Goal: Transaction & Acquisition: Purchase product/service

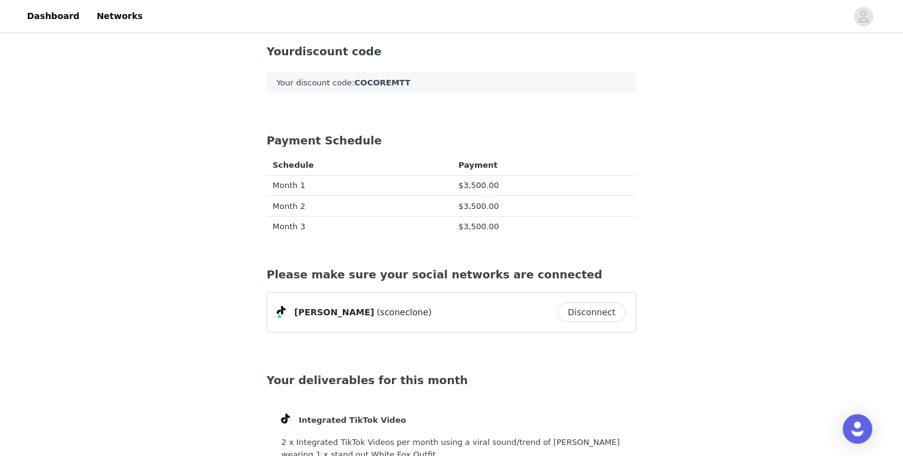
scroll to position [229, 0]
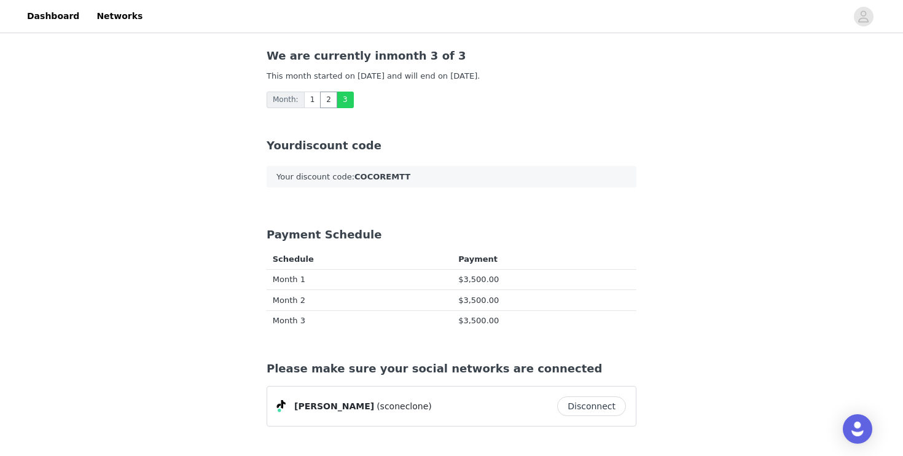
click at [324, 104] on link "2" at bounding box center [328, 100] width 17 height 17
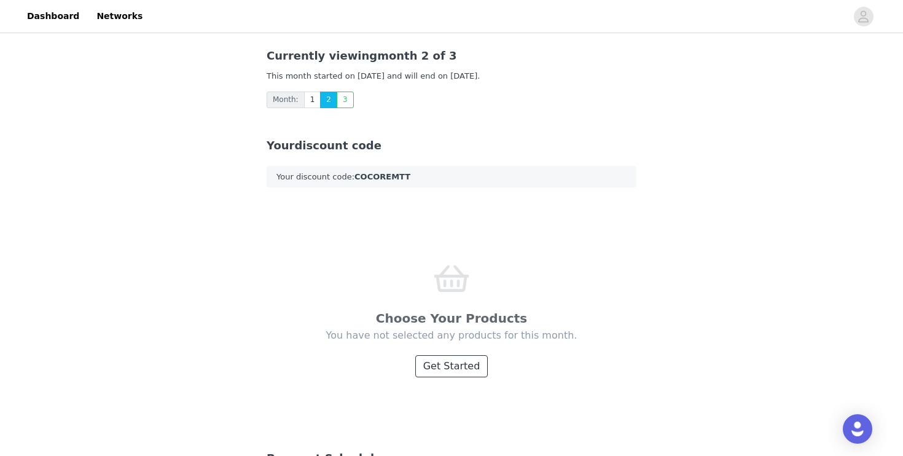
click at [466, 365] on button "Get Started" at bounding box center [451, 366] width 73 height 22
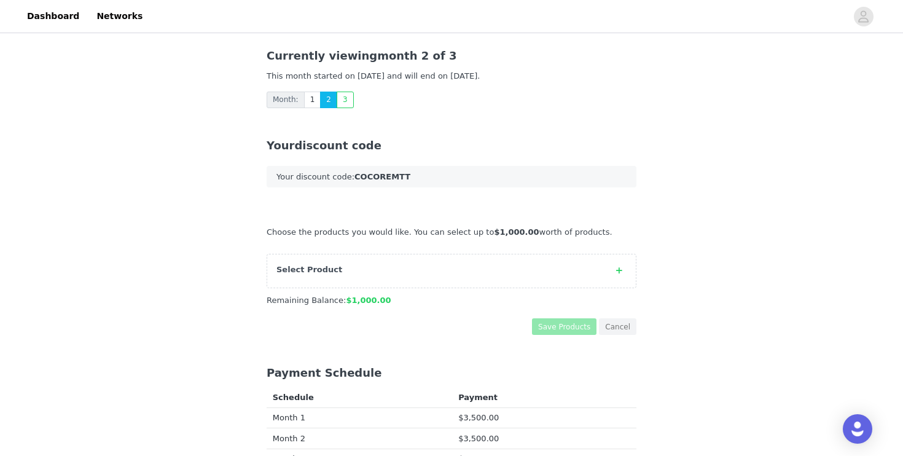
scroll to position [236, 0]
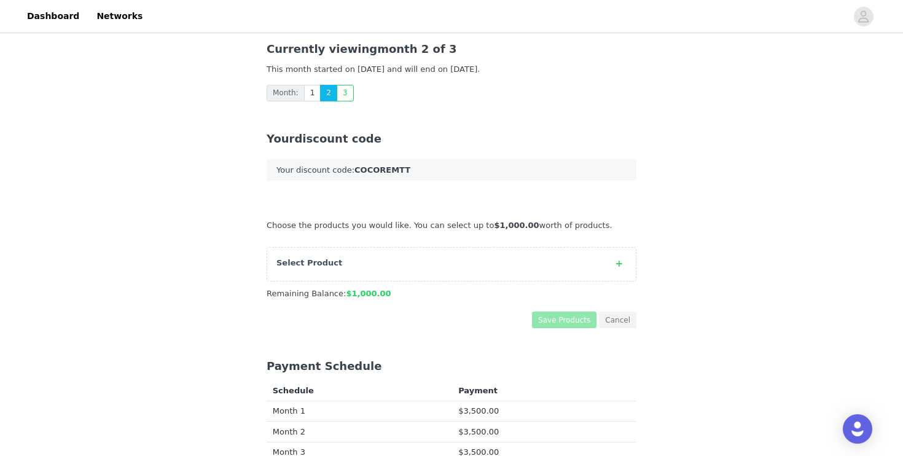
click at [619, 264] on icon at bounding box center [619, 264] width 6 height 8
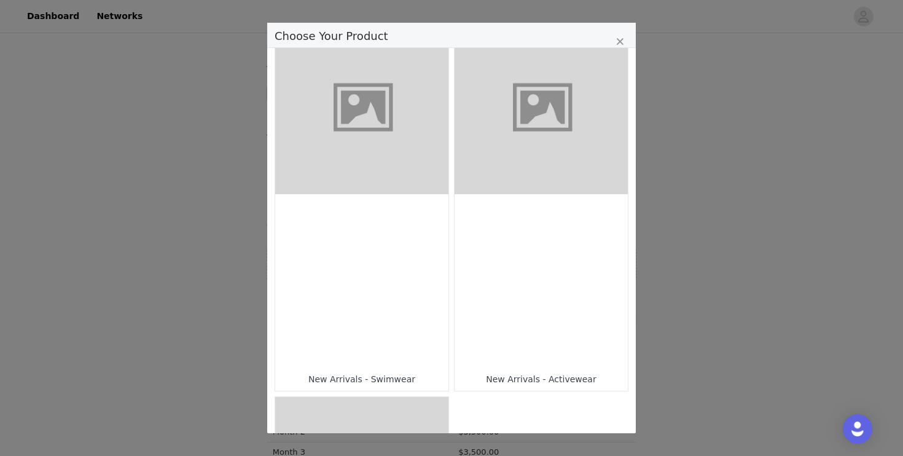
scroll to position [1128, 0]
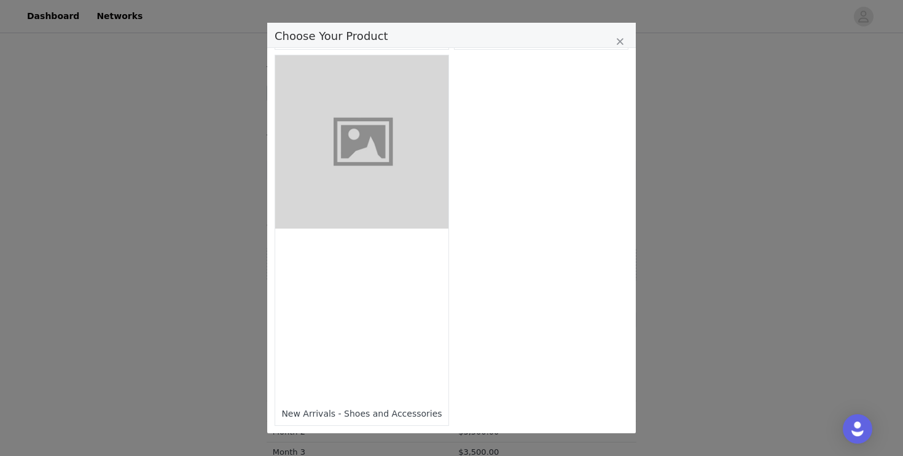
click at [387, 313] on div "Choose Your Product" at bounding box center [361, 314] width 173 height 173
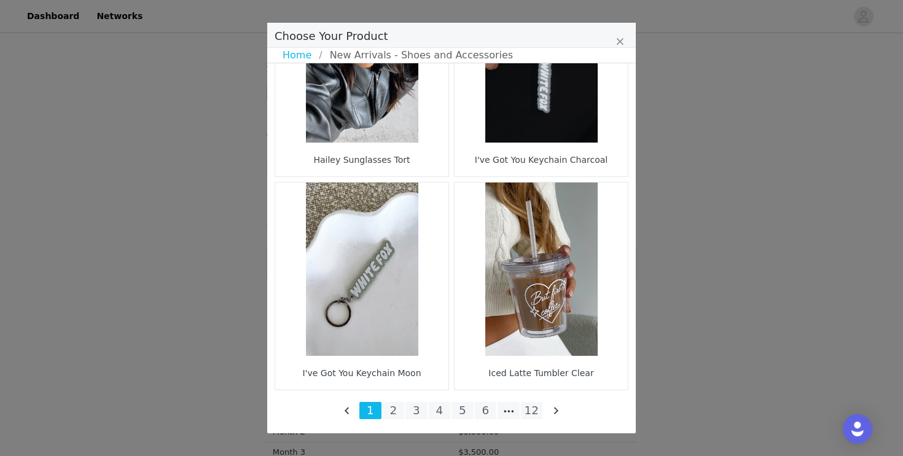
scroll to position [281, 0]
click at [396, 415] on li "2" at bounding box center [394, 410] width 22 height 17
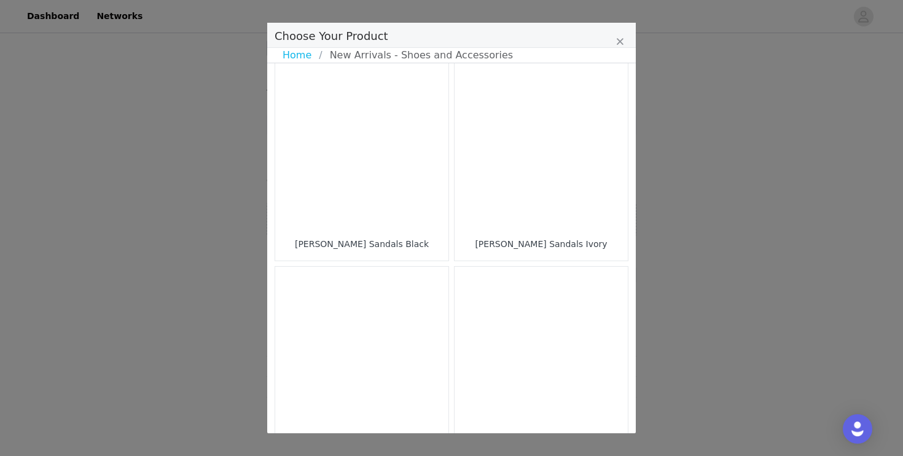
scroll to position [1807, 0]
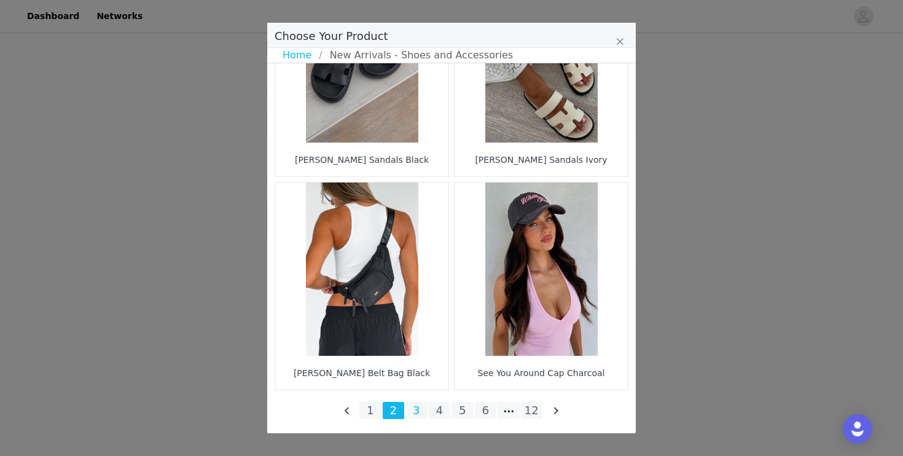
click at [415, 412] on li "3" at bounding box center [416, 410] width 22 height 17
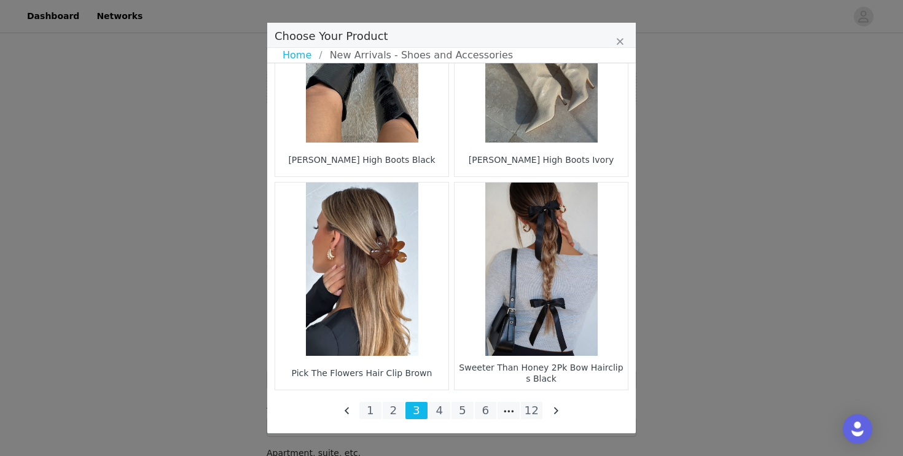
scroll to position [414, 0]
click at [448, 407] on li "4" at bounding box center [440, 410] width 22 height 17
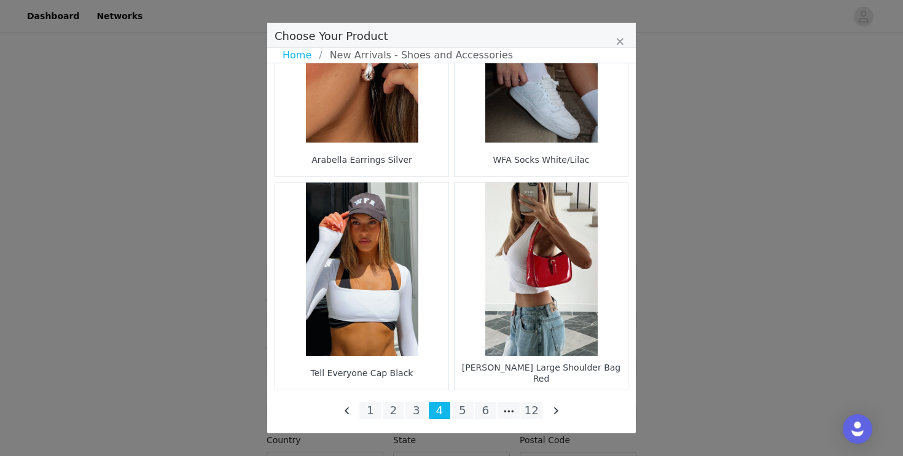
scroll to position [688, 0]
click at [463, 414] on li "5" at bounding box center [462, 410] width 22 height 17
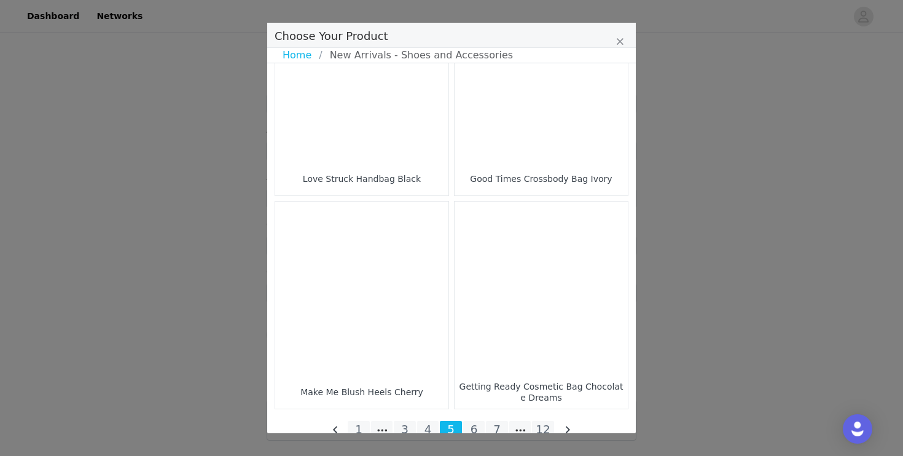
scroll to position [1807, 0]
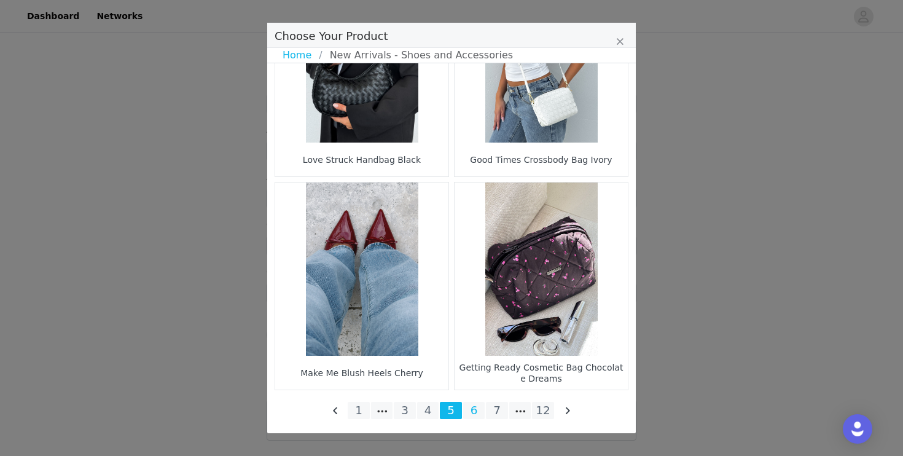
click at [474, 408] on li "6" at bounding box center [474, 410] width 22 height 17
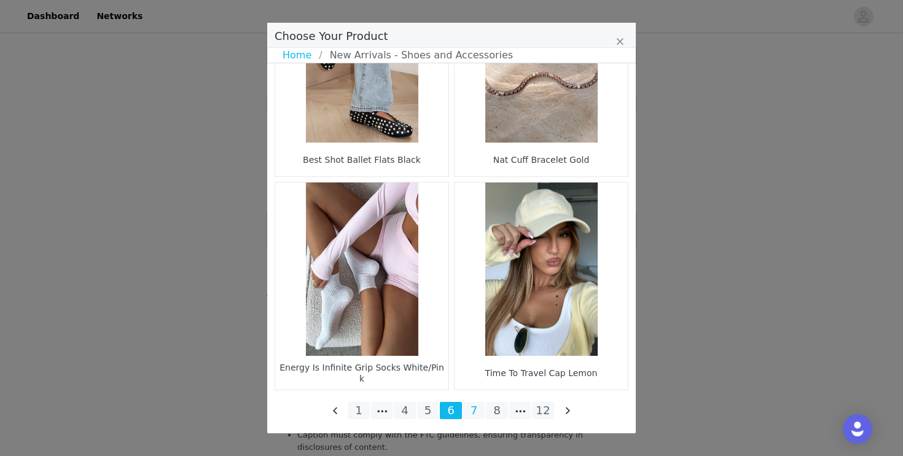
click at [475, 407] on li "7" at bounding box center [474, 410] width 22 height 17
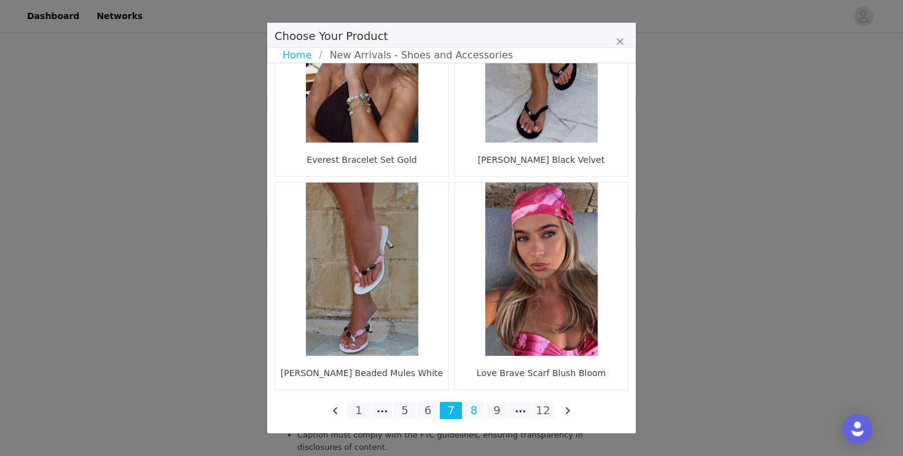
click at [474, 412] on li "8" at bounding box center [474, 410] width 22 height 17
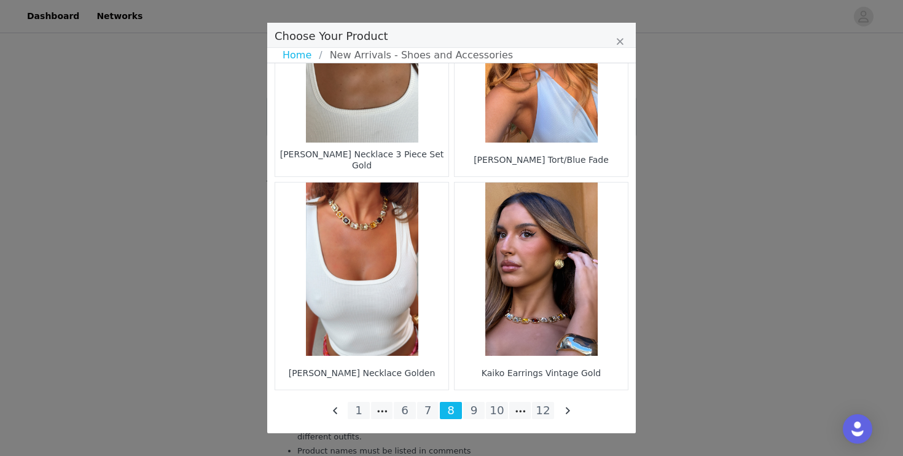
scroll to position [1004, 0]
click at [474, 412] on li "9" at bounding box center [474, 410] width 22 height 17
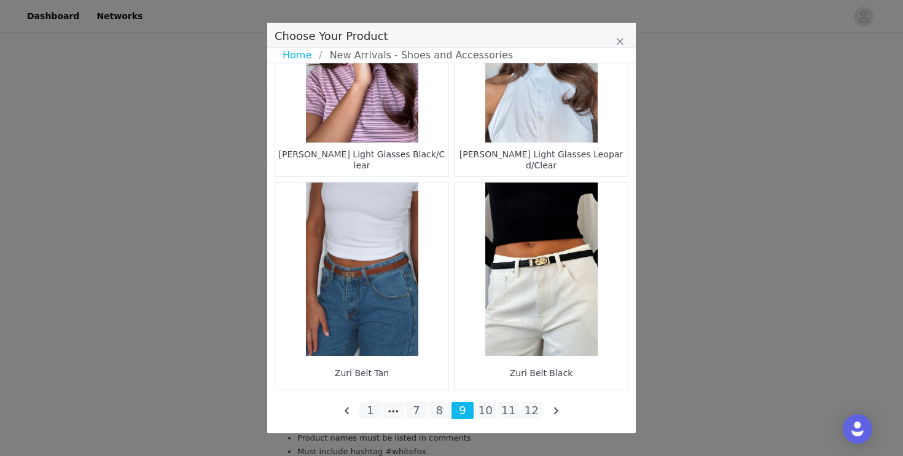
scroll to position [1060, 0]
click at [482, 408] on li "10" at bounding box center [486, 410] width 22 height 17
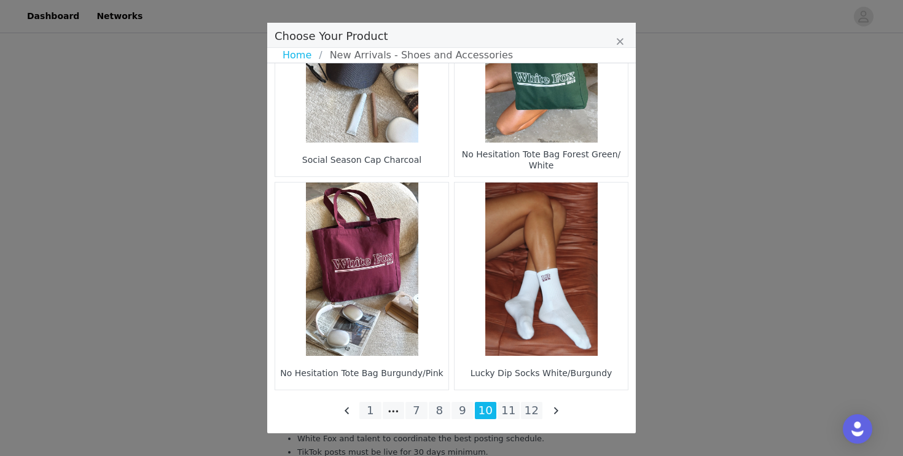
scroll to position [1171, 0]
click at [501, 418] on li "11" at bounding box center [509, 410] width 22 height 17
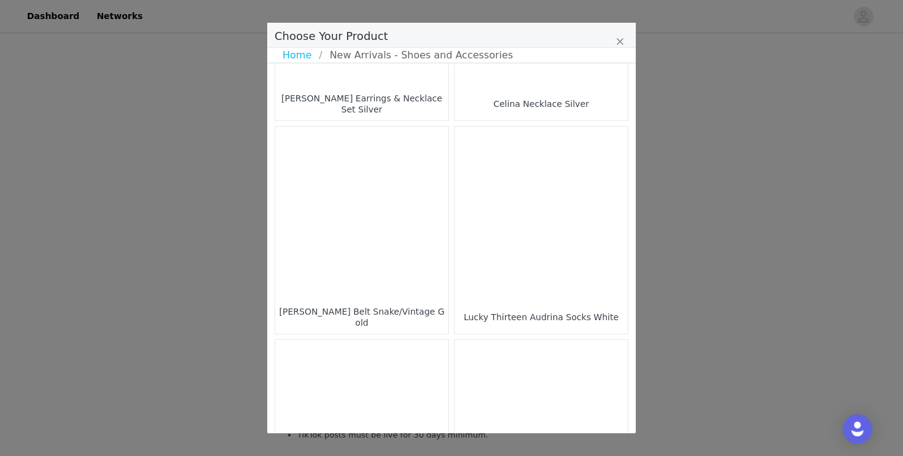
scroll to position [1807, 0]
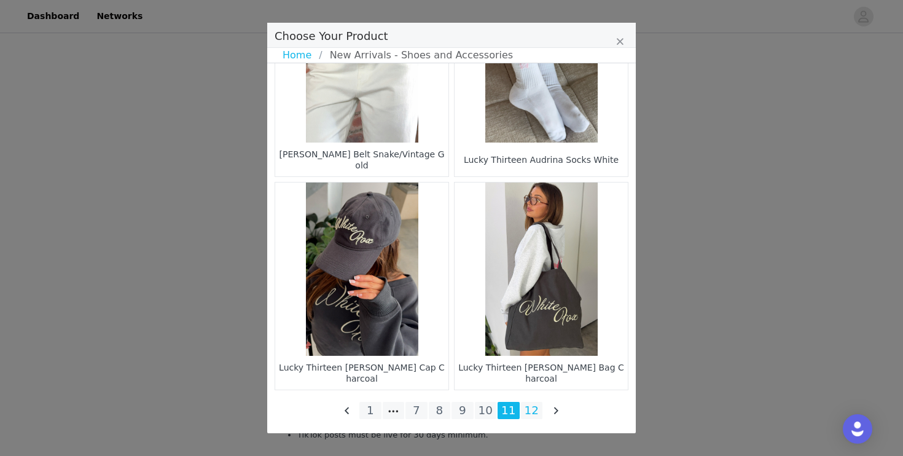
click at [535, 411] on li "12" at bounding box center [532, 410] width 22 height 17
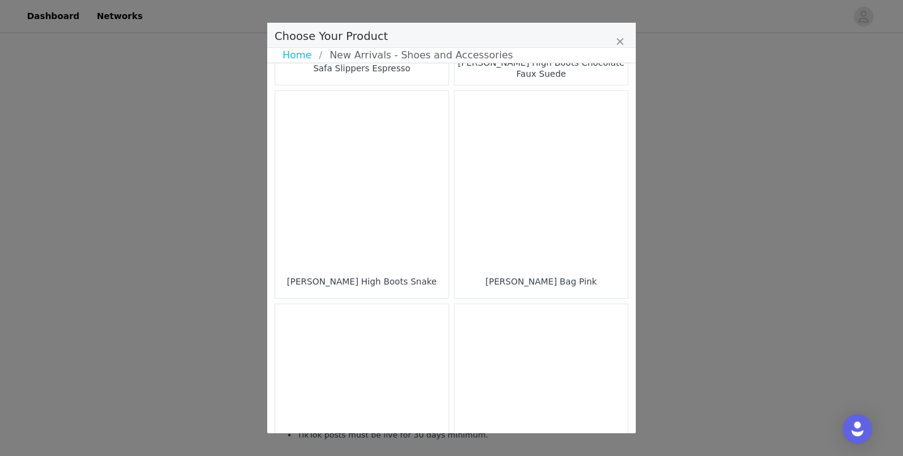
scroll to position [969, 0]
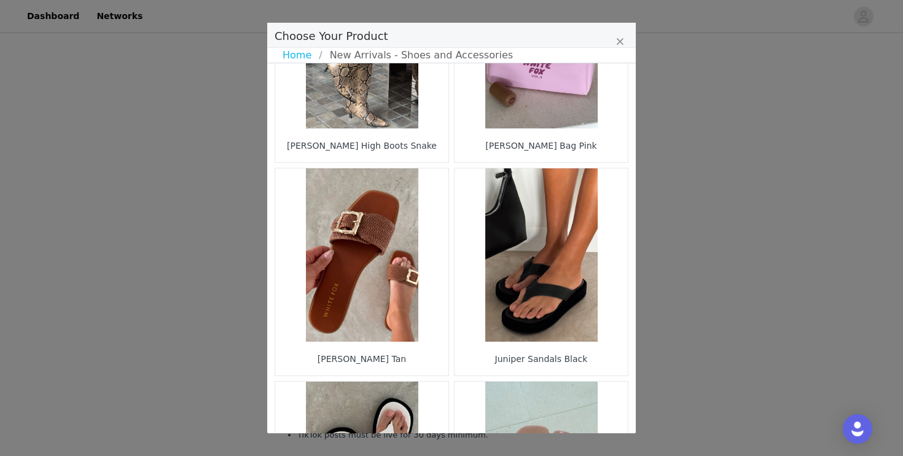
click at [560, 276] on figure "Choose Your Product" at bounding box center [541, 254] width 173 height 173
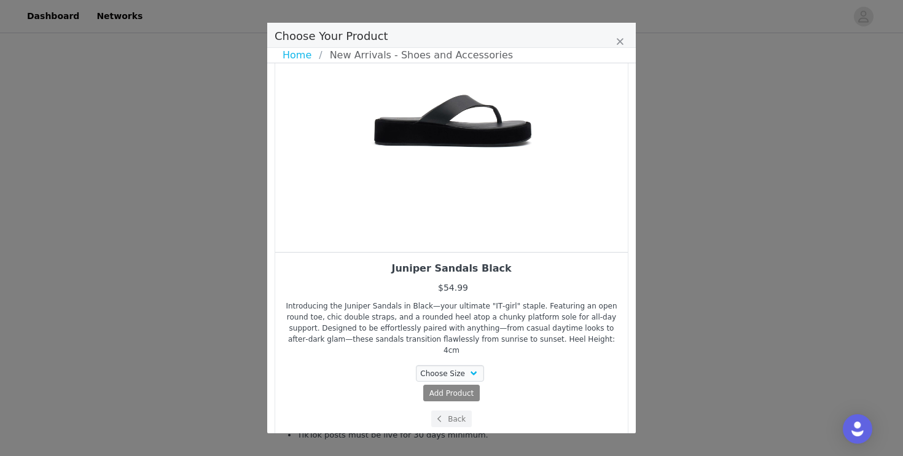
click at [447, 416] on div "Juniper Sandals Black $54.99 Introducing the Juniper Sandals in Black—your ulti…" at bounding box center [451, 344] width 353 height 184
click at [439, 415] on icon "Choose Your Product" at bounding box center [439, 418] width 4 height 7
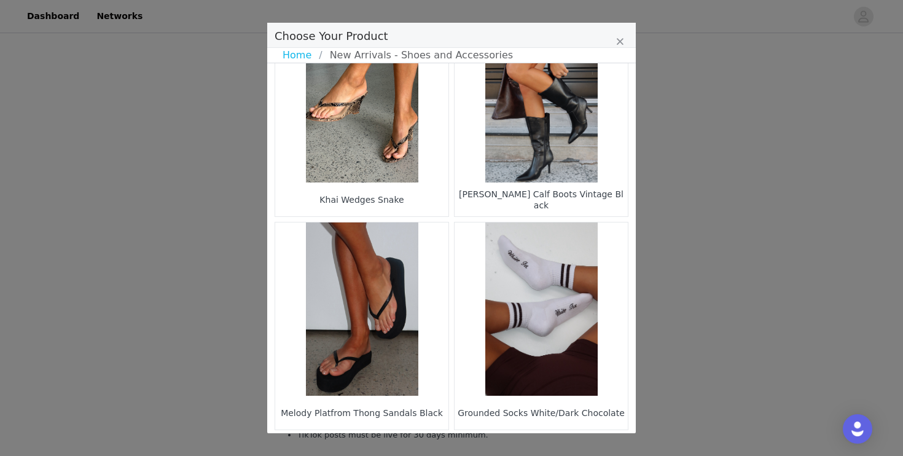
scroll to position [1166, 0]
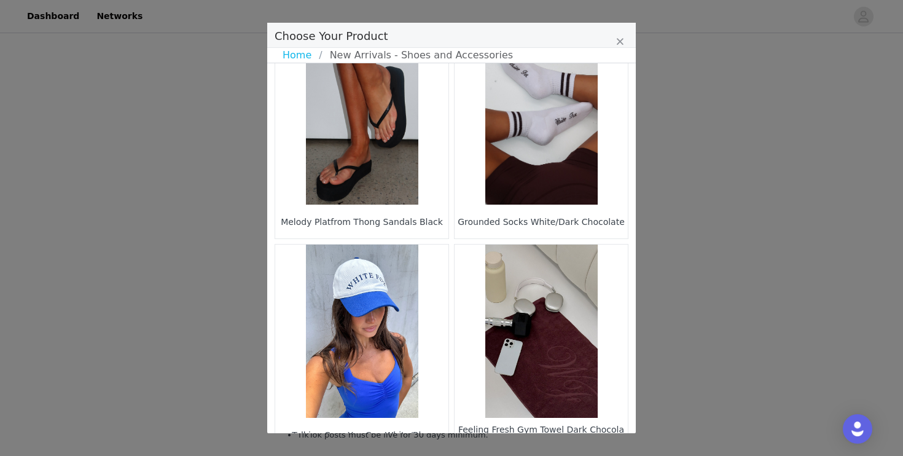
click at [362, 160] on figure "Choose Your Product" at bounding box center [361, 117] width 173 height 173
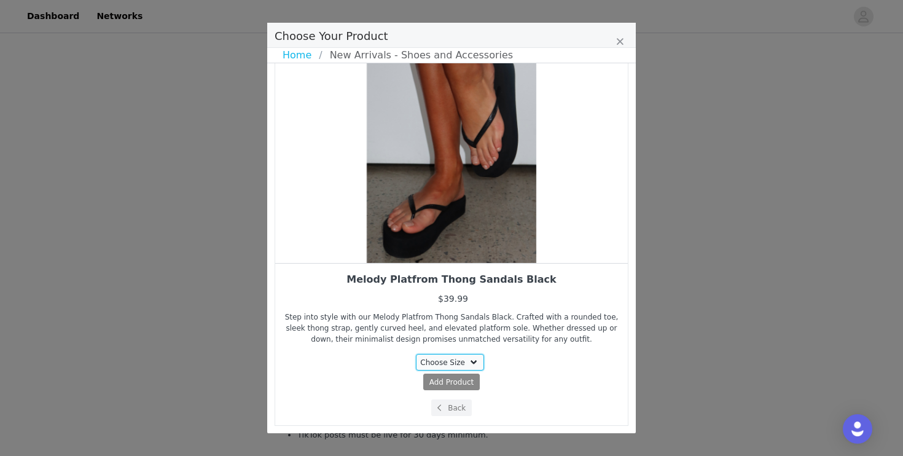
click at [439, 366] on select "Choose Size 5 6 7 8 9 10" at bounding box center [450, 362] width 69 height 17
select select "27365959"
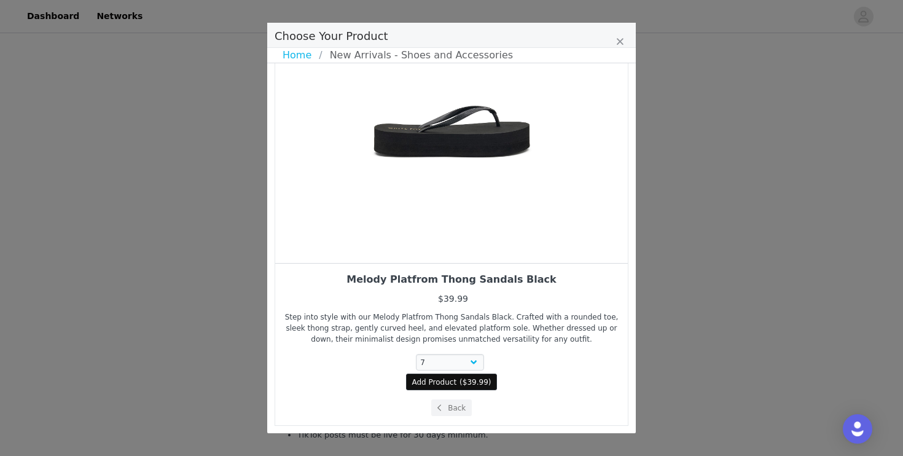
click at [465, 385] on span "$39.99" at bounding box center [476, 382] width 26 height 9
select select "27365959"
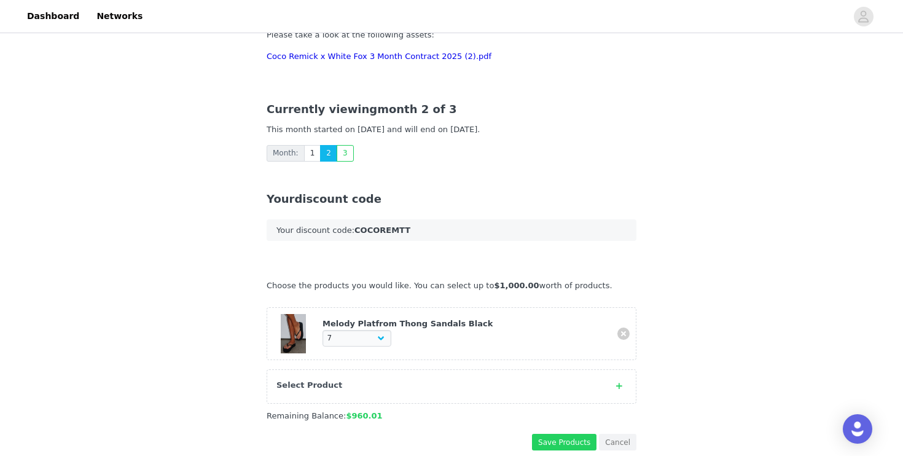
scroll to position [179, 0]
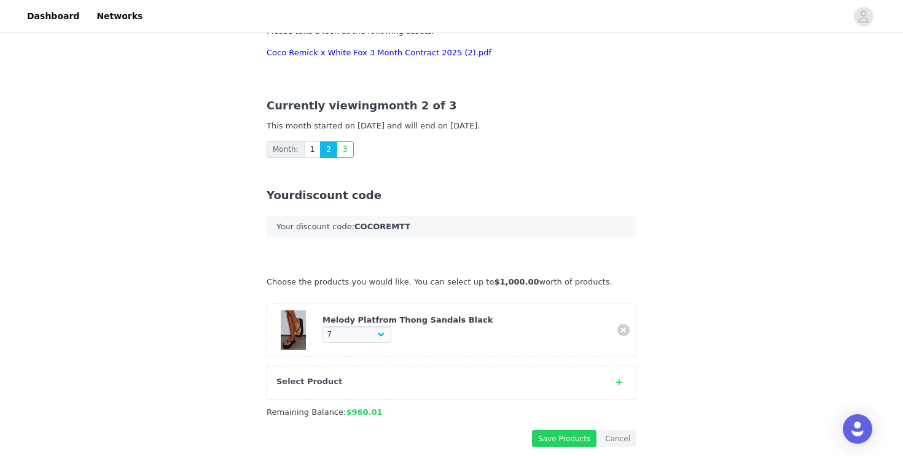
click at [613, 381] on span at bounding box center [619, 382] width 15 height 15
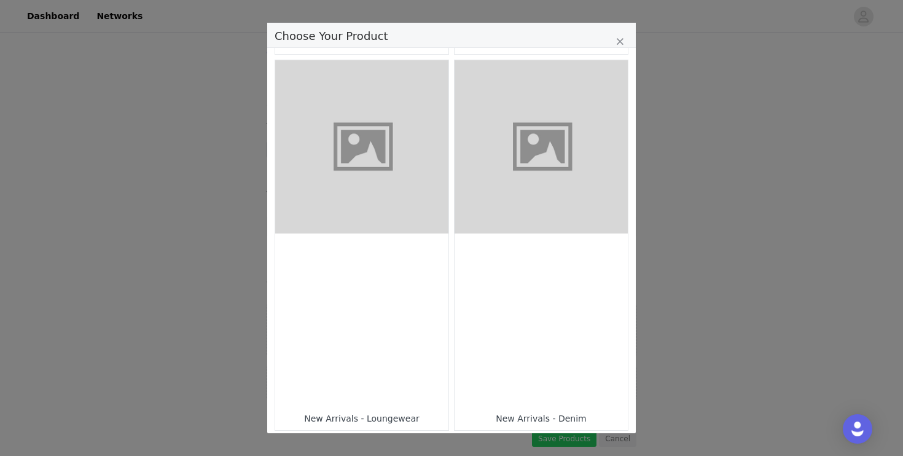
scroll to position [394, 0]
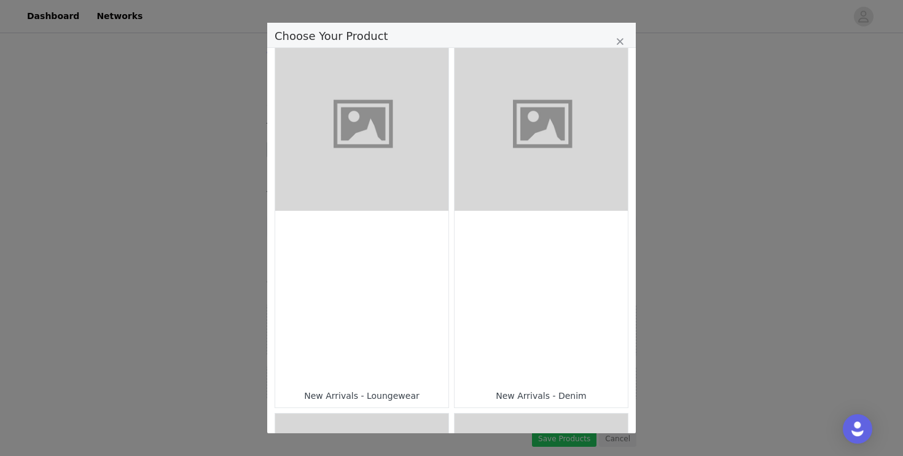
click at [397, 281] on div "Choose Your Product" at bounding box center [361, 297] width 173 height 173
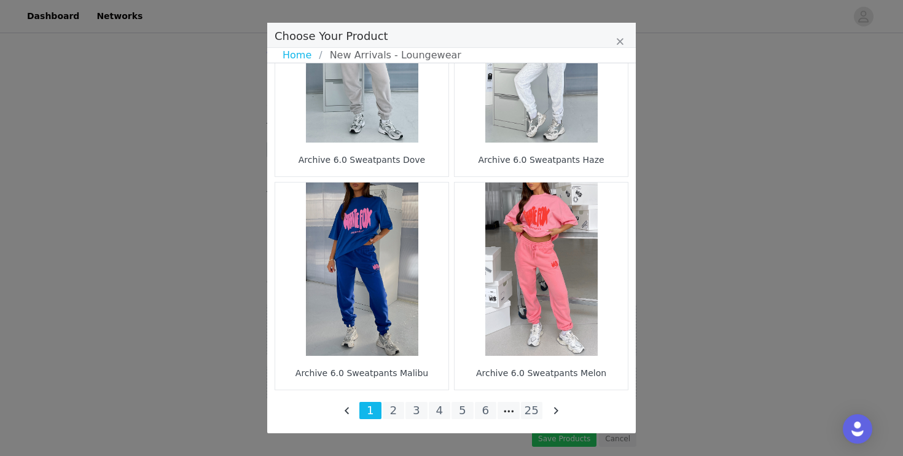
scroll to position [182, 0]
click at [532, 411] on li "25" at bounding box center [532, 410] width 22 height 17
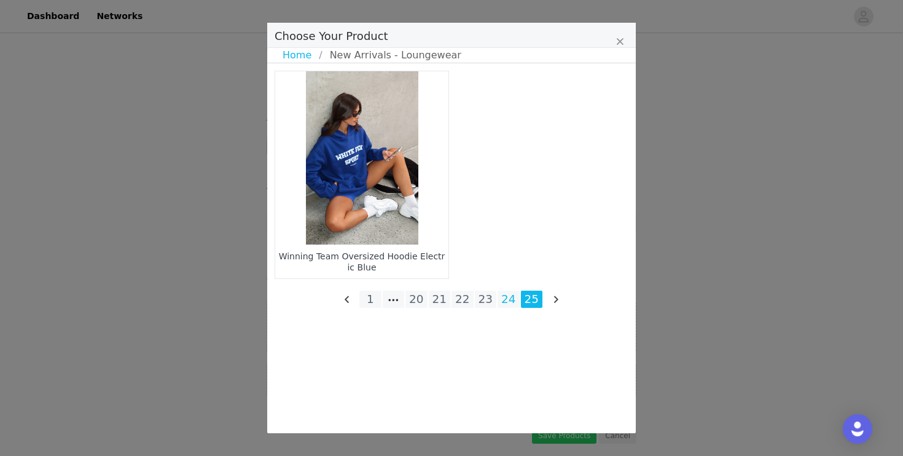
click at [509, 296] on li "24" at bounding box center [509, 299] width 22 height 17
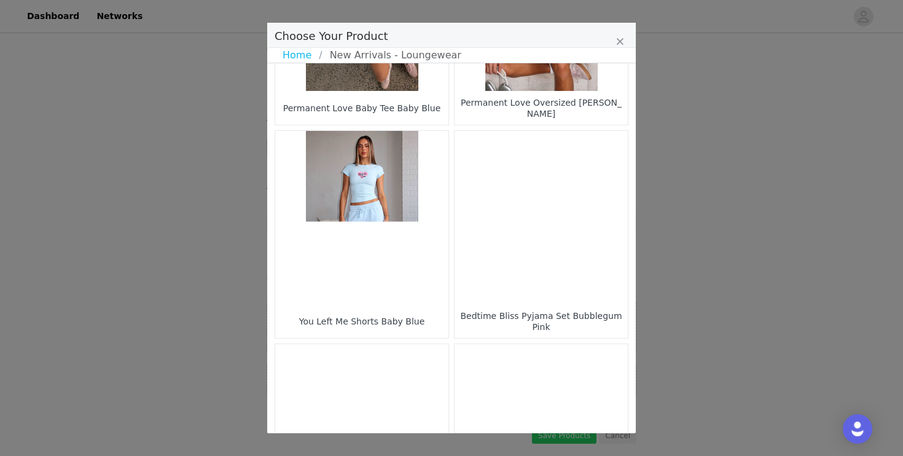
scroll to position [155, 0]
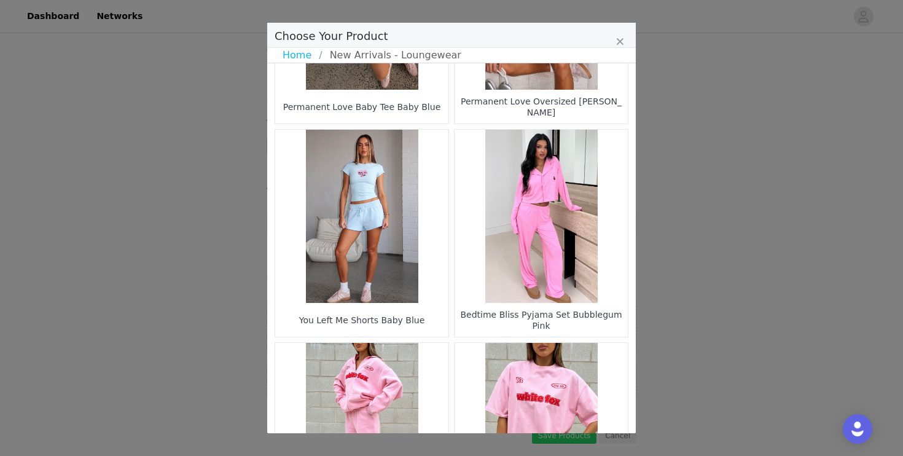
click at [515, 281] on figure "Choose Your Product" at bounding box center [541, 216] width 173 height 173
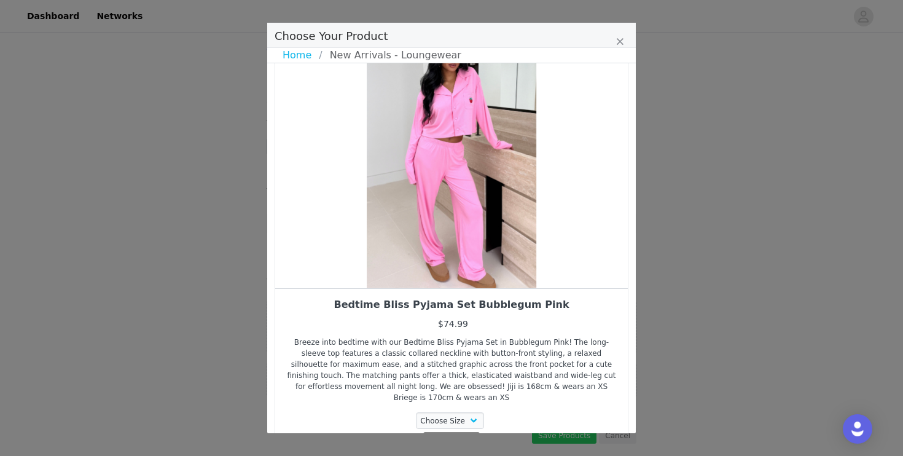
scroll to position [43, 0]
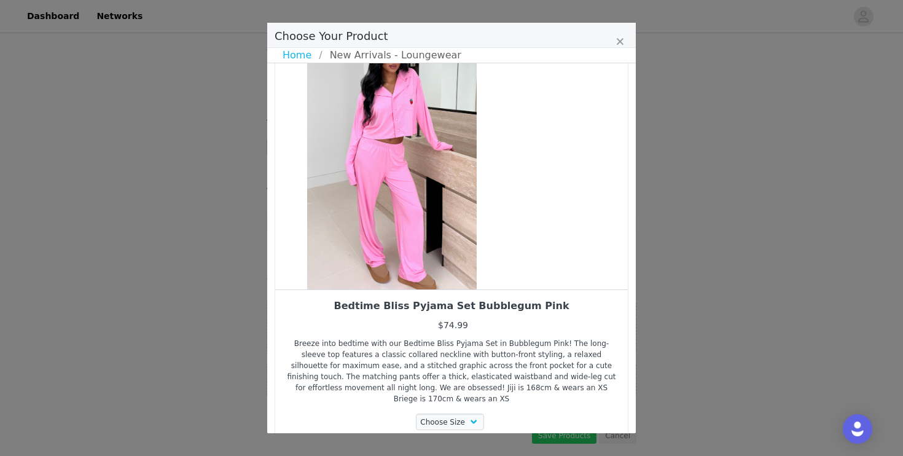
drag, startPoint x: 515, startPoint y: 281, endPoint x: 441, endPoint y: 278, distance: 74.4
click at [442, 278] on div "Choose Your Product" at bounding box center [392, 158] width 353 height 261
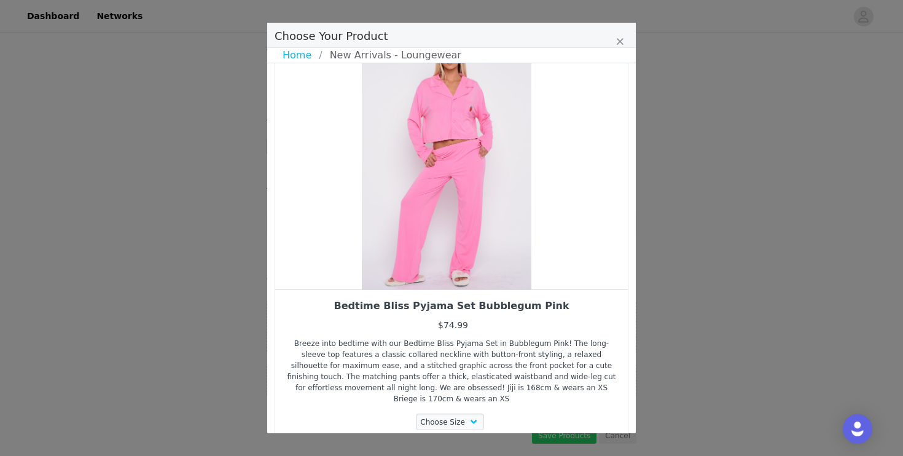
drag, startPoint x: 499, startPoint y: 249, endPoint x: 404, endPoint y: 252, distance: 95.2
click at [405, 252] on div "Choose Your Product" at bounding box center [446, 158] width 353 height 261
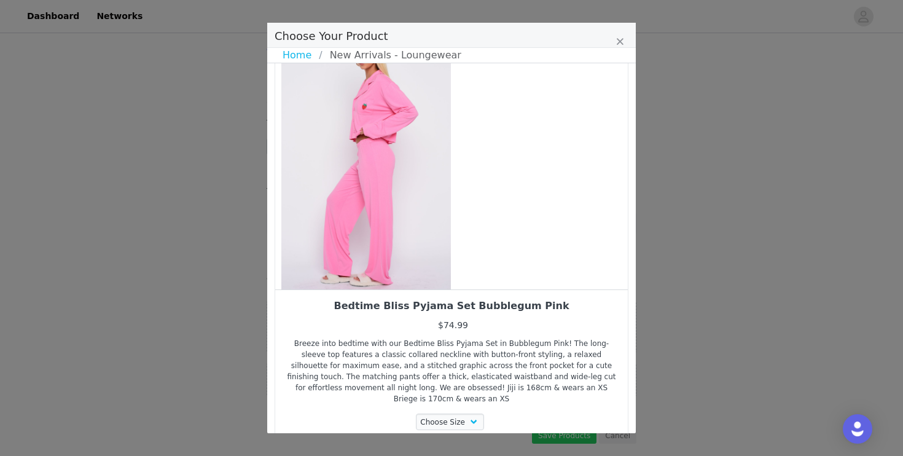
drag, startPoint x: 415, startPoint y: 250, endPoint x: 329, endPoint y: 286, distance: 92.8
click at [329, 286] on div "Choose Your Product" at bounding box center [366, 158] width 353 height 261
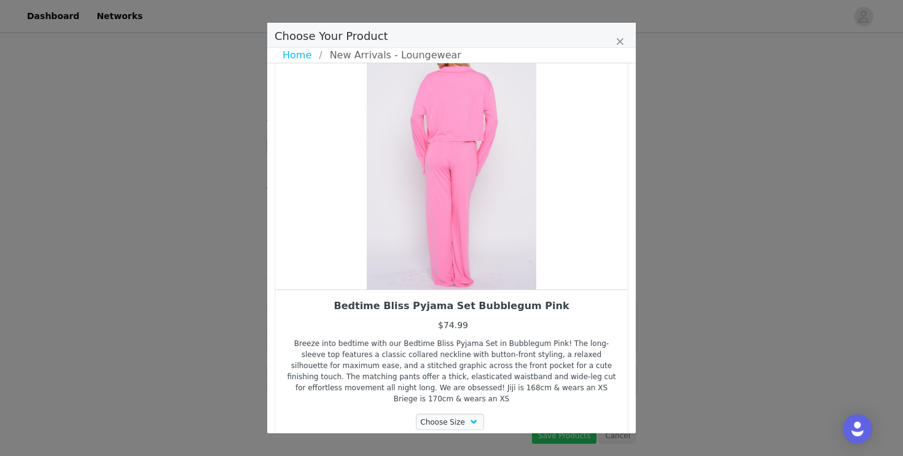
drag, startPoint x: 440, startPoint y: 246, endPoint x: 384, endPoint y: 251, distance: 56.7
click at [407, 249] on div "Choose Your Product" at bounding box center [451, 158] width 353 height 261
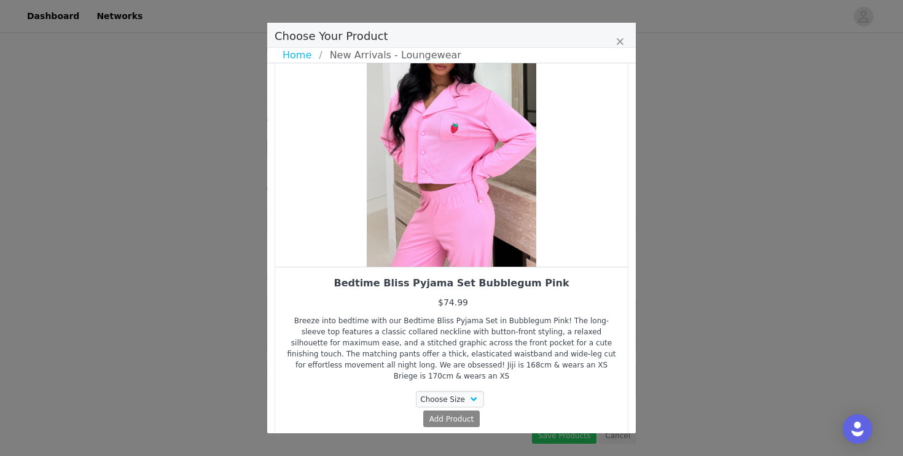
scroll to position [92, 0]
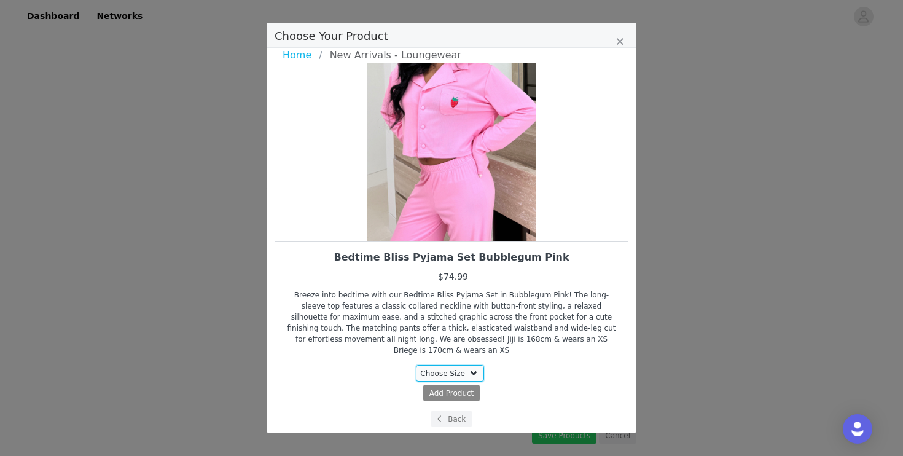
click at [443, 365] on select "Choose Size XXS XS S M L XL" at bounding box center [450, 373] width 69 height 17
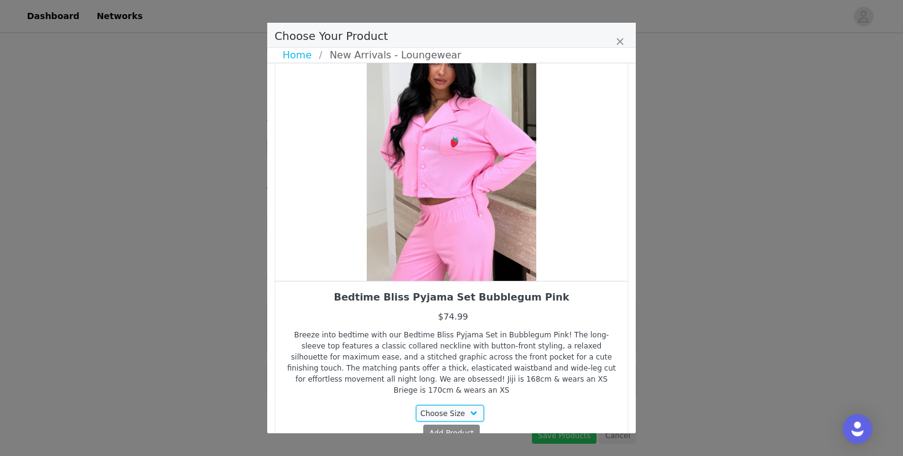
scroll to position [29, 0]
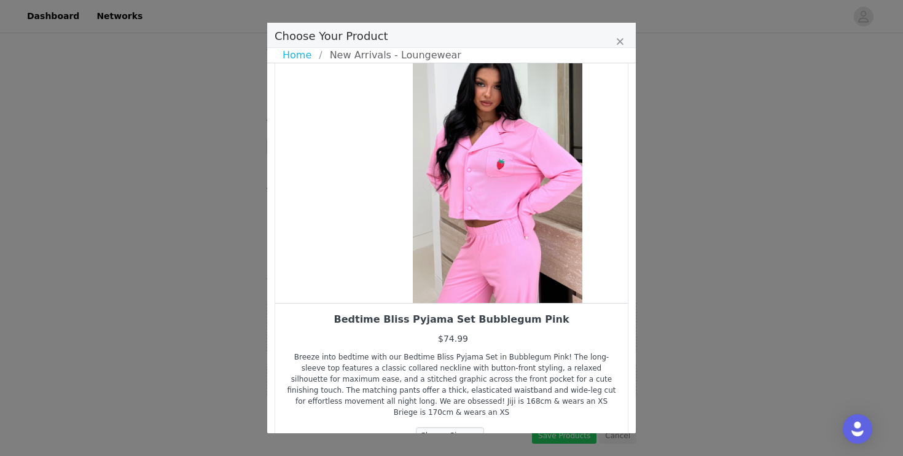
drag, startPoint x: 450, startPoint y: 235, endPoint x: 523, endPoint y: 223, distance: 74.0
click at [520, 224] on div "Choose Your Product" at bounding box center [497, 172] width 353 height 261
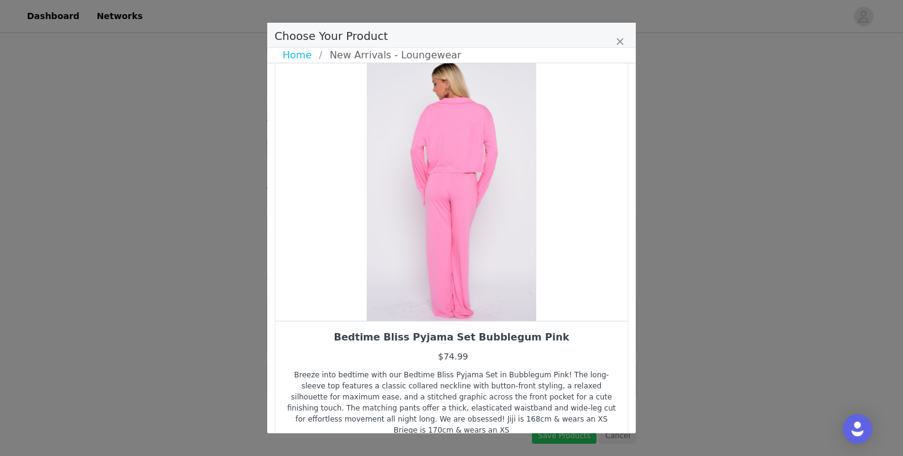
scroll to position [0, 0]
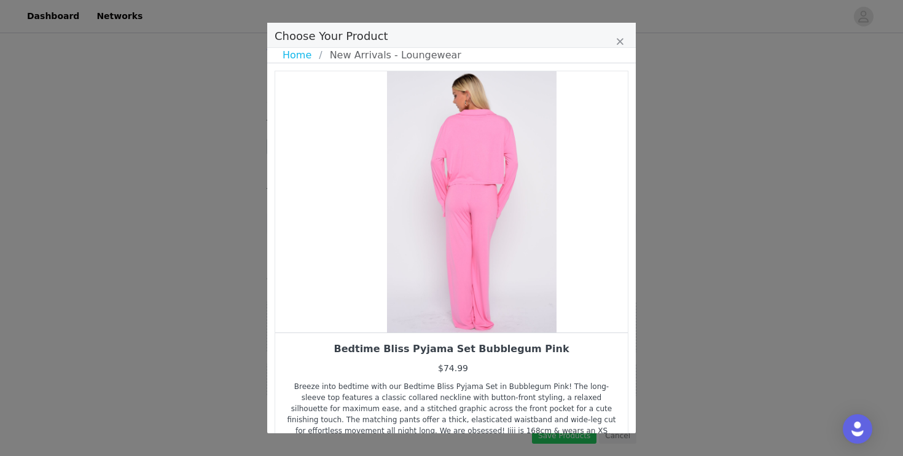
drag, startPoint x: 465, startPoint y: 265, endPoint x: 543, endPoint y: 247, distance: 80.0
click at [543, 247] on div "Choose Your Product" at bounding box center [471, 201] width 353 height 261
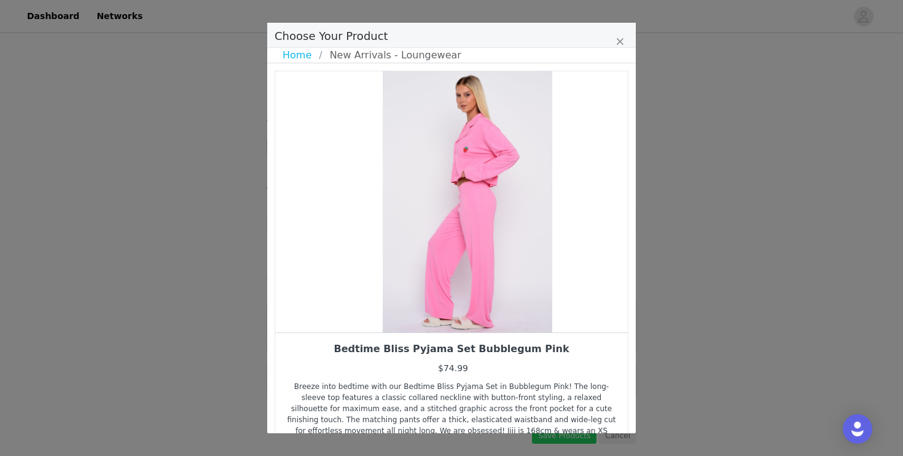
drag, startPoint x: 498, startPoint y: 255, endPoint x: 569, endPoint y: 226, distance: 76.3
click at [569, 226] on div "Choose Your Product" at bounding box center [467, 201] width 353 height 261
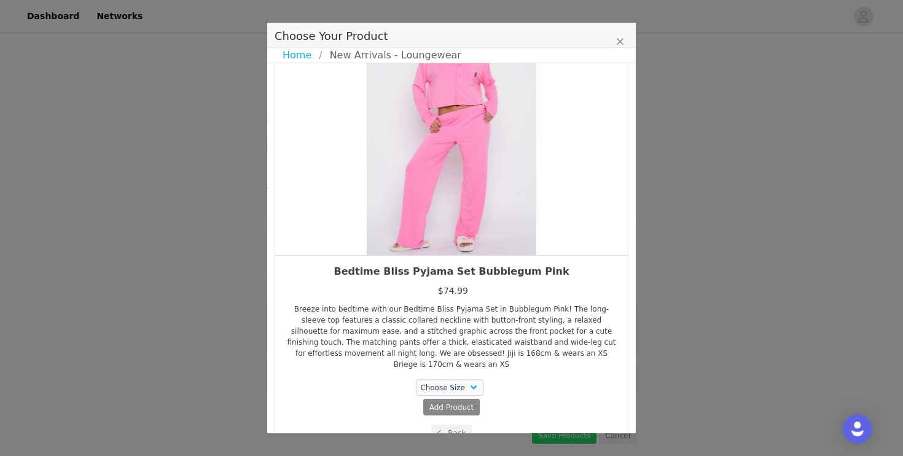
scroll to position [92, 0]
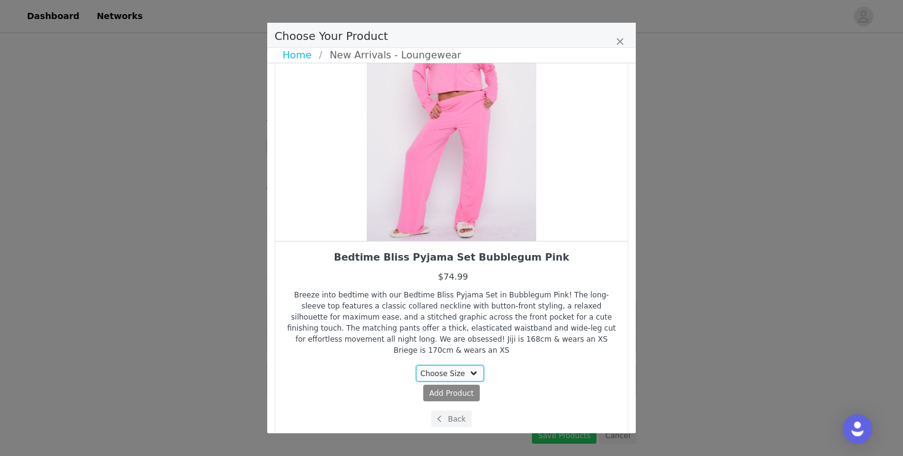
click at [456, 365] on select "Choose Size XXS XS S M L XL" at bounding box center [450, 373] width 69 height 17
select select "28011923"
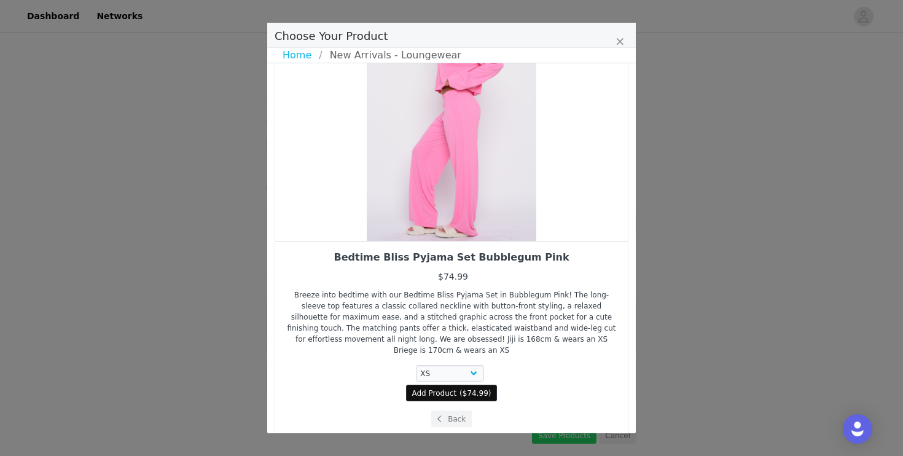
click at [454, 388] on span "Add Product" at bounding box center [434, 393] width 45 height 11
select select "28011923"
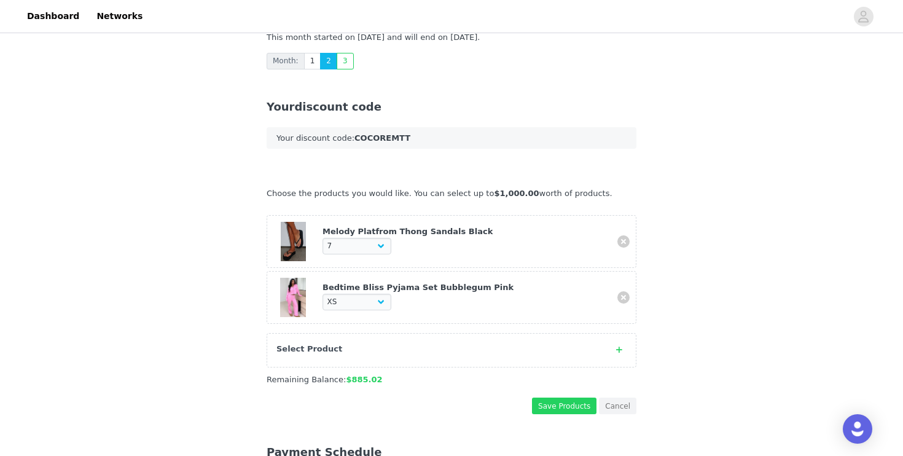
scroll to position [277, 0]
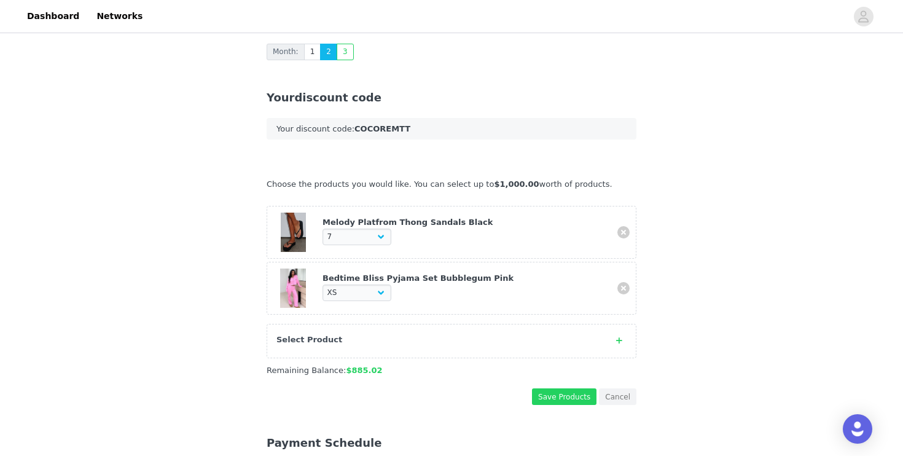
click at [446, 342] on div "Select Product" at bounding box center [439, 340] width 326 height 12
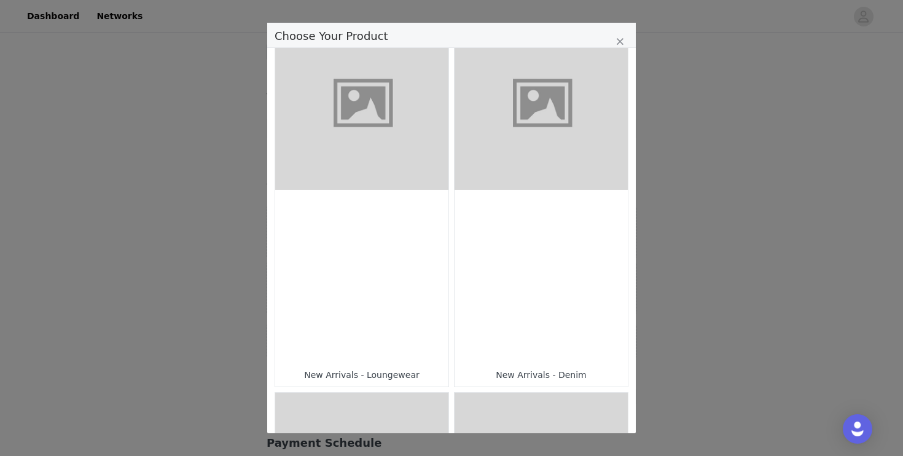
scroll to position [420, 0]
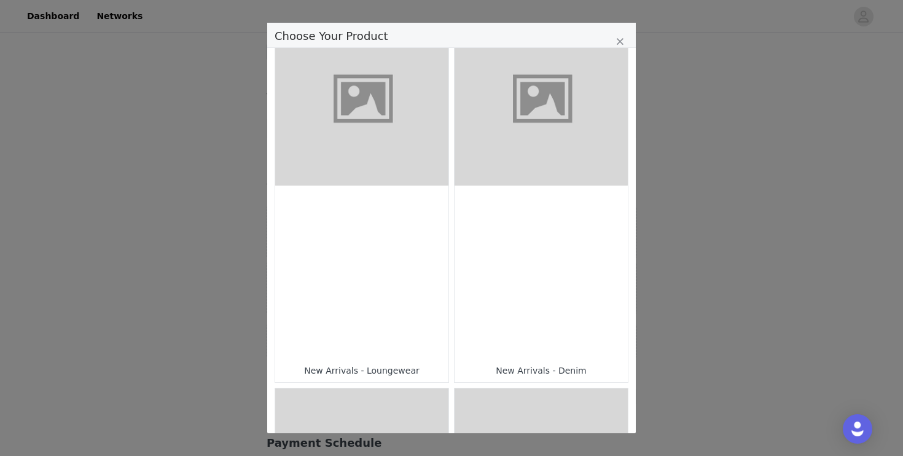
click at [411, 333] on div "Choose Your Product" at bounding box center [361, 271] width 173 height 173
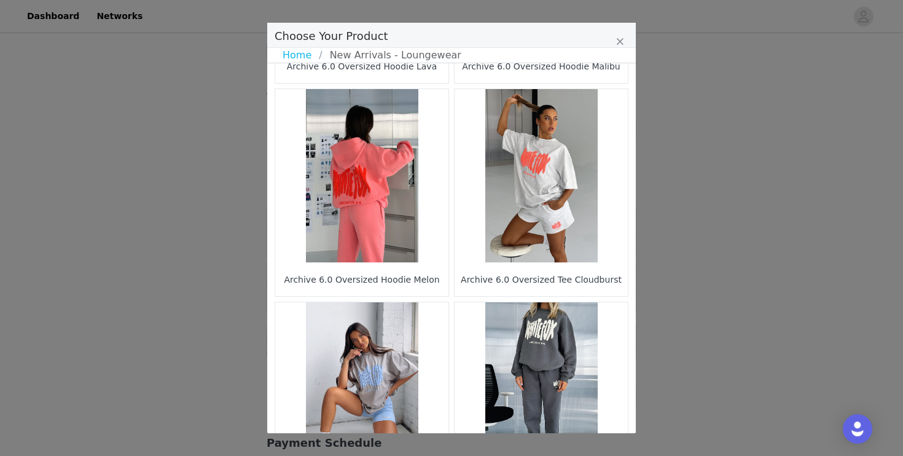
scroll to position [1807, 0]
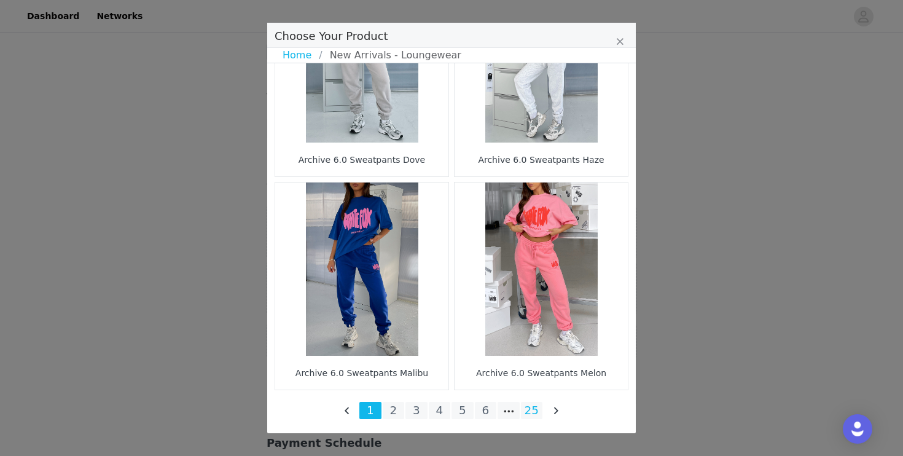
click at [528, 413] on li "25" at bounding box center [532, 410] width 22 height 17
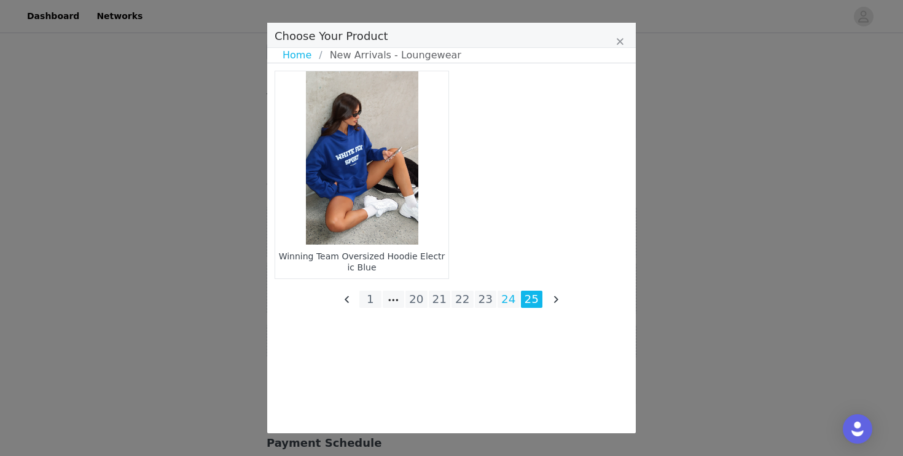
click at [513, 300] on li "24" at bounding box center [509, 299] width 22 height 17
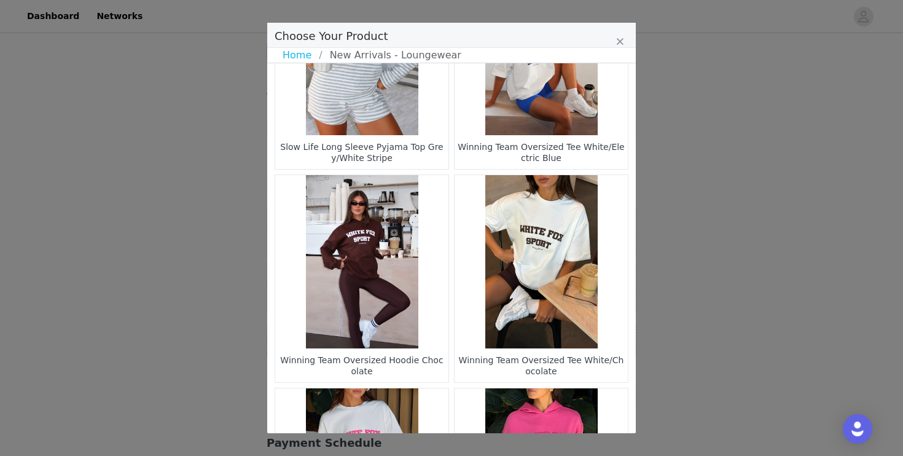
scroll to position [1807, 0]
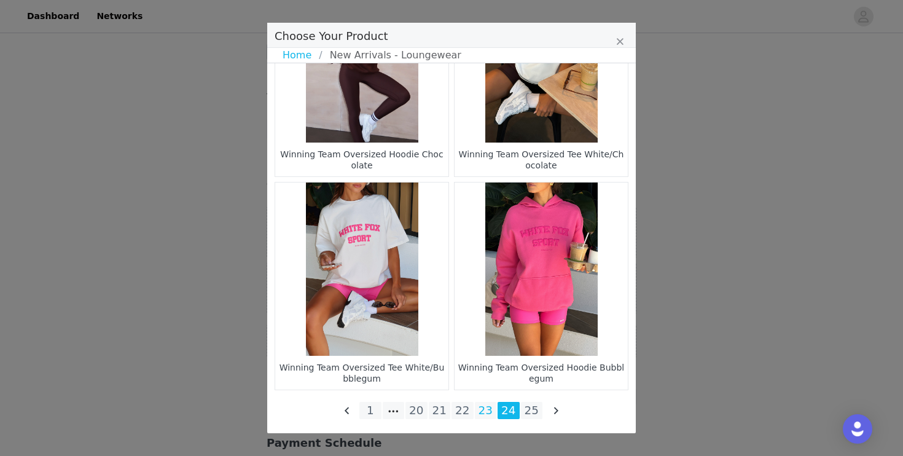
click at [486, 412] on li "23" at bounding box center [486, 410] width 22 height 17
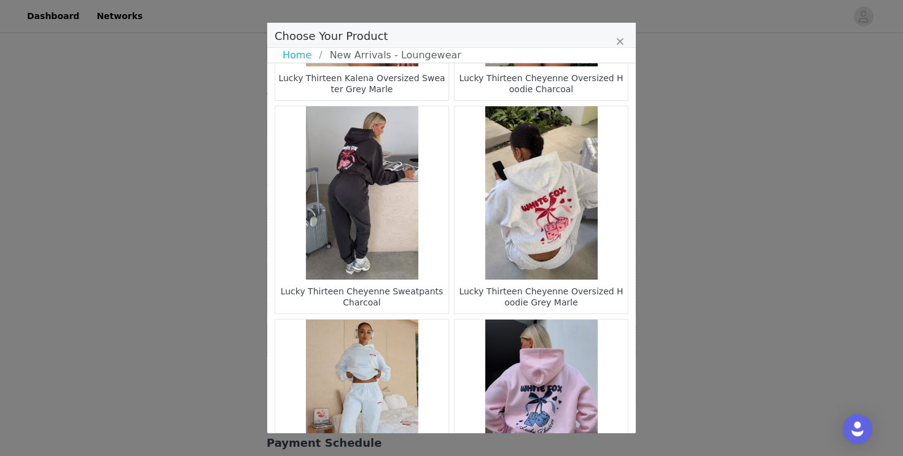
scroll to position [394, 0]
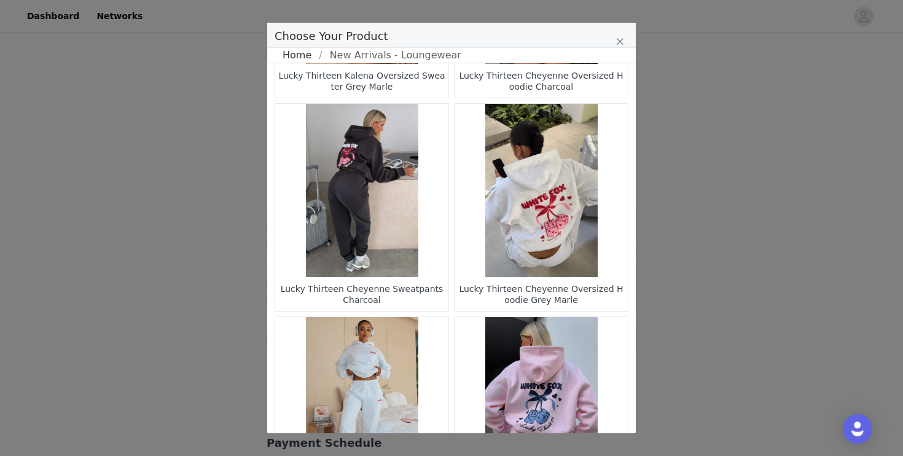
click at [299, 58] on link "Home" at bounding box center [301, 55] width 36 height 15
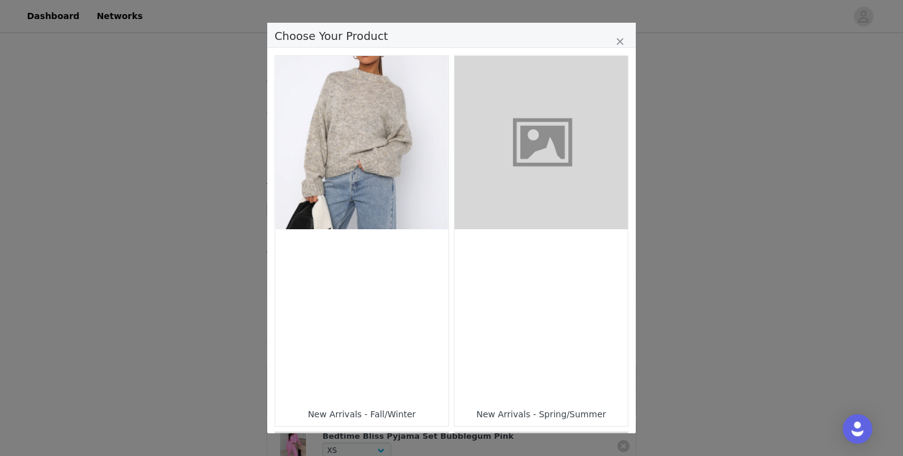
scroll to position [0, 0]
click at [351, 192] on figure "Choose Your Product" at bounding box center [361, 142] width 173 height 173
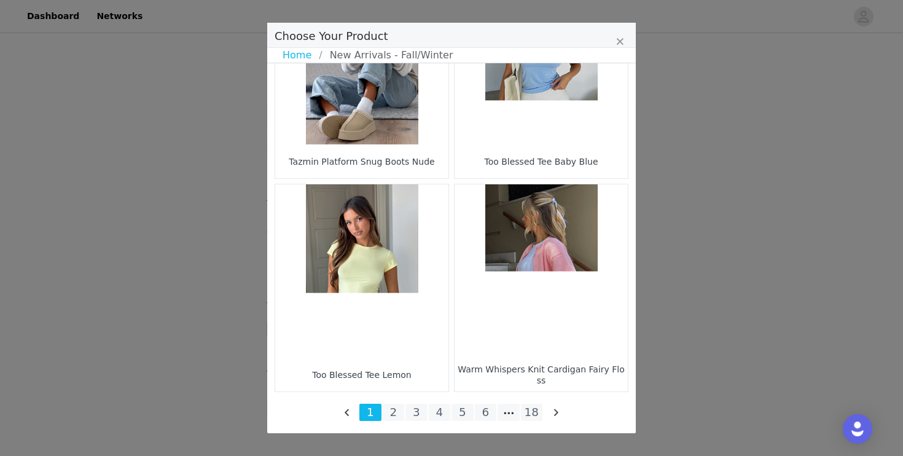
scroll to position [1807, 0]
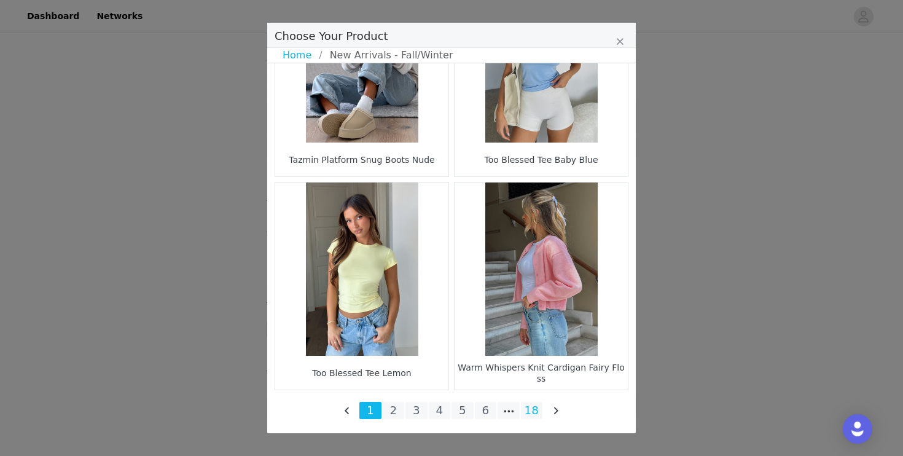
click at [536, 407] on li "18" at bounding box center [532, 410] width 22 height 17
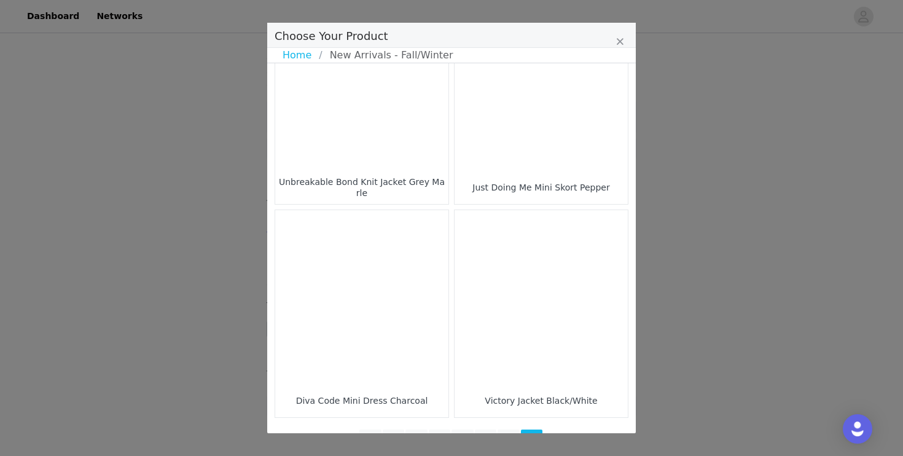
scroll to position [955, 0]
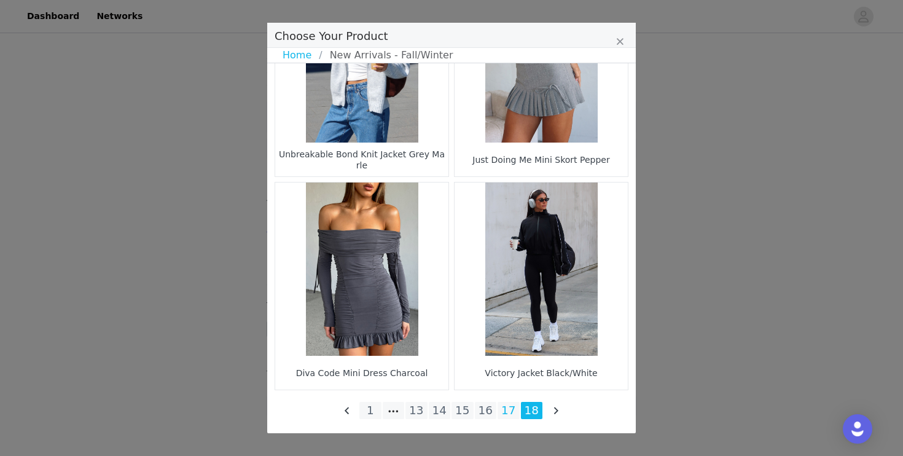
click at [510, 408] on li "17" at bounding box center [509, 410] width 22 height 17
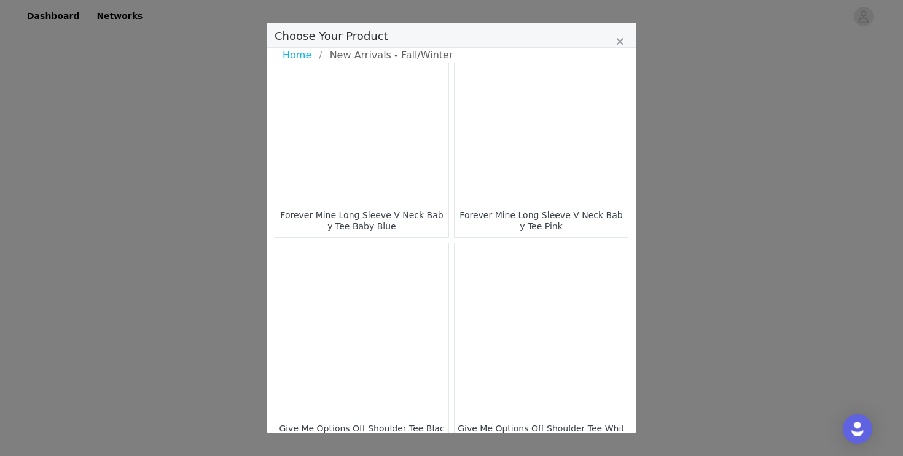
scroll to position [1807, 0]
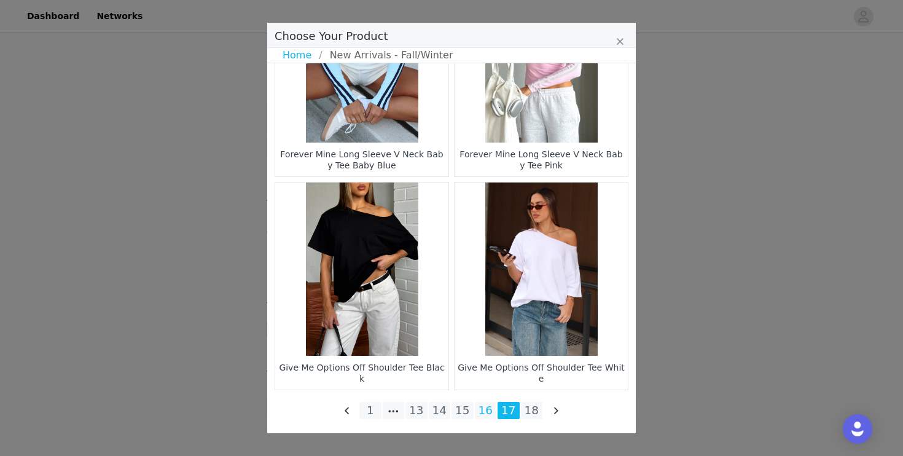
click at [485, 410] on li "16" at bounding box center [486, 410] width 22 height 17
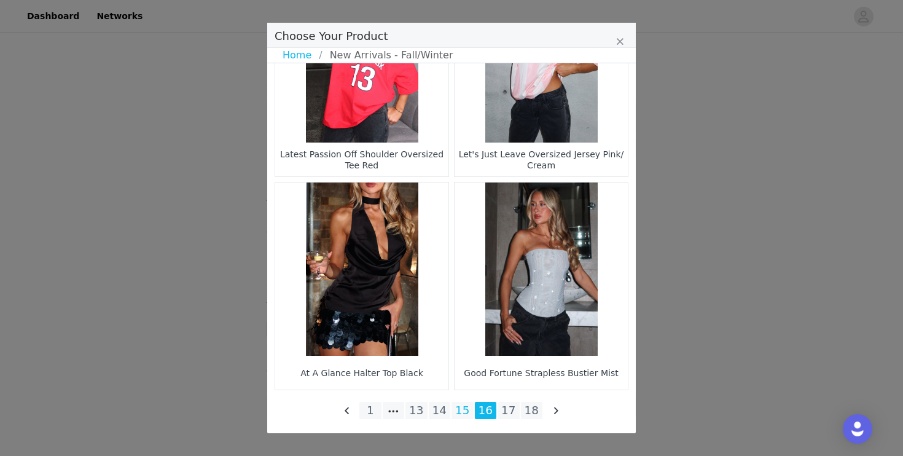
click at [463, 408] on li "15" at bounding box center [462, 410] width 22 height 17
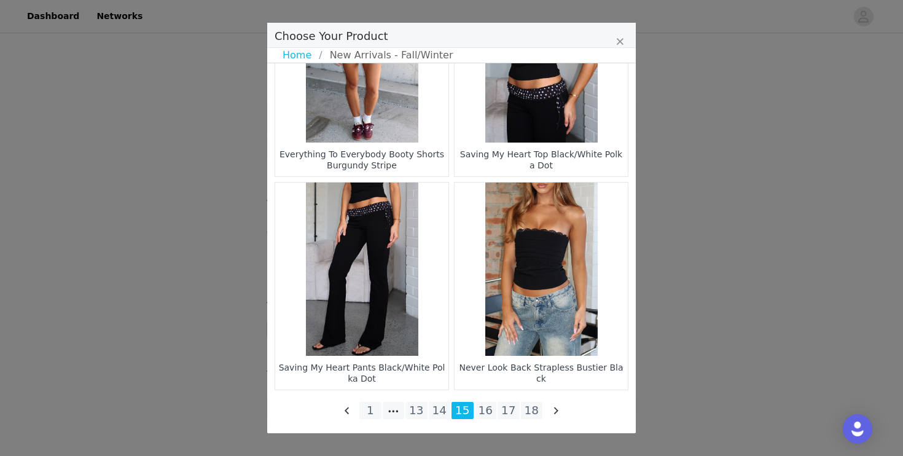
scroll to position [147, 0]
click at [439, 414] on li "14" at bounding box center [440, 410] width 22 height 17
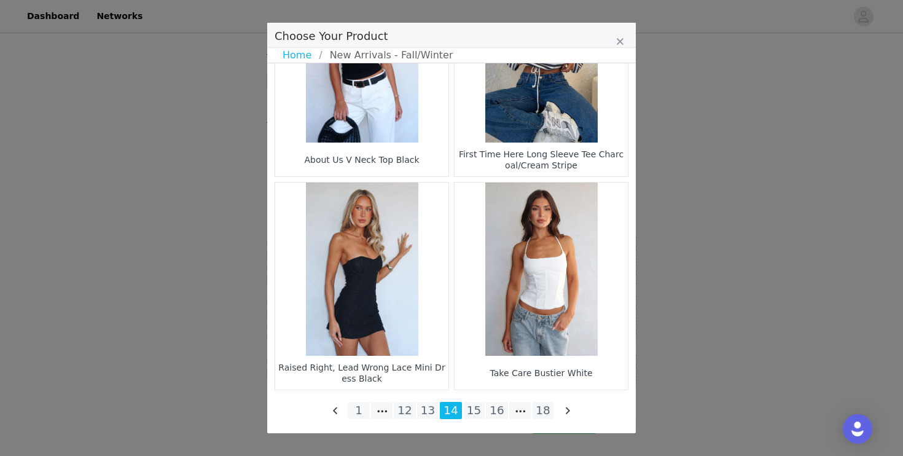
scroll to position [416, 0]
click at [424, 405] on li "13" at bounding box center [428, 410] width 22 height 17
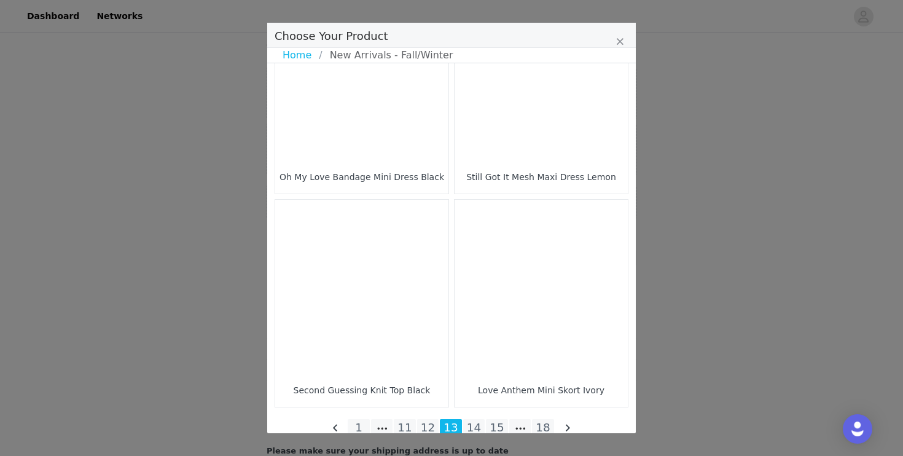
scroll to position [1807, 0]
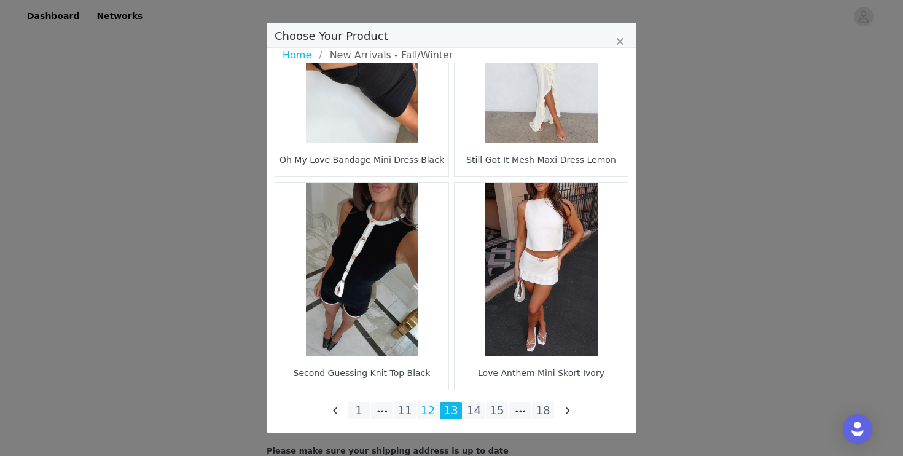
click at [428, 410] on li "12" at bounding box center [428, 410] width 22 height 17
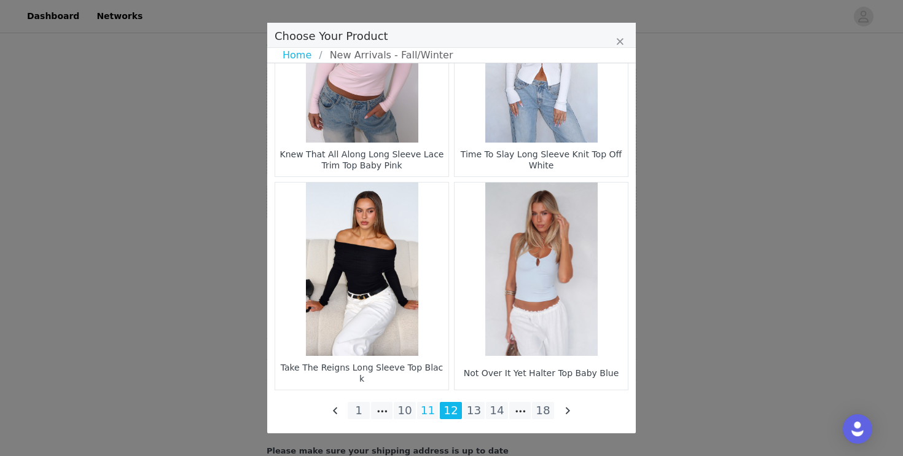
click at [430, 412] on li "11" at bounding box center [428, 410] width 22 height 17
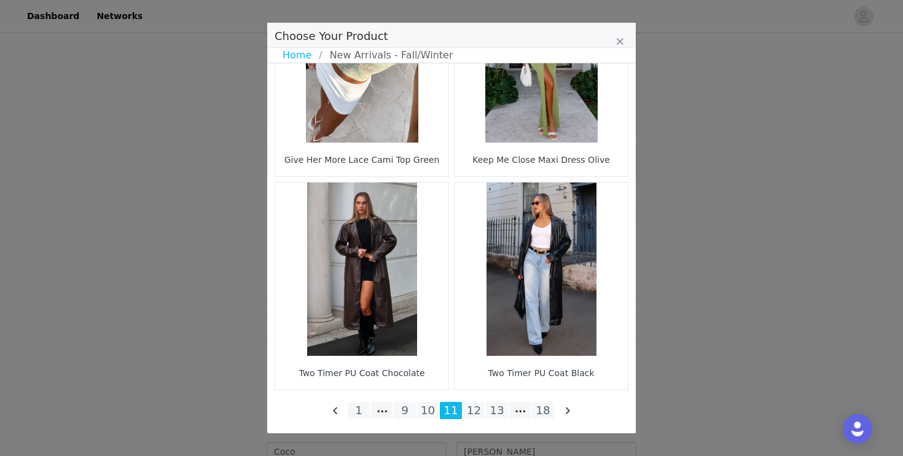
scroll to position [506, 0]
click at [429, 404] on li "10" at bounding box center [428, 410] width 22 height 17
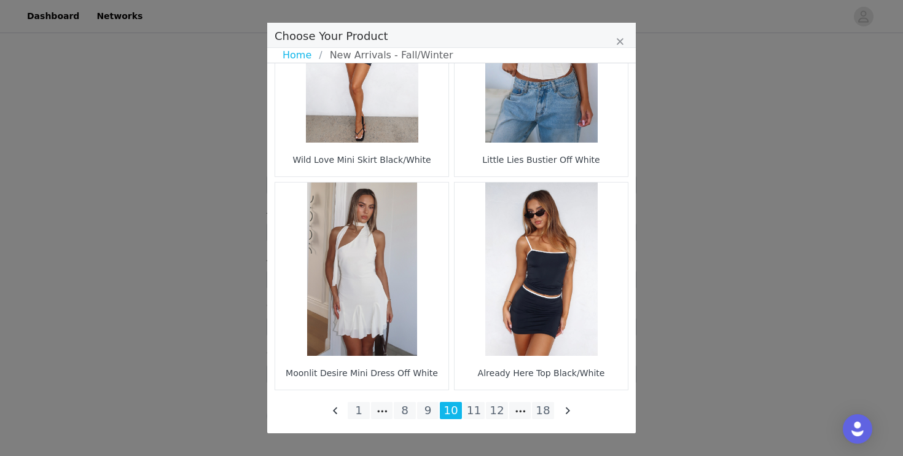
scroll to position [779, 0]
click at [291, 58] on link "Home" at bounding box center [301, 55] width 36 height 15
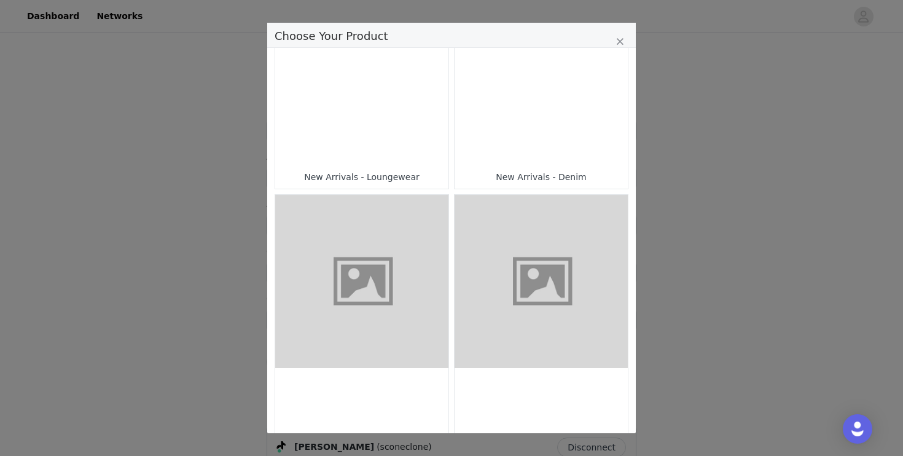
scroll to position [566, 0]
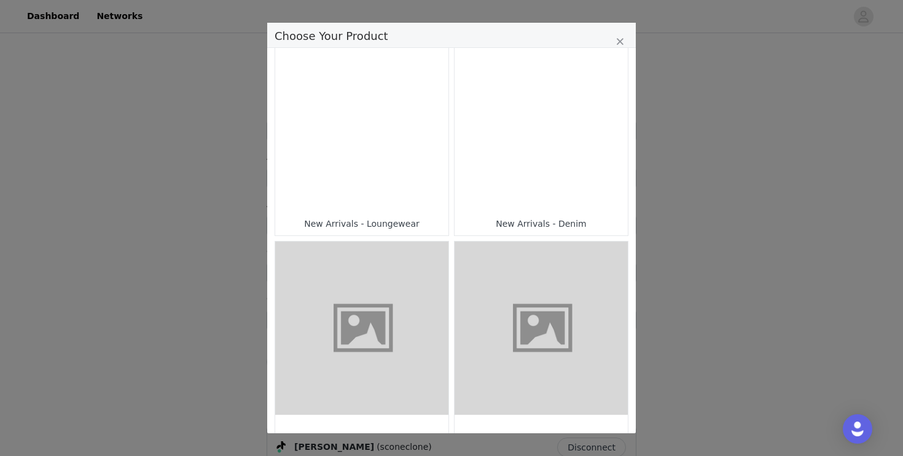
click at [528, 120] on div "Choose Your Product" at bounding box center [541, 125] width 173 height 173
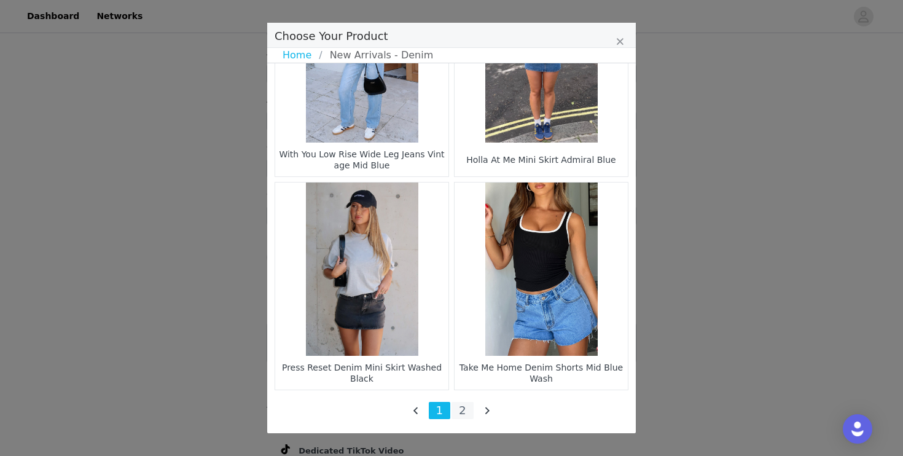
scroll to position [897, 0]
click at [286, 59] on link "Home" at bounding box center [301, 55] width 36 height 15
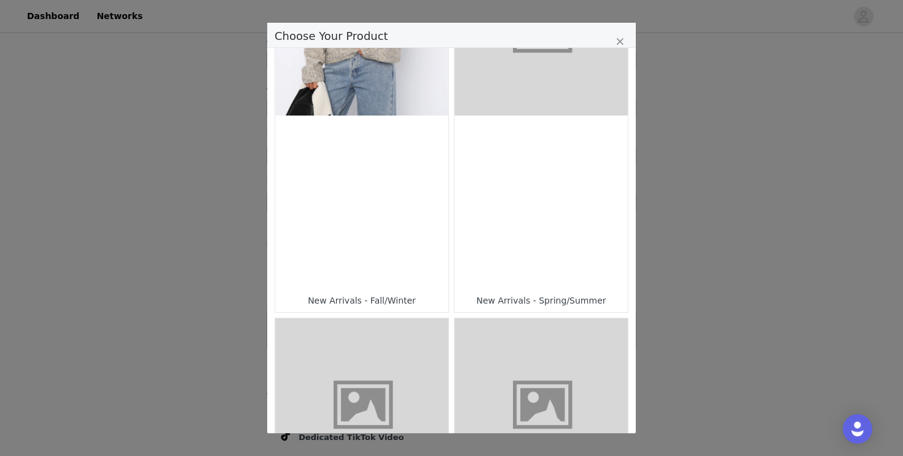
scroll to position [438, 0]
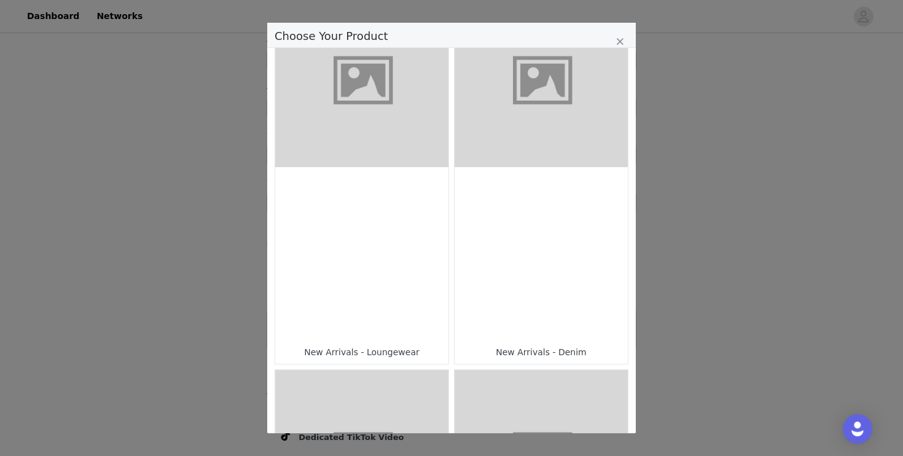
click at [381, 253] on div "Choose Your Product" at bounding box center [361, 253] width 173 height 173
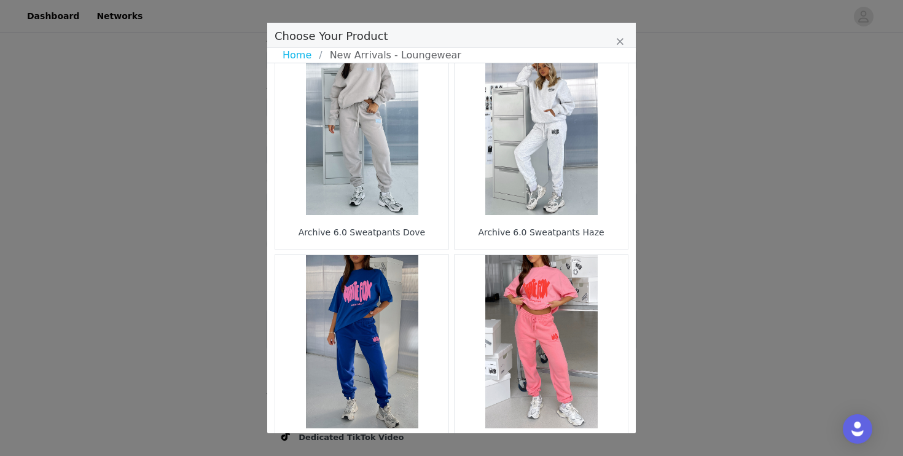
scroll to position [1807, 0]
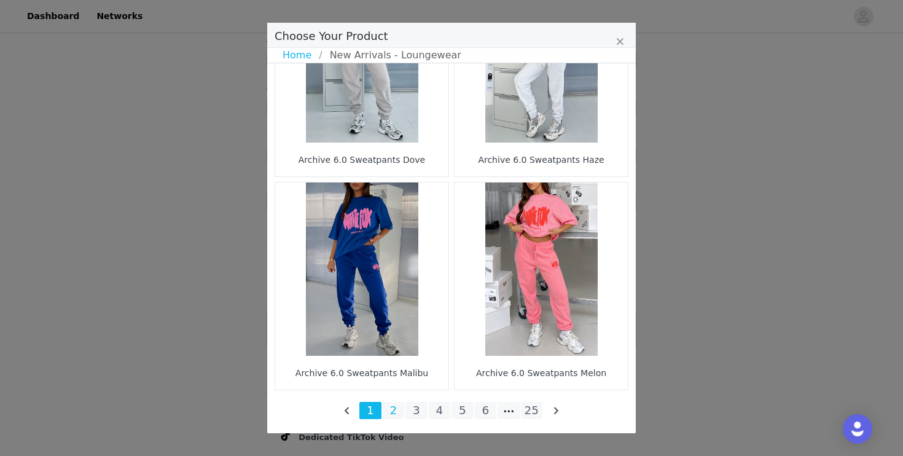
click at [391, 411] on li "2" at bounding box center [394, 410] width 22 height 17
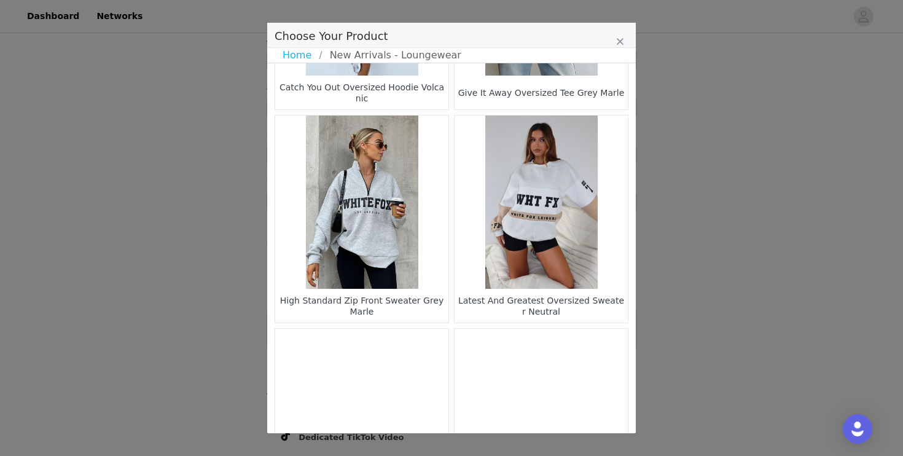
scroll to position [173, 0]
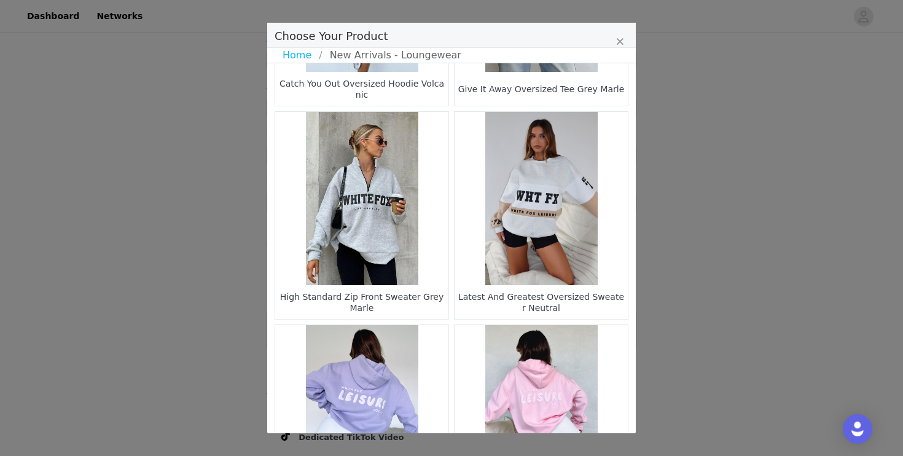
click at [536, 217] on figure "Choose Your Product" at bounding box center [541, 198] width 173 height 173
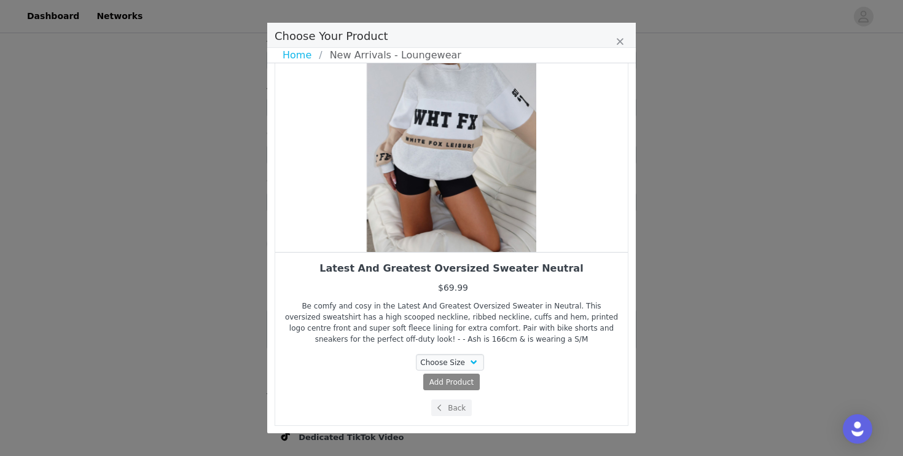
scroll to position [80, 0]
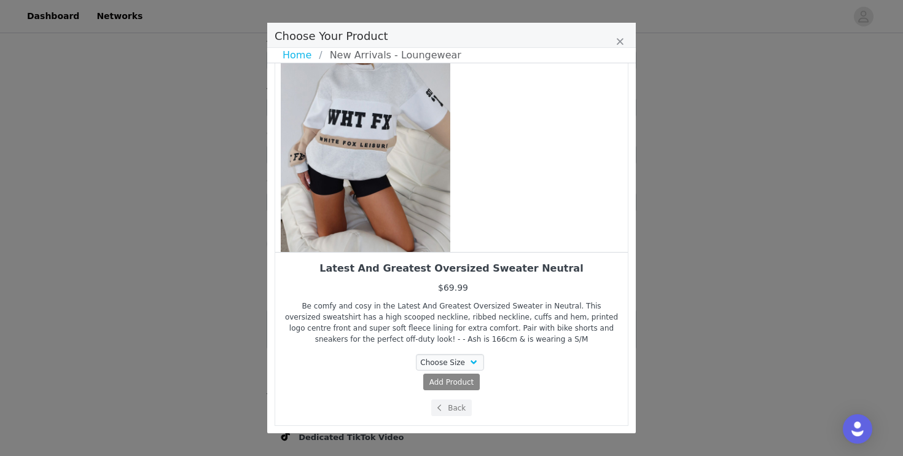
drag, startPoint x: 508, startPoint y: 233, endPoint x: 415, endPoint y: 234, distance: 92.8
click at [417, 234] on div "Choose Your Product" at bounding box center [365, 121] width 353 height 261
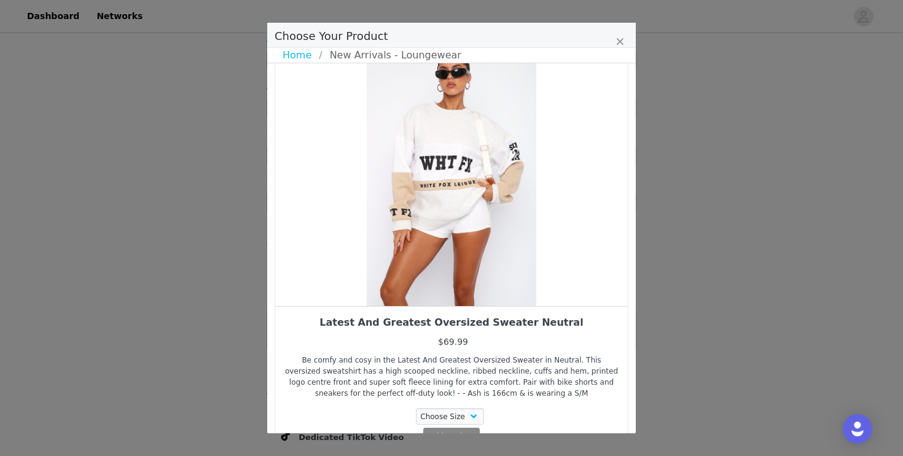
scroll to position [24, 0]
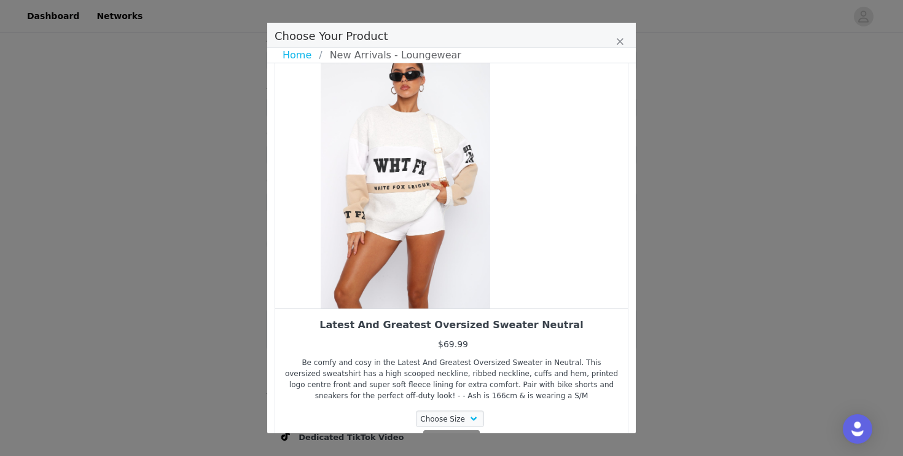
drag, startPoint x: 447, startPoint y: 218, endPoint x: 384, endPoint y: 218, distance: 62.7
click at [384, 218] on div "Choose Your Product" at bounding box center [405, 177] width 353 height 261
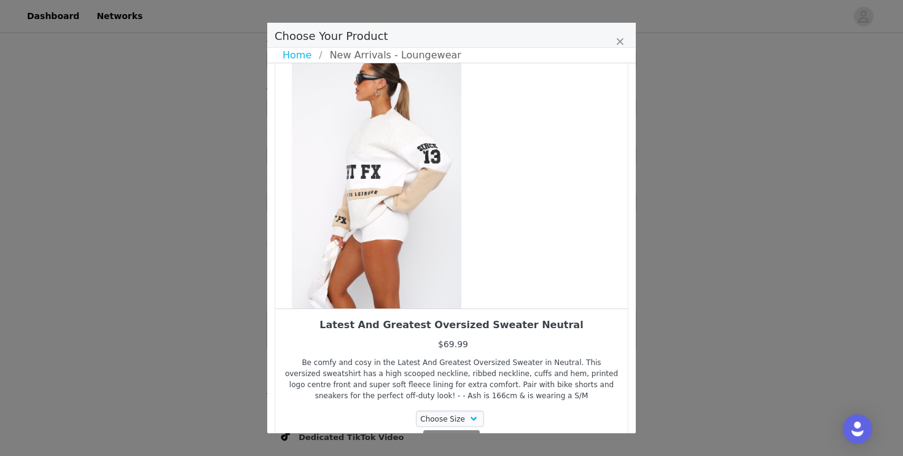
drag, startPoint x: 477, startPoint y: 235, endPoint x: 376, endPoint y: 246, distance: 101.3
click at [378, 246] on div "Choose Your Product" at bounding box center [376, 177] width 353 height 261
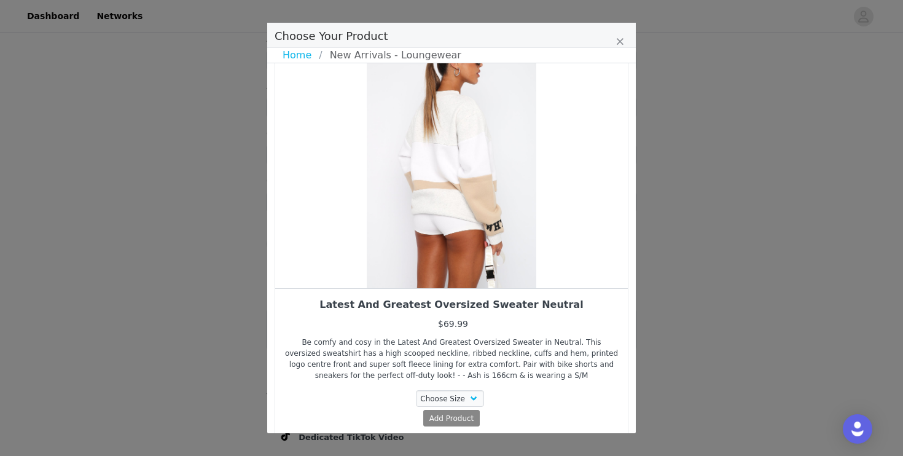
scroll to position [80, 0]
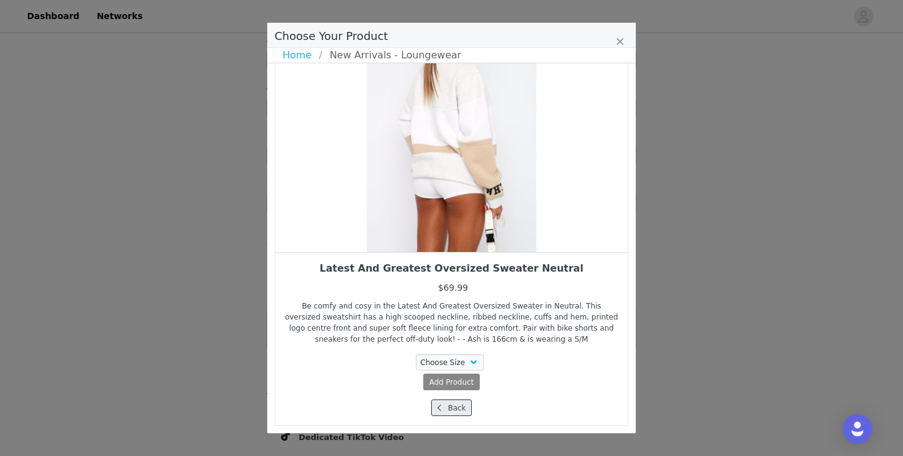
click at [449, 410] on button "Back" at bounding box center [451, 407] width 41 height 17
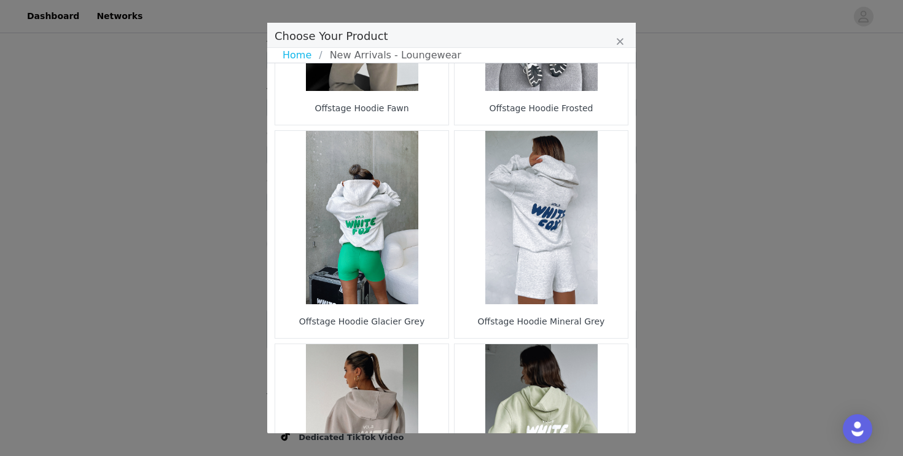
scroll to position [1807, 0]
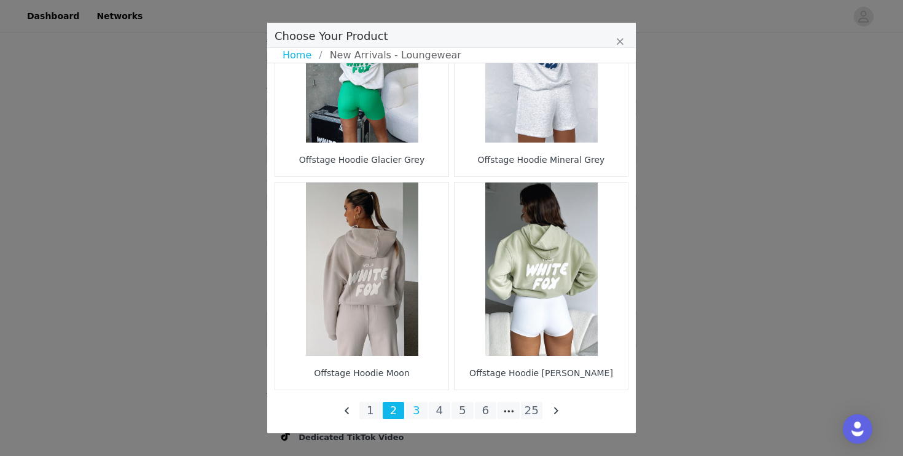
click at [414, 414] on li "3" at bounding box center [416, 410] width 22 height 17
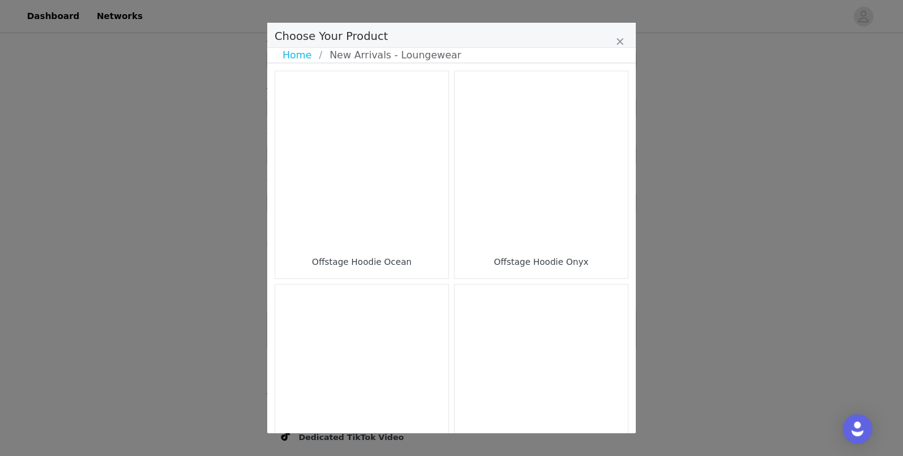
scroll to position [25, 0]
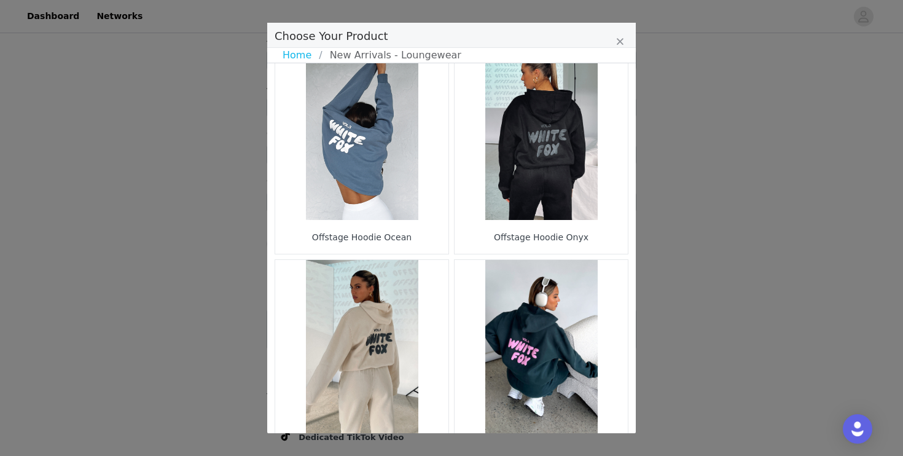
click at [564, 158] on figure "Choose Your Product" at bounding box center [541, 133] width 173 height 173
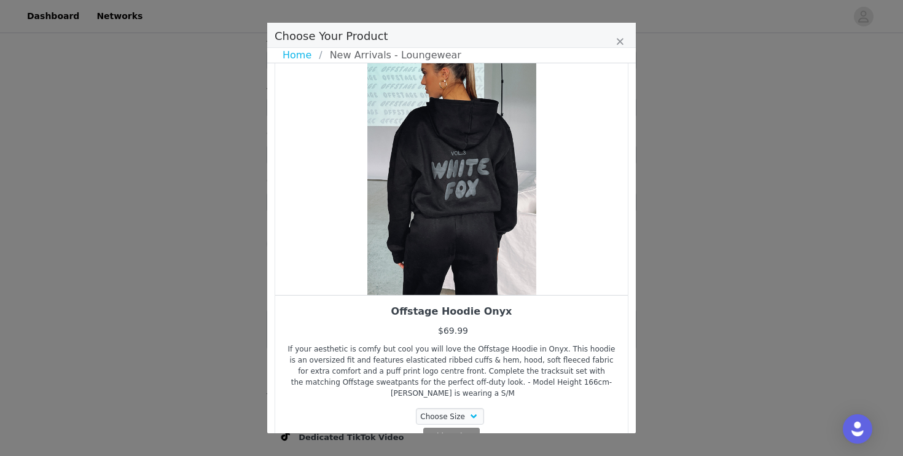
scroll to position [43, 0]
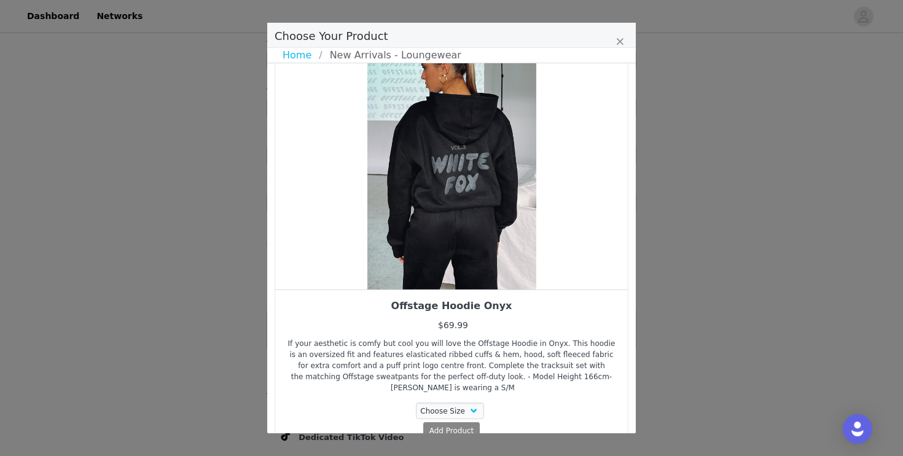
drag, startPoint x: 475, startPoint y: 223, endPoint x: 415, endPoint y: 217, distance: 59.9
click at [415, 217] on div "Choose Your Product" at bounding box center [451, 158] width 353 height 261
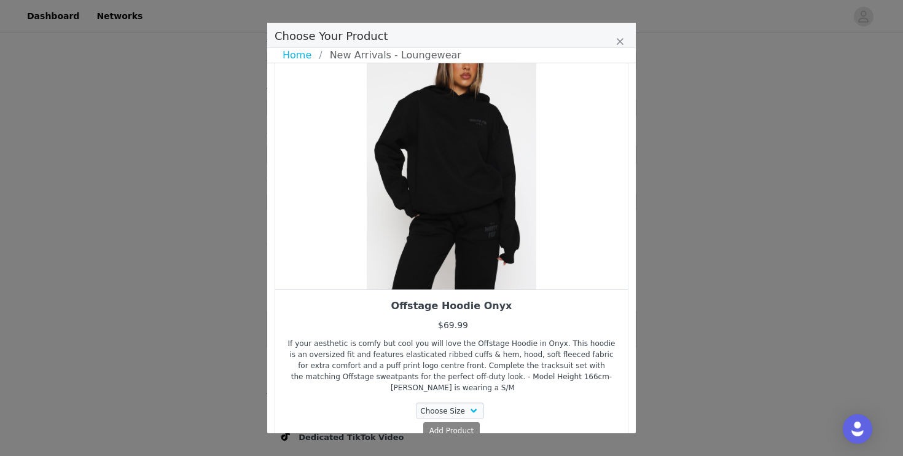
drag, startPoint x: 498, startPoint y: 205, endPoint x: 405, endPoint y: 211, distance: 93.0
click at [405, 211] on div "Choose Your Product" at bounding box center [451, 158] width 353 height 261
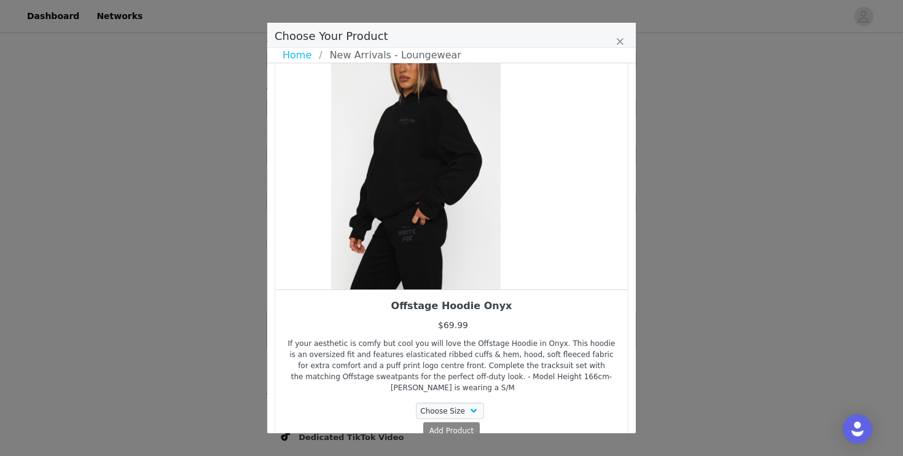
drag, startPoint x: 488, startPoint y: 187, endPoint x: 436, endPoint y: 192, distance: 52.4
click at [447, 192] on div "Choose Your Product" at bounding box center [416, 158] width 353 height 261
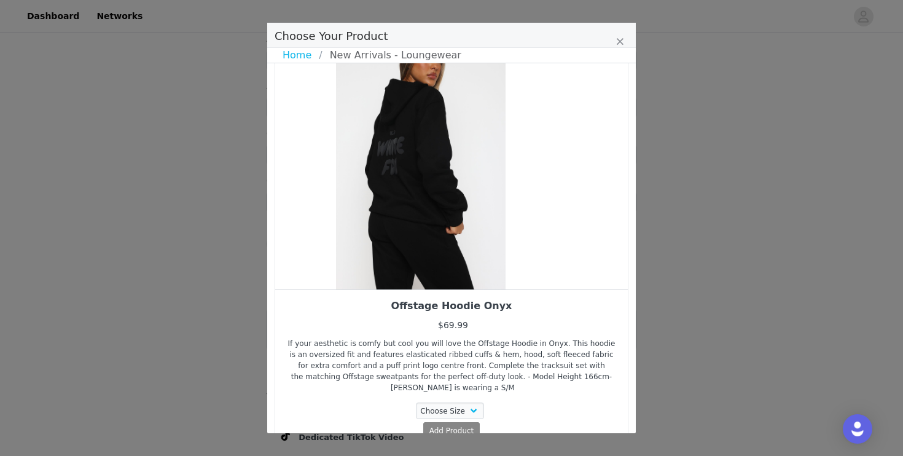
drag, startPoint x: 490, startPoint y: 186, endPoint x: 445, endPoint y: 187, distance: 44.2
click at [447, 187] on div "Choose Your Product" at bounding box center [420, 158] width 353 height 261
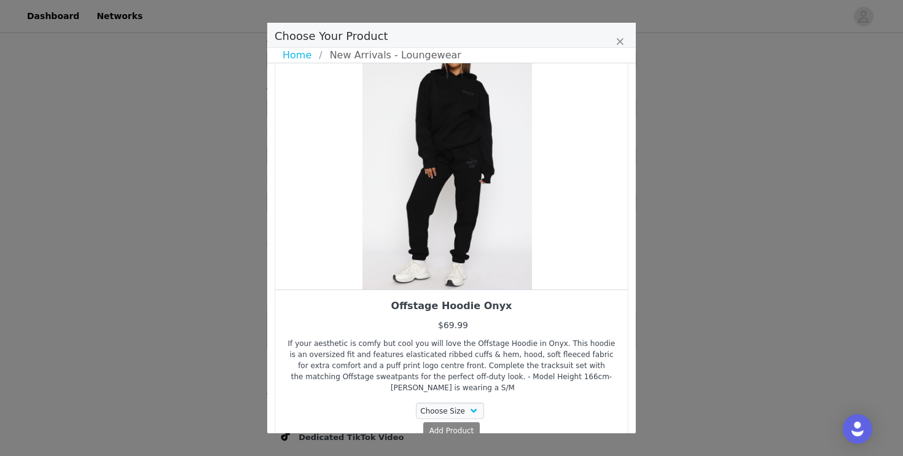
drag, startPoint x: 445, startPoint y: 187, endPoint x: 394, endPoint y: 198, distance: 52.8
click at [396, 198] on div "Choose Your Product" at bounding box center [447, 158] width 353 height 261
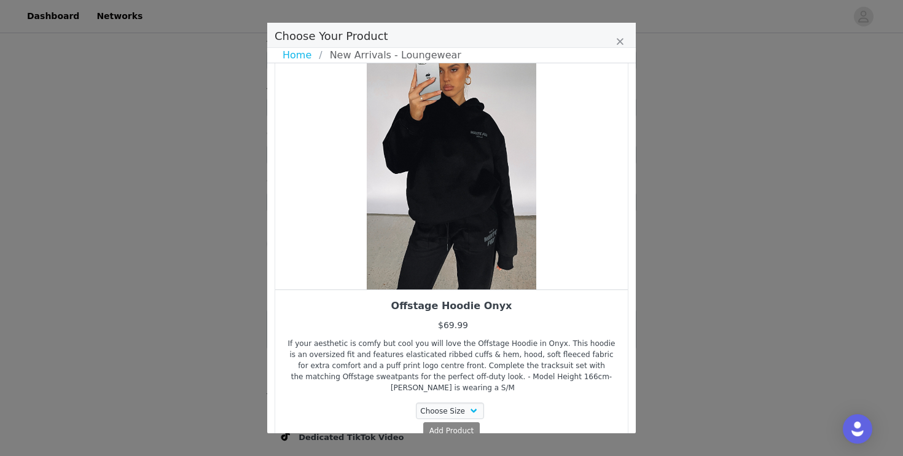
drag, startPoint x: 475, startPoint y: 189, endPoint x: 424, endPoint y: 189, distance: 51.0
click at [448, 189] on div "Choose Your Product" at bounding box center [451, 158] width 353 height 261
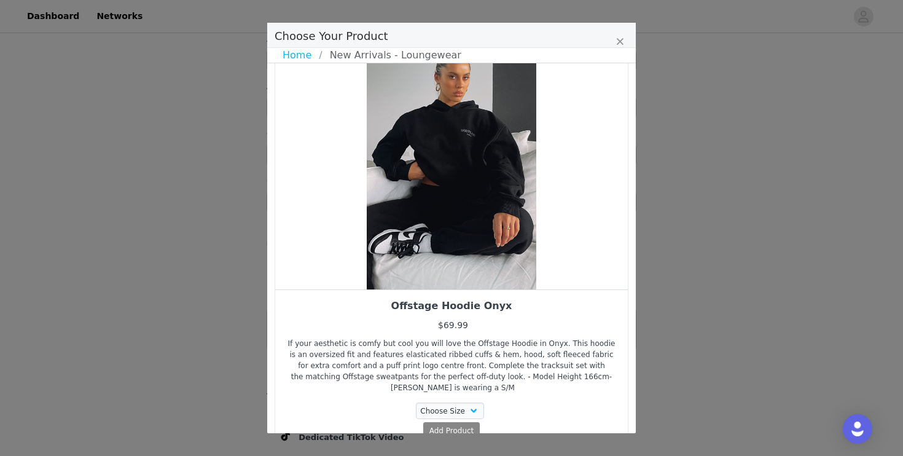
drag, startPoint x: 478, startPoint y: 177, endPoint x: 438, endPoint y: 177, distance: 40.5
click at [445, 177] on div "Choose Your Product" at bounding box center [451, 158] width 353 height 261
drag, startPoint x: 525, startPoint y: 131, endPoint x: 447, endPoint y: 140, distance: 79.2
click at [450, 137] on div "Choose Your Product" at bounding box center [451, 158] width 353 height 261
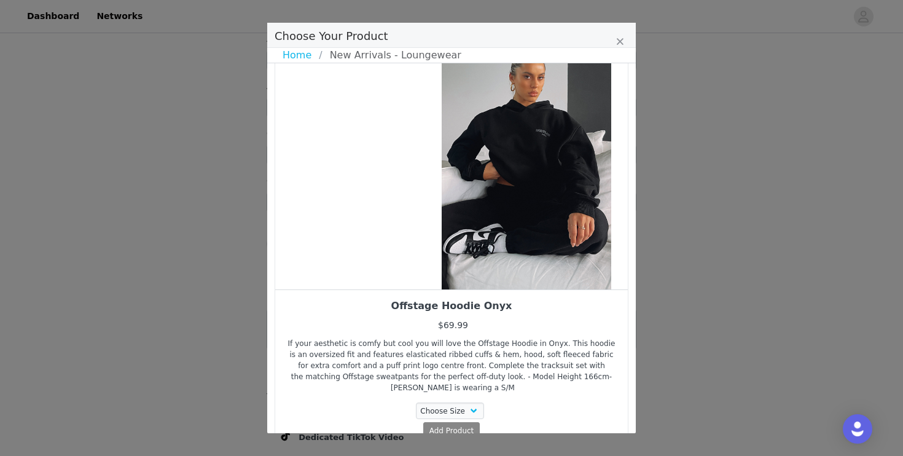
drag, startPoint x: 456, startPoint y: 178, endPoint x: 539, endPoint y: 155, distance: 86.4
click at [539, 155] on div "Choose Your Product" at bounding box center [526, 158] width 353 height 261
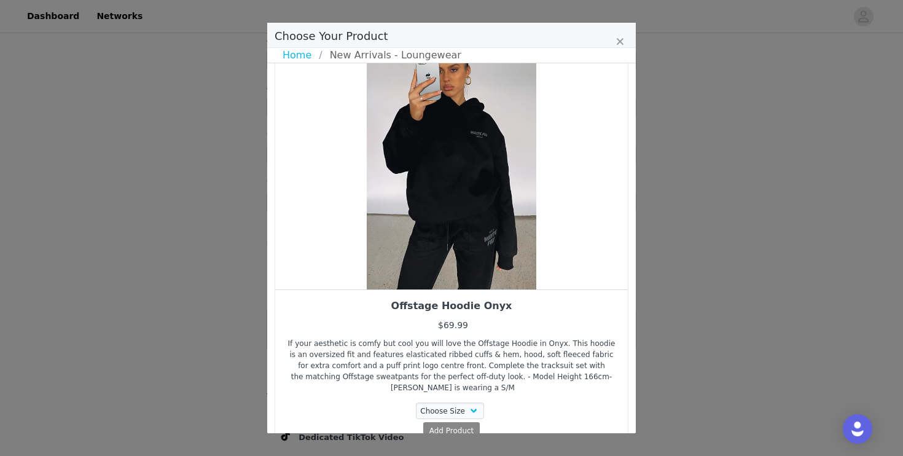
drag, startPoint x: 464, startPoint y: 198, endPoint x: 542, endPoint y: 193, distance: 78.2
click at [539, 195] on div "Choose Your Product" at bounding box center [451, 158] width 353 height 261
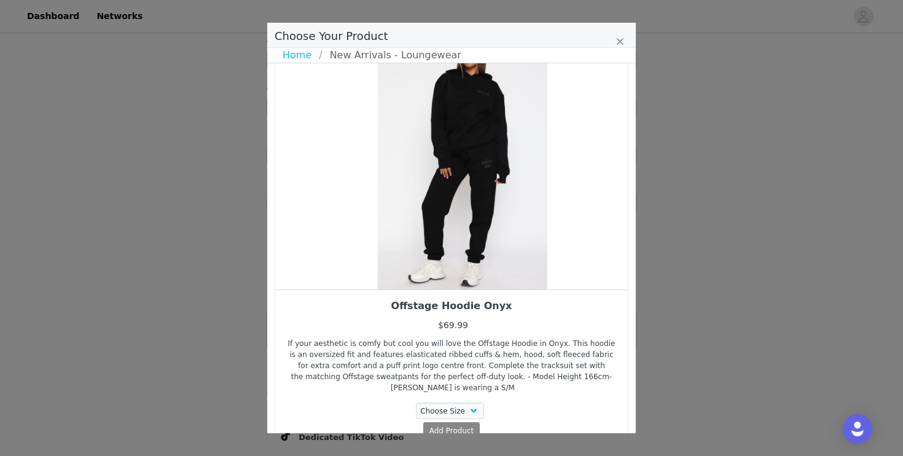
drag, startPoint x: 379, startPoint y: 254, endPoint x: 433, endPoint y: 254, distance: 54.1
click at [432, 254] on div "Choose Your Product" at bounding box center [462, 158] width 353 height 261
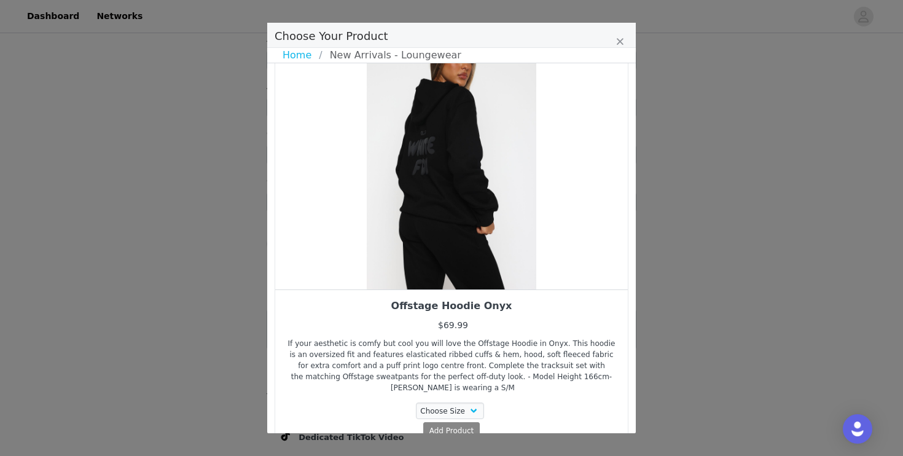
scroll to position [80, 0]
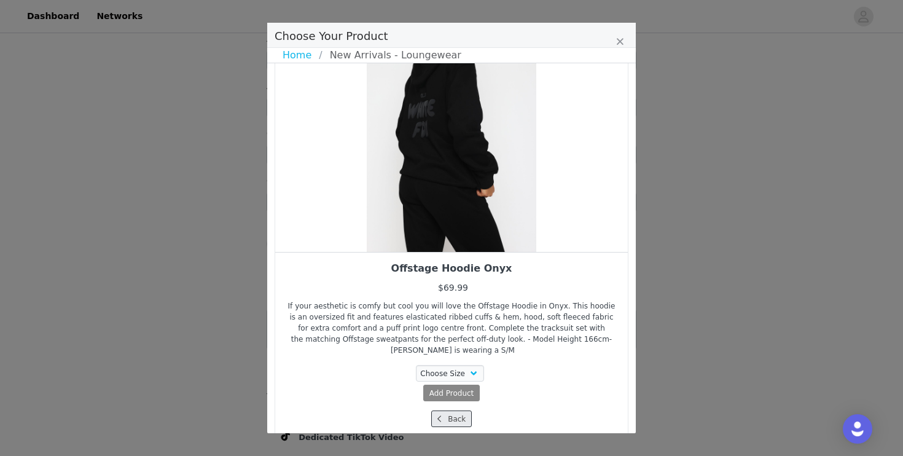
click at [437, 413] on span "Choose Your Product" at bounding box center [439, 418] width 11 height 11
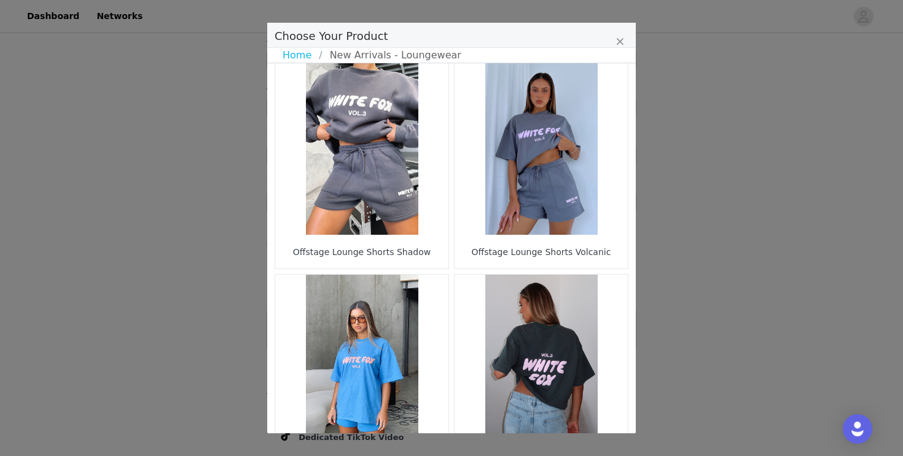
scroll to position [1807, 0]
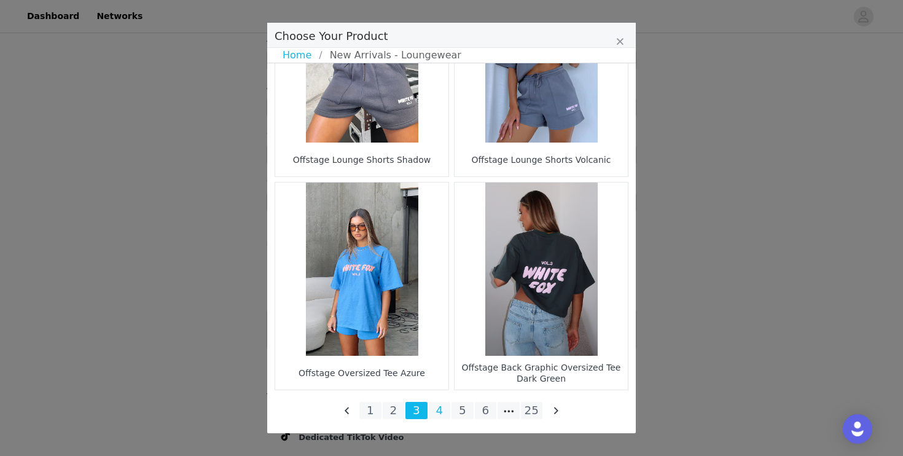
click at [440, 411] on li "4" at bounding box center [440, 410] width 22 height 17
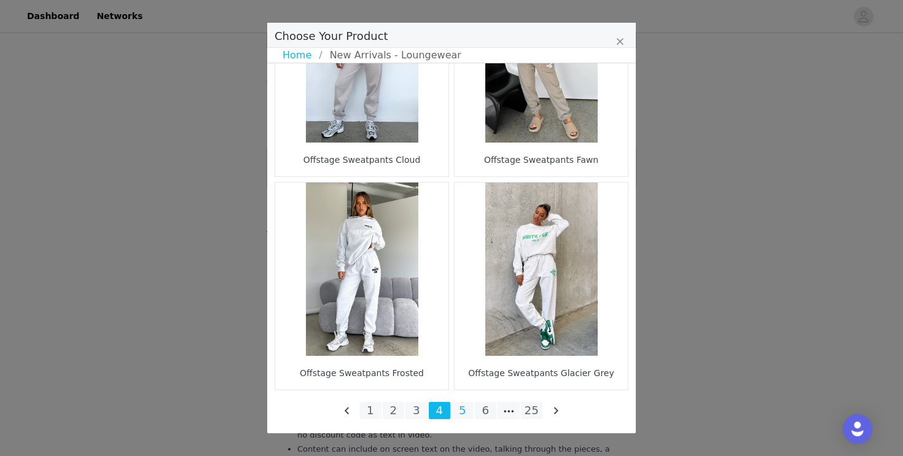
click at [463, 412] on li "5" at bounding box center [462, 410] width 22 height 17
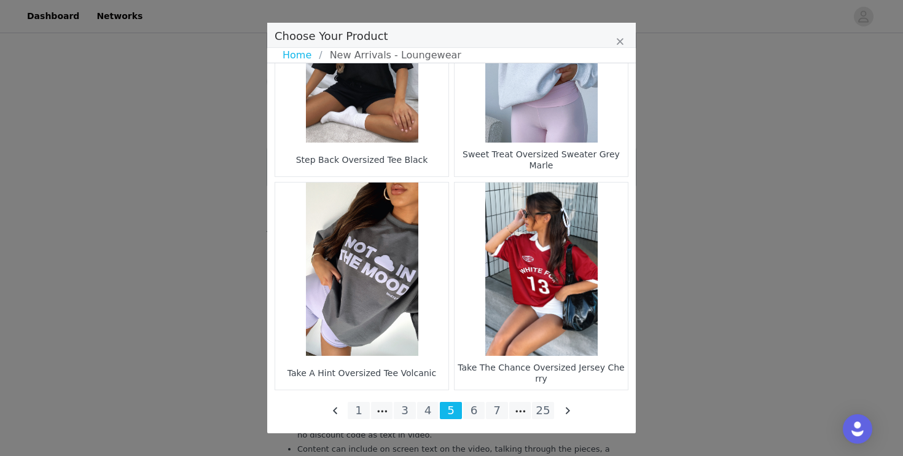
click at [476, 419] on ul "1 3 4 5 6 7 25" at bounding box center [452, 410] width 208 height 17
click at [472, 412] on li "6" at bounding box center [474, 410] width 22 height 17
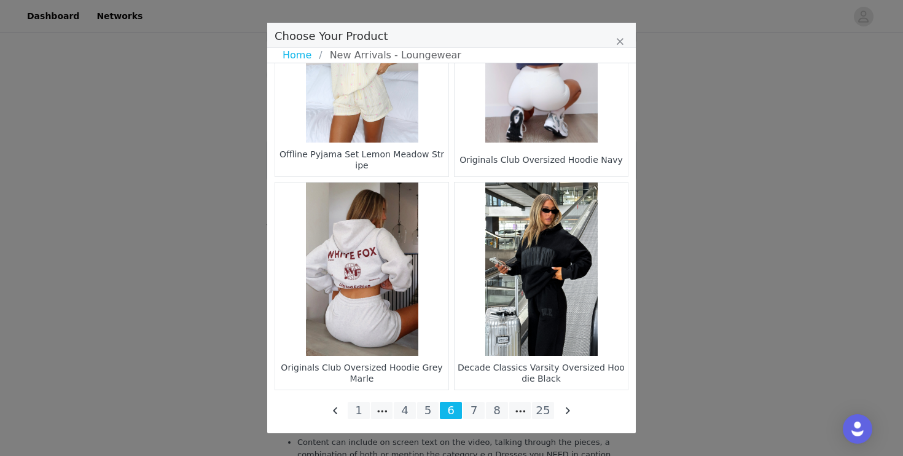
scroll to position [1066, 0]
click at [473, 404] on li "7" at bounding box center [474, 410] width 22 height 17
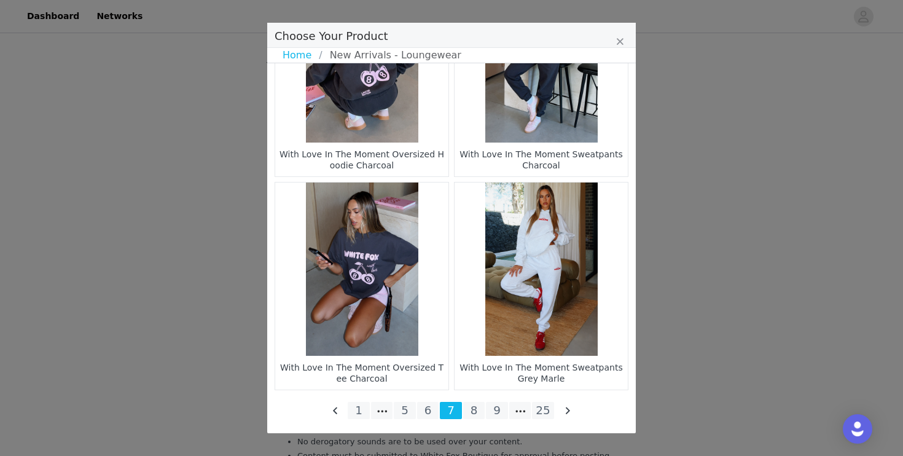
scroll to position [1309, 0]
click at [478, 413] on li "8" at bounding box center [474, 410] width 22 height 17
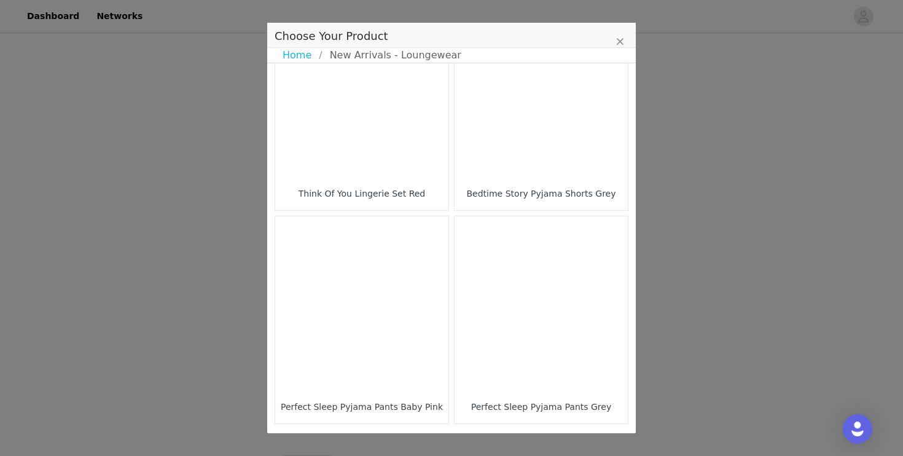
scroll to position [1807, 0]
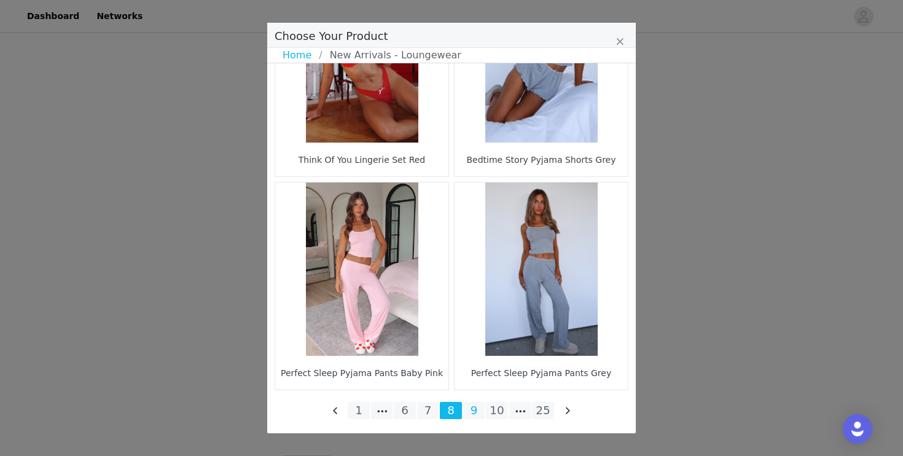
click at [474, 410] on li "9" at bounding box center [474, 410] width 22 height 17
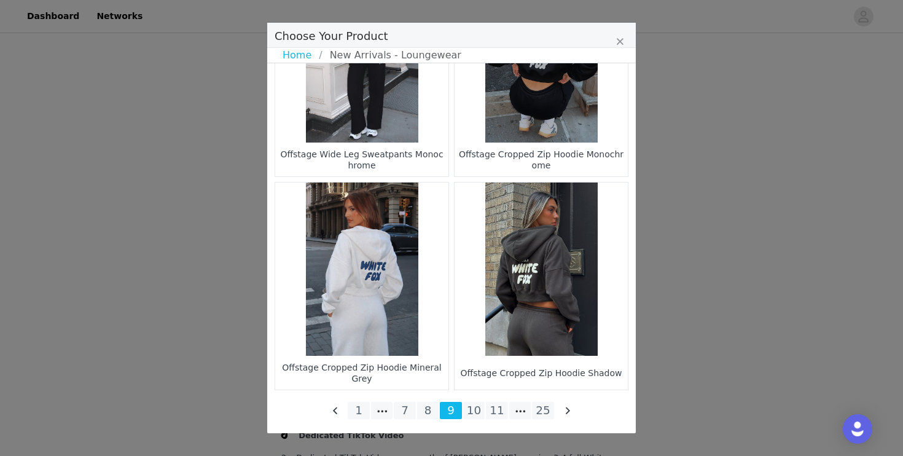
scroll to position [1428, 0]
click at [542, 408] on li "25" at bounding box center [543, 410] width 22 height 17
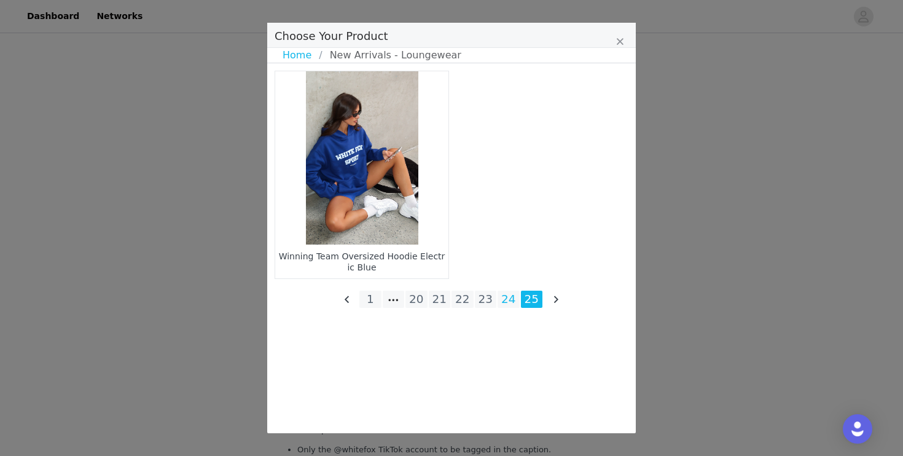
click at [510, 299] on li "24" at bounding box center [509, 299] width 22 height 17
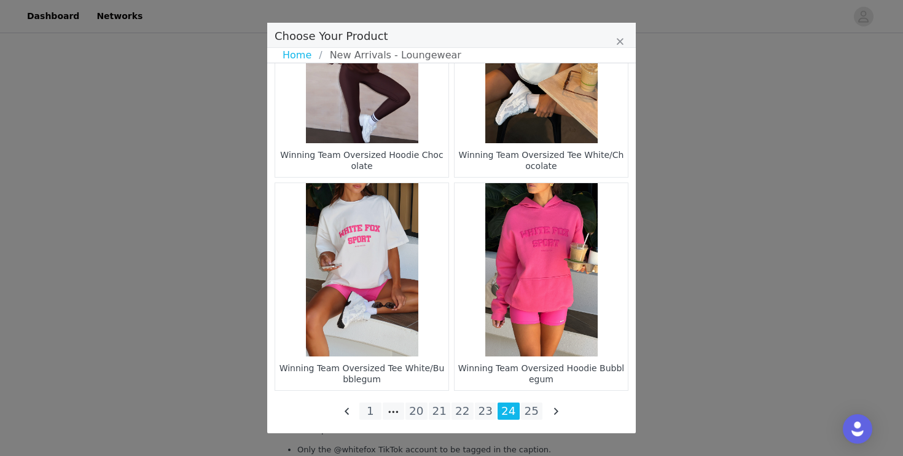
scroll to position [1807, 0]
click at [472, 416] on li "22" at bounding box center [462, 410] width 22 height 17
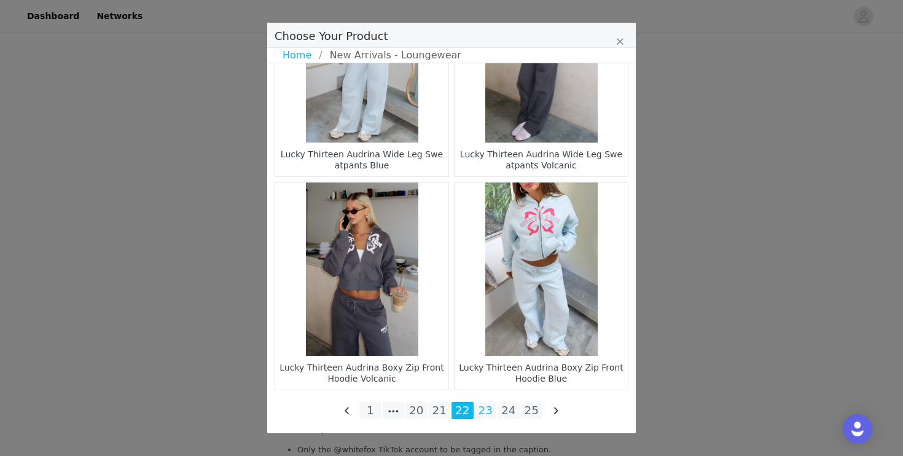
click at [487, 412] on li "23" at bounding box center [486, 410] width 22 height 17
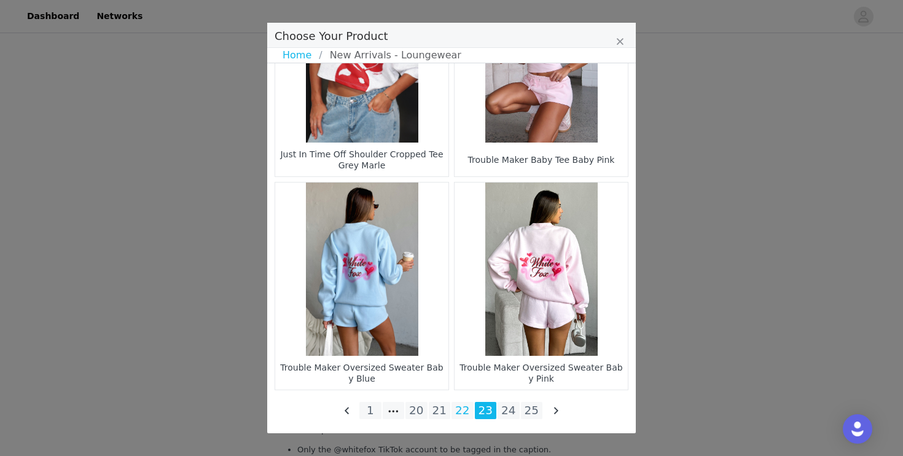
click at [462, 409] on li "22" at bounding box center [462, 410] width 22 height 17
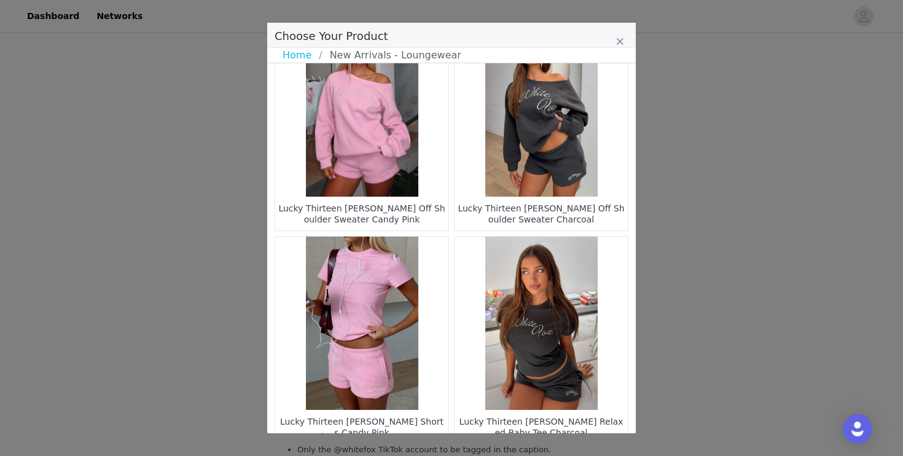
scroll to position [236, 0]
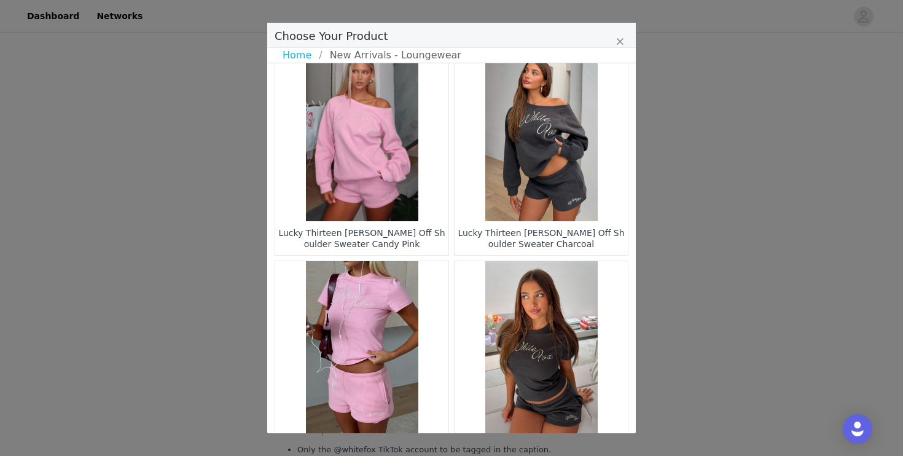
click at [381, 196] on figure "Choose Your Product" at bounding box center [361, 134] width 173 height 173
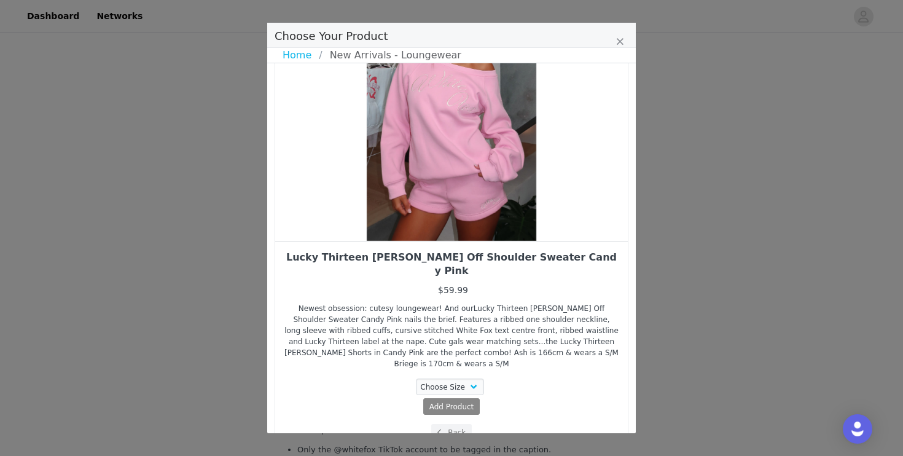
drag, startPoint x: 440, startPoint y: 205, endPoint x: 362, endPoint y: 205, distance: 78.0
click at [362, 205] on div "Choose Your Product" at bounding box center [451, 110] width 353 height 261
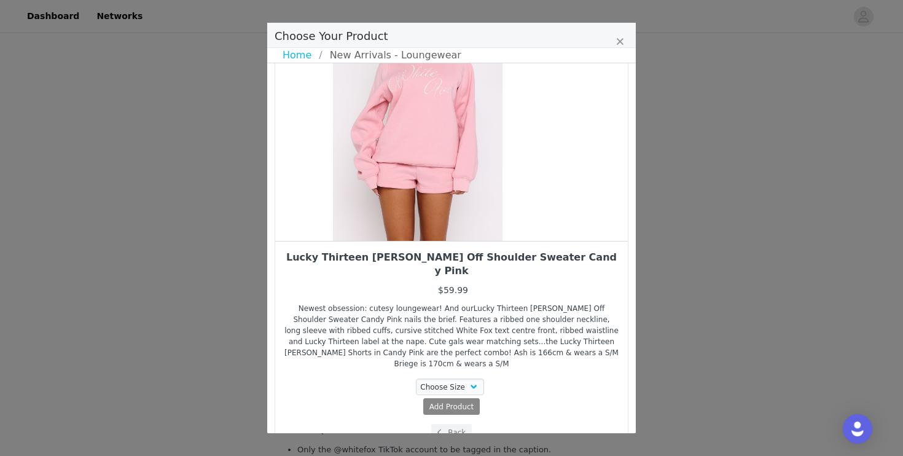
drag, startPoint x: 458, startPoint y: 175, endPoint x: 424, endPoint y: 181, distance: 34.3
click at [424, 181] on div "Choose Your Product" at bounding box center [417, 110] width 353 height 261
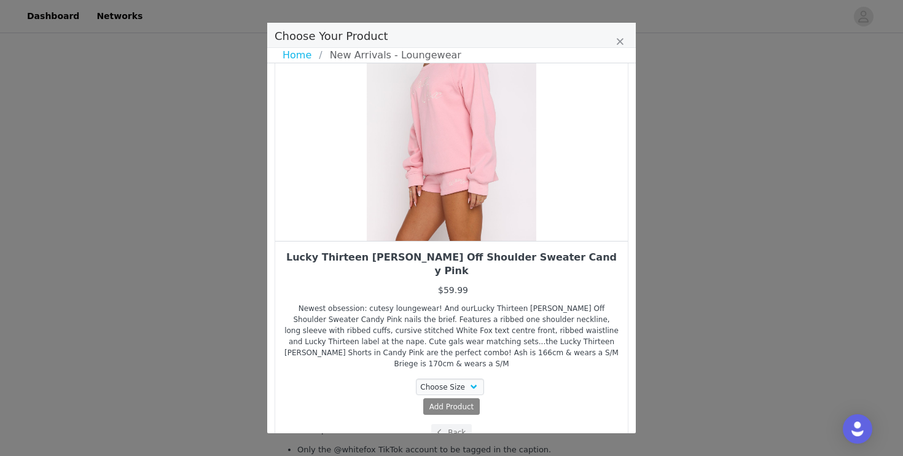
drag, startPoint x: 498, startPoint y: 153, endPoint x: 446, endPoint y: 160, distance: 52.1
click at [458, 157] on div "Choose Your Product" at bounding box center [451, 110] width 353 height 261
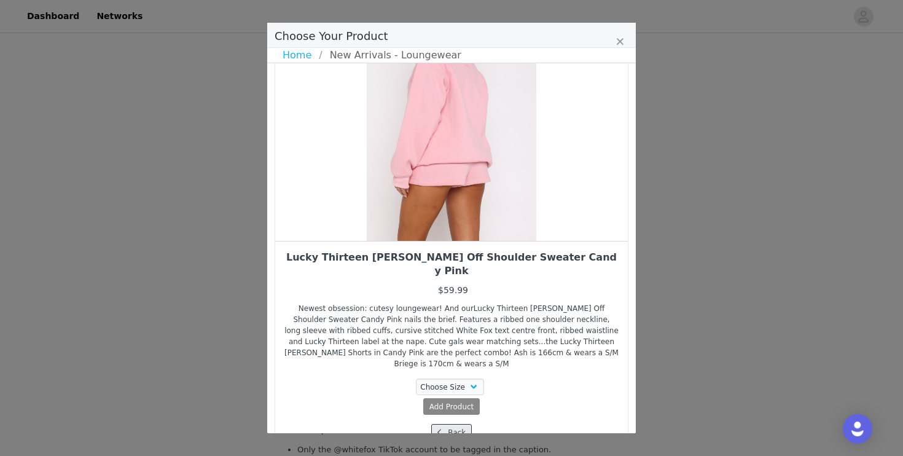
click at [436, 427] on span "Choose Your Product" at bounding box center [439, 432] width 11 height 11
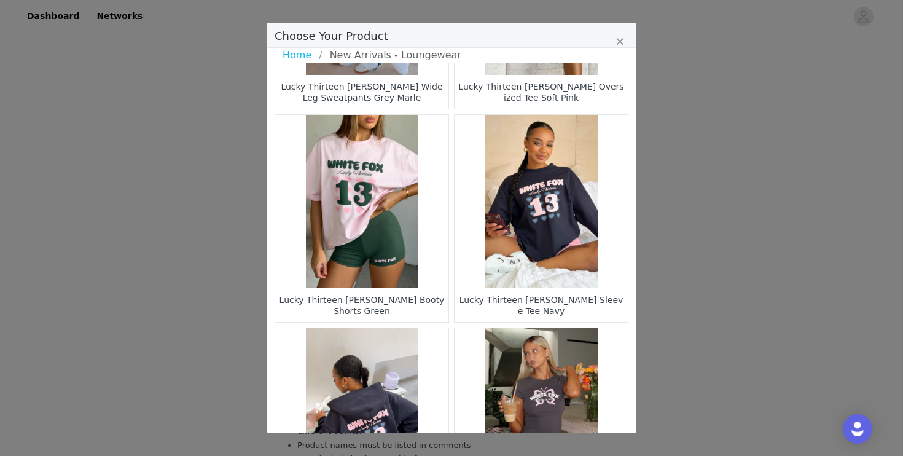
scroll to position [1185, 0]
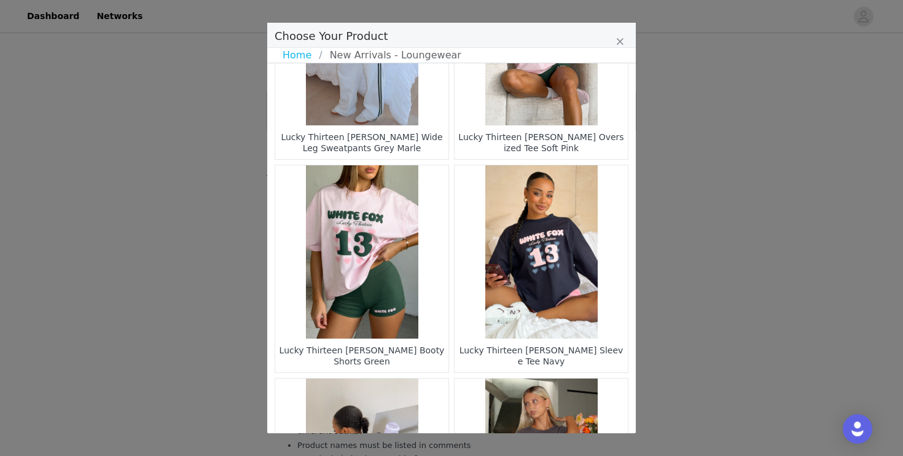
click at [375, 295] on figure "Choose Your Product" at bounding box center [361, 251] width 173 height 173
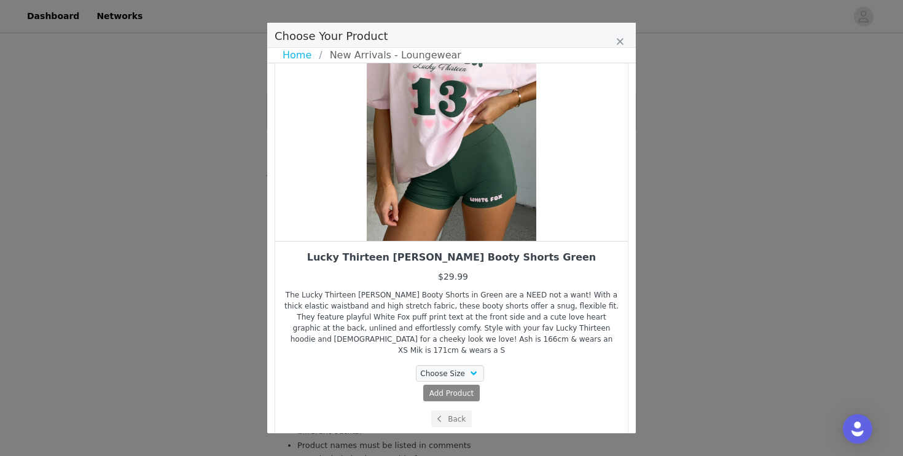
drag, startPoint x: 489, startPoint y: 219, endPoint x: 394, endPoint y: 259, distance: 103.0
click at [394, 259] on div "Lucky Thirteen [PERSON_NAME] Booty Shorts Green $29.99 The Lucky Thirteen [PERS…" at bounding box center [452, 208] width 354 height 458
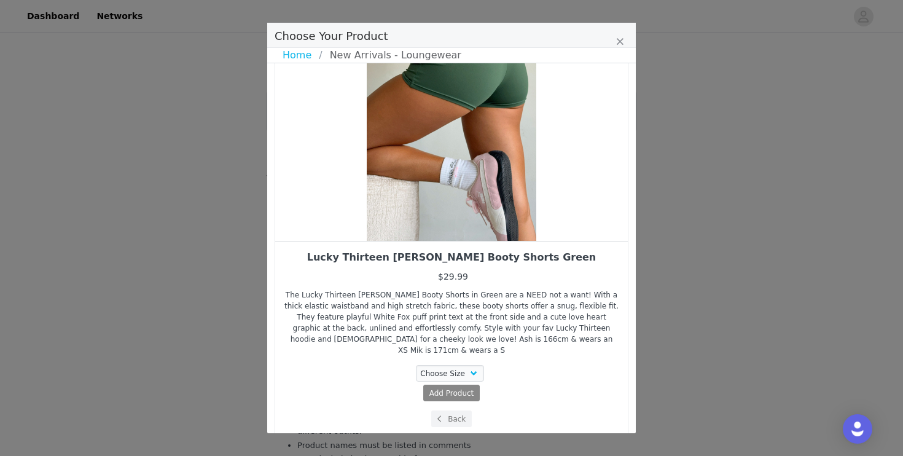
drag, startPoint x: 512, startPoint y: 194, endPoint x: 461, endPoint y: 205, distance: 52.2
click at [474, 201] on div "Choose Your Product" at bounding box center [451, 110] width 353 height 261
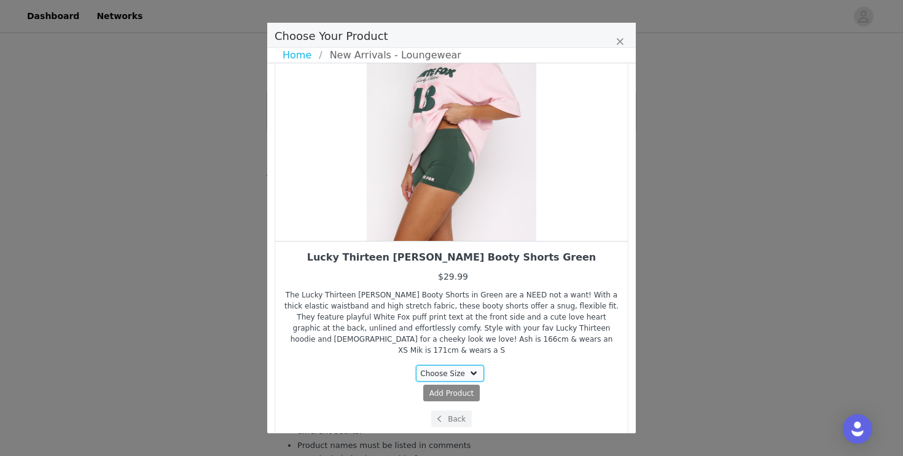
click at [469, 365] on select "Choose Size 3XS XXS XS S M L XL" at bounding box center [450, 373] width 69 height 17
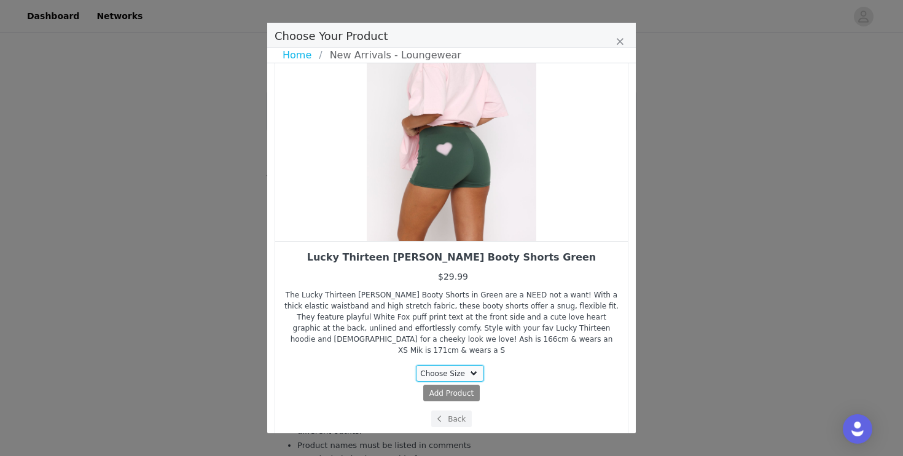
select select "27780315"
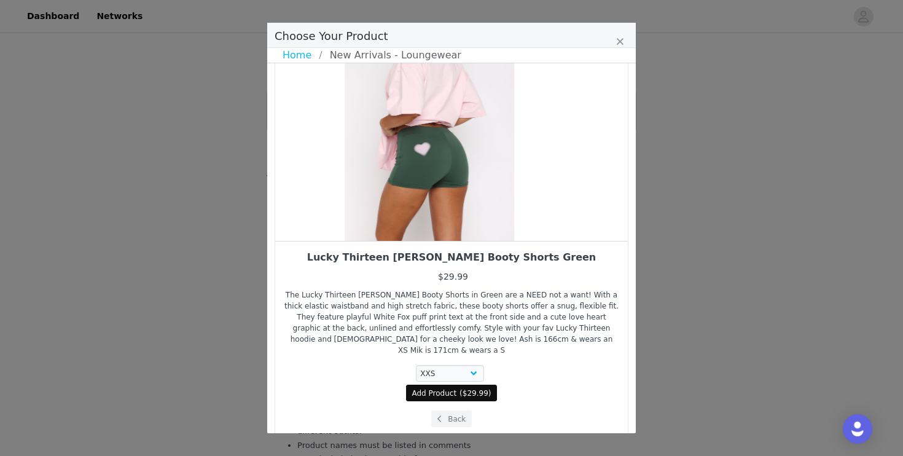
drag, startPoint x: 474, startPoint y: 189, endPoint x: 431, endPoint y: 198, distance: 44.0
click at [432, 198] on div "Choose Your Product" at bounding box center [429, 110] width 353 height 261
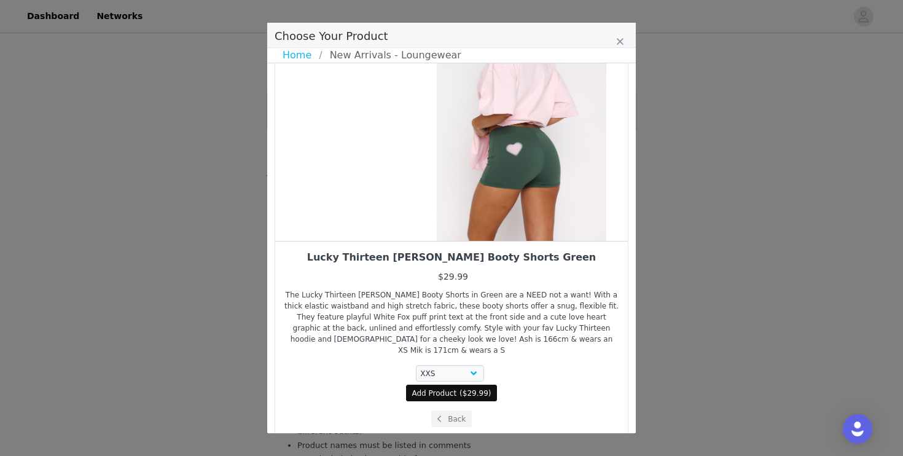
drag, startPoint x: 431, startPoint y: 198, endPoint x: 515, endPoint y: 168, distance: 90.2
click at [515, 168] on div "Choose Your Product" at bounding box center [521, 110] width 353 height 261
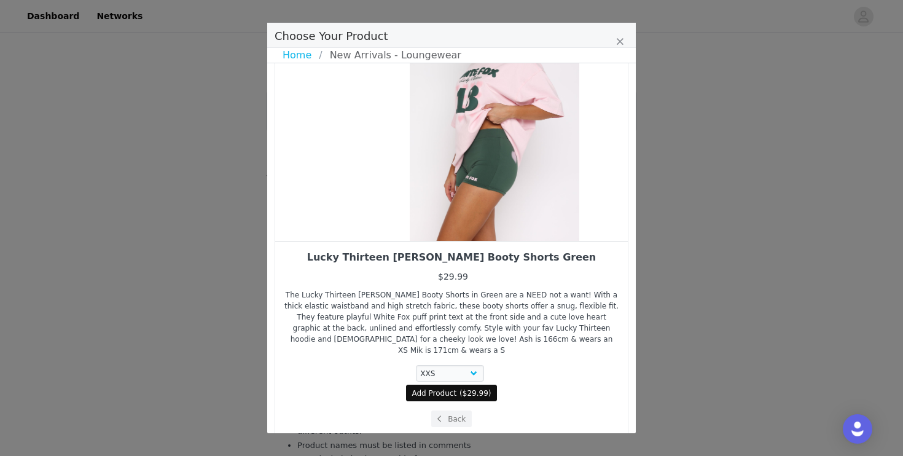
drag, startPoint x: 490, startPoint y: 193, endPoint x: 567, endPoint y: 196, distance: 76.8
click at [567, 196] on div "Choose Your Product" at bounding box center [494, 110] width 353 height 261
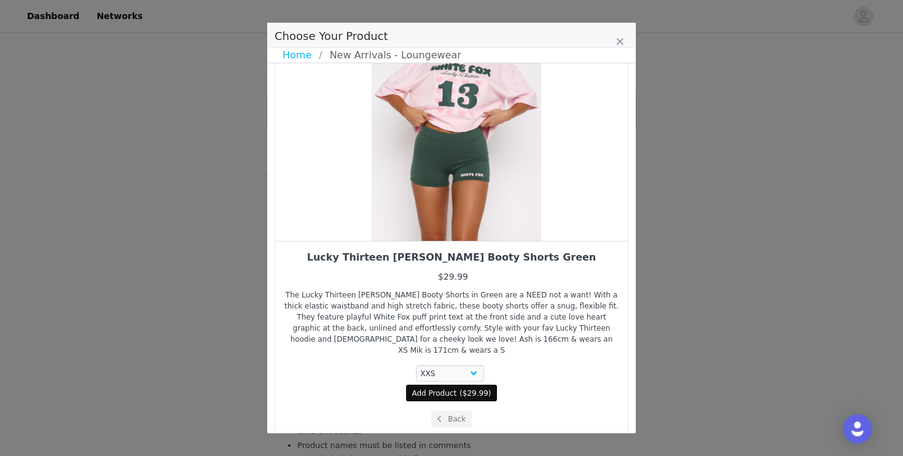
drag, startPoint x: 485, startPoint y: 204, endPoint x: 547, endPoint y: 201, distance: 61.5
click at [547, 201] on div "Choose Your Product" at bounding box center [456, 110] width 353 height 261
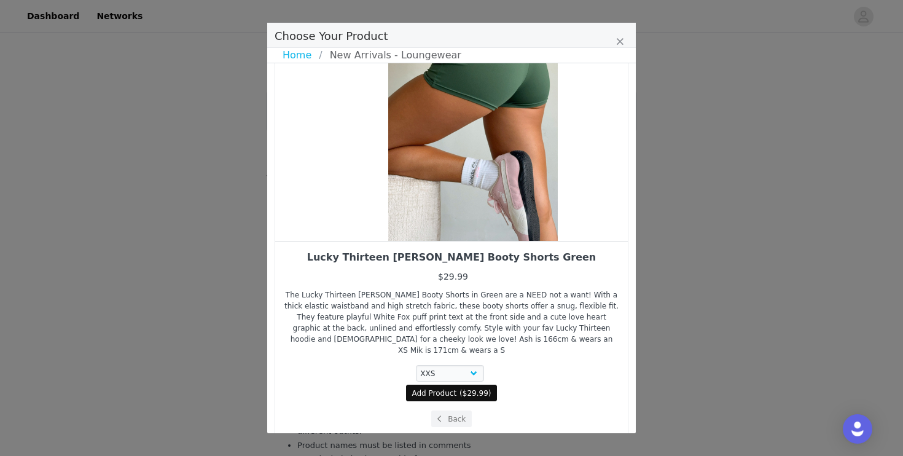
drag, startPoint x: 468, startPoint y: 209, endPoint x: 532, endPoint y: 196, distance: 65.2
click at [529, 198] on div "Choose Your Product" at bounding box center [473, 110] width 353 height 261
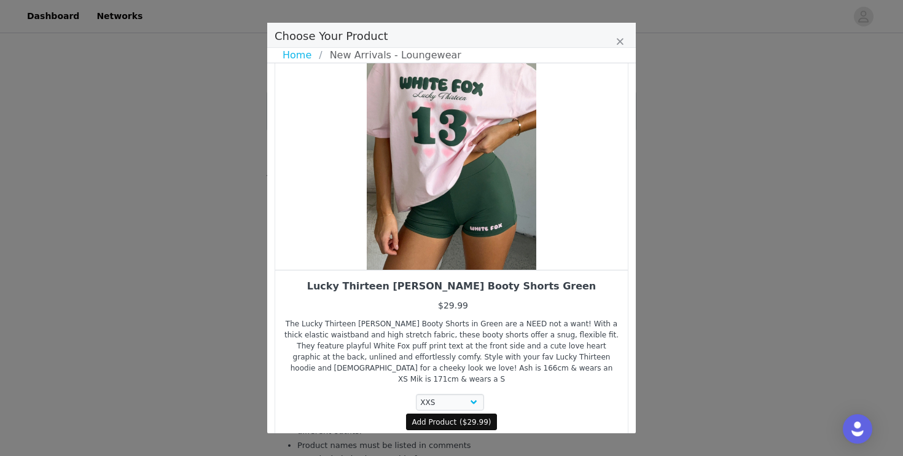
scroll to position [45, 0]
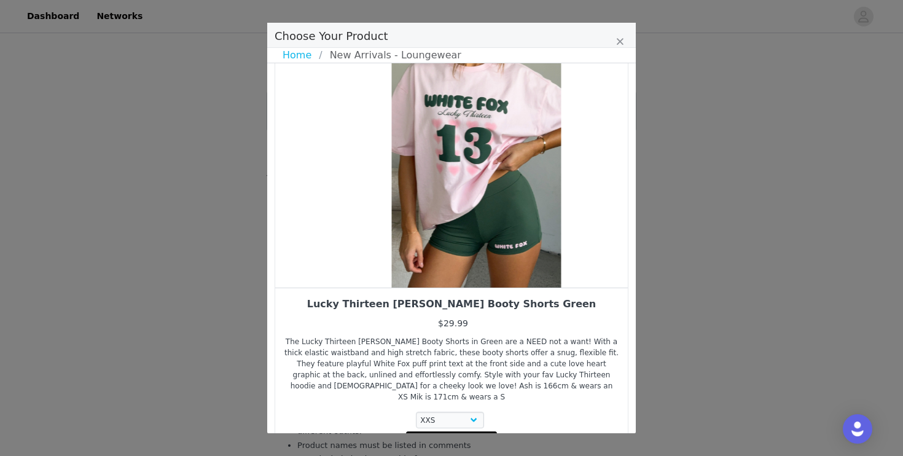
drag, startPoint x: 485, startPoint y: 208, endPoint x: 543, endPoint y: 178, distance: 65.1
click at [542, 179] on div "Choose Your Product" at bounding box center [476, 156] width 353 height 261
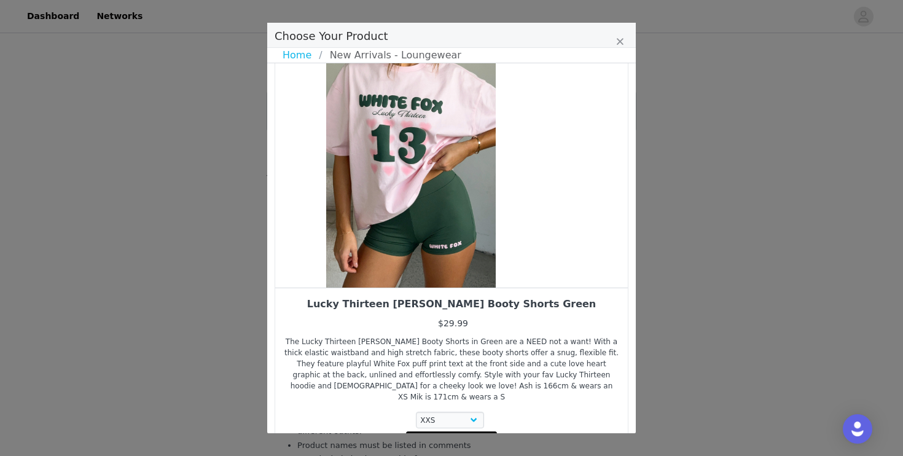
drag, startPoint x: 530, startPoint y: 190, endPoint x: 445, endPoint y: 222, distance: 91.4
click at [451, 219] on div "Choose Your Product" at bounding box center [411, 156] width 353 height 261
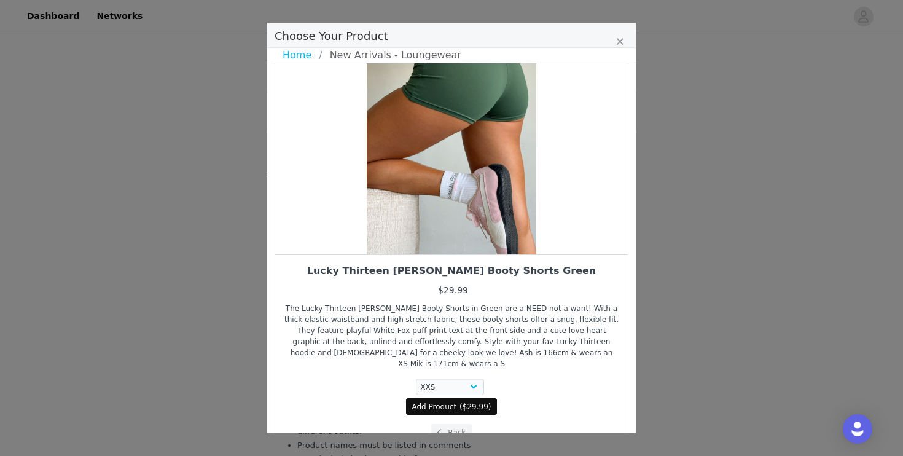
scroll to position [92, 0]
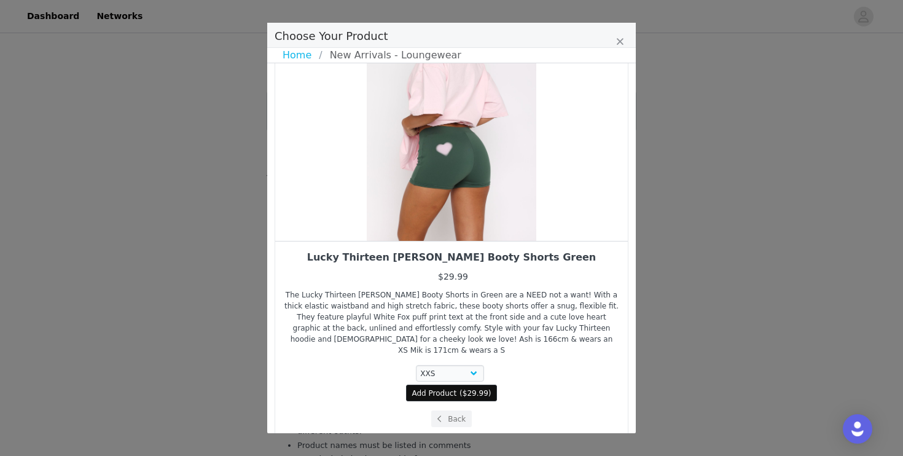
click at [424, 388] on span "Add Product" at bounding box center [434, 393] width 45 height 11
select select "27780315"
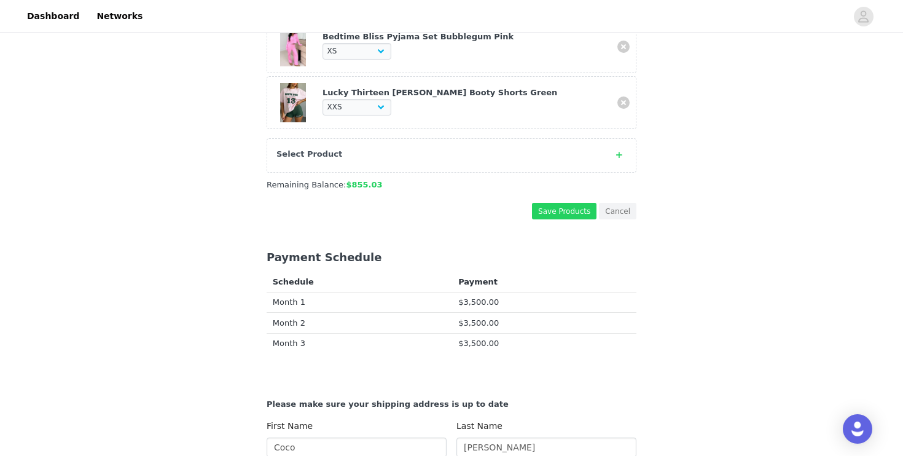
scroll to position [432, 0]
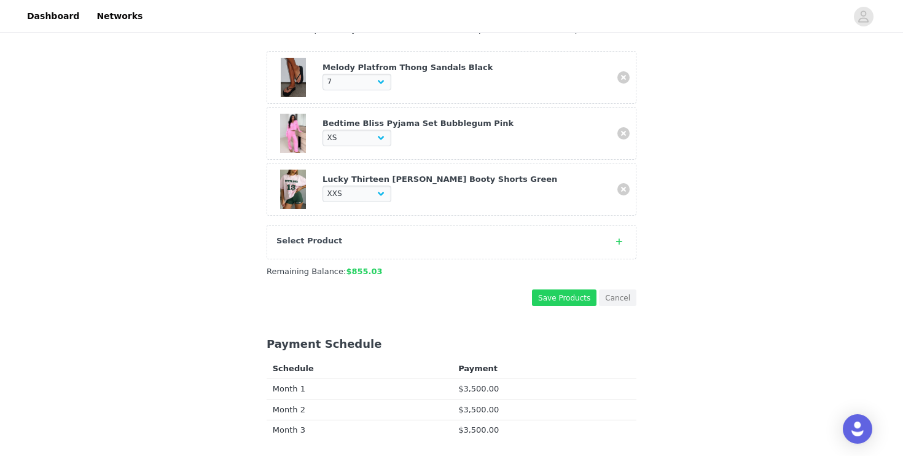
click at [626, 241] on div "Select Product" at bounding box center [452, 242] width 370 height 34
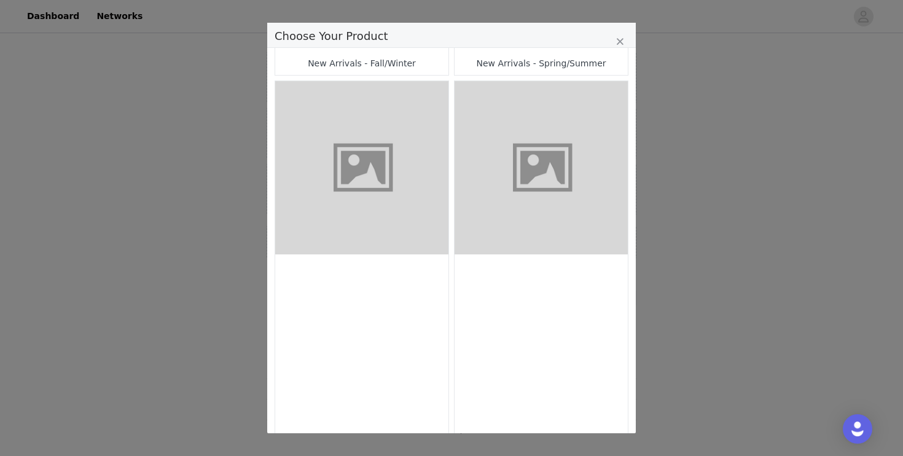
scroll to position [386, 0]
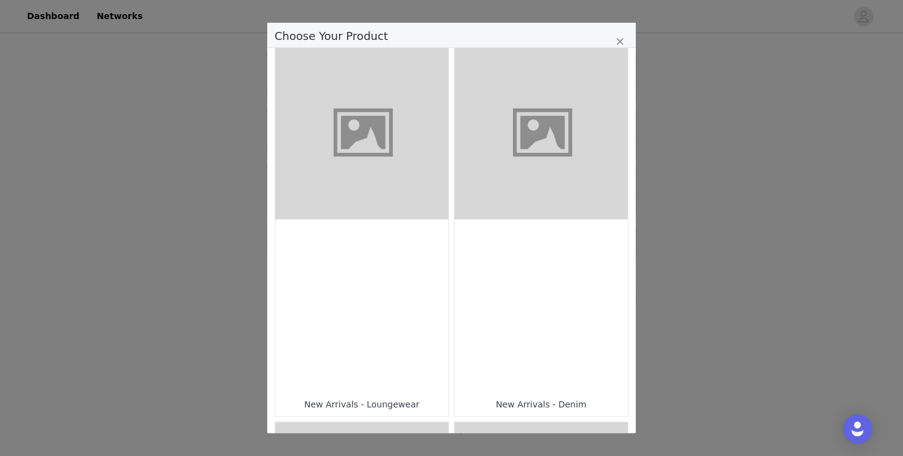
click at [418, 326] on div "Choose Your Product" at bounding box center [361, 305] width 173 height 173
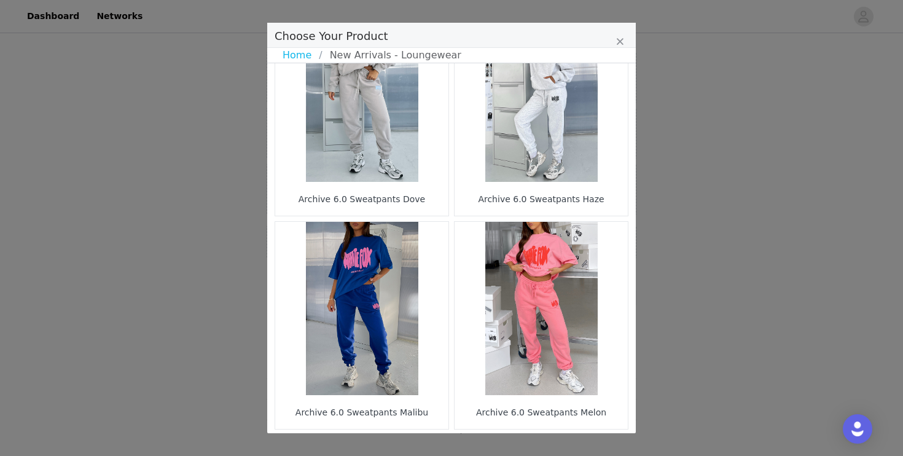
scroll to position [1807, 0]
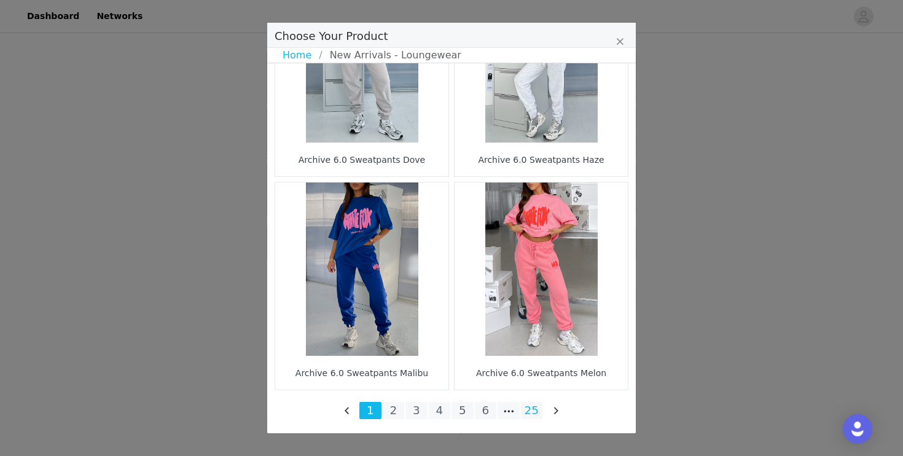
click at [534, 414] on li "25" at bounding box center [532, 410] width 22 height 17
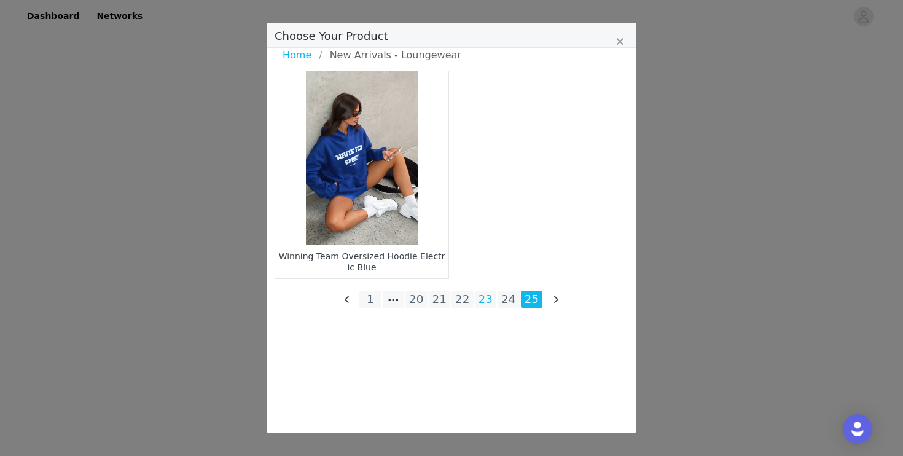
click at [485, 300] on li "23" at bounding box center [486, 299] width 22 height 17
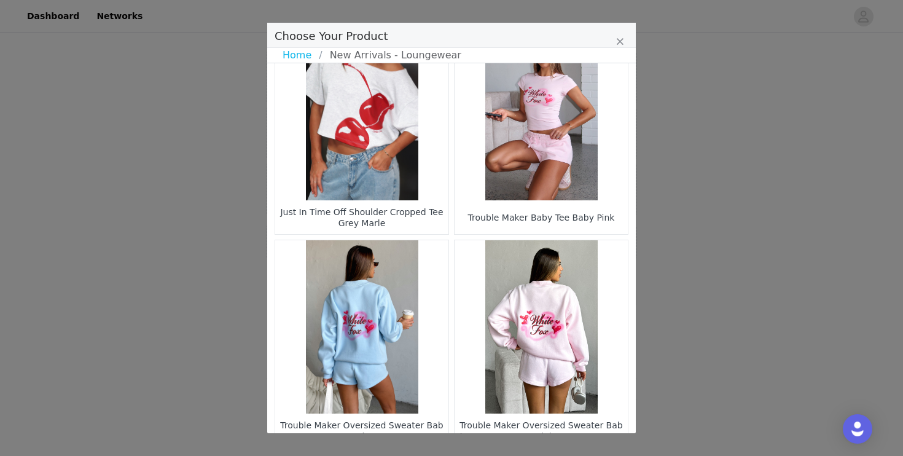
scroll to position [1807, 0]
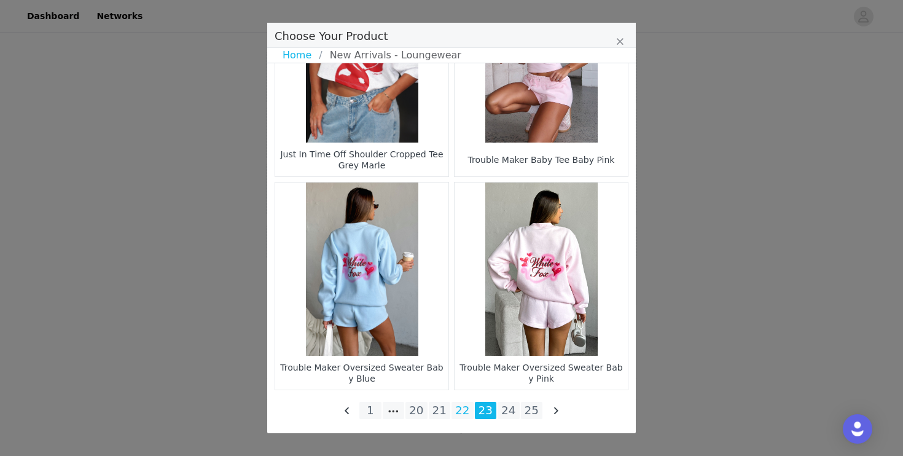
click at [460, 417] on li "22" at bounding box center [462, 410] width 22 height 17
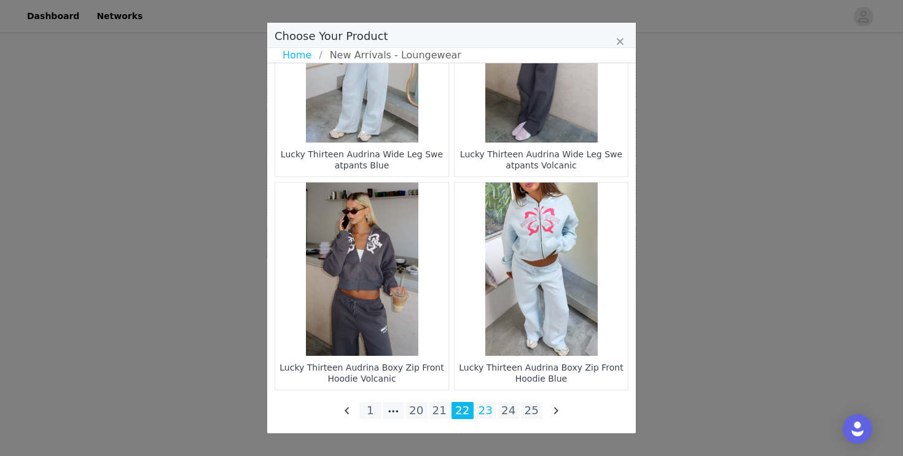
click at [484, 408] on li "23" at bounding box center [486, 410] width 22 height 17
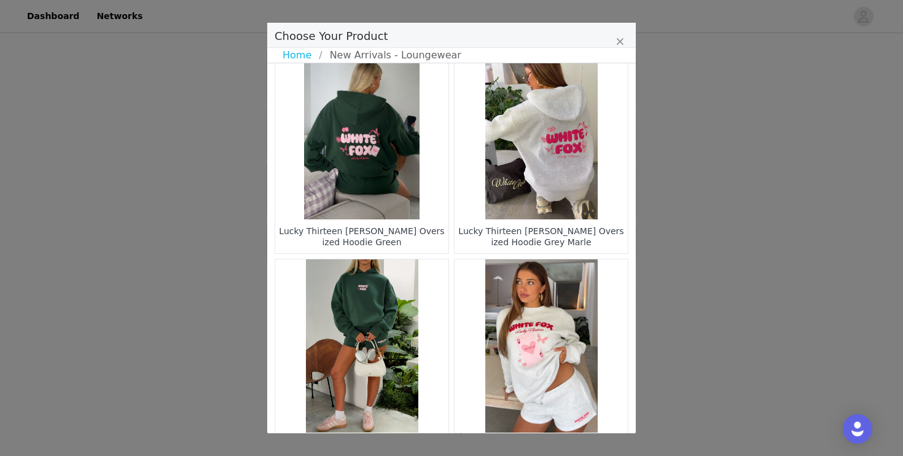
scroll to position [1305, 0]
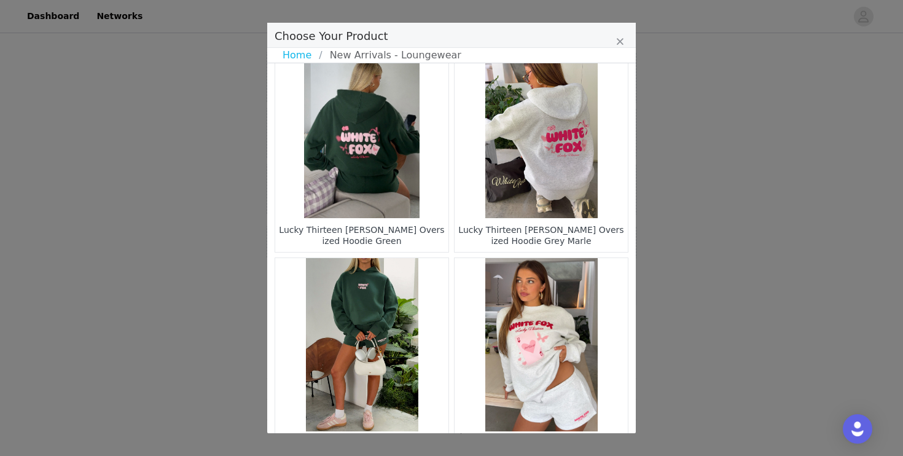
click at [357, 178] on figure "Choose Your Product" at bounding box center [361, 131] width 173 height 173
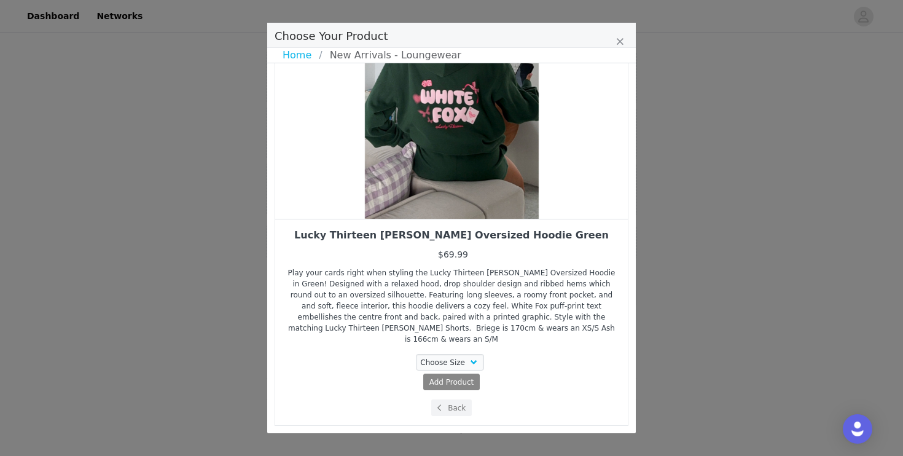
scroll to position [103, 0]
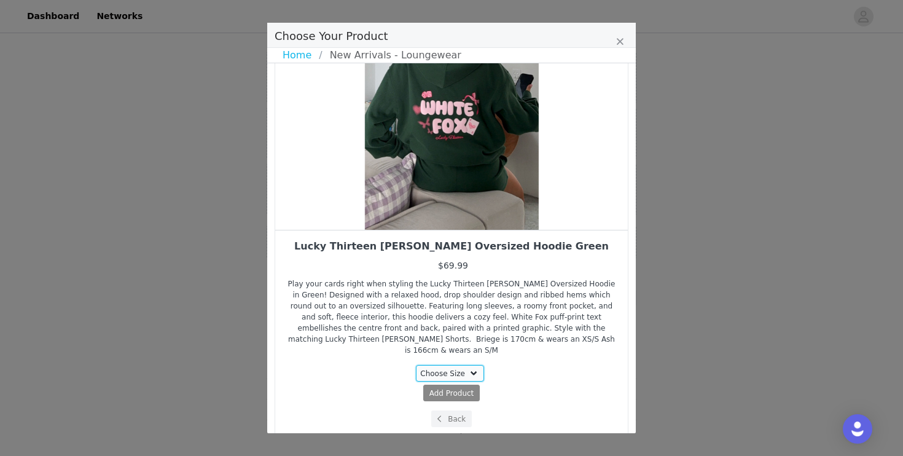
click at [462, 365] on select "Choose Size 3XS/XXS XXS/XS XS/S S/M M/L L/XL" at bounding box center [450, 373] width 69 height 17
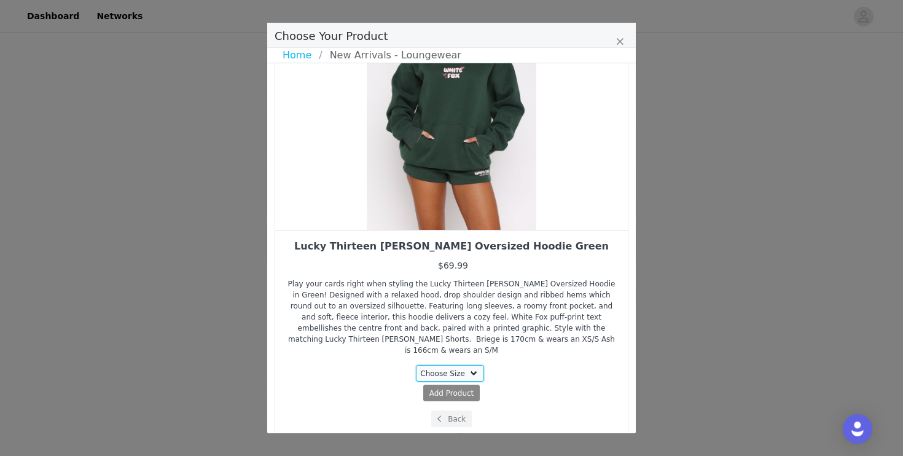
select select "27779033"
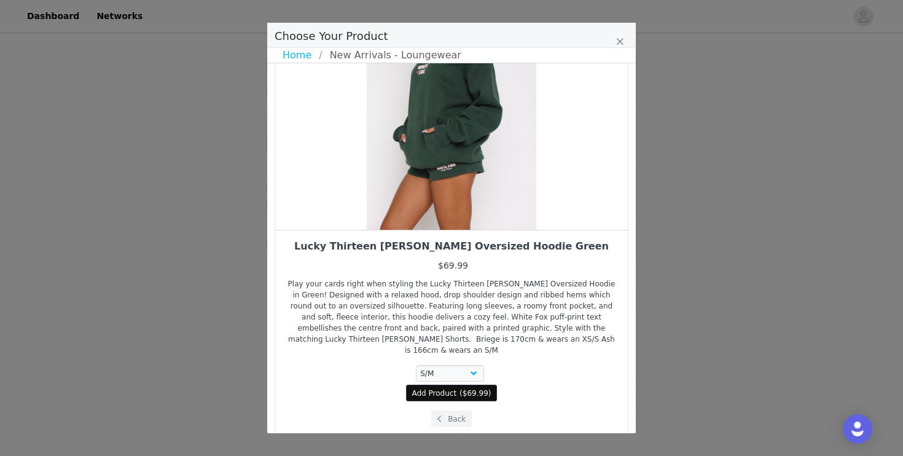
click at [470, 389] on span "$69.99" at bounding box center [476, 393] width 26 height 9
select select "27779033"
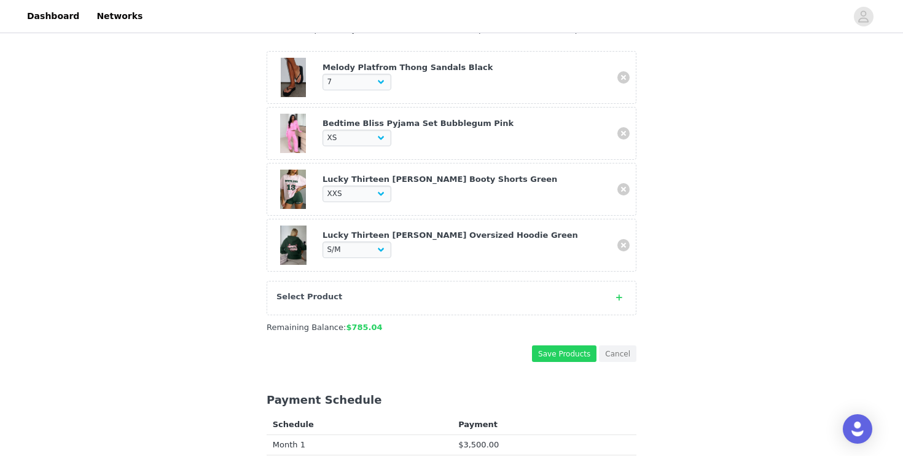
click at [620, 302] on span at bounding box center [619, 298] width 15 height 15
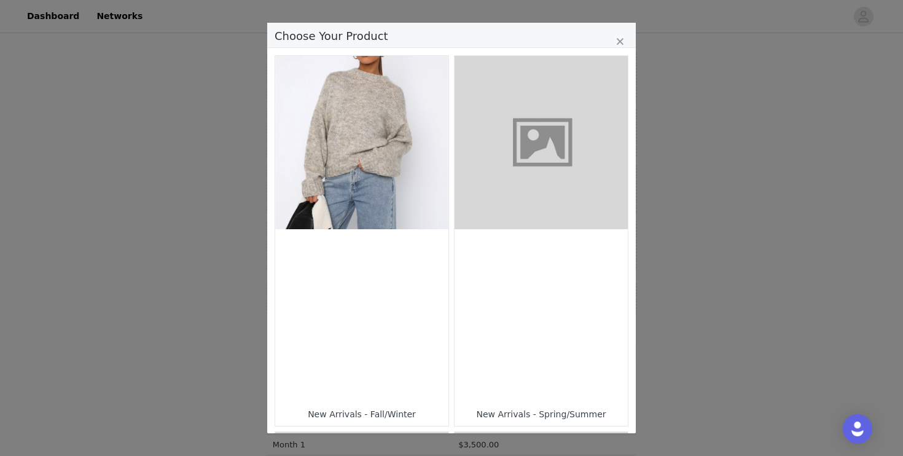
scroll to position [381, 0]
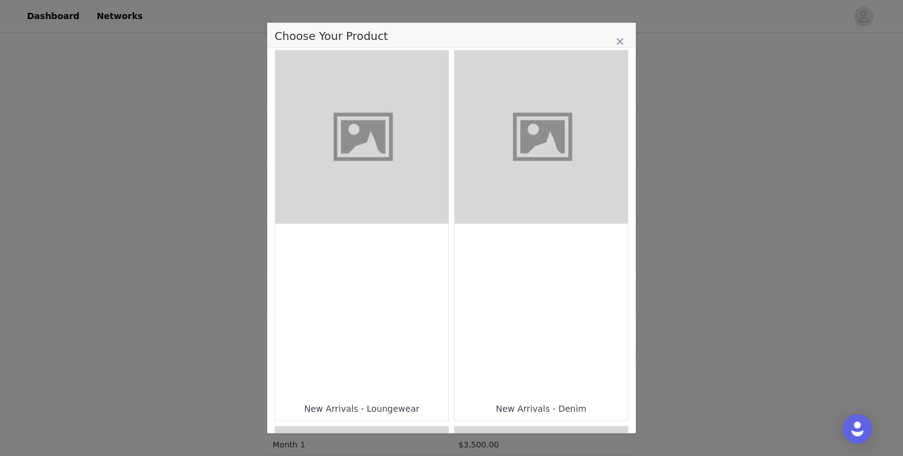
click at [392, 264] on div "Choose Your Product" at bounding box center [361, 310] width 173 height 173
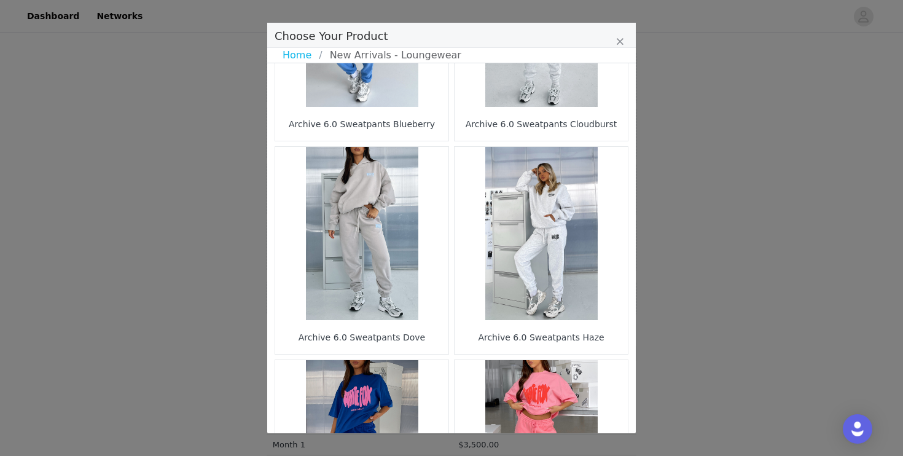
scroll to position [1807, 0]
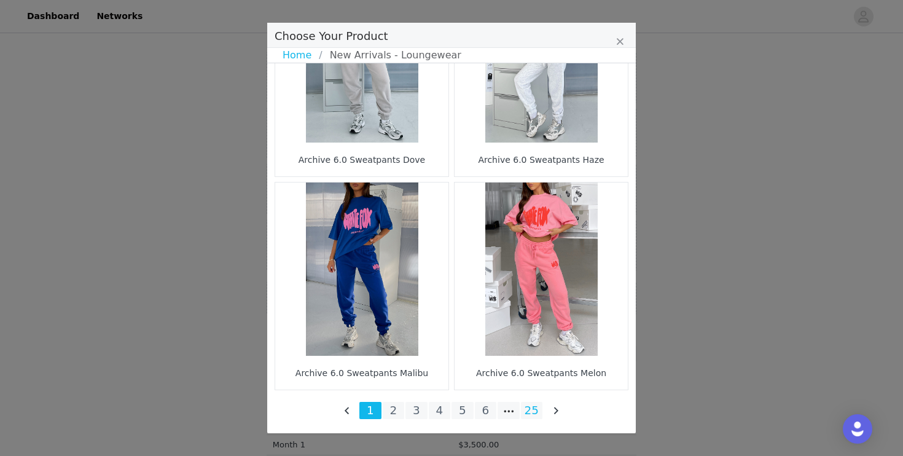
click at [528, 412] on li "25" at bounding box center [532, 410] width 22 height 17
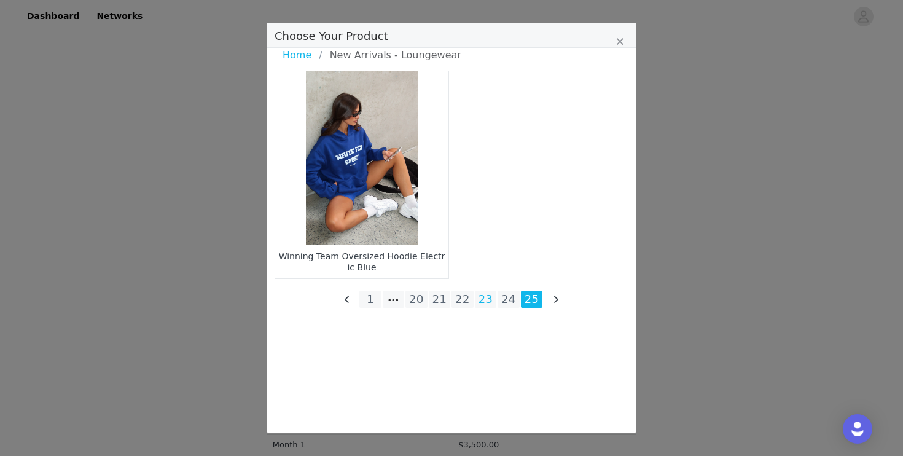
click at [485, 298] on li "23" at bounding box center [486, 299] width 22 height 17
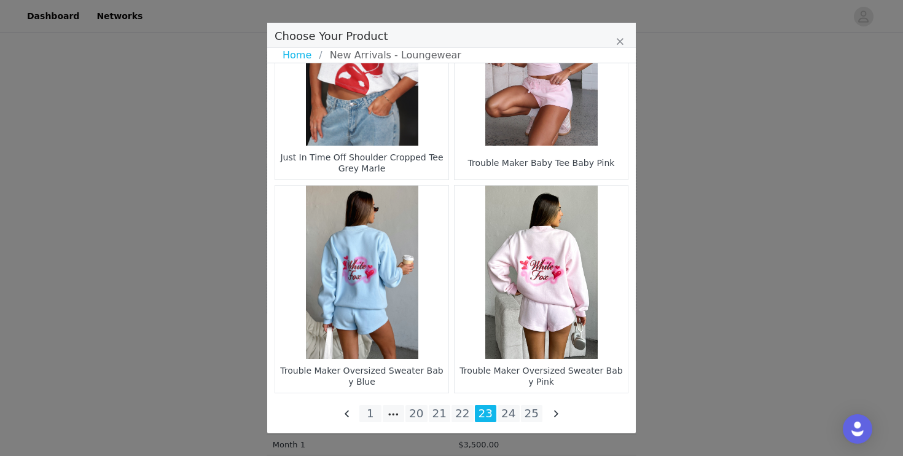
scroll to position [1807, 0]
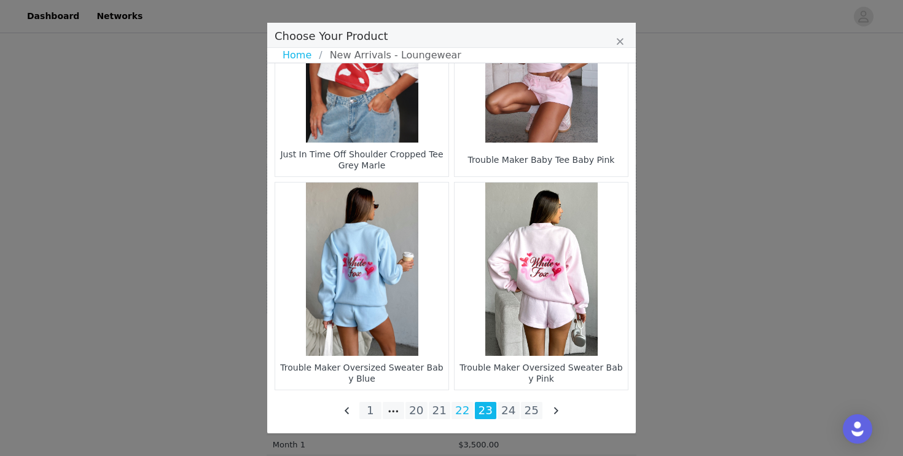
click at [459, 418] on li "22" at bounding box center [462, 410] width 22 height 17
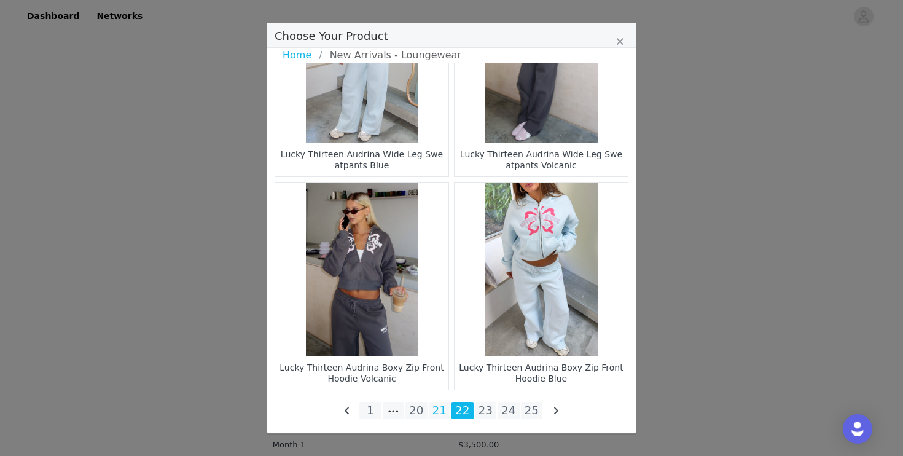
click at [439, 408] on li "21" at bounding box center [440, 410] width 22 height 17
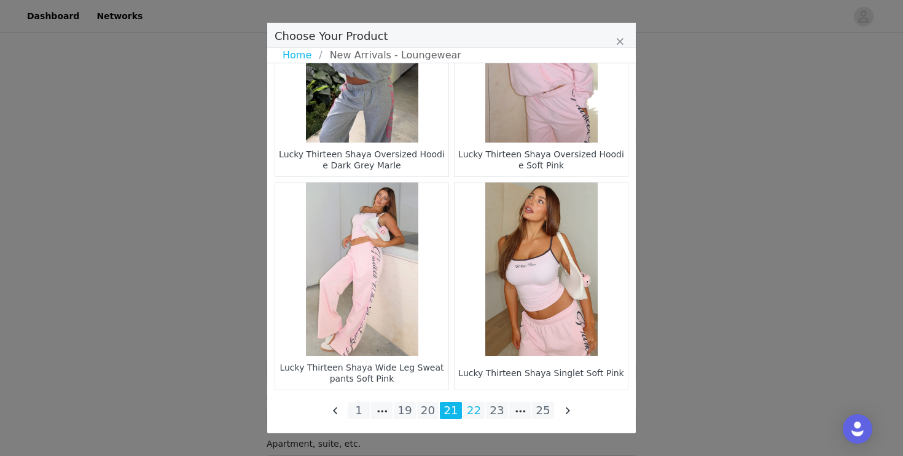
click at [474, 404] on li "22" at bounding box center [474, 410] width 22 height 17
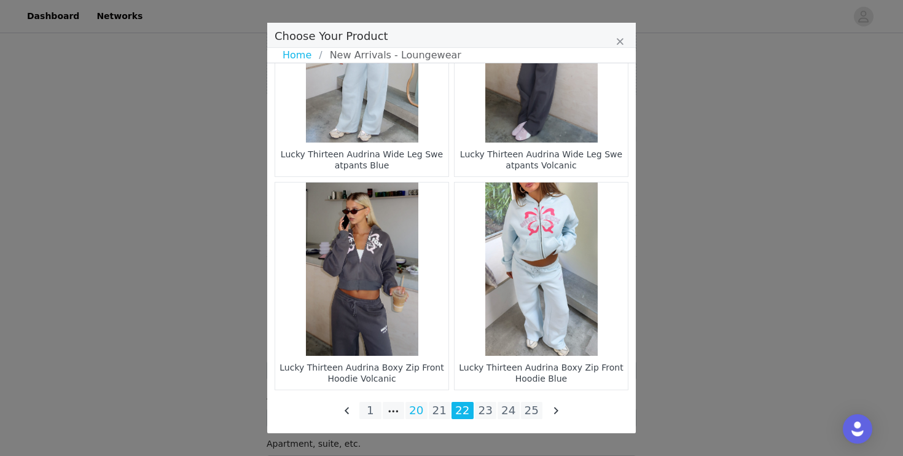
click at [416, 414] on li "20" at bounding box center [416, 410] width 22 height 17
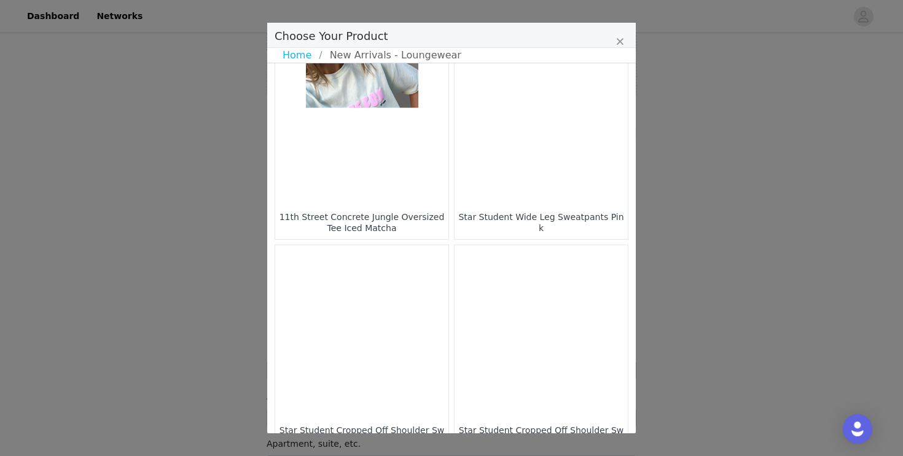
scroll to position [245, 0]
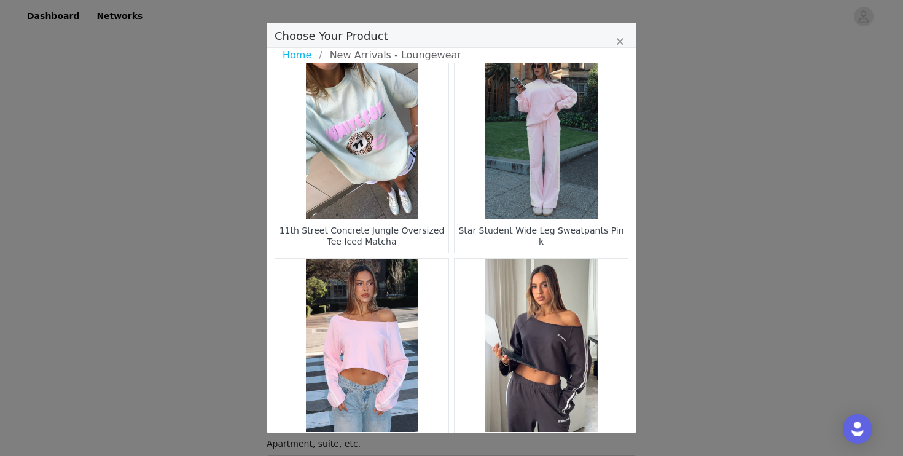
click at [555, 140] on figure "Choose Your Product" at bounding box center [541, 131] width 173 height 173
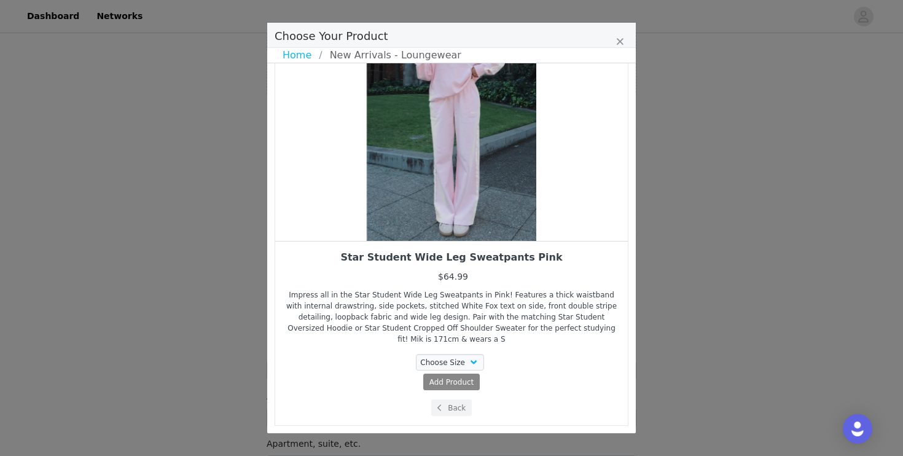
scroll to position [92, 0]
drag, startPoint x: 512, startPoint y: 161, endPoint x: 400, endPoint y: 170, distance: 112.7
click at [412, 169] on div "Choose Your Product" at bounding box center [451, 110] width 353 height 261
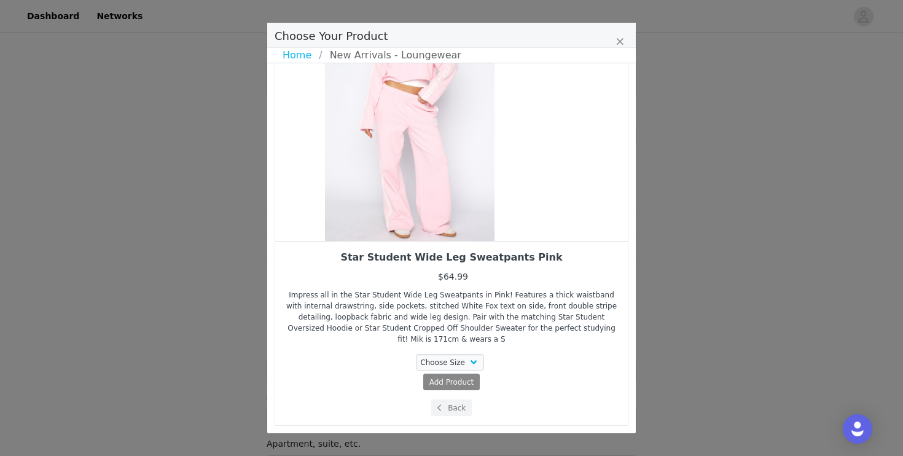
drag, startPoint x: 493, startPoint y: 180, endPoint x: 420, endPoint y: 180, distance: 73.1
click at [422, 180] on div "Choose Your Product" at bounding box center [409, 110] width 353 height 261
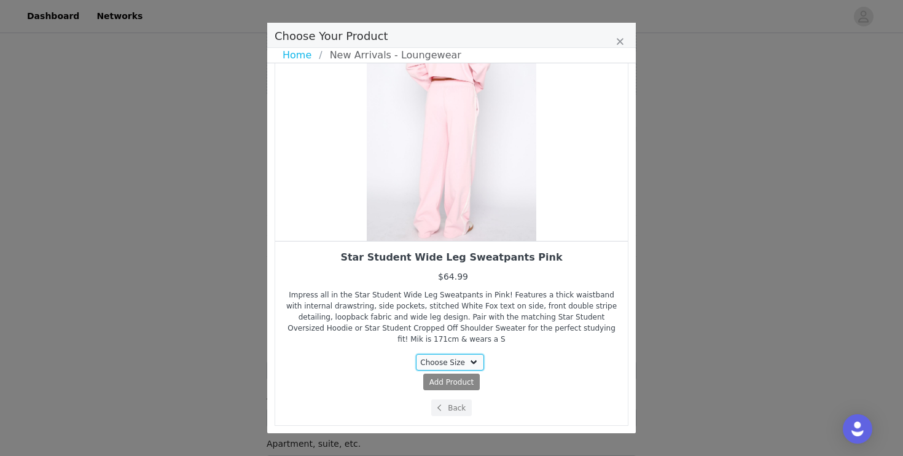
click at [455, 360] on select "Choose Size 3XS XXS XS S M L XL" at bounding box center [450, 362] width 69 height 17
select select "27780419"
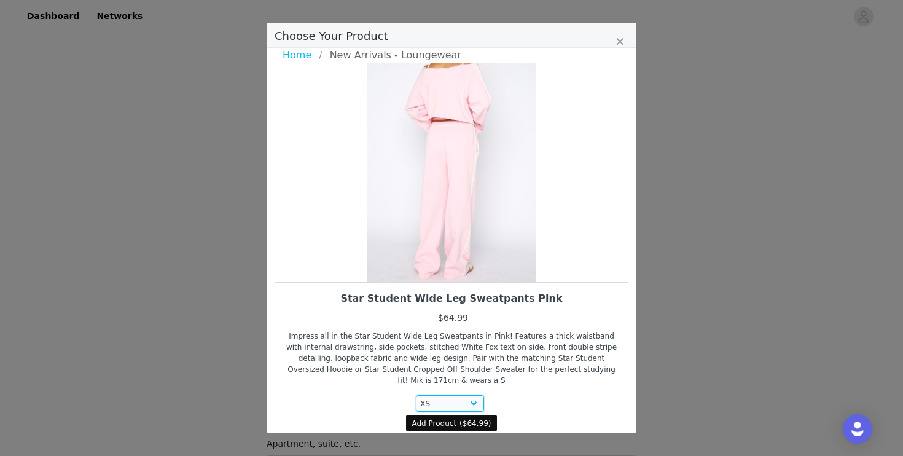
scroll to position [50, 0]
drag, startPoint x: 490, startPoint y: 231, endPoint x: 417, endPoint y: 231, distance: 73.1
click at [421, 232] on div "Choose Your Product" at bounding box center [451, 151] width 353 height 261
drag, startPoint x: 417, startPoint y: 231, endPoint x: 504, endPoint y: 226, distance: 86.7
click at [502, 227] on div "Choose Your Product" at bounding box center [451, 151] width 353 height 261
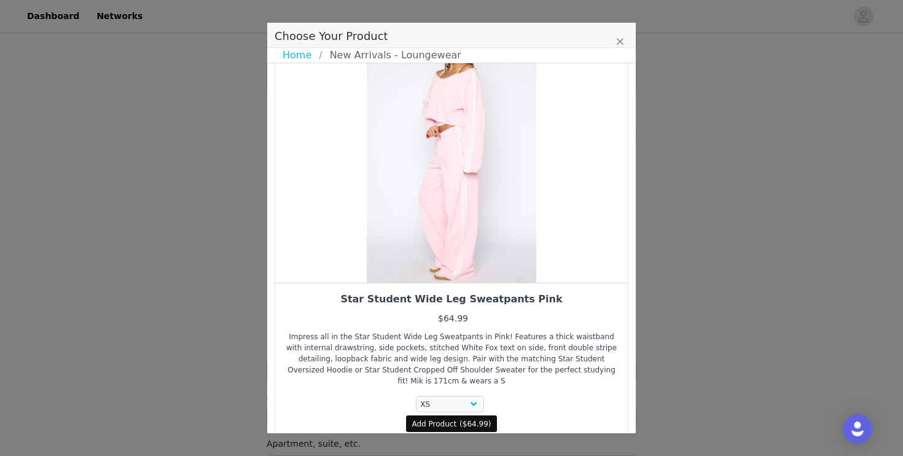
drag, startPoint x: 448, startPoint y: 237, endPoint x: 484, endPoint y: 236, distance: 35.6
click at [480, 237] on div "Choose Your Product" at bounding box center [451, 151] width 353 height 261
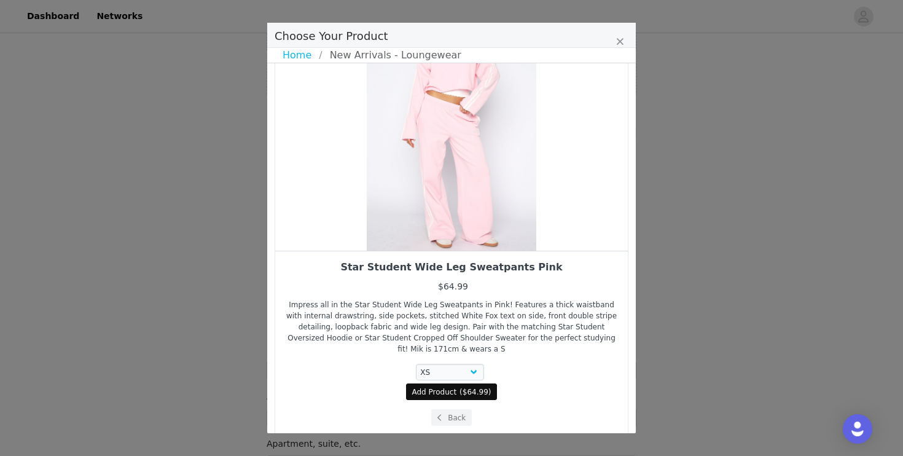
scroll to position [92, 0]
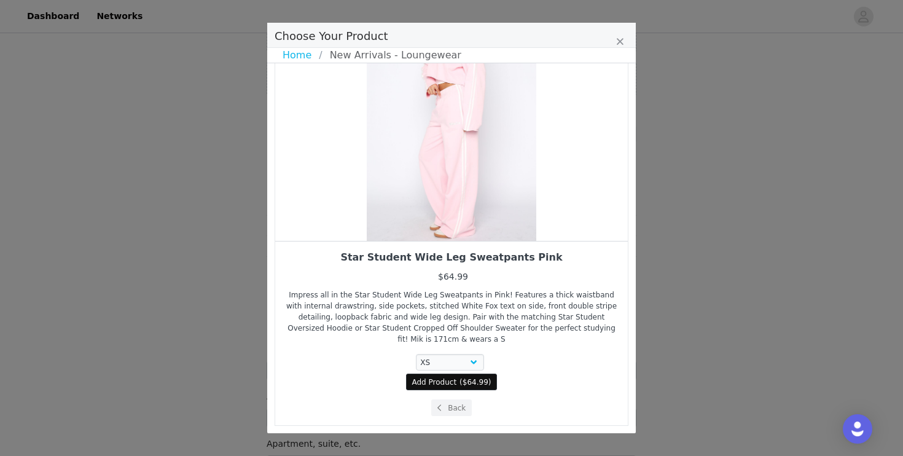
click at [450, 383] on span "Add Product" at bounding box center [434, 382] width 45 height 11
select select "27780419"
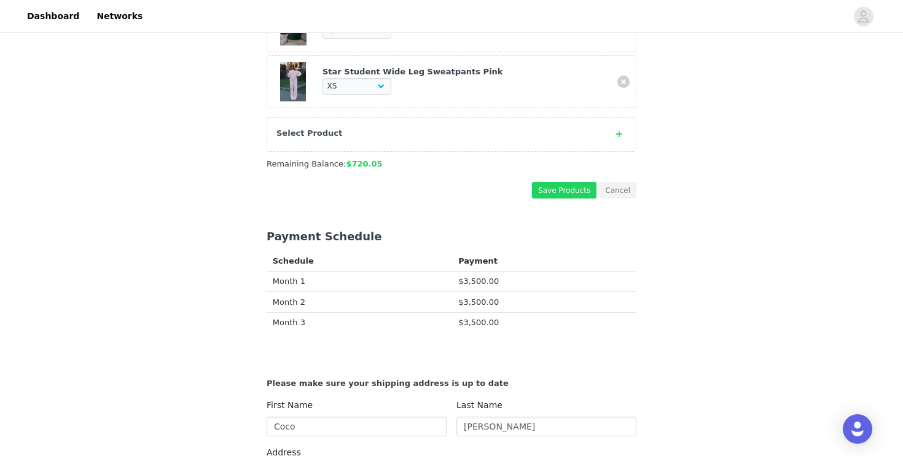
click at [577, 142] on div "Select Product" at bounding box center [452, 134] width 370 height 34
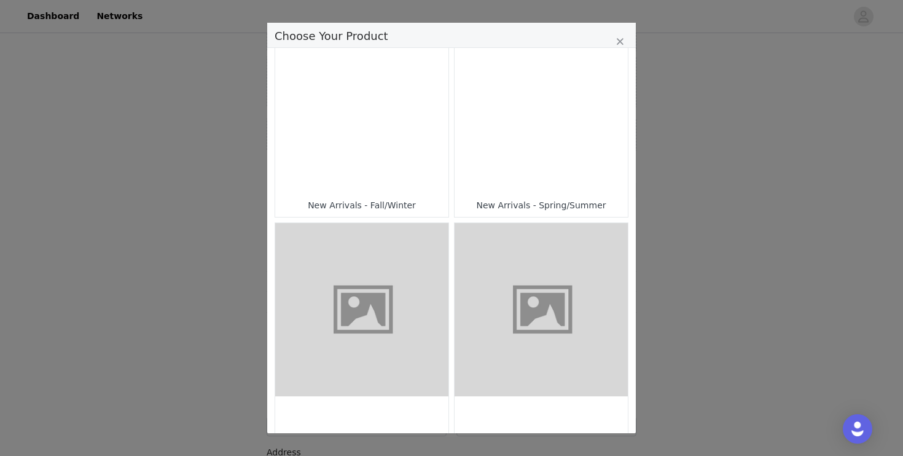
scroll to position [365, 0]
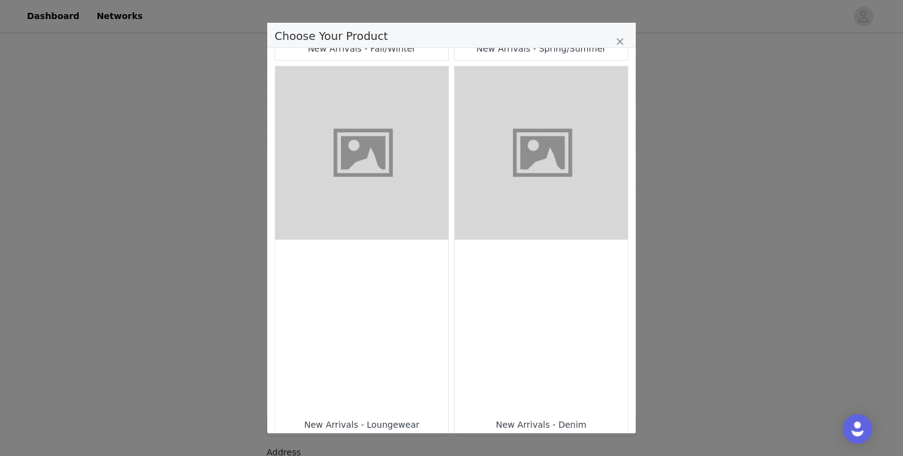
click at [378, 341] on div "Choose Your Product" at bounding box center [361, 326] width 173 height 173
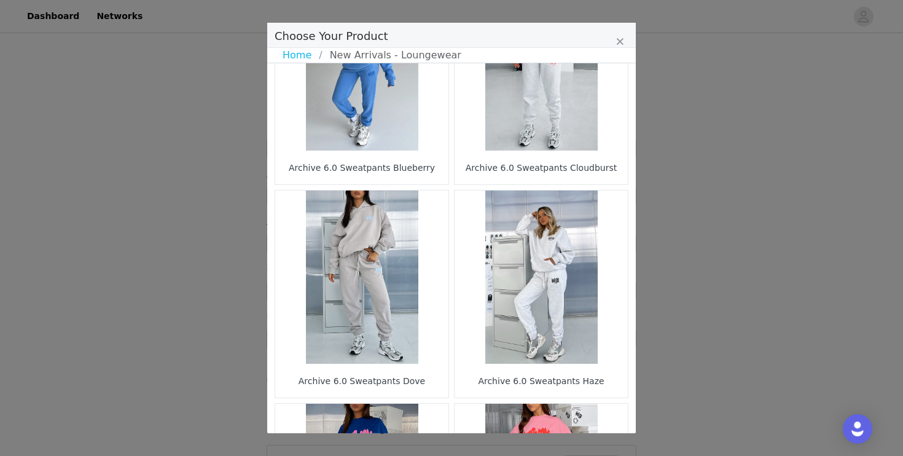
scroll to position [1807, 0]
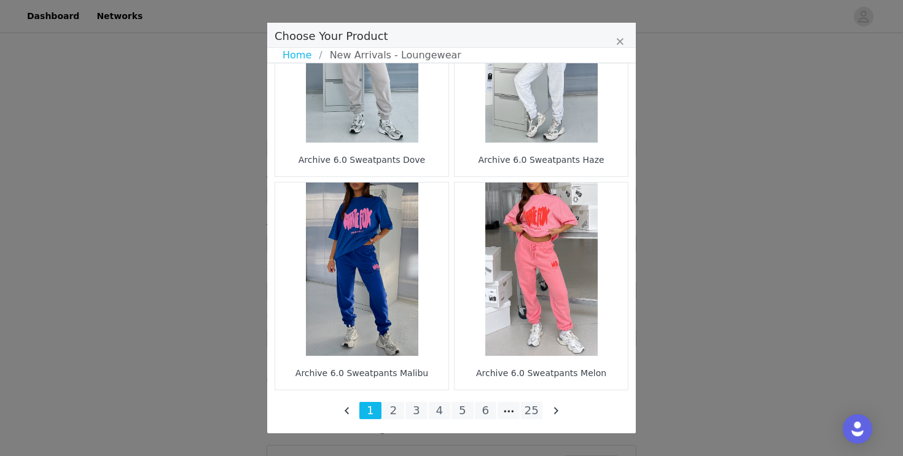
click at [536, 407] on li "25" at bounding box center [532, 410] width 22 height 17
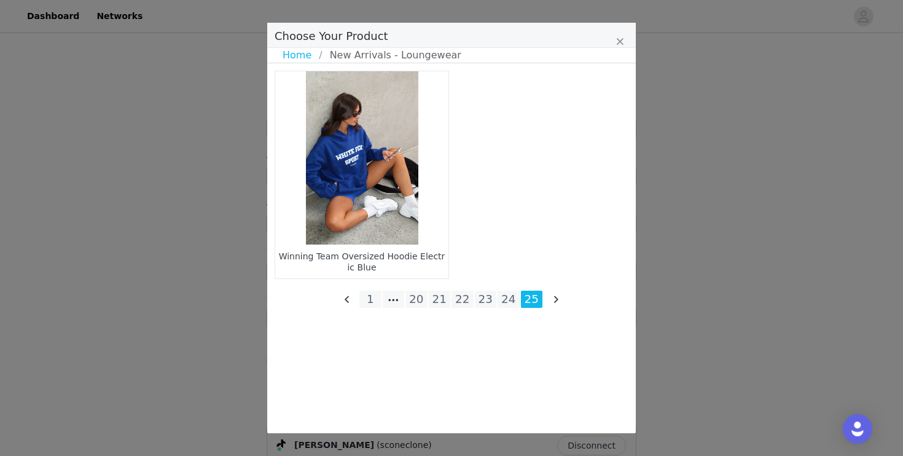
scroll to position [949, 0]
click at [412, 294] on li "20" at bounding box center [416, 299] width 22 height 17
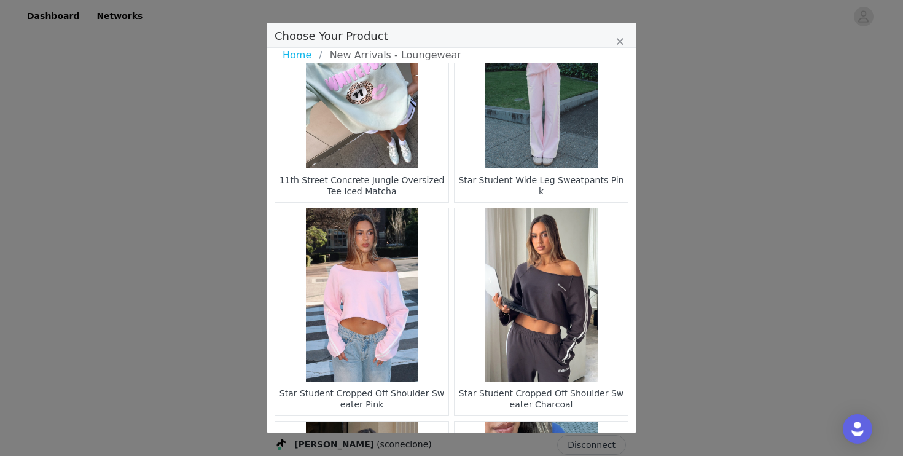
scroll to position [295, 0]
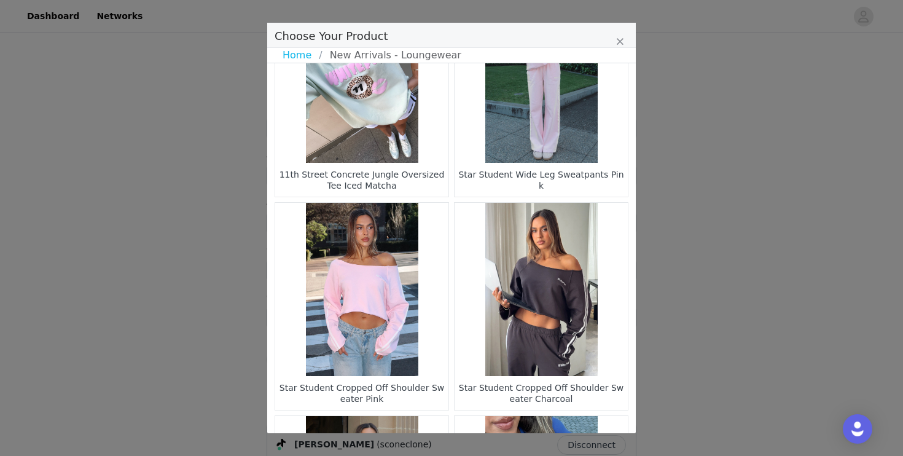
click at [358, 289] on figure "Choose Your Product" at bounding box center [361, 289] width 173 height 173
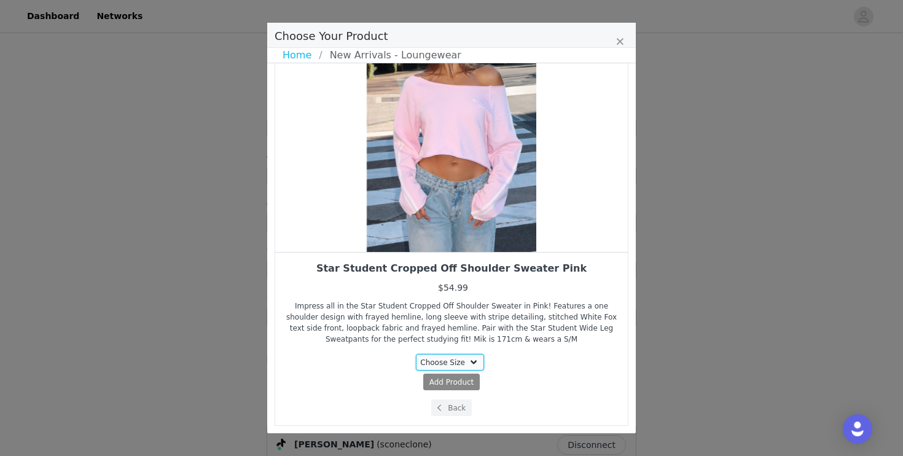
click at [435, 360] on select "Choose Size 3XS/XXS XXS/XS XS/S S/M M/L L/XL" at bounding box center [450, 362] width 69 height 17
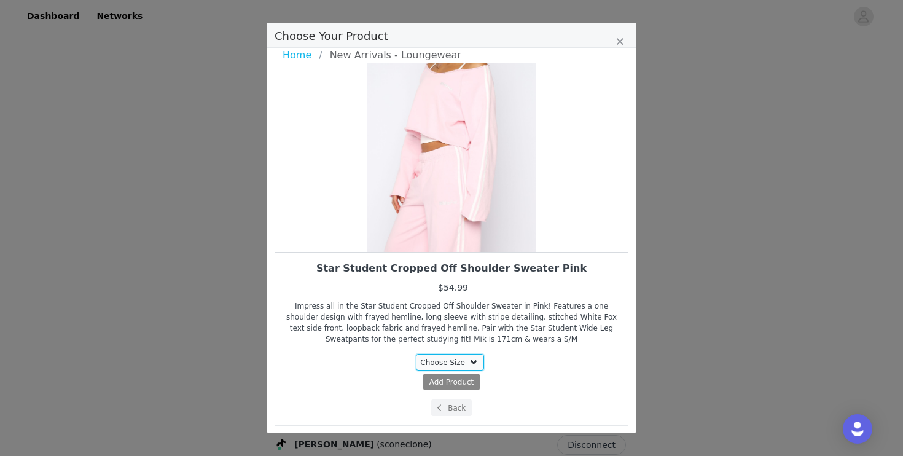
select select "27828716"
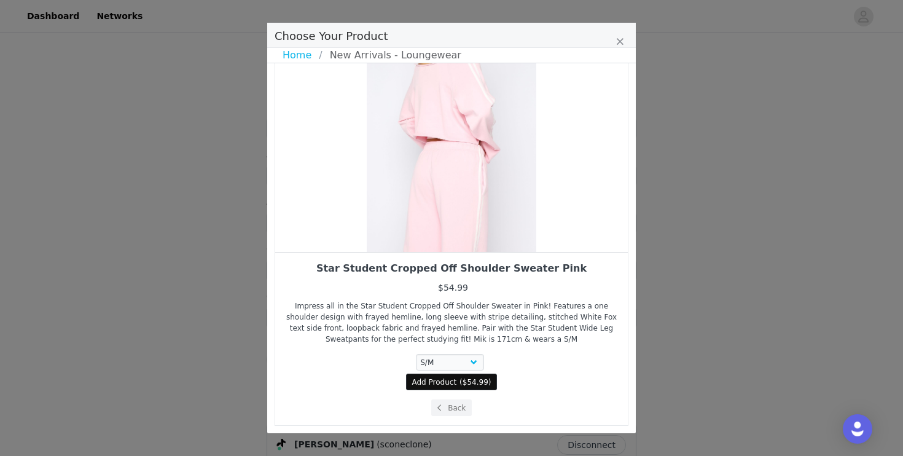
click at [440, 383] on span "Add Product" at bounding box center [434, 382] width 45 height 11
select select "27828716"
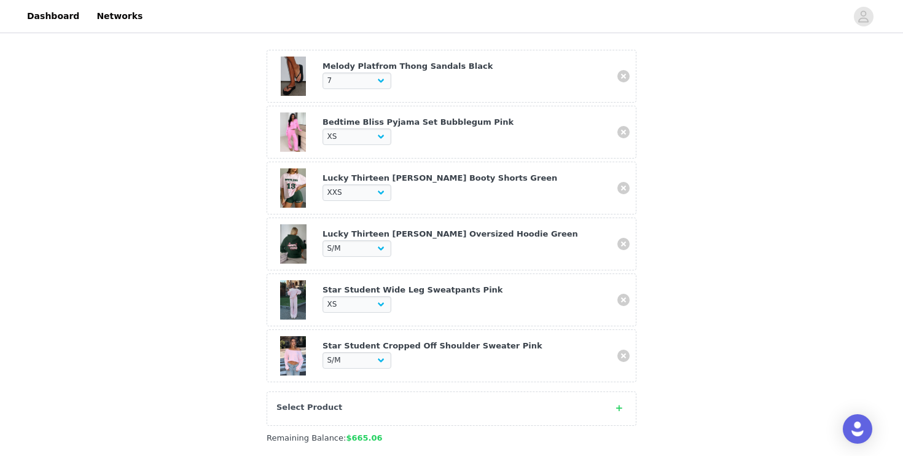
scroll to position [455, 0]
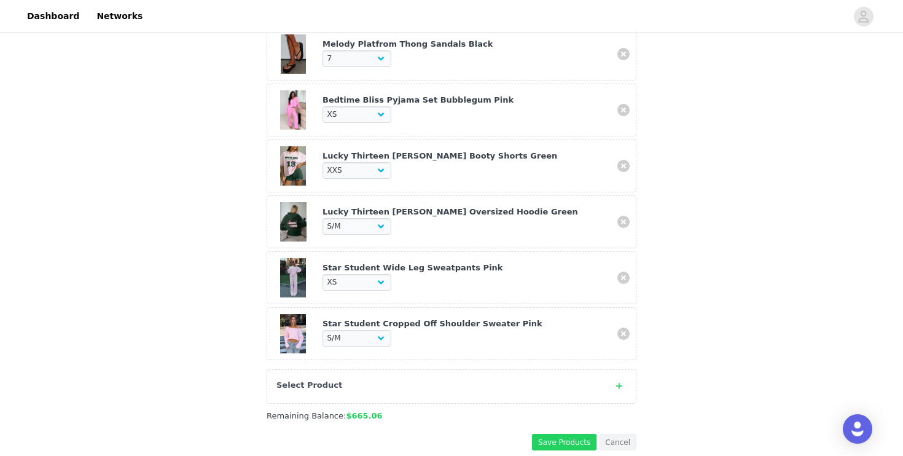
click at [418, 382] on div "Select Product" at bounding box center [439, 385] width 326 height 12
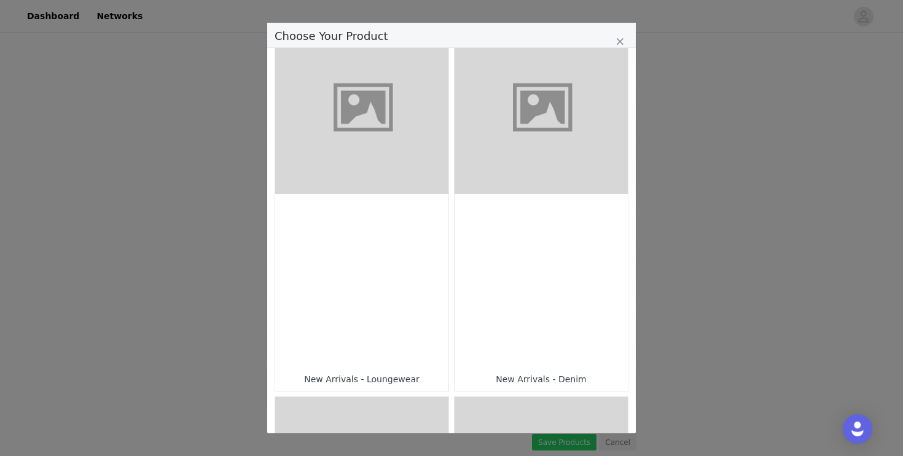
scroll to position [437, 0]
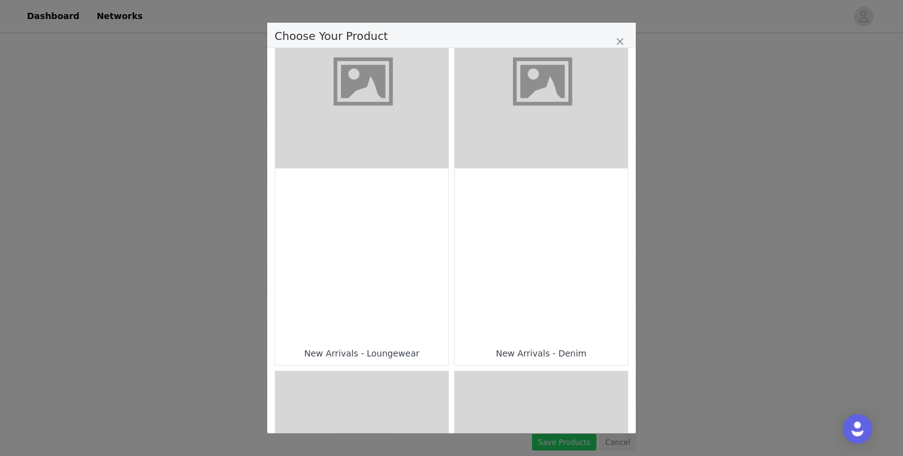
click at [377, 291] on div "Choose Your Product" at bounding box center [361, 254] width 173 height 173
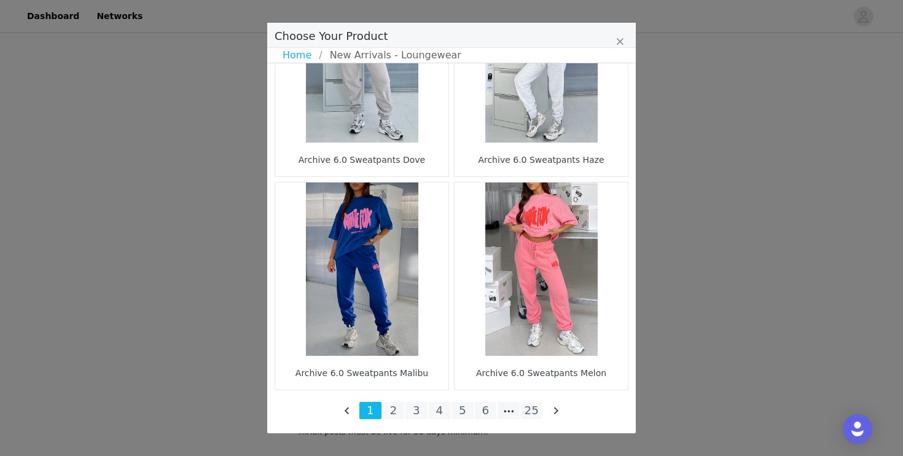
scroll to position [2340, 0]
click at [532, 412] on li "25" at bounding box center [532, 410] width 22 height 17
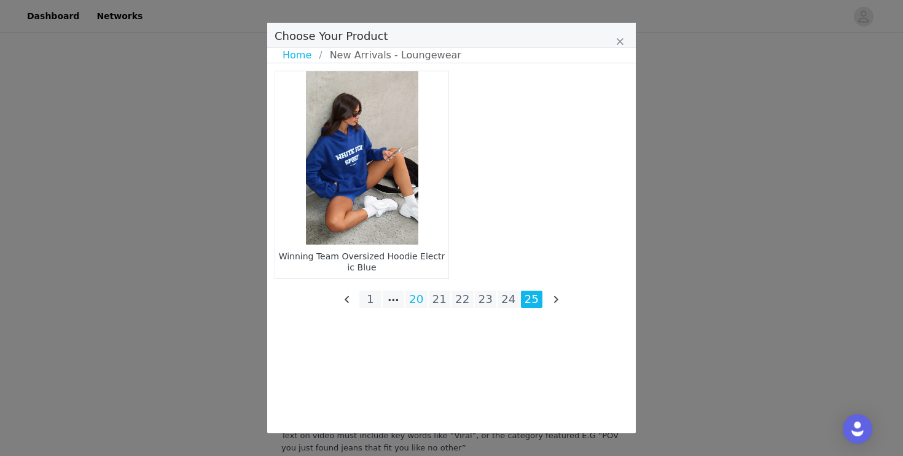
click at [417, 294] on li "20" at bounding box center [416, 299] width 22 height 17
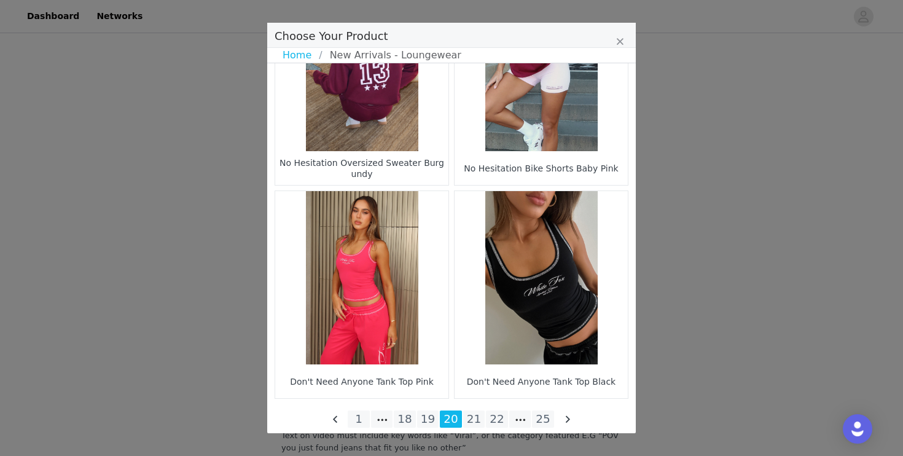
scroll to position [1800, 0]
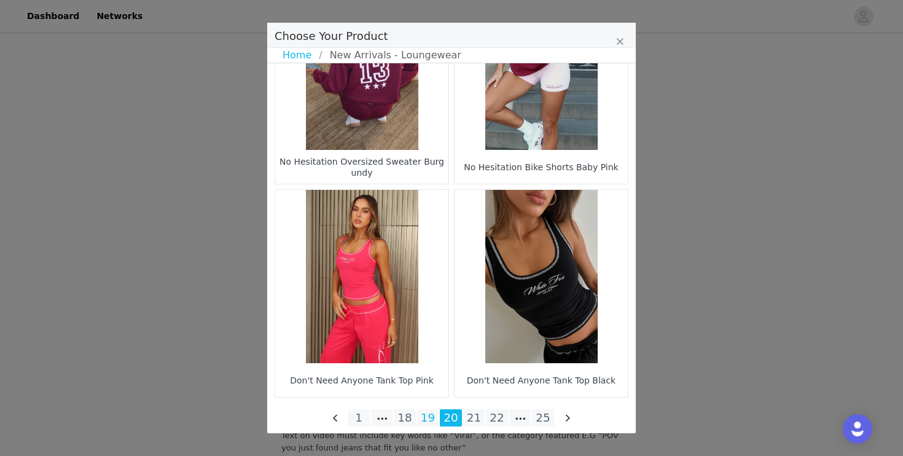
click at [428, 420] on li "19" at bounding box center [428, 417] width 22 height 17
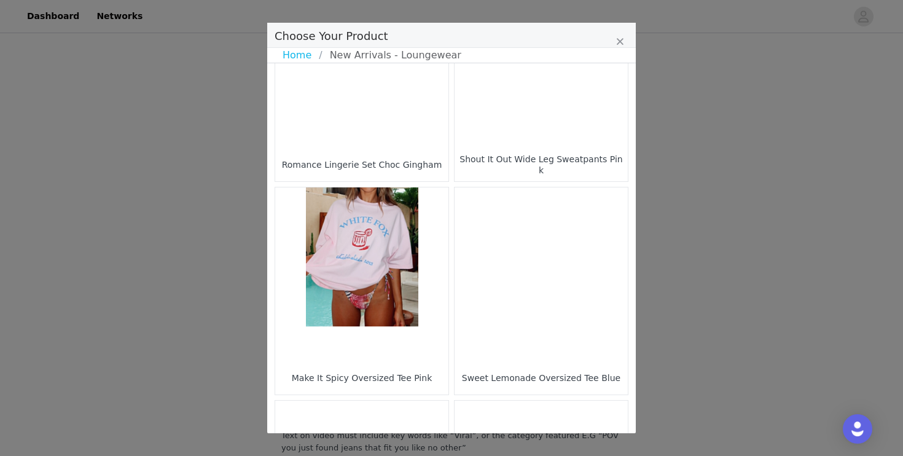
scroll to position [312, 0]
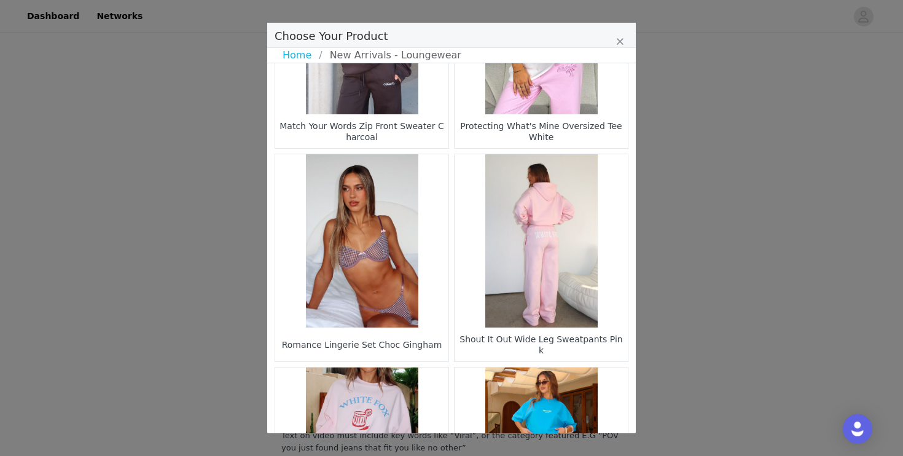
click at [525, 256] on figure "Choose Your Product" at bounding box center [541, 240] width 173 height 173
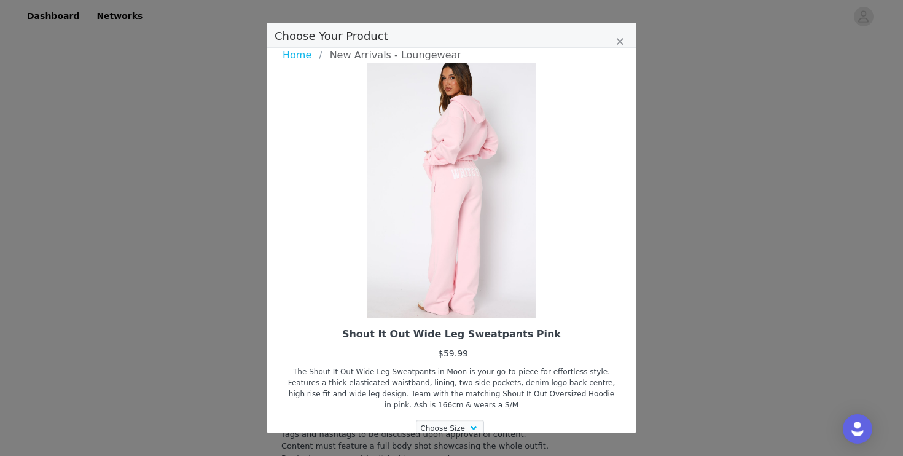
scroll to position [0, 0]
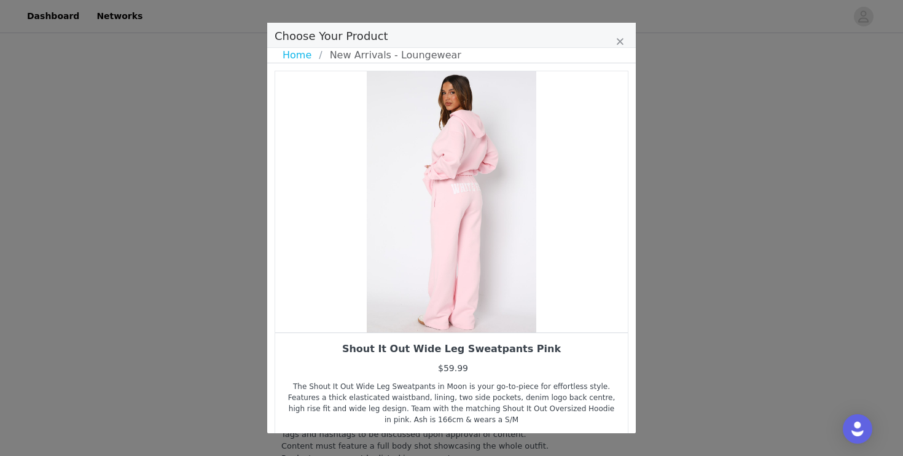
drag, startPoint x: 513, startPoint y: 271, endPoint x: 478, endPoint y: 271, distance: 35.6
click at [482, 271] on div "Choose Your Product" at bounding box center [451, 201] width 353 height 261
drag, startPoint x: 480, startPoint y: 271, endPoint x: 458, endPoint y: 274, distance: 22.3
click at [460, 273] on div "Choose Your Product" at bounding box center [449, 201] width 353 height 261
click at [573, 281] on div "Choose Your Product" at bounding box center [451, 201] width 353 height 261
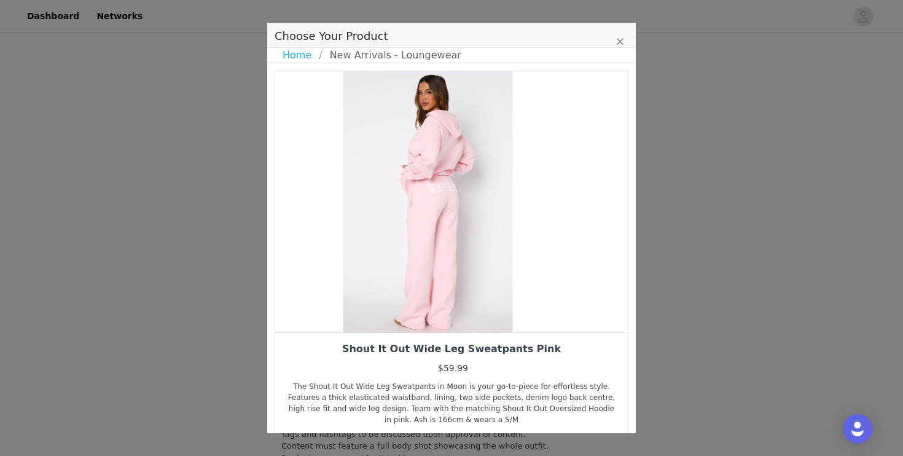
drag, startPoint x: 462, startPoint y: 289, endPoint x: 416, endPoint y: 298, distance: 47.0
click at [416, 298] on div "Choose Your Product" at bounding box center [428, 201] width 353 height 261
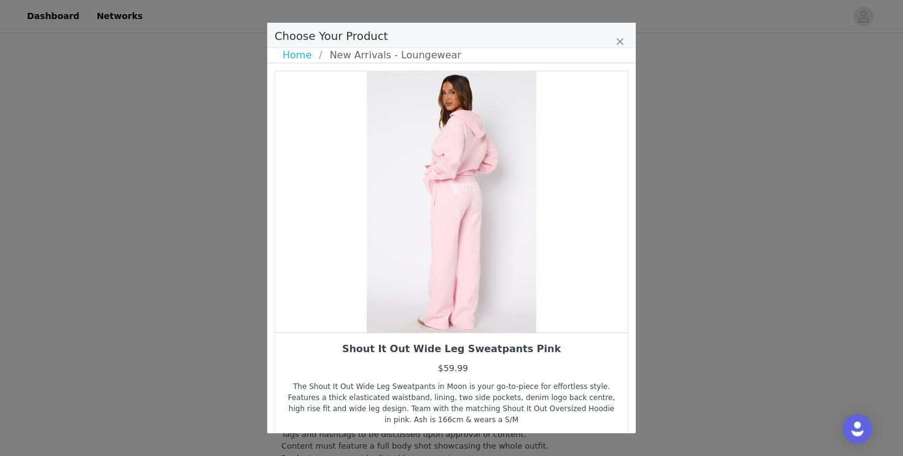
scroll to position [80, 0]
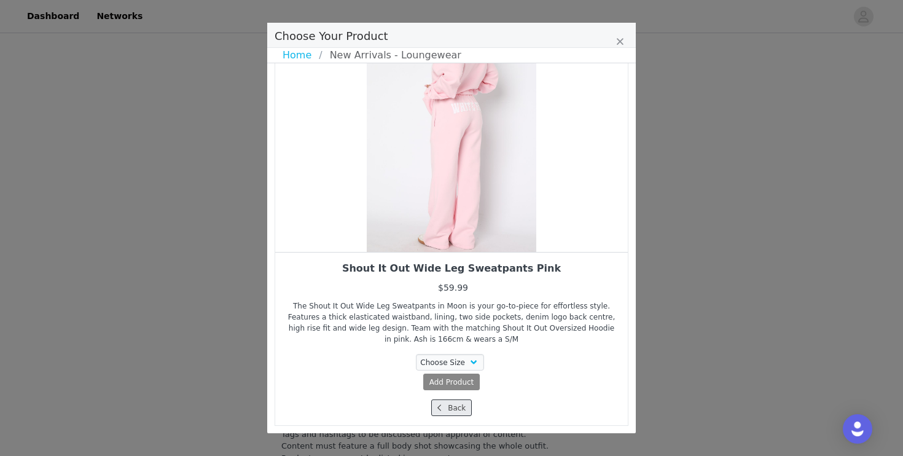
click at [439, 409] on icon "Choose Your Product" at bounding box center [439, 407] width 4 height 7
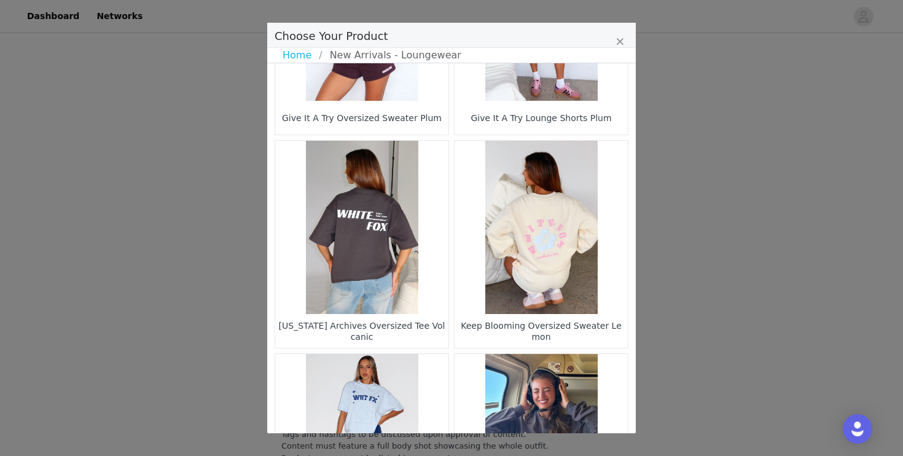
scroll to position [785, 0]
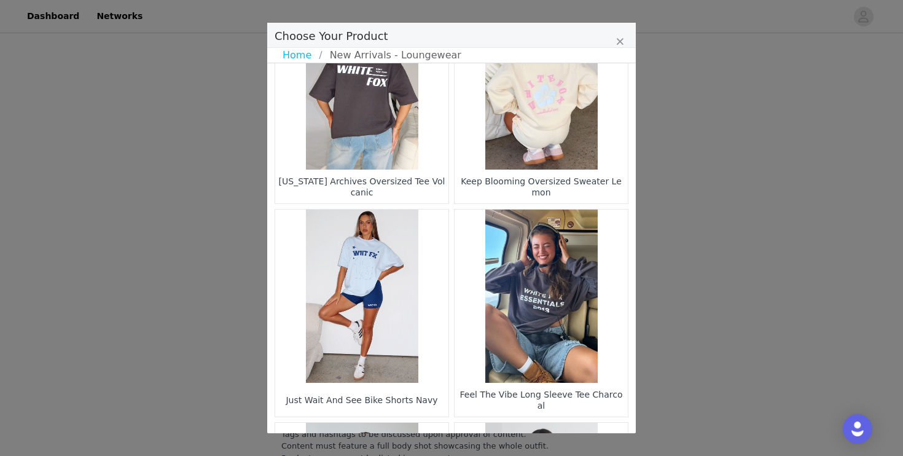
click at [399, 316] on figure "Choose Your Product" at bounding box center [361, 295] width 173 height 173
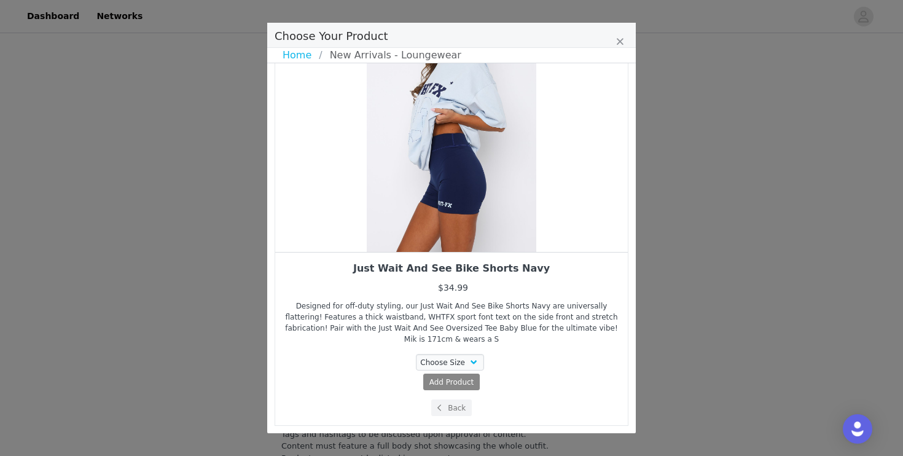
scroll to position [2296, 0]
click at [435, 408] on span "Choose Your Product" at bounding box center [439, 407] width 11 height 11
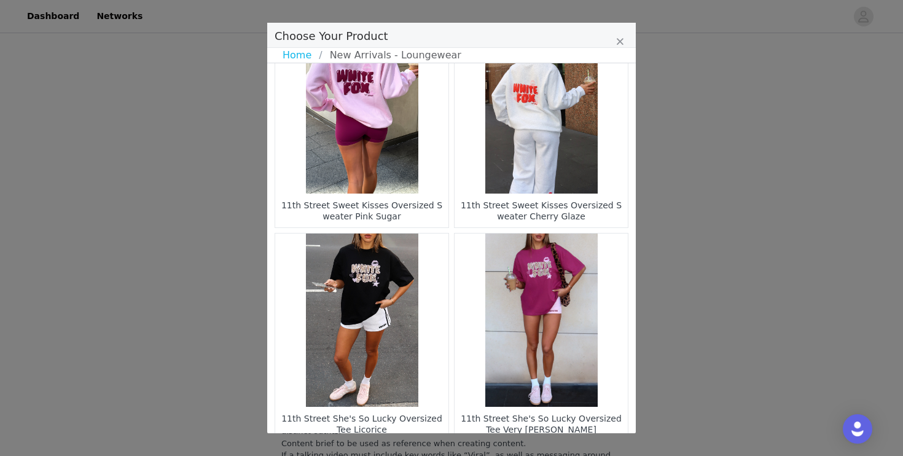
scroll to position [1807, 0]
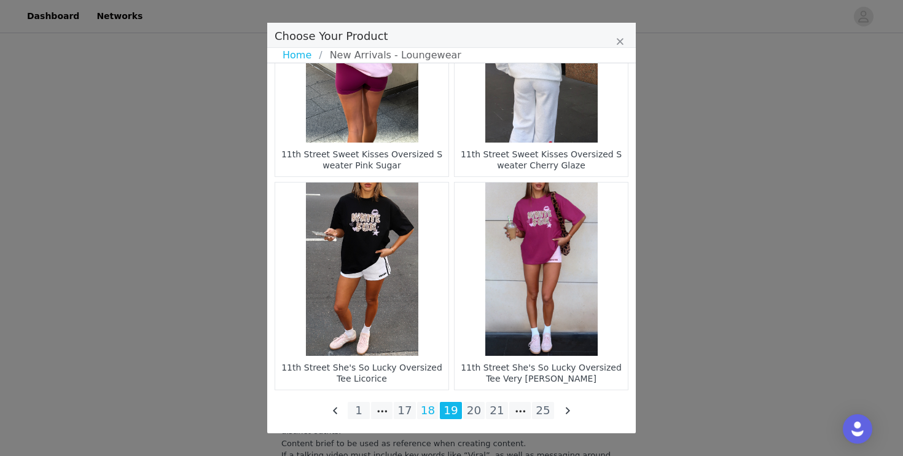
click at [430, 408] on li "18" at bounding box center [428, 410] width 22 height 17
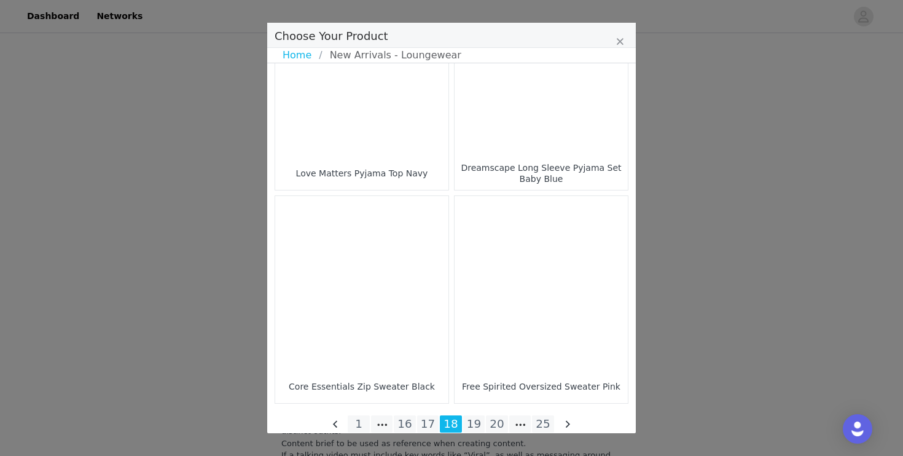
scroll to position [1801, 0]
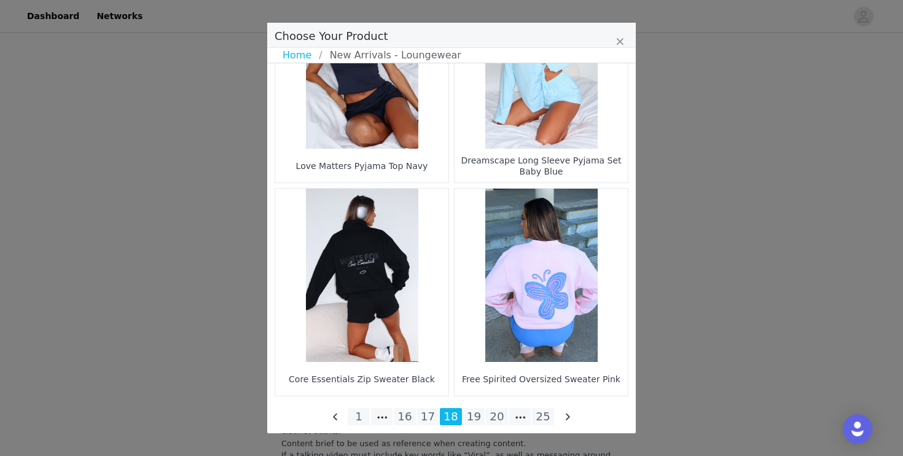
click at [387, 306] on figure "Choose Your Product" at bounding box center [361, 275] width 173 height 173
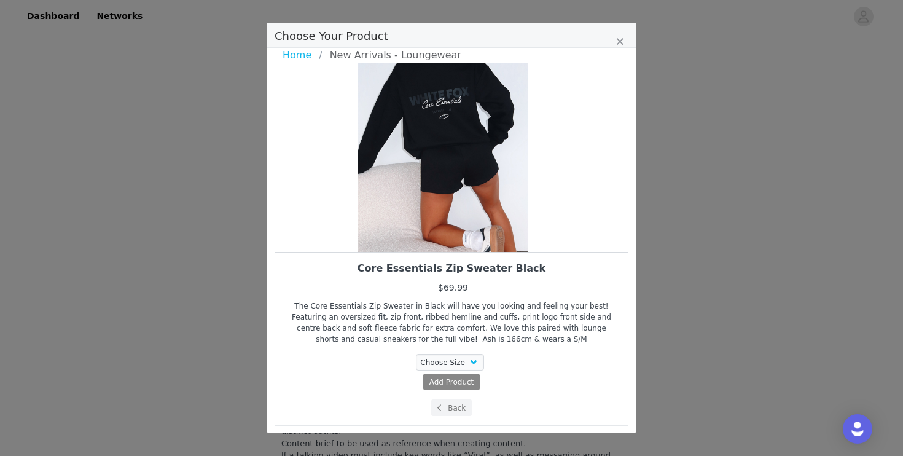
drag, startPoint x: 469, startPoint y: 204, endPoint x: 395, endPoint y: 233, distance: 79.7
click at [396, 230] on div "Choose Your Product" at bounding box center [443, 121] width 353 height 261
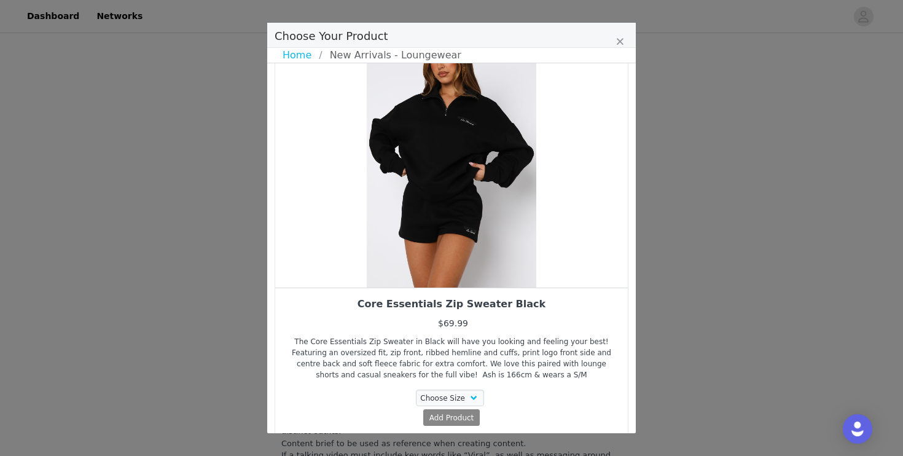
scroll to position [44, 0]
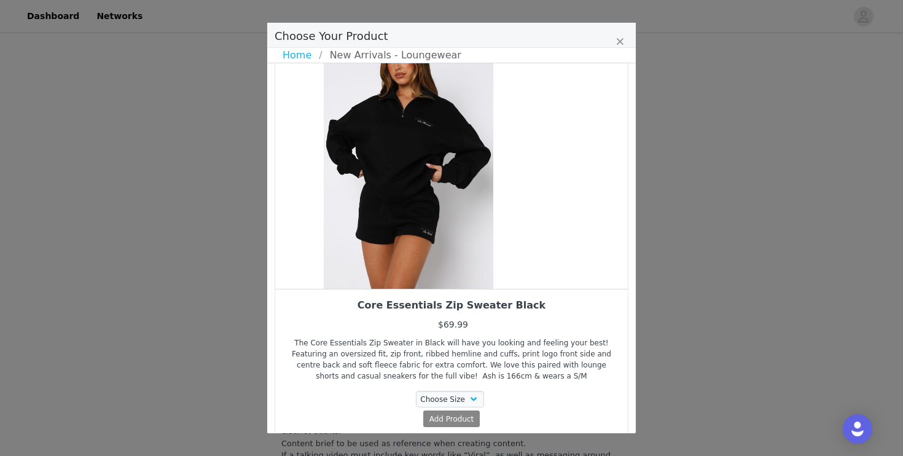
drag, startPoint x: 437, startPoint y: 221, endPoint x: 340, endPoint y: 222, distance: 97.7
click at [340, 222] on div "Choose Your Product" at bounding box center [408, 158] width 353 height 261
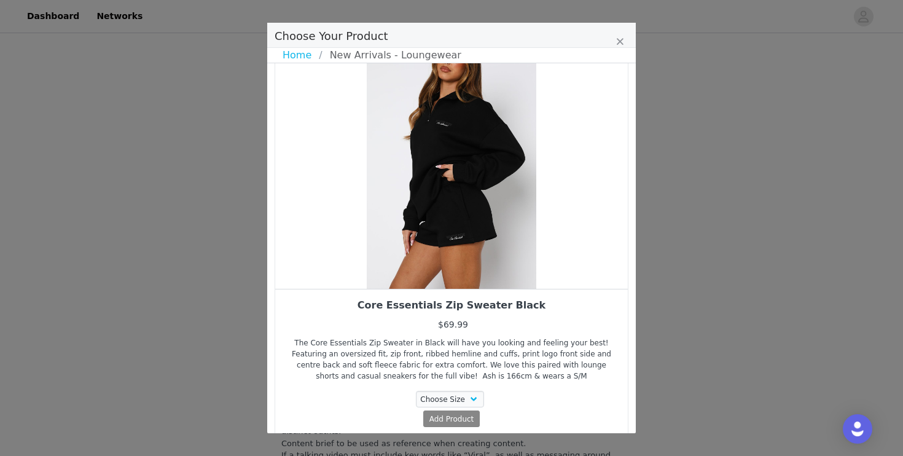
drag, startPoint x: 407, startPoint y: 227, endPoint x: 364, endPoint y: 227, distance: 43.6
click at [373, 227] on div "Choose Your Product" at bounding box center [451, 158] width 353 height 261
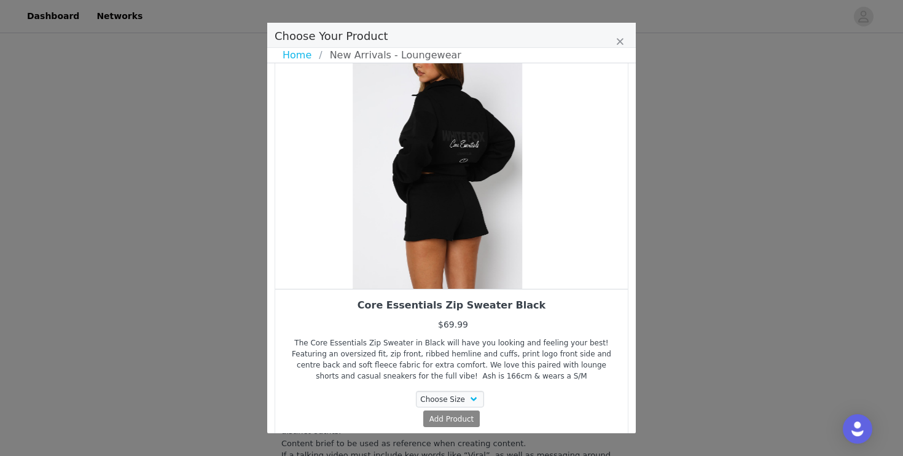
drag, startPoint x: 422, startPoint y: 229, endPoint x: 372, endPoint y: 235, distance: 50.1
click at [372, 235] on div "Choose Your Product" at bounding box center [437, 158] width 353 height 261
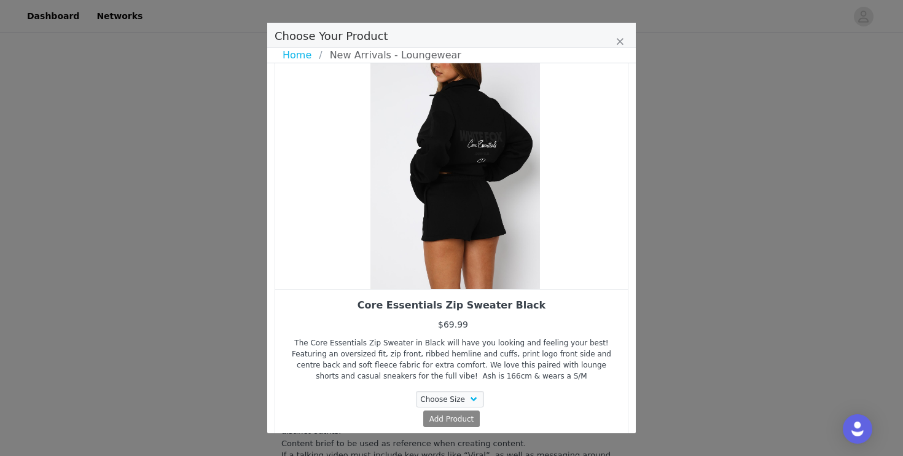
drag, startPoint x: 416, startPoint y: 223, endPoint x: 506, endPoint y: 223, distance: 89.7
click at [506, 223] on div "Choose Your Product" at bounding box center [455, 158] width 353 height 261
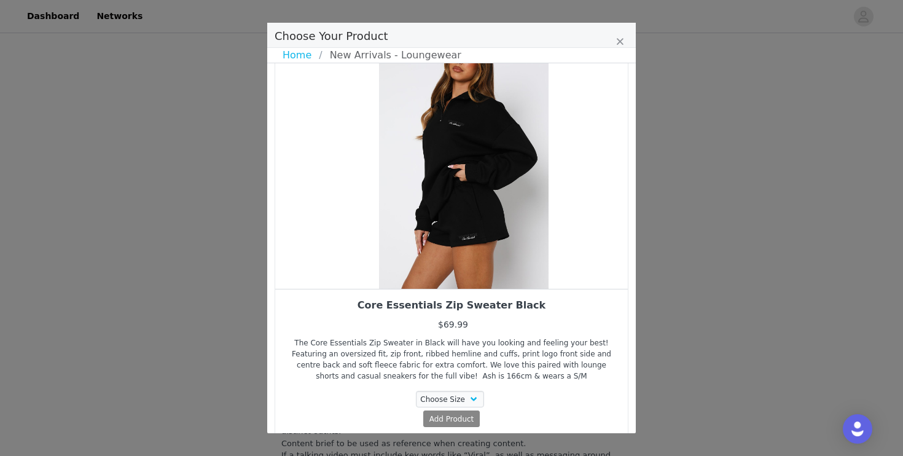
drag, startPoint x: 506, startPoint y: 223, endPoint x: 566, endPoint y: 223, distance: 59.6
click at [564, 223] on div "Choose Your Product" at bounding box center [463, 158] width 353 height 261
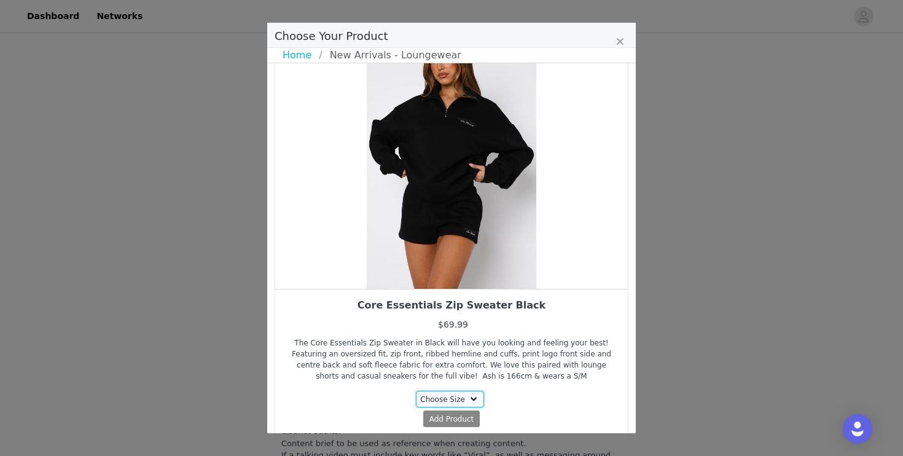
click at [453, 397] on select "Choose Size XXS/XS XS/S" at bounding box center [450, 399] width 69 height 17
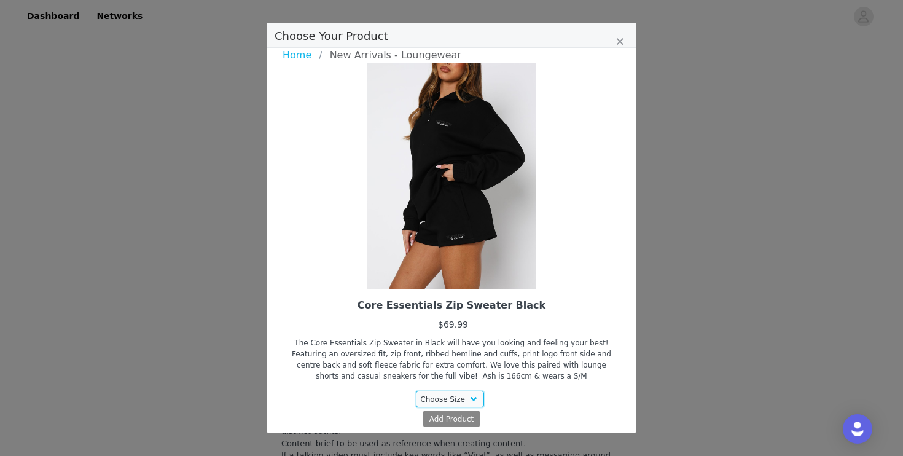
scroll to position [80, 0]
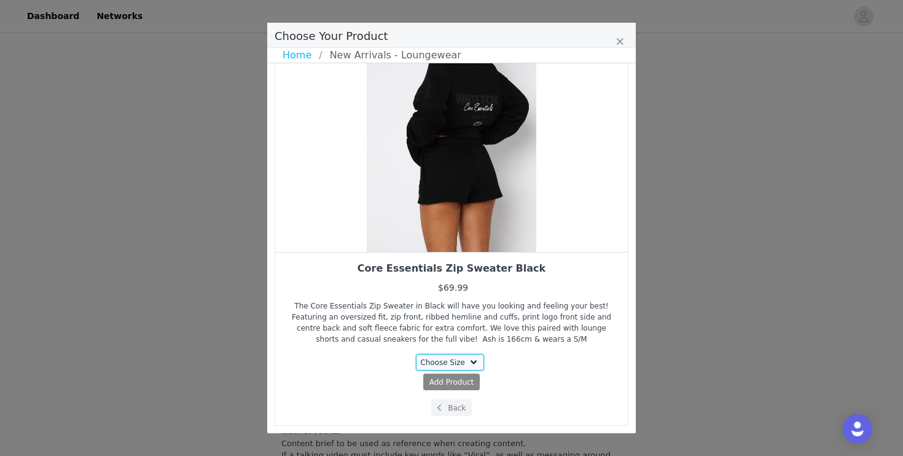
click at [455, 361] on select "Choose Size XXS/XS XS/S" at bounding box center [450, 362] width 69 height 17
click at [445, 409] on button "Back" at bounding box center [451, 407] width 41 height 17
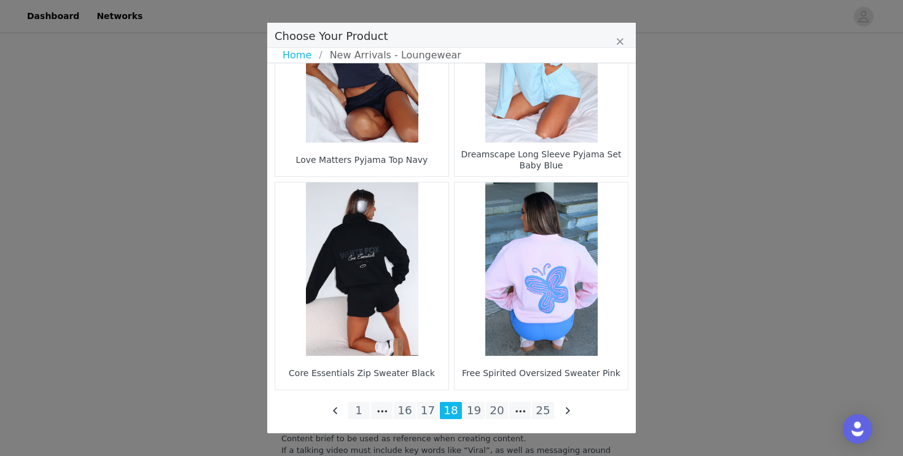
scroll to position [2302, 0]
click at [428, 414] on li "17" at bounding box center [428, 410] width 22 height 17
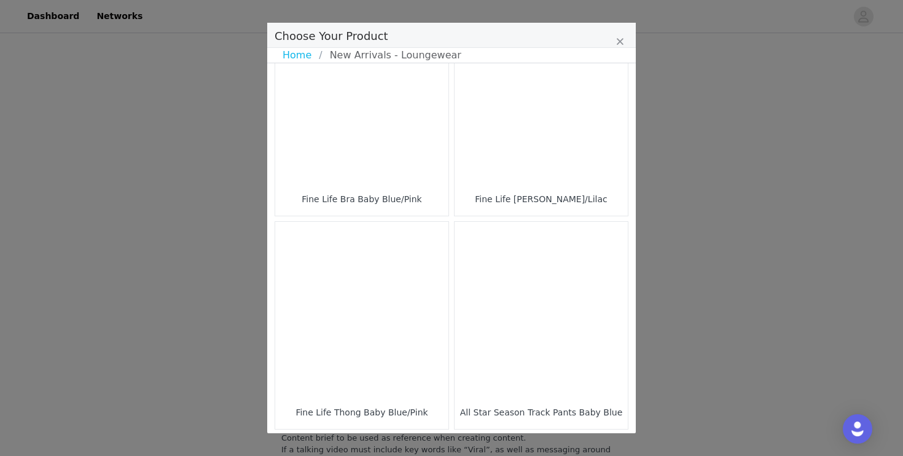
scroll to position [1807, 0]
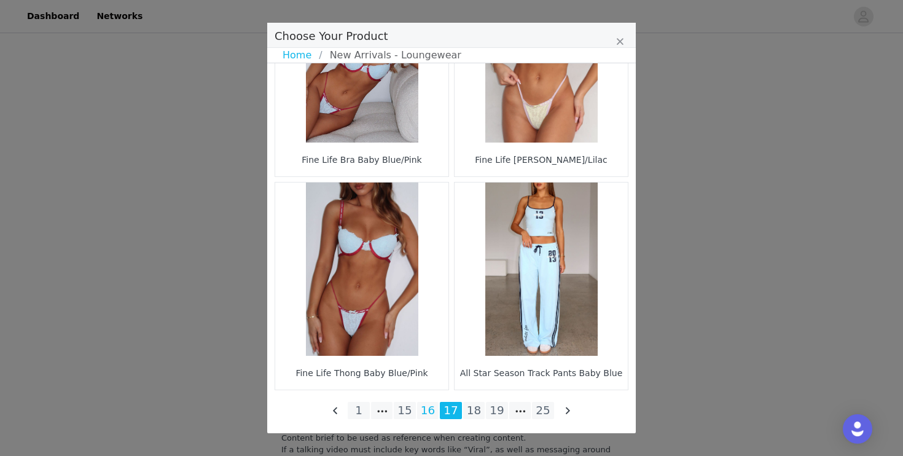
click at [431, 413] on li "16" at bounding box center [428, 410] width 22 height 17
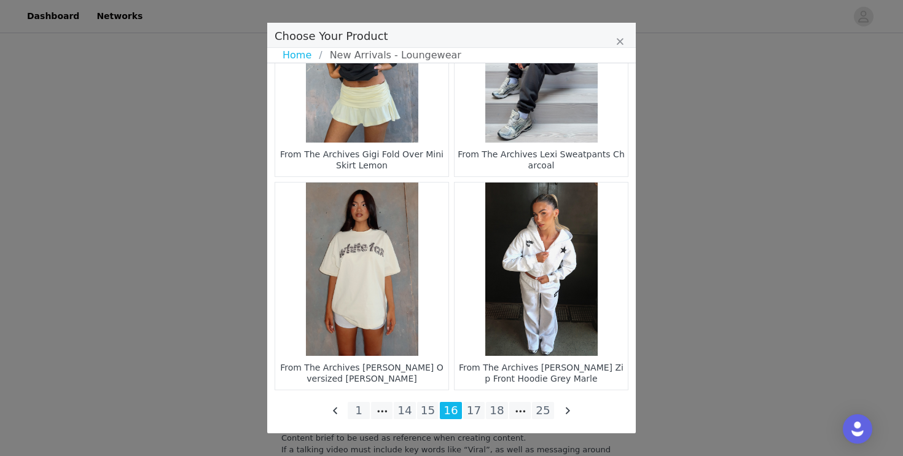
scroll to position [2302, 0]
click at [467, 412] on li "17" at bounding box center [474, 410] width 22 height 17
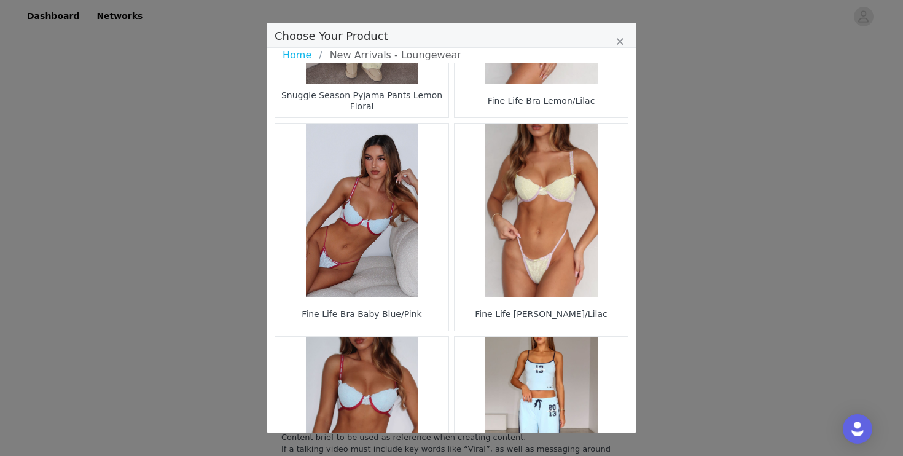
scroll to position [1807, 0]
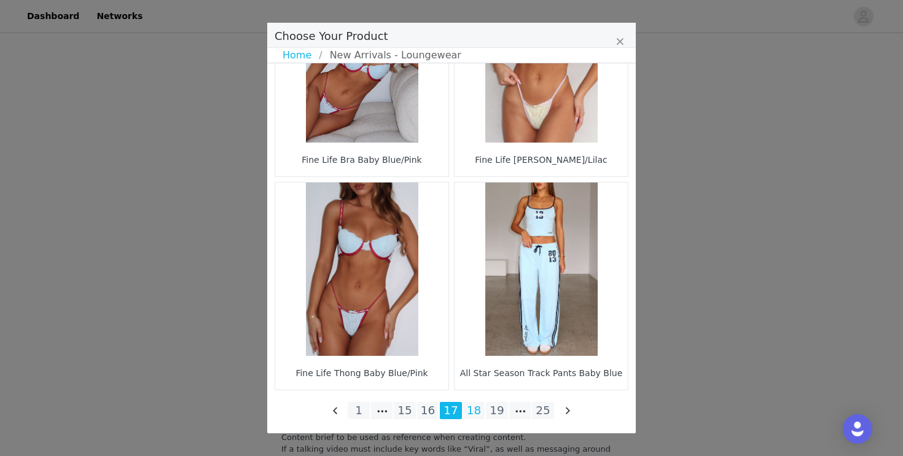
click at [474, 408] on li "18" at bounding box center [474, 410] width 22 height 17
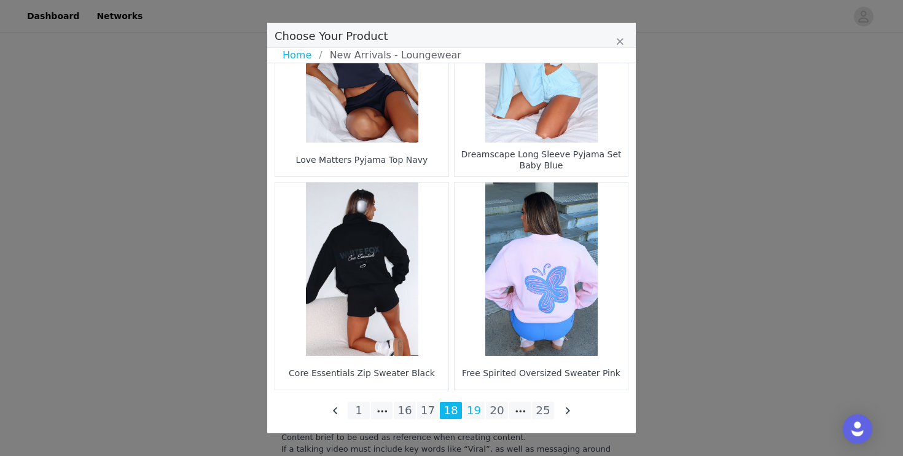
click at [476, 412] on li "19" at bounding box center [474, 410] width 22 height 17
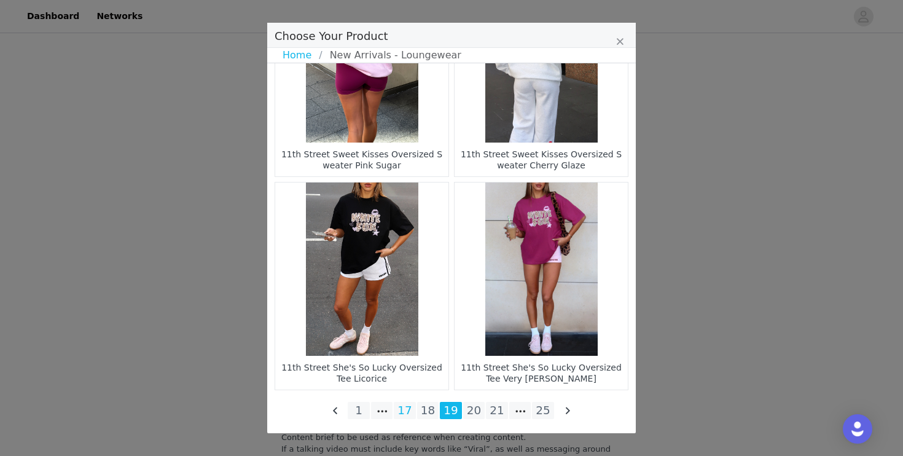
click at [411, 410] on li "17" at bounding box center [405, 410] width 22 height 17
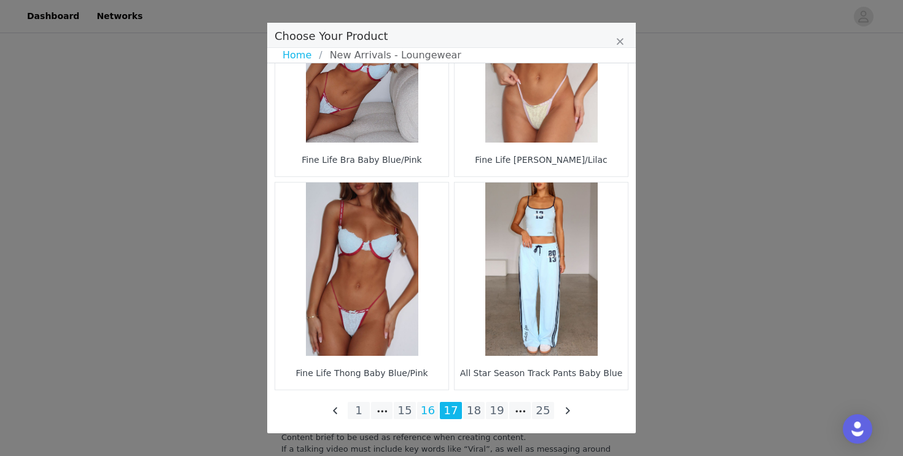
click at [428, 413] on li "16" at bounding box center [428, 410] width 22 height 17
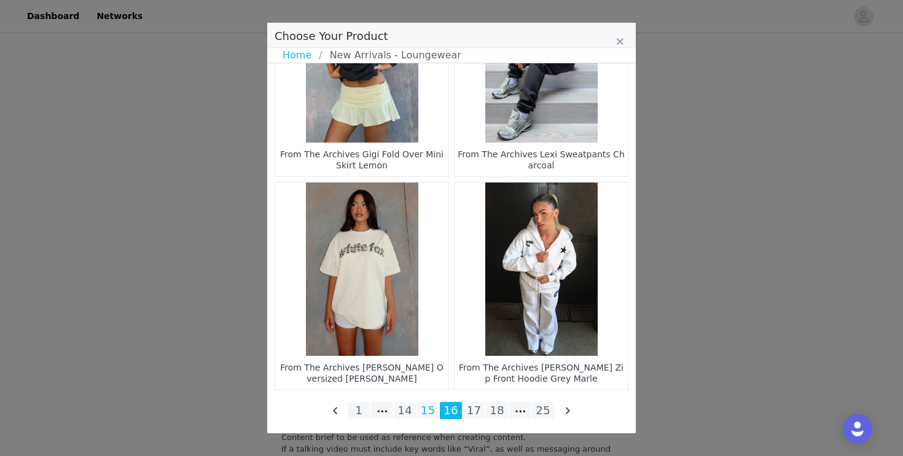
click at [427, 408] on li "15" at bounding box center [428, 410] width 22 height 17
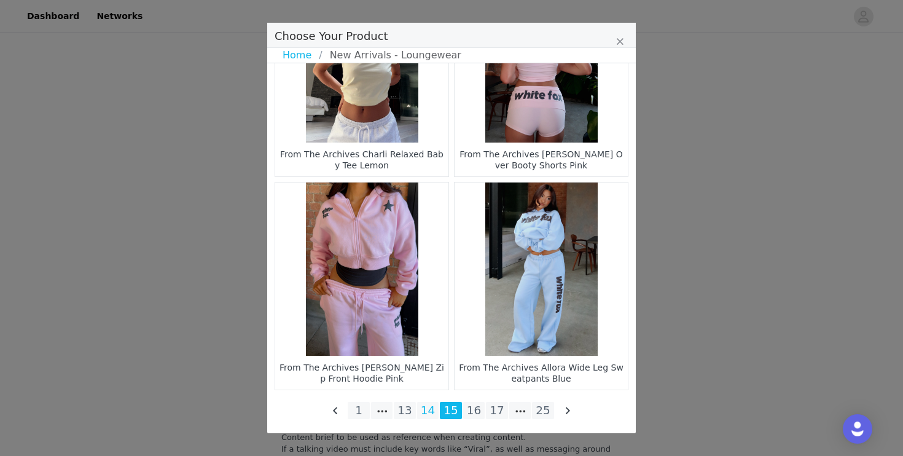
click at [429, 412] on li "14" at bounding box center [428, 410] width 22 height 17
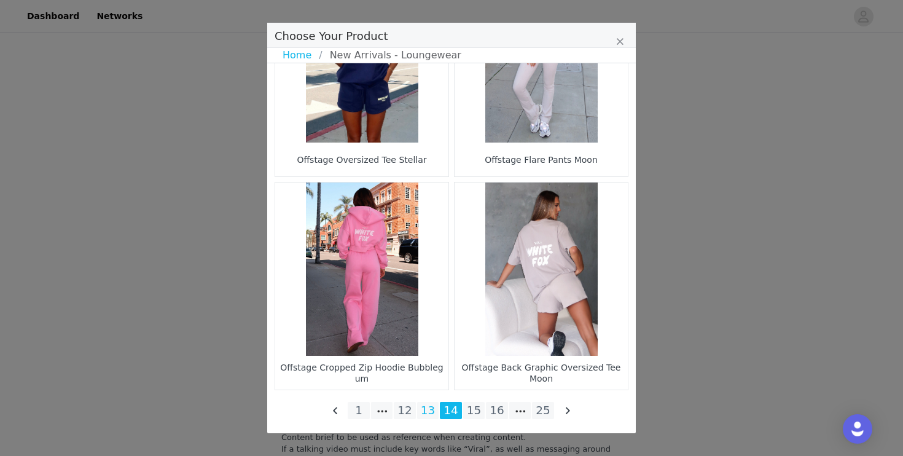
click at [425, 408] on li "13" at bounding box center [428, 410] width 22 height 17
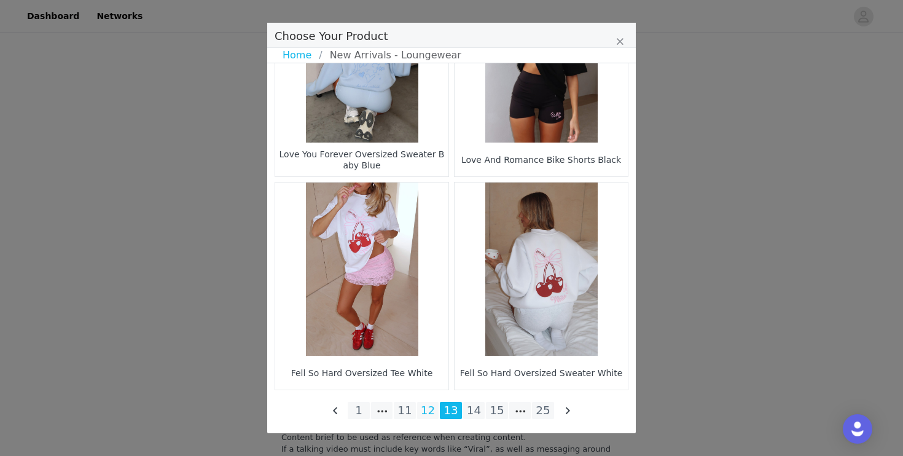
click at [427, 412] on li "12" at bounding box center [428, 410] width 22 height 17
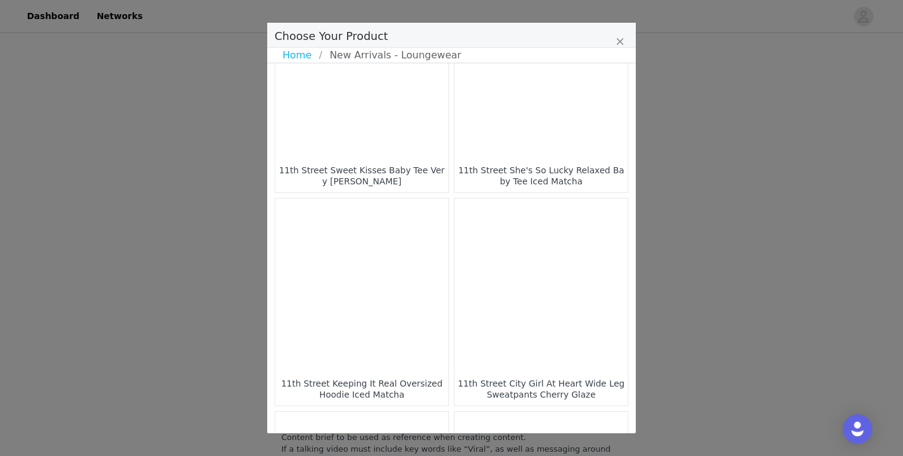
scroll to position [408, 0]
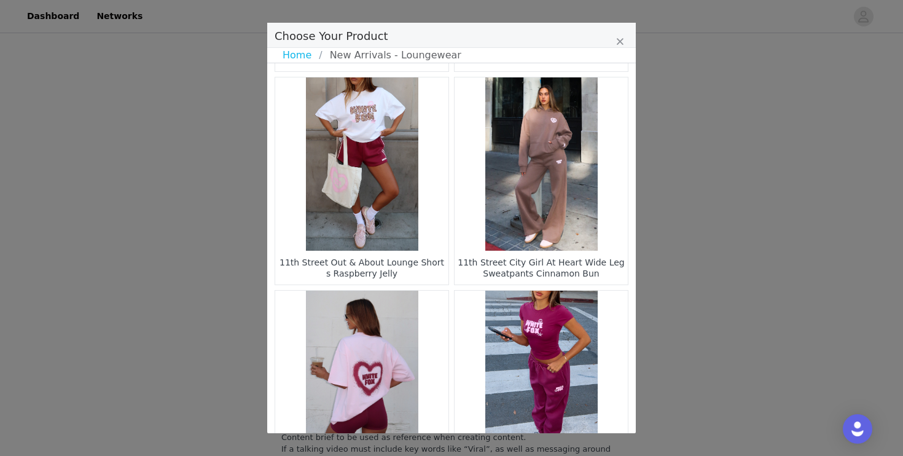
click at [539, 195] on figure "Choose Your Product" at bounding box center [541, 163] width 173 height 173
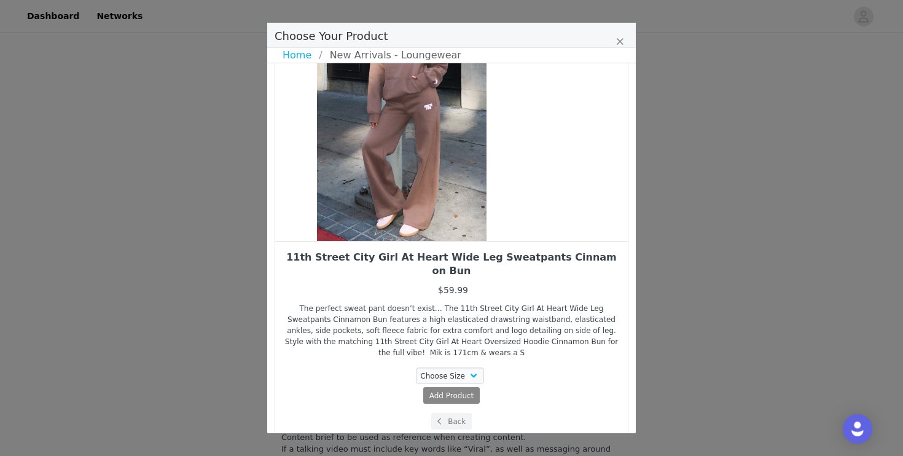
drag, startPoint x: 526, startPoint y: 199, endPoint x: 385, endPoint y: 212, distance: 141.9
click at [389, 212] on div "Choose Your Product" at bounding box center [401, 110] width 353 height 261
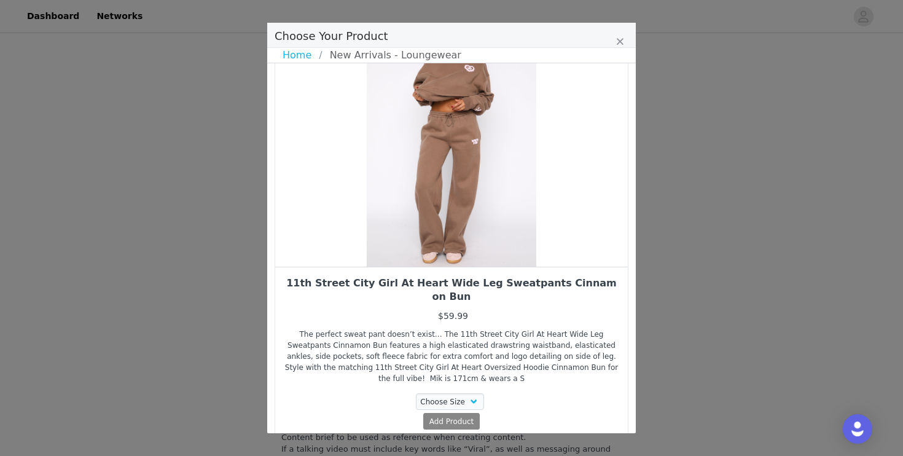
scroll to position [65, 0]
drag, startPoint x: 457, startPoint y: 203, endPoint x: 372, endPoint y: 203, distance: 84.8
click at [377, 203] on div "Choose Your Product" at bounding box center [450, 136] width 353 height 261
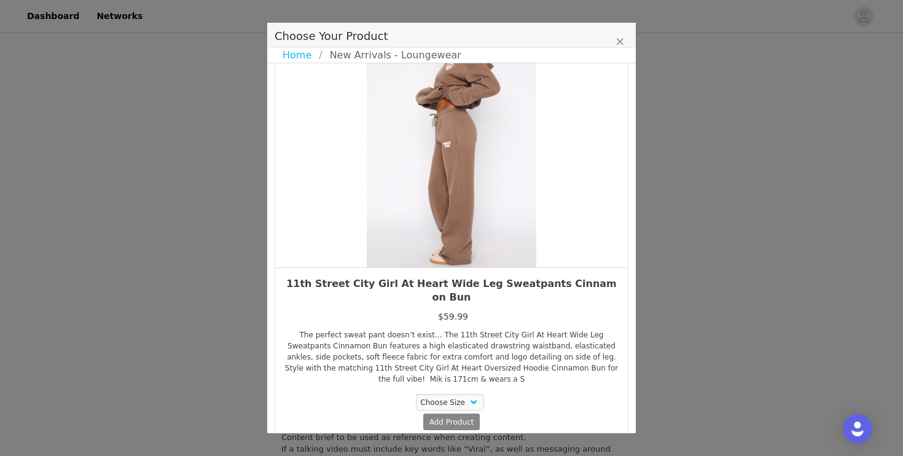
drag, startPoint x: 432, startPoint y: 237, endPoint x: 388, endPoint y: 237, distance: 44.2
click at [413, 237] on div "Choose Your Product" at bounding box center [451, 136] width 353 height 261
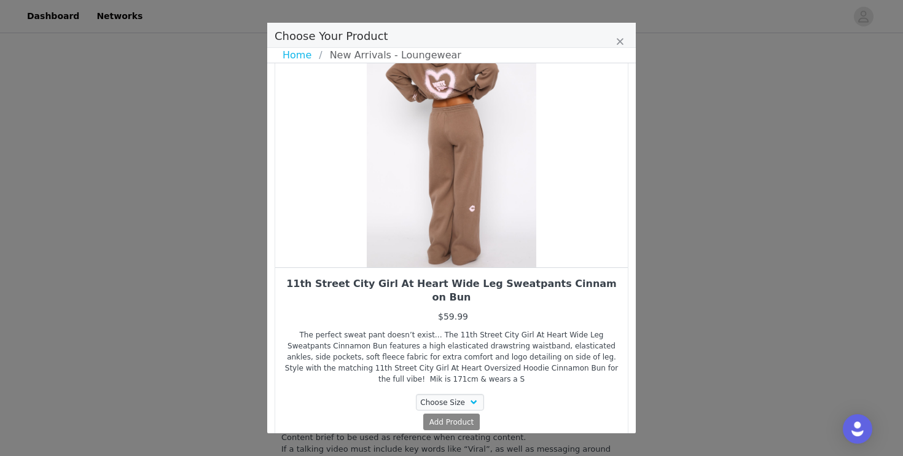
scroll to position [44, 0]
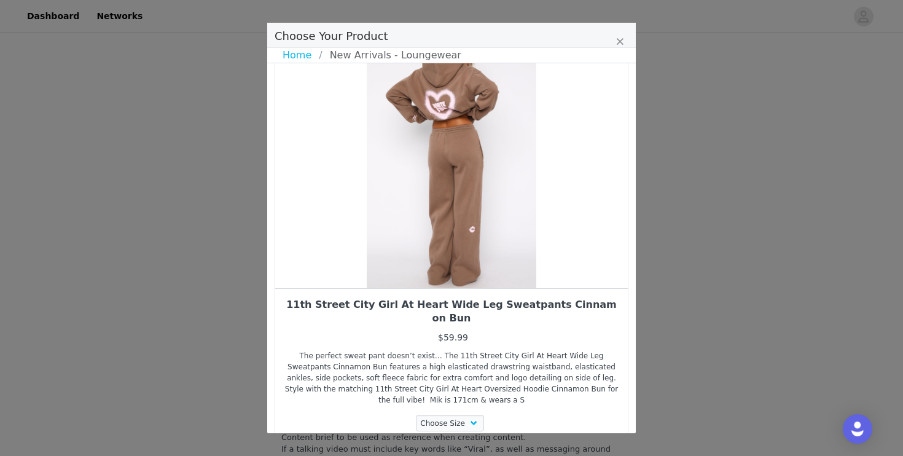
drag, startPoint x: 447, startPoint y: 246, endPoint x: 387, endPoint y: 249, distance: 60.2
click at [388, 249] on div "Choose Your Product" at bounding box center [451, 157] width 353 height 261
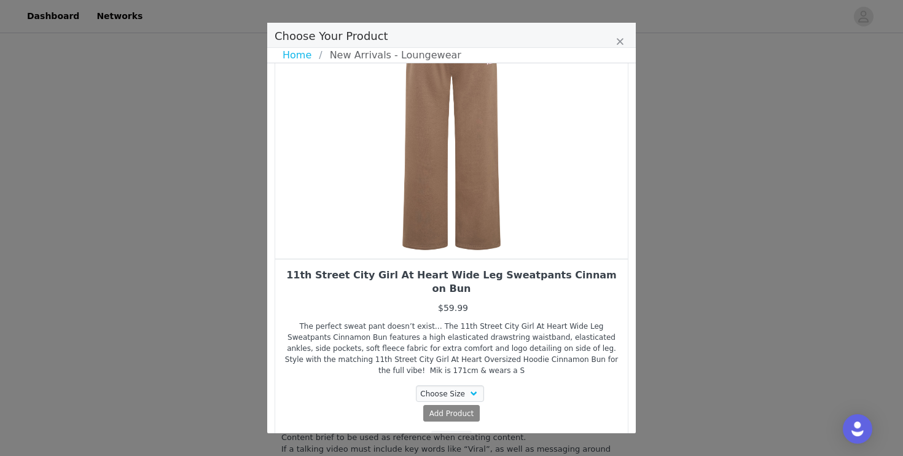
scroll to position [74, 0]
click at [466, 389] on div "Choose Size 3XS XXS XS S M L XL" at bounding box center [451, 395] width 334 height 20
click at [466, 385] on select "Choose Size 3XS XXS XS S M L XL" at bounding box center [450, 393] width 69 height 17
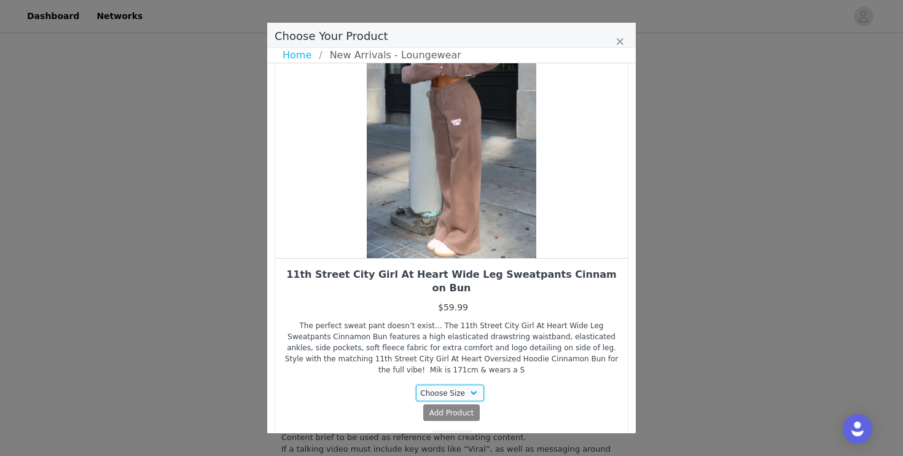
scroll to position [92, 0]
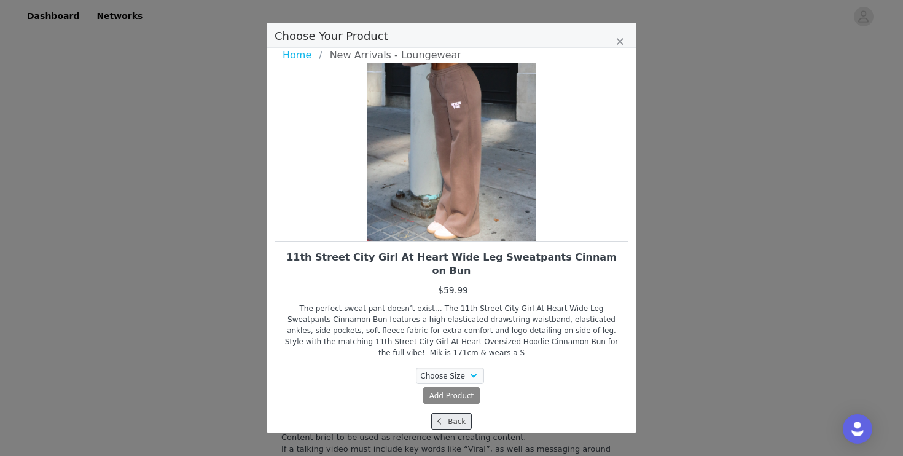
click at [454, 413] on button "Back" at bounding box center [451, 421] width 41 height 17
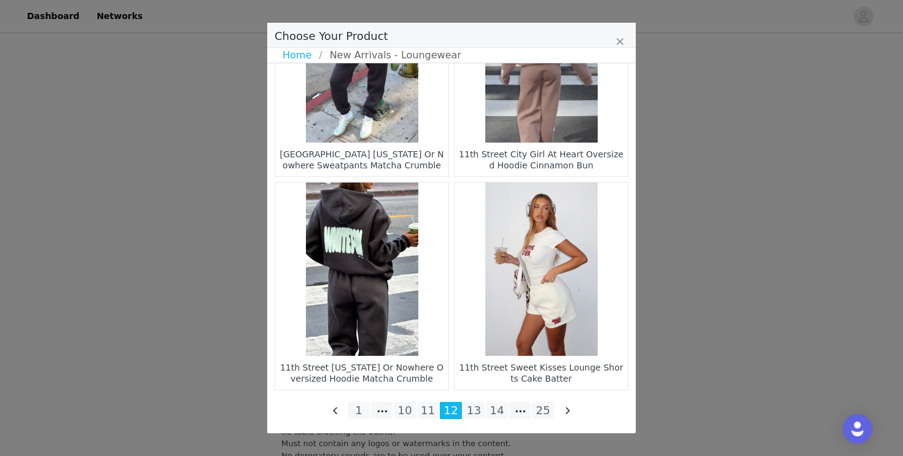
scroll to position [2489, 0]
click at [426, 410] on li "11" at bounding box center [428, 410] width 22 height 17
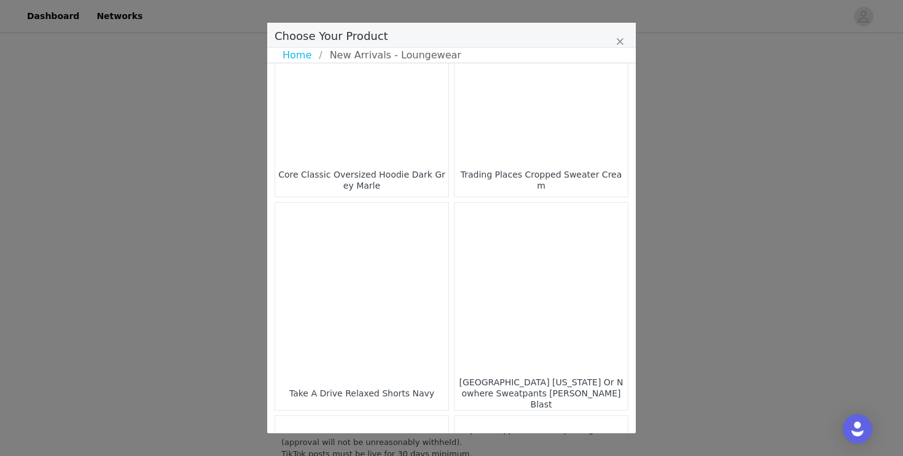
scroll to position [1807, 0]
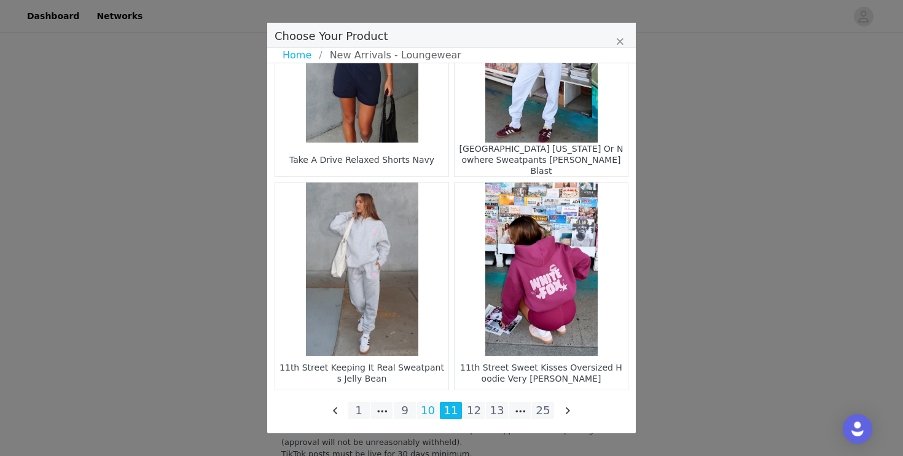
click at [434, 409] on li "10" at bounding box center [428, 410] width 22 height 17
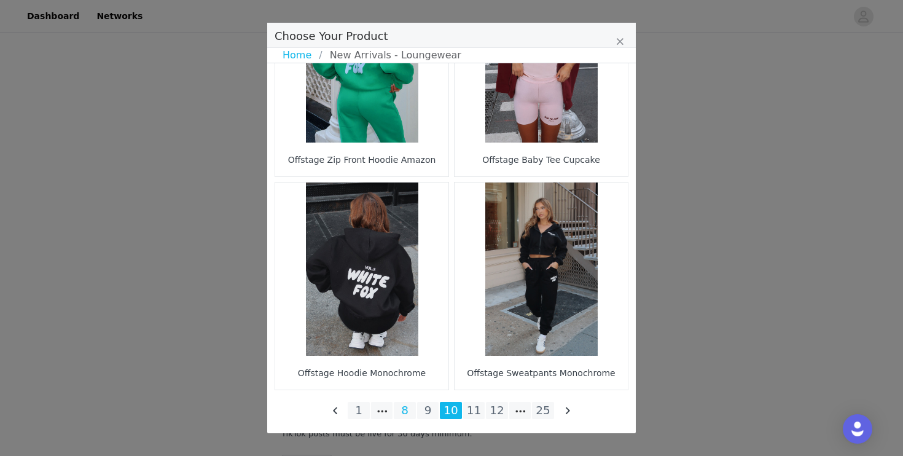
click at [410, 412] on li "8" at bounding box center [405, 410] width 22 height 17
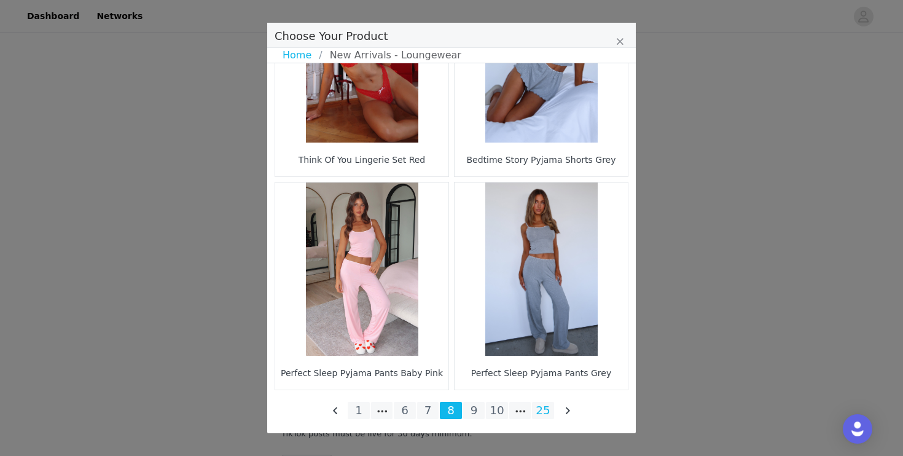
click at [544, 413] on li "25" at bounding box center [543, 410] width 22 height 17
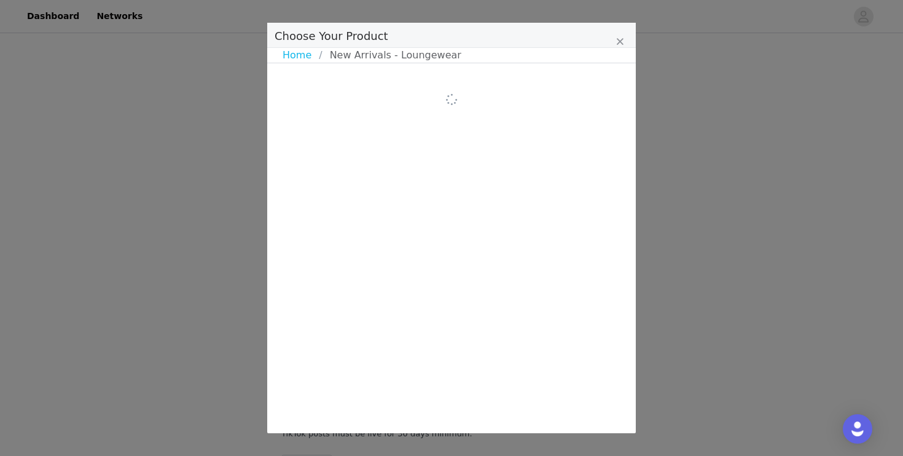
scroll to position [0, 0]
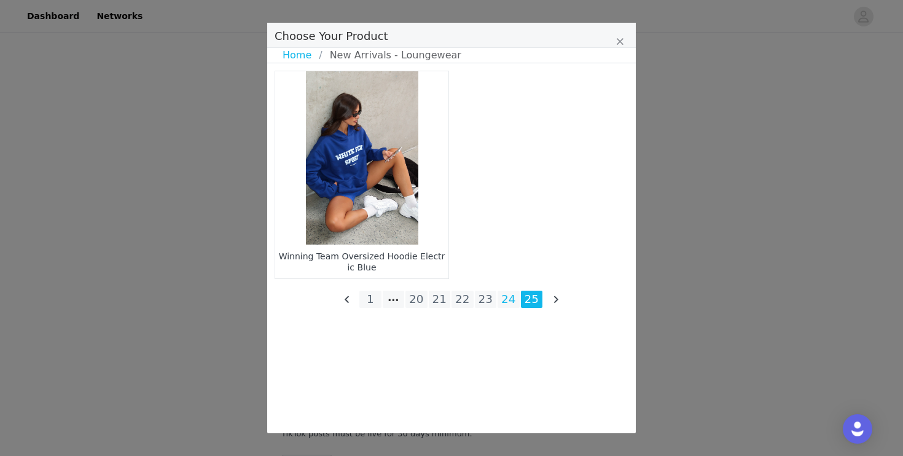
click at [512, 299] on li "24" at bounding box center [509, 299] width 22 height 17
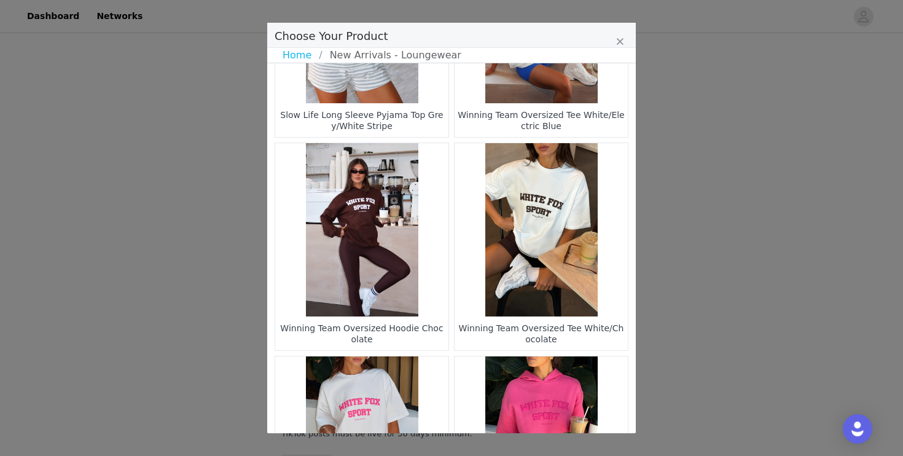
scroll to position [1807, 0]
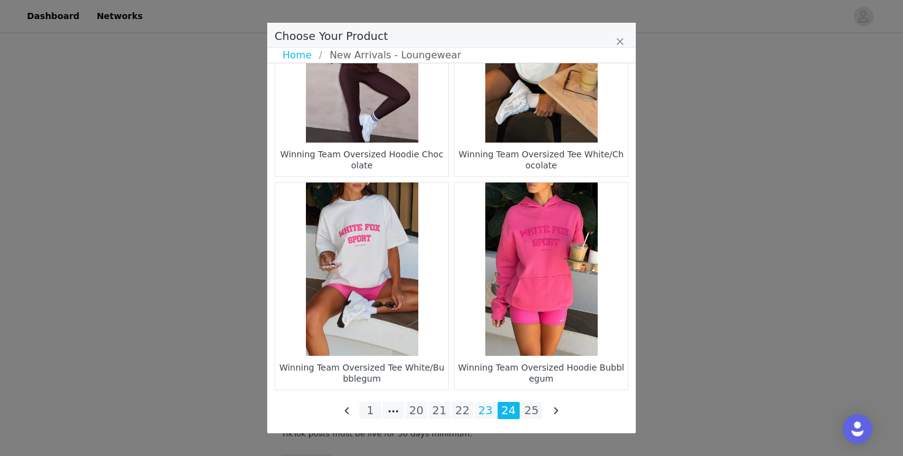
click at [494, 412] on li "23" at bounding box center [486, 410] width 22 height 17
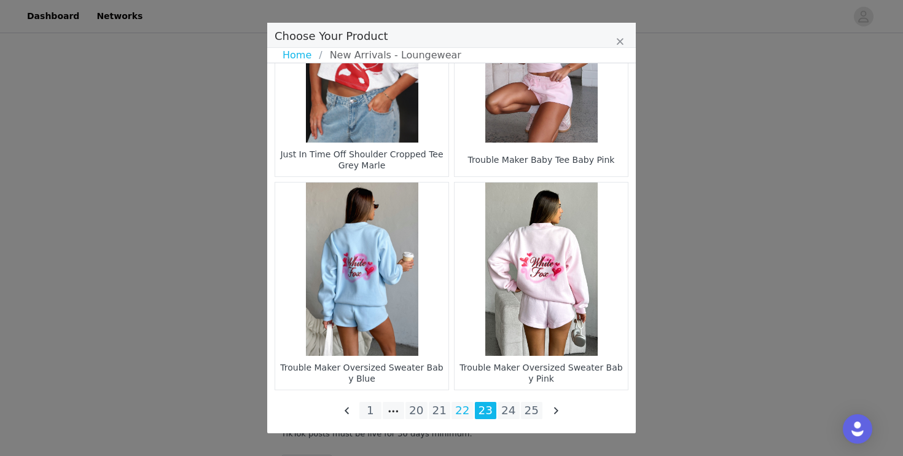
click at [455, 412] on li "22" at bounding box center [462, 410] width 22 height 17
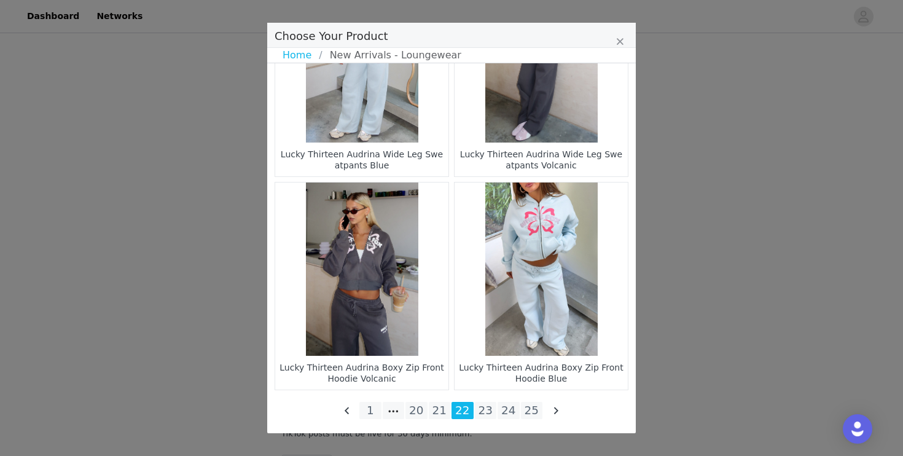
scroll to position [2515, 0]
click at [442, 415] on li "21" at bounding box center [440, 410] width 22 height 17
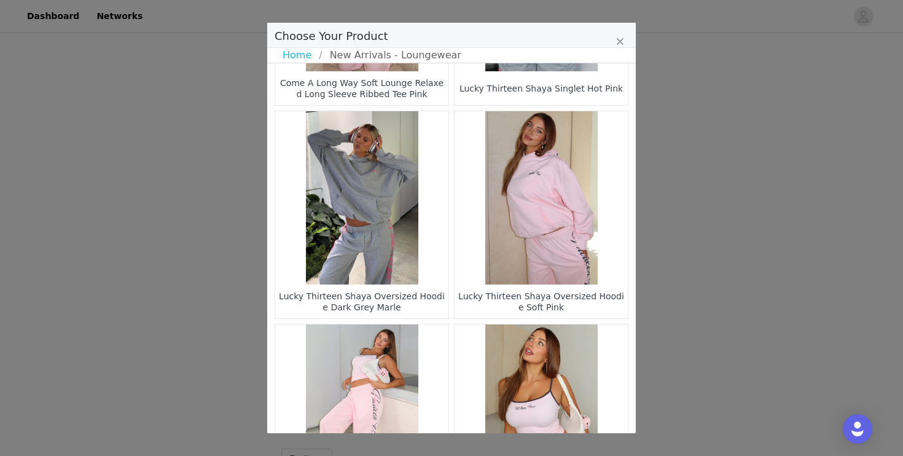
scroll to position [1807, 0]
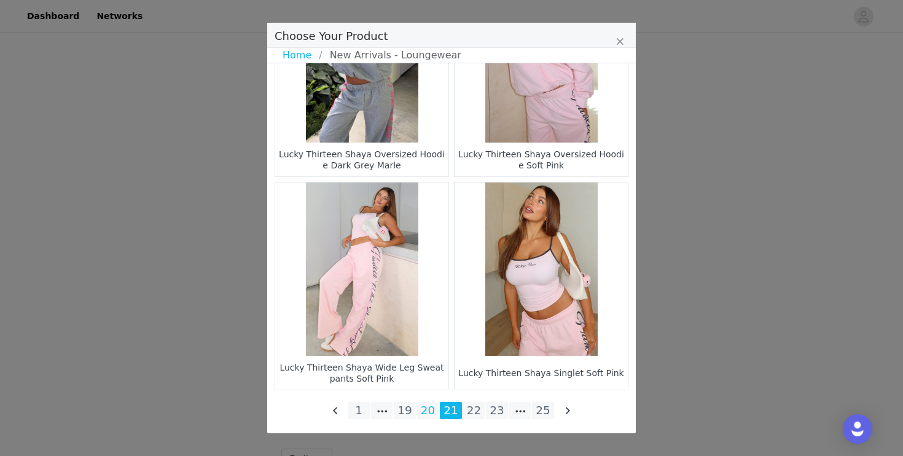
click at [429, 410] on li "20" at bounding box center [428, 410] width 22 height 17
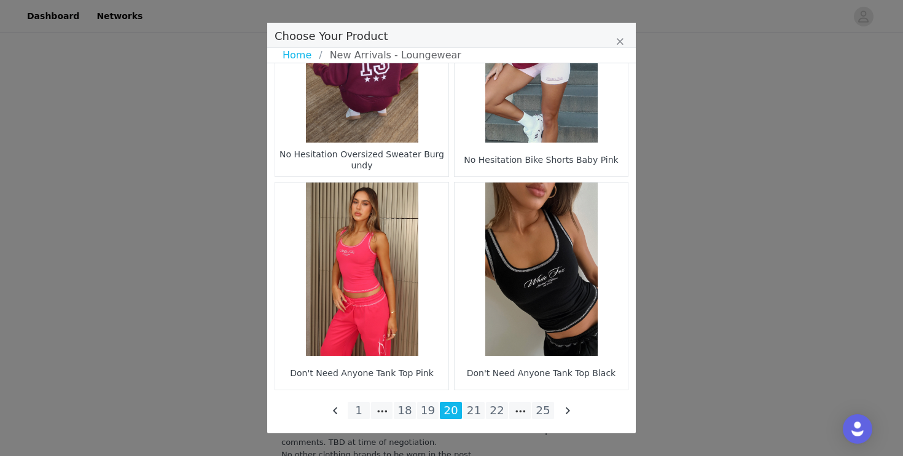
scroll to position [2827, 0]
click at [478, 410] on li "21" at bounding box center [474, 410] width 22 height 17
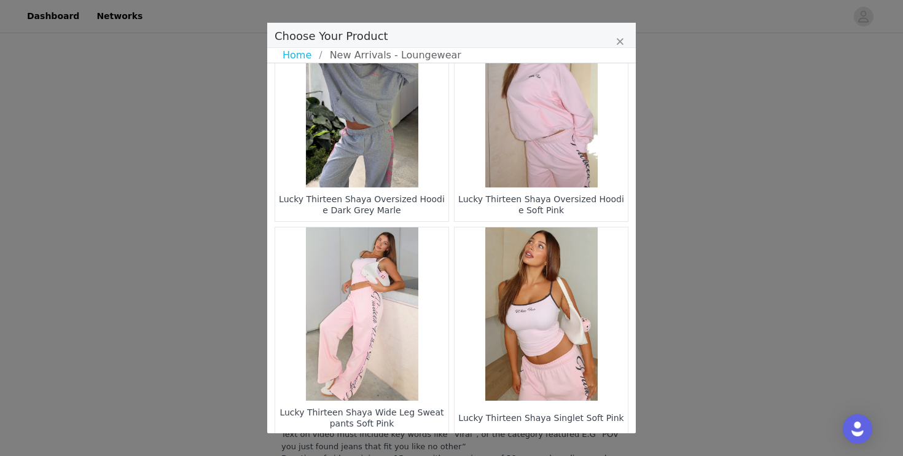
scroll to position [1807, 0]
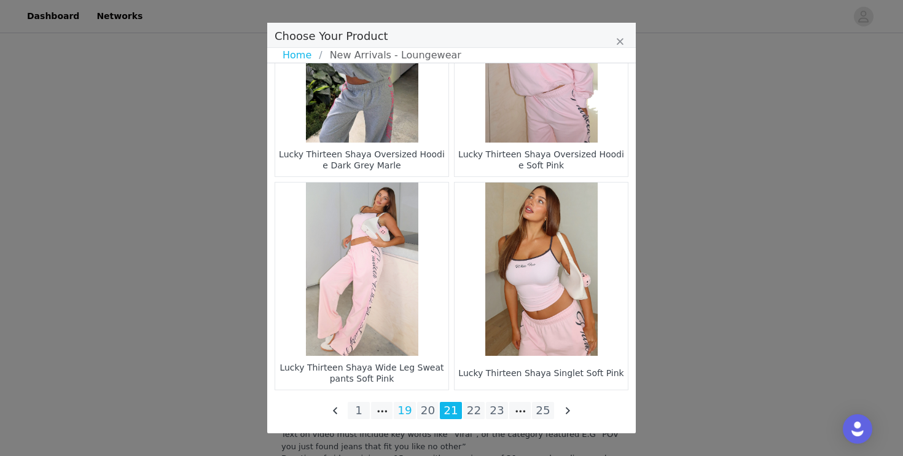
click at [409, 408] on li "19" at bounding box center [405, 410] width 22 height 17
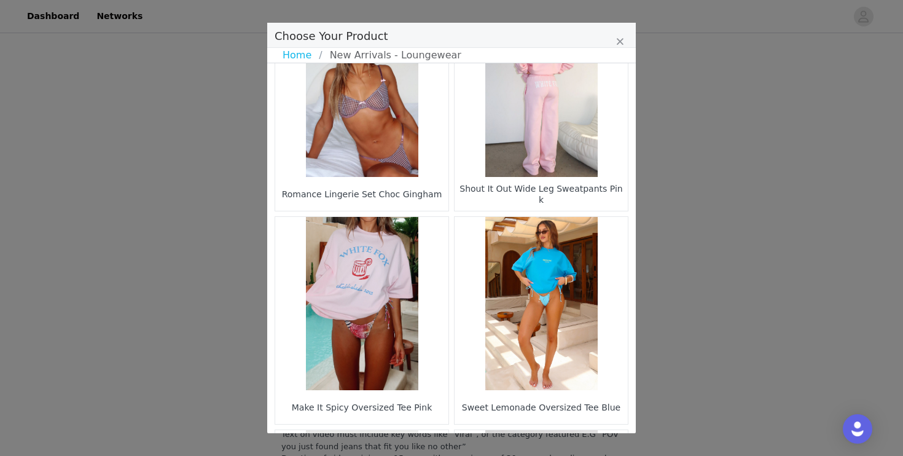
scroll to position [402, 0]
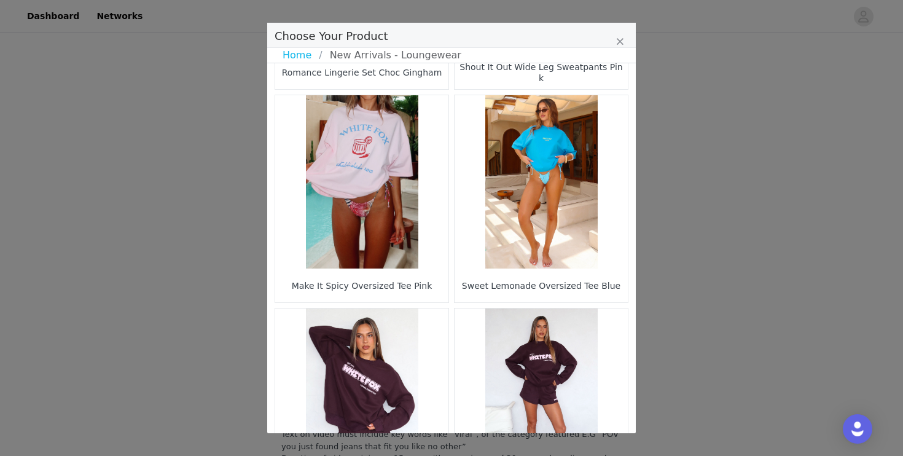
click at [533, 195] on figure "Choose Your Product" at bounding box center [541, 181] width 173 height 173
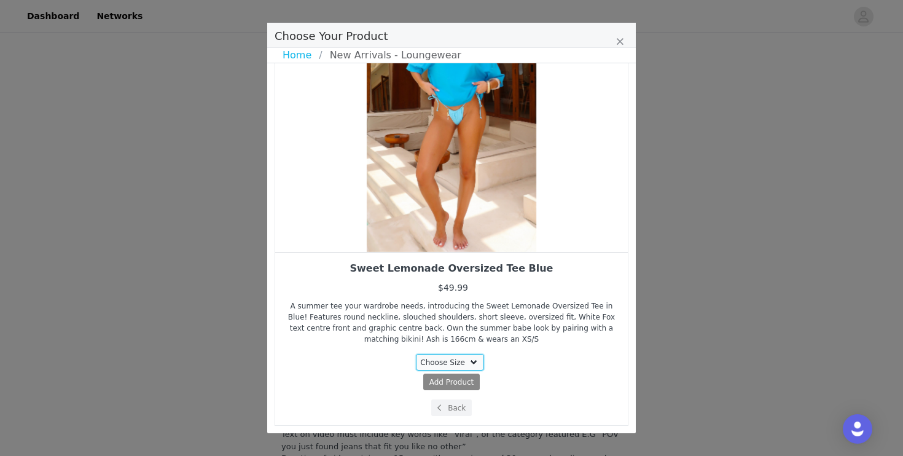
click at [473, 368] on select "Choose Size XXS/XS XS/S S/M M/L L/XL" at bounding box center [450, 362] width 69 height 17
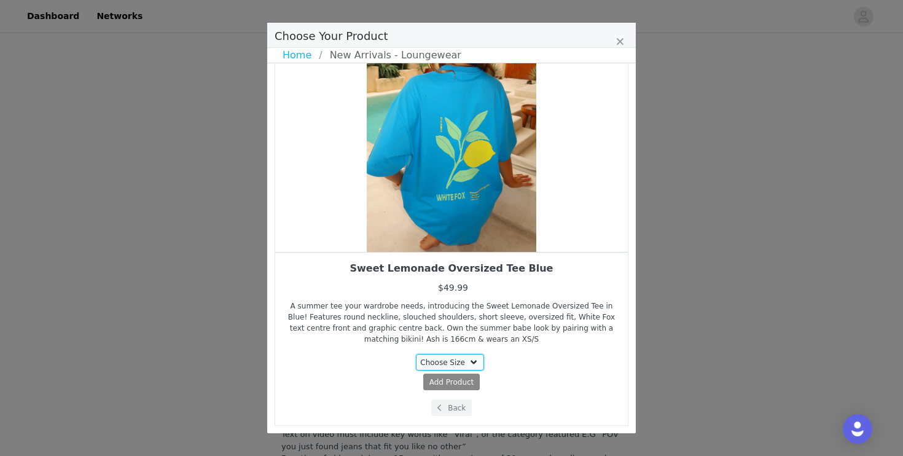
select select "27626277"
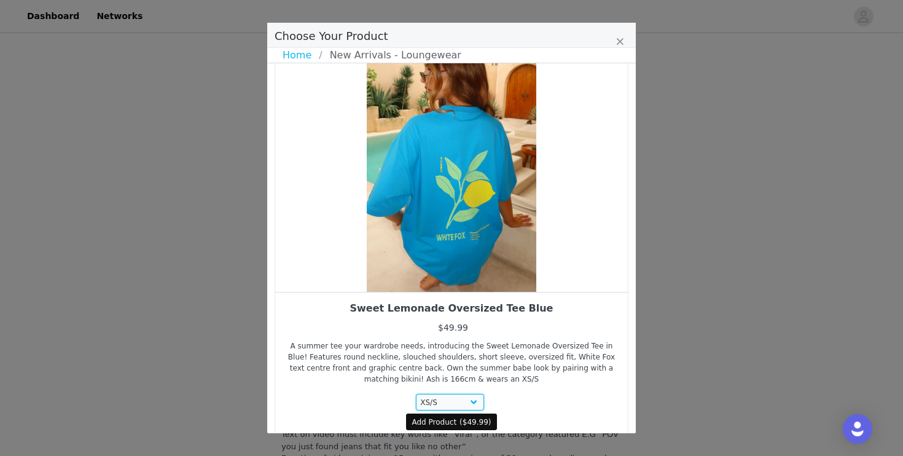
scroll to position [42, 0]
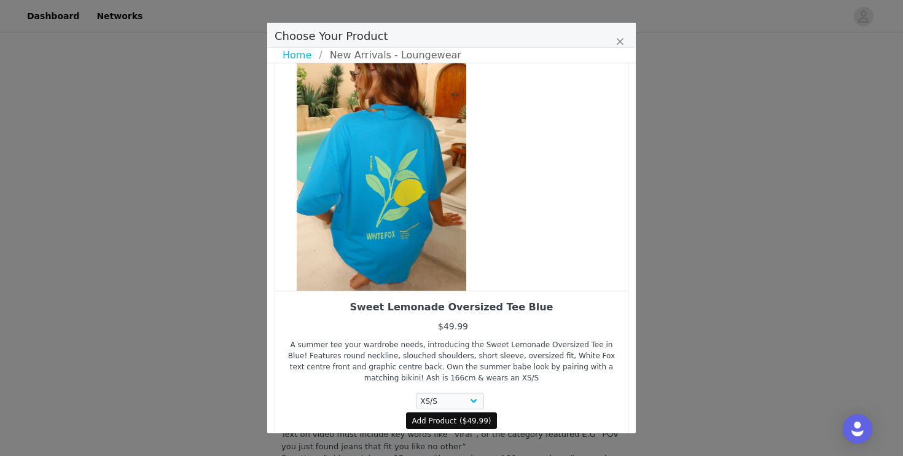
drag, startPoint x: 492, startPoint y: 249, endPoint x: 390, endPoint y: 262, distance: 102.8
click at [394, 259] on div "Choose Your Product" at bounding box center [381, 159] width 353 height 261
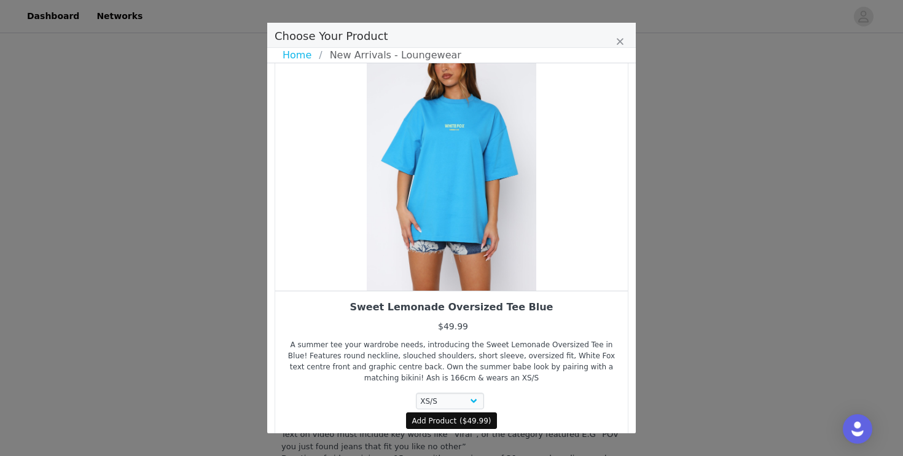
drag, startPoint x: 474, startPoint y: 238, endPoint x: 412, endPoint y: 251, distance: 63.8
click at [428, 249] on div "Choose Your Product" at bounding box center [451, 159] width 353 height 261
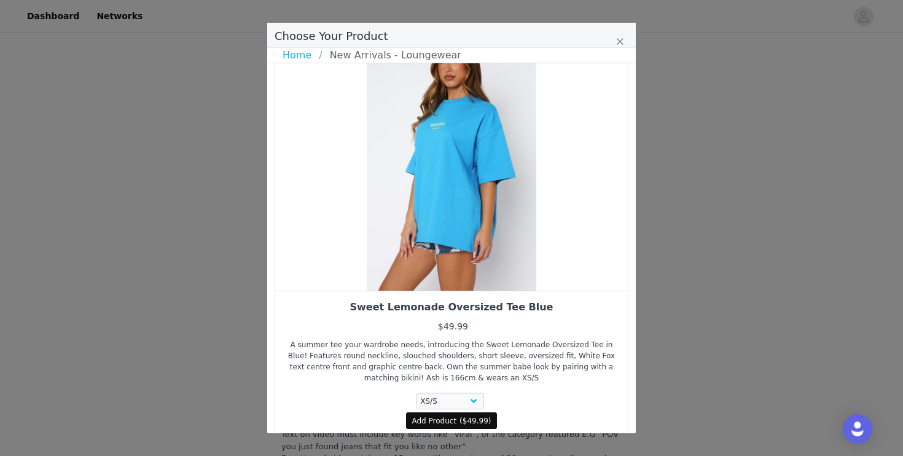
drag, startPoint x: 471, startPoint y: 232, endPoint x: 424, endPoint y: 235, distance: 46.7
click at [433, 235] on div "Choose Your Product" at bounding box center [451, 159] width 353 height 261
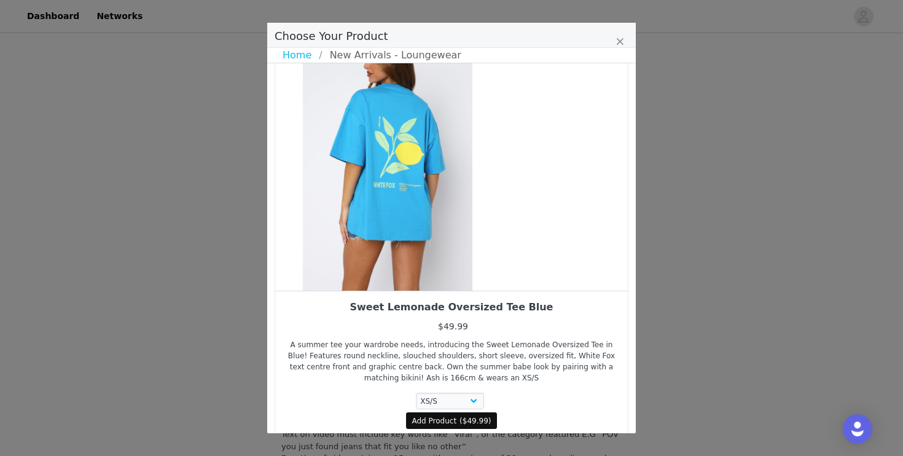
drag, startPoint x: 467, startPoint y: 232, endPoint x: 381, endPoint y: 237, distance: 86.8
click at [381, 237] on div "Choose Your Product" at bounding box center [387, 159] width 353 height 261
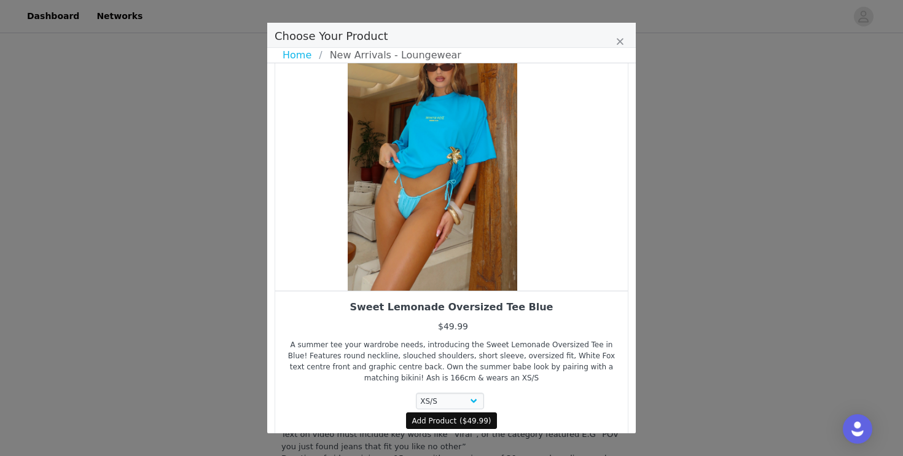
drag, startPoint x: 485, startPoint y: 237, endPoint x: 389, endPoint y: 271, distance: 102.2
click at [453, 239] on div "Choose Your Product" at bounding box center [432, 159] width 353 height 261
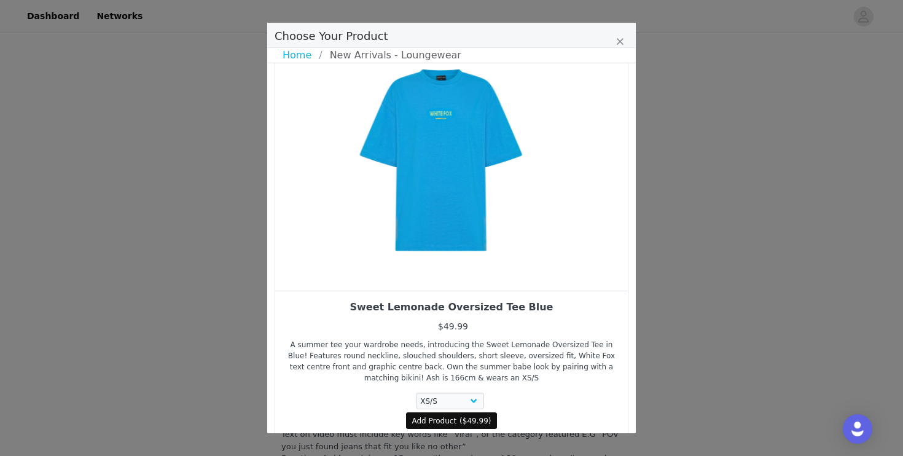
drag, startPoint x: 472, startPoint y: 249, endPoint x: 440, endPoint y: 249, distance: 31.3
click at [458, 249] on div "Choose Your Product" at bounding box center [441, 159] width 353 height 261
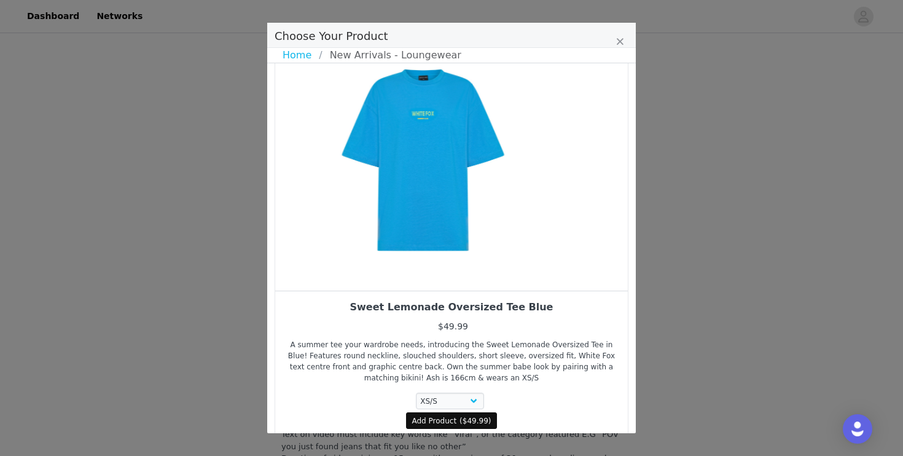
drag, startPoint x: 453, startPoint y: 250, endPoint x: 375, endPoint y: 257, distance: 78.3
click at [376, 257] on div "Choose Your Product" at bounding box center [423, 159] width 353 height 261
drag, startPoint x: 449, startPoint y: 249, endPoint x: 348, endPoint y: 254, distance: 100.8
click at [350, 254] on div "Choose Your Product" at bounding box center [425, 159] width 353 height 261
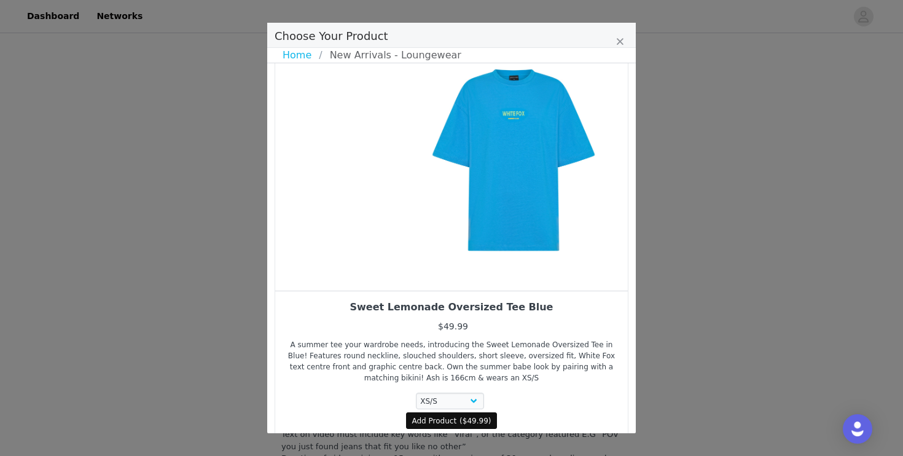
drag, startPoint x: 361, startPoint y: 250, endPoint x: 471, endPoint y: 254, distance: 110.0
click at [471, 254] on div "Choose Your Product" at bounding box center [513, 159] width 353 height 261
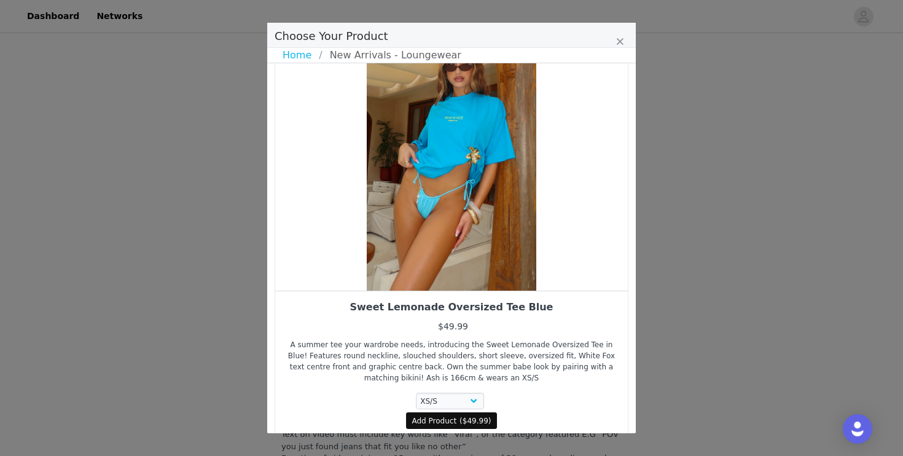
drag, startPoint x: 447, startPoint y: 244, endPoint x: 528, endPoint y: 252, distance: 81.5
click at [526, 251] on div "Choose Your Product" at bounding box center [451, 159] width 353 height 261
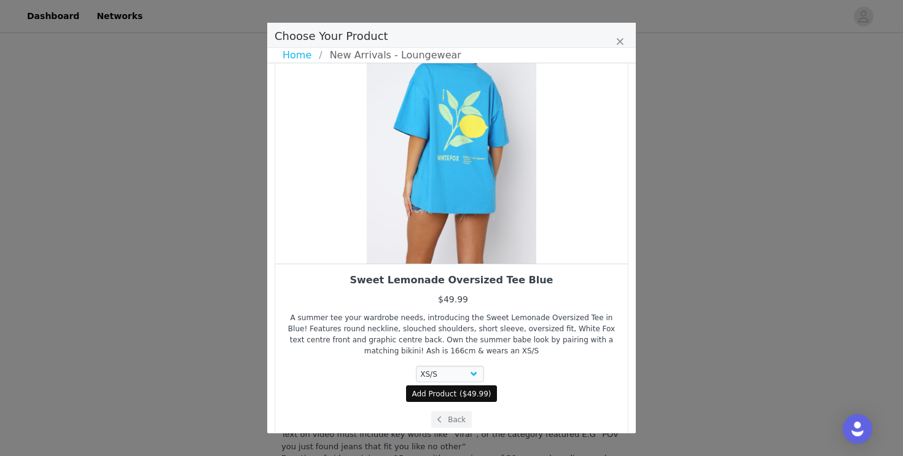
scroll to position [80, 0]
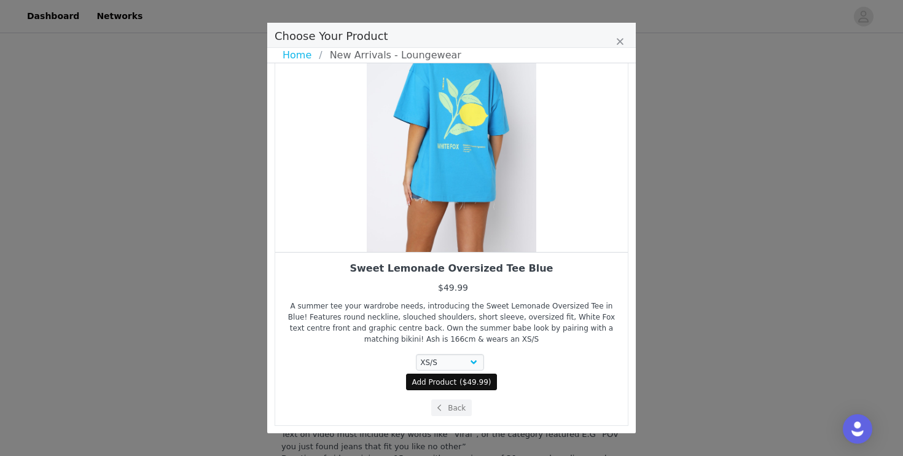
drag, startPoint x: 470, startPoint y: 237, endPoint x: 551, endPoint y: 242, distance: 81.2
click at [551, 242] on div "Choose Your Product" at bounding box center [451, 121] width 353 height 261
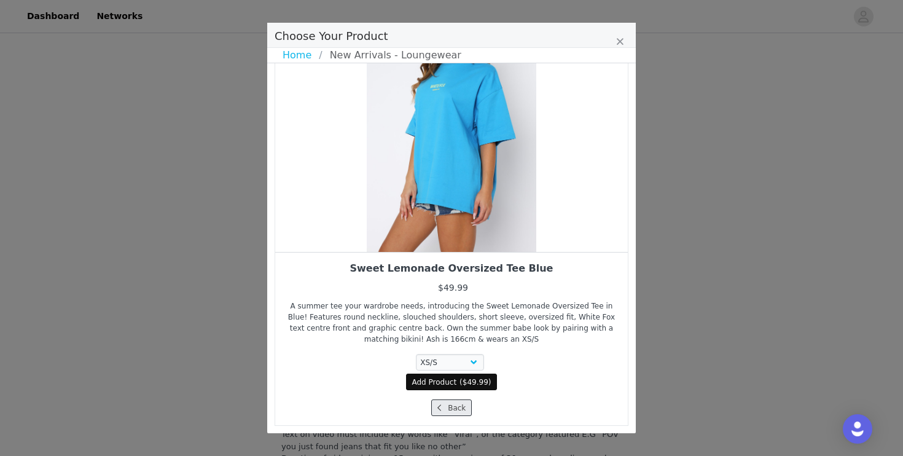
click at [447, 407] on button "Back" at bounding box center [451, 407] width 41 height 17
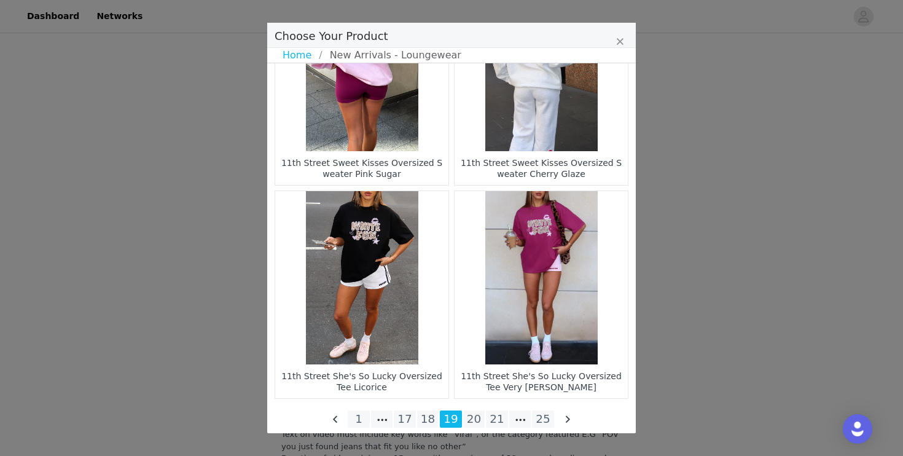
scroll to position [1807, 0]
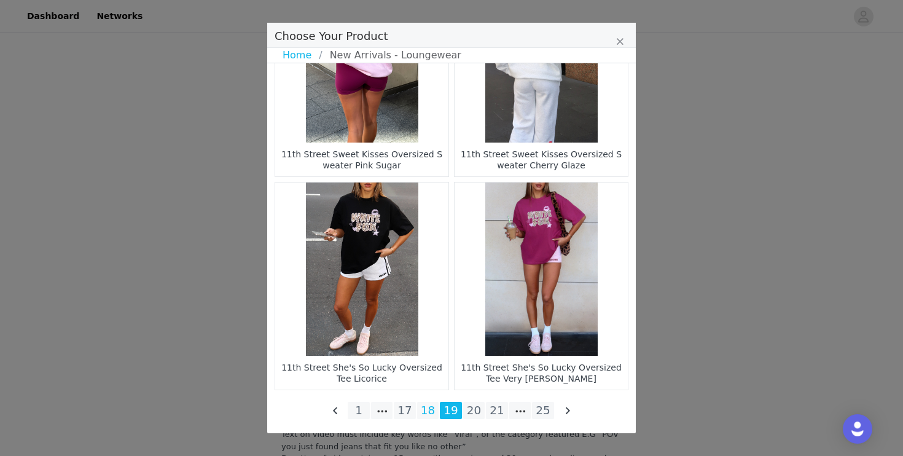
click at [434, 415] on li "18" at bounding box center [428, 410] width 22 height 17
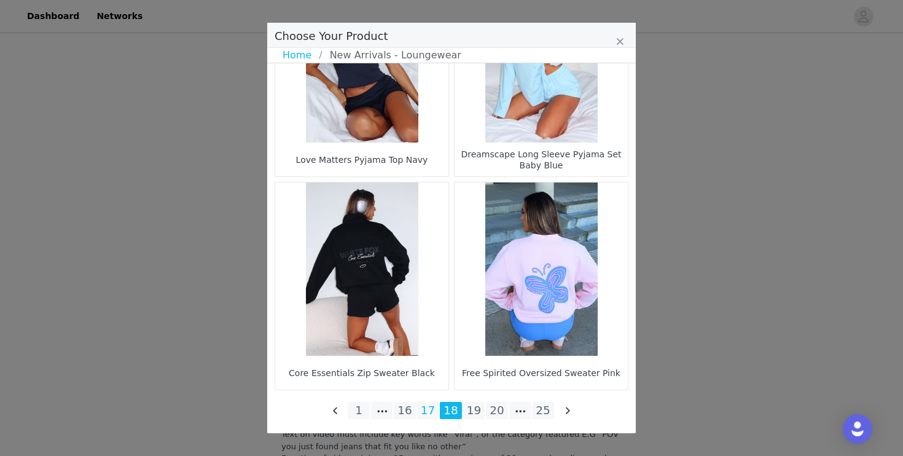
click at [434, 406] on li "17" at bounding box center [428, 410] width 22 height 17
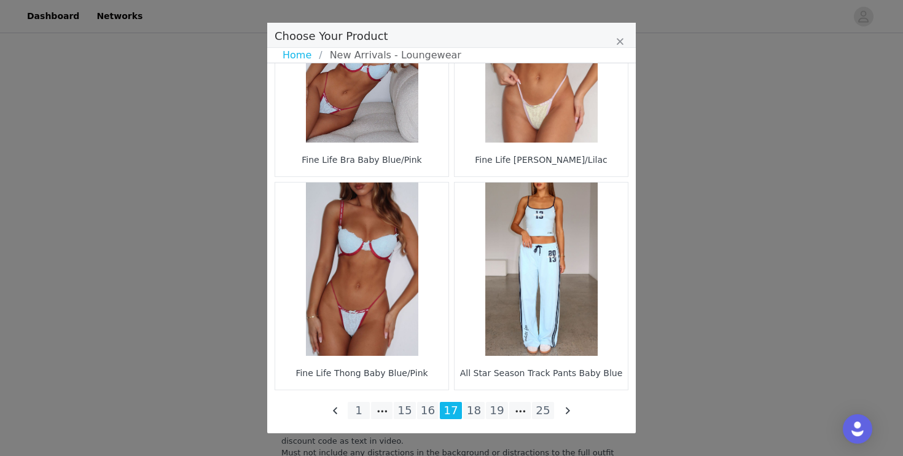
scroll to position [2905, 0]
click at [432, 410] on li "16" at bounding box center [428, 410] width 22 height 17
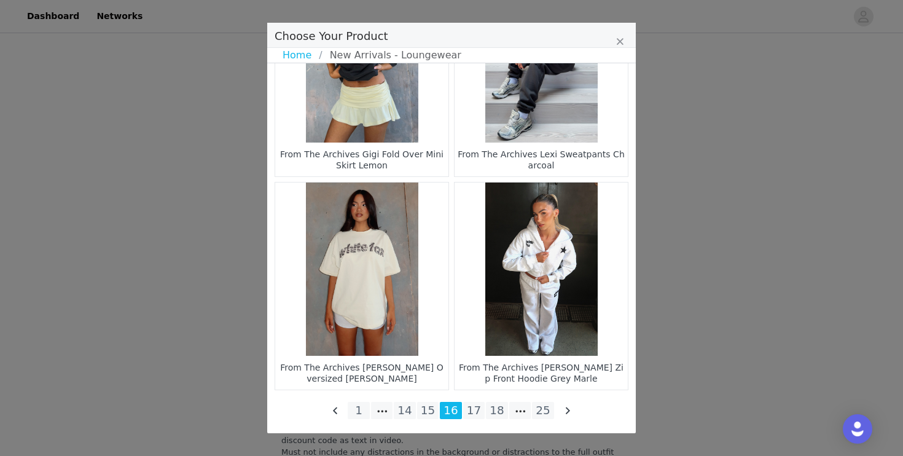
scroll to position [2972, 0]
click at [542, 417] on li "25" at bounding box center [543, 410] width 22 height 17
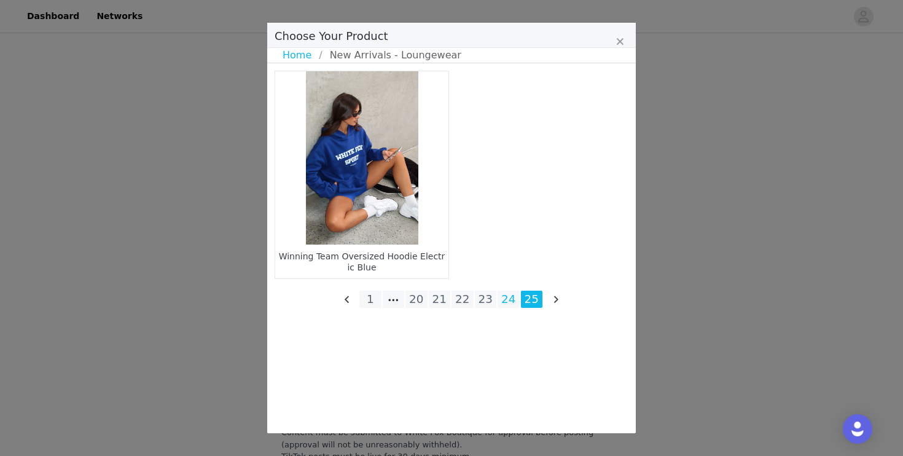
click at [512, 297] on li "24" at bounding box center [509, 299] width 22 height 17
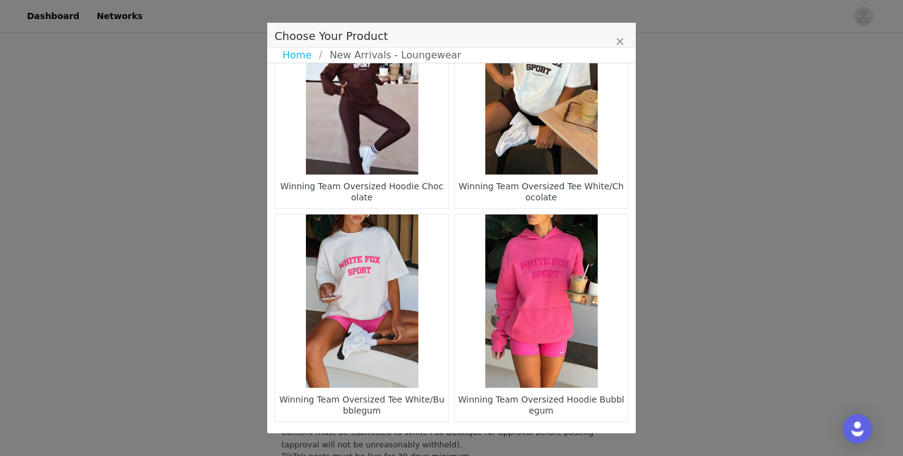
scroll to position [1807, 0]
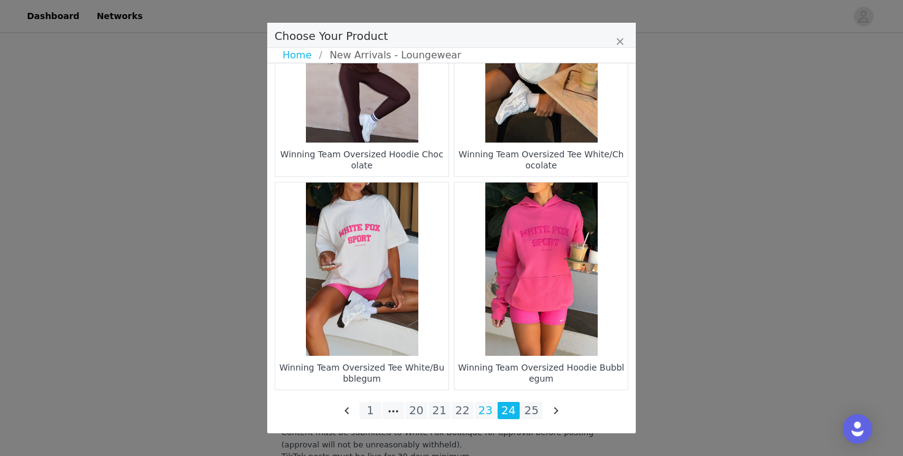
click at [487, 407] on li "23" at bounding box center [486, 410] width 22 height 17
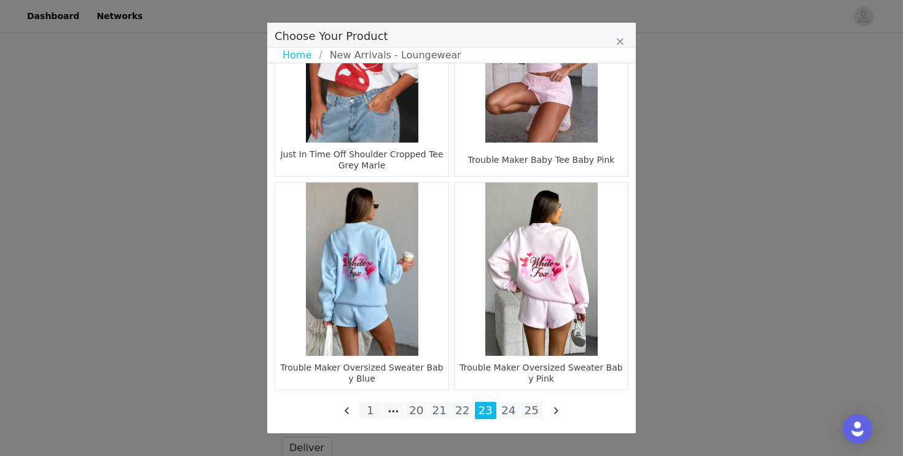
scroll to position [3017, 0]
click at [462, 415] on li "22" at bounding box center [462, 410] width 22 height 17
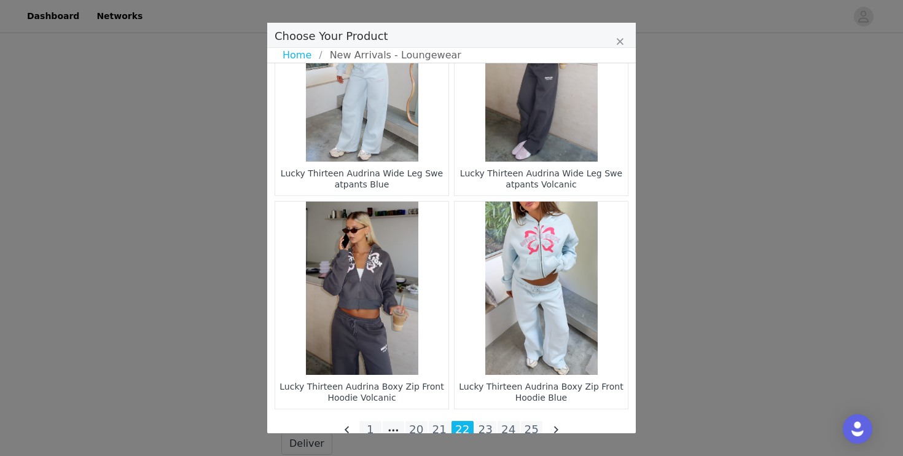
scroll to position [1807, 0]
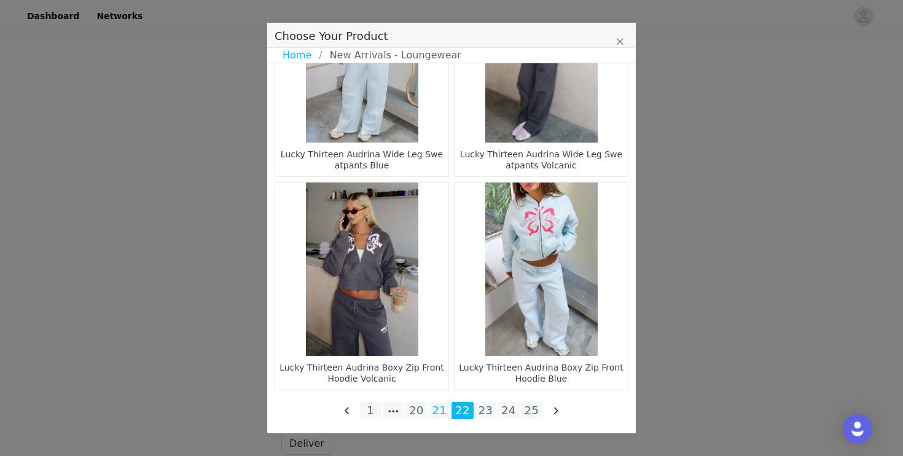
click at [437, 413] on li "21" at bounding box center [440, 410] width 22 height 17
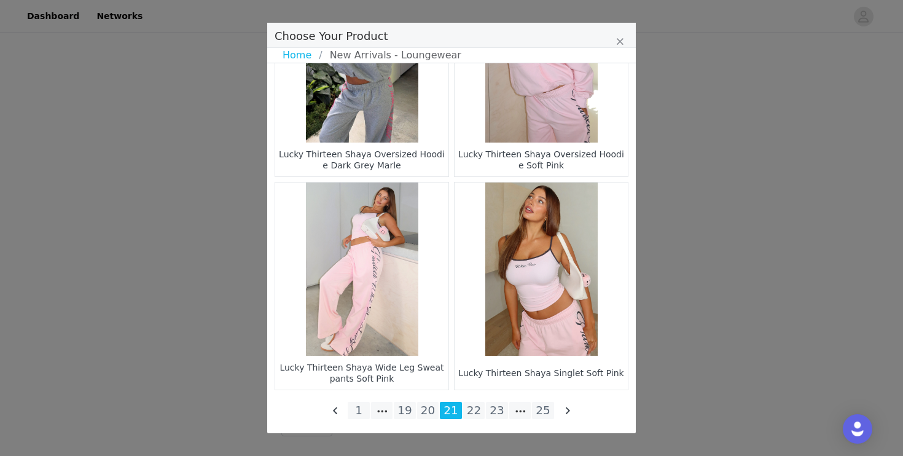
scroll to position [3047, 0]
click at [424, 413] on li "20" at bounding box center [428, 410] width 22 height 17
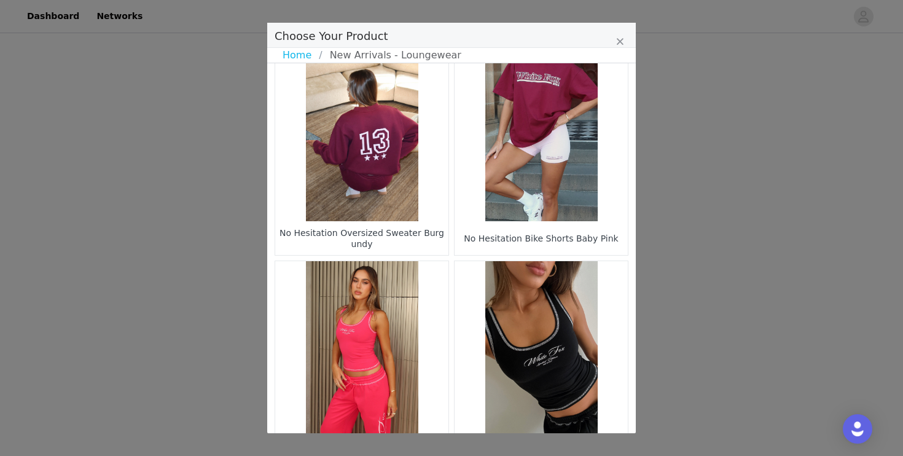
scroll to position [1807, 0]
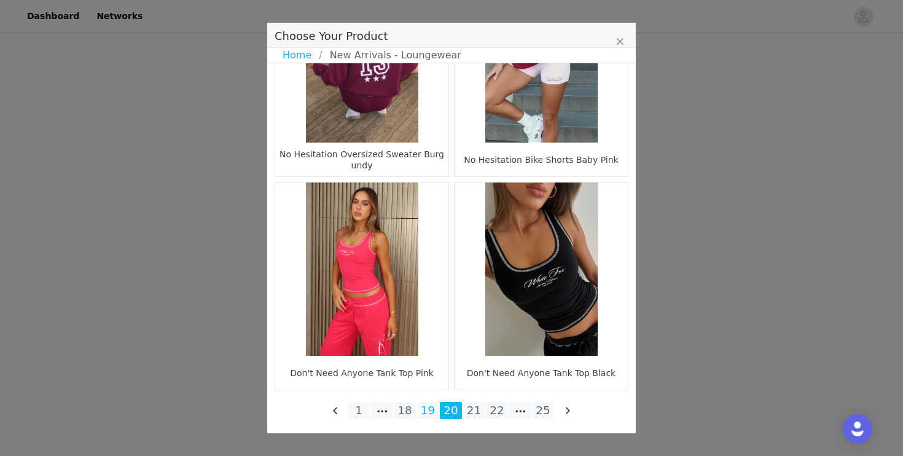
click at [425, 416] on li "19" at bounding box center [428, 410] width 22 height 17
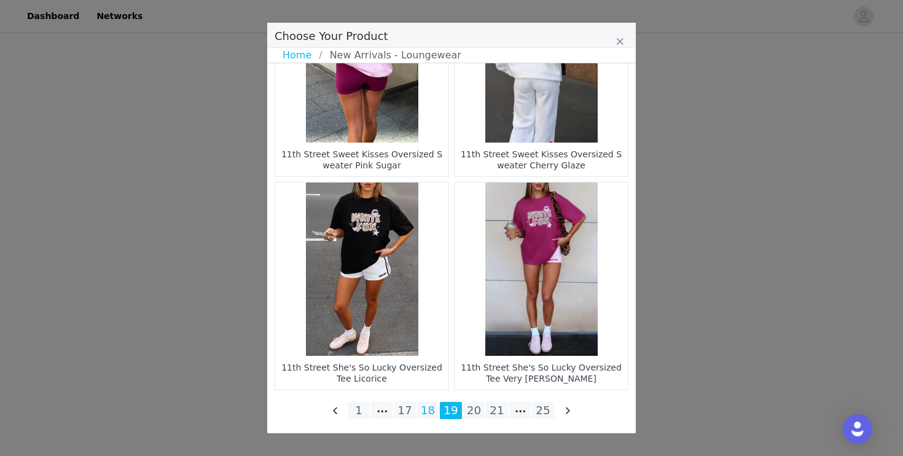
click at [429, 405] on li "18" at bounding box center [428, 410] width 22 height 17
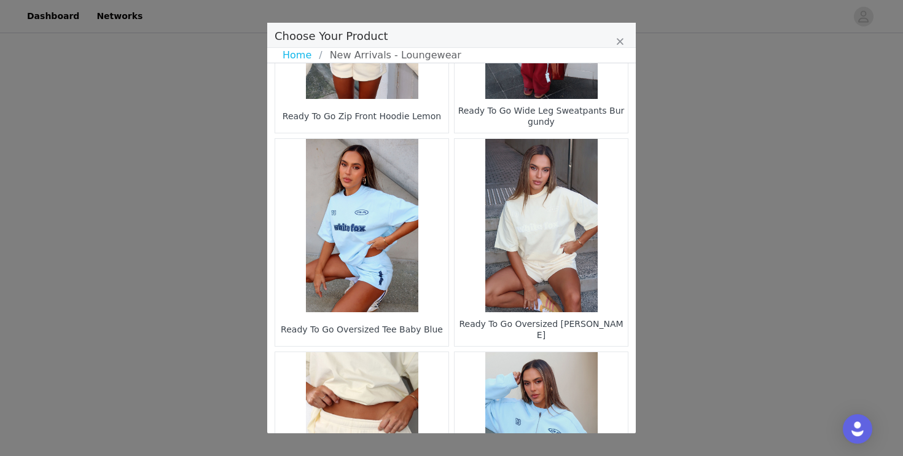
scroll to position [754, 0]
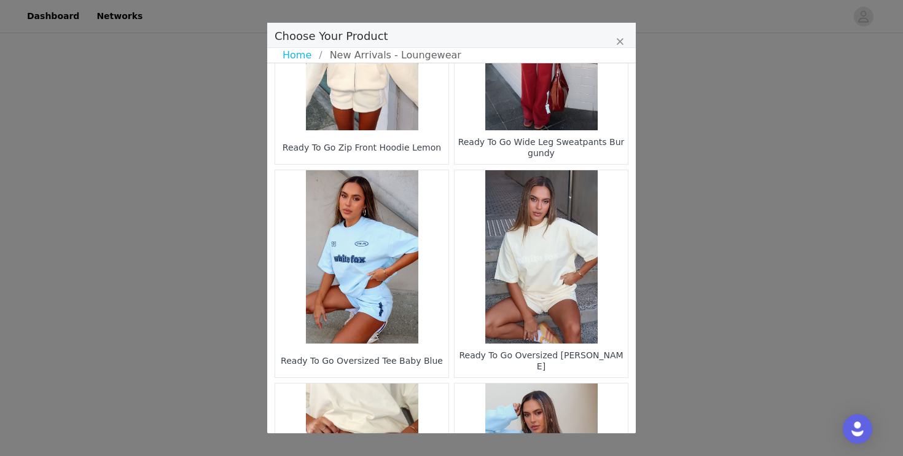
click at [377, 289] on figure "Choose Your Product" at bounding box center [361, 256] width 173 height 173
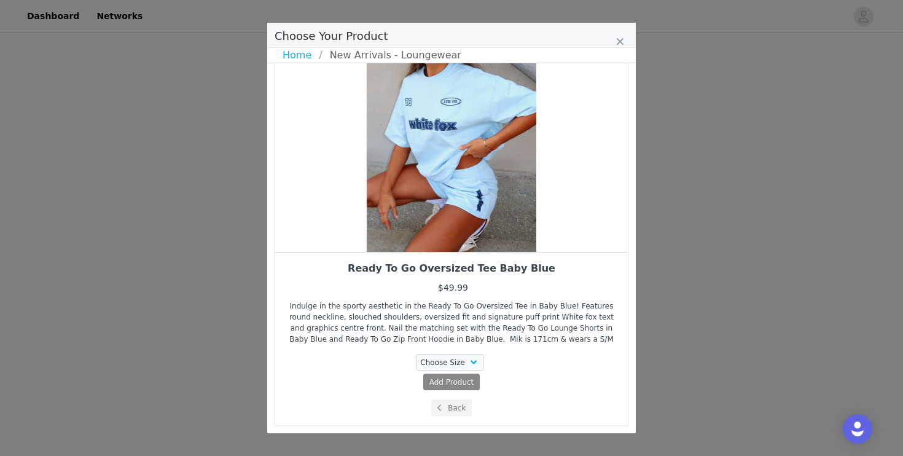
scroll to position [80, 0]
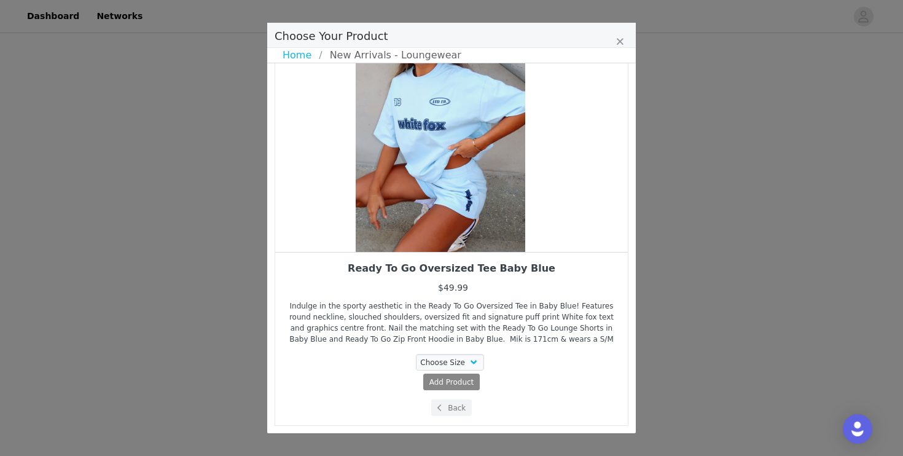
drag, startPoint x: 458, startPoint y: 209, endPoint x: 400, endPoint y: 210, distance: 58.4
click at [400, 210] on div "Choose Your Product" at bounding box center [440, 121] width 353 height 261
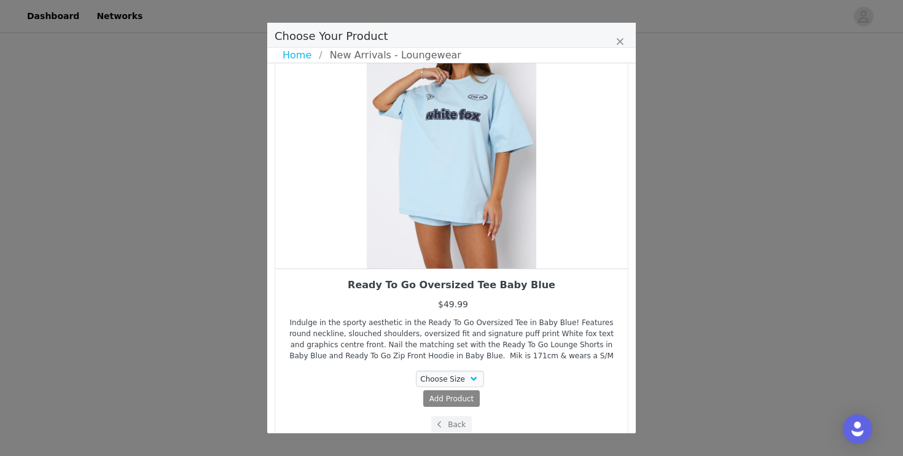
scroll to position [62, 0]
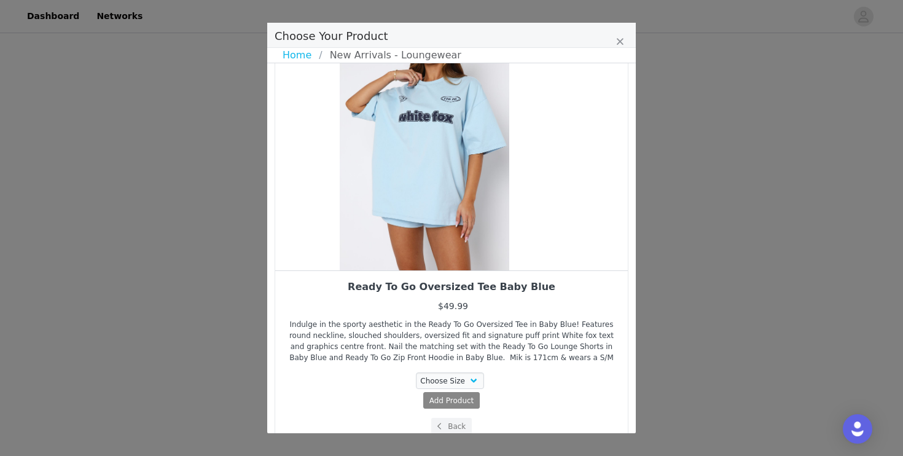
drag, startPoint x: 461, startPoint y: 208, endPoint x: 404, endPoint y: 209, distance: 57.7
click at [404, 209] on div "Choose Your Product" at bounding box center [424, 139] width 353 height 261
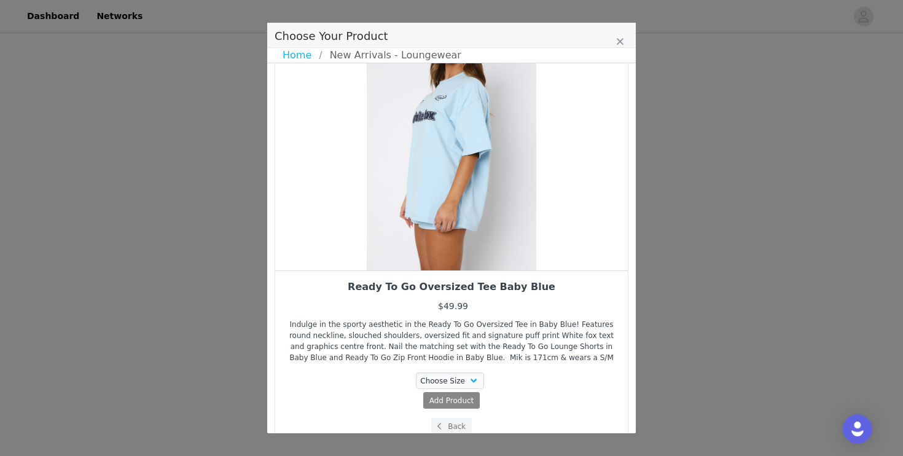
scroll to position [80, 0]
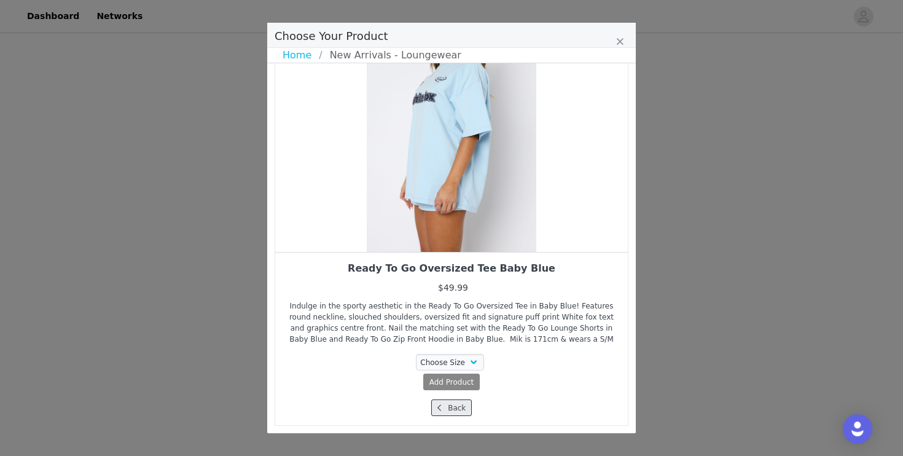
click at [456, 407] on button "Back" at bounding box center [451, 407] width 41 height 17
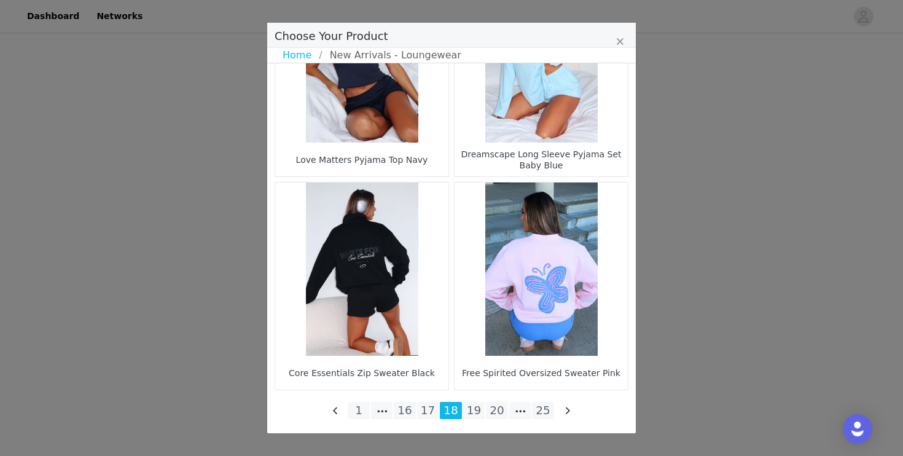
scroll to position [3072, 0]
click at [432, 415] on li "17" at bounding box center [428, 410] width 22 height 17
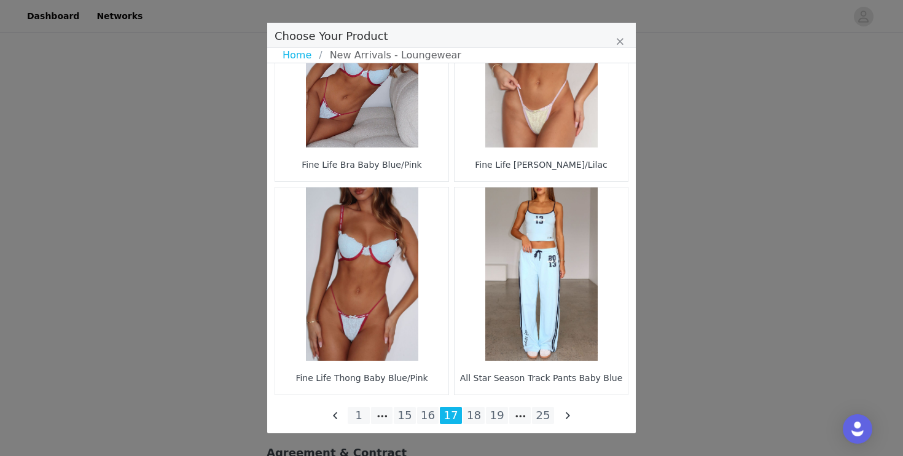
scroll to position [1807, 0]
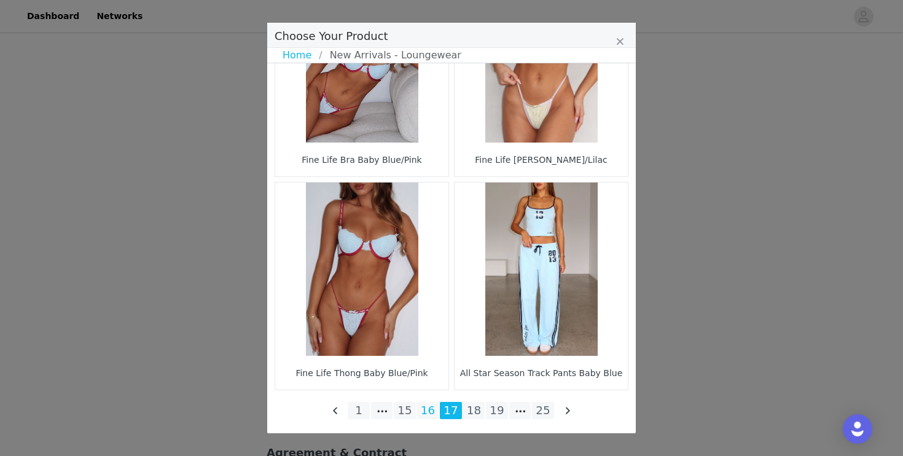
click at [431, 410] on li "16" at bounding box center [428, 410] width 22 height 17
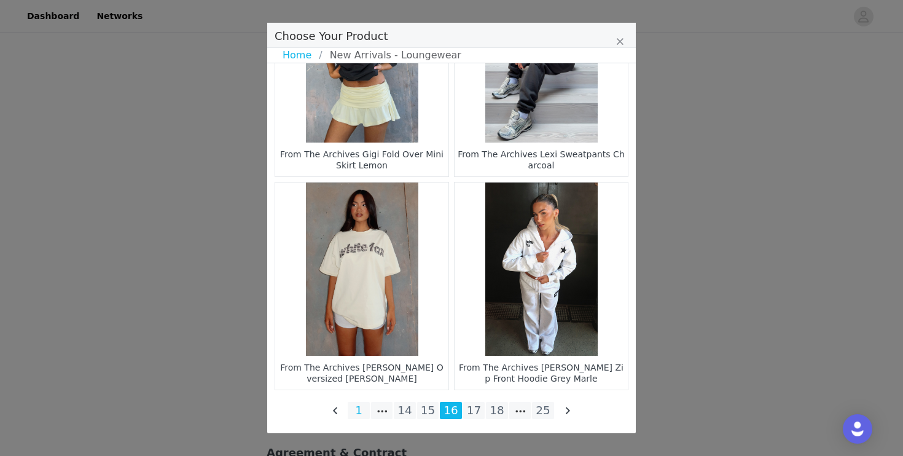
click at [357, 413] on li "1" at bounding box center [359, 410] width 22 height 17
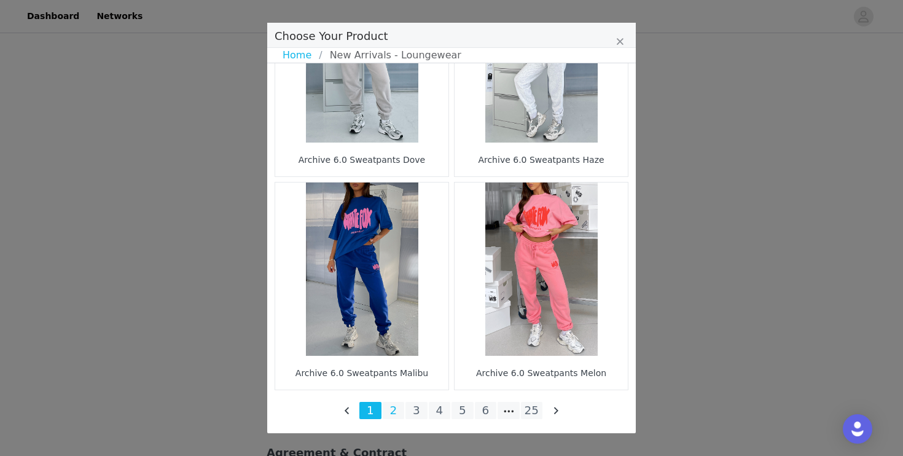
click at [394, 416] on li "2" at bounding box center [394, 410] width 22 height 17
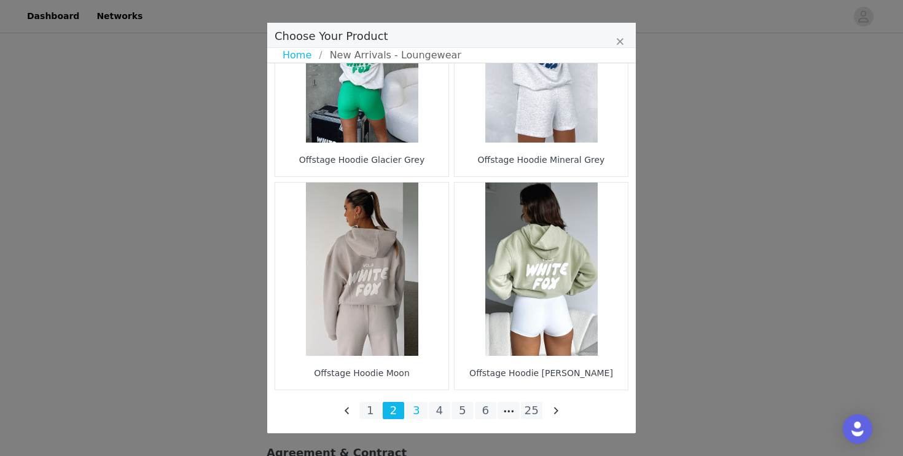
click at [422, 407] on li "3" at bounding box center [416, 410] width 22 height 17
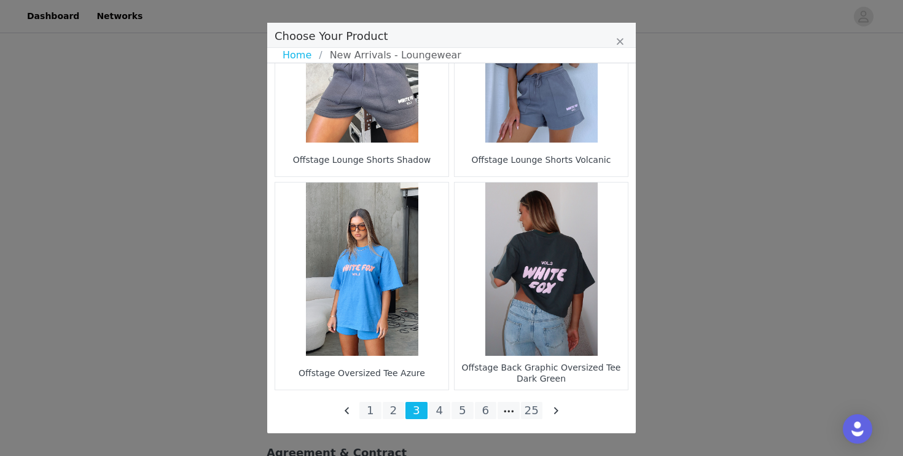
scroll to position [3078, 0]
click at [442, 407] on li "4" at bounding box center [440, 410] width 22 height 17
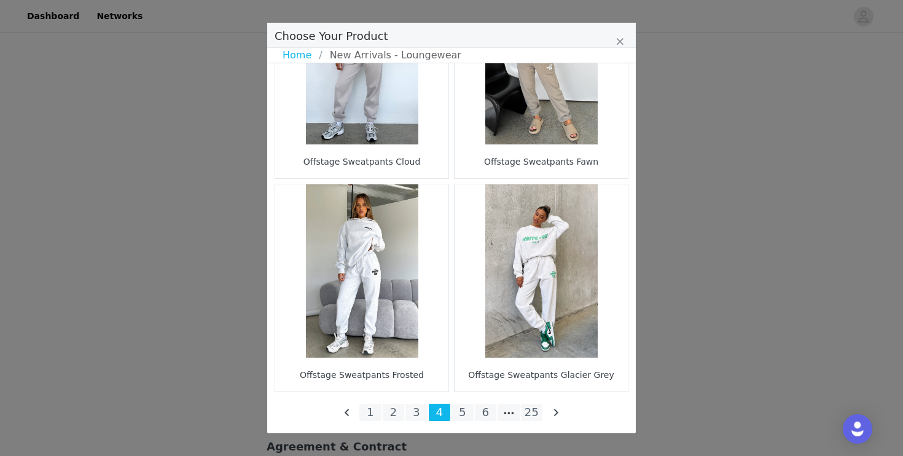
scroll to position [1807, 0]
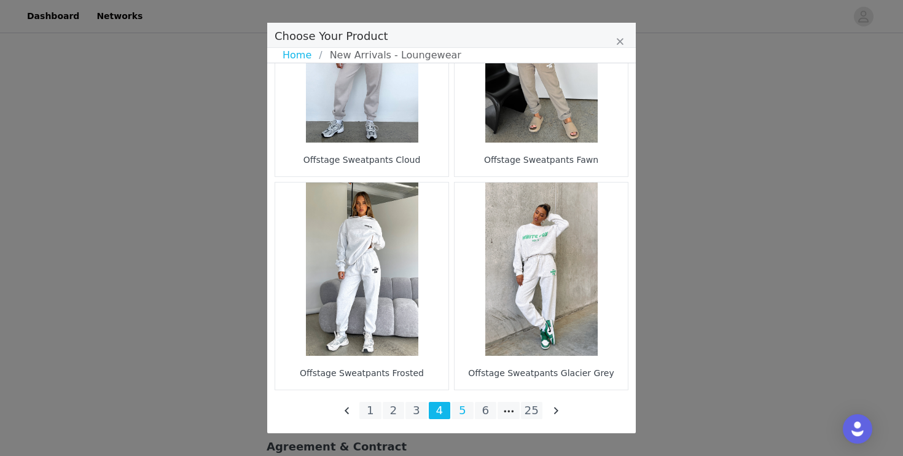
click at [463, 417] on li "5" at bounding box center [462, 410] width 22 height 17
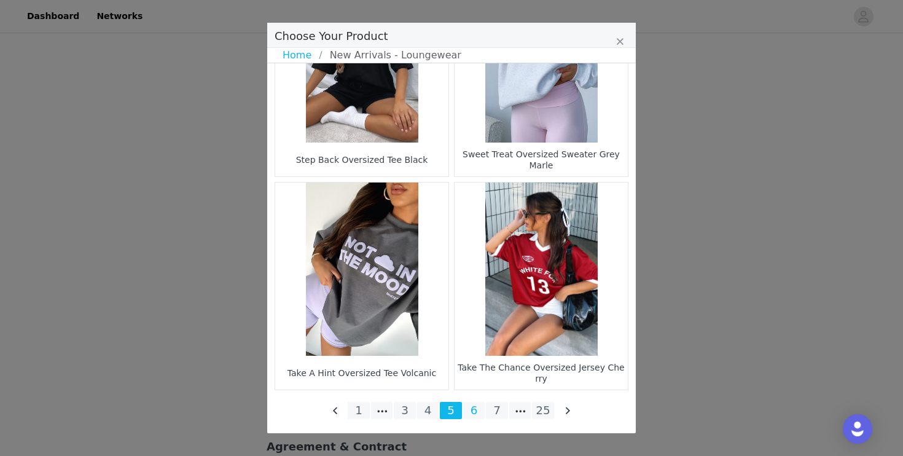
click at [475, 404] on li "6" at bounding box center [474, 410] width 22 height 17
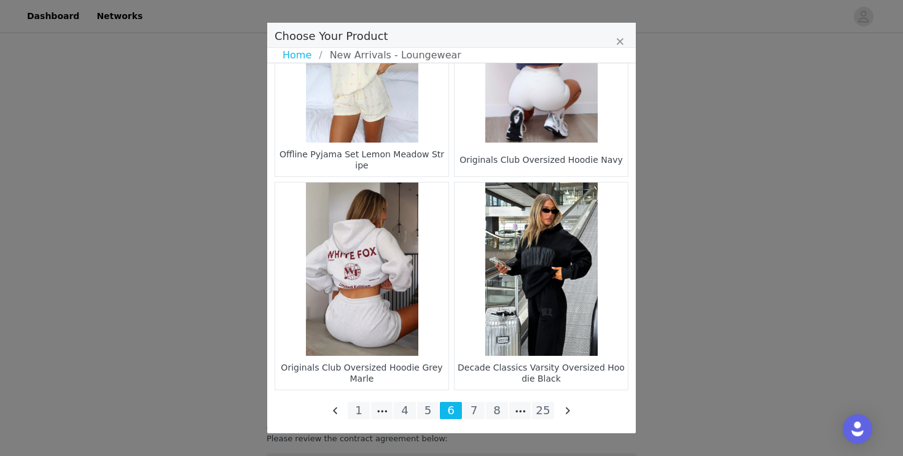
scroll to position [3102, 0]
click at [477, 406] on li "7" at bounding box center [474, 410] width 22 height 17
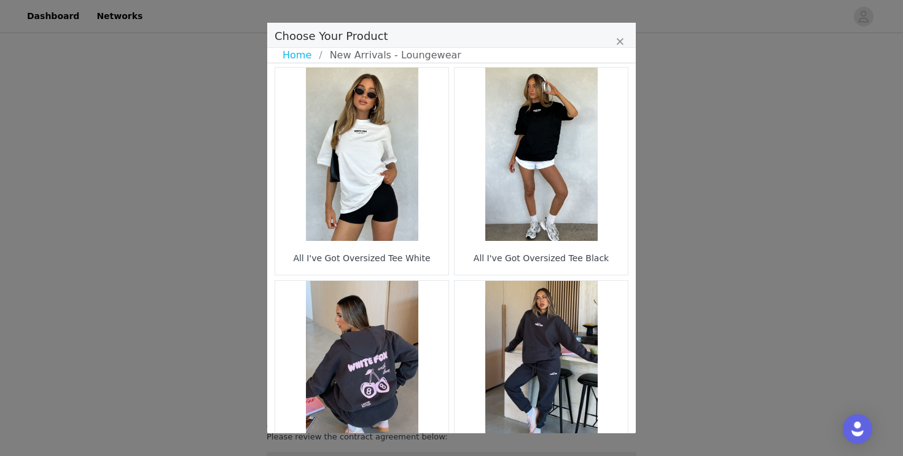
scroll to position [1497, 0]
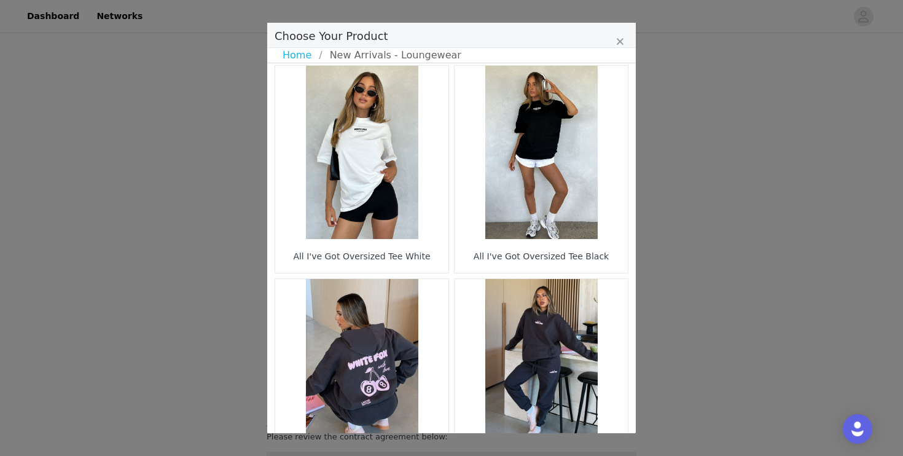
click at [559, 182] on figure "Choose Your Product" at bounding box center [541, 152] width 173 height 173
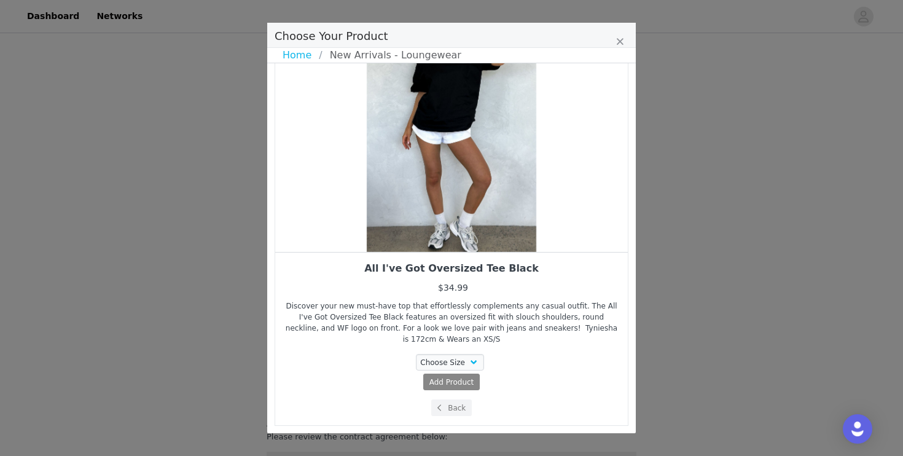
drag, startPoint x: 535, startPoint y: 202, endPoint x: 455, endPoint y: 213, distance: 81.1
click at [456, 213] on div "Choose Your Product" at bounding box center [451, 121] width 353 height 261
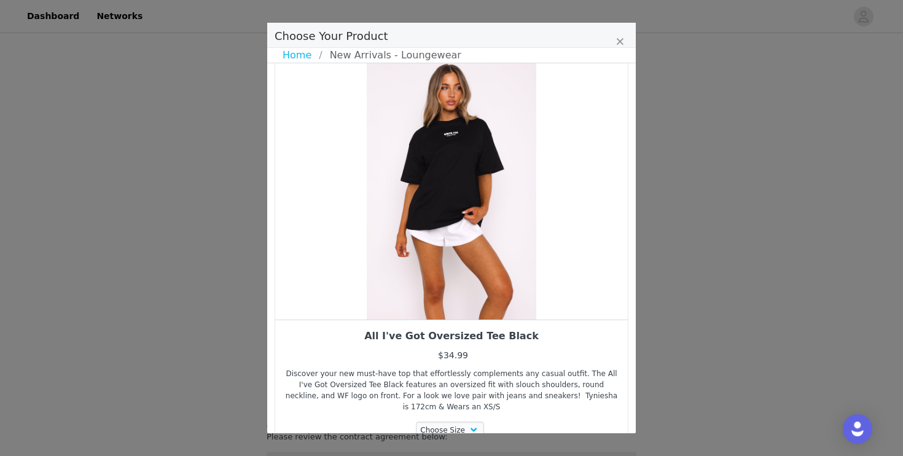
scroll to position [1, 0]
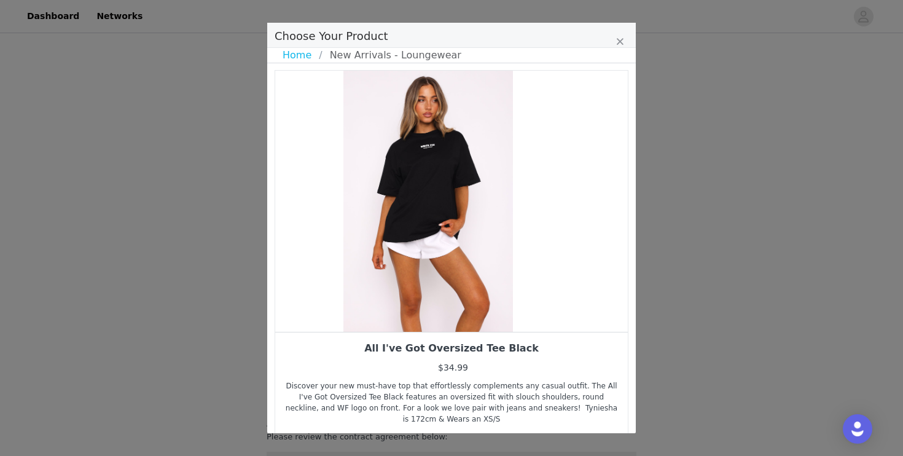
drag, startPoint x: 455, startPoint y: 219, endPoint x: 424, endPoint y: 221, distance: 30.8
click at [424, 221] on div "Choose Your Product" at bounding box center [428, 201] width 353 height 261
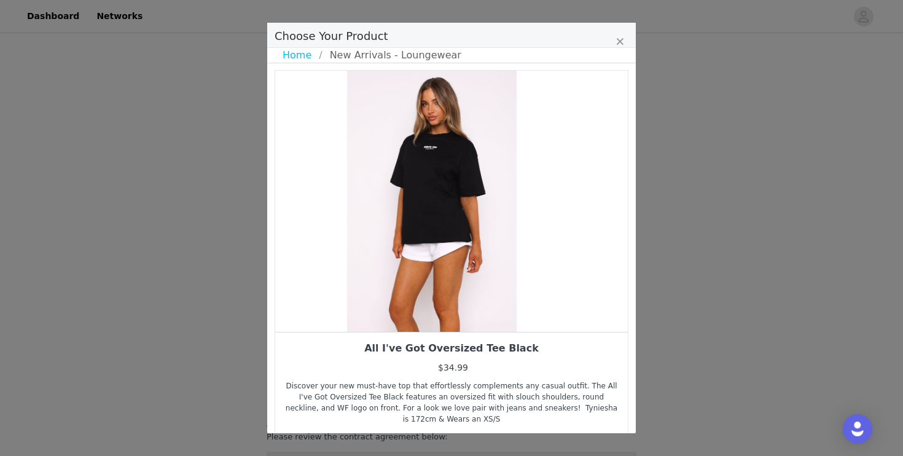
drag, startPoint x: 511, startPoint y: 227, endPoint x: 440, endPoint y: 228, distance: 70.6
click at [440, 228] on div "Choose Your Product" at bounding box center [432, 201] width 353 height 261
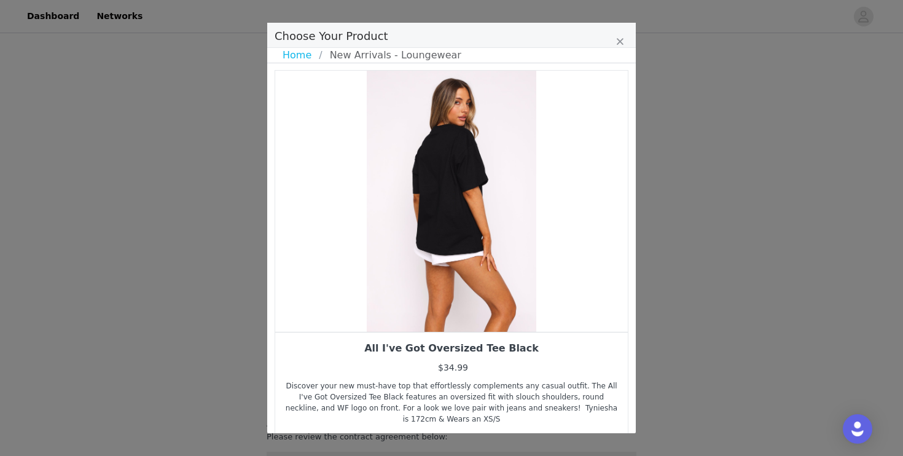
drag, startPoint x: 466, startPoint y: 235, endPoint x: 389, endPoint y: 241, distance: 76.4
click at [395, 241] on div "Choose Your Product" at bounding box center [451, 201] width 353 height 261
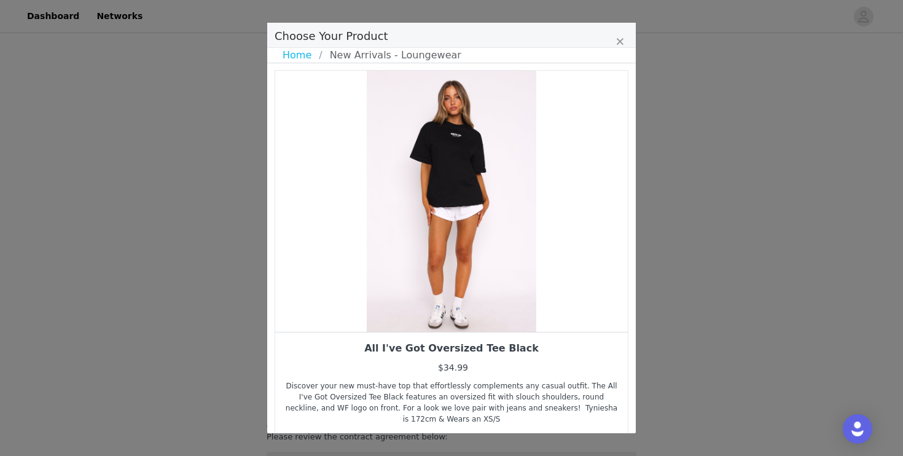
scroll to position [80, 0]
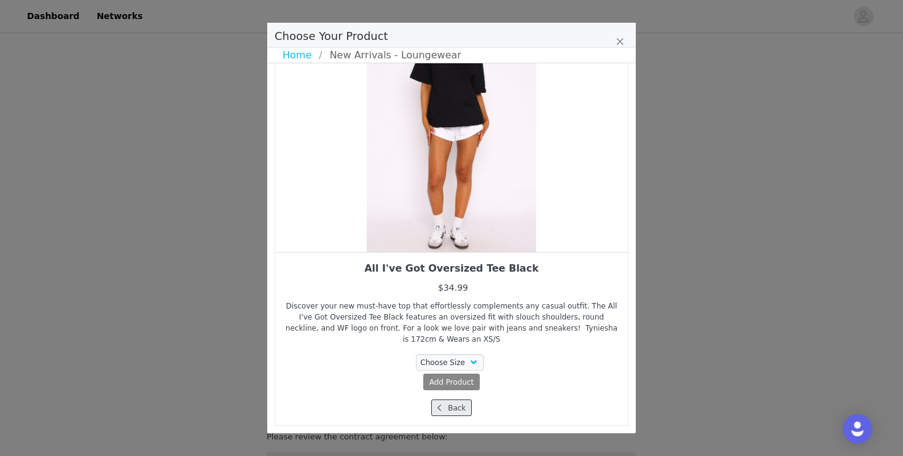
click at [440, 404] on icon "Choose Your Product" at bounding box center [439, 407] width 4 height 7
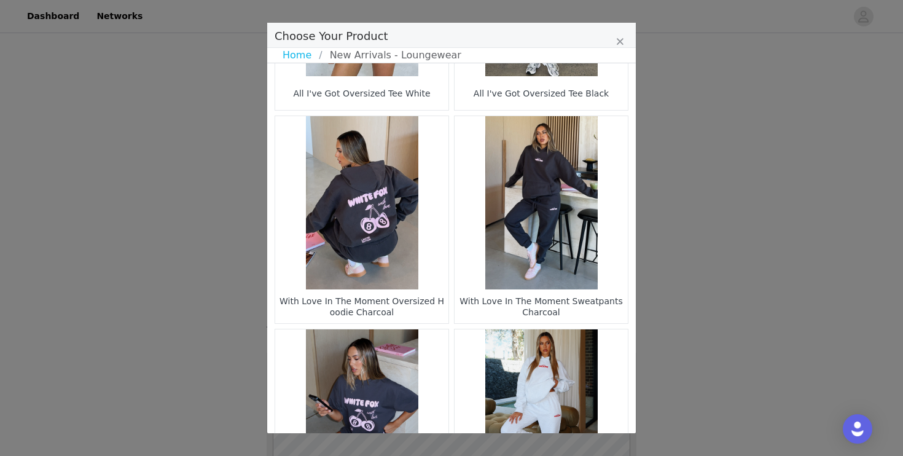
scroll to position [1807, 0]
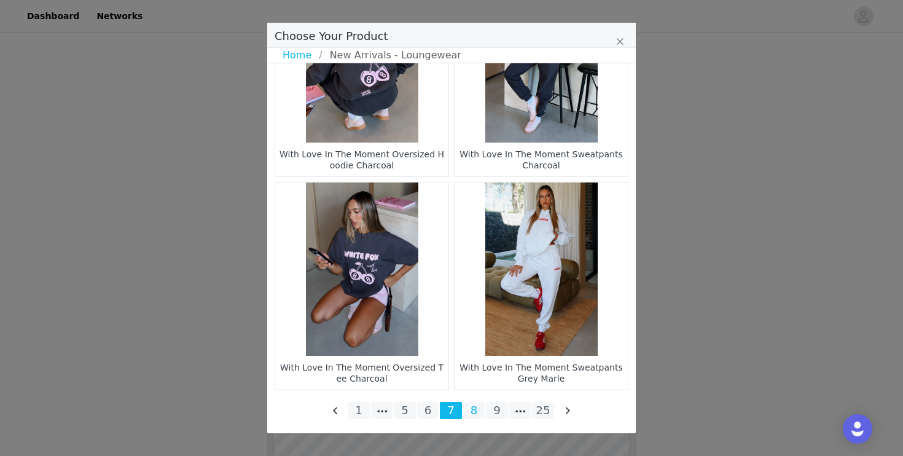
click at [469, 408] on li "8" at bounding box center [474, 410] width 22 height 17
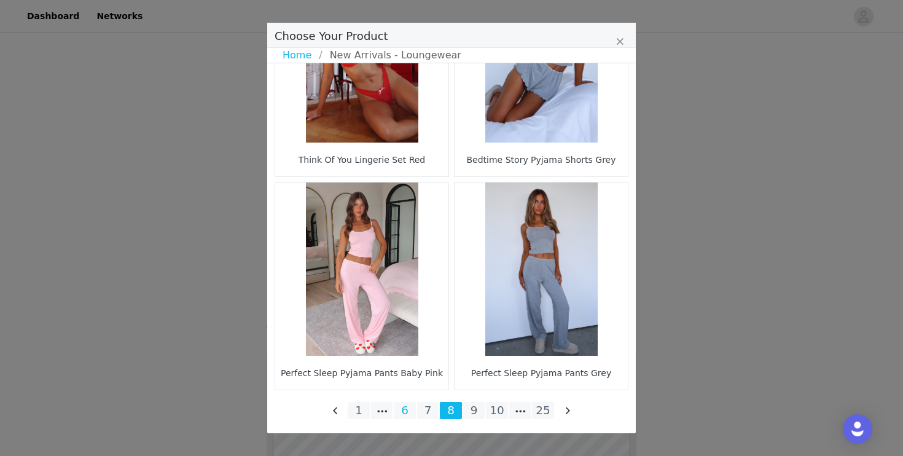
click at [404, 413] on li "6" at bounding box center [405, 410] width 22 height 17
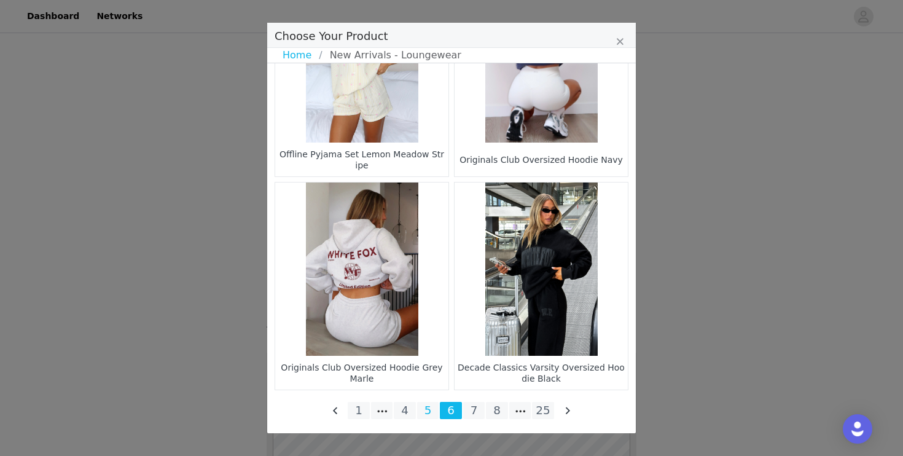
click at [430, 412] on li "5" at bounding box center [428, 410] width 22 height 17
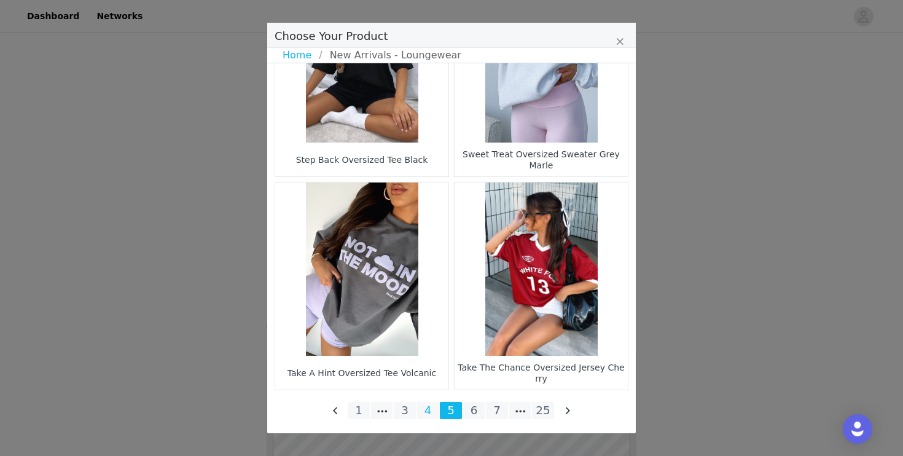
click at [429, 410] on li "4" at bounding box center [428, 410] width 22 height 17
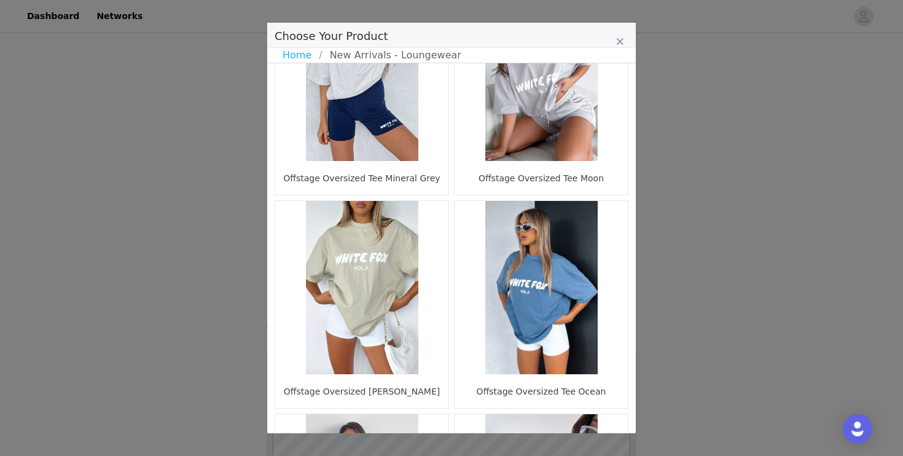
scroll to position [305, 0]
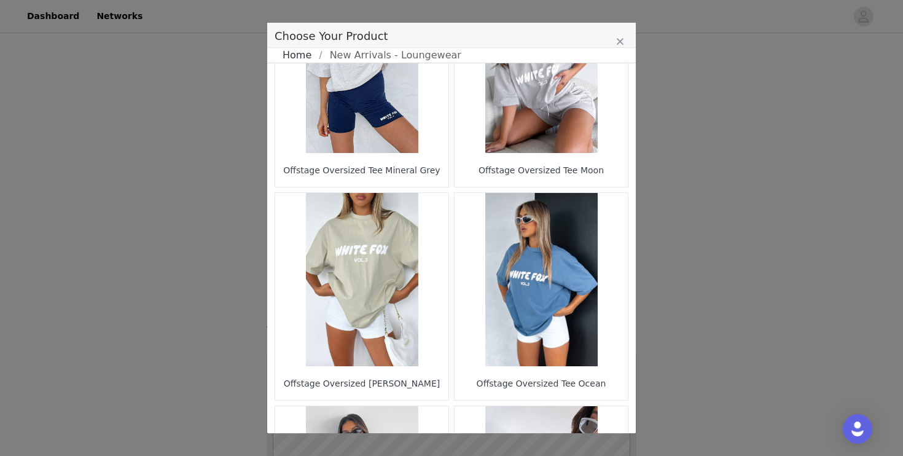
click at [293, 53] on link "Home" at bounding box center [301, 55] width 36 height 15
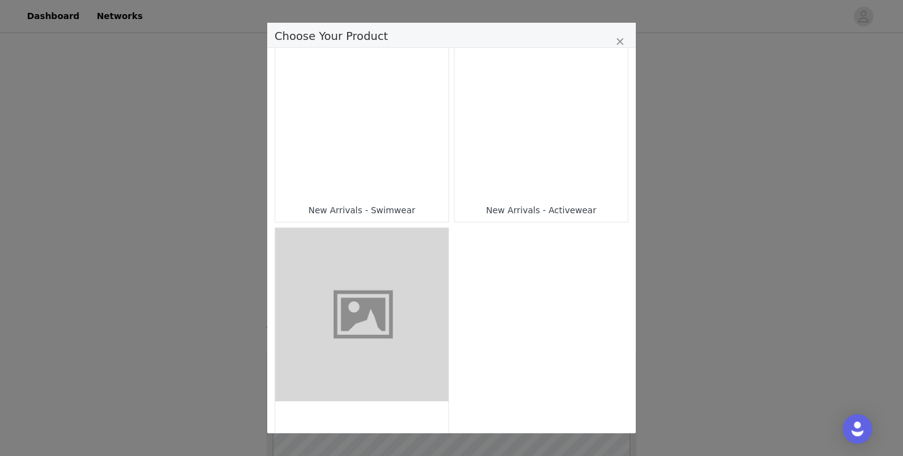
scroll to position [956, 0]
click at [506, 197] on div "Choose Your Product" at bounding box center [541, 111] width 173 height 173
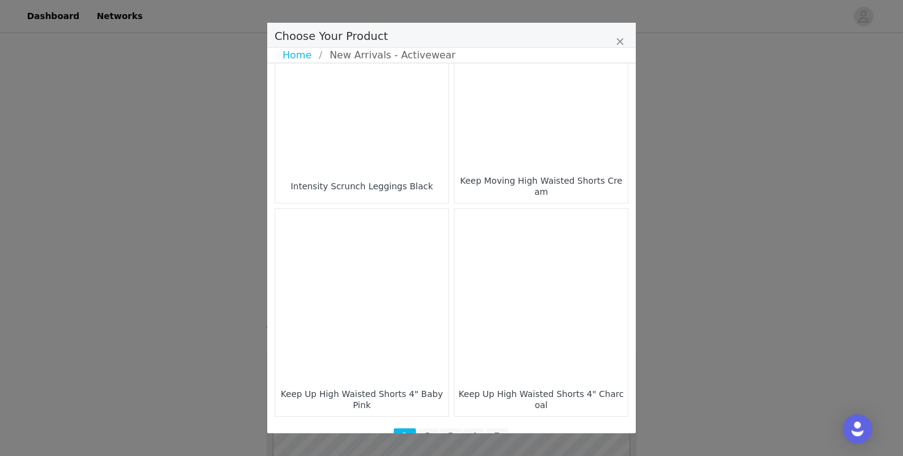
scroll to position [1807, 0]
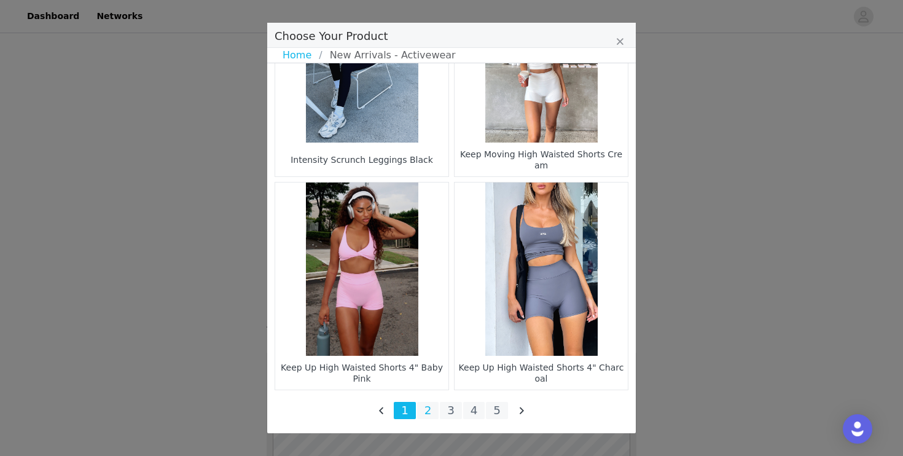
click at [429, 408] on li "2" at bounding box center [428, 410] width 22 height 17
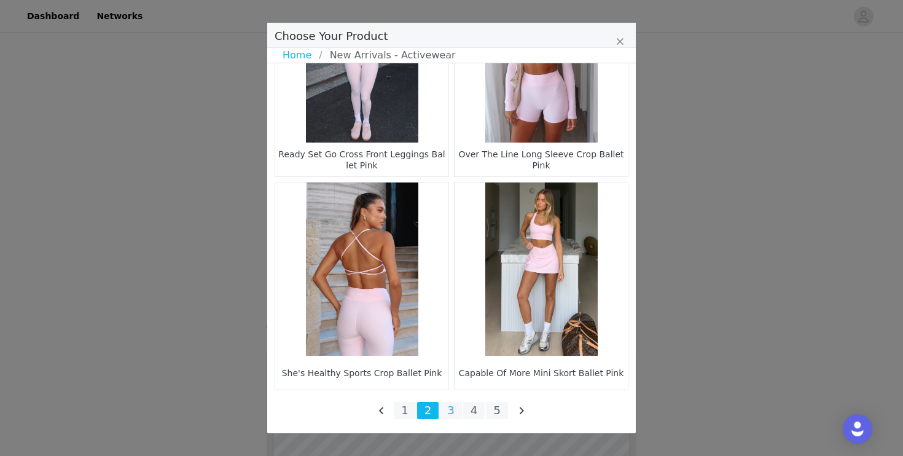
click at [456, 408] on li "3" at bounding box center [451, 410] width 22 height 17
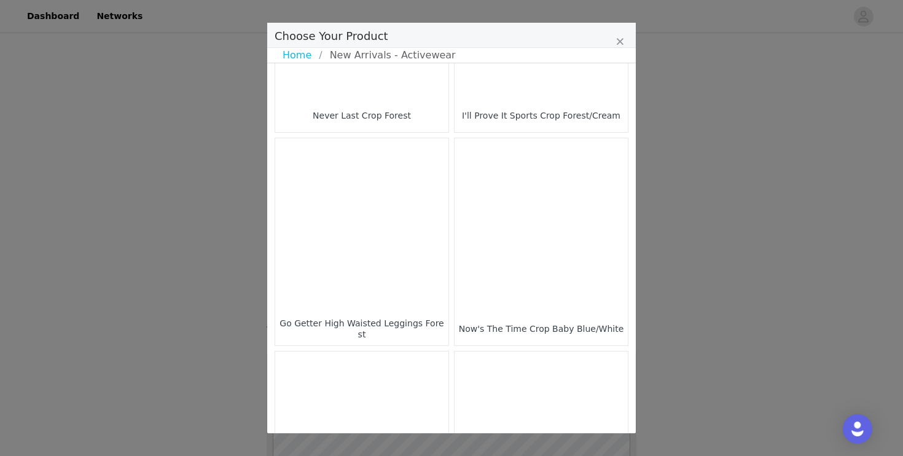
scroll to position [1038, 0]
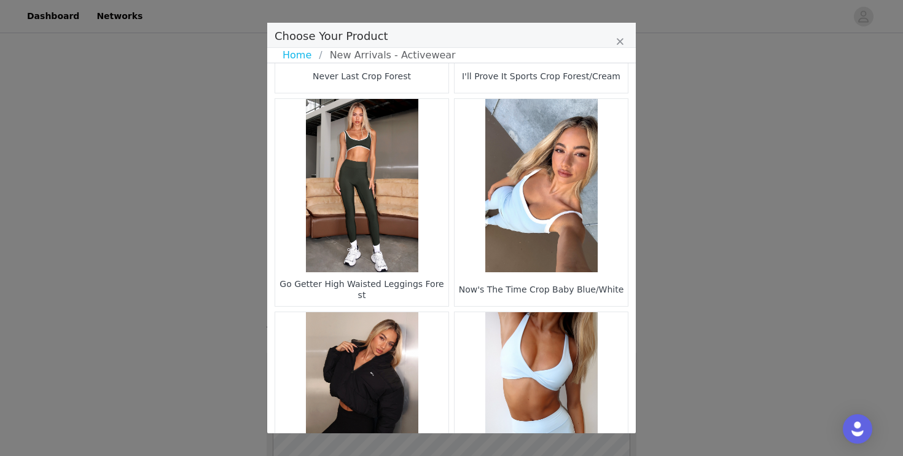
click at [536, 257] on figure "Choose Your Product" at bounding box center [541, 185] width 173 height 173
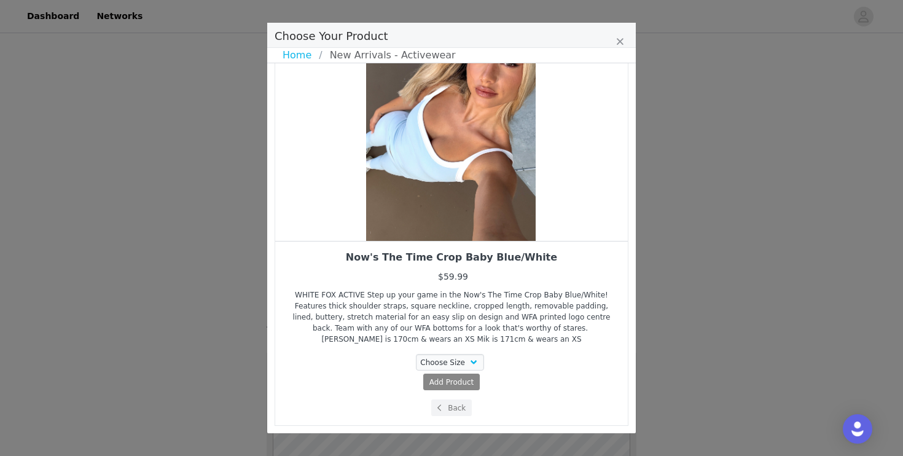
drag, startPoint x: 458, startPoint y: 168, endPoint x: 364, endPoint y: 199, distance: 98.9
click at [367, 195] on div "Choose Your Product" at bounding box center [451, 110] width 353 height 261
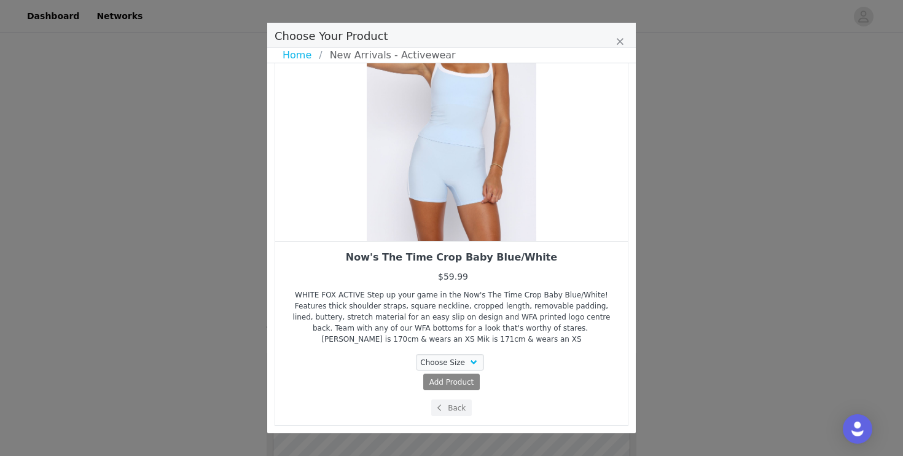
scroll to position [53, 0]
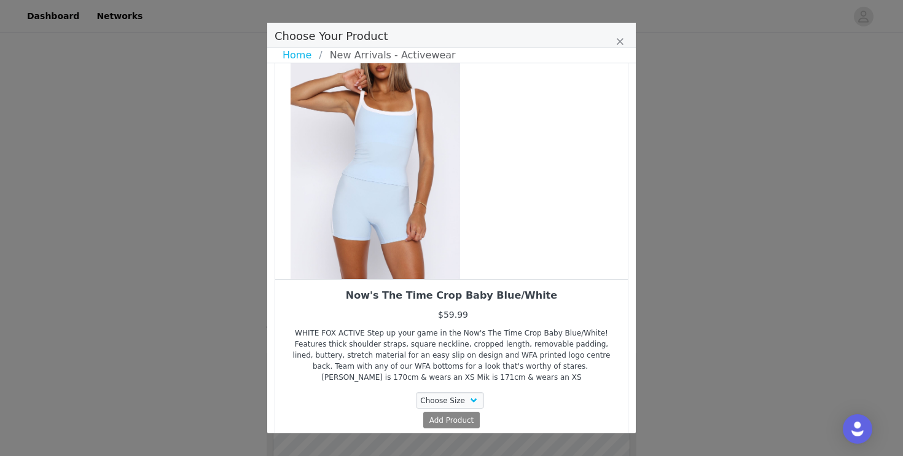
drag, startPoint x: 490, startPoint y: 197, endPoint x: 365, endPoint y: 227, distance: 128.3
click at [369, 225] on div "Choose Your Product" at bounding box center [375, 148] width 353 height 261
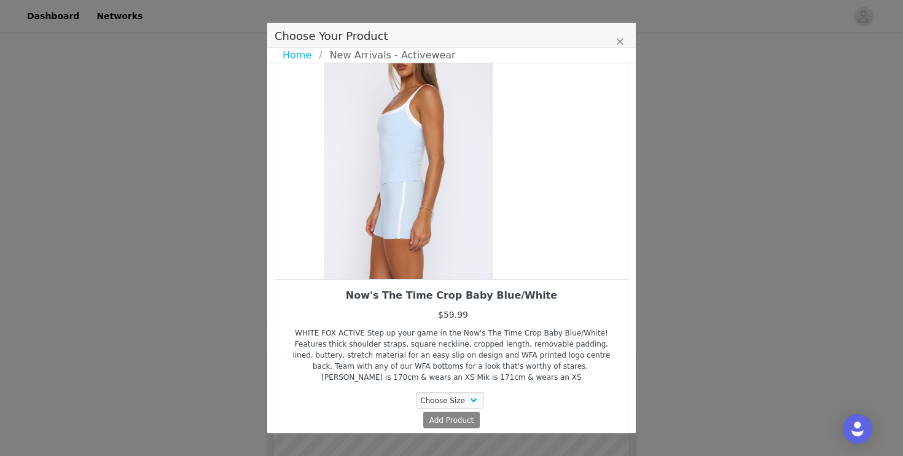
drag, startPoint x: 442, startPoint y: 207, endPoint x: 364, endPoint y: 241, distance: 84.7
click at [369, 236] on div "Choose Your Product" at bounding box center [408, 148] width 353 height 261
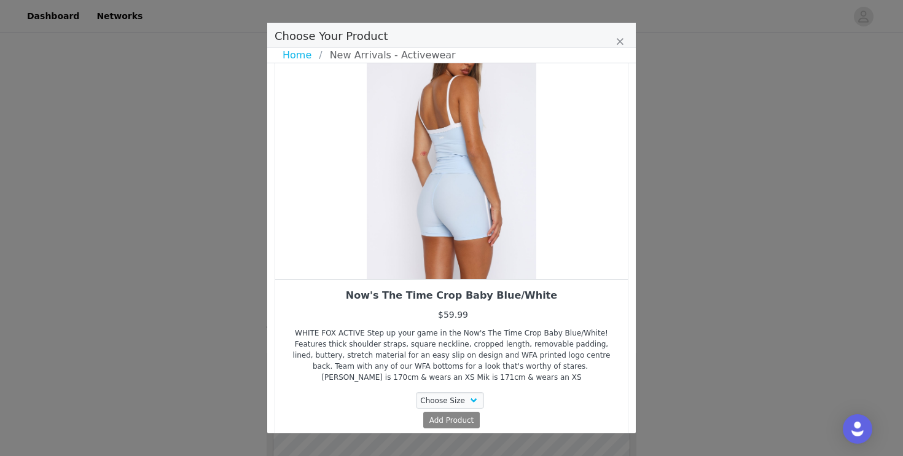
drag, startPoint x: 455, startPoint y: 229, endPoint x: 296, endPoint y: 309, distance: 178.0
click at [298, 308] on div "Now's The Time Crop Baby Blue/White $59.99 WHITE FOX ACTIVE Step up your game i…" at bounding box center [452, 240] width 354 height 447
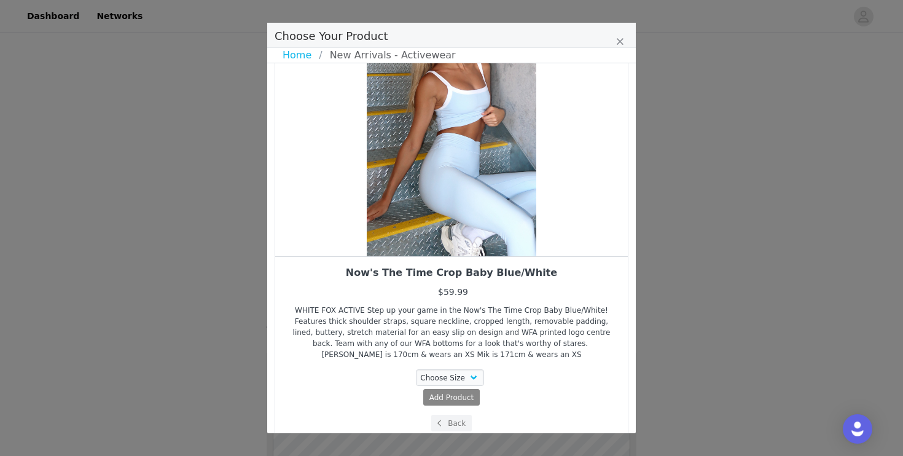
scroll to position [92, 0]
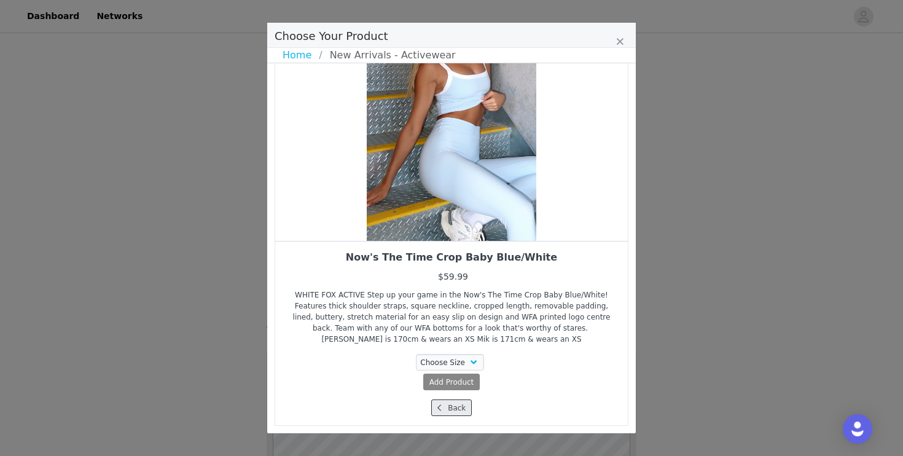
click at [443, 401] on button "Back" at bounding box center [451, 407] width 41 height 17
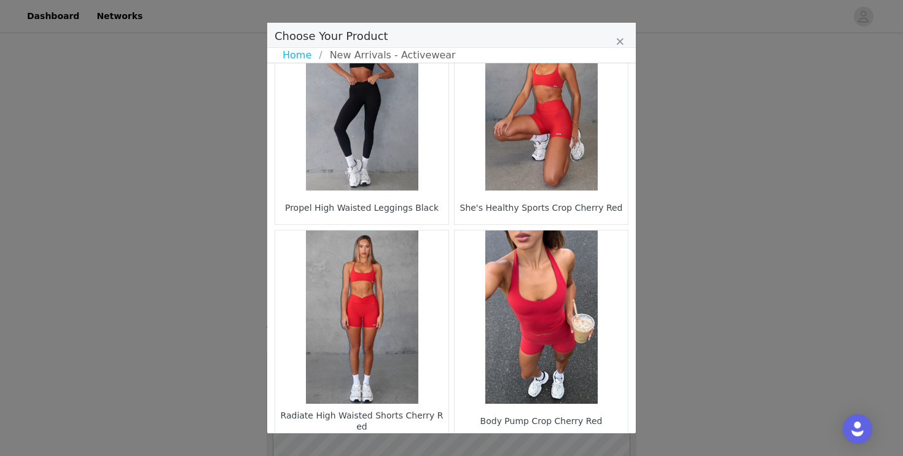
scroll to position [1807, 0]
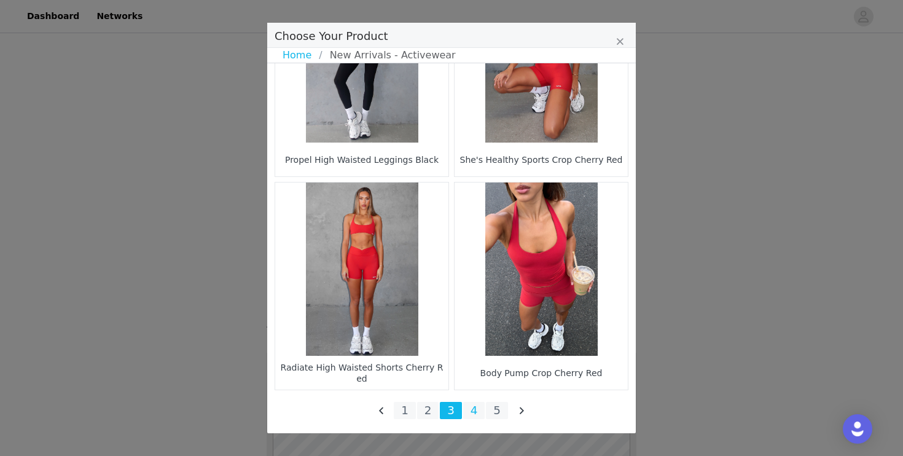
click at [468, 410] on li "4" at bounding box center [474, 410] width 22 height 17
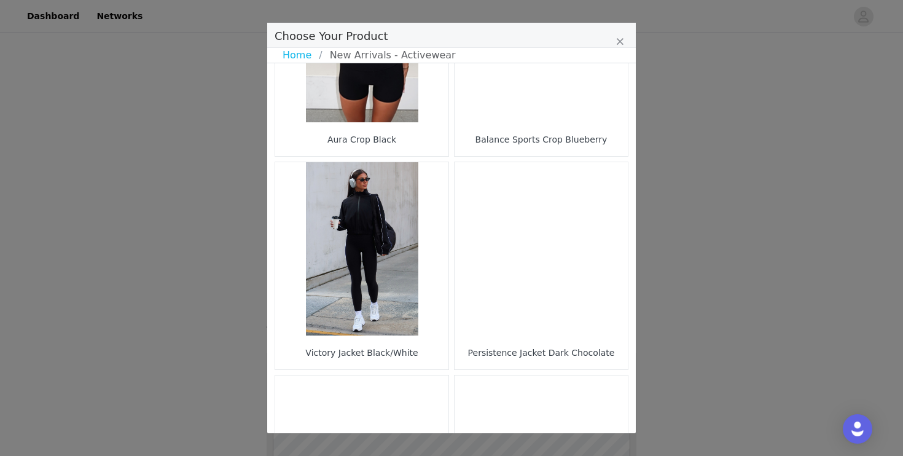
scroll to position [550, 0]
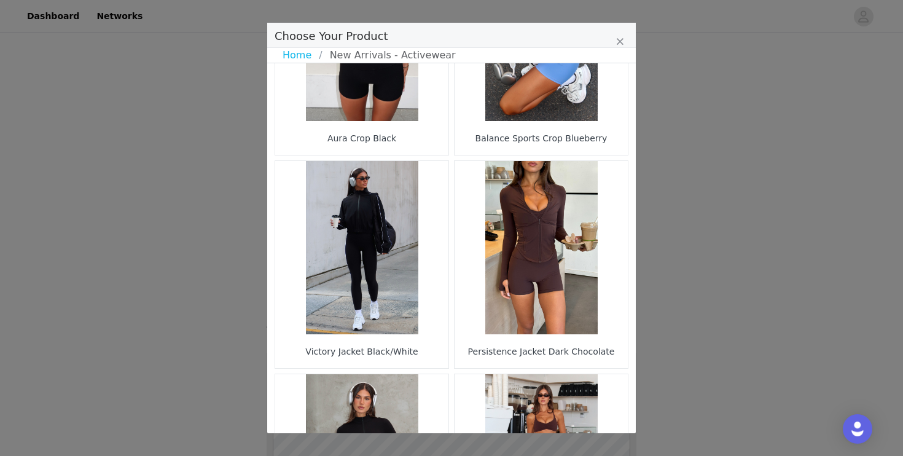
click at [400, 335] on div "Victory Jacket Black/White" at bounding box center [361, 351] width 173 height 34
click at [354, 267] on figure "Choose Your Product" at bounding box center [361, 247] width 173 height 173
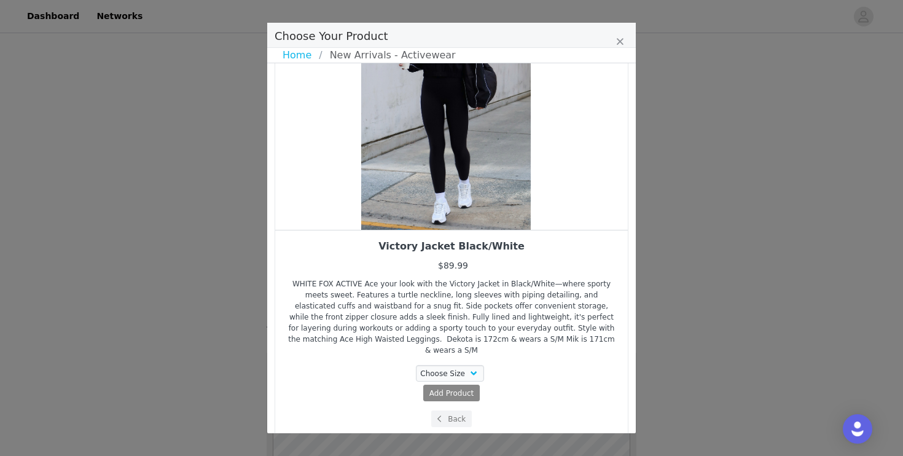
drag, startPoint x: 446, startPoint y: 206, endPoint x: 276, endPoint y: 233, distance: 171.7
click at [277, 233] on div "Victory Jacket Black/White $89.99 WHITE FOX ACTIVE Ace your look with the Victo…" at bounding box center [452, 202] width 354 height 469
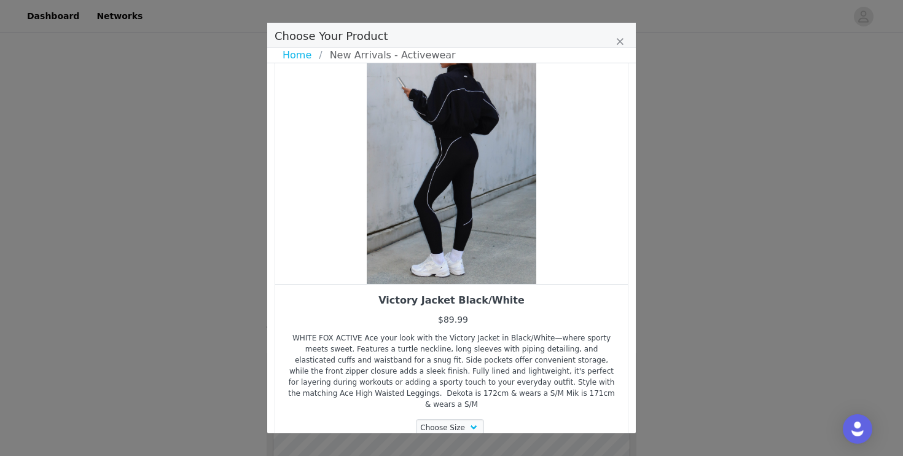
scroll to position [19, 0]
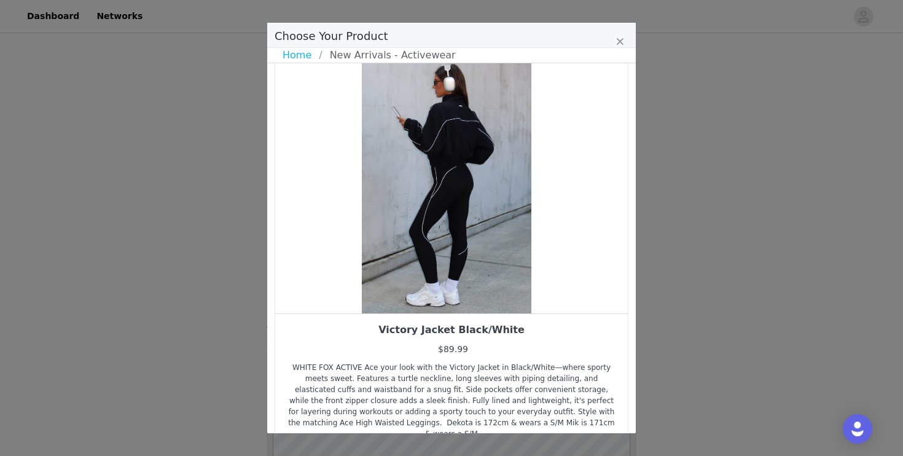
drag, startPoint x: 418, startPoint y: 196, endPoint x: 310, endPoint y: 197, distance: 108.1
click at [310, 197] on div "Choose Your Product" at bounding box center [446, 182] width 353 height 261
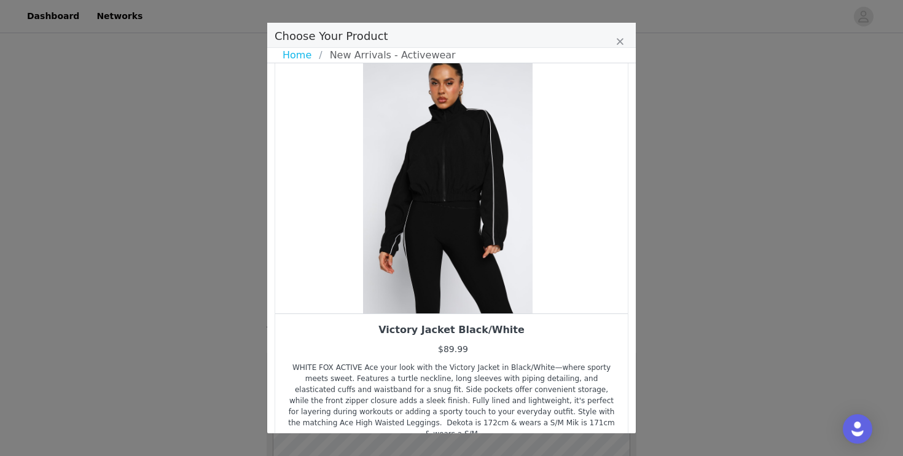
drag, startPoint x: 416, startPoint y: 203, endPoint x: 353, endPoint y: 205, distance: 63.3
click at [355, 205] on div "Choose Your Product" at bounding box center [447, 182] width 353 height 261
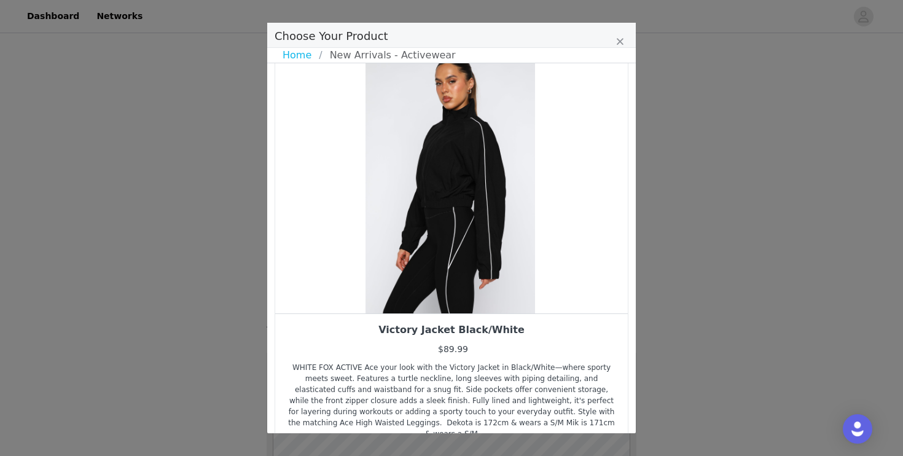
drag, startPoint x: 438, startPoint y: 235, endPoint x: 375, endPoint y: 244, distance: 64.0
click at [375, 244] on div "Choose Your Product" at bounding box center [450, 182] width 353 height 261
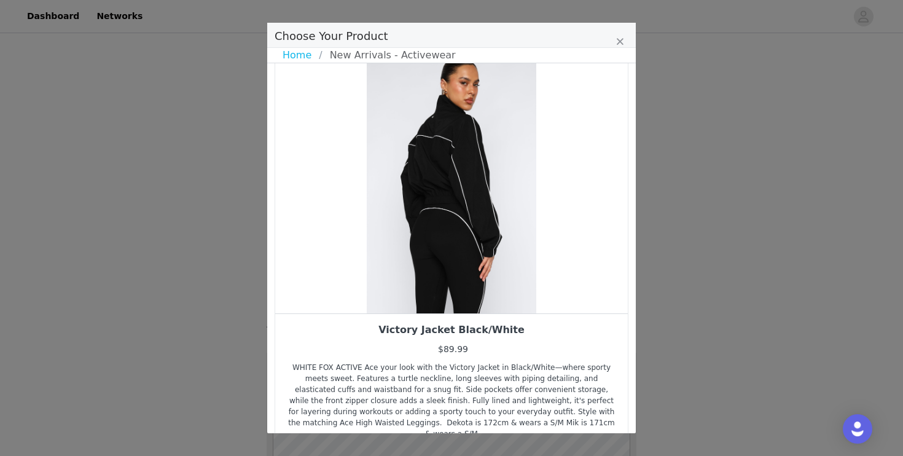
drag, startPoint x: 416, startPoint y: 282, endPoint x: 335, endPoint y: 282, distance: 81.1
click at [335, 282] on div "Choose Your Product" at bounding box center [451, 182] width 353 height 261
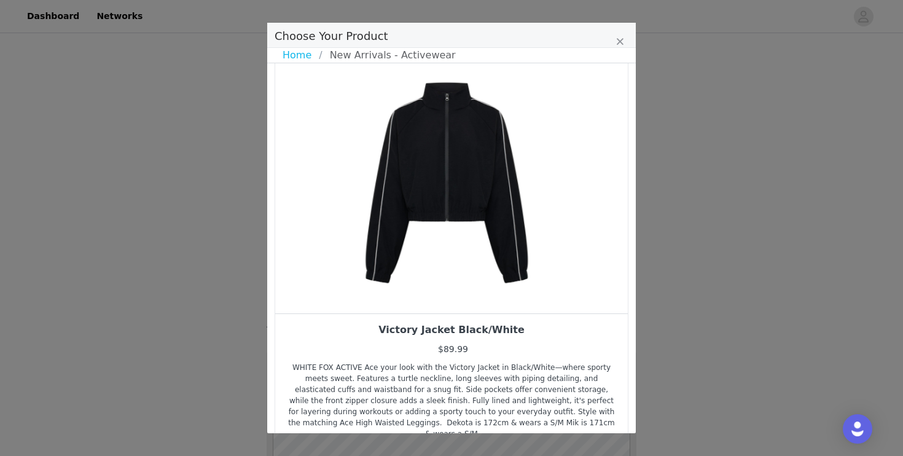
drag, startPoint x: 454, startPoint y: 259, endPoint x: 373, endPoint y: 259, distance: 81.1
click at [373, 259] on div "Choose Your Product" at bounding box center [446, 182] width 353 height 261
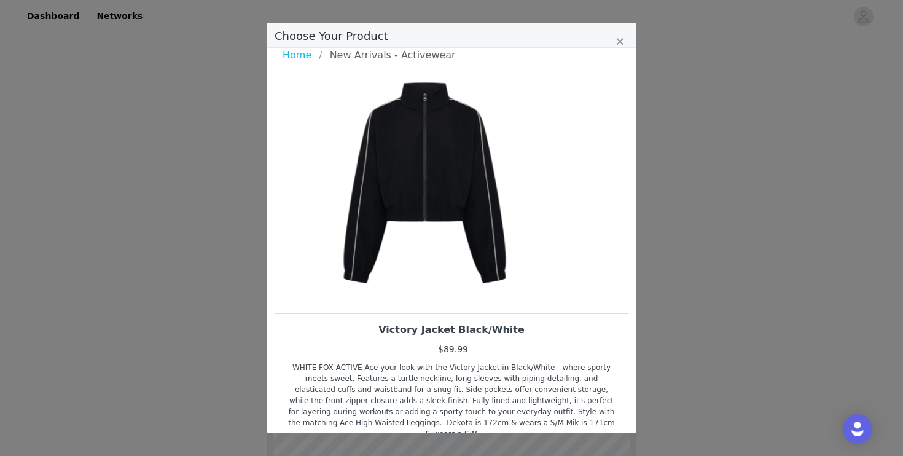
drag, startPoint x: 434, startPoint y: 265, endPoint x: 361, endPoint y: 278, distance: 74.8
click at [361, 278] on div "Choose Your Product" at bounding box center [424, 182] width 353 height 261
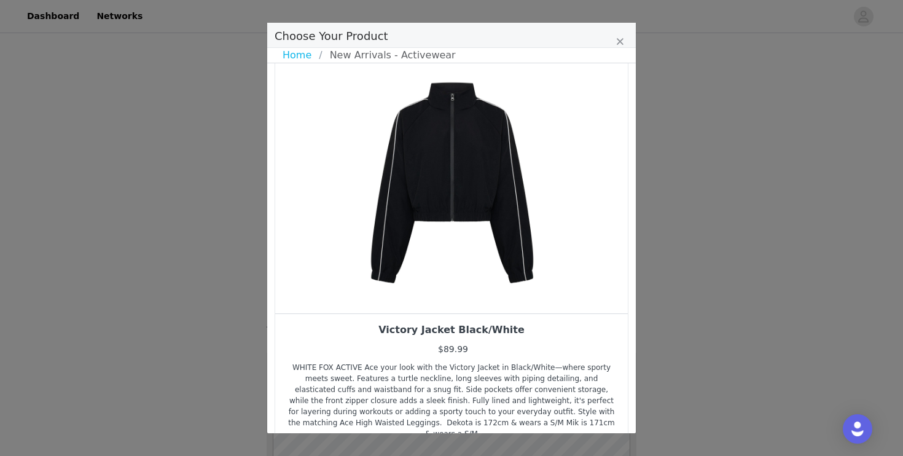
drag, startPoint x: 374, startPoint y: 276, endPoint x: 524, endPoint y: 262, distance: 150.5
click at [524, 262] on div "Choose Your Product" at bounding box center [452, 182] width 353 height 261
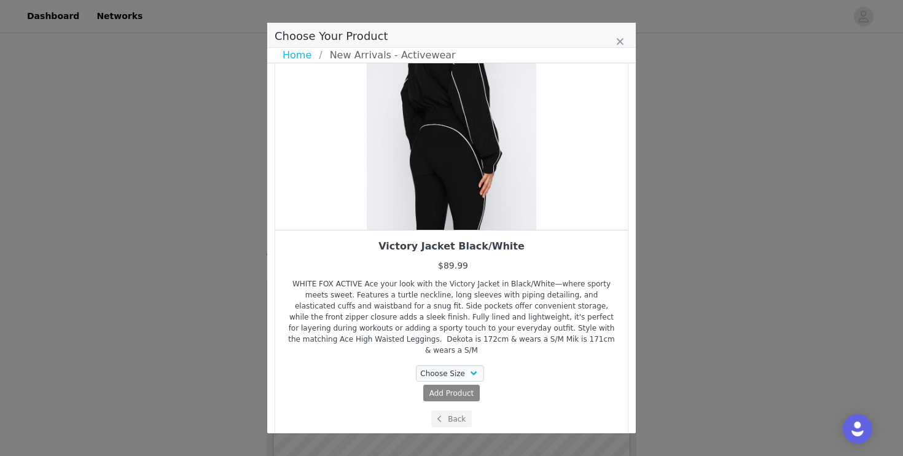
scroll to position [3284, 0]
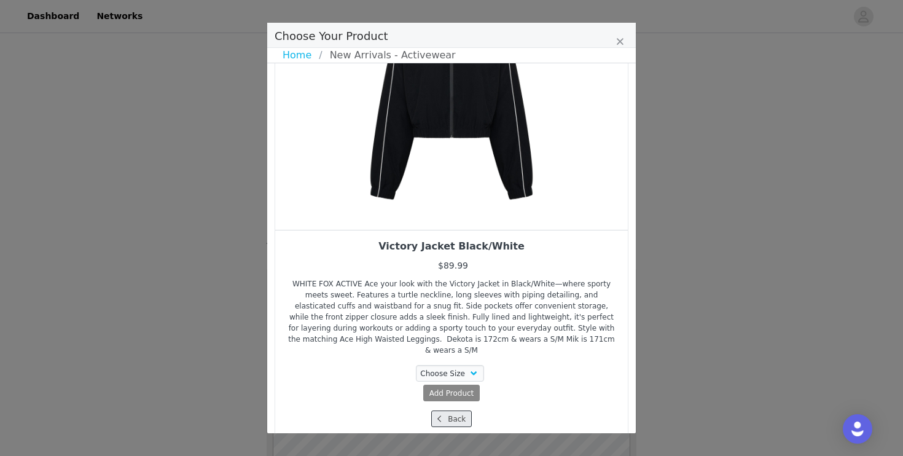
click at [449, 410] on button "Back" at bounding box center [451, 418] width 41 height 17
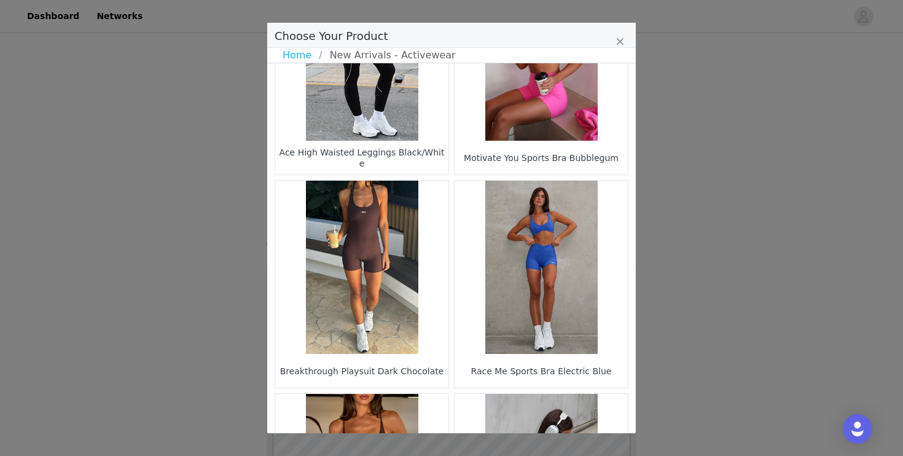
scroll to position [1171, 0]
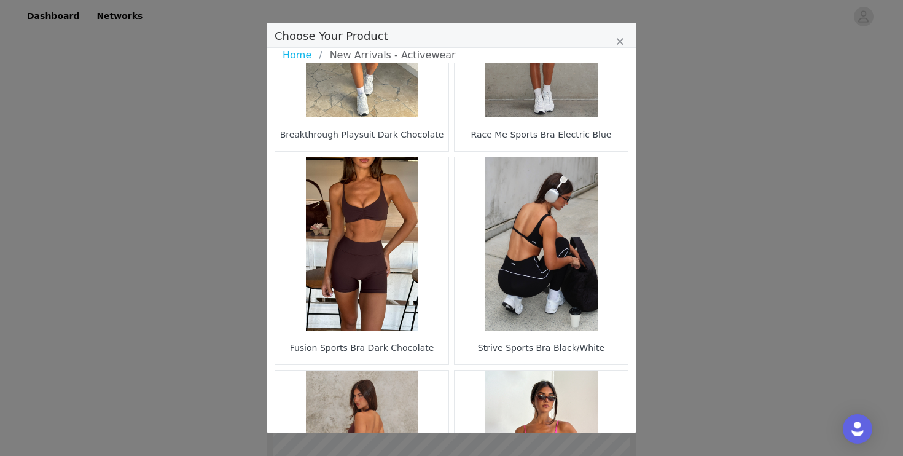
click at [503, 270] on figure "Choose Your Product" at bounding box center [541, 243] width 173 height 173
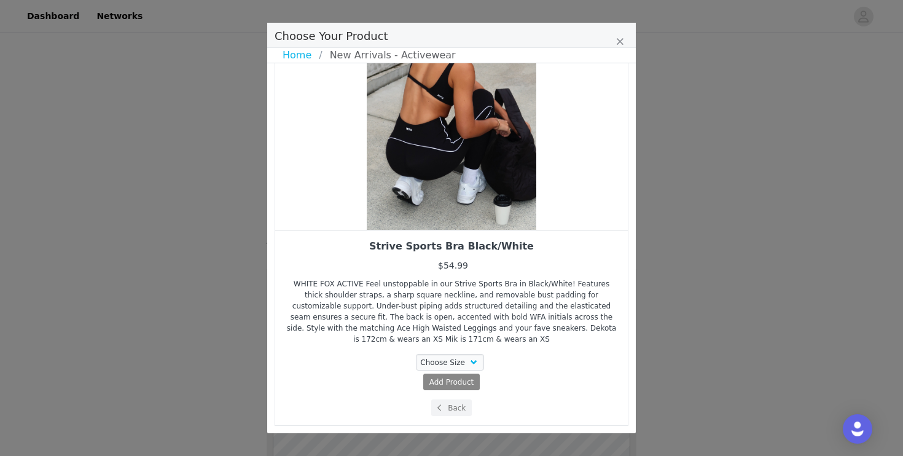
drag, startPoint x: 482, startPoint y: 173, endPoint x: 341, endPoint y: 214, distance: 147.1
click at [346, 211] on div "Choose Your Product" at bounding box center [451, 99] width 353 height 261
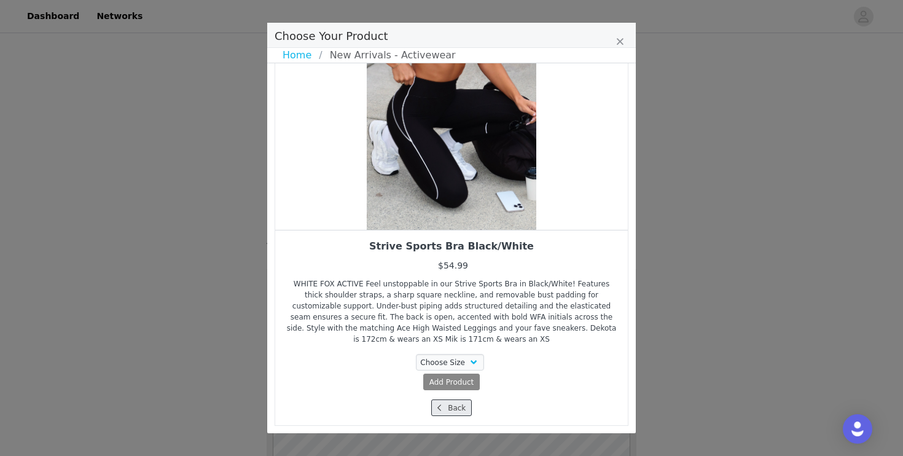
click at [463, 402] on button "Back" at bounding box center [451, 407] width 41 height 17
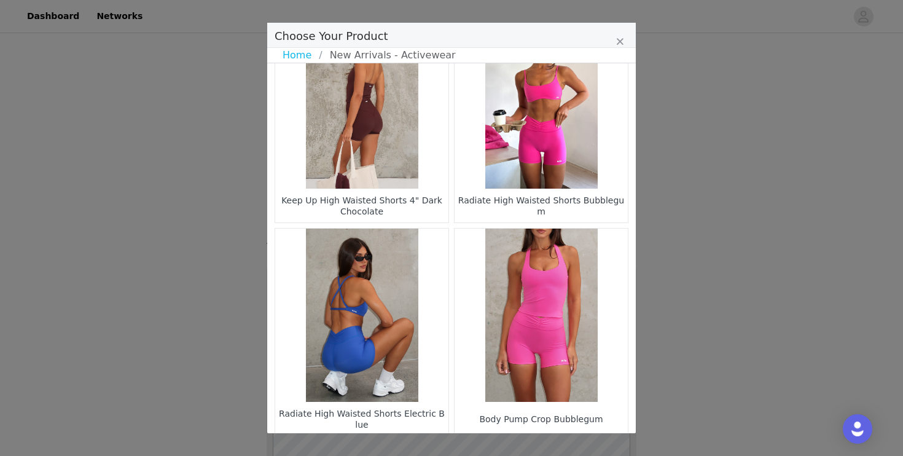
scroll to position [1807, 0]
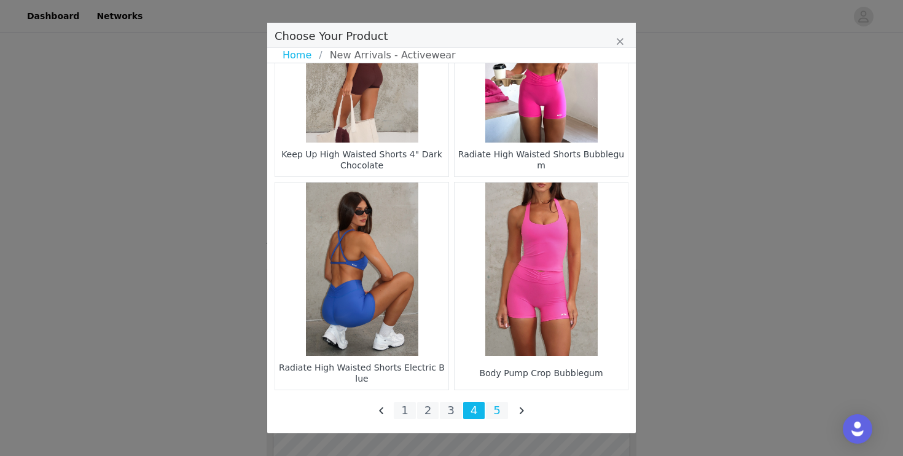
click at [494, 414] on li "5" at bounding box center [497, 410] width 22 height 17
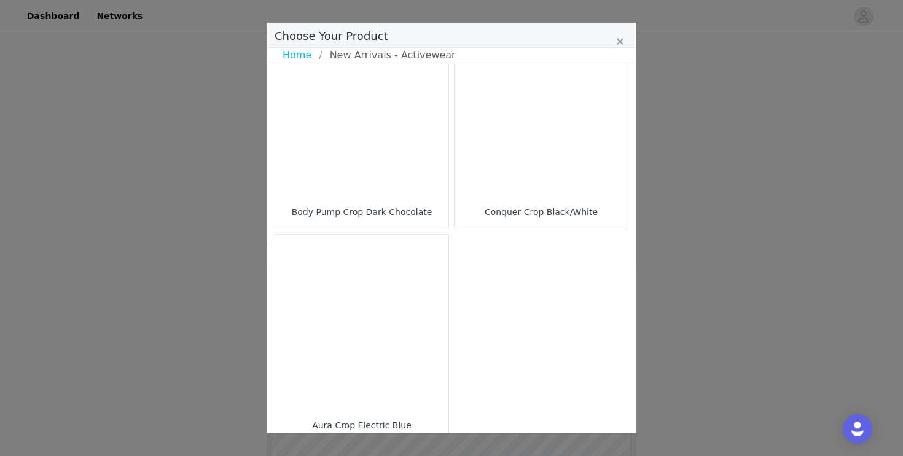
scroll to position [102, 0]
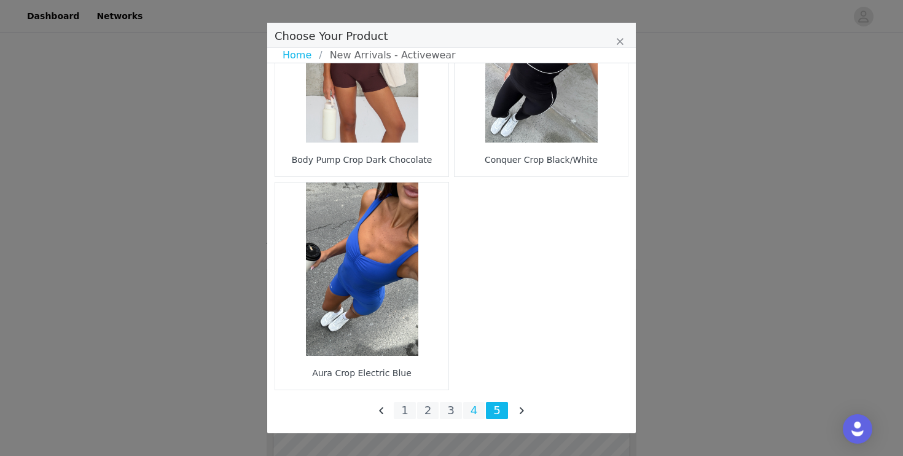
click at [474, 412] on li "4" at bounding box center [474, 410] width 22 height 17
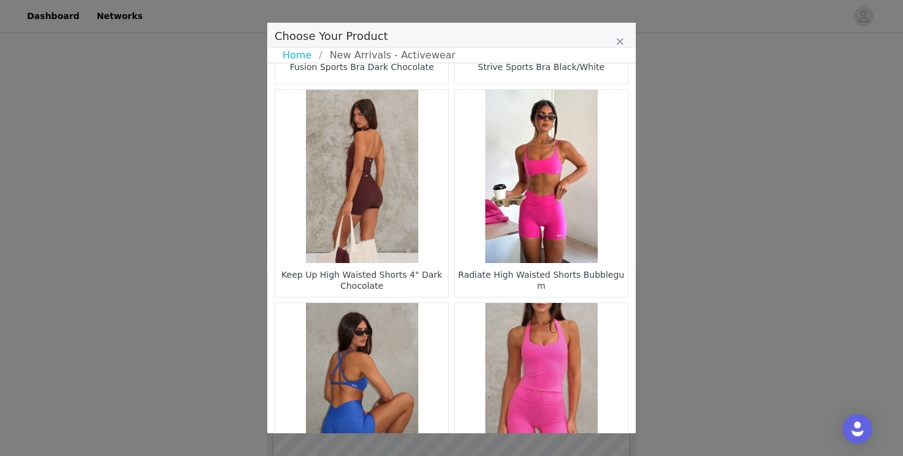
scroll to position [1731, 0]
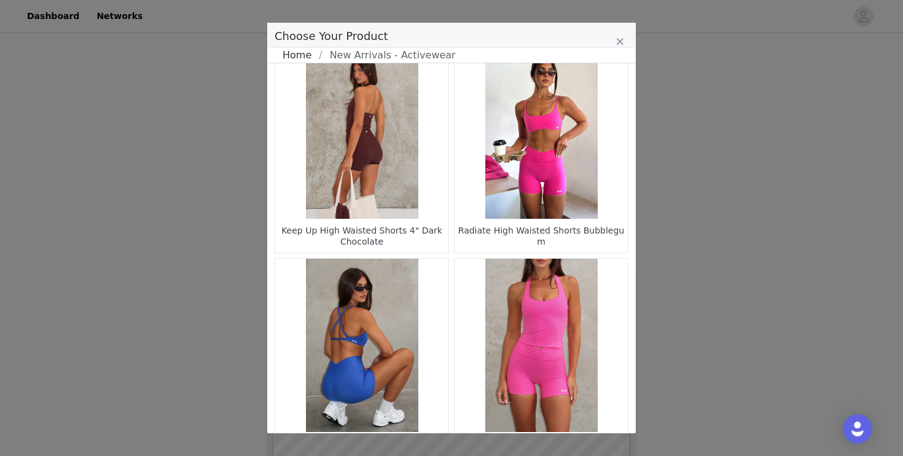
click at [302, 54] on link "Home" at bounding box center [301, 55] width 36 height 15
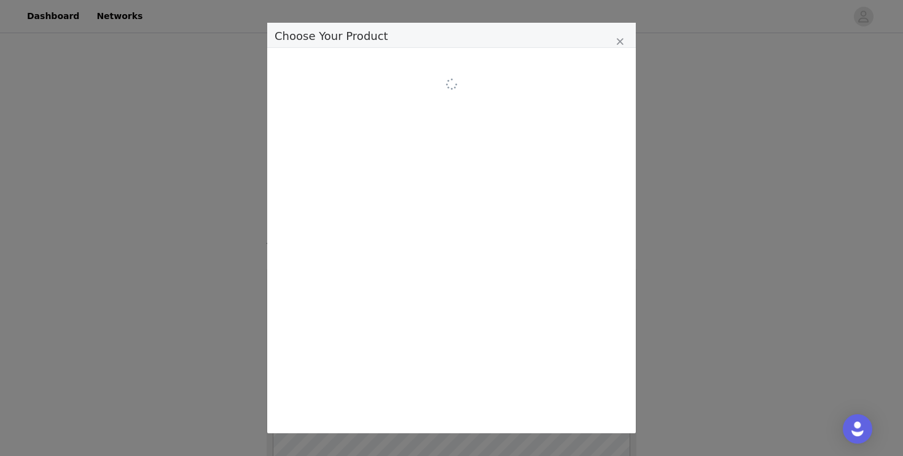
scroll to position [0, 0]
click at [619, 39] on icon "Close" at bounding box center [619, 42] width 7 height 10
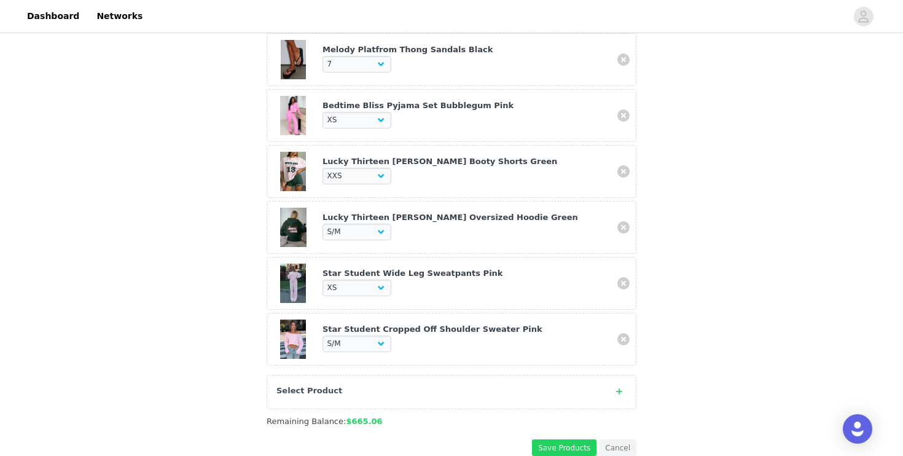
scroll to position [461, 0]
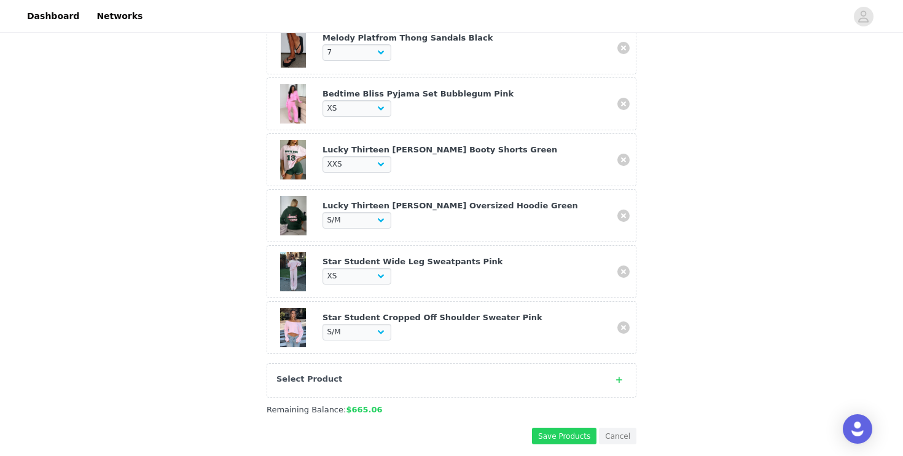
click at [621, 378] on icon at bounding box center [619, 380] width 6 height 8
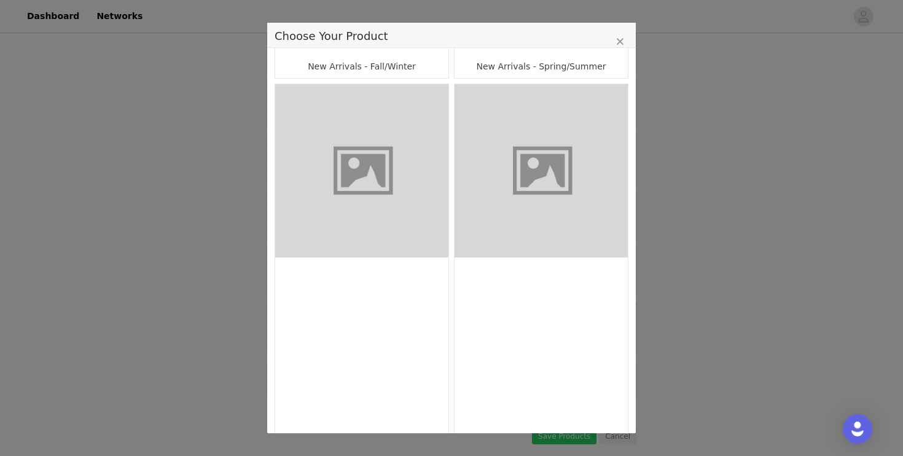
scroll to position [420, 0]
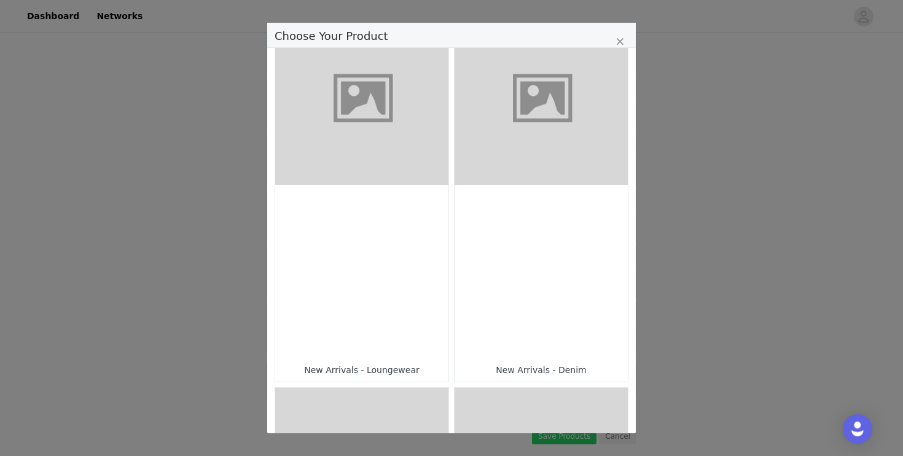
click at [371, 303] on div "Choose Your Product" at bounding box center [361, 271] width 173 height 173
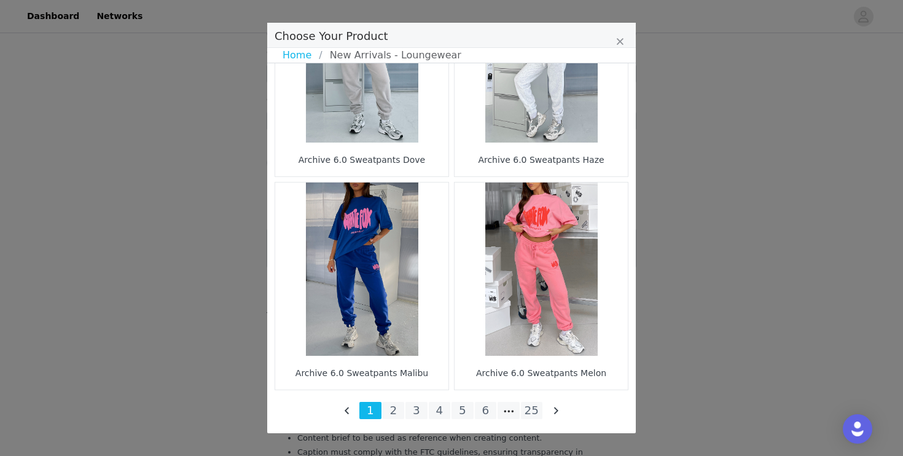
scroll to position [1485, 0]
click at [528, 411] on li "25" at bounding box center [532, 410] width 22 height 17
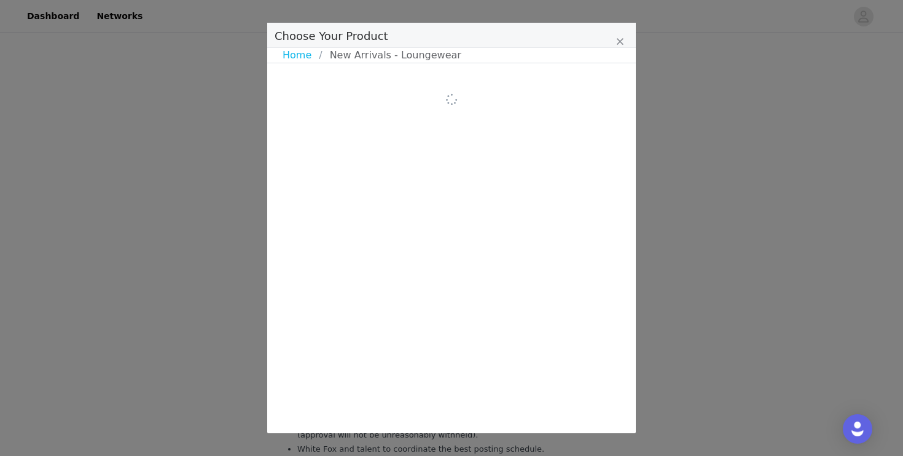
scroll to position [0, 0]
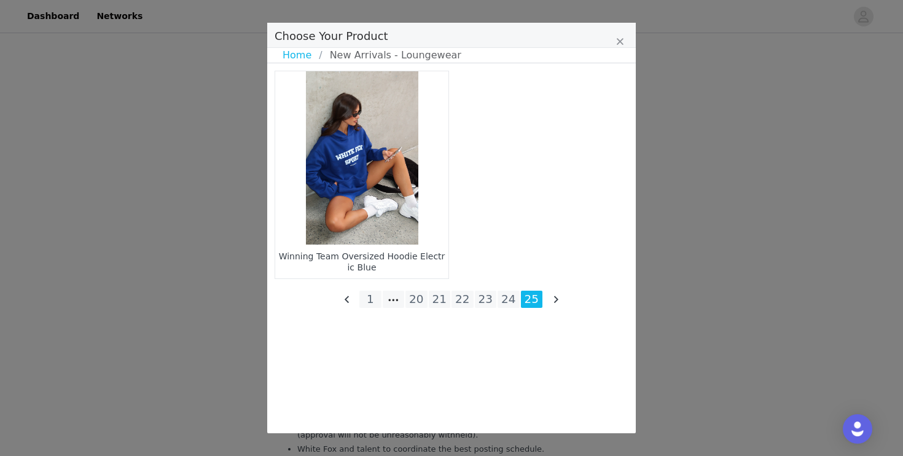
click at [506, 309] on div "Winning Team Oversized Hoodie Electric Blue 1 20 21 22 23 24 25" at bounding box center [451, 192] width 359 height 249
click at [507, 303] on li "24" at bounding box center [509, 299] width 22 height 17
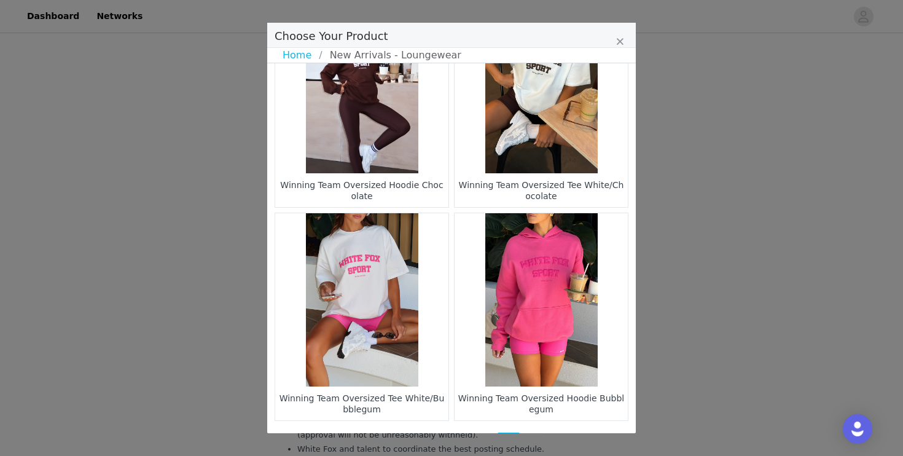
scroll to position [1807, 0]
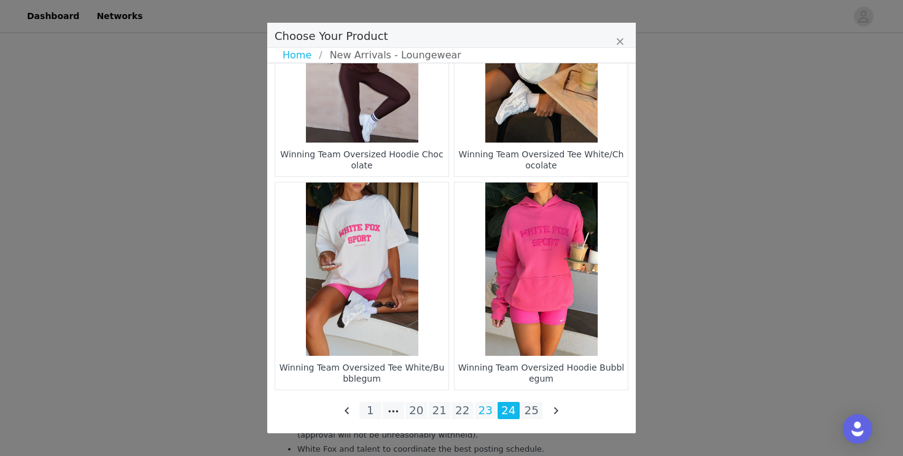
click at [484, 413] on li "23" at bounding box center [486, 410] width 22 height 17
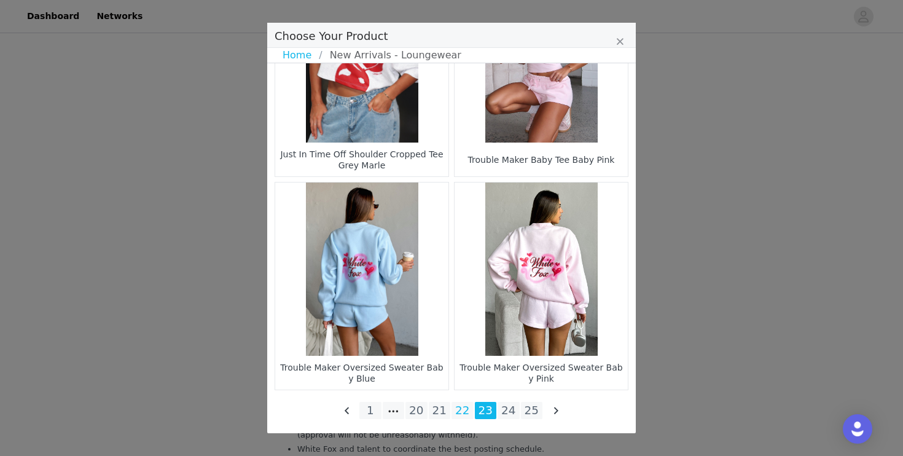
click at [462, 404] on li "22" at bounding box center [462, 410] width 22 height 17
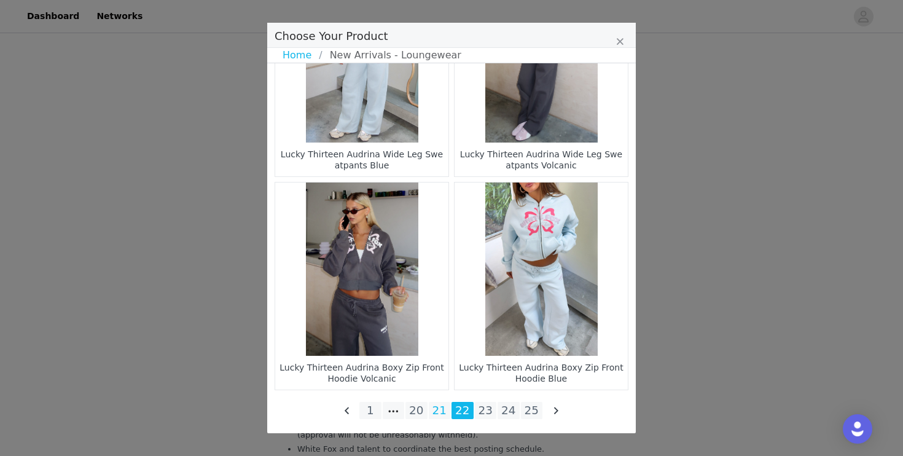
click at [440, 411] on li "21" at bounding box center [440, 410] width 22 height 17
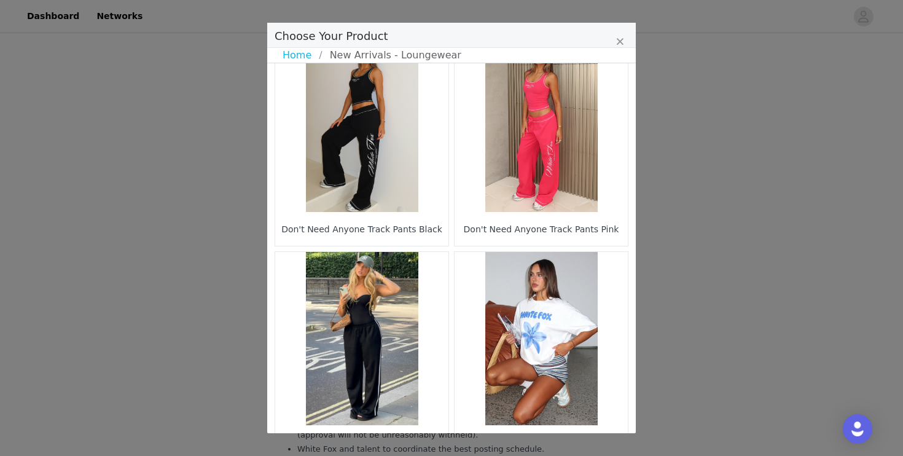
scroll to position [30, 0]
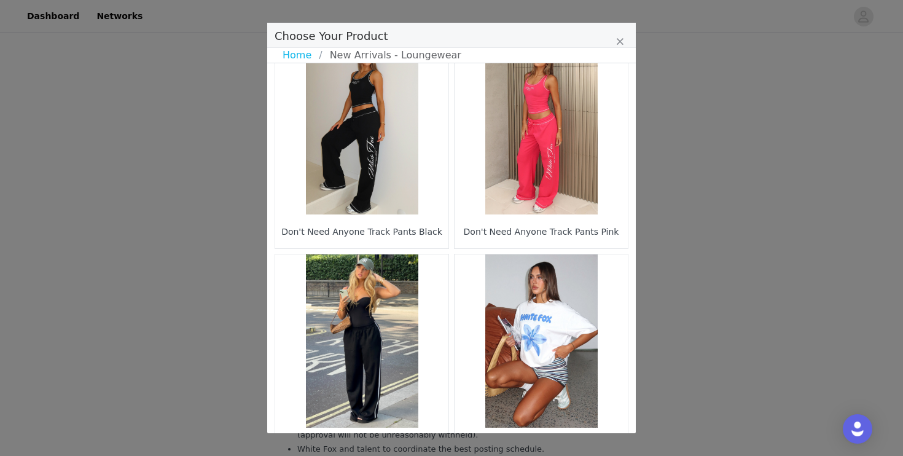
click at [377, 160] on figure "Choose Your Product" at bounding box center [361, 127] width 173 height 173
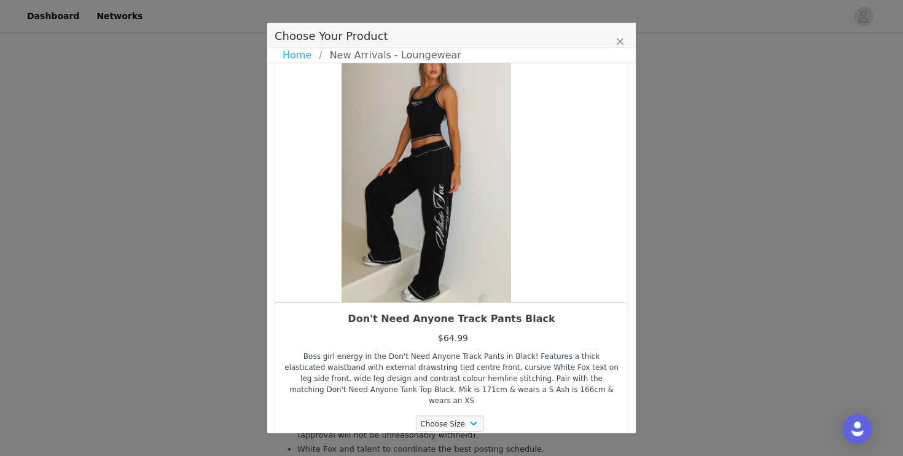
drag, startPoint x: 464, startPoint y: 196, endPoint x: 382, endPoint y: 206, distance: 82.3
click at [382, 206] on div "Choose Your Product" at bounding box center [426, 171] width 353 height 261
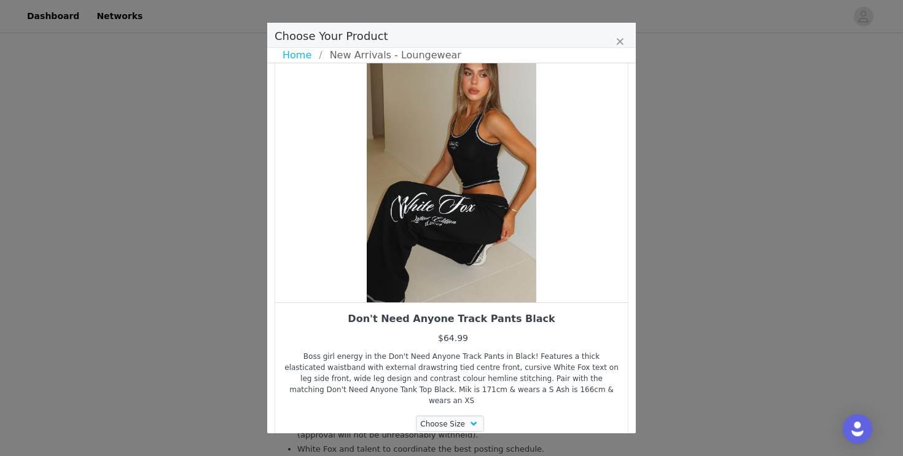
drag, startPoint x: 497, startPoint y: 216, endPoint x: 429, endPoint y: 232, distance: 69.6
click at [429, 232] on div "Choose Your Product" at bounding box center [451, 171] width 353 height 261
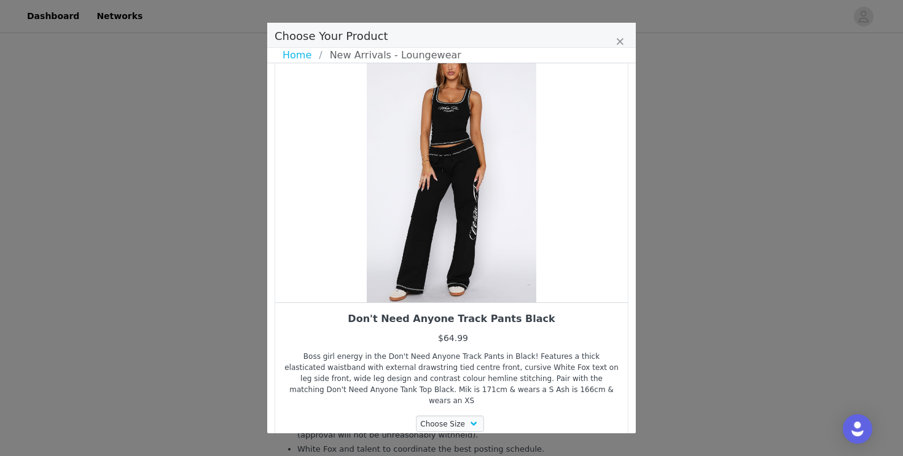
scroll to position [80, 0]
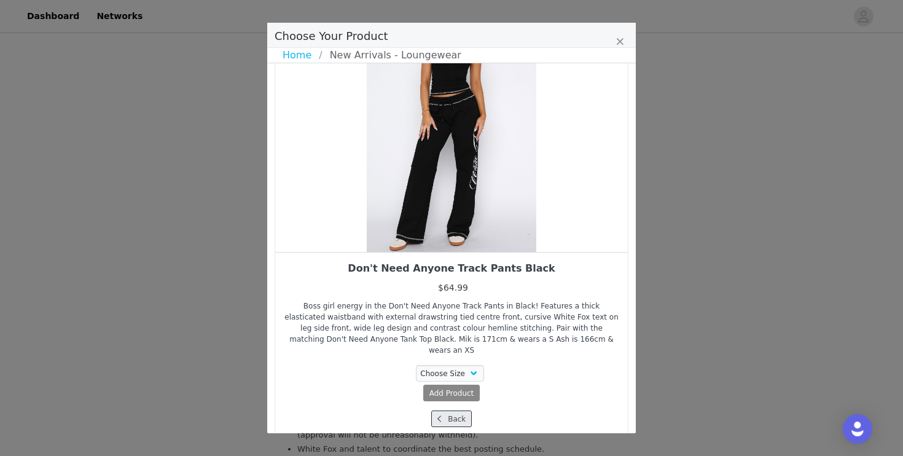
click at [449, 413] on button "Back" at bounding box center [451, 418] width 41 height 17
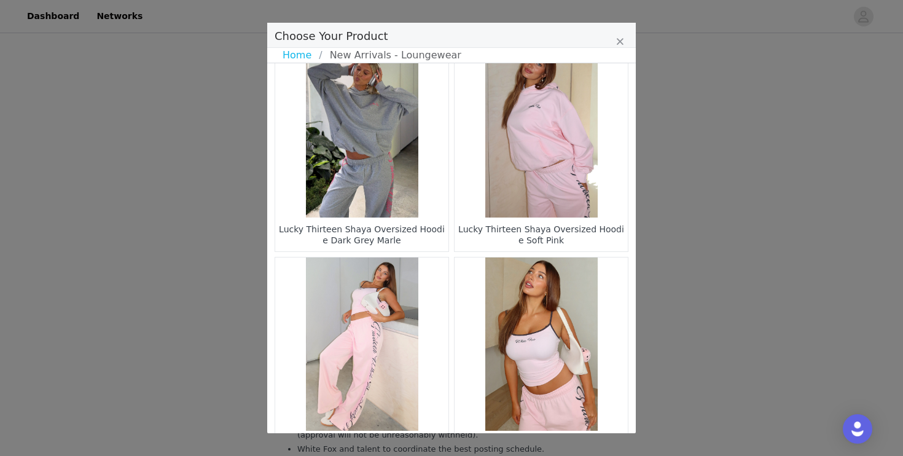
scroll to position [1807, 0]
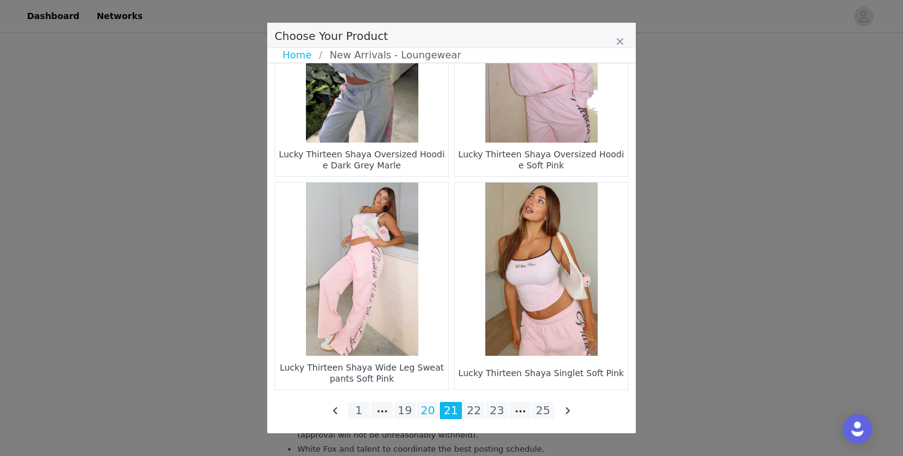
click at [429, 410] on li "20" at bounding box center [428, 410] width 22 height 17
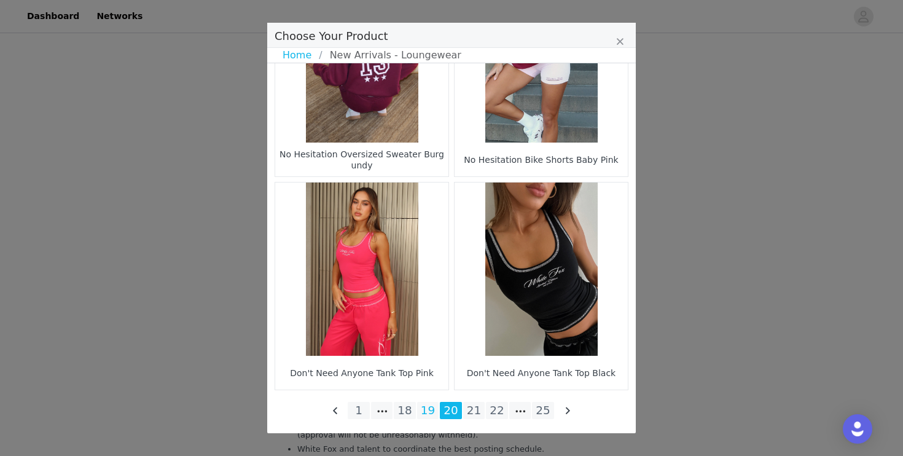
click at [428, 411] on li "19" at bounding box center [428, 410] width 22 height 17
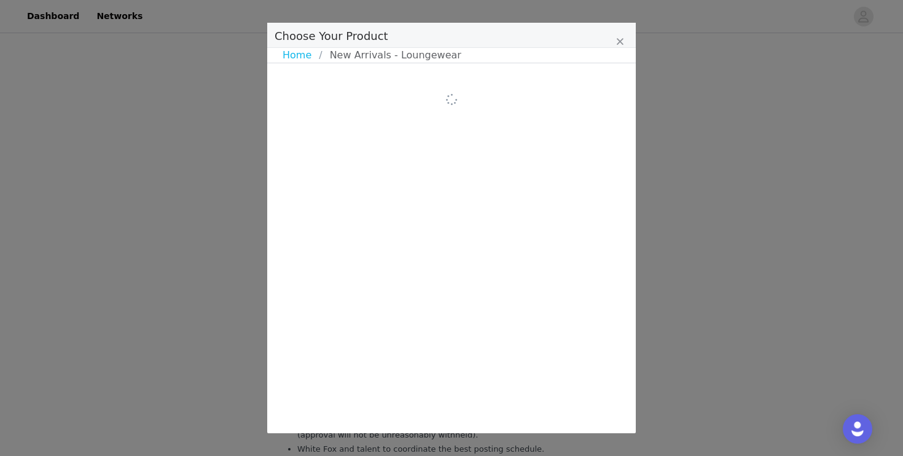
scroll to position [0, 0]
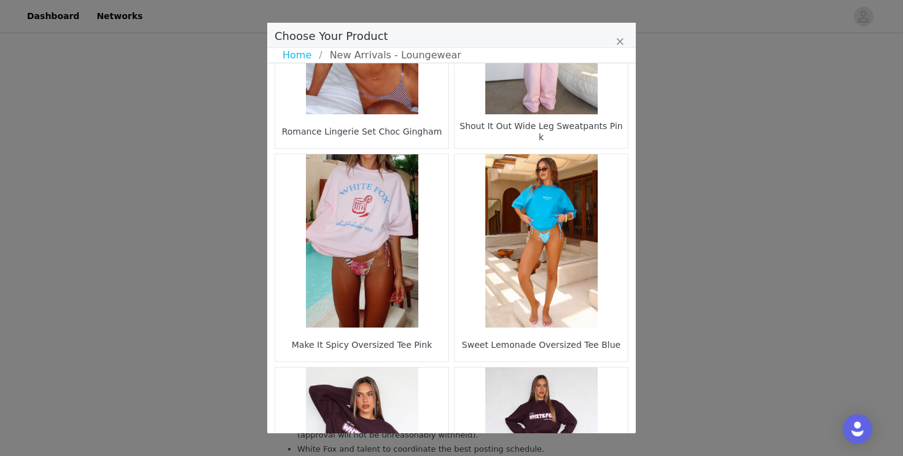
click at [502, 288] on figure "Choose Your Product" at bounding box center [541, 240] width 173 height 173
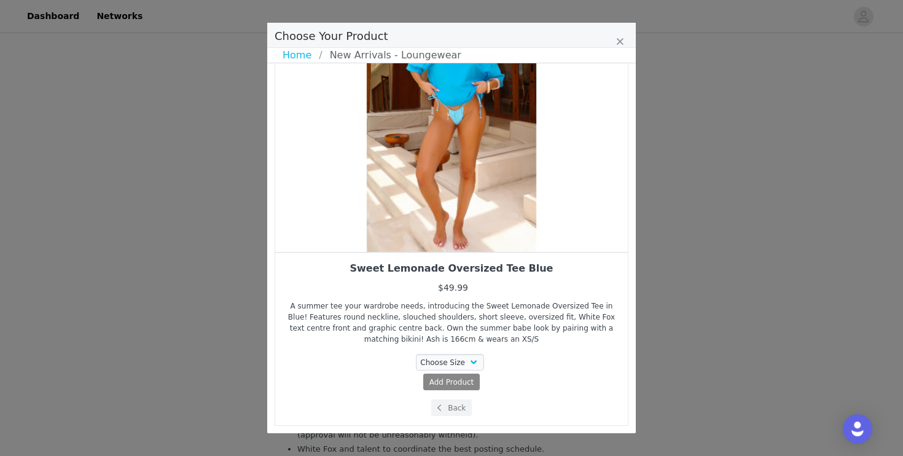
scroll to position [23, 0]
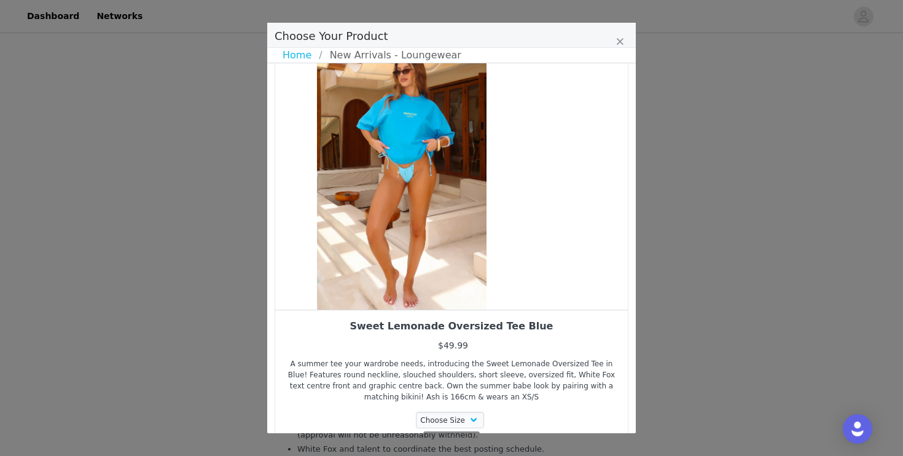
drag, startPoint x: 529, startPoint y: 214, endPoint x: 458, endPoint y: 214, distance: 70.6
click at [459, 214] on div "Choose Your Product" at bounding box center [401, 179] width 353 height 261
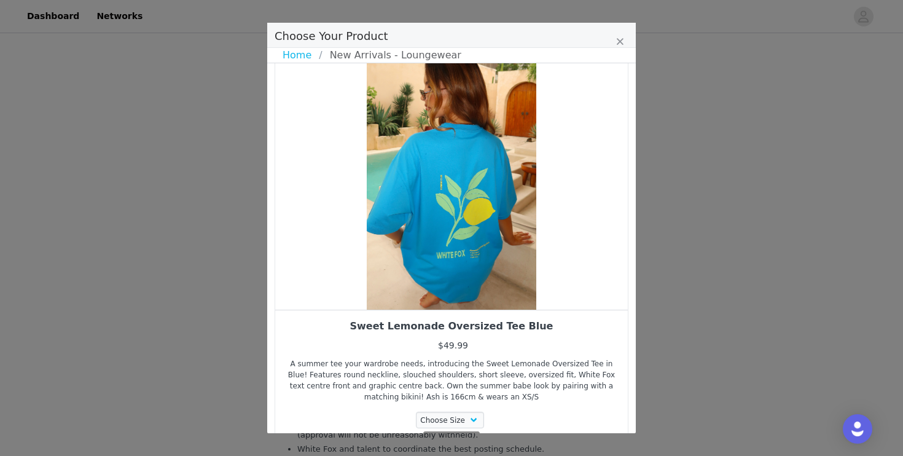
drag, startPoint x: 464, startPoint y: 216, endPoint x: 383, endPoint y: 232, distance: 83.1
click at [383, 232] on div "Choose Your Product" at bounding box center [451, 179] width 353 height 261
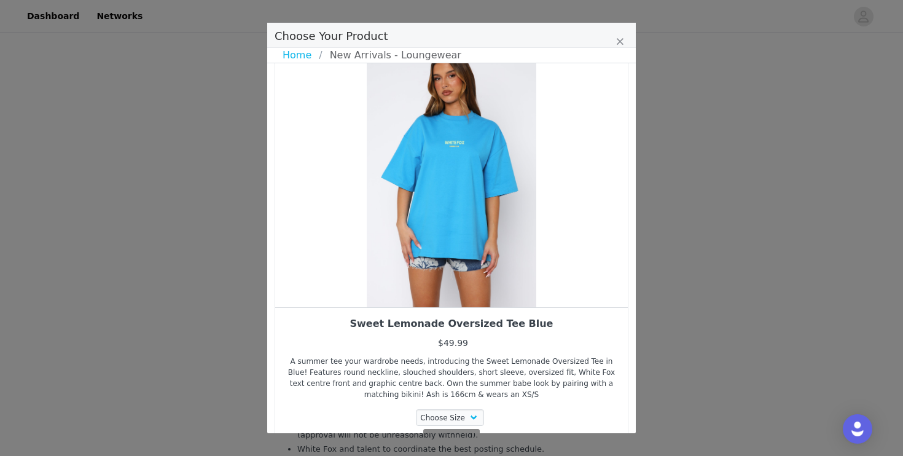
scroll to position [4, 0]
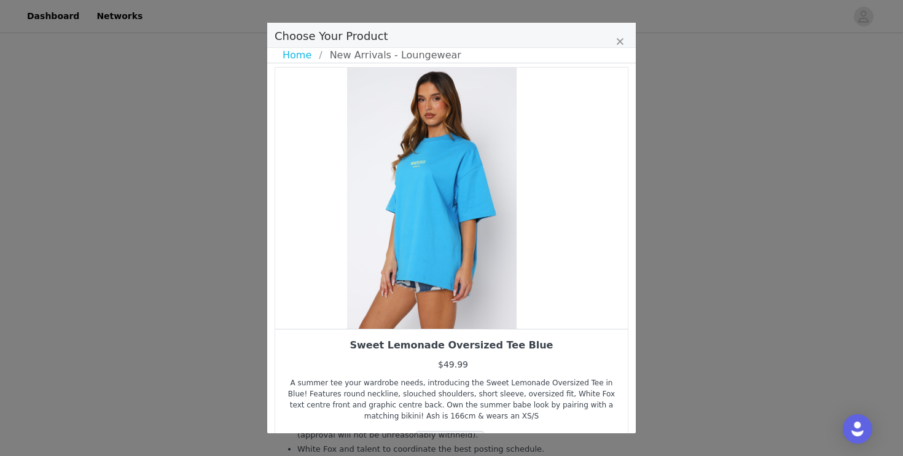
drag, startPoint x: 473, startPoint y: 286, endPoint x: 413, endPoint y: 294, distance: 60.2
click at [415, 295] on div "Choose Your Product" at bounding box center [432, 198] width 353 height 261
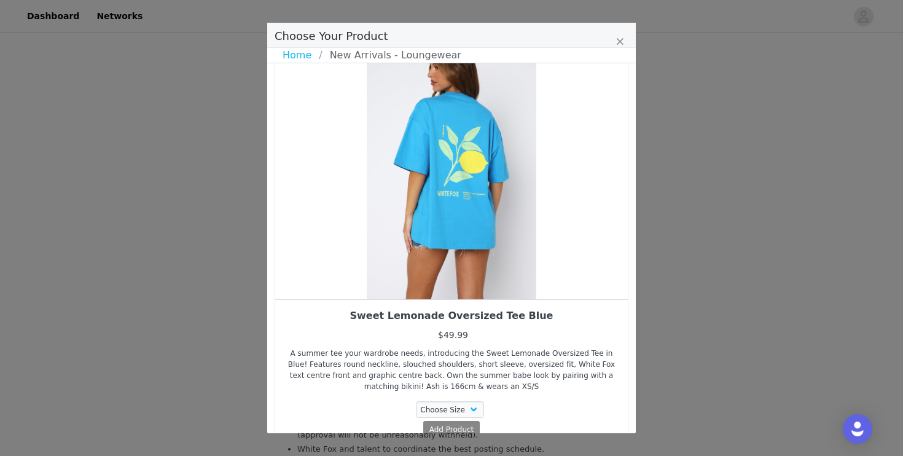
scroll to position [80, 0]
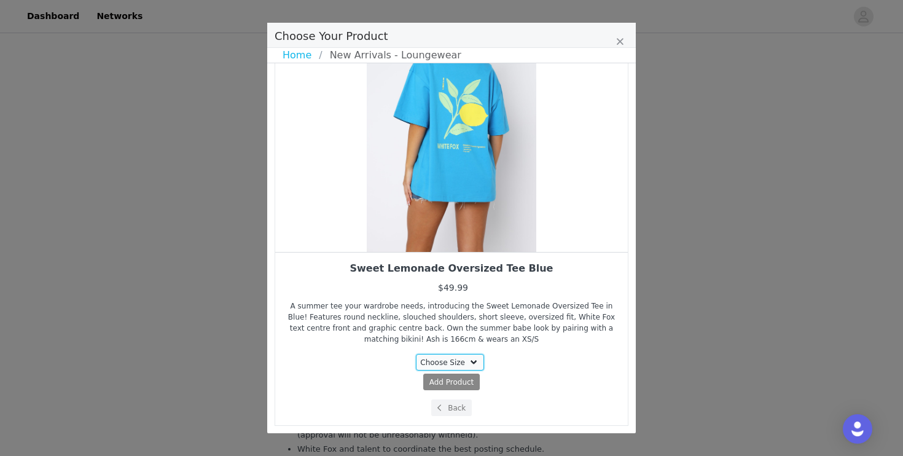
click at [461, 368] on select "Choose Size XXS/XS XS/S S/M M/L L/XL" at bounding box center [450, 362] width 69 height 17
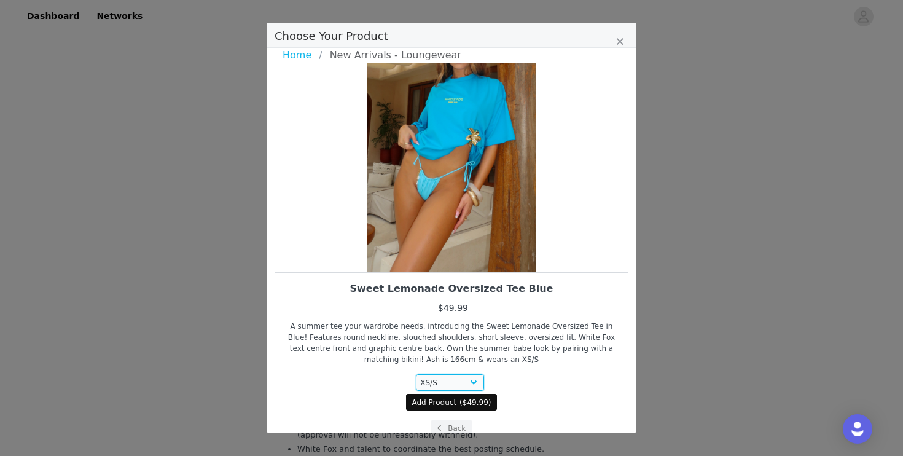
scroll to position [66, 0]
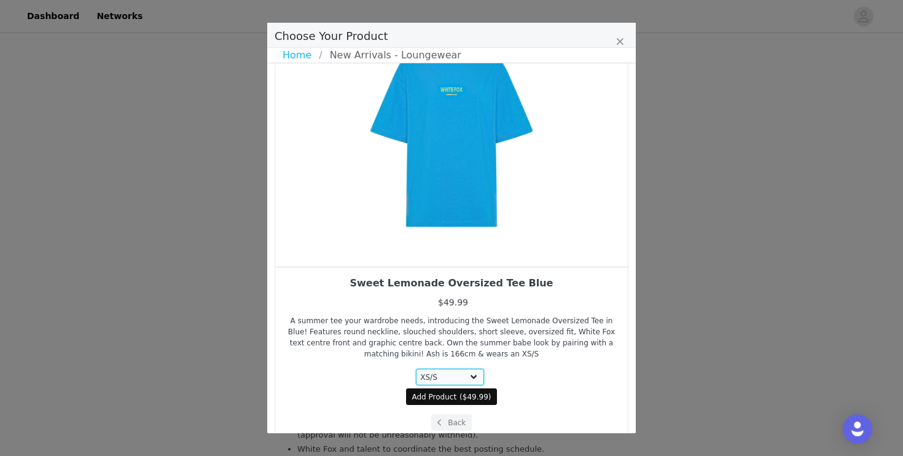
click at [470, 372] on select "Choose Size XXS/XS XS/S S/M M/L L/XL" at bounding box center [450, 377] width 69 height 17
select select "27626276"
click at [475, 399] on span "$49.99" at bounding box center [476, 396] width 26 height 9
select select "27626276"
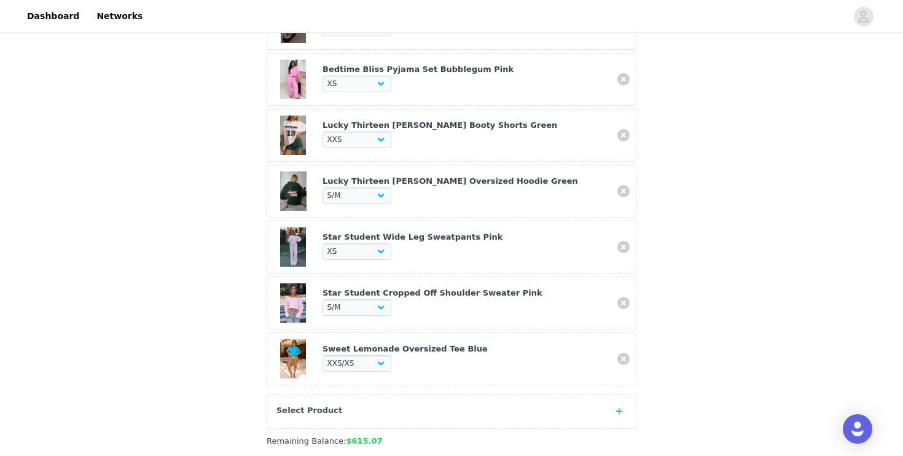
scroll to position [506, 0]
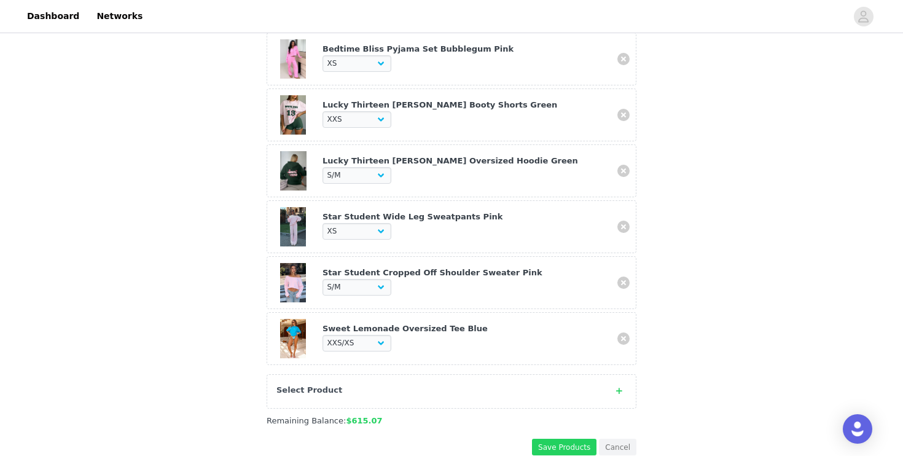
click at [604, 381] on div "Select Product" at bounding box center [452, 391] width 370 height 34
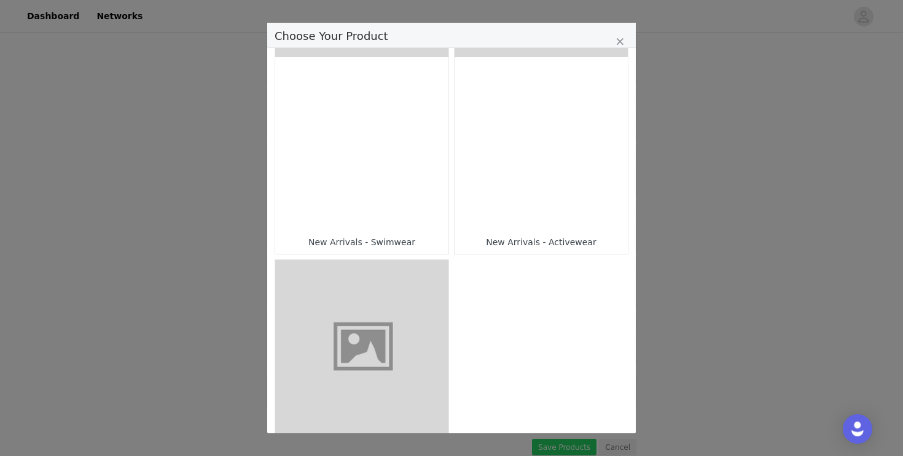
scroll to position [927, 0]
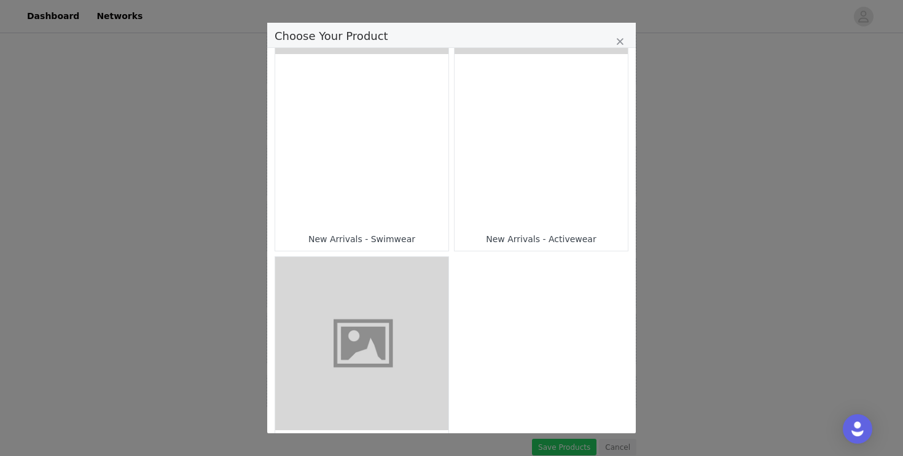
click at [547, 160] on div "Choose Your Product" at bounding box center [541, 140] width 173 height 173
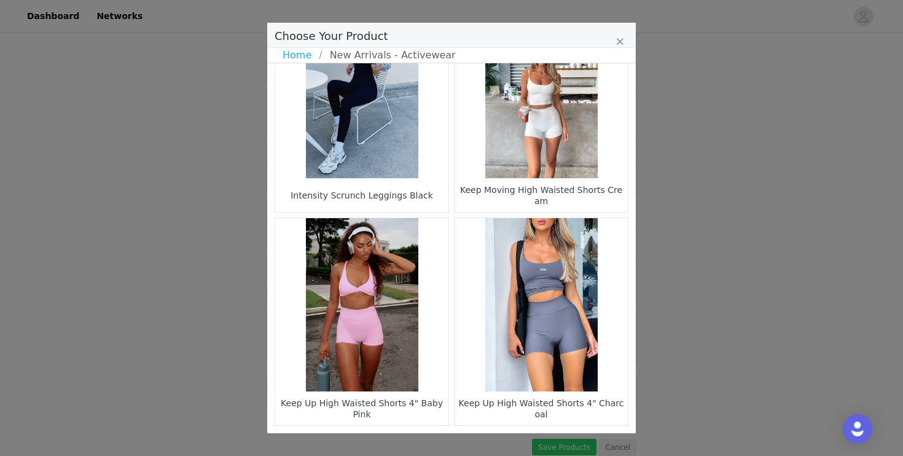
scroll to position [1807, 0]
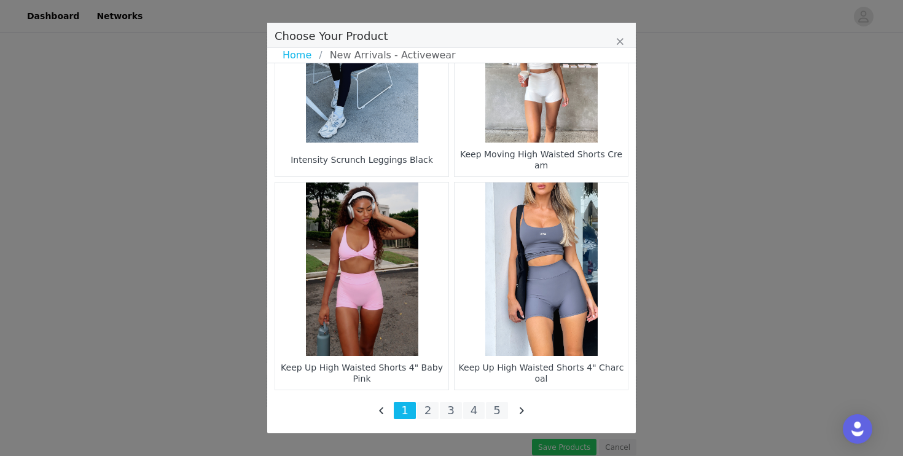
click at [387, 306] on figure "Choose Your Product" at bounding box center [361, 268] width 173 height 173
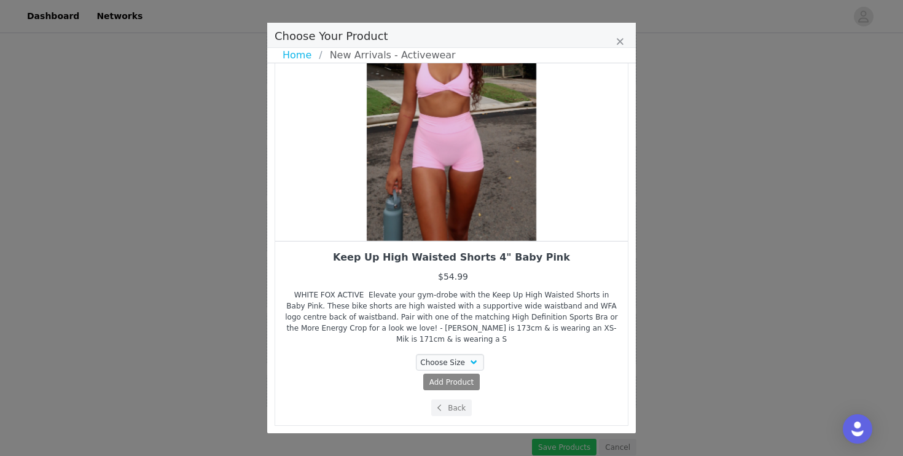
scroll to position [80, 0]
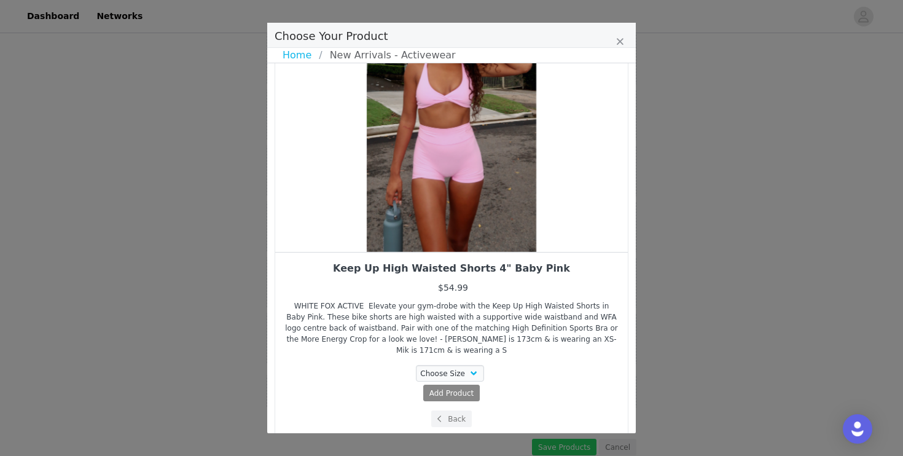
drag, startPoint x: 486, startPoint y: 215, endPoint x: 402, endPoint y: 221, distance: 84.3
click at [404, 221] on div "Choose Your Product" at bounding box center [451, 121] width 353 height 261
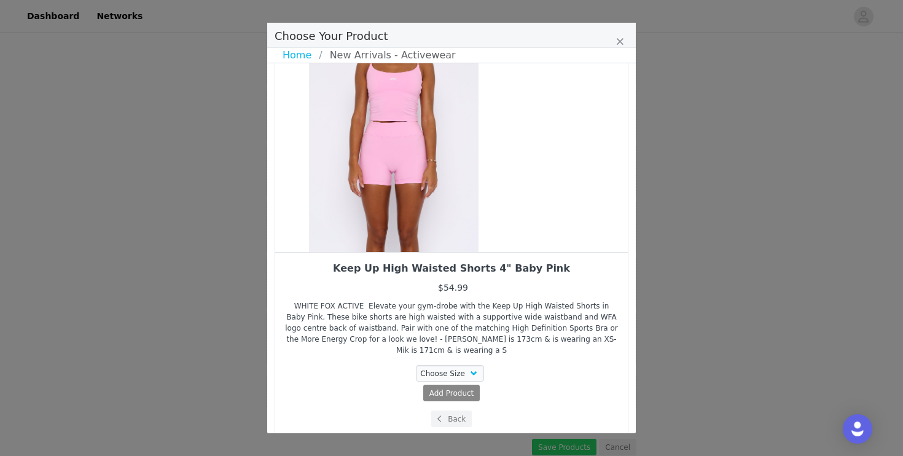
drag, startPoint x: 483, startPoint y: 203, endPoint x: 420, endPoint y: 216, distance: 63.8
click at [420, 216] on div "Choose Your Product" at bounding box center [393, 121] width 353 height 261
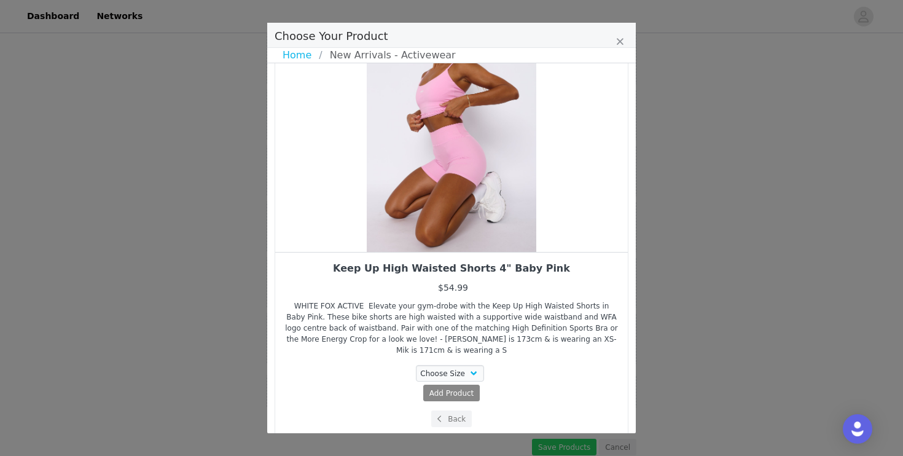
drag, startPoint x: 484, startPoint y: 179, endPoint x: 422, endPoint y: 193, distance: 63.6
click at [424, 192] on div "Choose Your Product" at bounding box center [451, 121] width 353 height 261
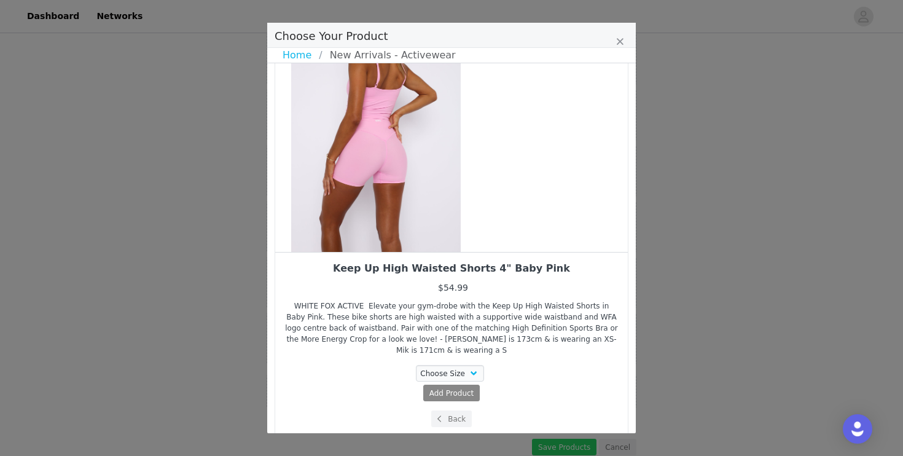
drag, startPoint x: 498, startPoint y: 180, endPoint x: 388, endPoint y: 218, distance: 116.4
click at [388, 218] on div "Choose Your Product" at bounding box center [376, 121] width 353 height 261
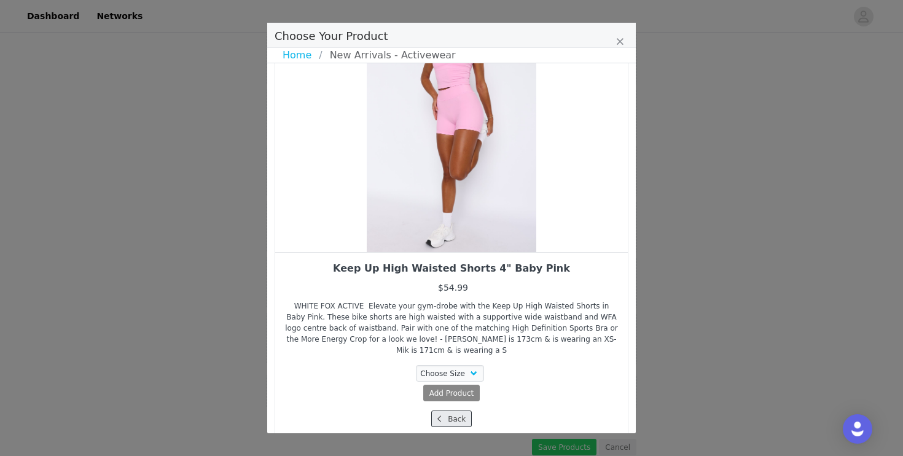
click at [453, 410] on button "Back" at bounding box center [451, 418] width 41 height 17
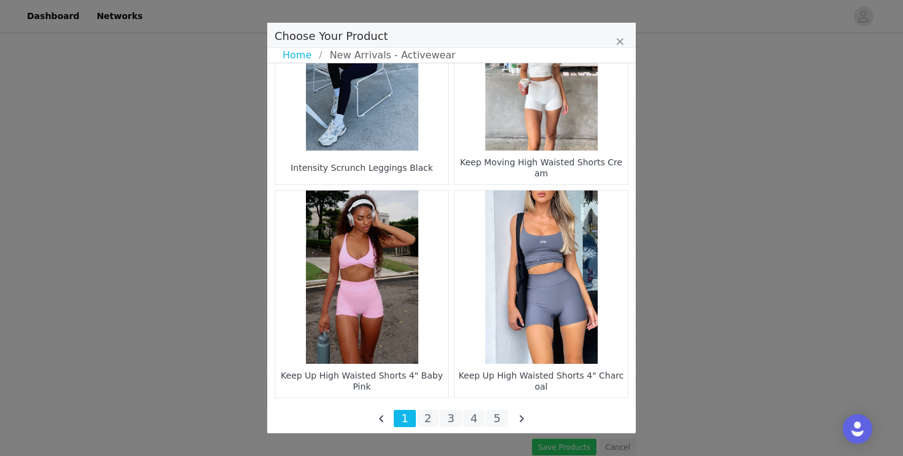
scroll to position [1807, 0]
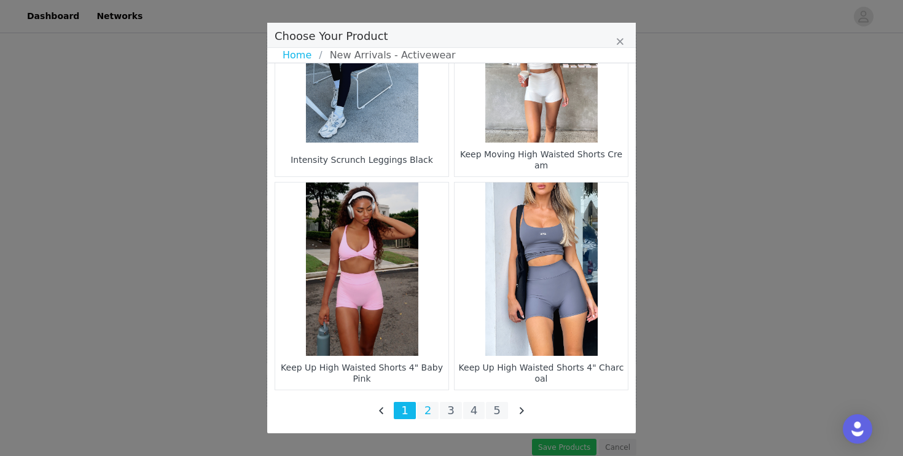
click at [431, 410] on li "2" at bounding box center [428, 410] width 22 height 17
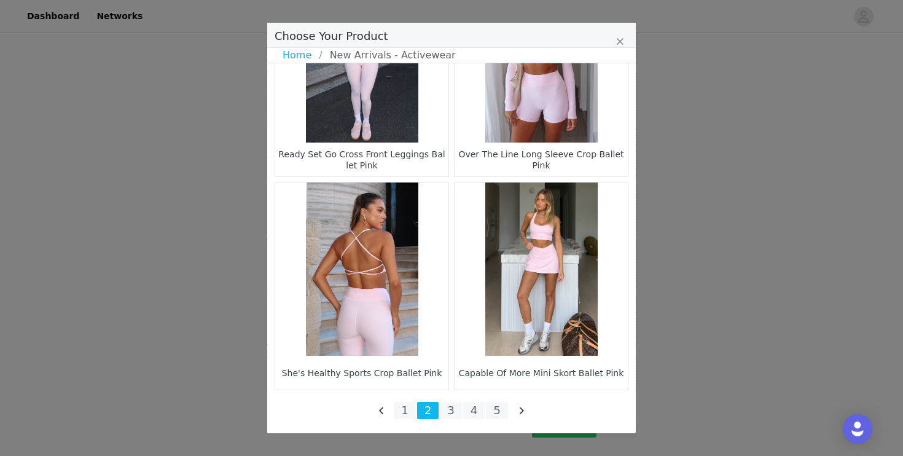
scroll to position [544, 0]
click at [451, 408] on li "3" at bounding box center [451, 410] width 22 height 17
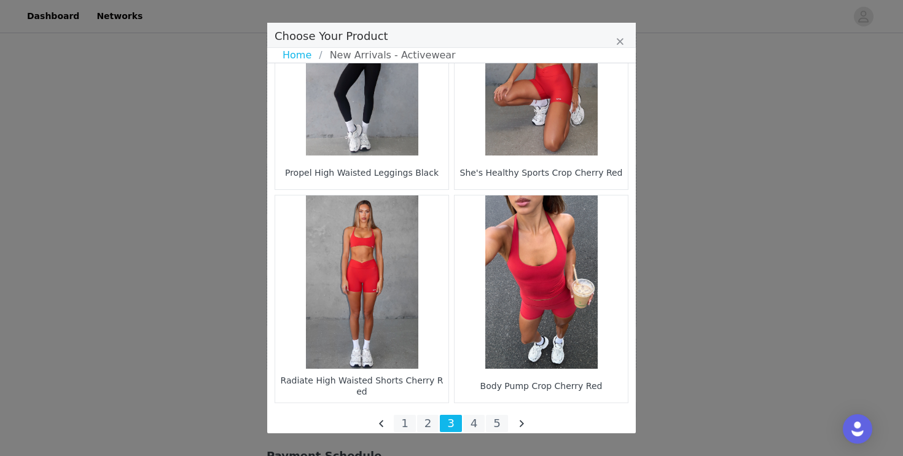
scroll to position [1807, 0]
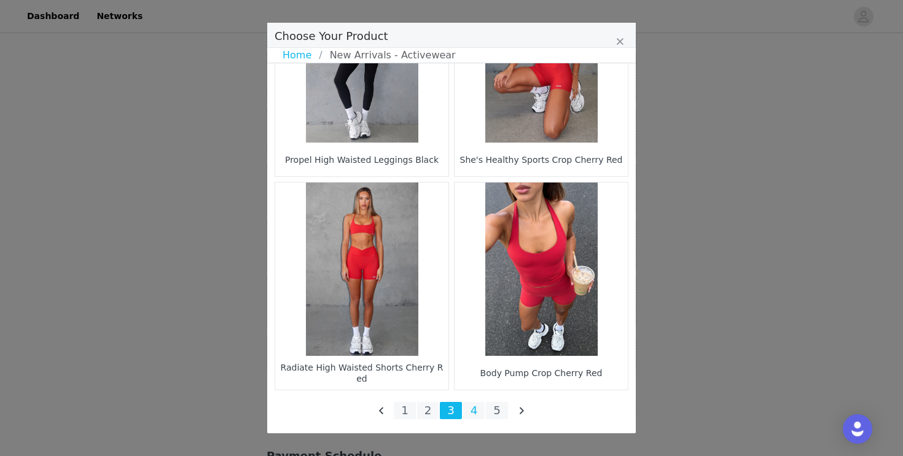
click at [475, 410] on li "4" at bounding box center [474, 410] width 22 height 17
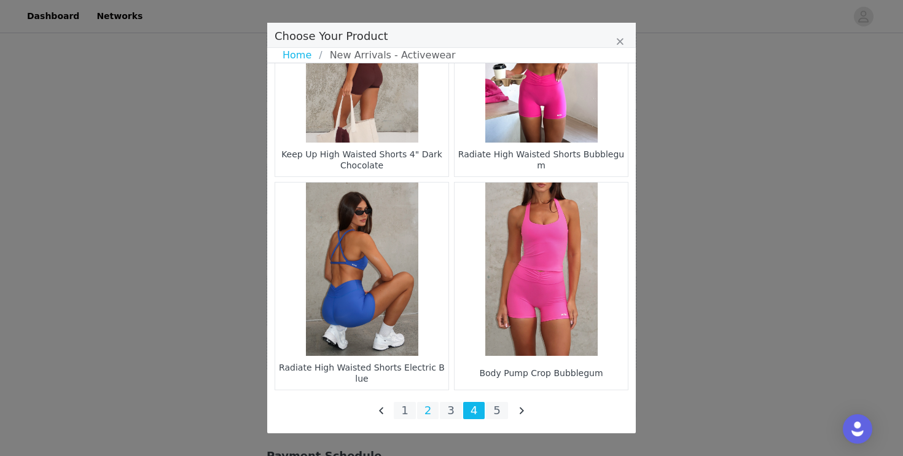
click at [430, 412] on li "2" at bounding box center [428, 410] width 22 height 17
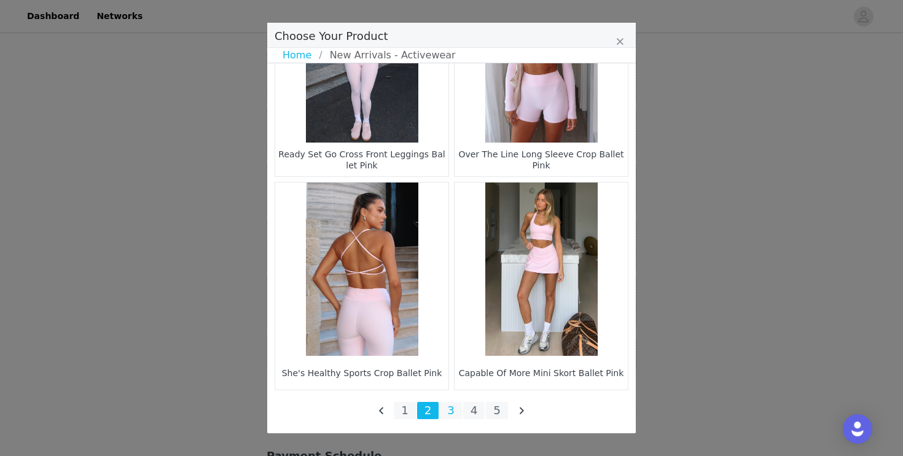
click at [447, 408] on li "3" at bounding box center [451, 410] width 22 height 17
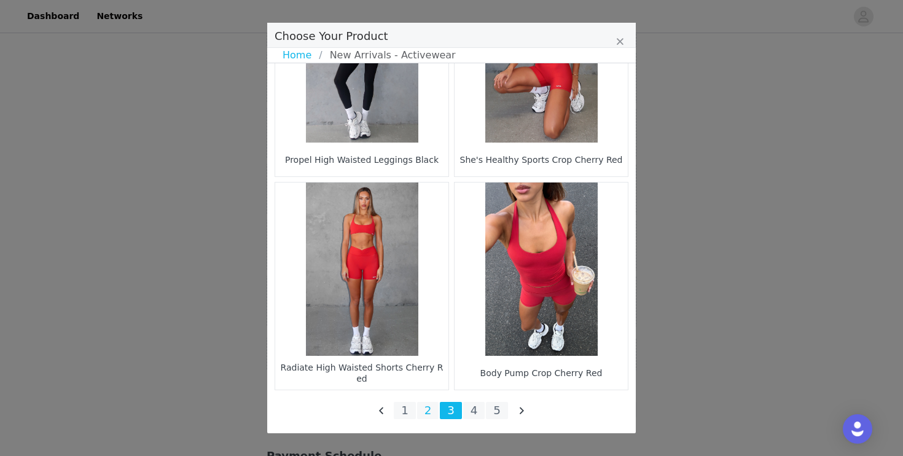
click at [426, 410] on li "2" at bounding box center [428, 410] width 22 height 17
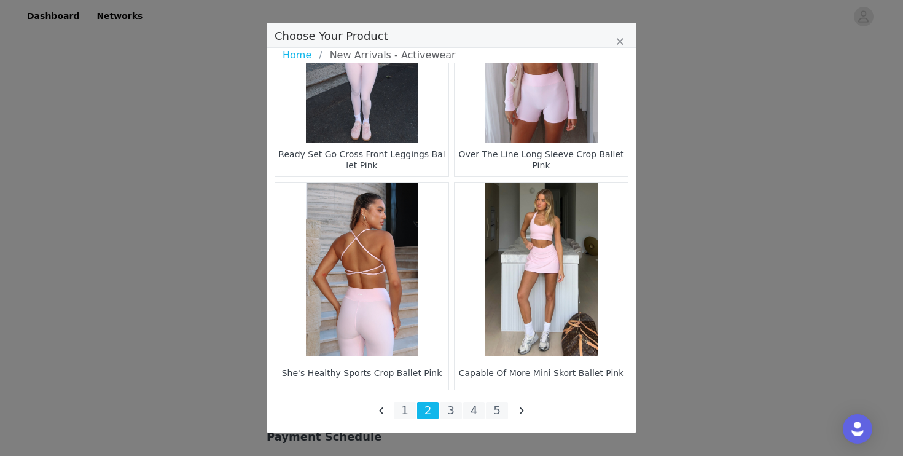
scroll to position [582, 0]
click at [403, 412] on li "1" at bounding box center [405, 410] width 22 height 17
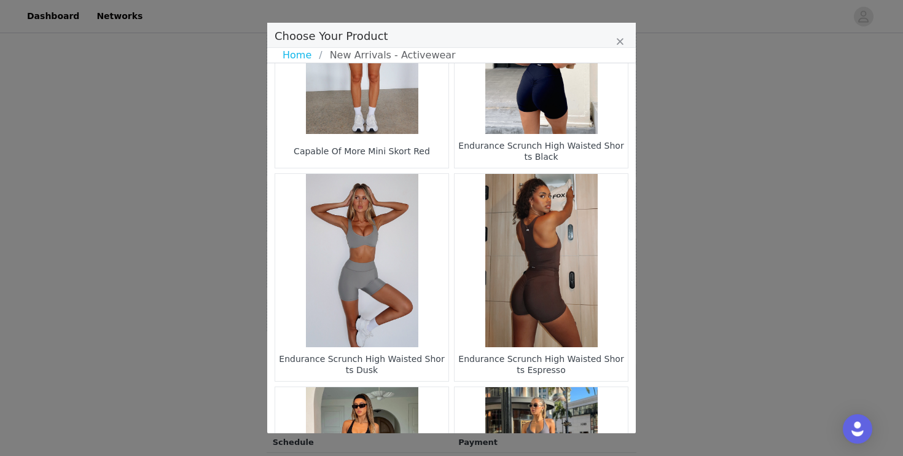
scroll to position [547, 0]
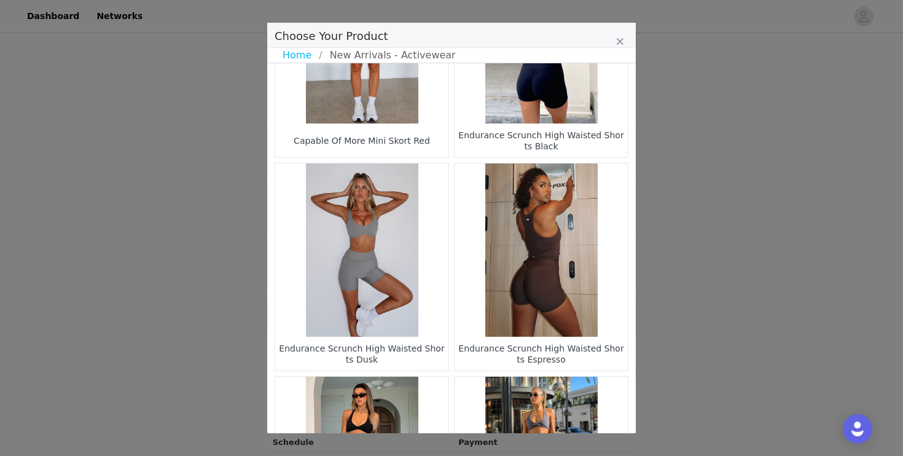
click at [365, 291] on figure "Choose Your Product" at bounding box center [361, 249] width 173 height 173
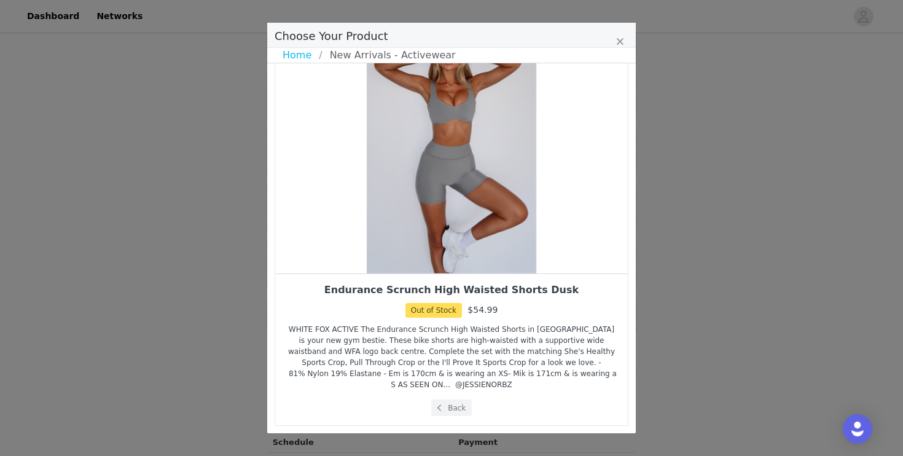
scroll to position [48, 0]
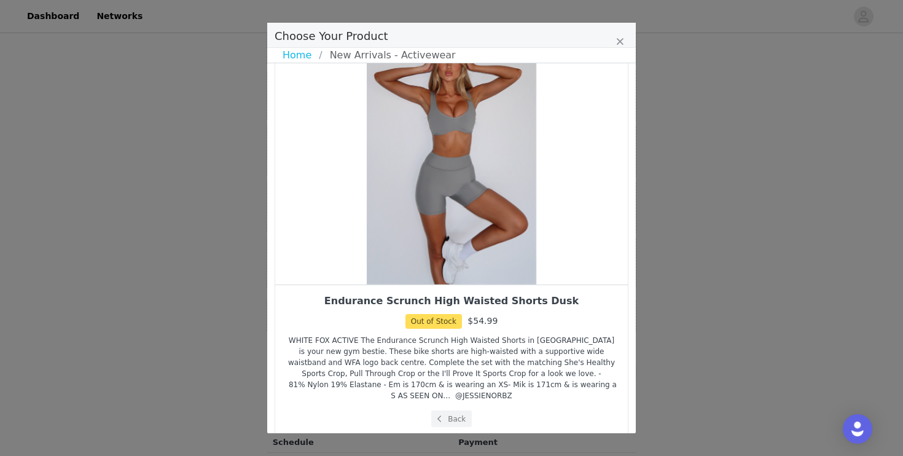
drag, startPoint x: 444, startPoint y: 228, endPoint x: 357, endPoint y: 252, distance: 90.6
click at [357, 252] on div "Choose Your Product" at bounding box center [451, 153] width 353 height 261
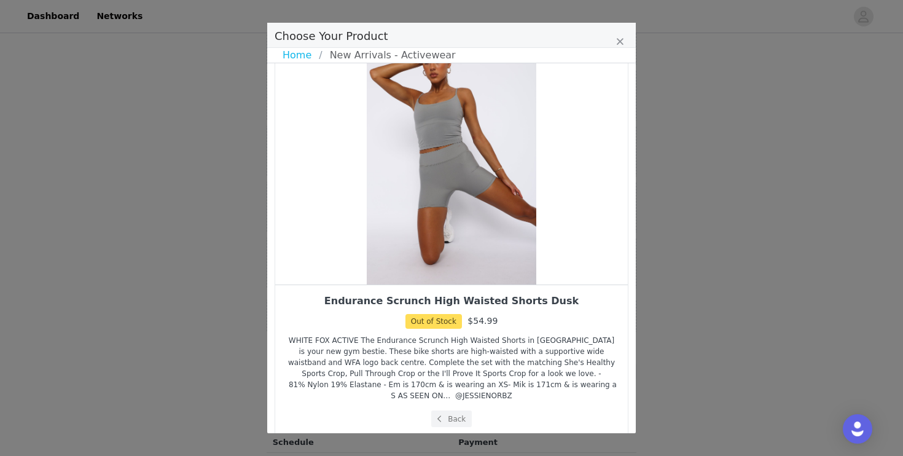
drag, startPoint x: 446, startPoint y: 220, endPoint x: 375, endPoint y: 249, distance: 76.9
click at [408, 228] on div "Choose Your Product" at bounding box center [451, 153] width 353 height 261
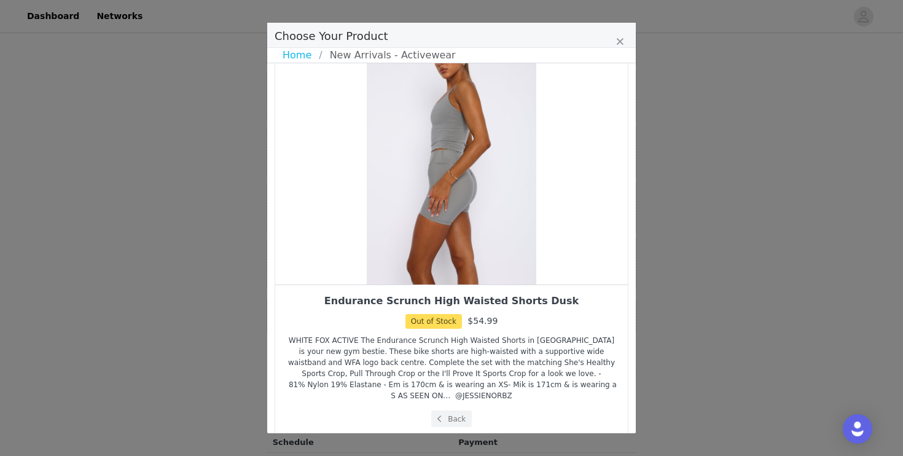
drag, startPoint x: 450, startPoint y: 247, endPoint x: 386, endPoint y: 253, distance: 64.2
click at [412, 247] on div "Choose Your Product" at bounding box center [451, 153] width 353 height 261
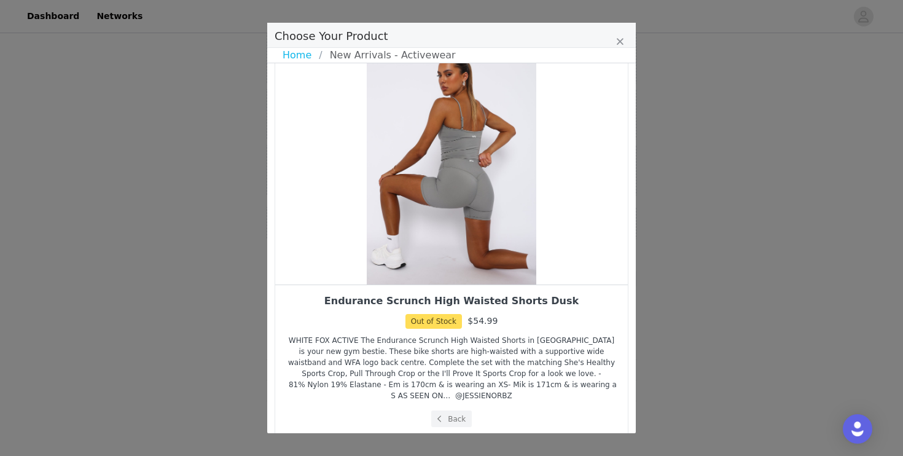
scroll to position [729, 0]
click at [445, 410] on button "Back" at bounding box center [451, 418] width 41 height 17
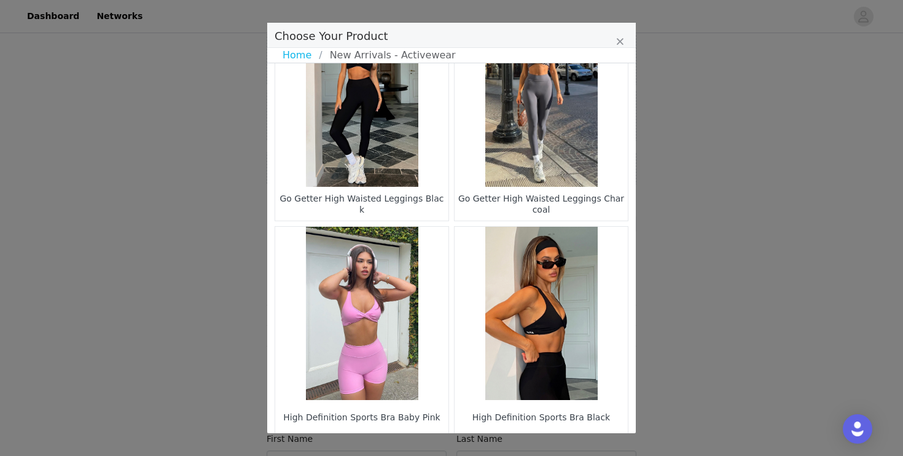
scroll to position [1807, 0]
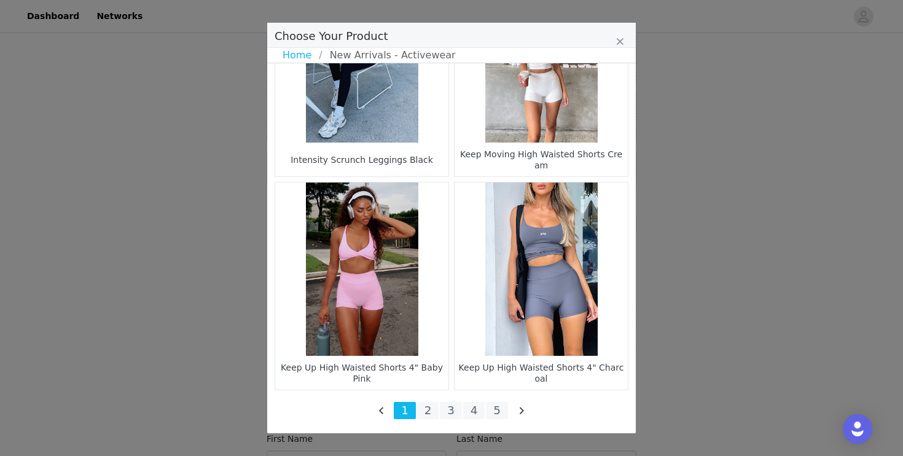
click at [404, 322] on figure "Choose Your Product" at bounding box center [361, 268] width 173 height 173
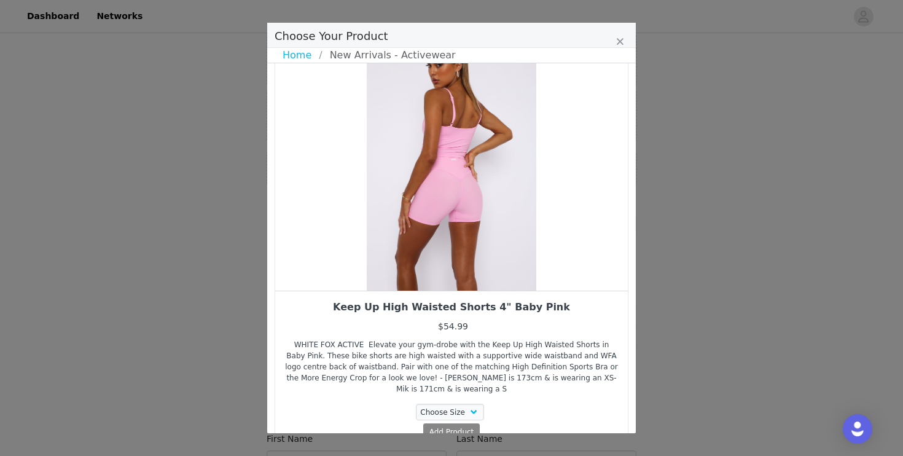
scroll to position [40, 0]
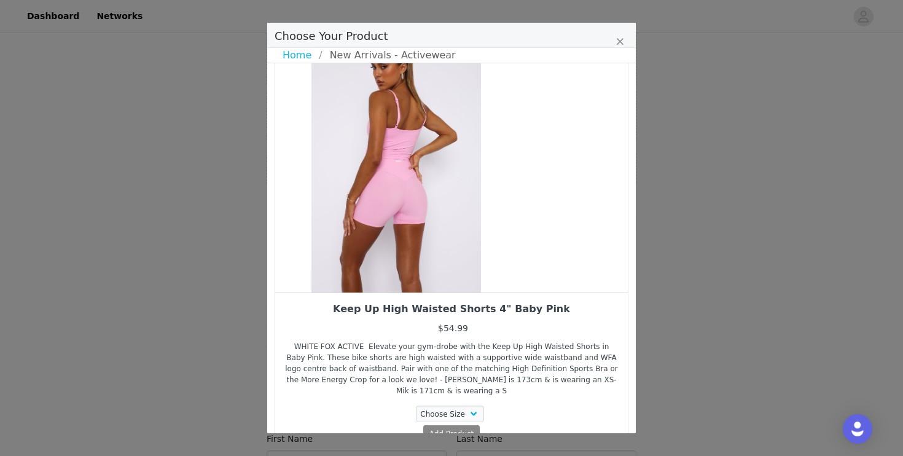
drag, startPoint x: 457, startPoint y: 245, endPoint x: 378, endPoint y: 241, distance: 78.7
click at [379, 243] on div "Choose Your Product" at bounding box center [396, 161] width 353 height 261
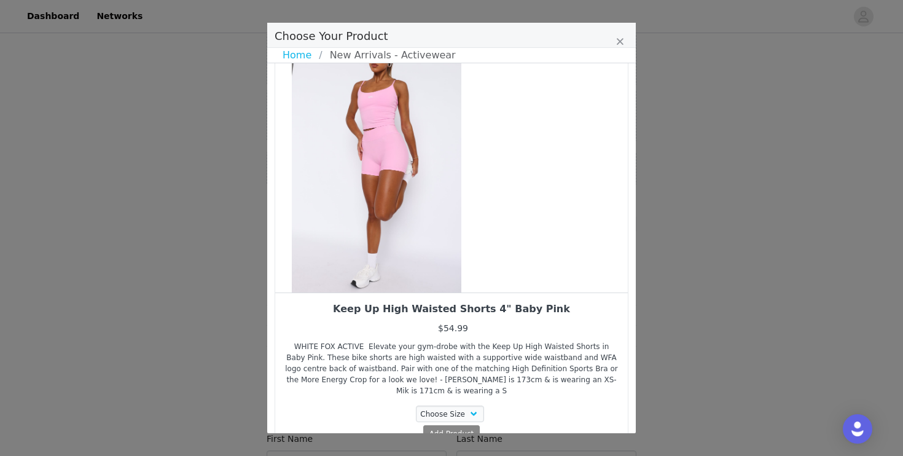
drag, startPoint x: 419, startPoint y: 246, endPoint x: 344, endPoint y: 265, distance: 77.3
click at [344, 265] on div "Choose Your Product" at bounding box center [376, 161] width 353 height 261
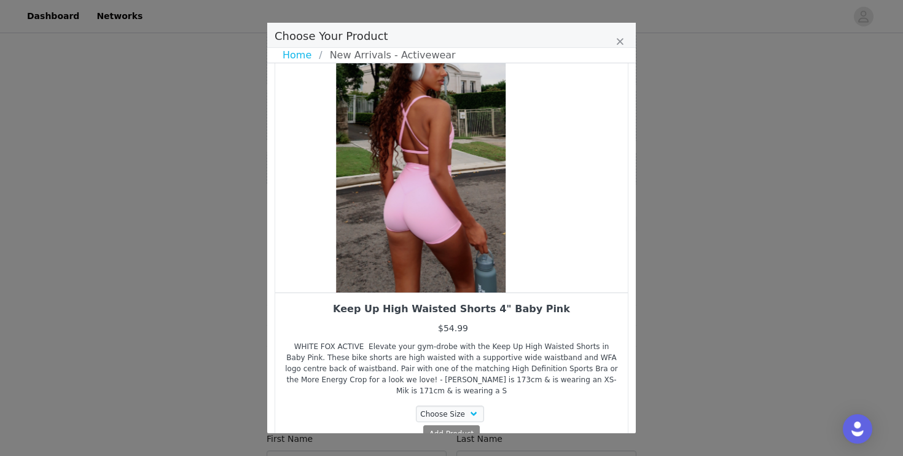
drag, startPoint x: 448, startPoint y: 253, endPoint x: 369, endPoint y: 262, distance: 80.3
click at [369, 262] on div "Choose Your Product" at bounding box center [420, 161] width 353 height 261
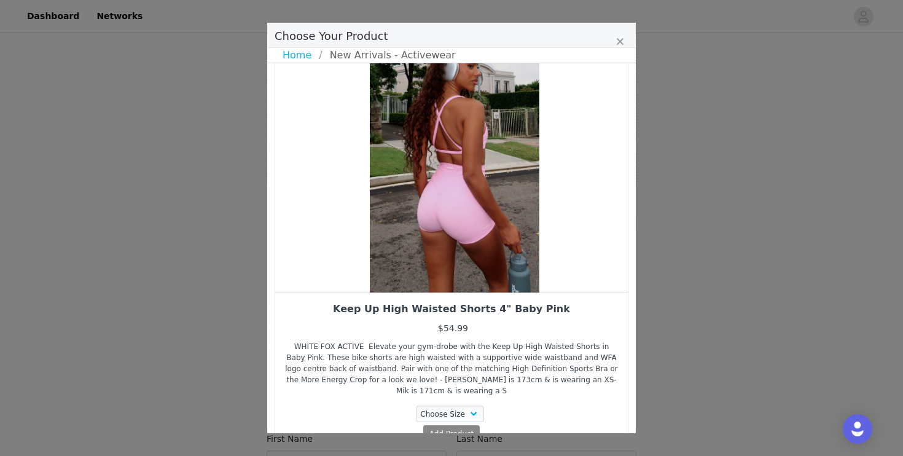
drag, startPoint x: 373, startPoint y: 258, endPoint x: 441, endPoint y: 260, distance: 67.6
click at [441, 260] on div "Choose Your Product" at bounding box center [454, 161] width 353 height 261
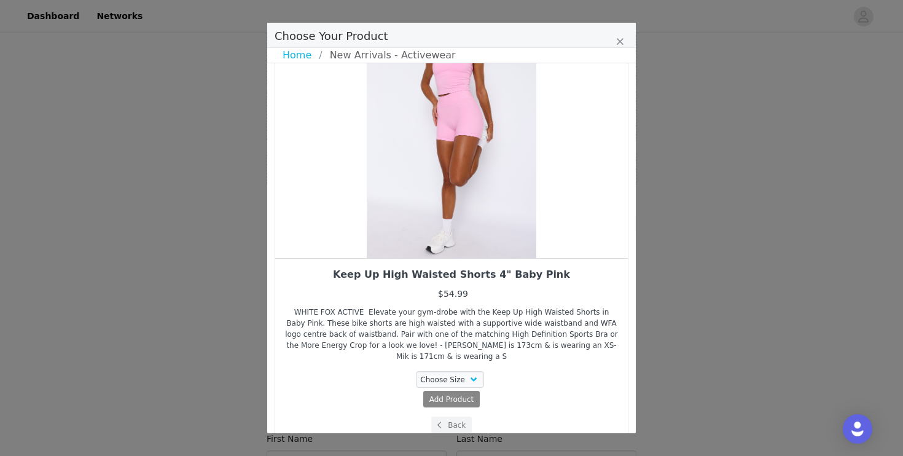
scroll to position [76, 0]
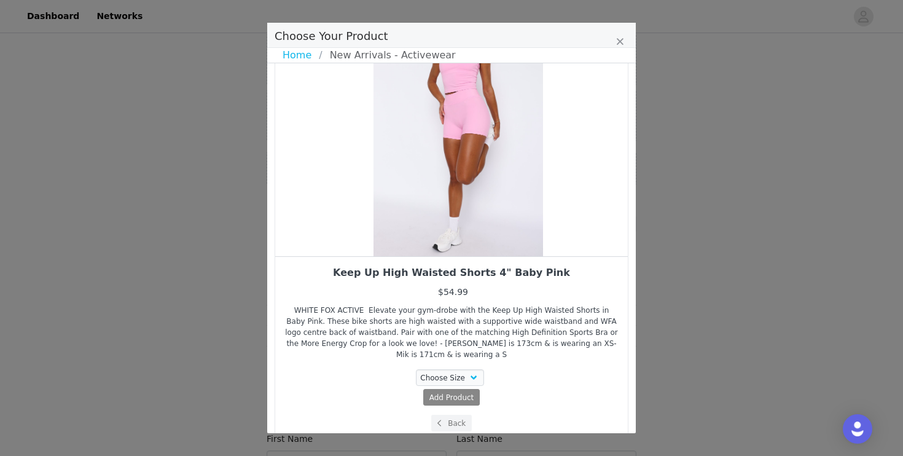
drag, startPoint x: 450, startPoint y: 233, endPoint x: 504, endPoint y: 246, distance: 56.2
click at [504, 246] on div "Choose Your Product" at bounding box center [458, 125] width 353 height 261
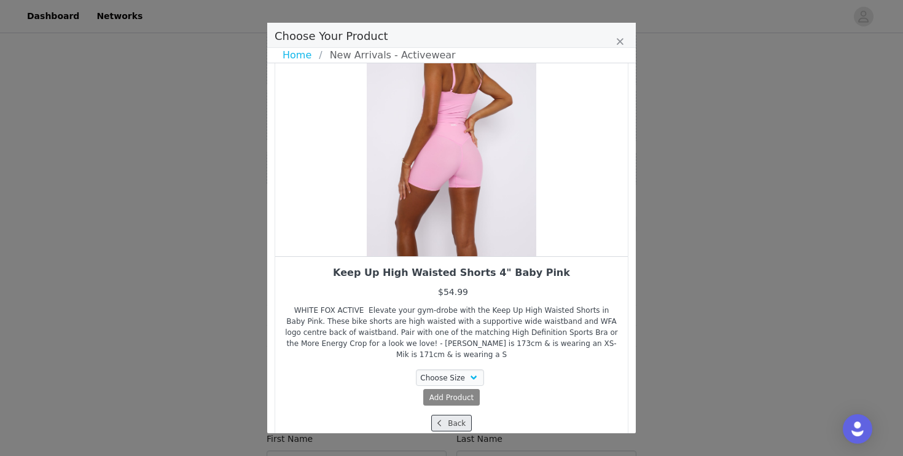
click at [450, 415] on button "Back" at bounding box center [451, 423] width 41 height 17
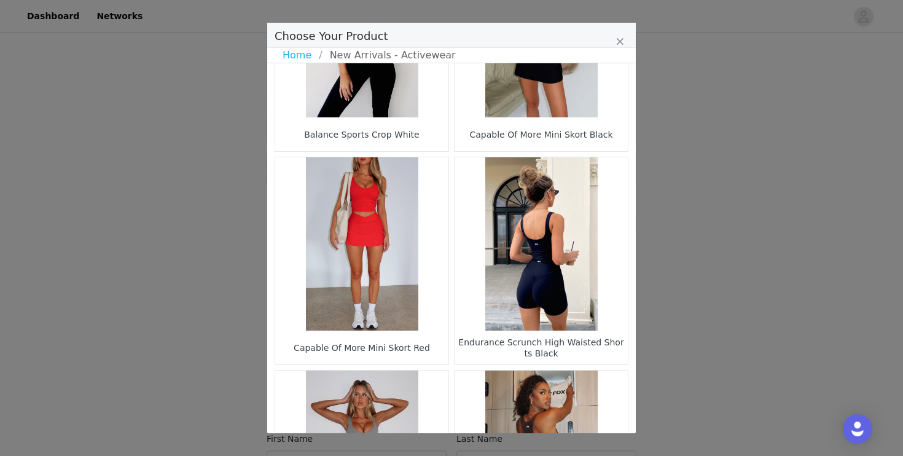
scroll to position [502, 0]
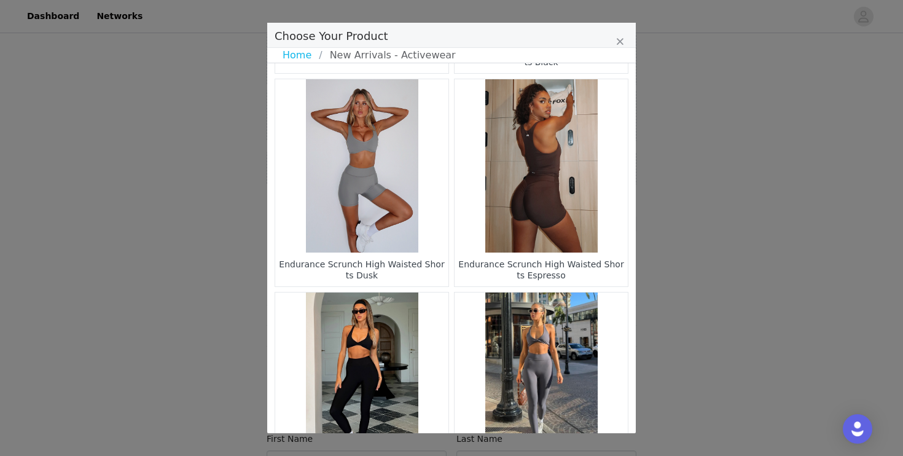
click at [525, 223] on figure "Choose Your Product" at bounding box center [541, 165] width 173 height 173
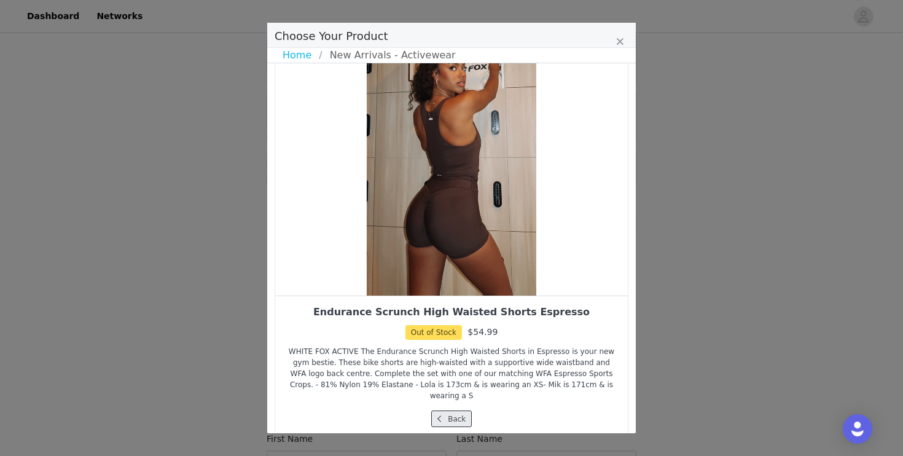
click at [447, 410] on button "Back" at bounding box center [451, 418] width 41 height 17
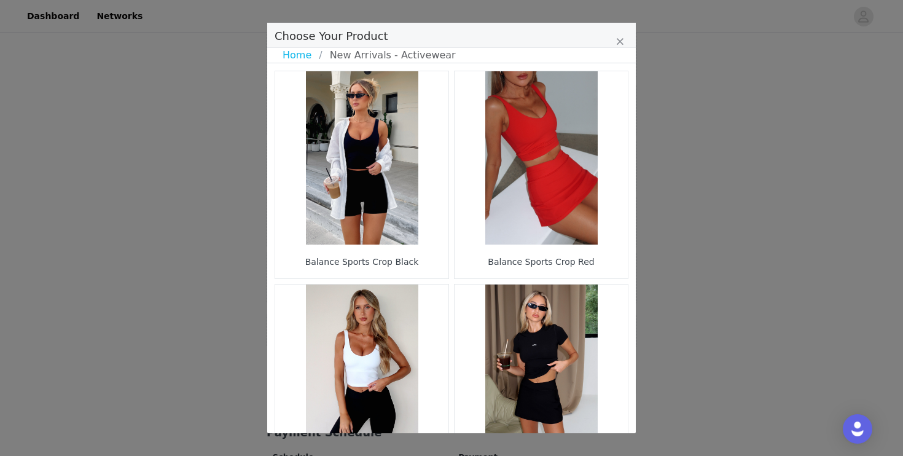
scroll to position [564, 0]
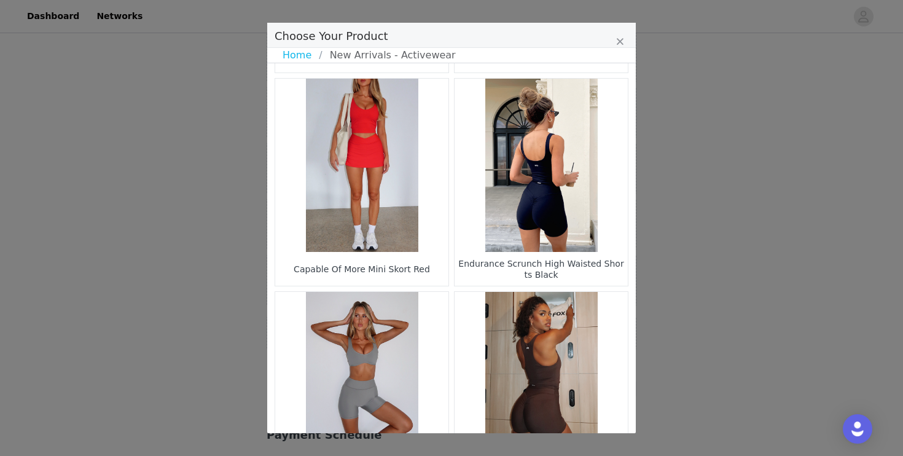
click at [512, 221] on figure "Choose Your Product" at bounding box center [541, 165] width 173 height 173
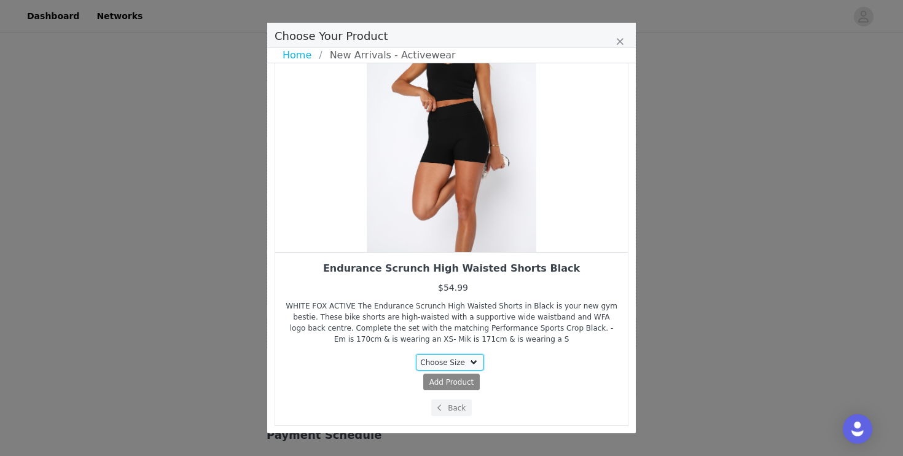
click at [474, 357] on select "Choose Size XS S M L" at bounding box center [450, 362] width 69 height 17
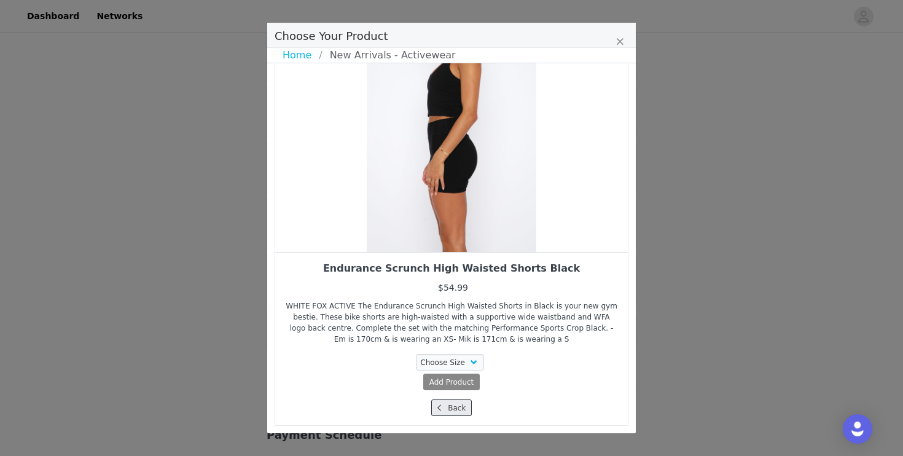
click at [442, 410] on span "Choose Your Product" at bounding box center [439, 407] width 11 height 11
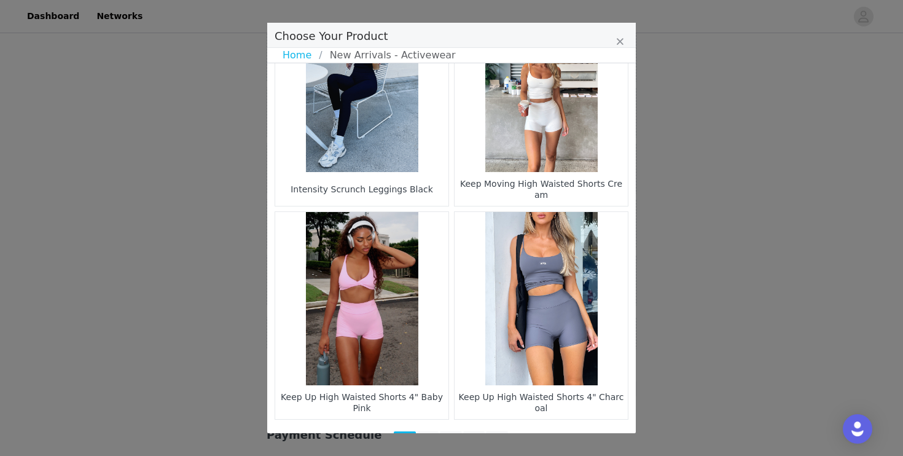
scroll to position [1782, 0]
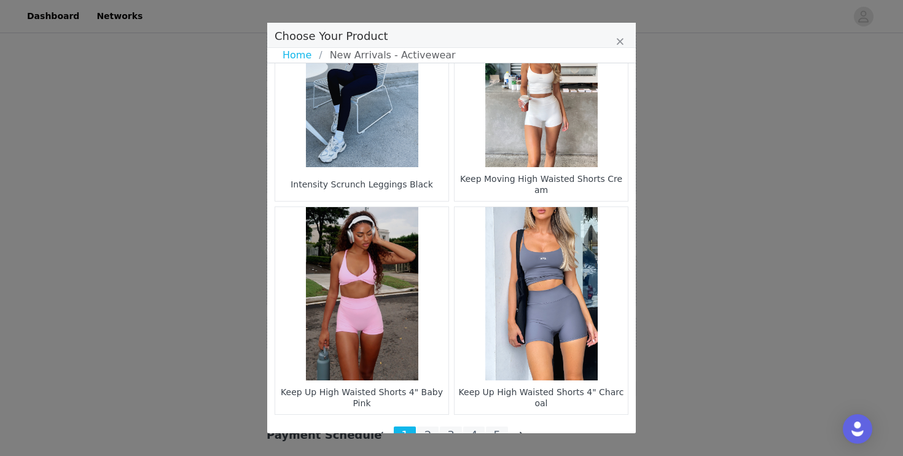
click at [536, 361] on figure "Choose Your Product" at bounding box center [541, 293] width 173 height 173
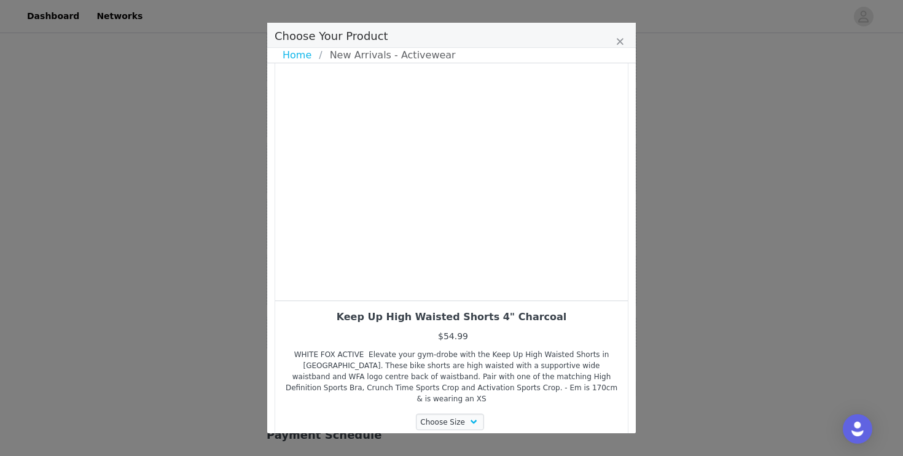
scroll to position [18, 0]
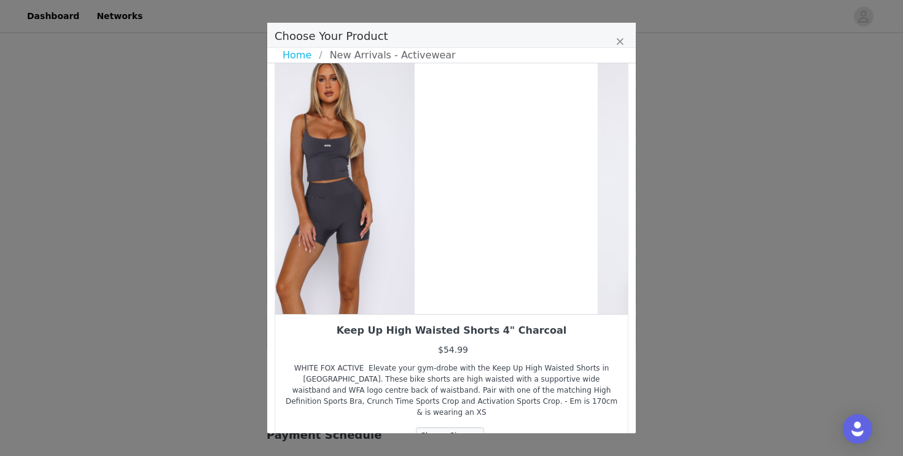
drag, startPoint x: 509, startPoint y: 197, endPoint x: 388, endPoint y: 256, distance: 135.2
click at [388, 256] on div "Choose Your Product" at bounding box center [330, 183] width 353 height 261
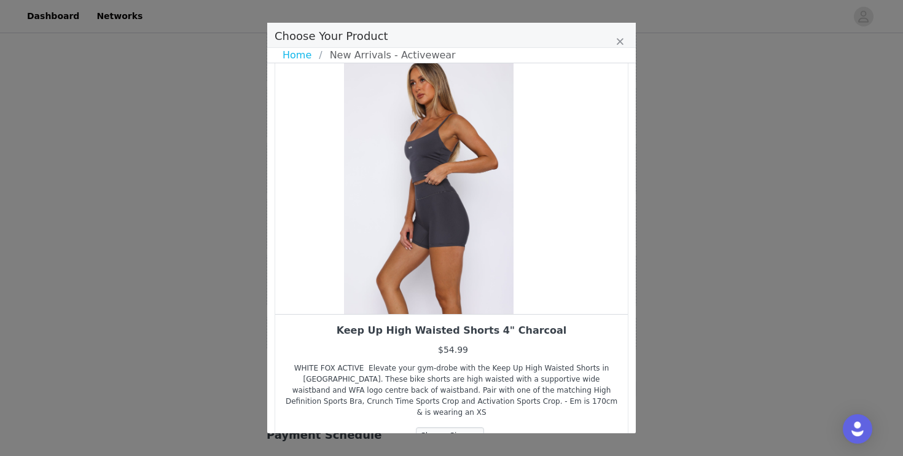
drag, startPoint x: 484, startPoint y: 216, endPoint x: 394, endPoint y: 266, distance: 102.9
click at [394, 266] on div "Choose Your Product" at bounding box center [428, 183] width 353 height 261
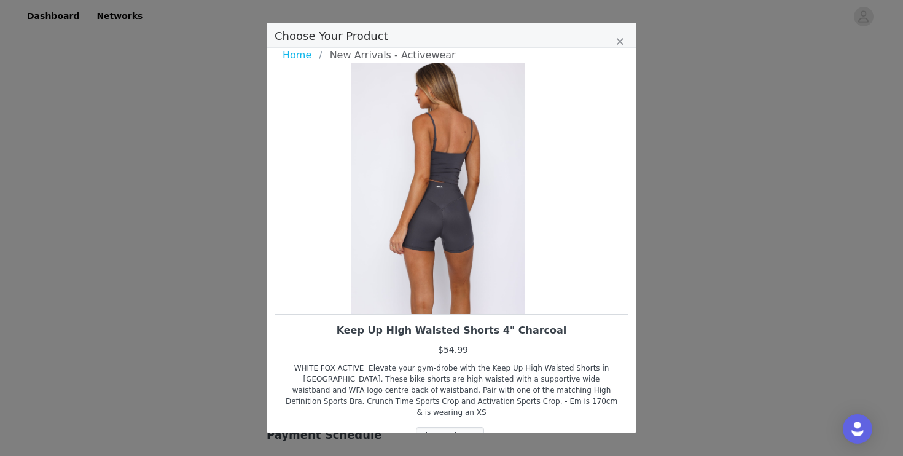
drag, startPoint x: 431, startPoint y: 243, endPoint x: 383, endPoint y: 248, distance: 48.2
click at [385, 248] on div "Choose Your Product" at bounding box center [437, 183] width 353 height 261
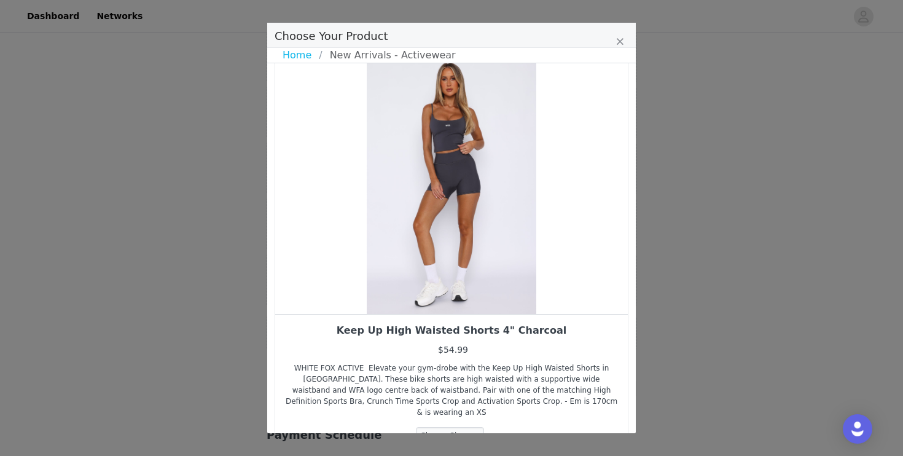
scroll to position [80, 0]
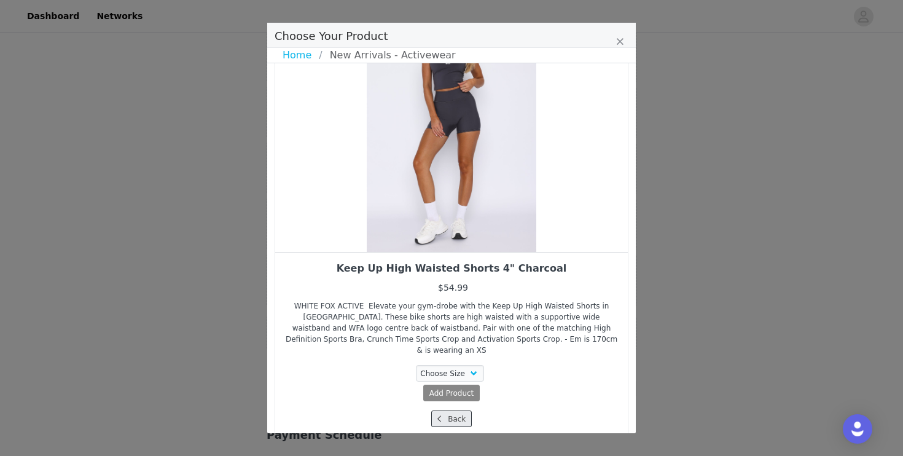
click at [442, 413] on span "Choose Your Product" at bounding box center [439, 418] width 11 height 11
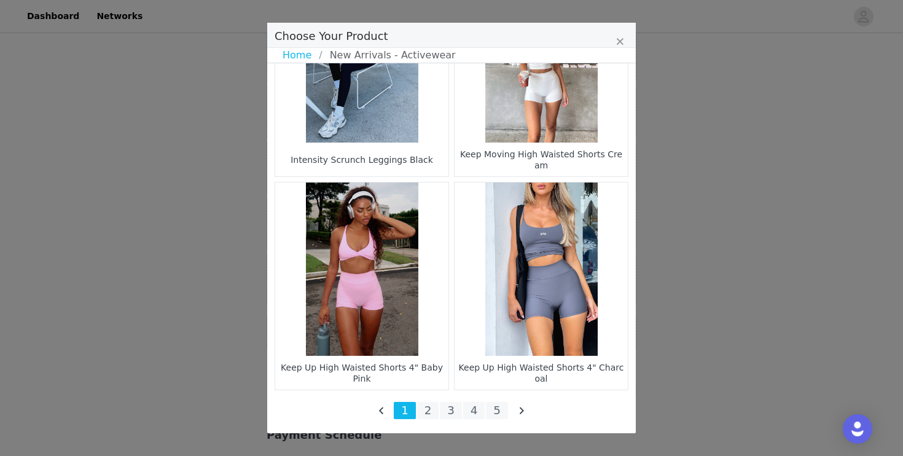
click at [360, 323] on figure "Choose Your Product" at bounding box center [361, 268] width 173 height 173
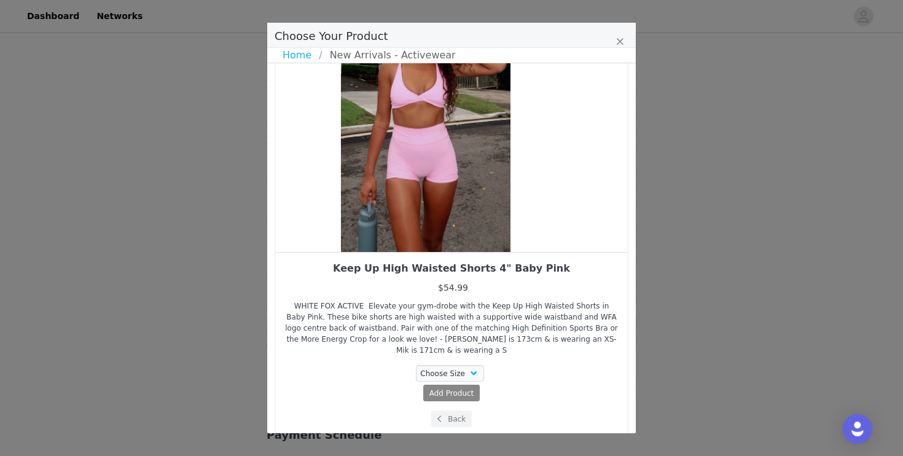
drag, startPoint x: 459, startPoint y: 242, endPoint x: 394, endPoint y: 273, distance: 72.5
click at [399, 267] on div "Keep Up High Waisted Shorts 4" Baby Pink $54.99 WHITE FOX ACTIVE Elevate your g…" at bounding box center [452, 213] width 354 height 447
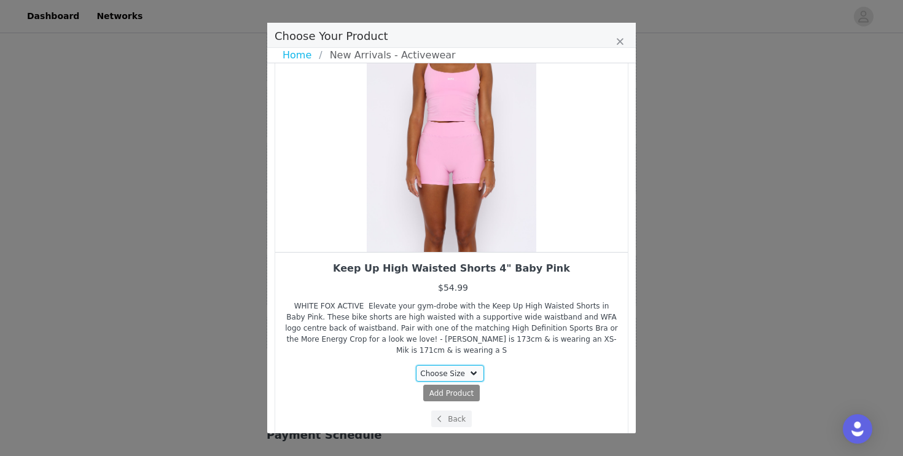
click at [473, 367] on select "Choose Size XXS XS S M L XL" at bounding box center [450, 373] width 69 height 17
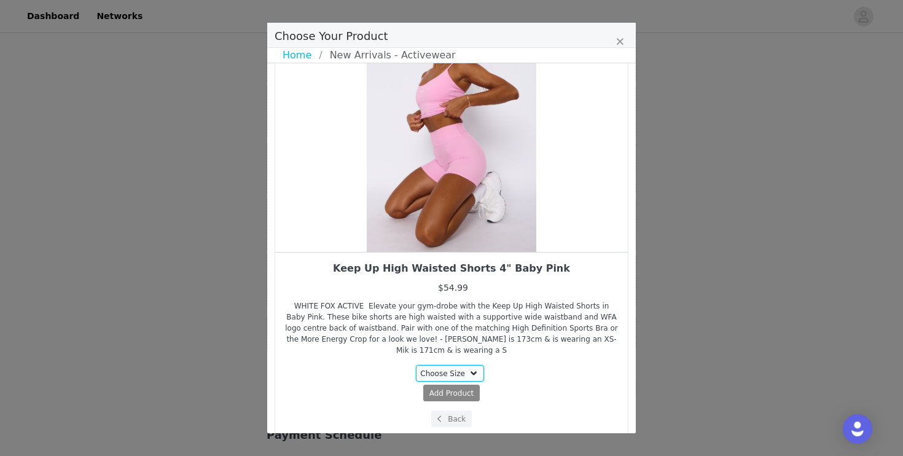
select select "21212415"
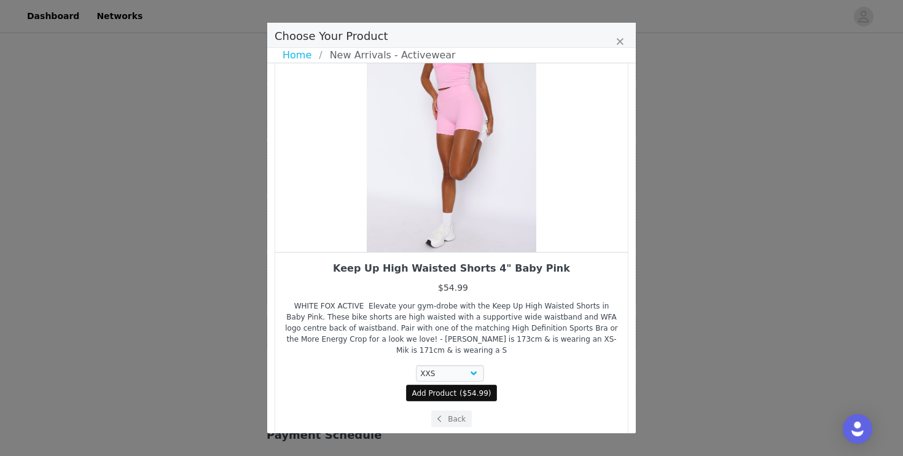
click at [463, 389] on span "$54.99" at bounding box center [476, 393] width 26 height 9
select select "21212415"
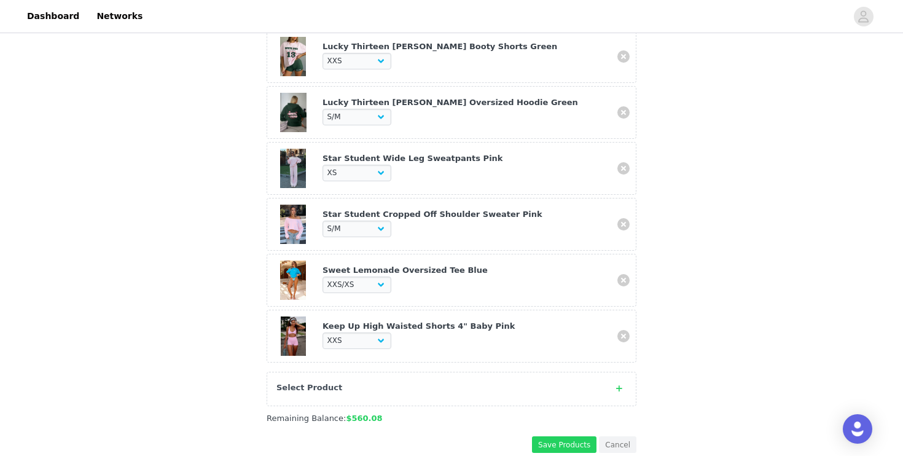
click at [620, 385] on icon at bounding box center [619, 389] width 6 height 8
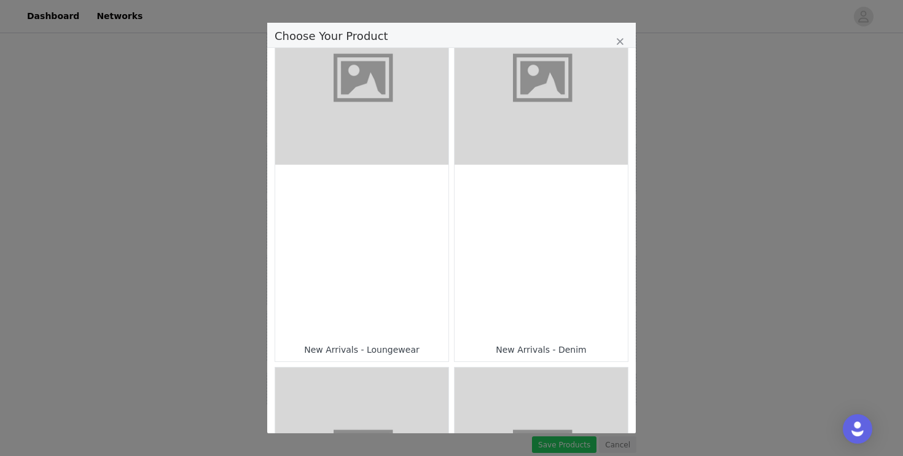
scroll to position [607, 0]
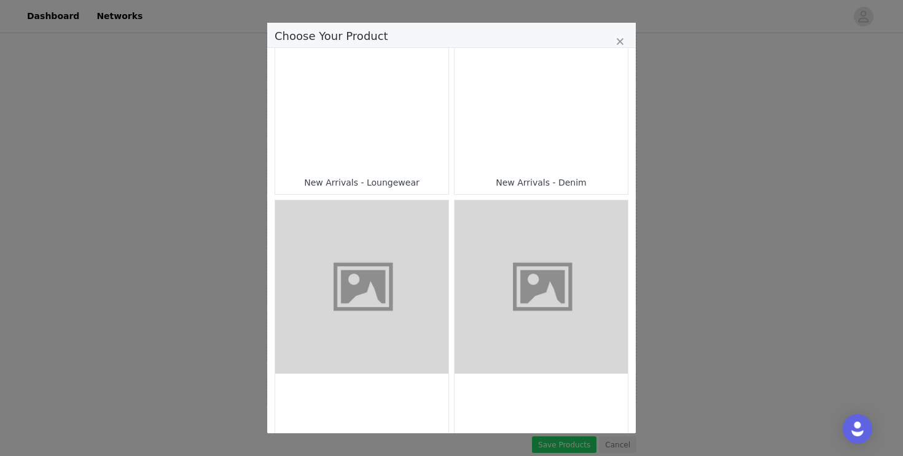
click at [360, 148] on div "Choose Your Product" at bounding box center [361, 84] width 173 height 173
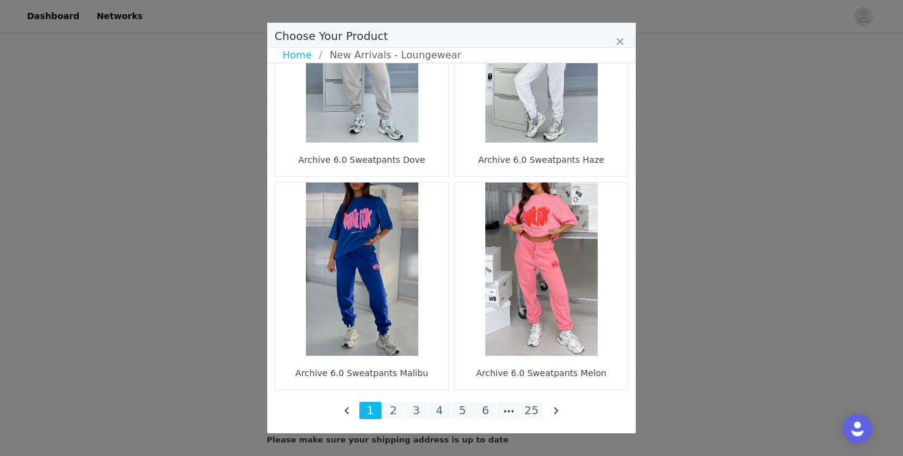
scroll to position [1058, 0]
click at [298, 59] on link "Home" at bounding box center [301, 55] width 36 height 15
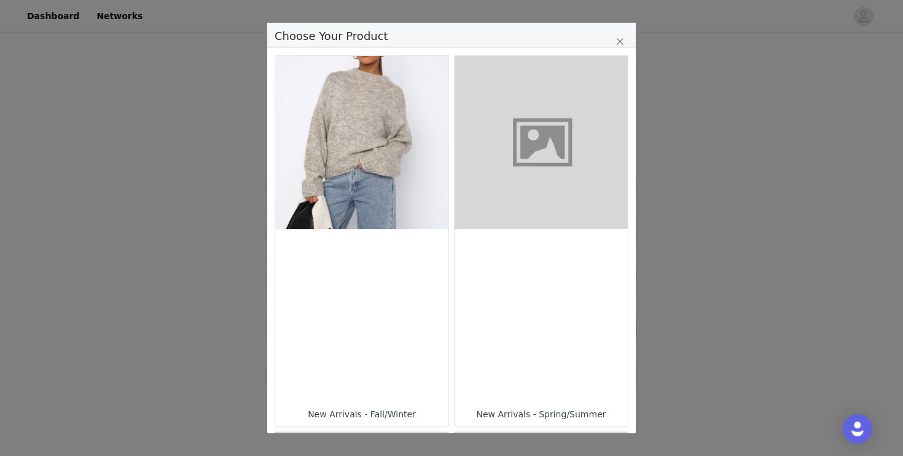
click at [556, 260] on div "Choose Your Product" at bounding box center [541, 315] width 173 height 173
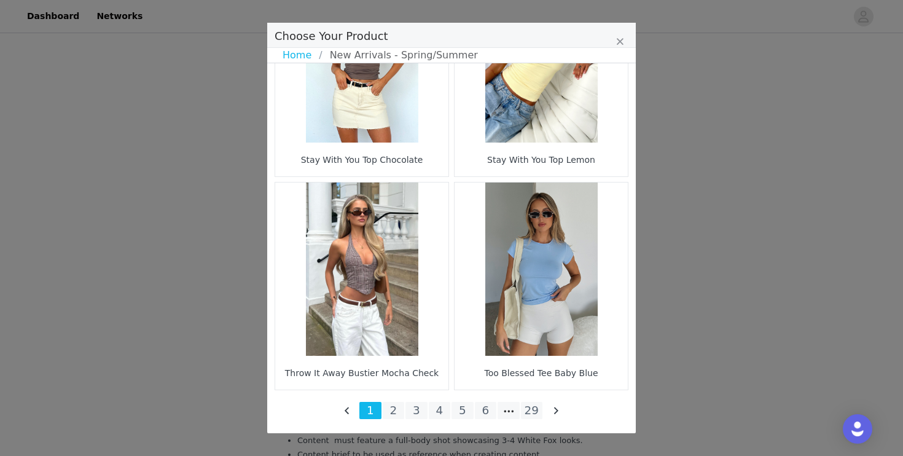
scroll to position [1805, 0]
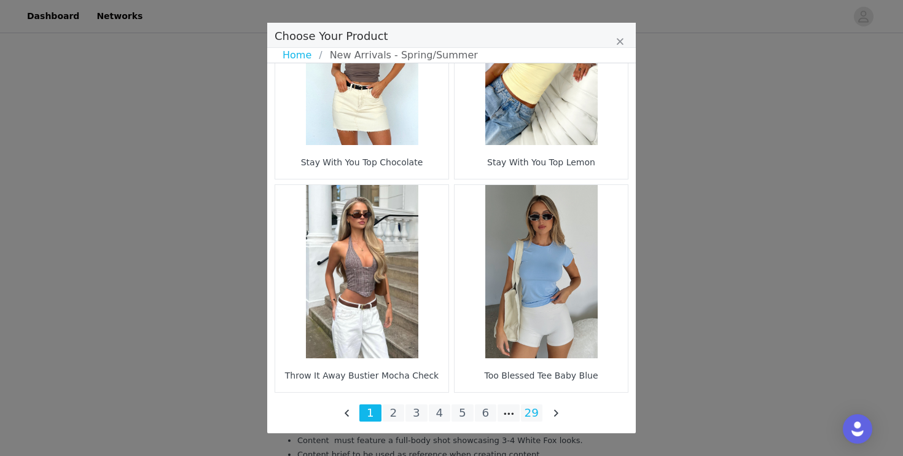
click at [532, 418] on li "29" at bounding box center [532, 412] width 22 height 17
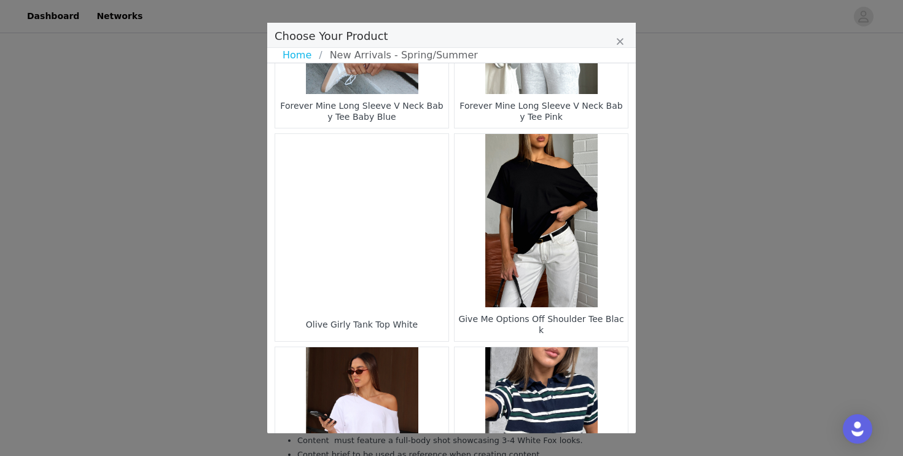
scroll to position [152, 0]
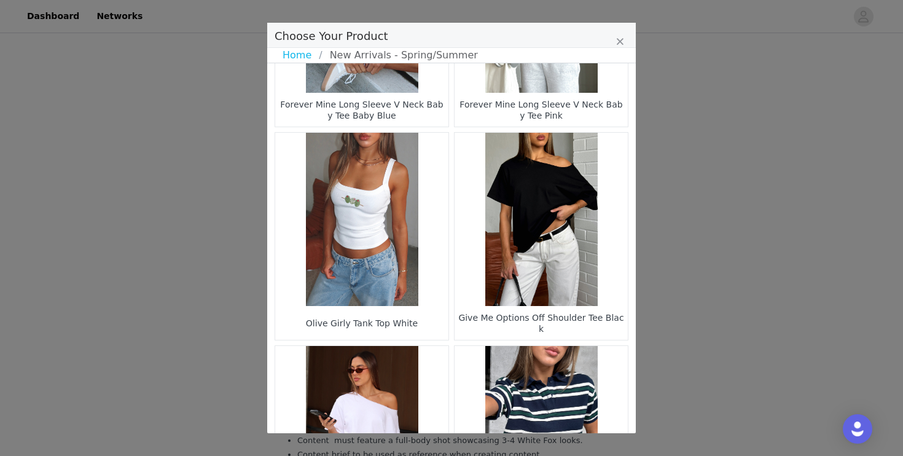
click at [343, 230] on figure "Choose Your Product" at bounding box center [361, 219] width 173 height 173
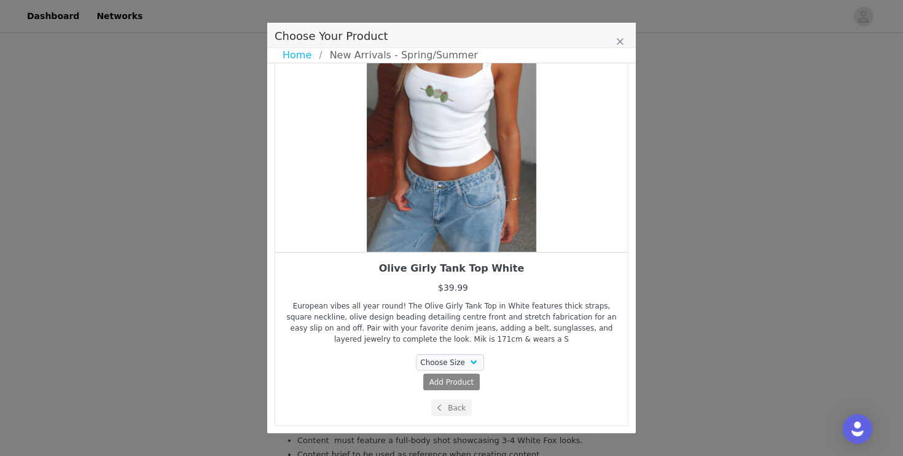
drag, startPoint x: 467, startPoint y: 222, endPoint x: 392, endPoint y: 222, distance: 75.6
click at [394, 222] on div "Choose Your Product" at bounding box center [451, 121] width 353 height 261
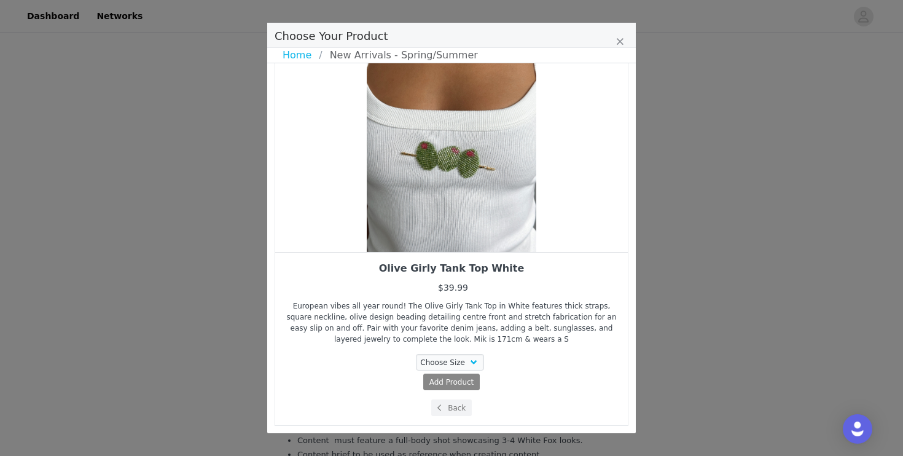
drag, startPoint x: 485, startPoint y: 194, endPoint x: 388, endPoint y: 196, distance: 97.1
click at [389, 197] on div "Choose Your Product" at bounding box center [451, 121] width 353 height 261
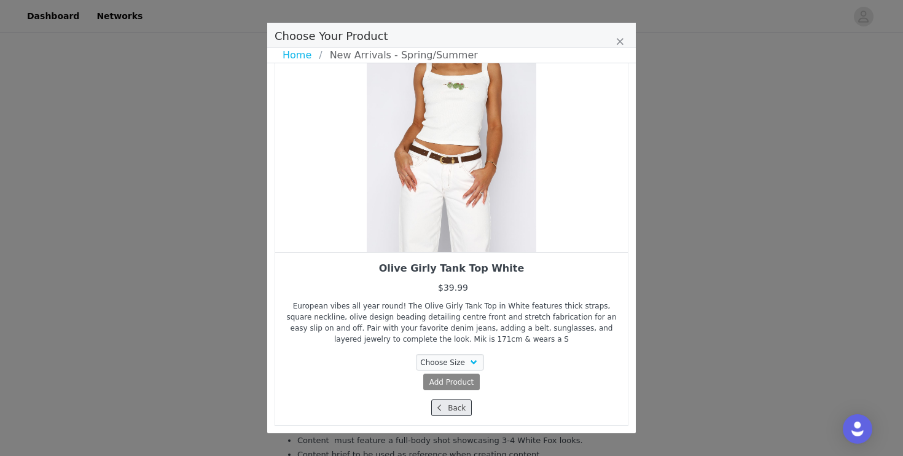
click at [459, 413] on button "Back" at bounding box center [451, 407] width 41 height 17
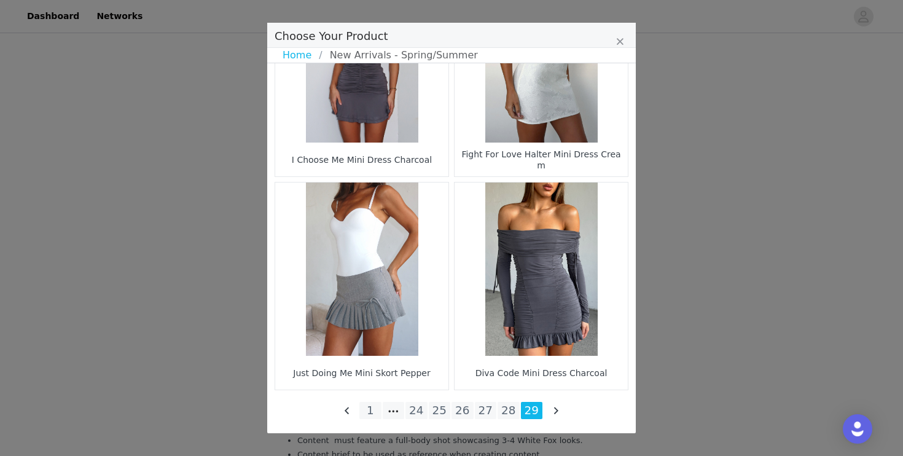
scroll to position [1793, 0]
click at [510, 412] on li "28" at bounding box center [509, 410] width 22 height 17
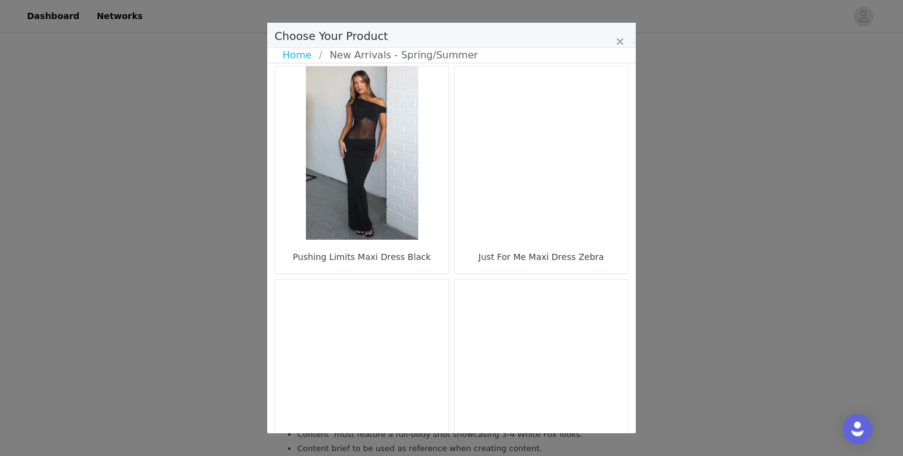
scroll to position [1807, 0]
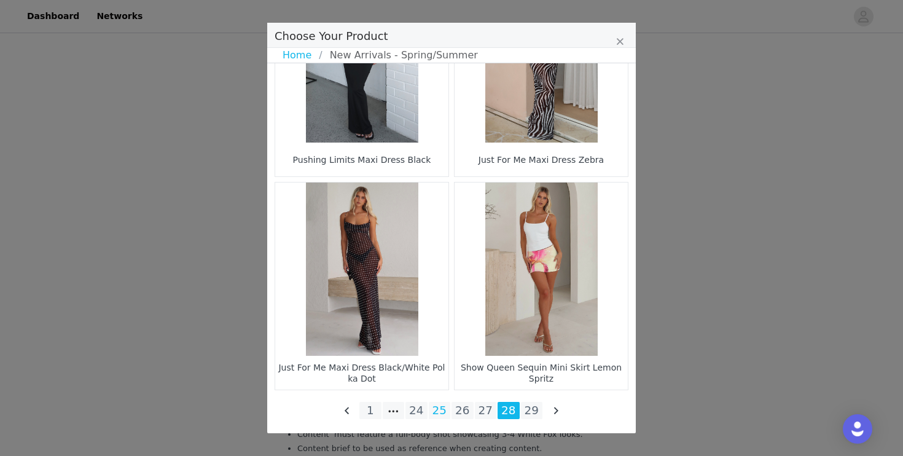
click at [445, 411] on li "25" at bounding box center [440, 410] width 22 height 17
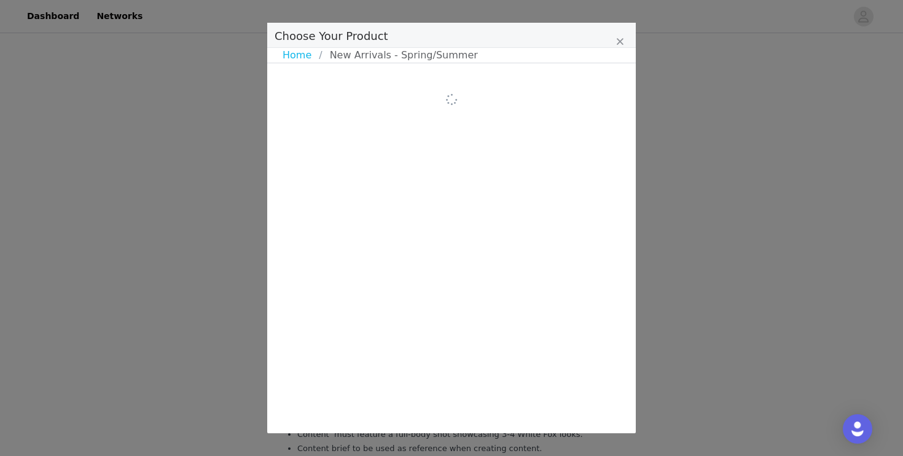
scroll to position [0, 0]
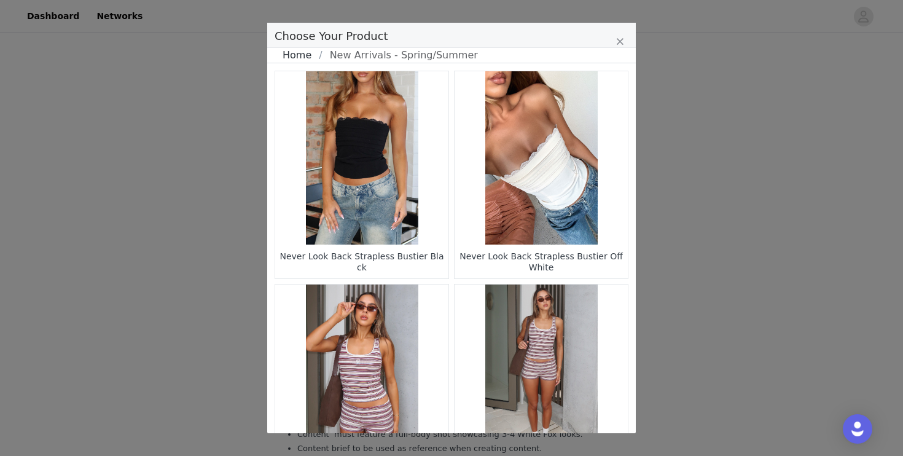
click at [300, 56] on link "Home" at bounding box center [301, 55] width 36 height 15
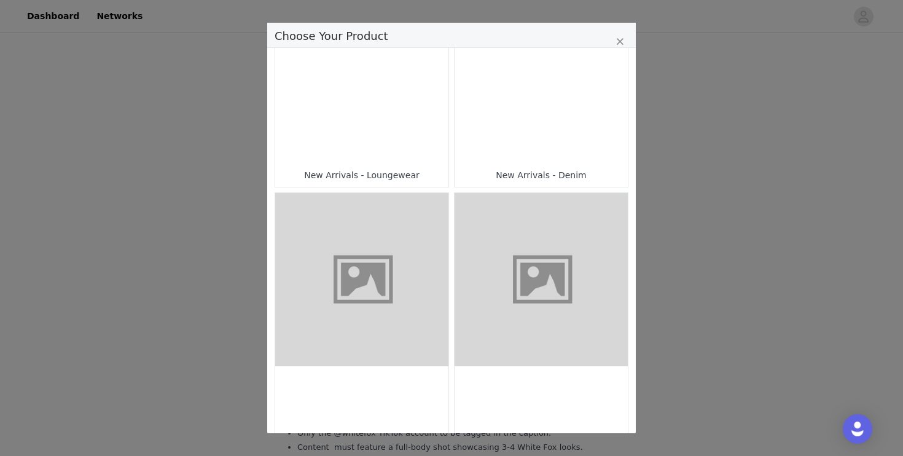
scroll to position [614, 0]
click at [357, 97] on div "Choose Your Product" at bounding box center [361, 77] width 173 height 173
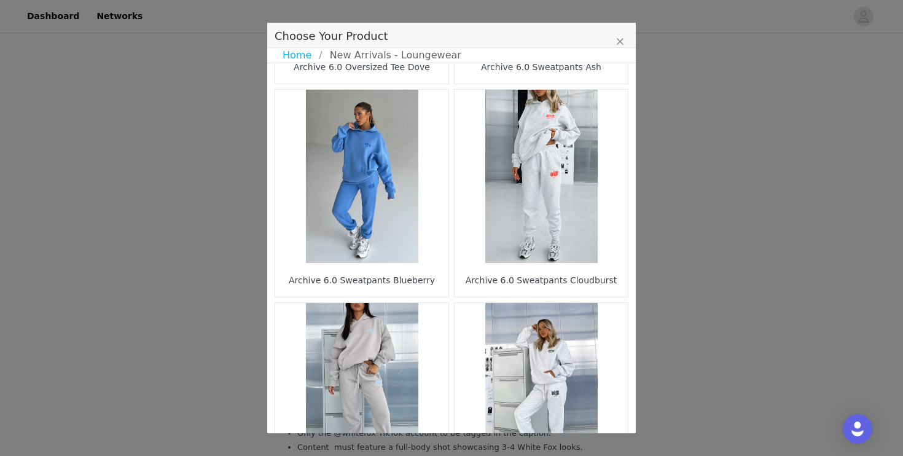
scroll to position [1807, 0]
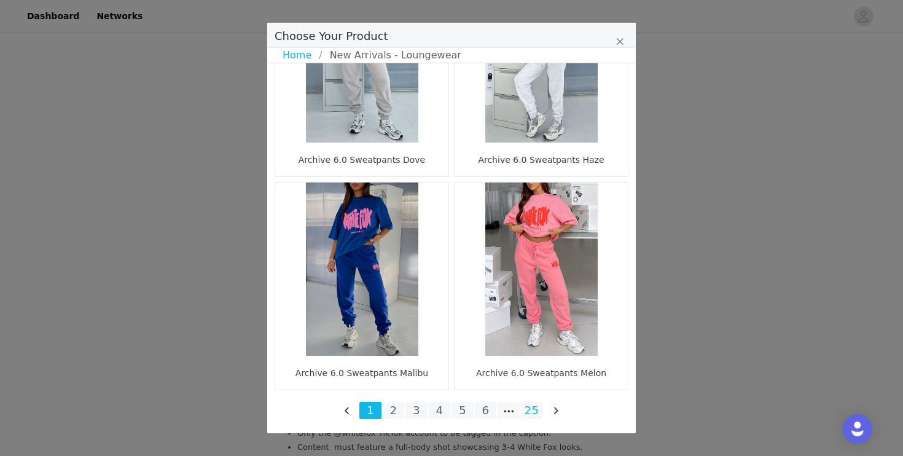
click at [525, 409] on li "25" at bounding box center [532, 410] width 22 height 17
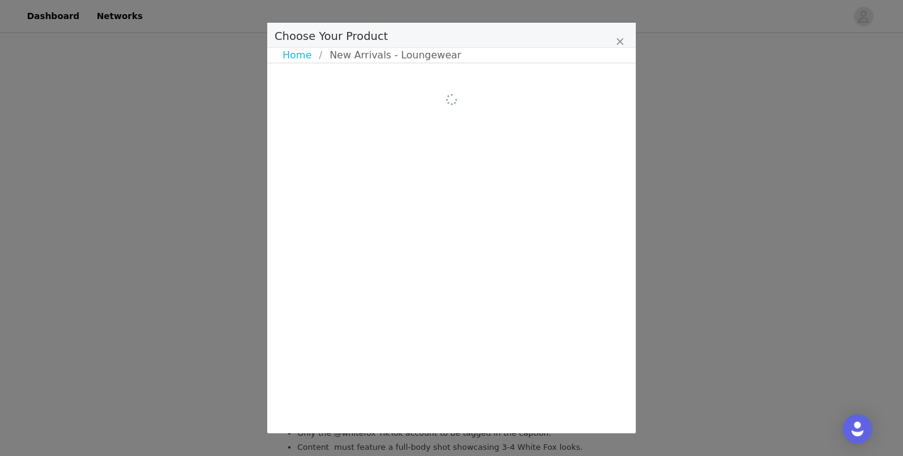
scroll to position [0, 0]
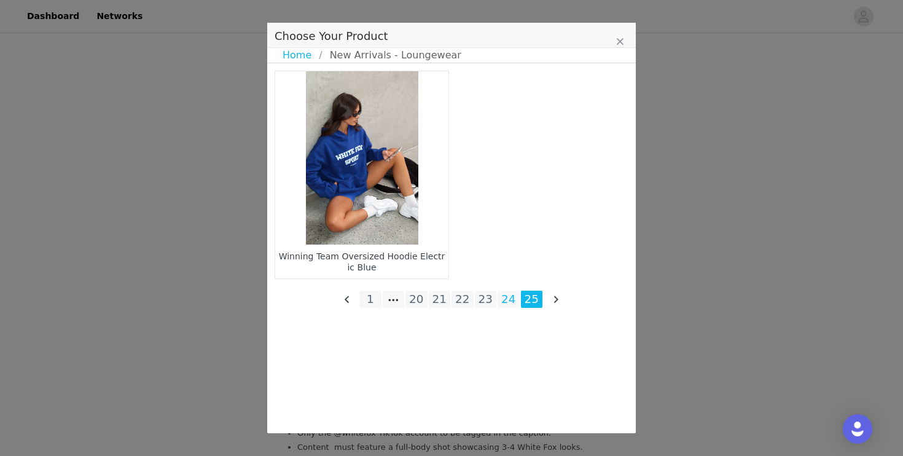
click at [510, 297] on li "24" at bounding box center [509, 299] width 22 height 17
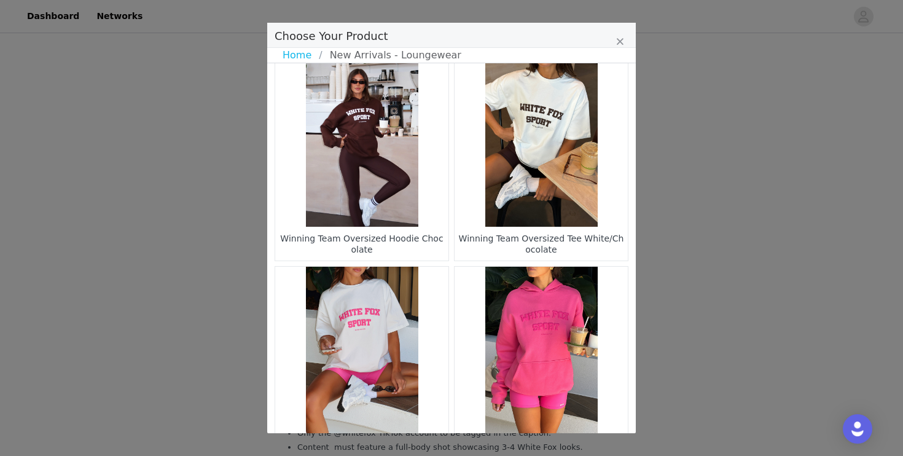
scroll to position [1807, 0]
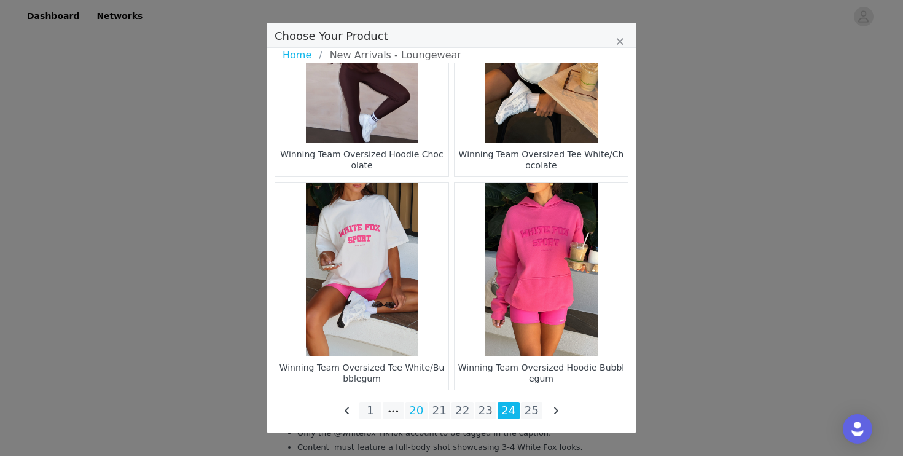
click at [420, 410] on li "20" at bounding box center [416, 410] width 22 height 17
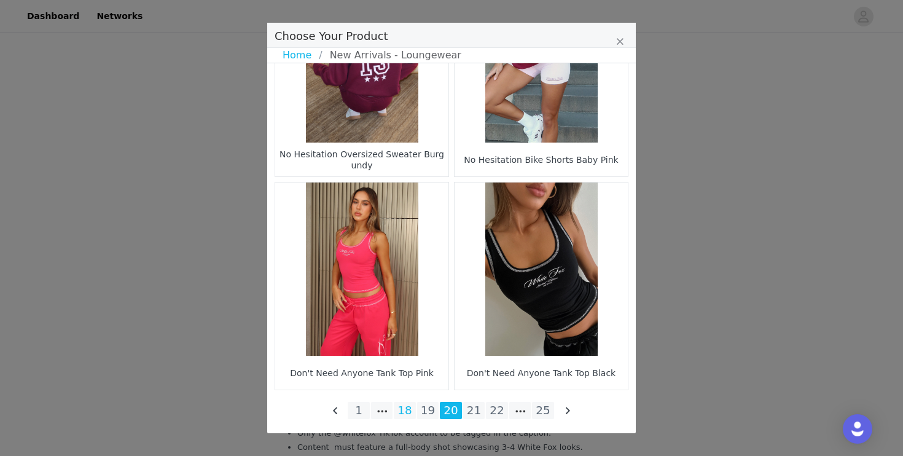
click at [404, 412] on li "18" at bounding box center [405, 410] width 22 height 17
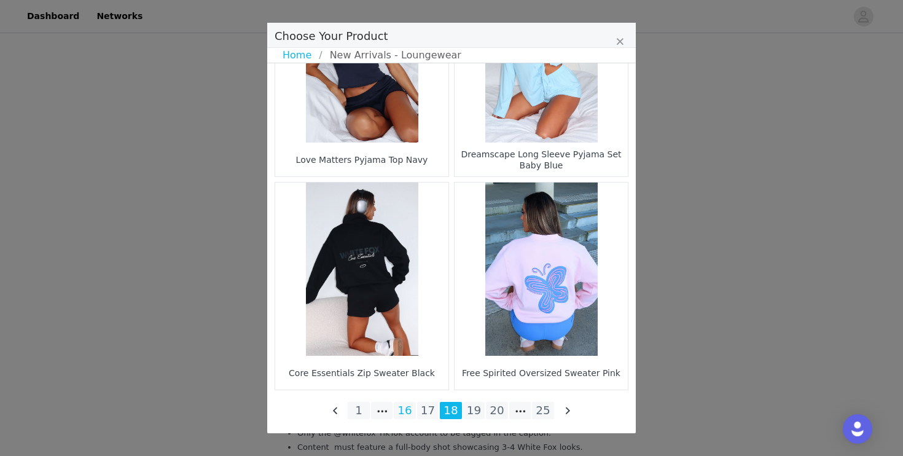
click at [407, 410] on li "16" at bounding box center [405, 410] width 22 height 17
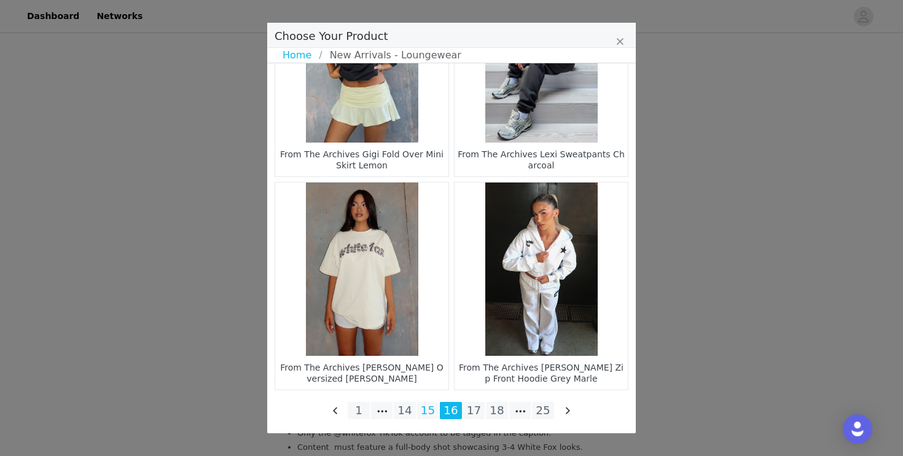
click at [432, 408] on li "15" at bounding box center [428, 410] width 22 height 17
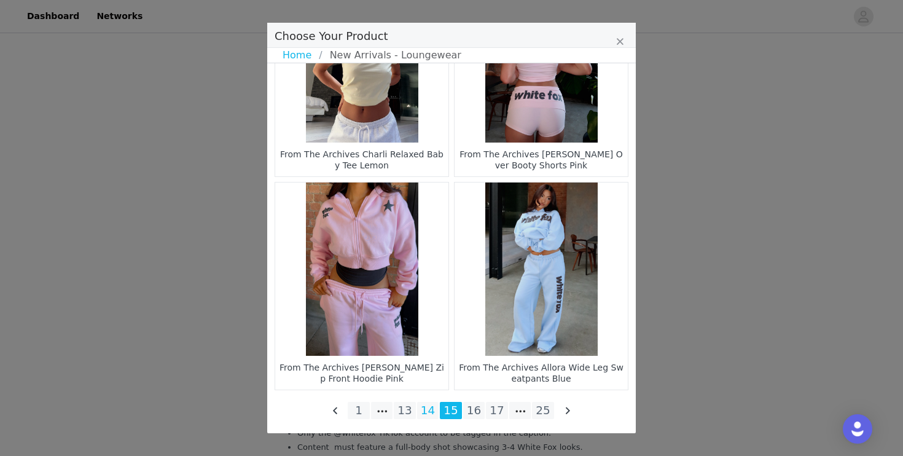
click at [427, 417] on li "14" at bounding box center [428, 410] width 22 height 17
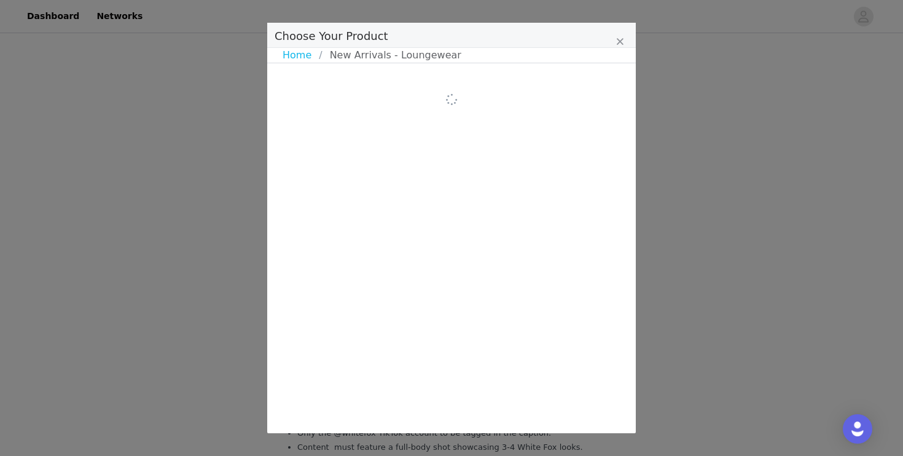
scroll to position [0, 0]
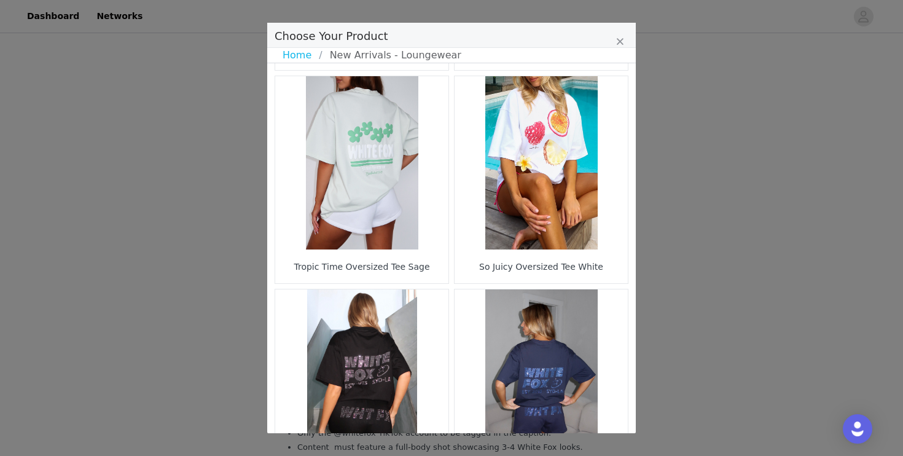
click at [357, 190] on figure "Choose Your Product" at bounding box center [361, 162] width 173 height 173
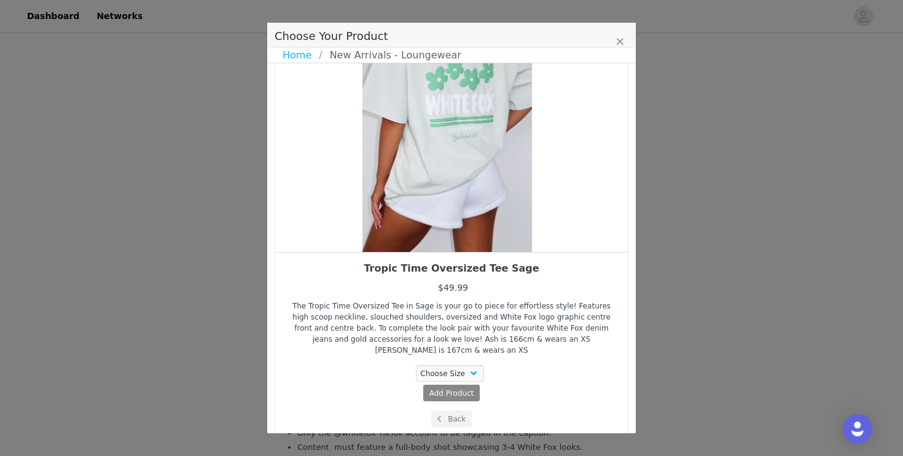
drag, startPoint x: 431, startPoint y: 168, endPoint x: 390, endPoint y: 168, distance: 41.2
click at [405, 168] on div "Choose Your Product" at bounding box center [447, 121] width 353 height 261
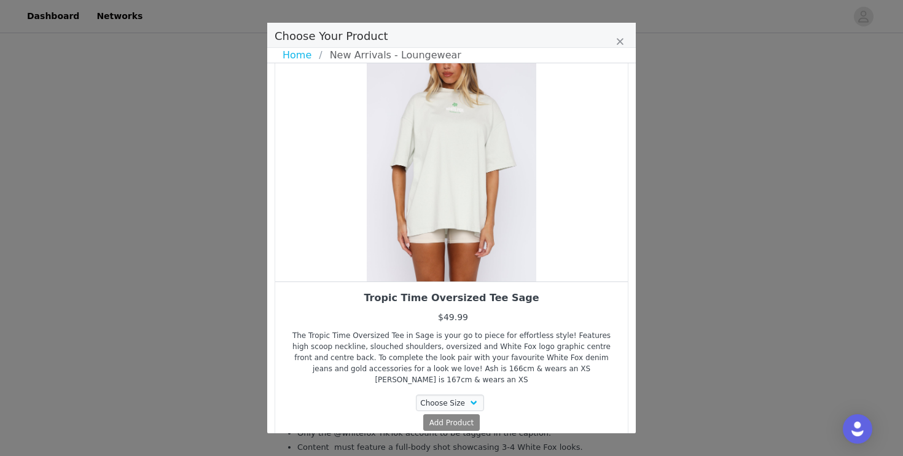
scroll to position [44, 0]
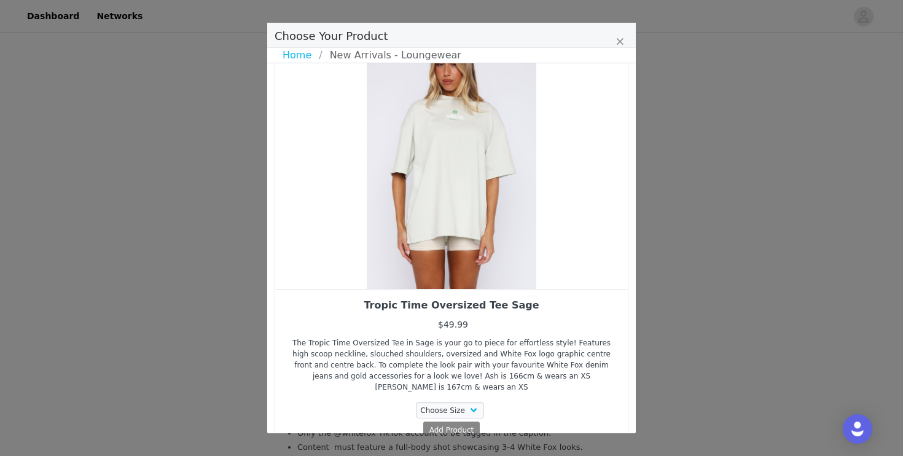
drag, startPoint x: 458, startPoint y: 160, endPoint x: 385, endPoint y: 160, distance: 72.5
click at [385, 160] on div "Choose Your Product" at bounding box center [451, 158] width 353 height 261
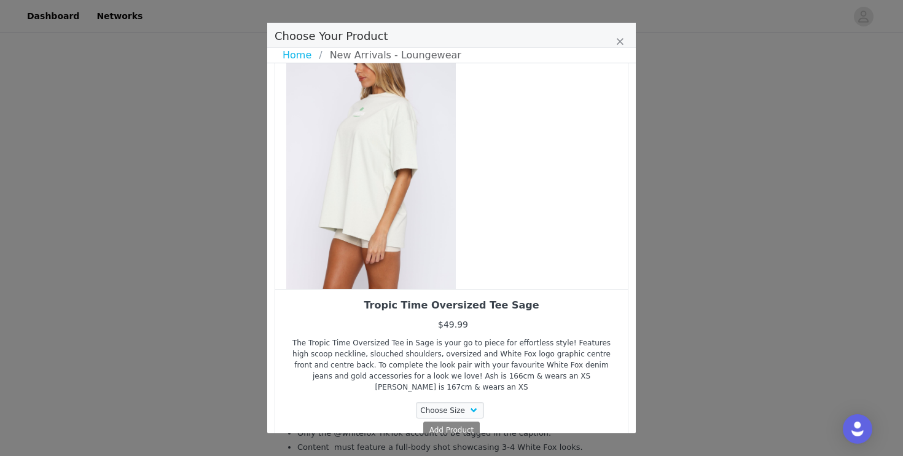
drag, startPoint x: 505, startPoint y: 189, endPoint x: 424, endPoint y: 198, distance: 81.0
click at [424, 198] on div "Choose Your Product" at bounding box center [371, 158] width 353 height 261
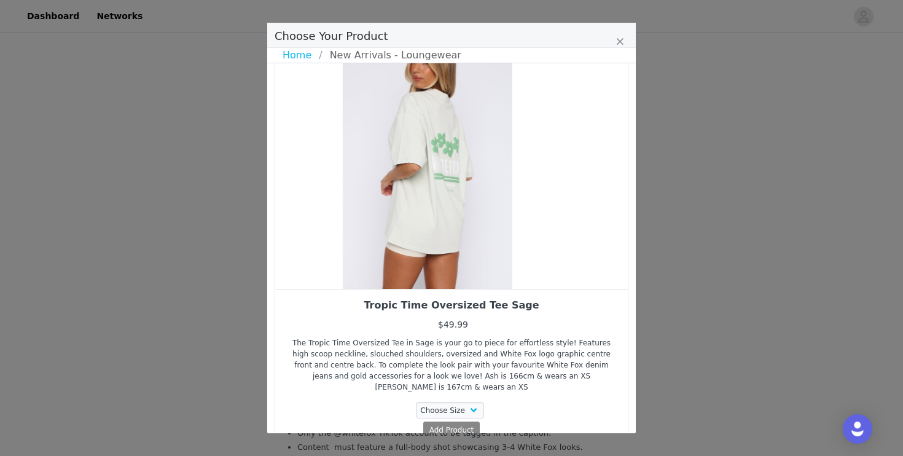
drag, startPoint x: 464, startPoint y: 224, endPoint x: 397, endPoint y: 227, distance: 67.0
click at [397, 227] on div "Choose Your Product" at bounding box center [427, 158] width 353 height 261
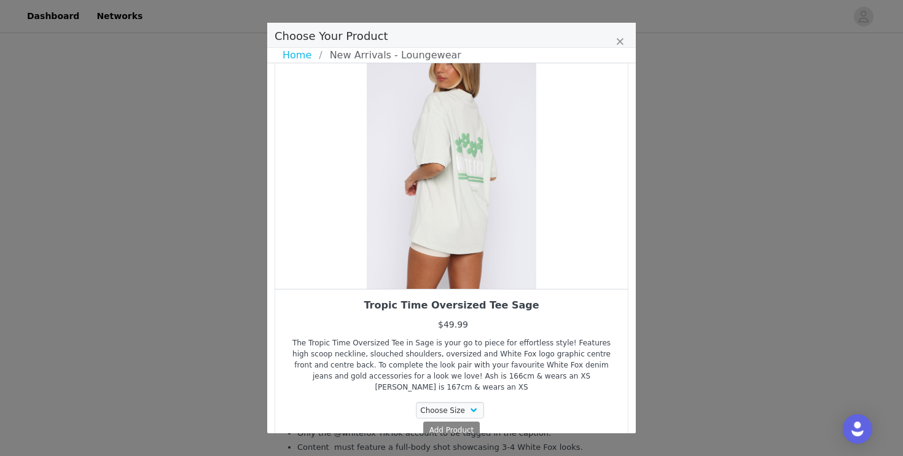
scroll to position [80, 0]
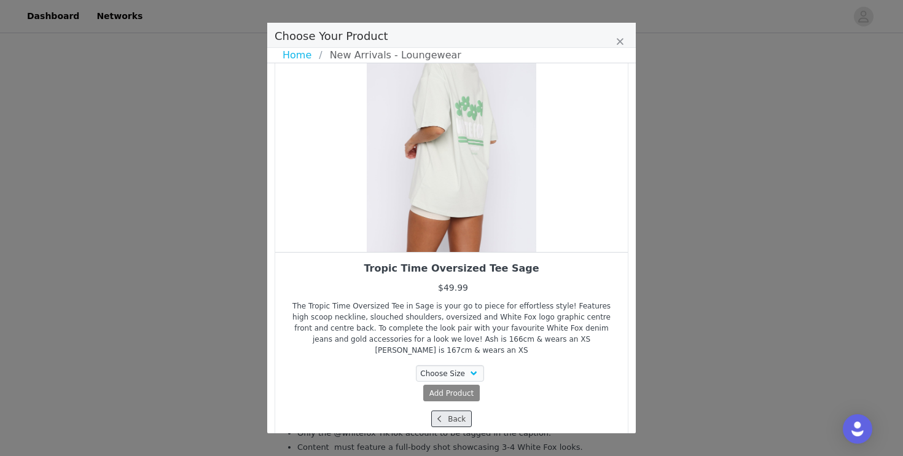
click at [448, 410] on button "Back" at bounding box center [451, 418] width 41 height 17
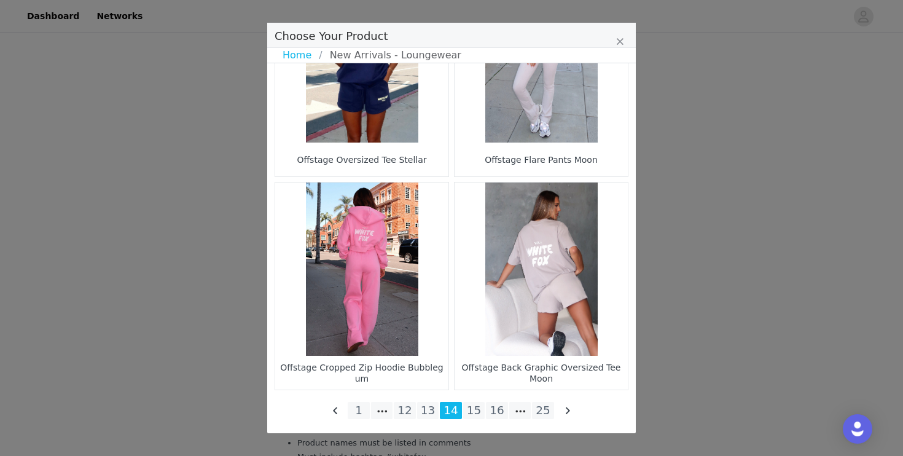
scroll to position [2054, 0]
click at [435, 405] on li "13" at bounding box center [428, 410] width 22 height 17
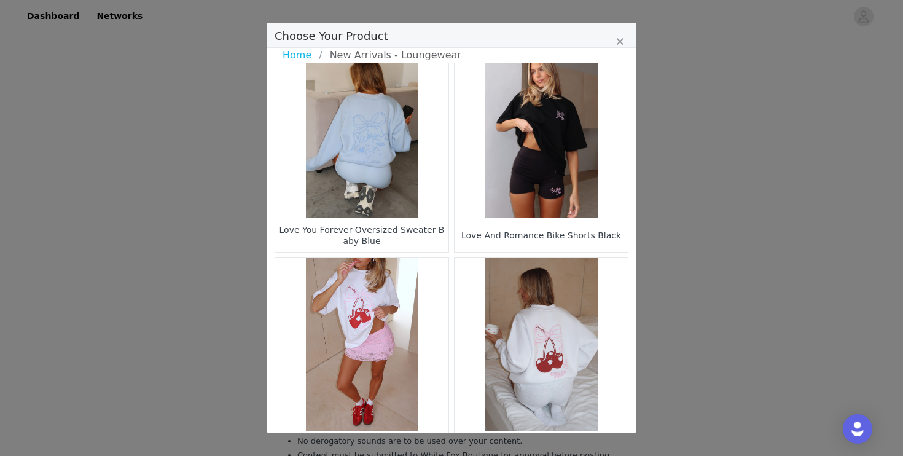
scroll to position [1807, 0]
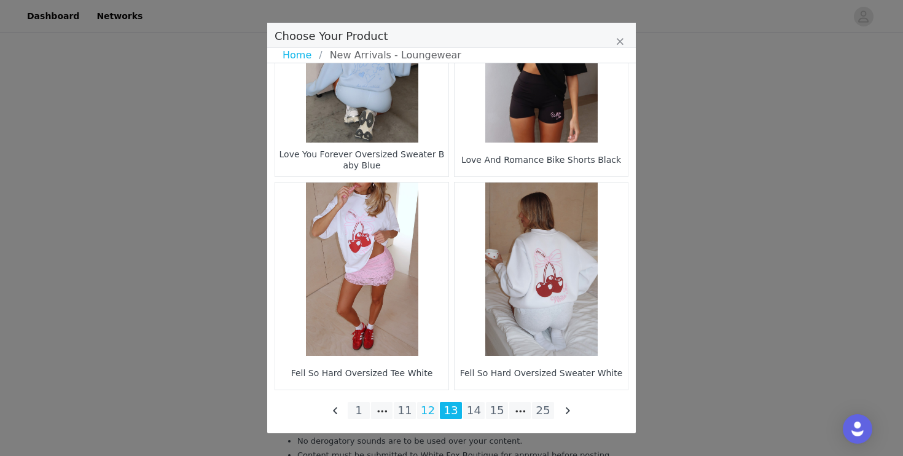
click at [430, 413] on li "12" at bounding box center [428, 410] width 22 height 17
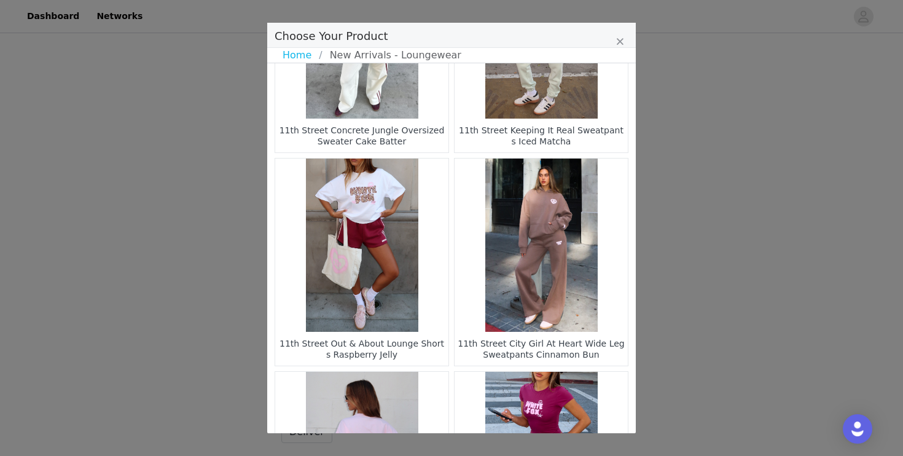
scroll to position [1212, 0]
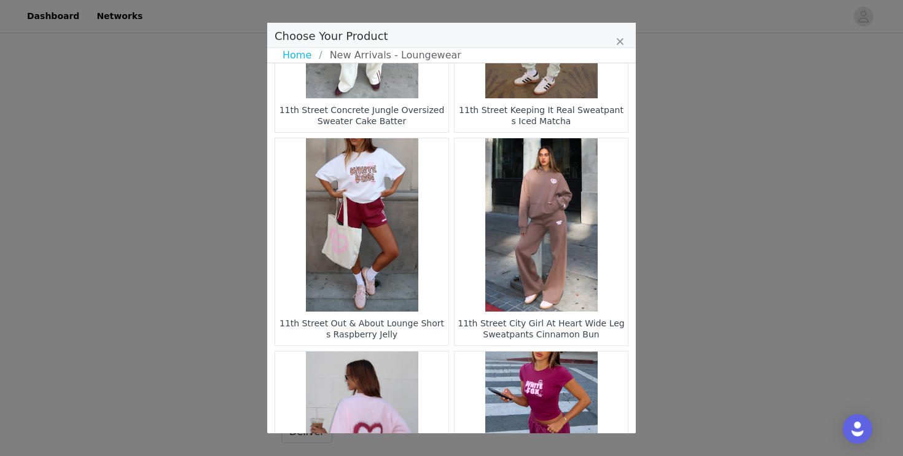
click at [551, 241] on figure "Choose Your Product" at bounding box center [541, 224] width 173 height 173
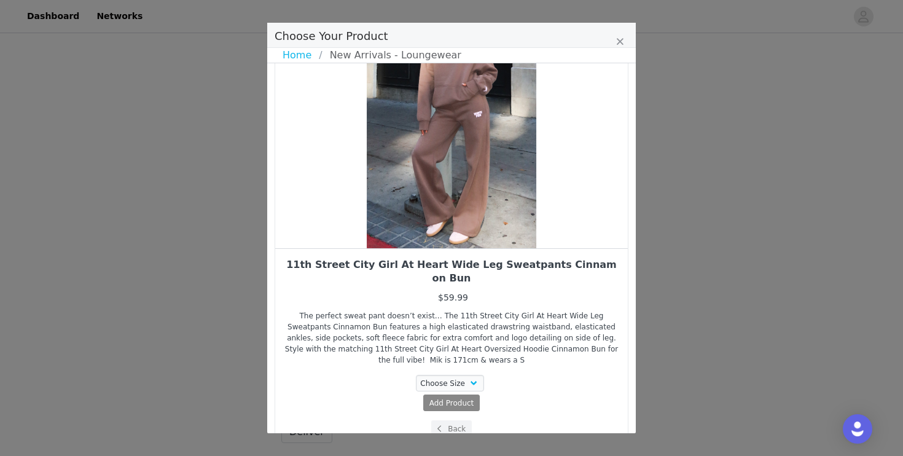
scroll to position [87, 0]
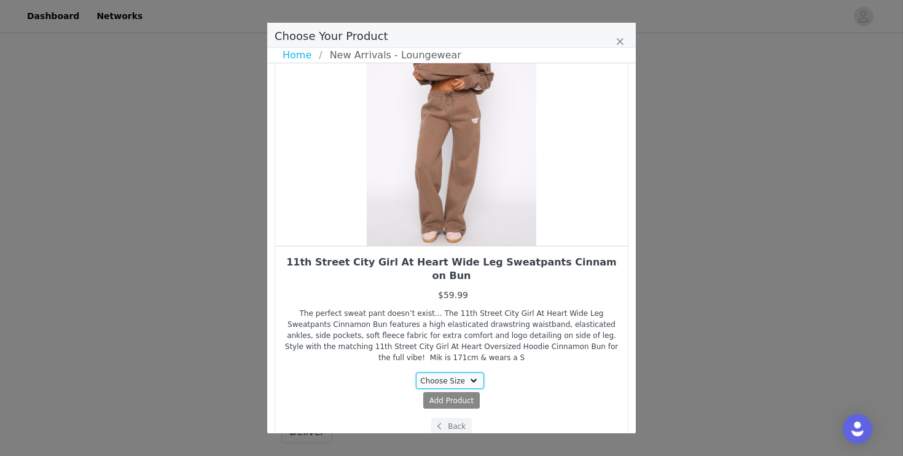
click at [467, 372] on select "Choose Size 3XS XXS XS S M L XL" at bounding box center [450, 380] width 69 height 17
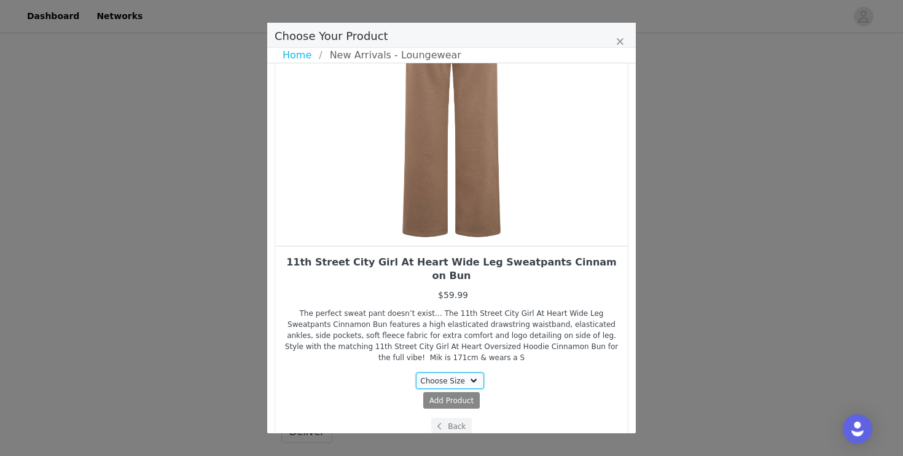
select select "26326958"
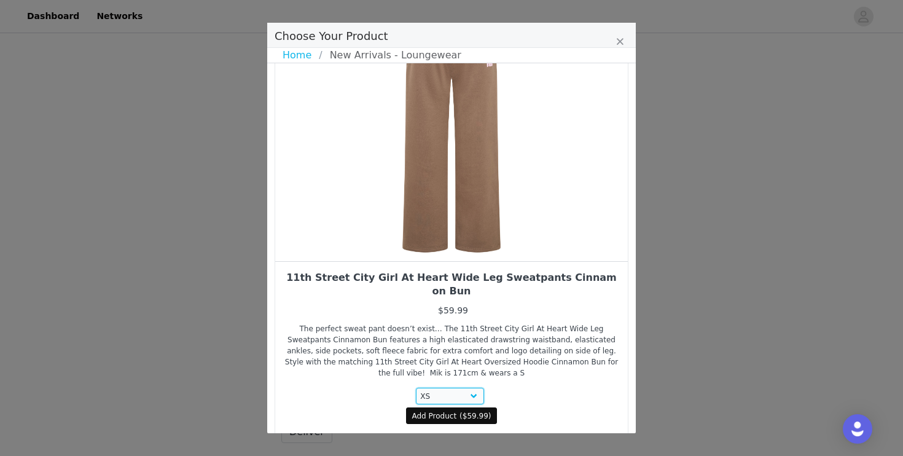
scroll to position [92, 0]
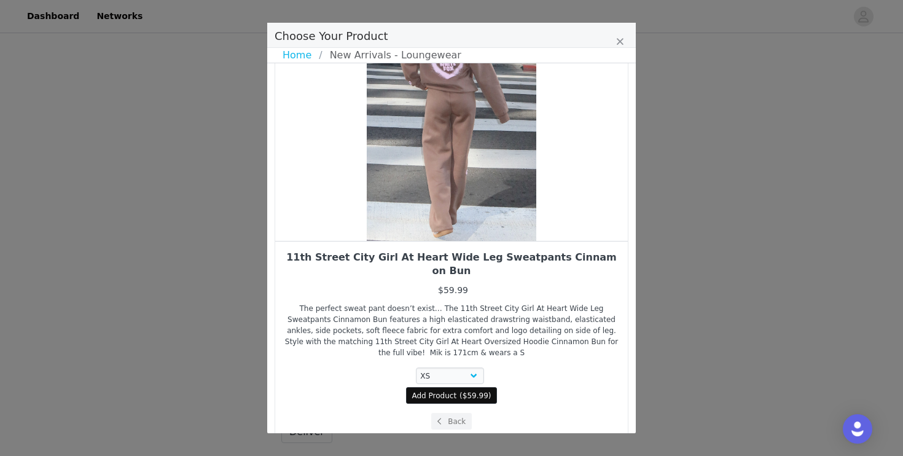
click at [458, 387] on button "Add Product ( $59.99 )" at bounding box center [452, 395] width 92 height 17
select select "26326958"
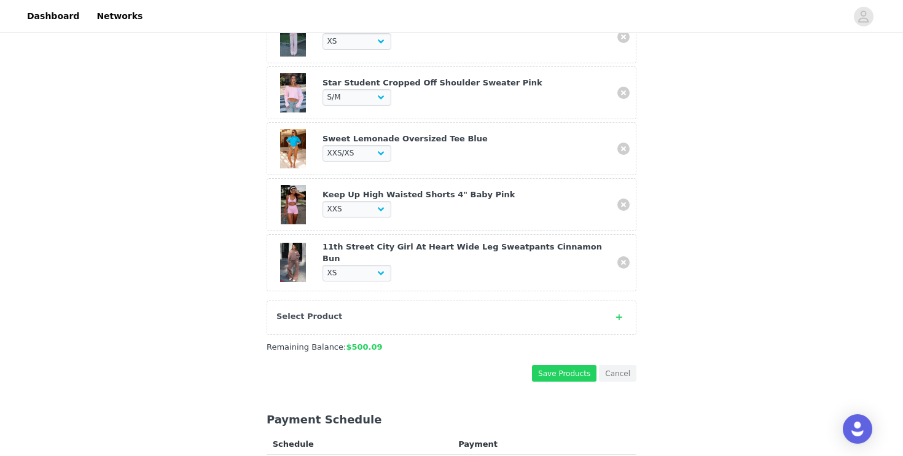
scroll to position [703, 0]
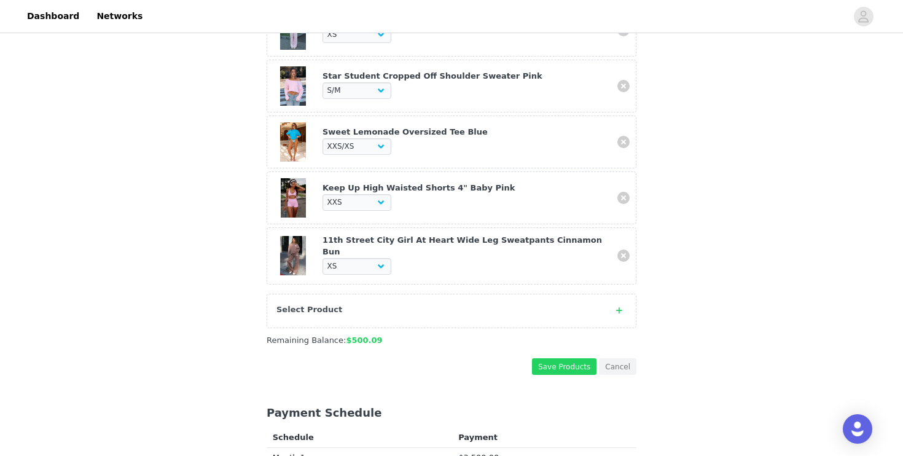
click at [615, 313] on div "Select Product" at bounding box center [452, 311] width 370 height 34
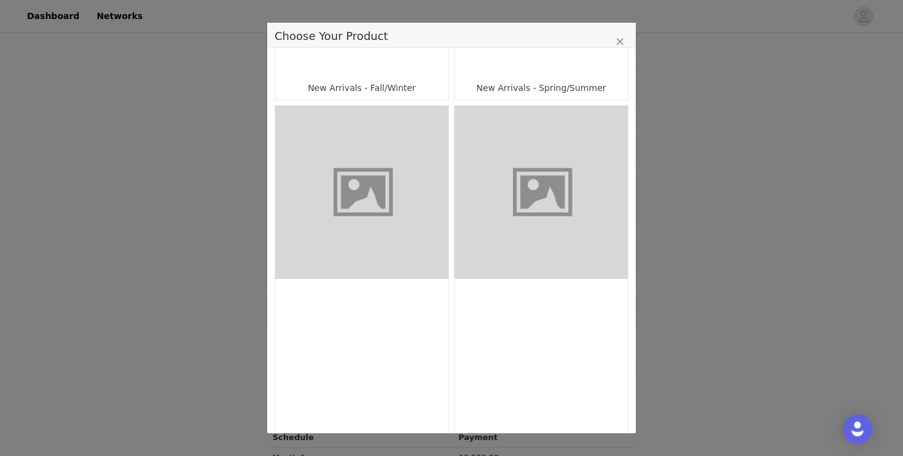
scroll to position [509, 0]
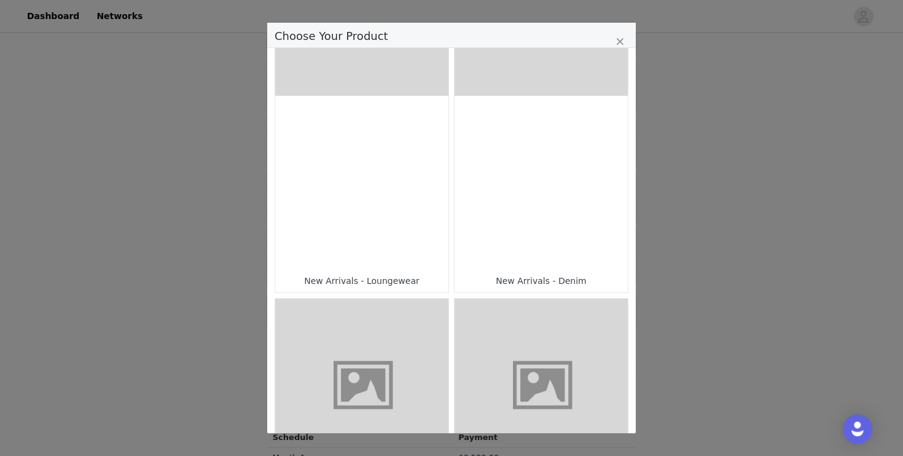
click at [400, 239] on div "Choose Your Product" at bounding box center [361, 182] width 173 height 173
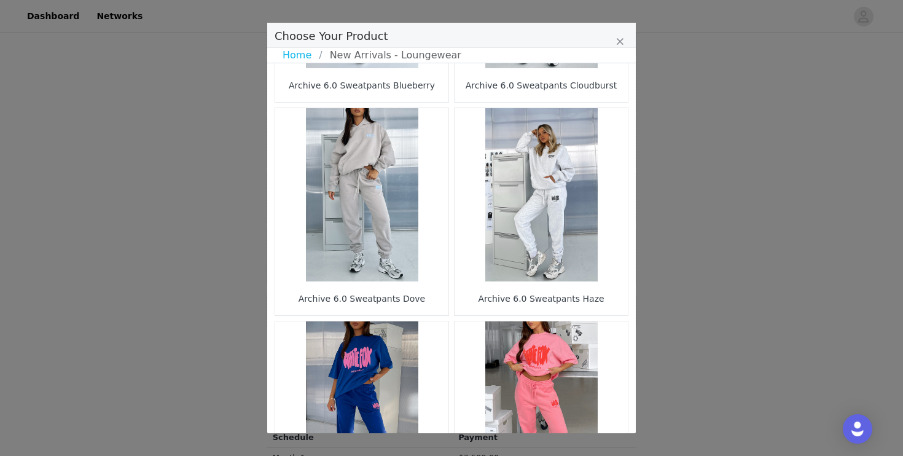
scroll to position [1807, 0]
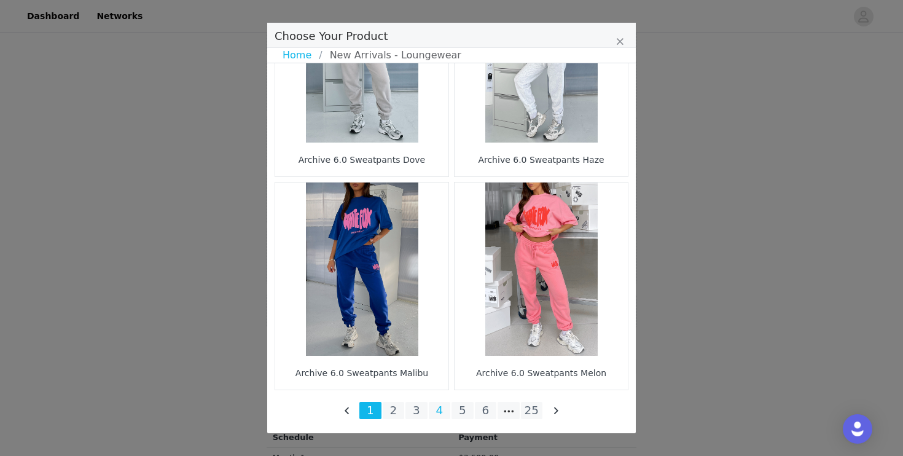
click at [435, 410] on li "4" at bounding box center [440, 410] width 22 height 17
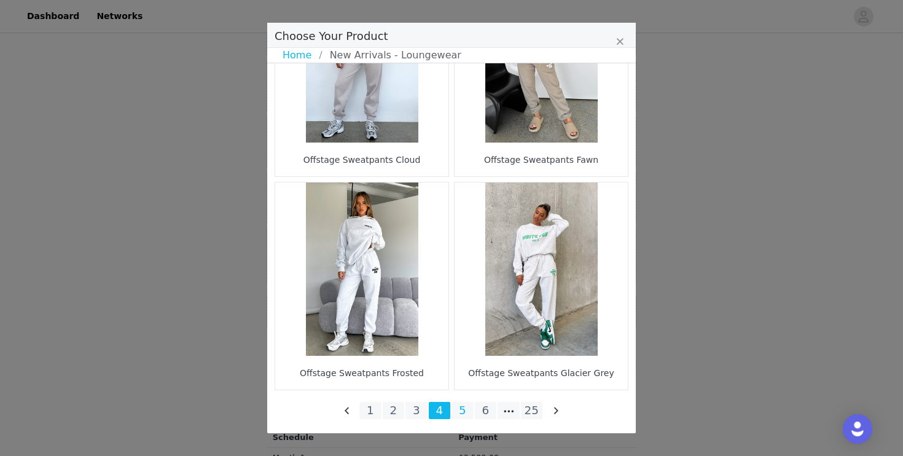
click at [461, 411] on li "5" at bounding box center [462, 410] width 22 height 17
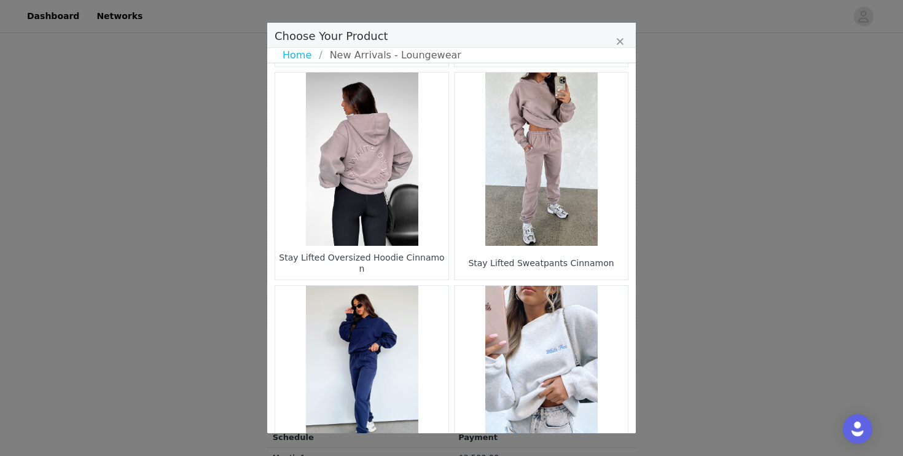
scroll to position [1332, 0]
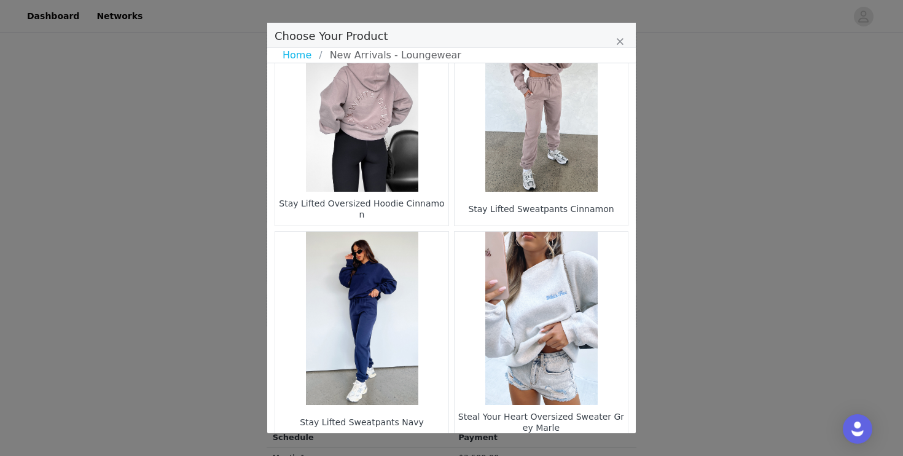
click at [373, 142] on figure "Choose Your Product" at bounding box center [361, 104] width 173 height 173
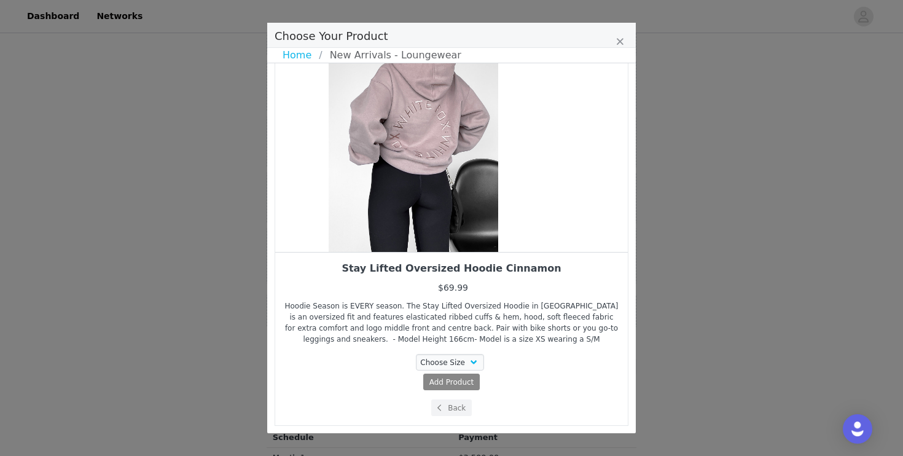
drag, startPoint x: 488, startPoint y: 152, endPoint x: 417, endPoint y: 155, distance: 70.7
click at [417, 155] on div "Choose Your Product" at bounding box center [413, 121] width 353 height 261
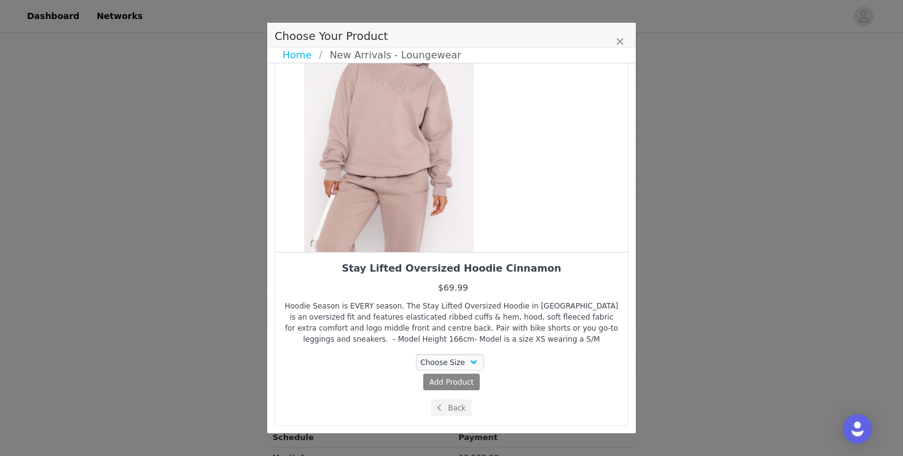
drag, startPoint x: 509, startPoint y: 155, endPoint x: 437, endPoint y: 169, distance: 73.8
click at [437, 169] on div "Choose Your Product" at bounding box center [389, 121] width 353 height 261
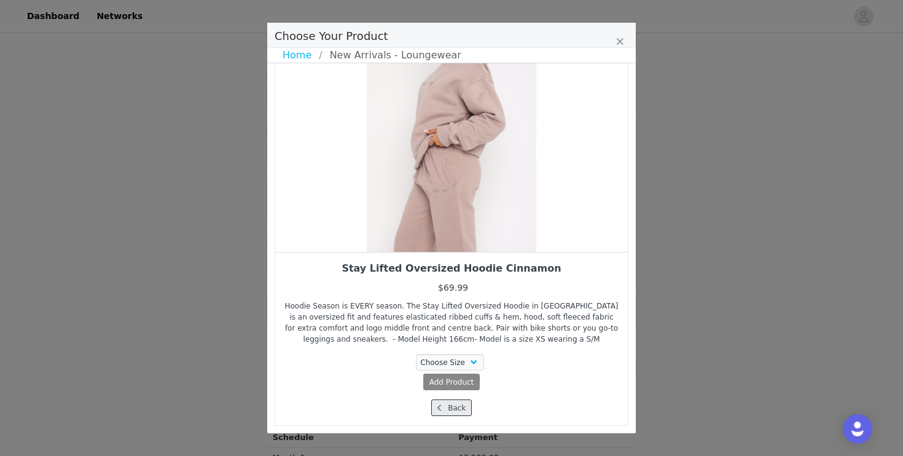
click at [455, 410] on button "Back" at bounding box center [451, 407] width 41 height 17
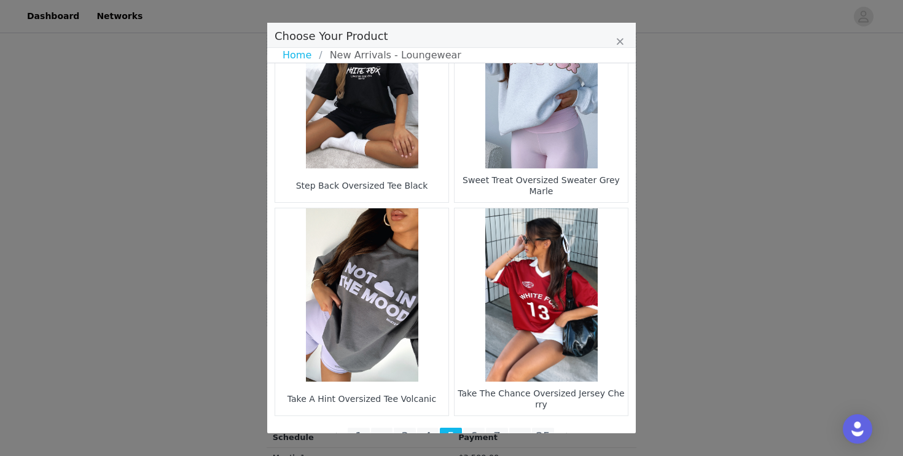
scroll to position [1807, 0]
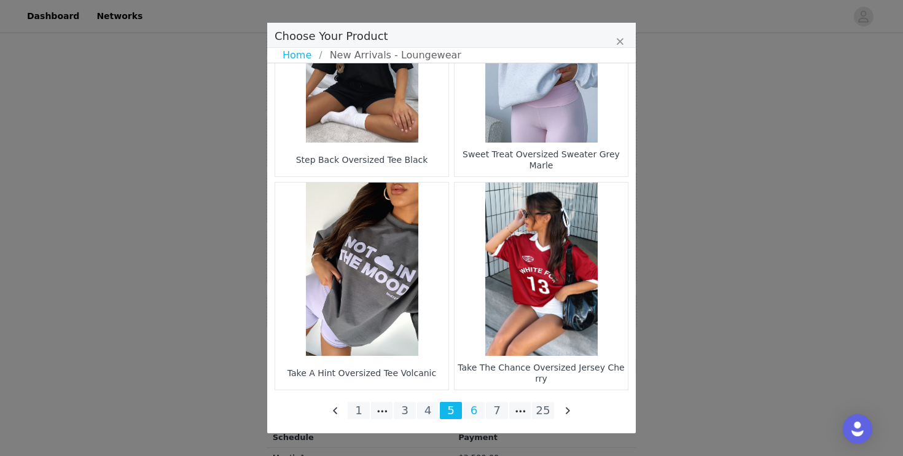
click at [482, 411] on li "6" at bounding box center [474, 410] width 22 height 17
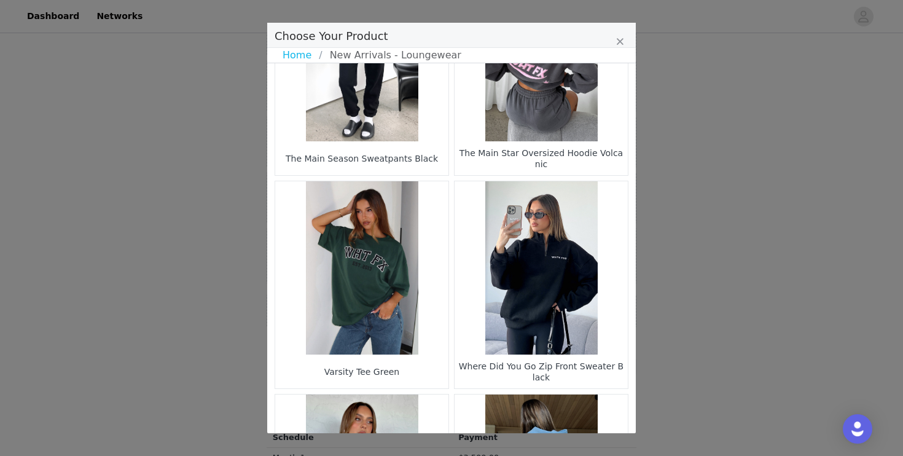
scroll to position [111, 0]
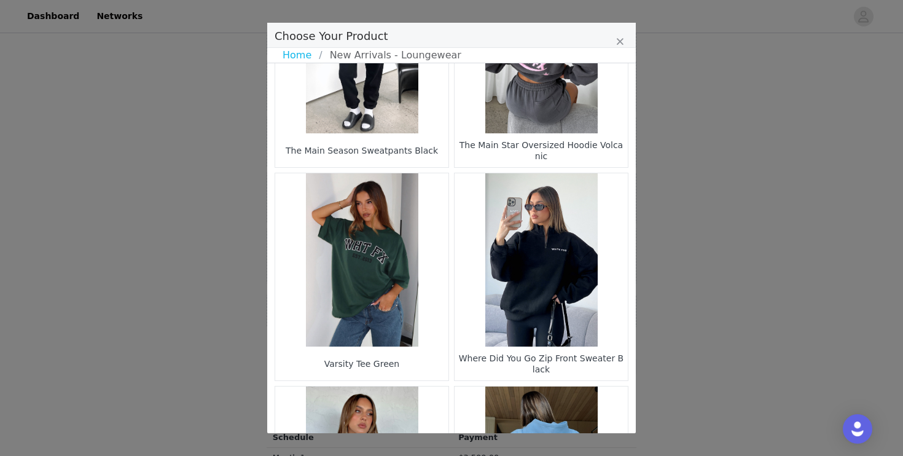
click at [526, 326] on figure "Choose Your Product" at bounding box center [541, 259] width 173 height 173
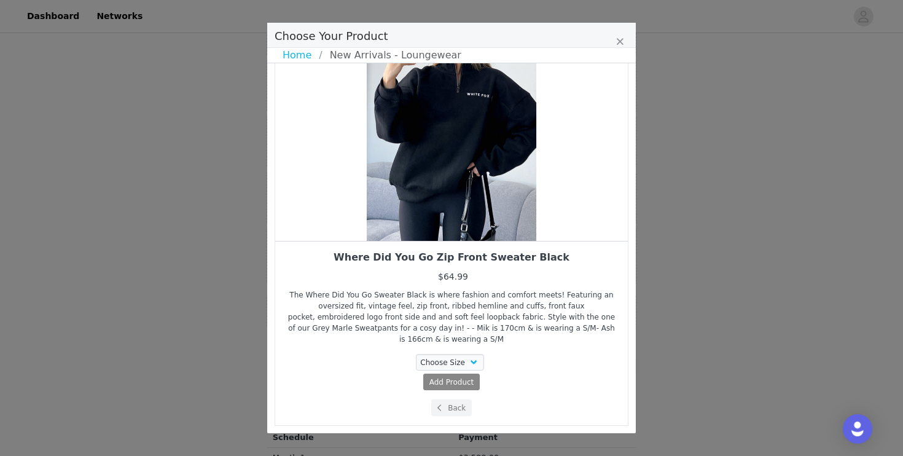
scroll to position [92, 0]
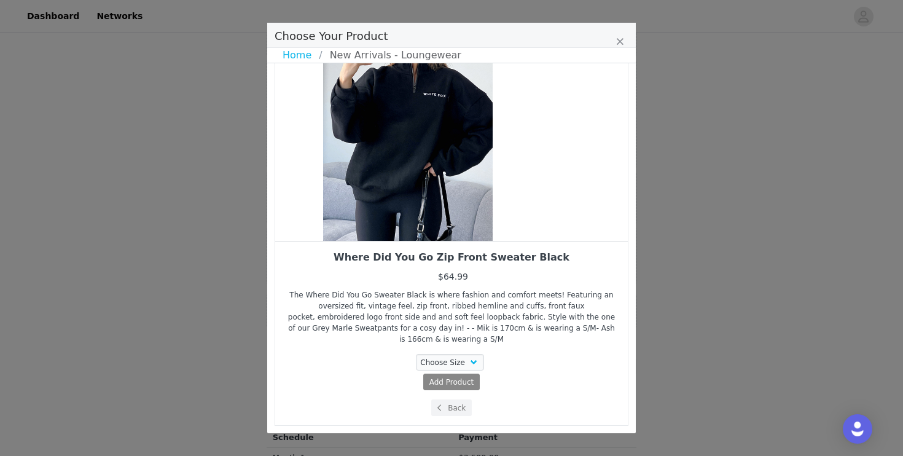
drag, startPoint x: 511, startPoint y: 197, endPoint x: 427, endPoint y: 217, distance: 86.7
click at [427, 217] on div "Choose Your Product" at bounding box center [408, 110] width 353 height 261
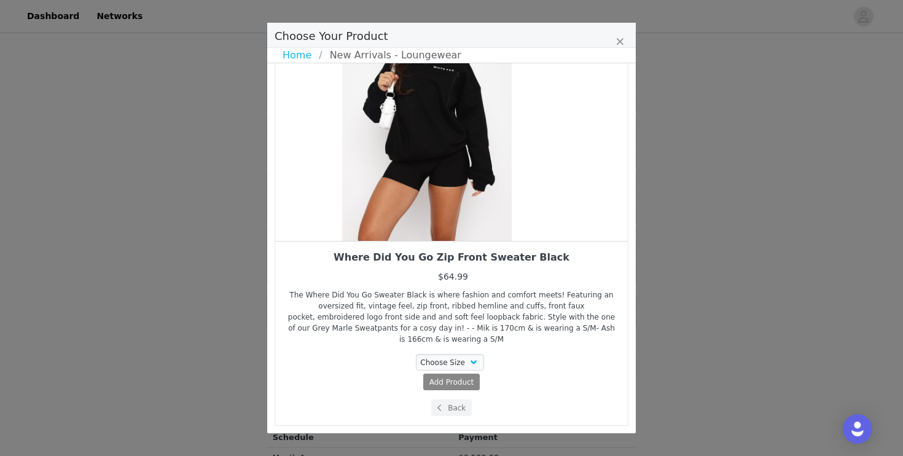
drag, startPoint x: 501, startPoint y: 182, endPoint x: 406, endPoint y: 195, distance: 95.6
click at [412, 192] on div "Choose Your Product" at bounding box center [427, 110] width 353 height 261
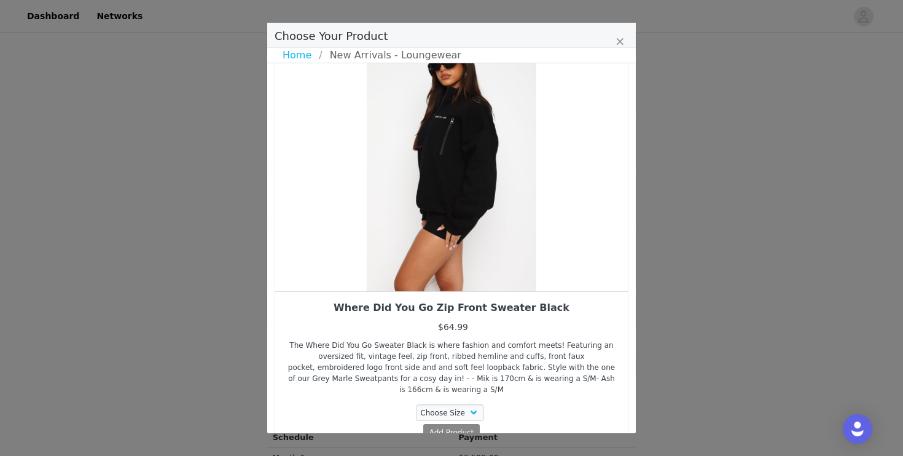
scroll to position [14, 0]
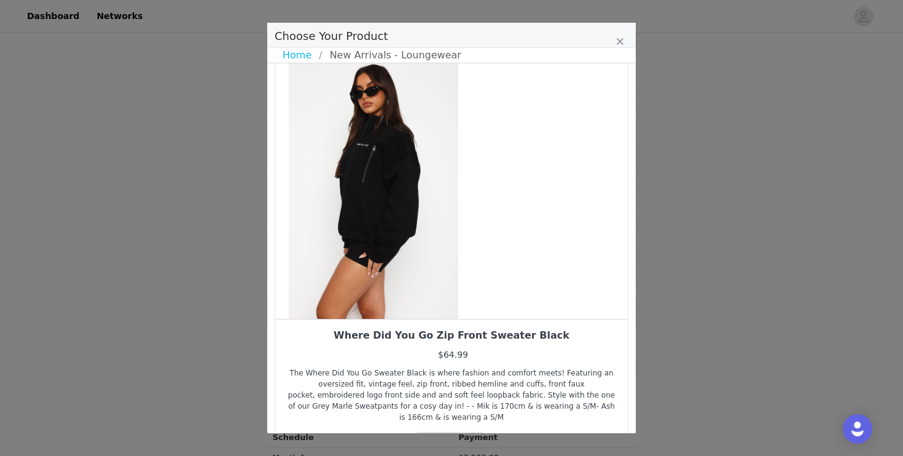
drag, startPoint x: 462, startPoint y: 251, endPoint x: 384, endPoint y: 249, distance: 78.0
click at [384, 249] on div "Choose Your Product" at bounding box center [373, 188] width 353 height 261
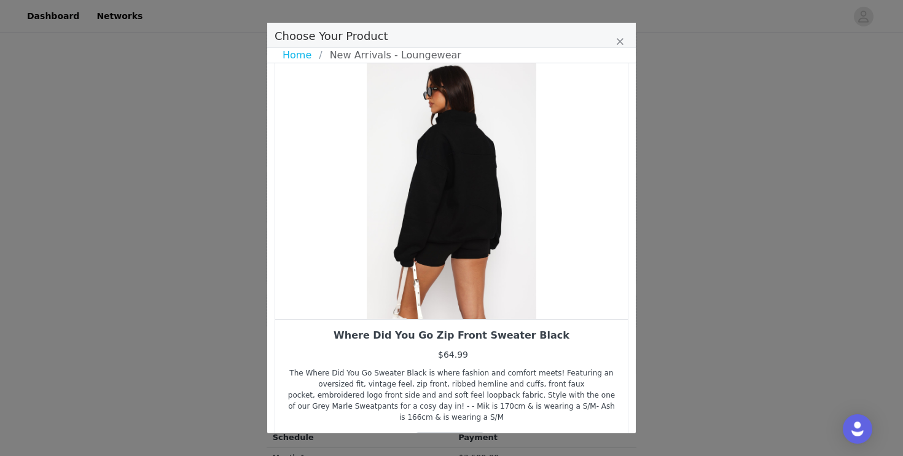
drag, startPoint x: 421, startPoint y: 269, endPoint x: 394, endPoint y: 271, distance: 27.1
click at [396, 271] on div "Choose Your Product" at bounding box center [451, 188] width 353 height 261
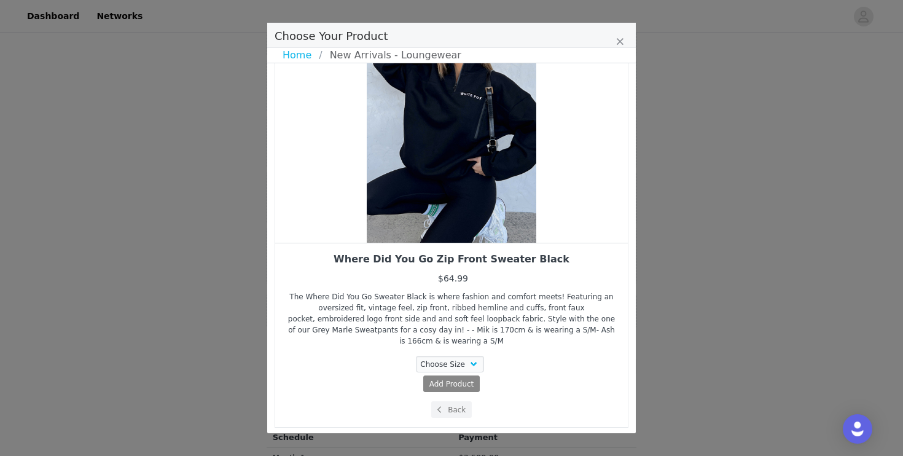
scroll to position [92, 0]
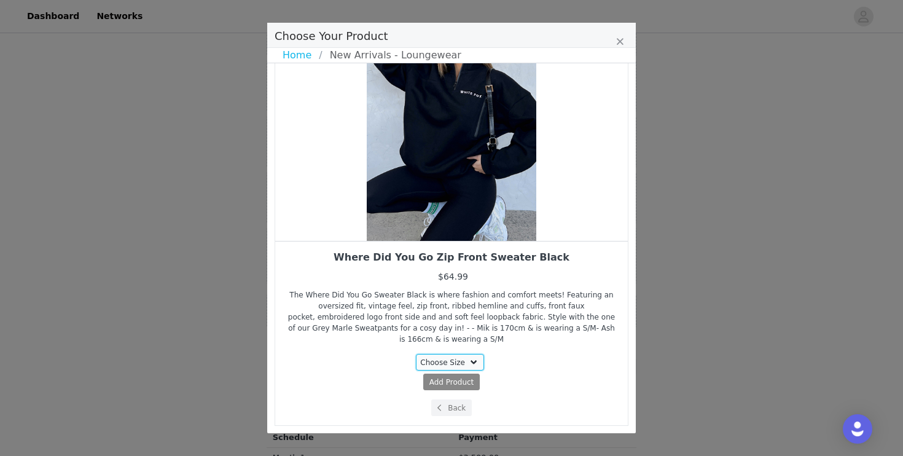
click at [477, 360] on select "Choose Size XS/S S/M M/L L/XL XXS/XS" at bounding box center [450, 362] width 69 height 17
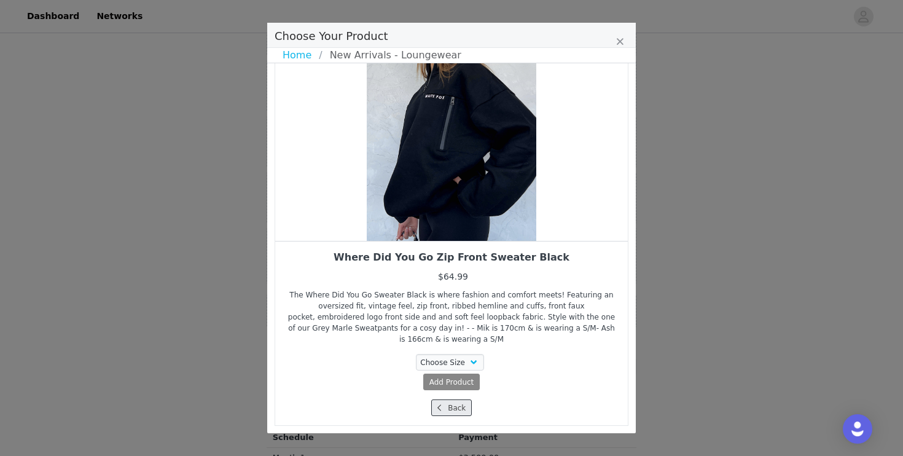
click at [456, 406] on button "Back" at bounding box center [451, 407] width 41 height 17
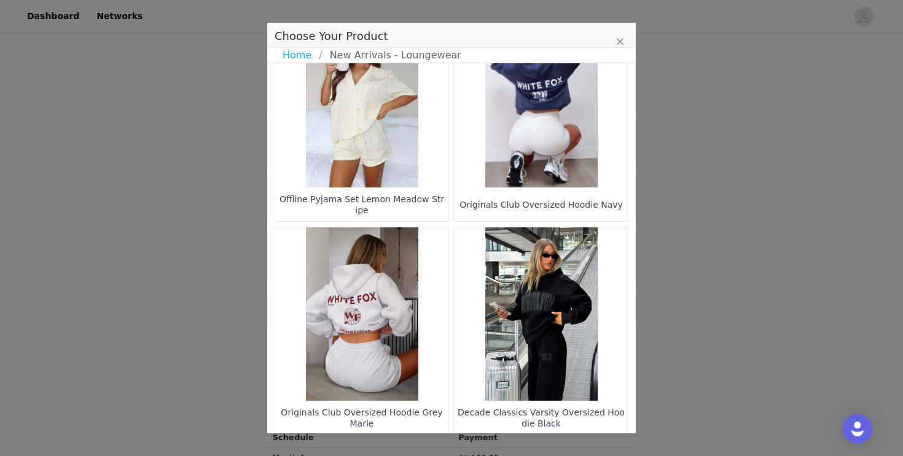
scroll to position [1807, 0]
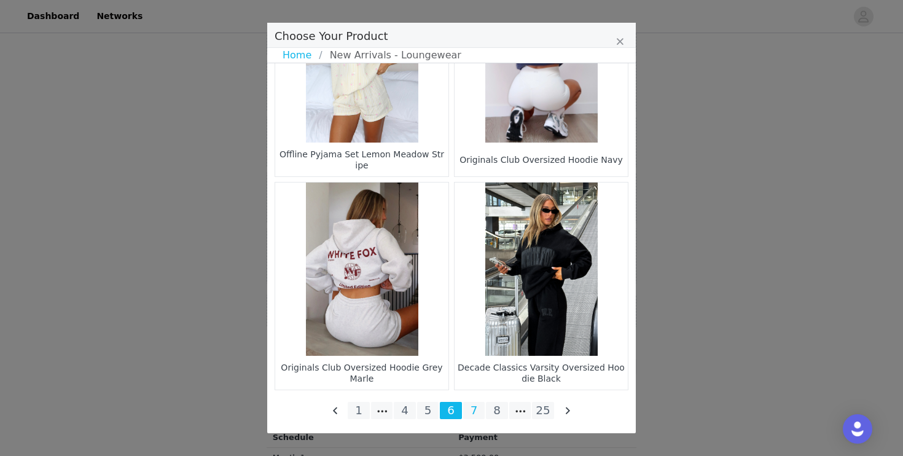
click at [474, 412] on li "7" at bounding box center [474, 410] width 22 height 17
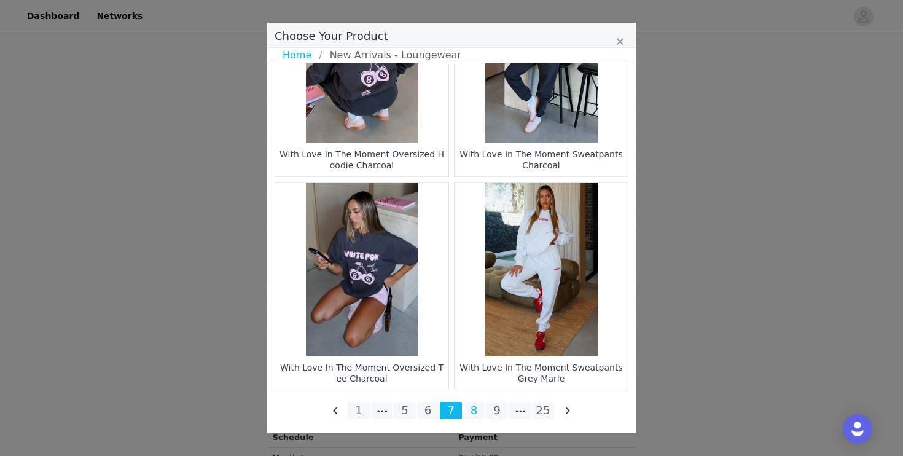
click at [475, 414] on li "8" at bounding box center [474, 410] width 22 height 17
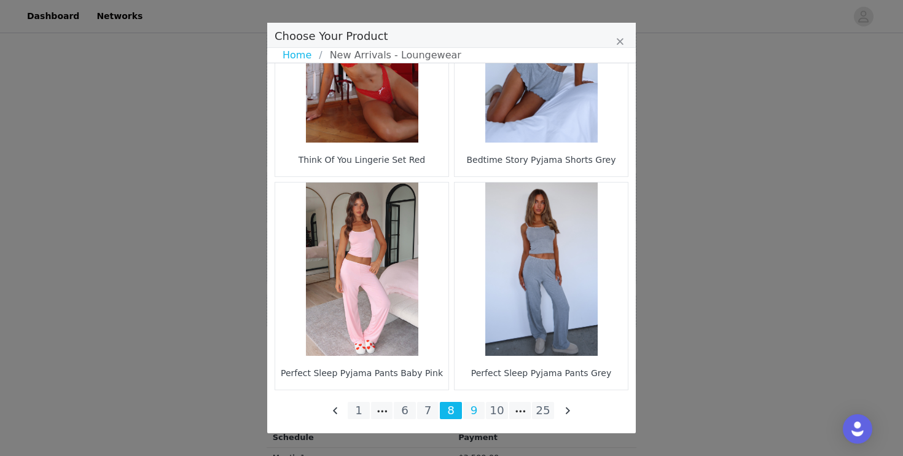
click at [478, 412] on li "9" at bounding box center [474, 410] width 22 height 17
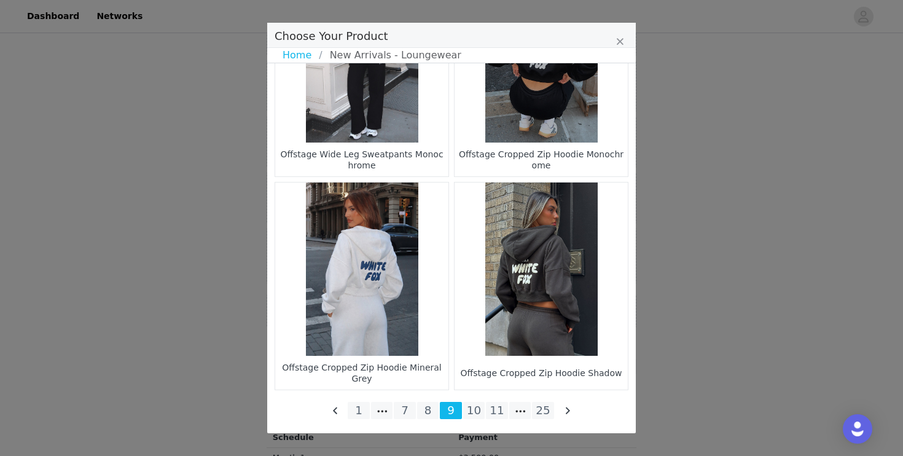
scroll to position [704, 0]
click at [478, 412] on li "10" at bounding box center [474, 410] width 22 height 17
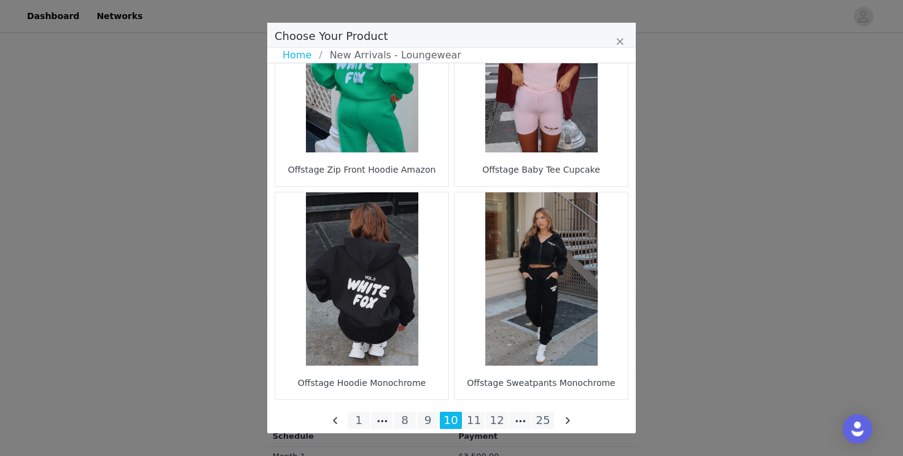
scroll to position [1807, 0]
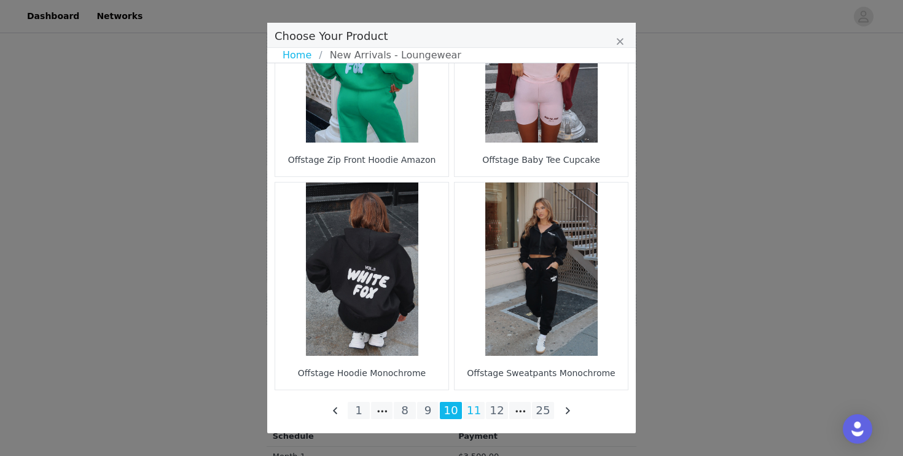
click at [477, 410] on li "11" at bounding box center [474, 410] width 22 height 17
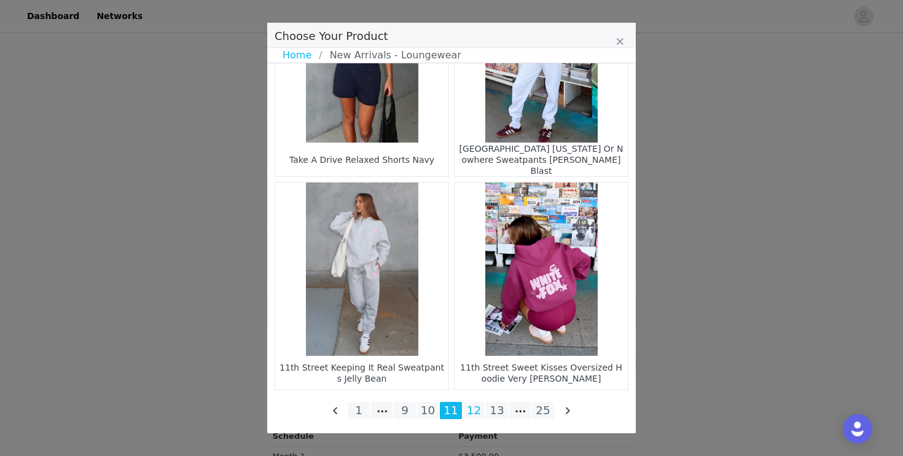
click at [470, 405] on li "12" at bounding box center [474, 410] width 22 height 17
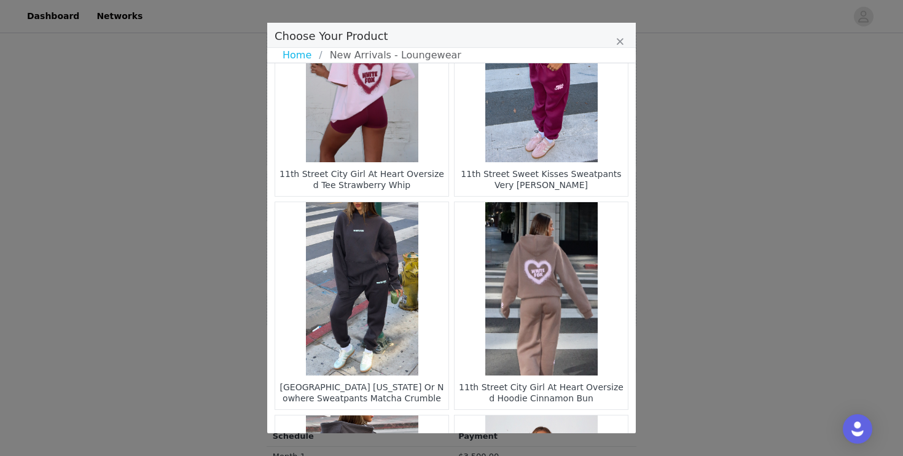
scroll to position [1595, 0]
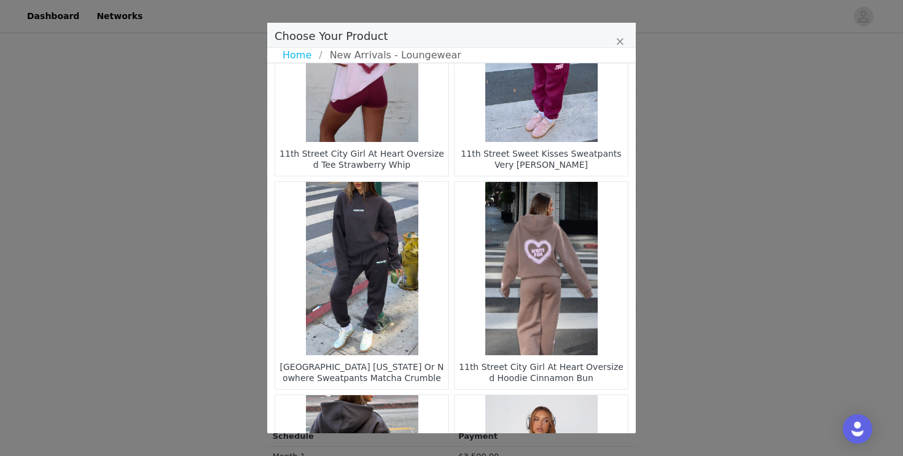
click at [552, 292] on figure "Choose Your Product" at bounding box center [541, 268] width 173 height 173
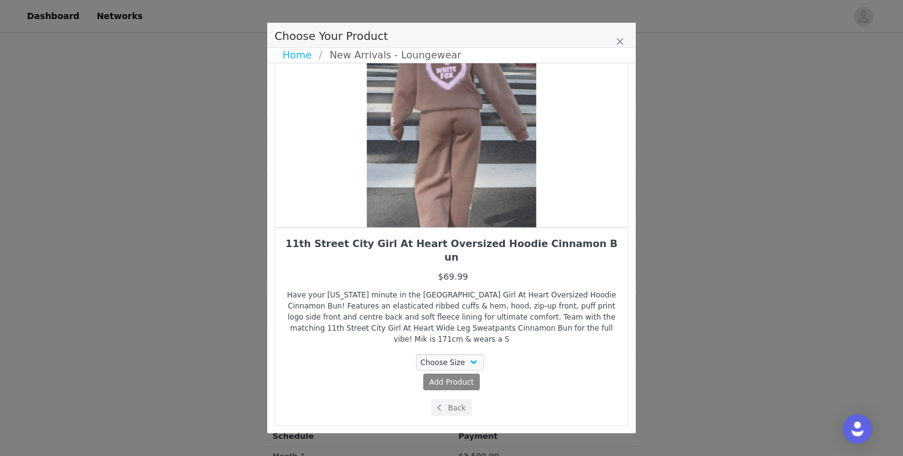
scroll to position [92, 0]
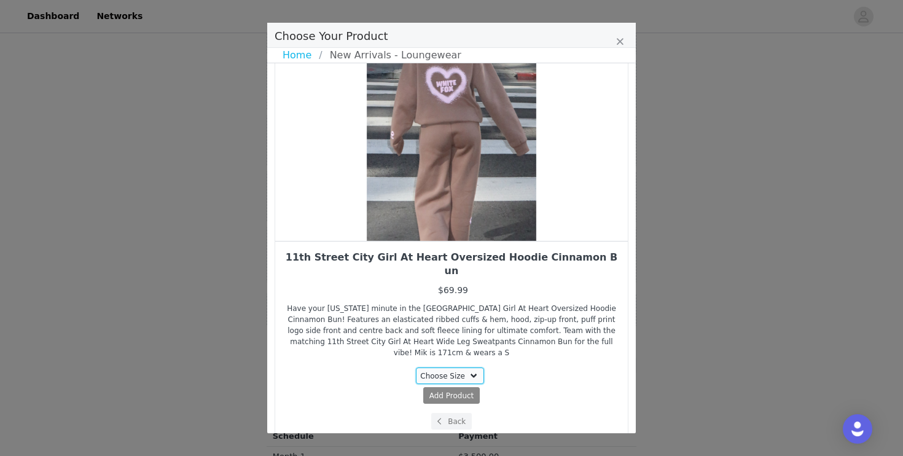
click at [469, 367] on select "Choose Size 3XS/XXS XXS/XS XS/S S/M M/L L/XL" at bounding box center [450, 375] width 69 height 17
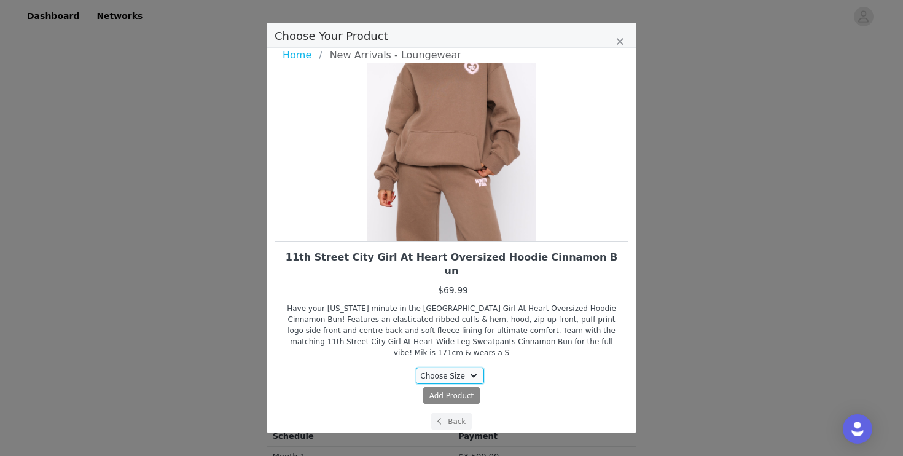
select select "26326640"
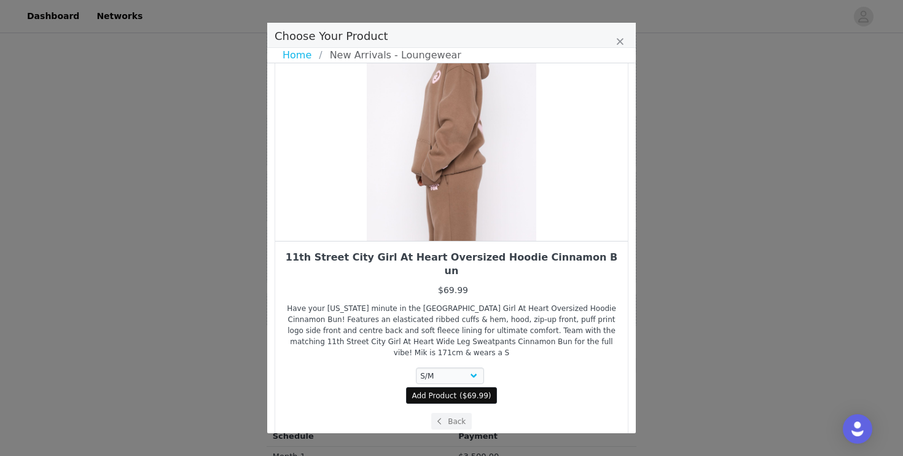
click at [466, 391] on span "$69.99" at bounding box center [476, 395] width 26 height 9
select select "26326640"
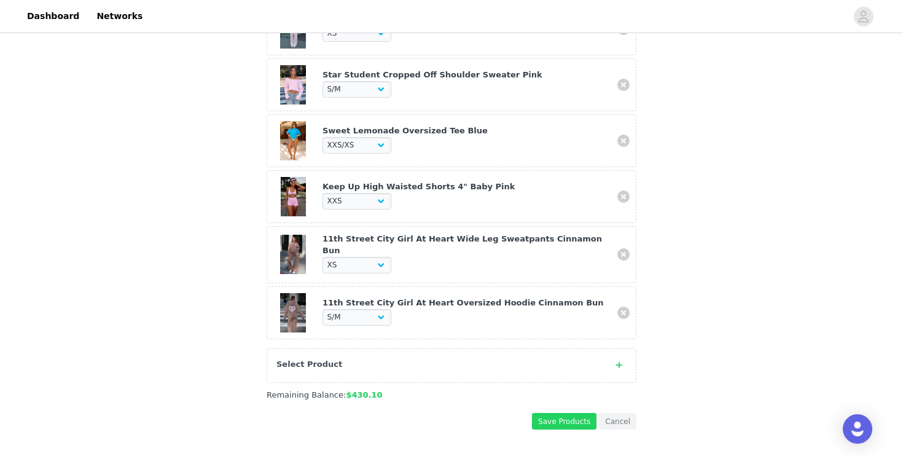
click at [455, 367] on div "Select Product" at bounding box center [452, 365] width 370 height 34
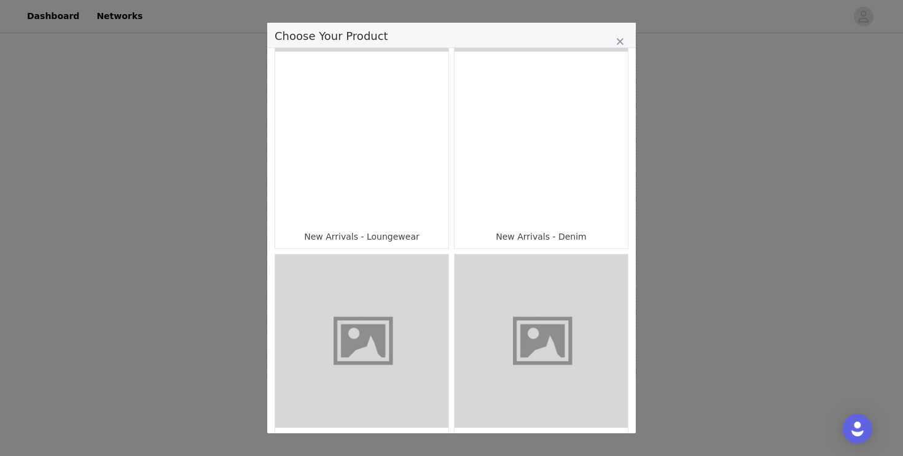
scroll to position [607, 0]
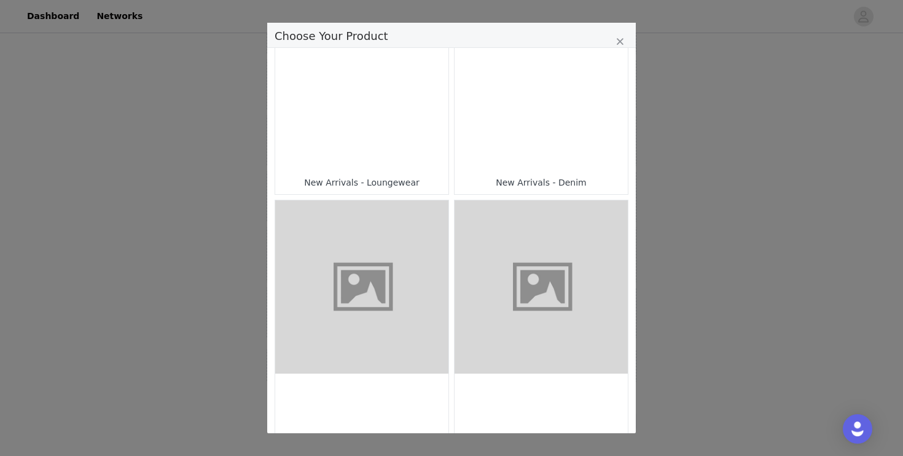
click at [388, 161] on div "Choose Your Product" at bounding box center [361, 84] width 173 height 173
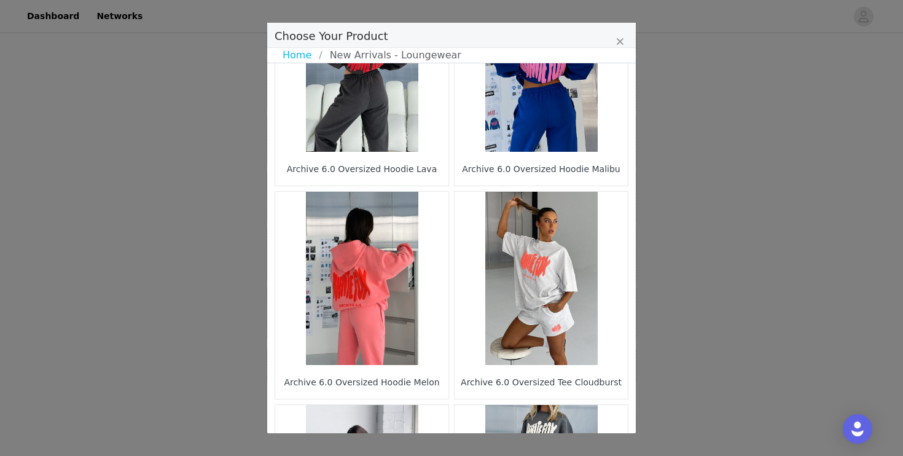
scroll to position [933, 0]
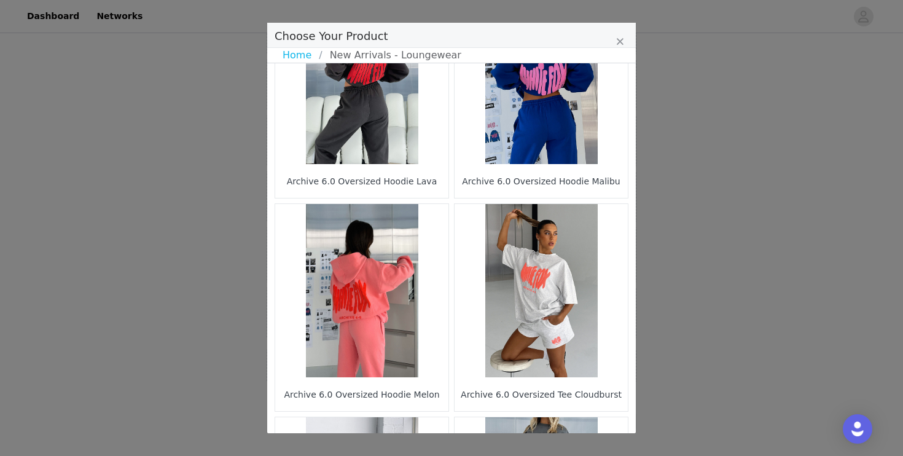
click at [365, 295] on figure "Choose Your Product" at bounding box center [361, 290] width 173 height 173
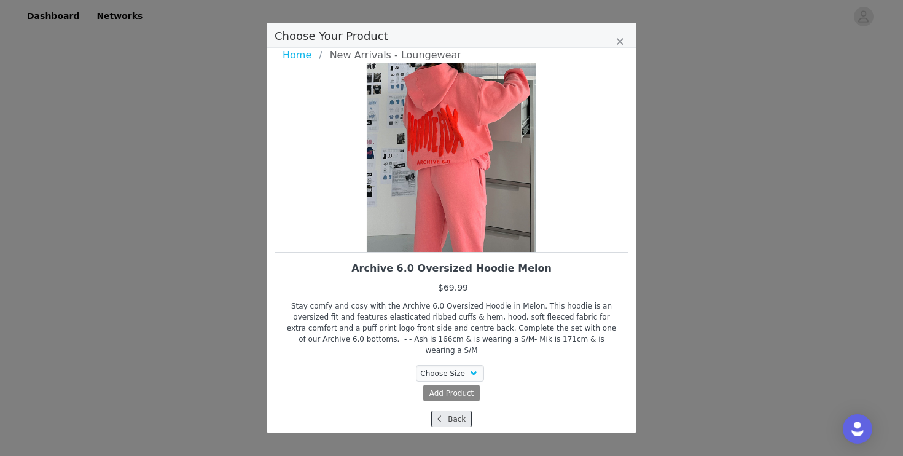
click at [454, 410] on button "Back" at bounding box center [451, 418] width 41 height 17
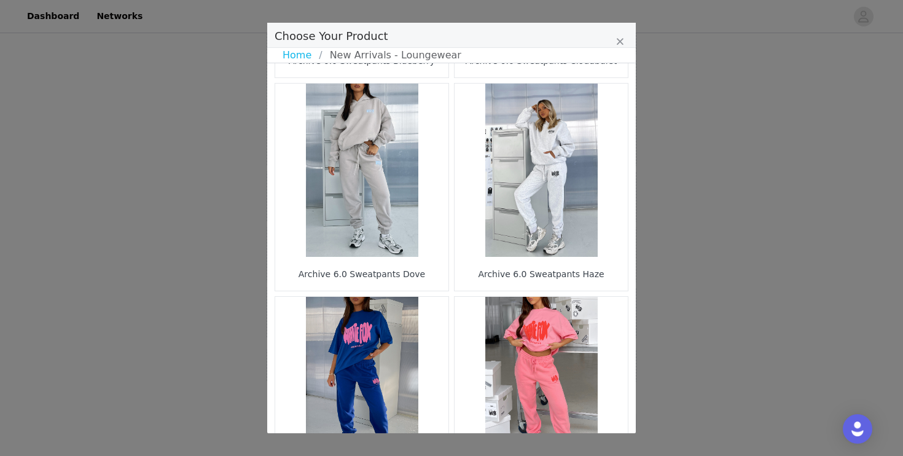
scroll to position [1807, 0]
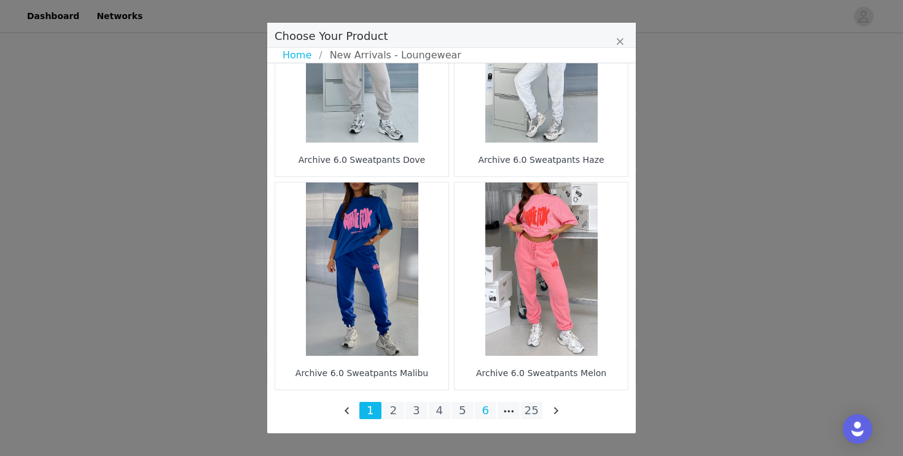
click at [488, 405] on li "6" at bounding box center [486, 410] width 22 height 17
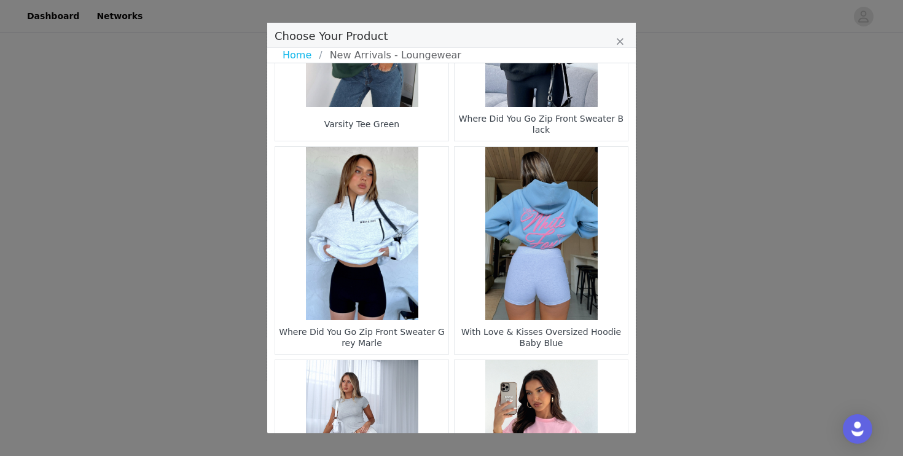
scroll to position [348, 0]
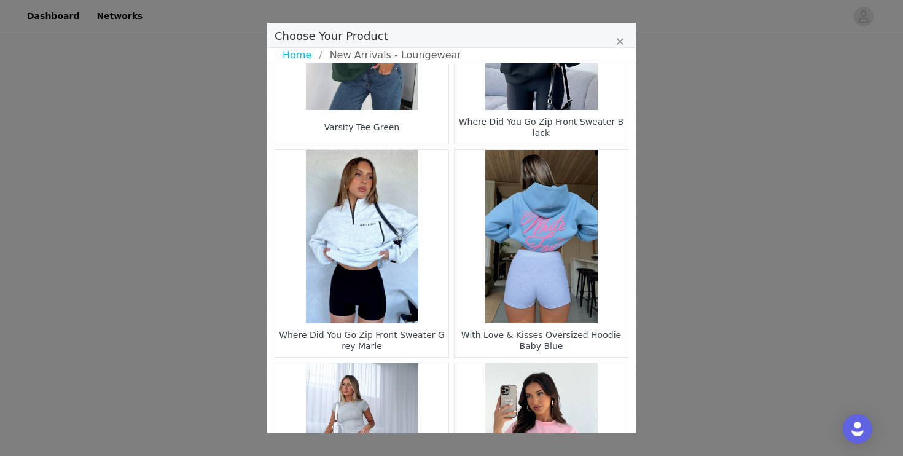
click at [367, 318] on figure "Choose Your Product" at bounding box center [361, 236] width 173 height 173
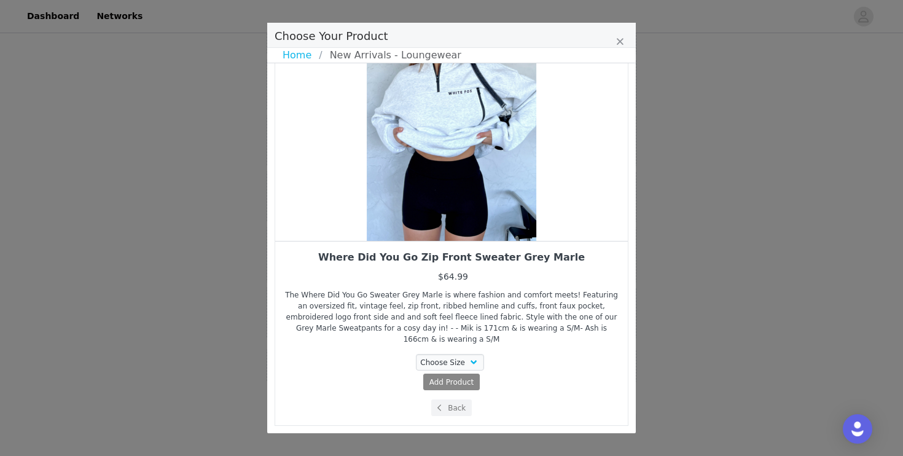
drag, startPoint x: 488, startPoint y: 202, endPoint x: 454, endPoint y: 207, distance: 34.7
click at [454, 207] on div "Choose Your Product" at bounding box center [451, 110] width 353 height 261
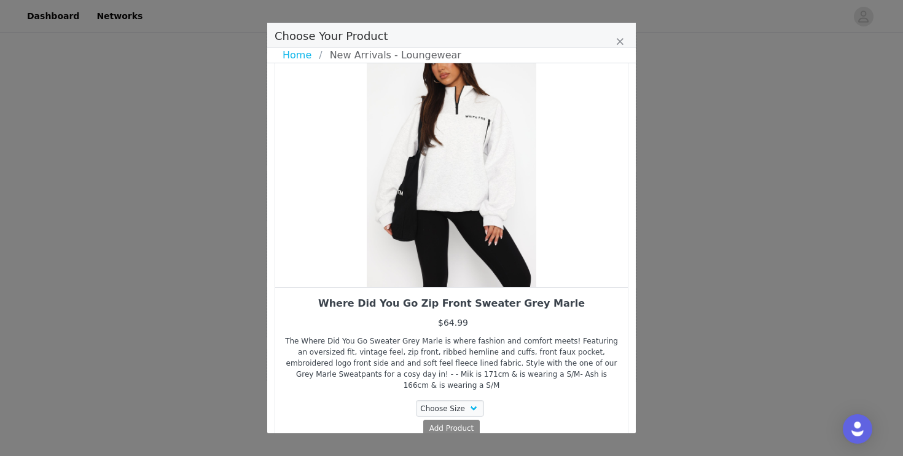
scroll to position [44, 0]
drag, startPoint x: 466, startPoint y: 213, endPoint x: 413, endPoint y: 216, distance: 52.9
click at [413, 216] on div "Choose Your Product" at bounding box center [451, 157] width 353 height 261
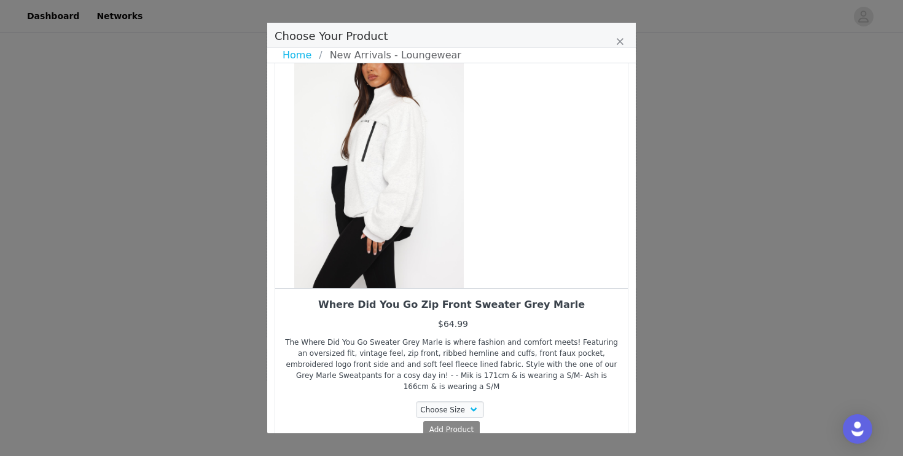
drag, startPoint x: 469, startPoint y: 209, endPoint x: 389, endPoint y: 212, distance: 80.5
click at [389, 212] on div "Choose Your Product" at bounding box center [379, 157] width 353 height 261
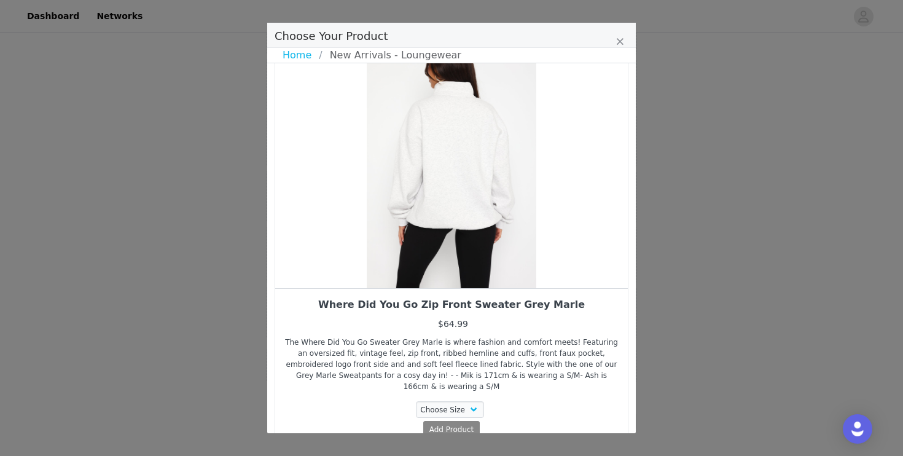
scroll to position [92, 0]
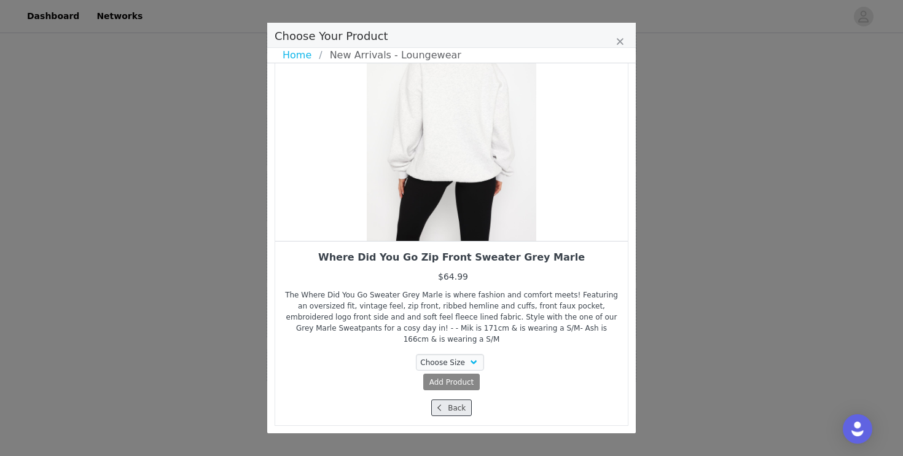
click at [448, 404] on button "Back" at bounding box center [451, 407] width 41 height 17
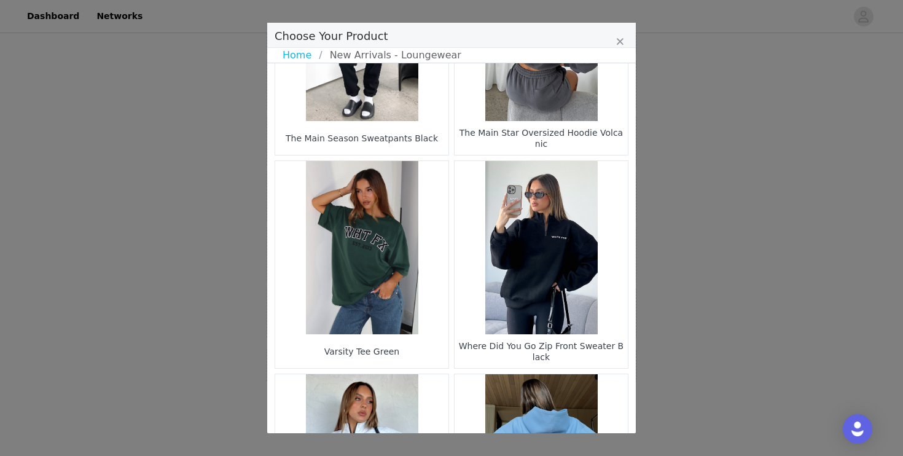
click at [512, 265] on figure "Choose Your Product" at bounding box center [541, 247] width 173 height 173
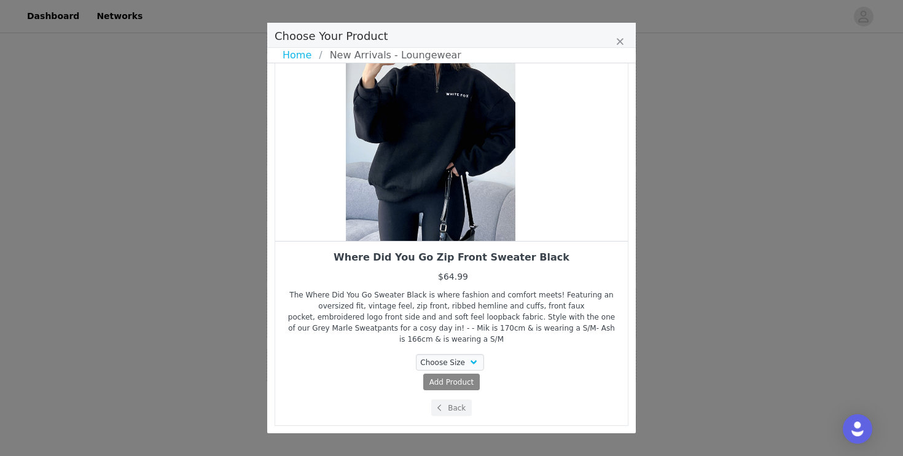
drag, startPoint x: 494, startPoint y: 212, endPoint x: 305, endPoint y: 249, distance: 192.1
click at [310, 249] on div "Where Did You Go Zip Front Sweater Black $64.99 The Where Did You Go Sweater Bl…" at bounding box center [452, 202] width 354 height 447
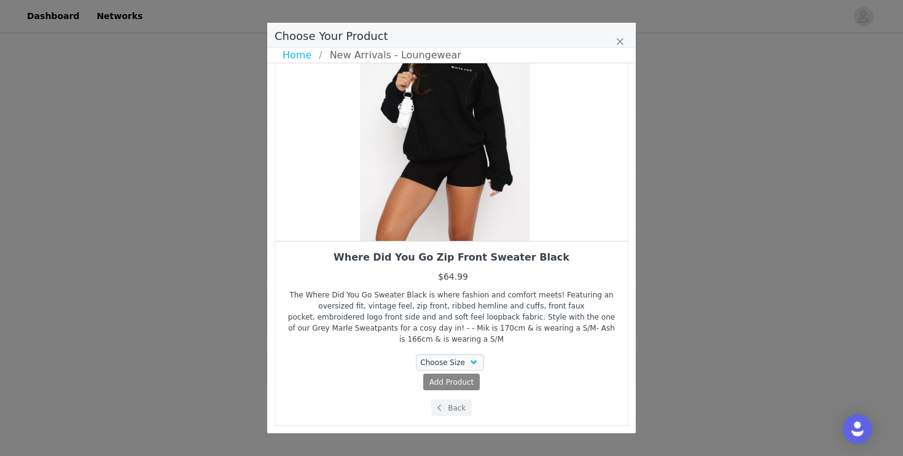
drag, startPoint x: 423, startPoint y: 208, endPoint x: 375, endPoint y: 219, distance: 49.3
click at [385, 210] on div "Choose Your Product" at bounding box center [444, 110] width 353 height 261
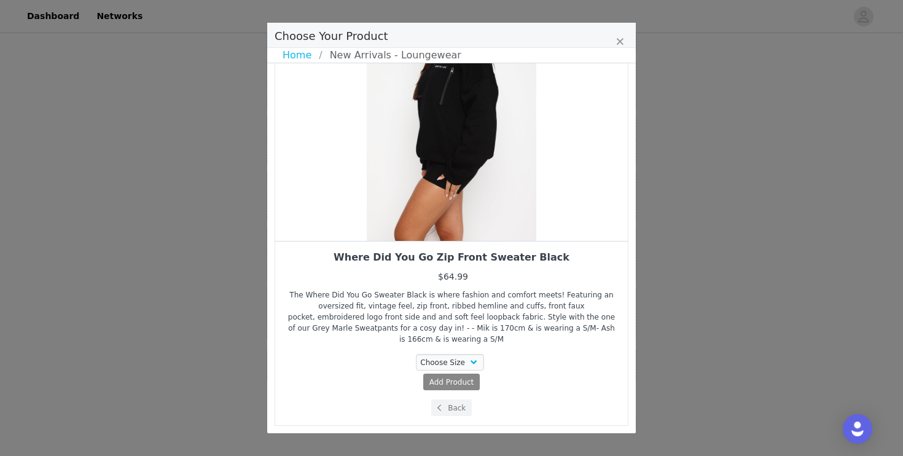
scroll to position [59, 0]
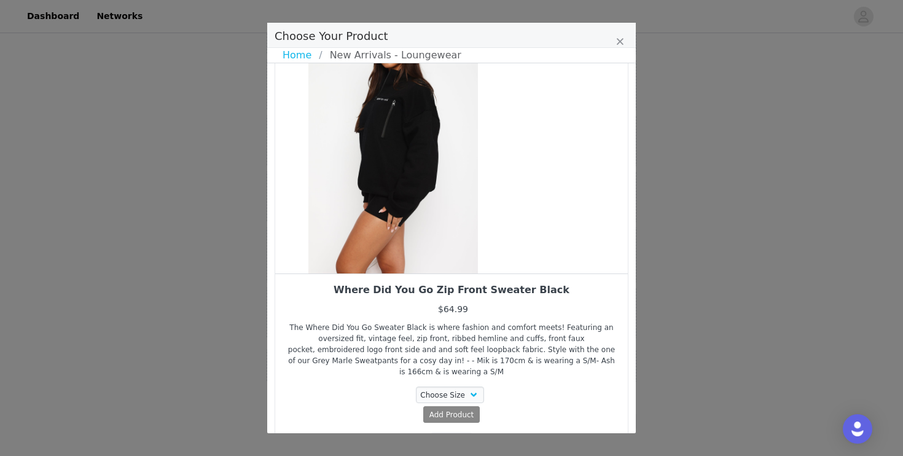
drag, startPoint x: 435, startPoint y: 197, endPoint x: 357, endPoint y: 203, distance: 78.2
click at [357, 203] on div "Choose Your Product" at bounding box center [393, 142] width 353 height 261
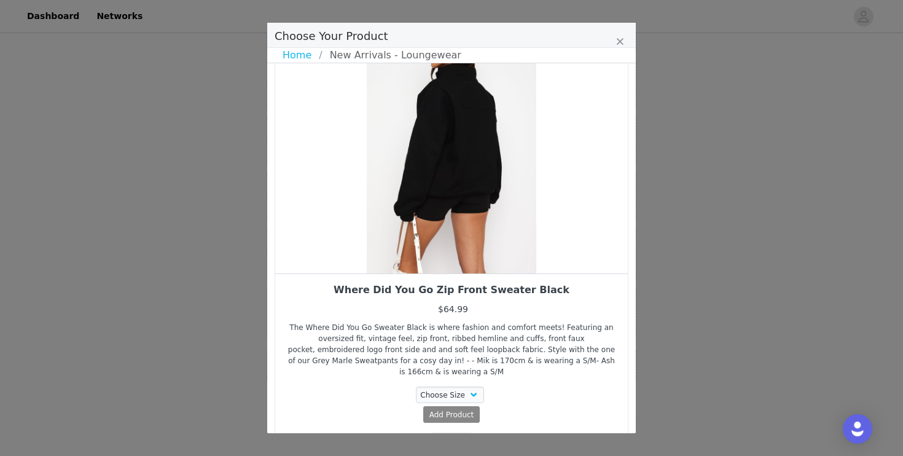
scroll to position [92, 0]
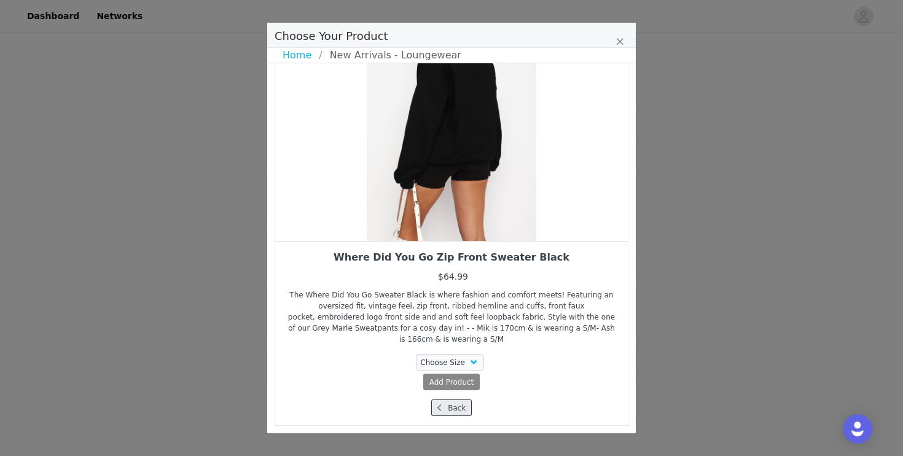
click at [446, 406] on button "Back" at bounding box center [451, 407] width 41 height 17
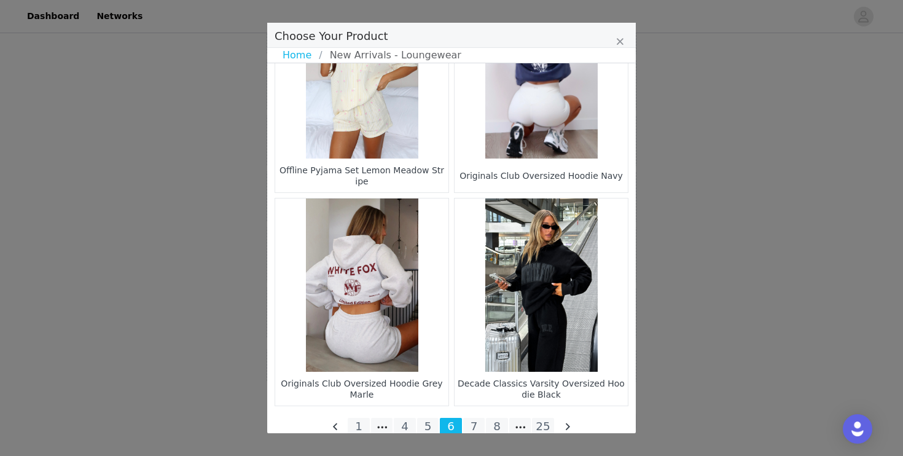
scroll to position [1807, 0]
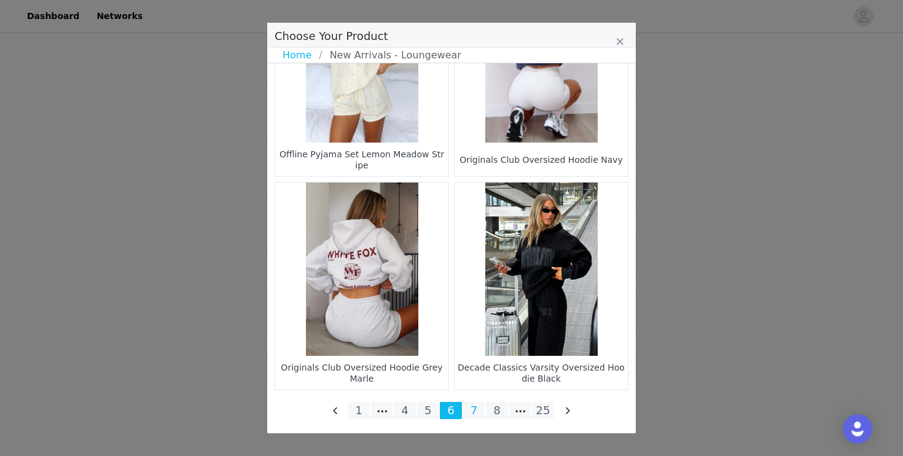
click at [478, 408] on li "7" at bounding box center [474, 410] width 22 height 17
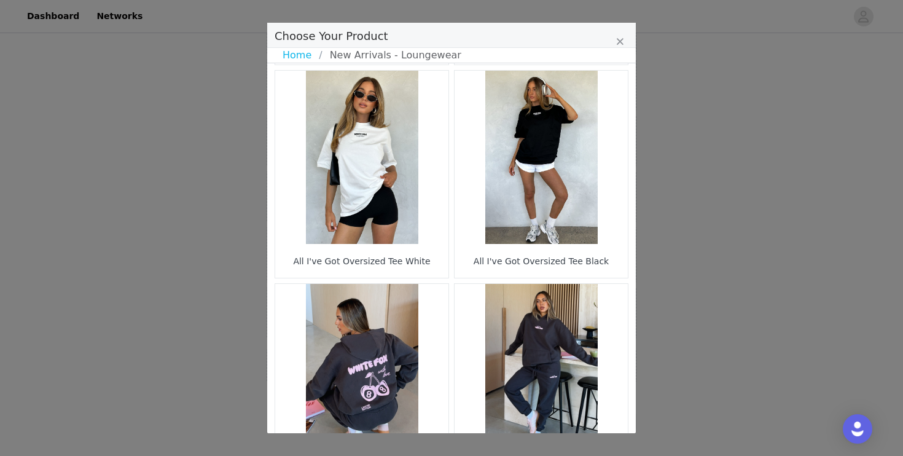
scroll to position [1543, 0]
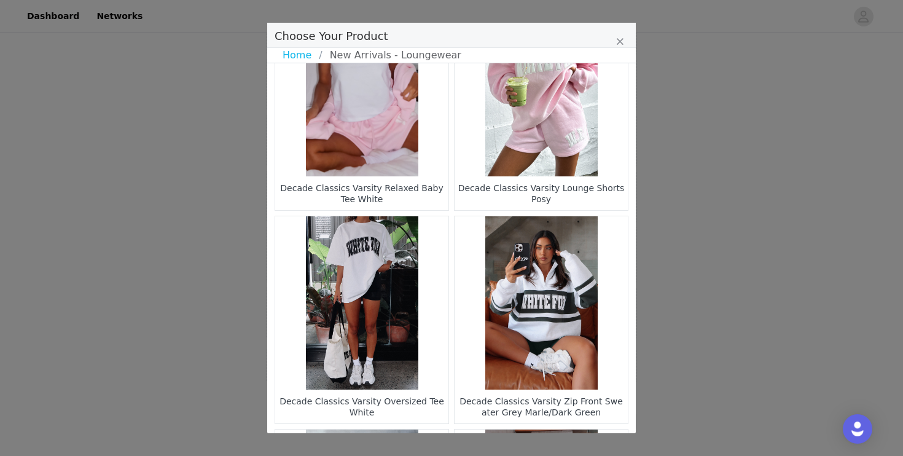
click at [553, 287] on figure "Choose Your Product" at bounding box center [541, 302] width 173 height 173
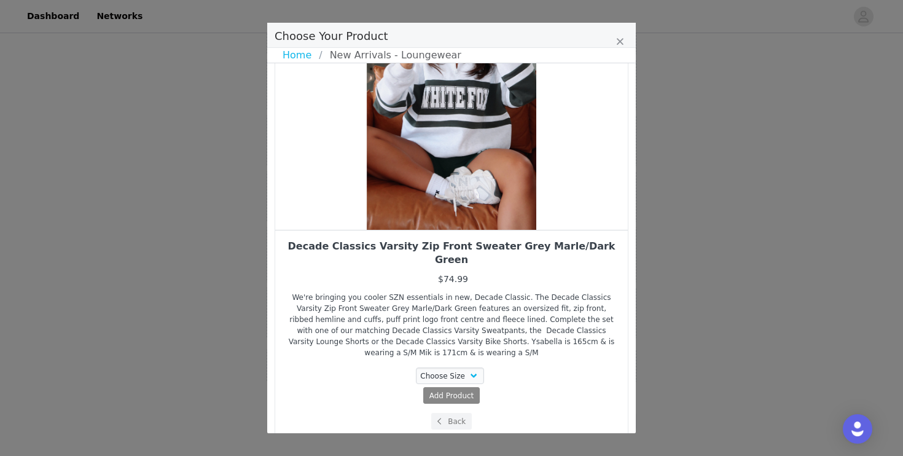
drag, startPoint x: 534, startPoint y: 170, endPoint x: 438, endPoint y: 176, distance: 96.6
click at [438, 176] on div "Choose Your Product" at bounding box center [451, 99] width 353 height 261
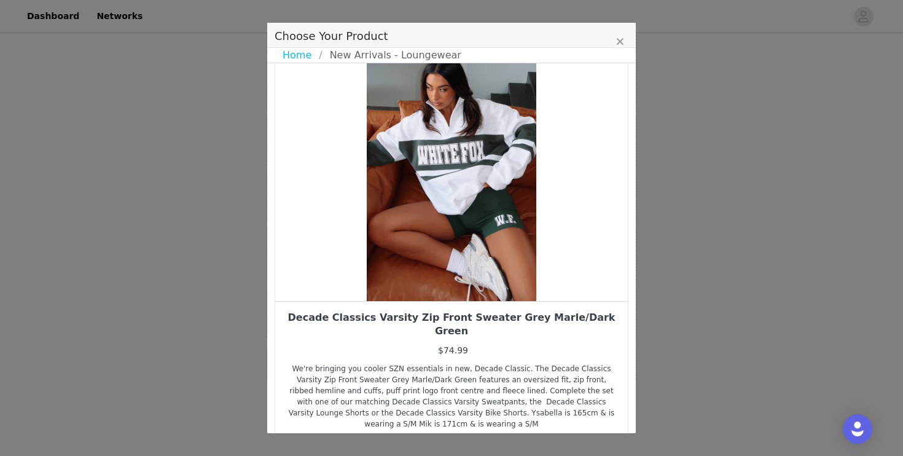
scroll to position [29, 0]
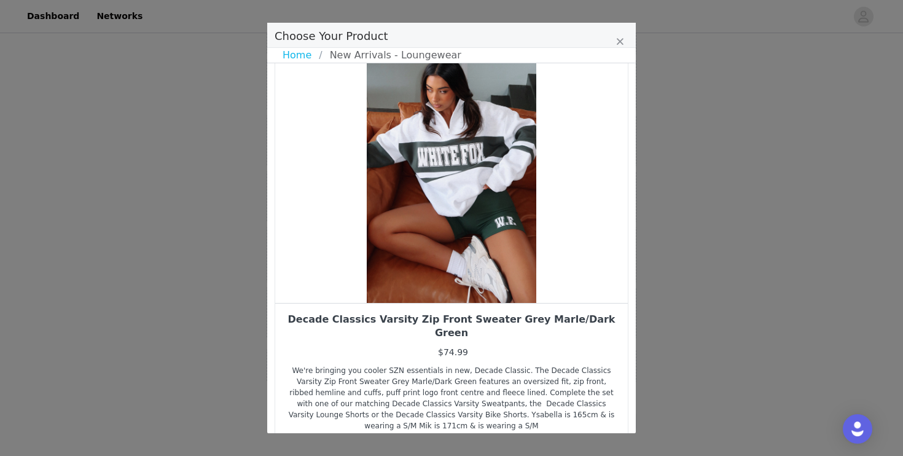
drag, startPoint x: 485, startPoint y: 176, endPoint x: 375, endPoint y: 183, distance: 110.2
click at [380, 183] on div "Choose Your Product" at bounding box center [451, 172] width 353 height 261
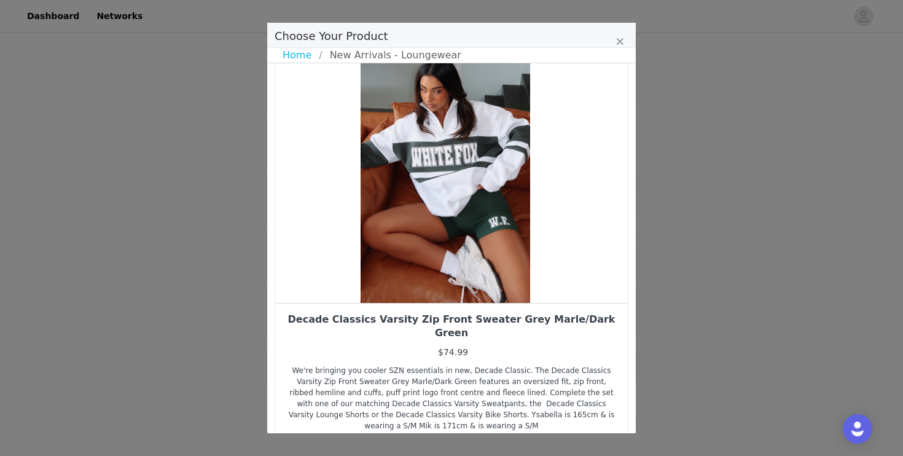
drag, startPoint x: 458, startPoint y: 200, endPoint x: 398, endPoint y: 216, distance: 62.4
click at [399, 216] on div "Choose Your Product" at bounding box center [445, 172] width 353 height 261
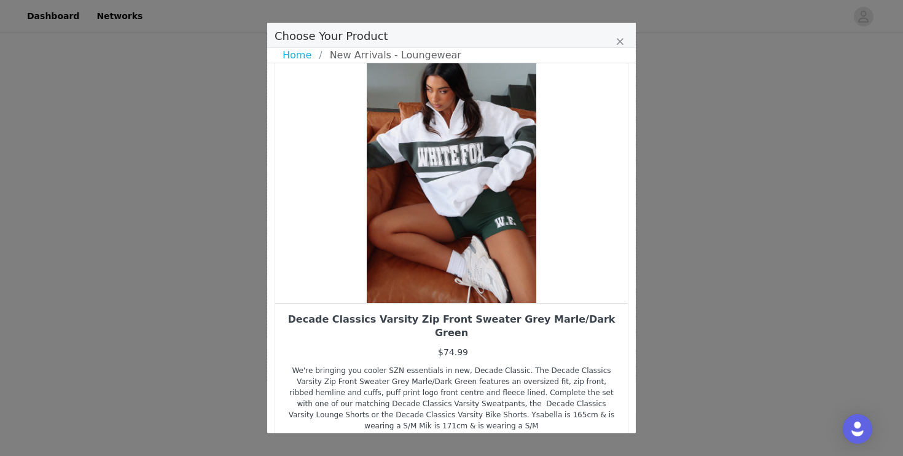
drag, startPoint x: 398, startPoint y: 216, endPoint x: 466, endPoint y: 216, distance: 68.2
click at [466, 216] on div "Choose Your Product" at bounding box center [451, 172] width 353 height 261
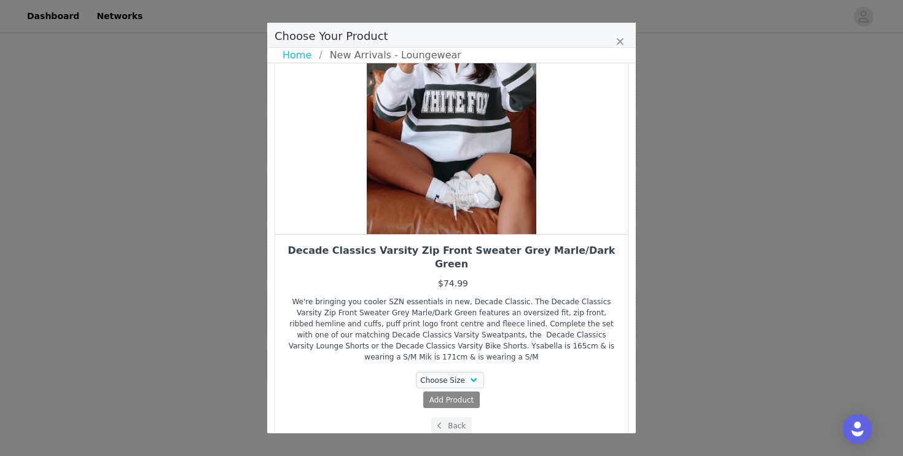
scroll to position [103, 0]
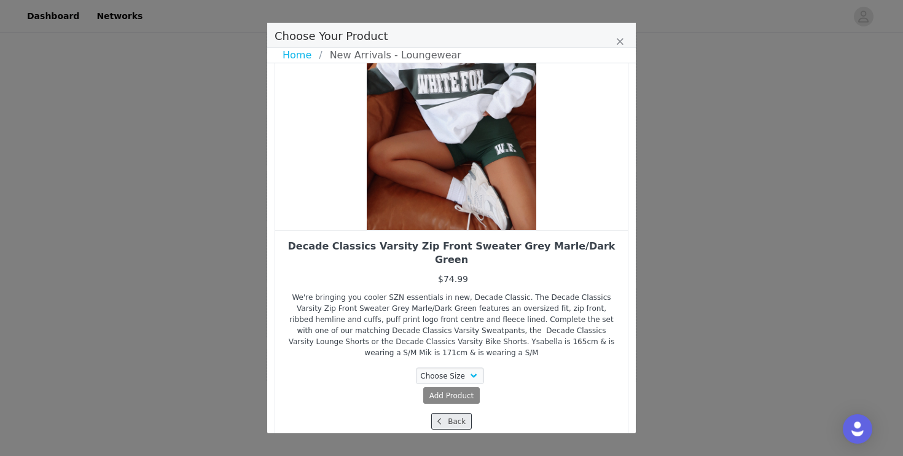
click at [449, 413] on button "Back" at bounding box center [451, 421] width 41 height 17
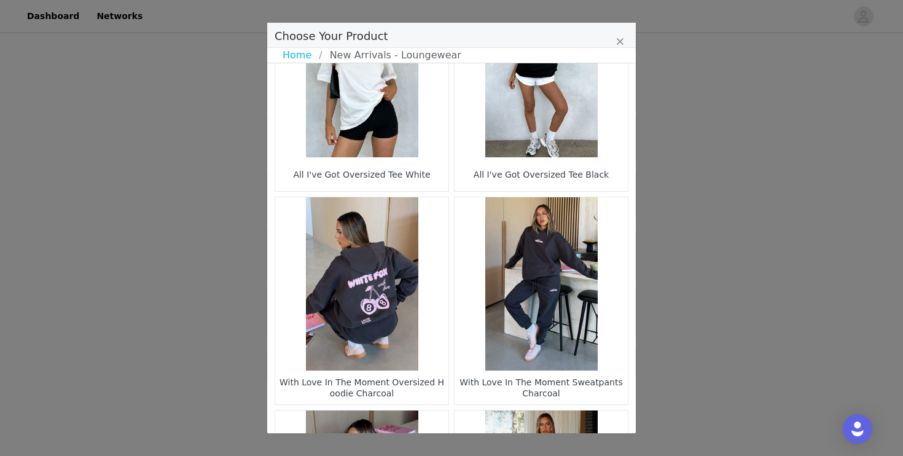
scroll to position [1807, 0]
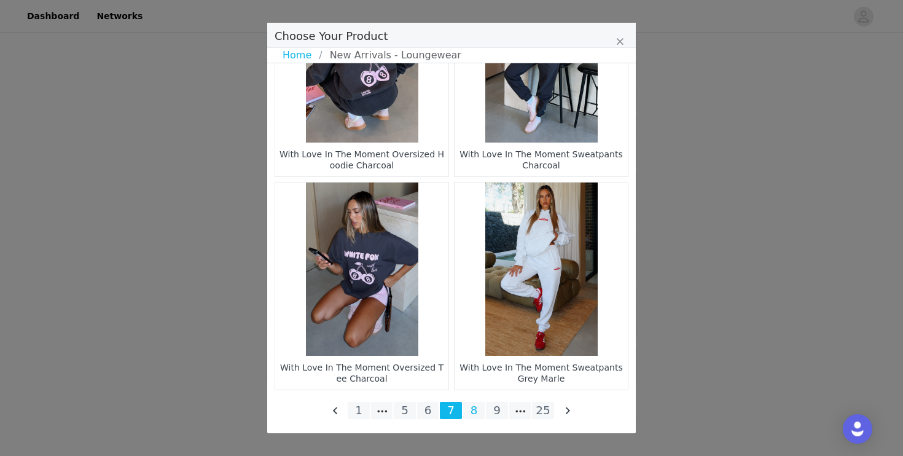
click at [477, 412] on li "8" at bounding box center [474, 410] width 22 height 17
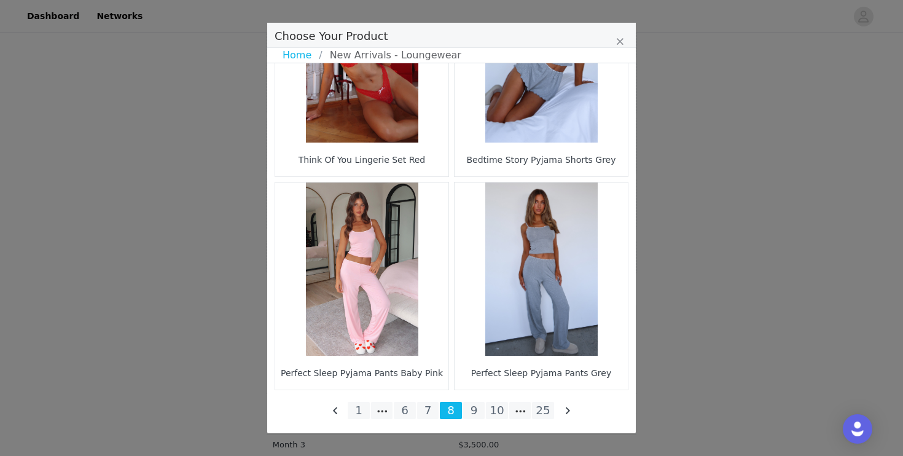
scroll to position [821, 0]
click at [477, 413] on li "9" at bounding box center [474, 410] width 22 height 17
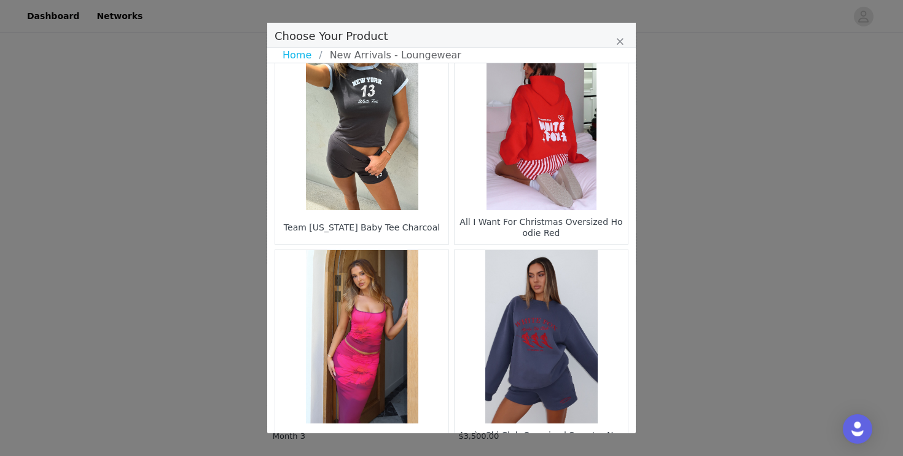
click at [538, 157] on figure "Choose Your Product" at bounding box center [541, 123] width 173 height 173
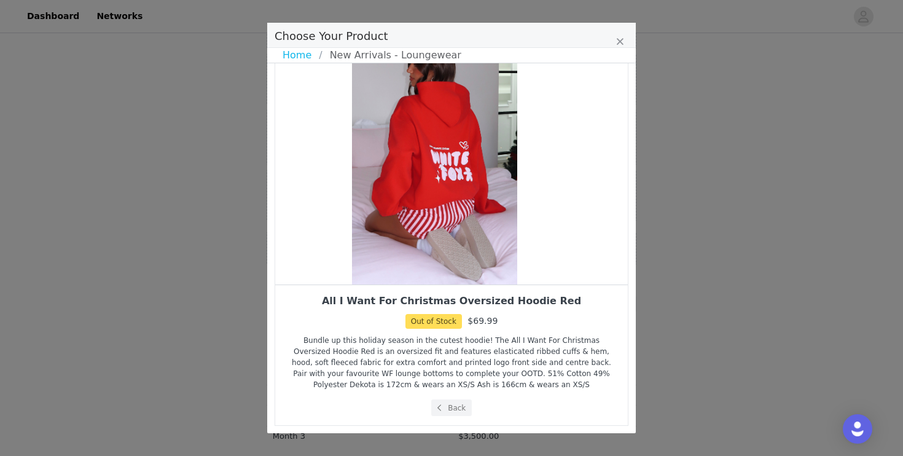
drag, startPoint x: 514, startPoint y: 155, endPoint x: 404, endPoint y: 173, distance: 111.3
click at [404, 173] on div "Choose Your Product" at bounding box center [434, 153] width 353 height 261
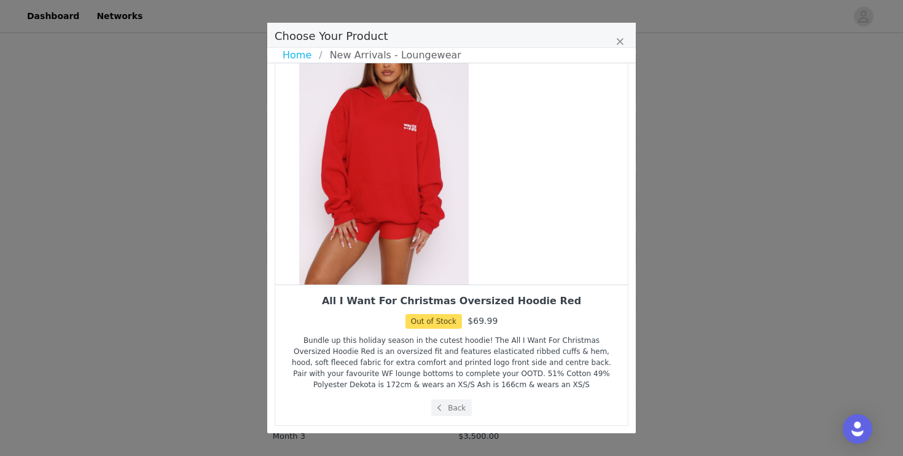
drag, startPoint x: 455, startPoint y: 174, endPoint x: 383, endPoint y: 189, distance: 73.4
click at [383, 189] on div "Choose Your Product" at bounding box center [384, 153] width 353 height 261
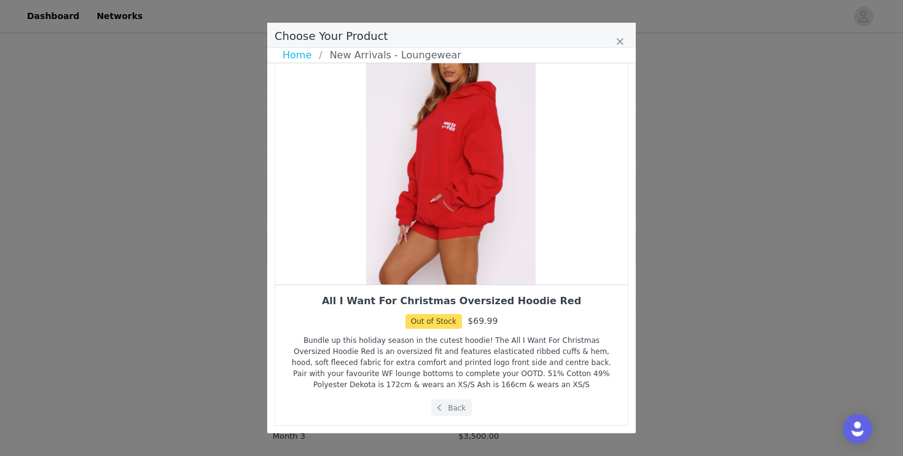
drag, startPoint x: 456, startPoint y: 172, endPoint x: 396, endPoint y: 182, distance: 60.5
click at [397, 182] on div "Choose Your Product" at bounding box center [451, 153] width 353 height 261
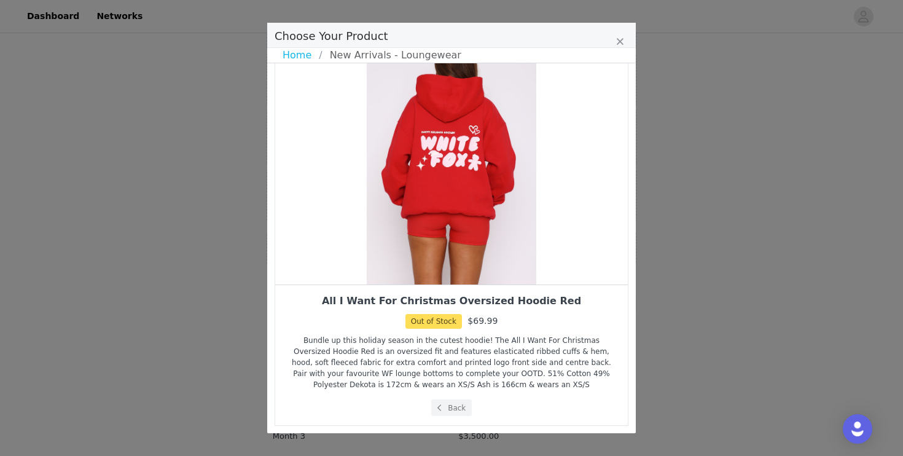
scroll to position [899, 0]
click at [447, 407] on button "Back" at bounding box center [451, 407] width 41 height 17
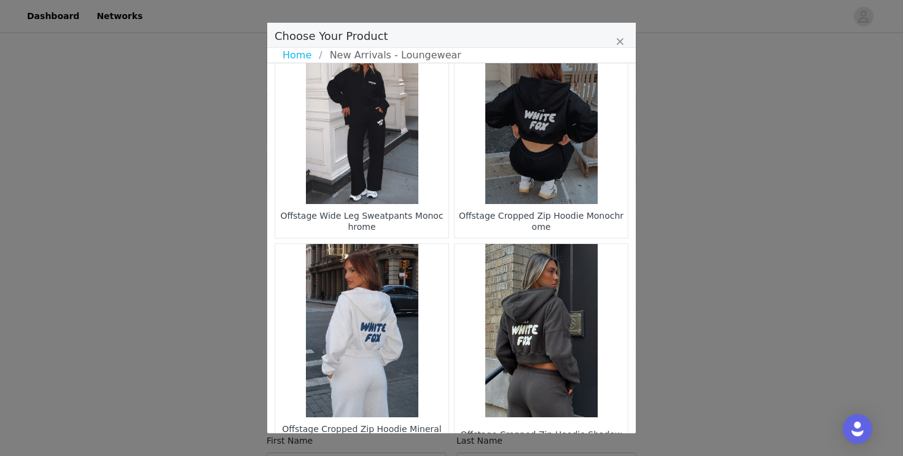
scroll to position [1807, 0]
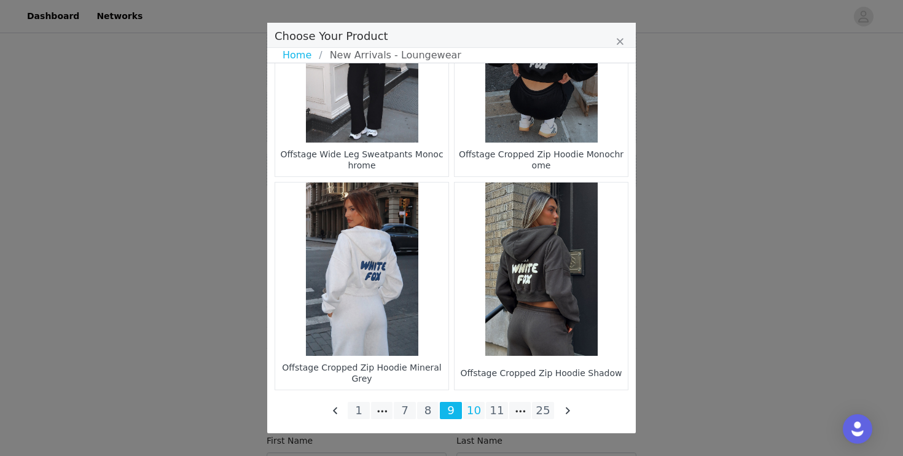
click at [471, 408] on li "10" at bounding box center [474, 410] width 22 height 17
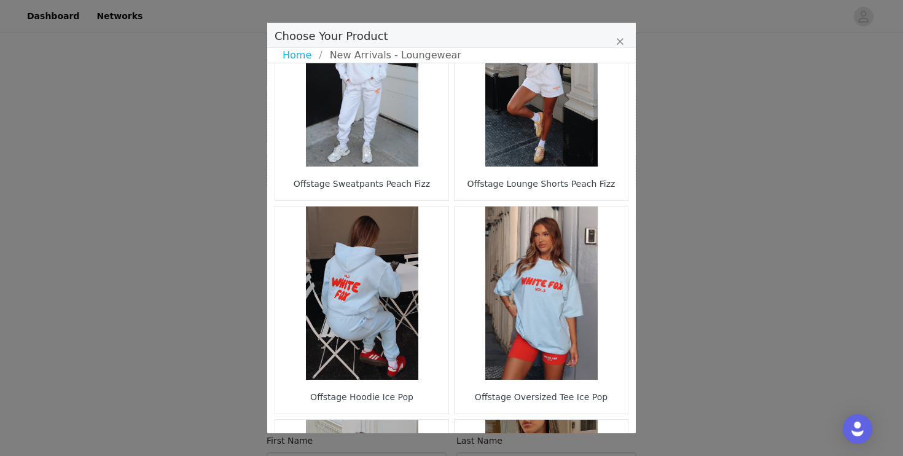
scroll to position [1230, 0]
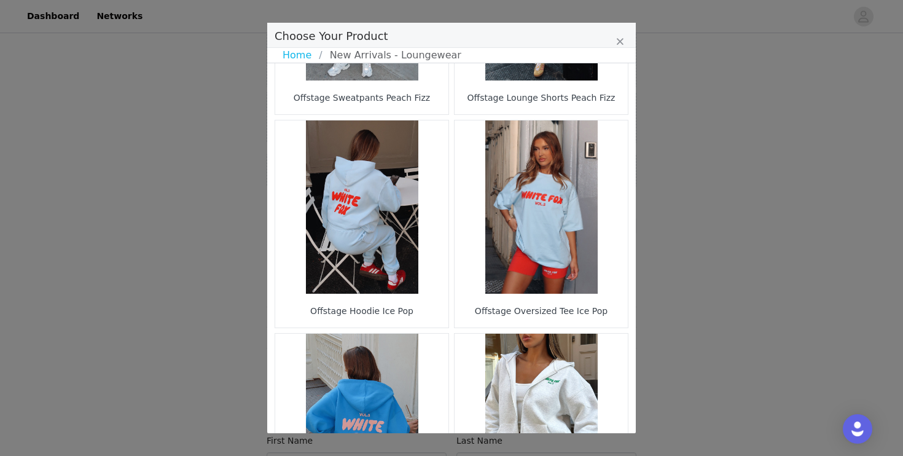
click at [361, 257] on figure "Choose Your Product" at bounding box center [361, 206] width 173 height 173
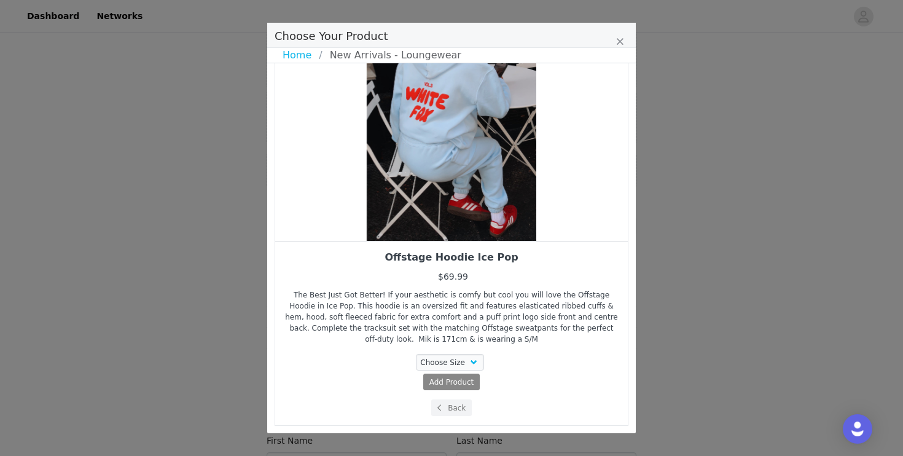
scroll to position [92, 0]
click at [450, 360] on select "Choose Size XXS/XS XS/S S/M M/L L/XL" at bounding box center [450, 362] width 69 height 17
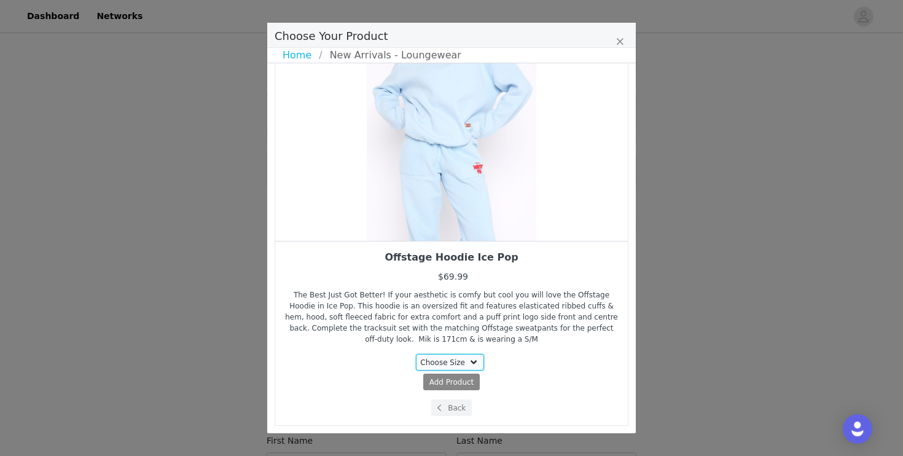
select select "25688741"
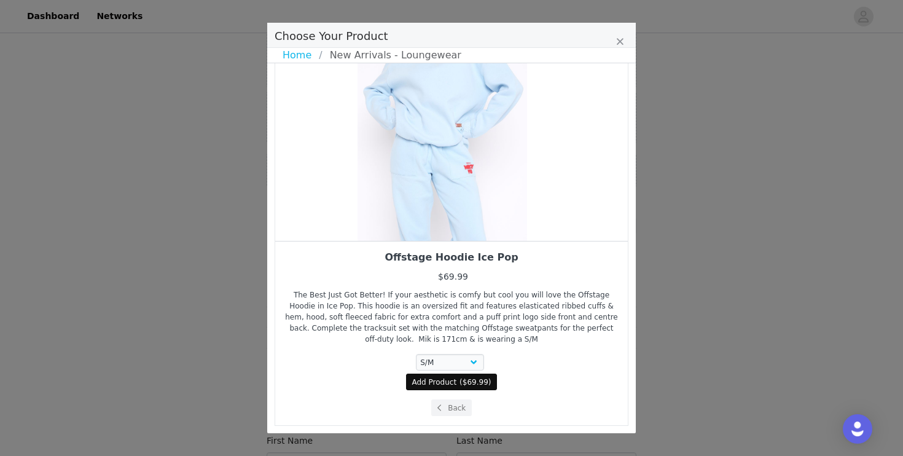
drag, startPoint x: 472, startPoint y: 177, endPoint x: 465, endPoint y: 185, distance: 11.3
click at [465, 186] on div "Choose Your Product" at bounding box center [442, 110] width 353 height 261
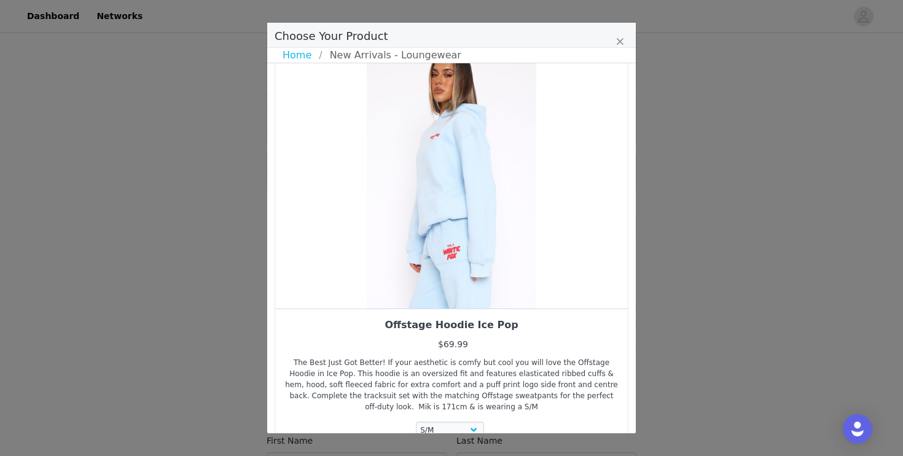
scroll to position [22, 0]
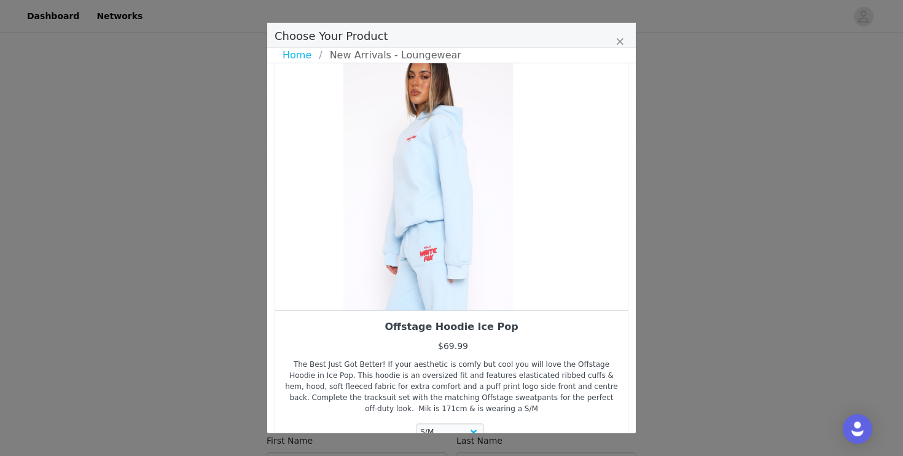
drag, startPoint x: 465, startPoint y: 185, endPoint x: 408, endPoint y: 185, distance: 57.1
click at [411, 185] on div "Choose Your Product" at bounding box center [428, 179] width 353 height 261
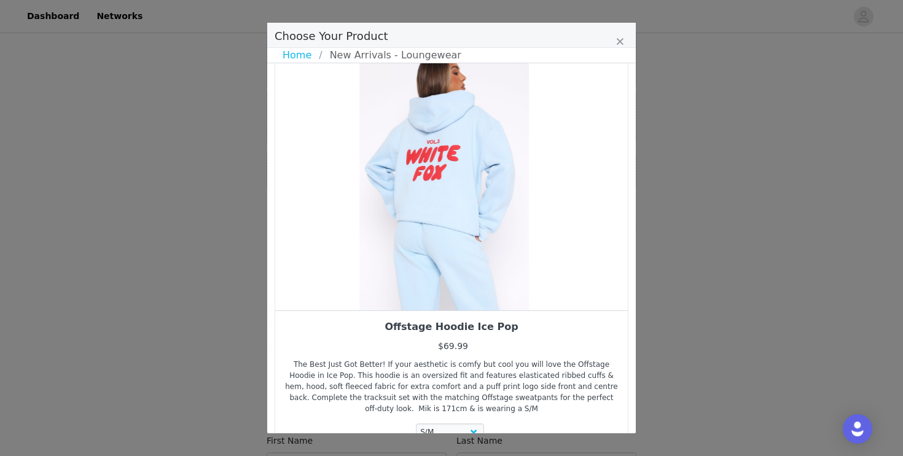
drag, startPoint x: 482, startPoint y: 221, endPoint x: 416, endPoint y: 221, distance: 65.1
click at [416, 221] on div "Choose Your Product" at bounding box center [444, 179] width 353 height 261
drag, startPoint x: 416, startPoint y: 221, endPoint x: 244, endPoint y: 214, distance: 172.7
click at [244, 214] on div "Choose Your Product Home New Arrivals - Loungewear Offstage Hoodie Ice Pop $69.…" at bounding box center [451, 228] width 903 height 456
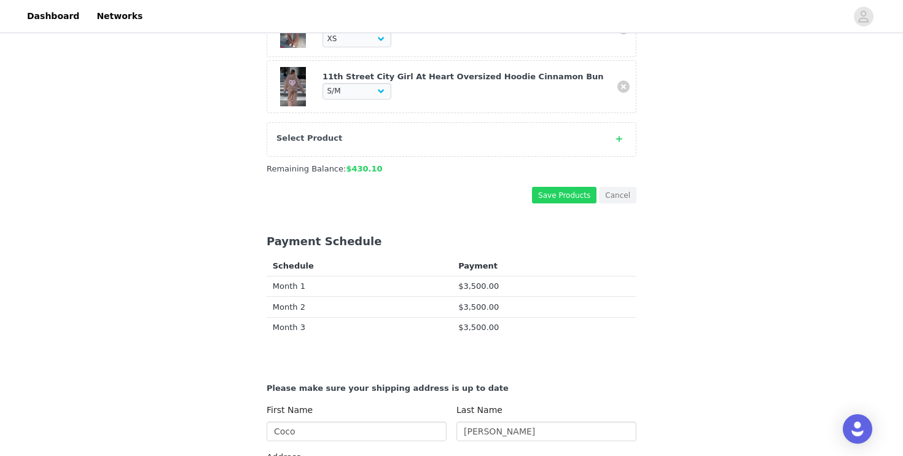
scroll to position [915, 0]
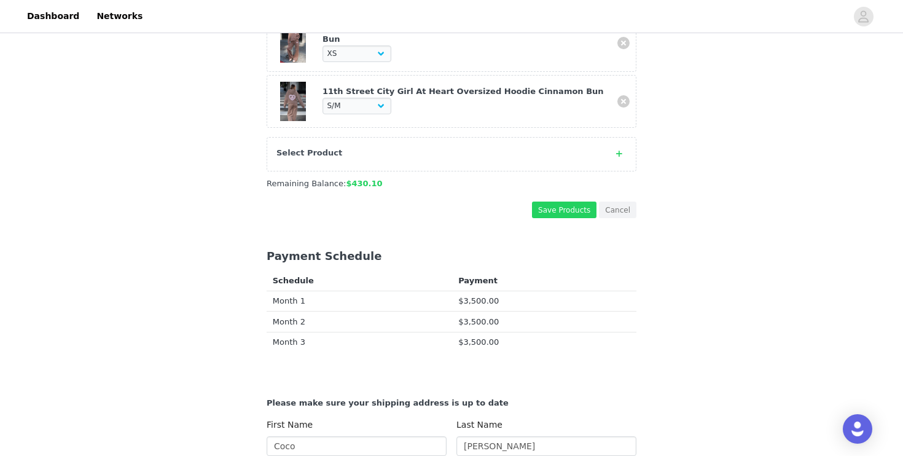
click at [621, 147] on span at bounding box center [619, 154] width 15 height 15
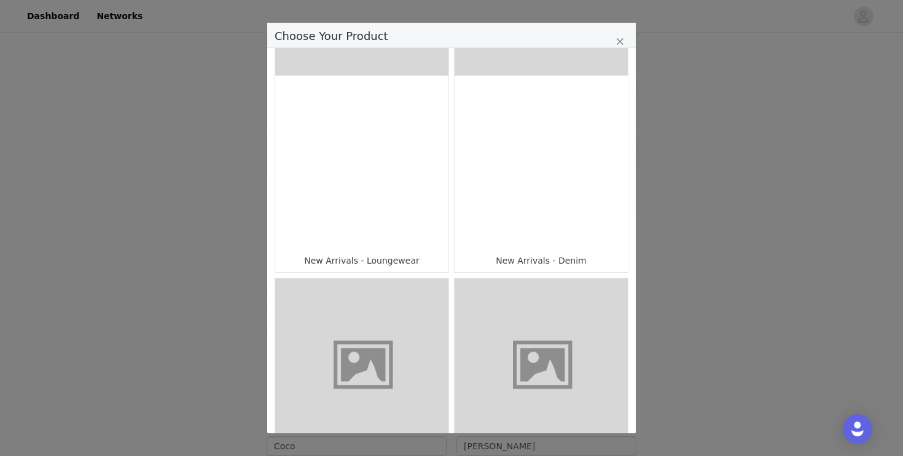
scroll to position [553, 0]
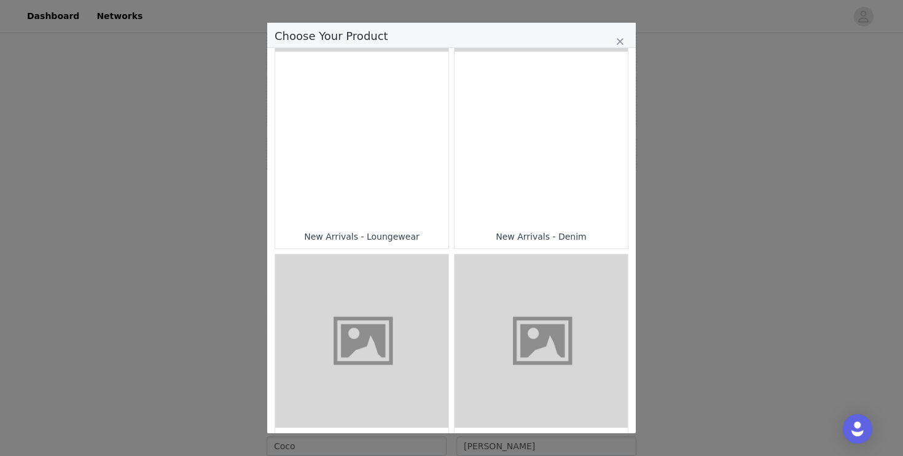
click at [349, 184] on div "Choose Your Product" at bounding box center [361, 138] width 173 height 173
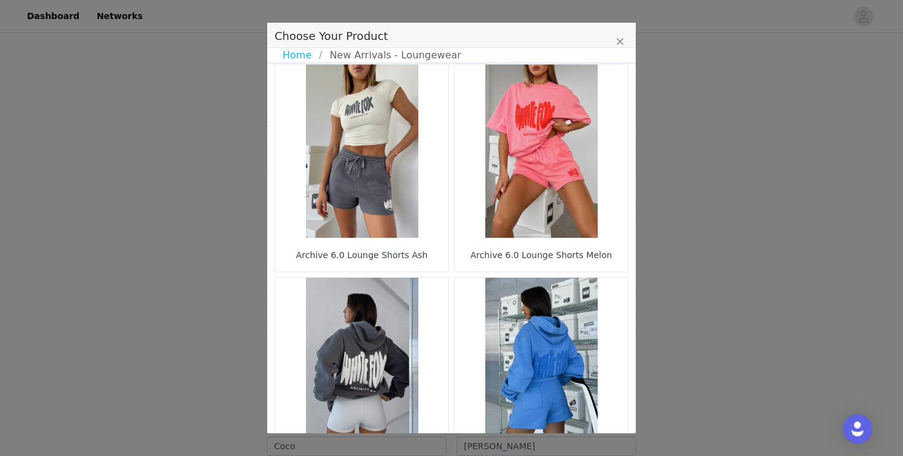
scroll to position [0, 0]
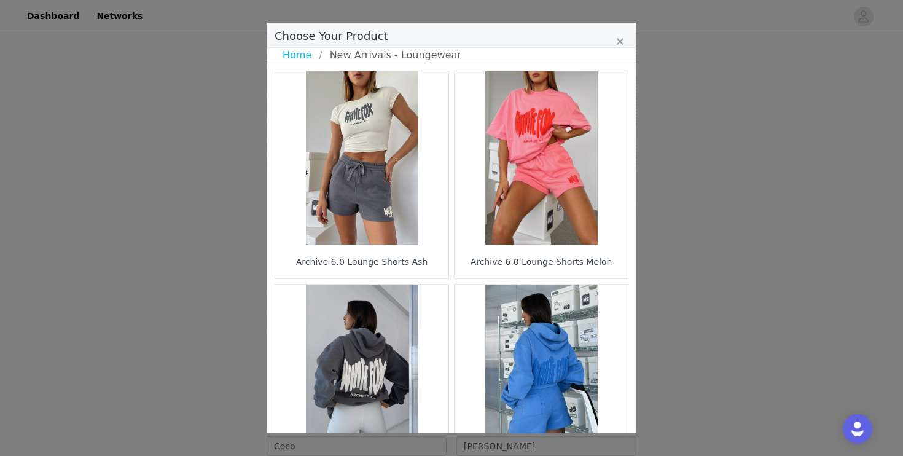
click at [554, 204] on figure "Choose Your Product" at bounding box center [541, 157] width 173 height 173
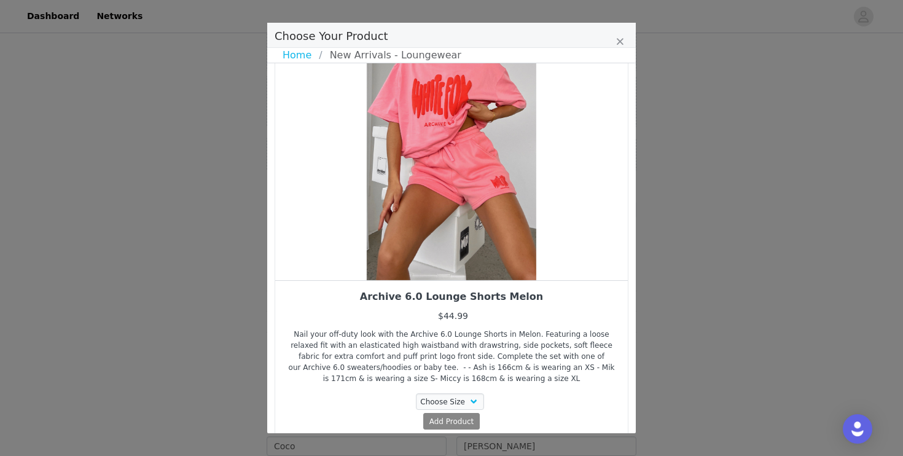
scroll to position [58, 0]
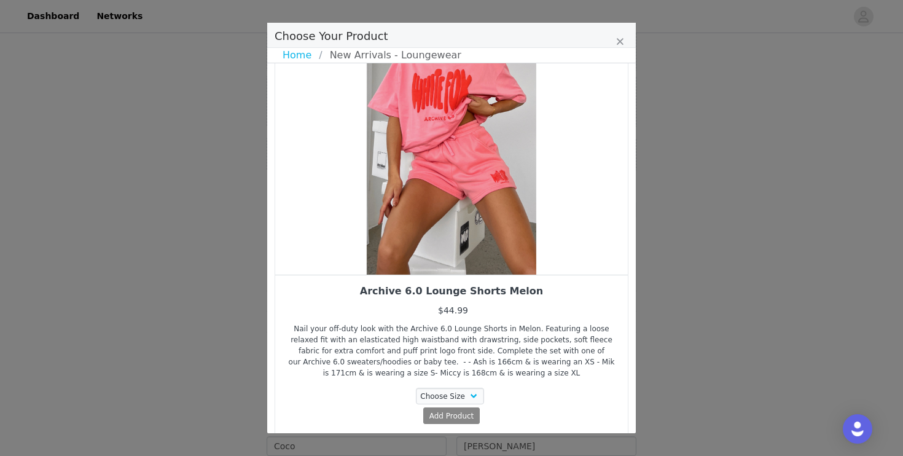
drag, startPoint x: 517, startPoint y: 243, endPoint x: 430, endPoint y: 249, distance: 87.4
click at [432, 249] on div "Choose Your Product" at bounding box center [451, 144] width 353 height 261
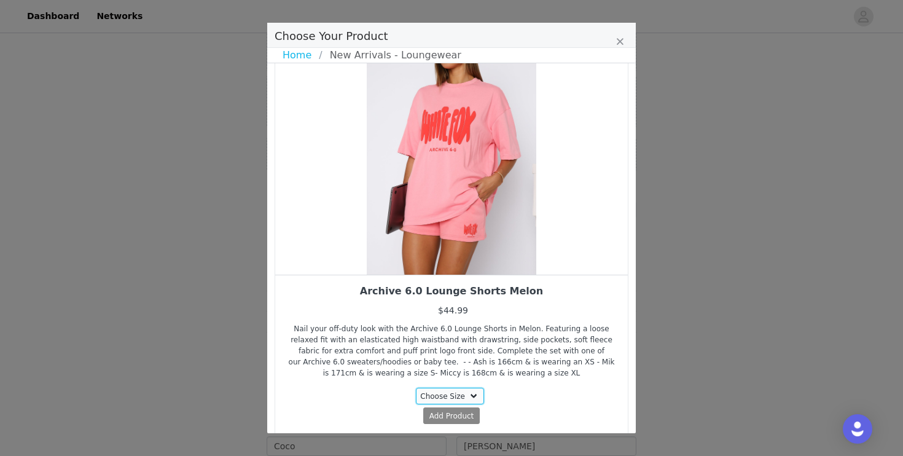
click at [467, 388] on select "Choose Size XXS XS S M L XL XXL" at bounding box center [450, 396] width 69 height 17
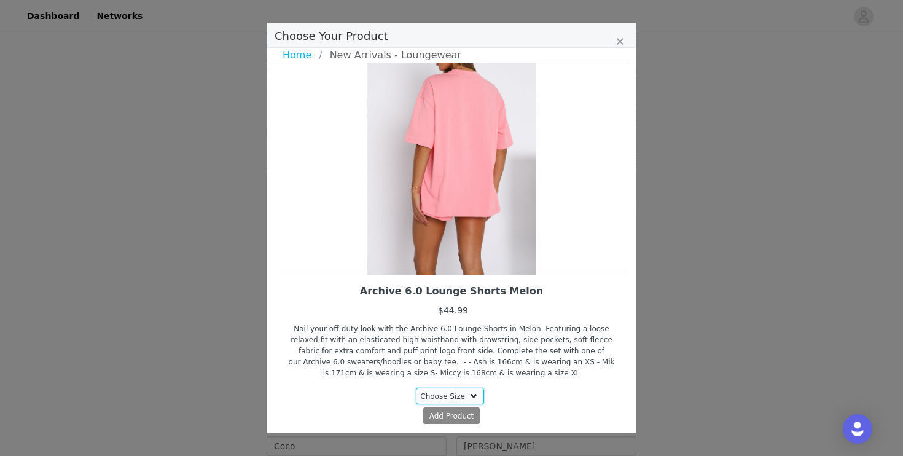
select select "16605301"
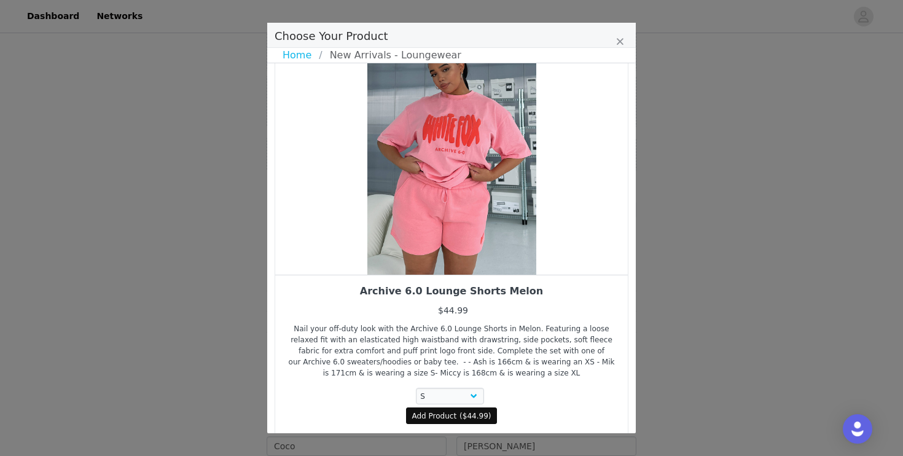
drag, startPoint x: 499, startPoint y: 222, endPoint x: 408, endPoint y: 238, distance: 93.0
click at [410, 237] on div "Choose Your Product" at bounding box center [451, 144] width 353 height 261
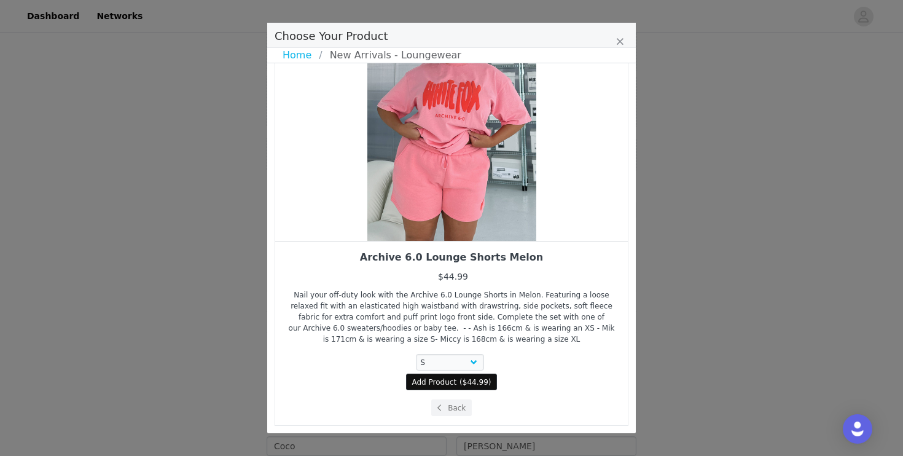
click at [442, 377] on span "Add Product" at bounding box center [434, 382] width 45 height 11
select select "16605301"
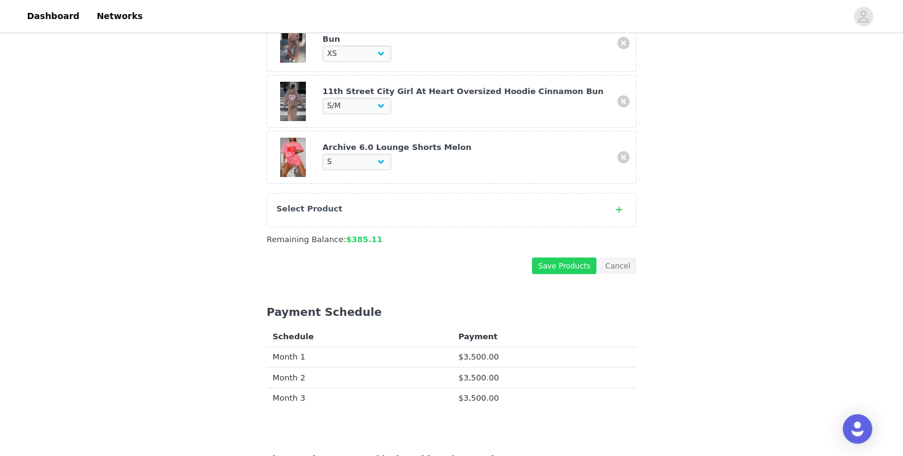
click at [614, 216] on div "Select Product" at bounding box center [452, 210] width 370 height 34
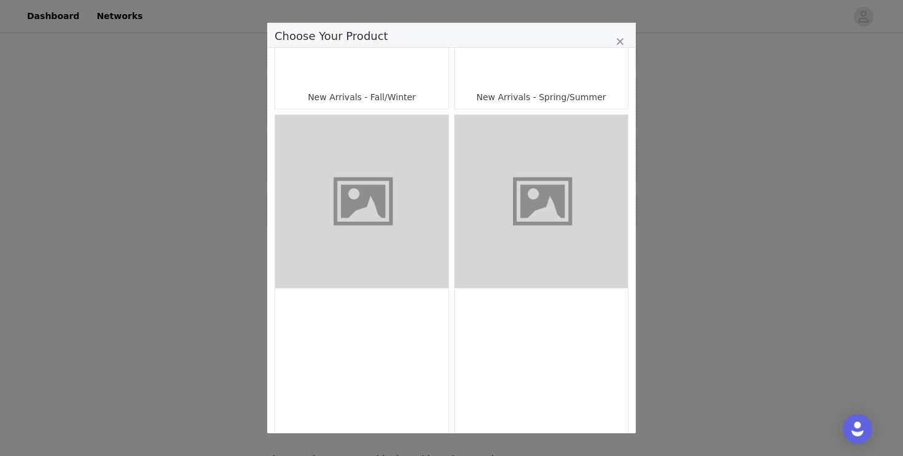
scroll to position [469, 0]
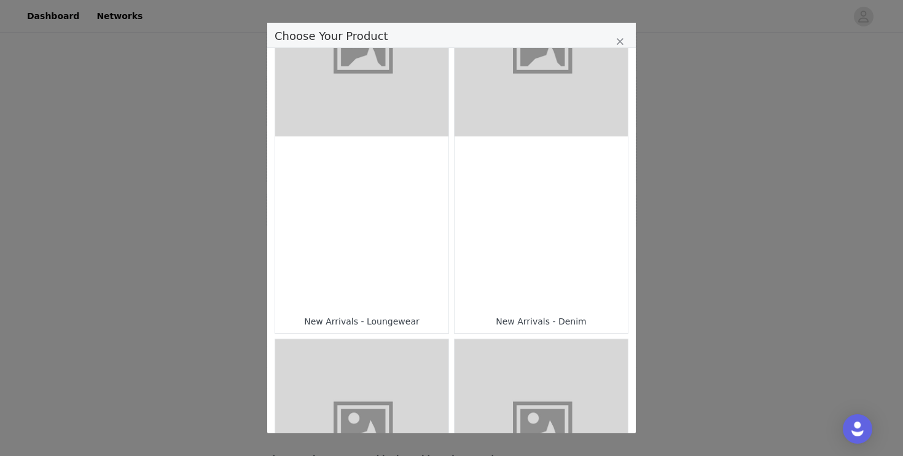
click at [385, 271] on div "Choose Your Product" at bounding box center [361, 222] width 173 height 173
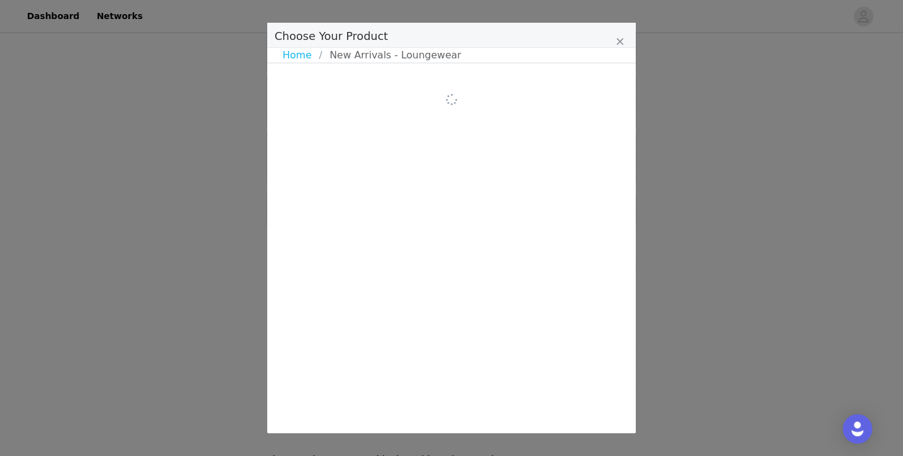
scroll to position [0, 0]
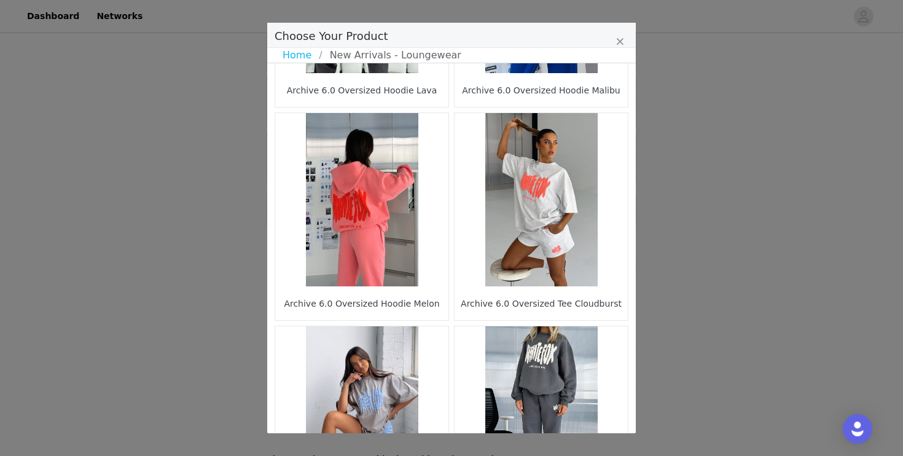
click at [344, 224] on figure "Choose Your Product" at bounding box center [361, 199] width 173 height 173
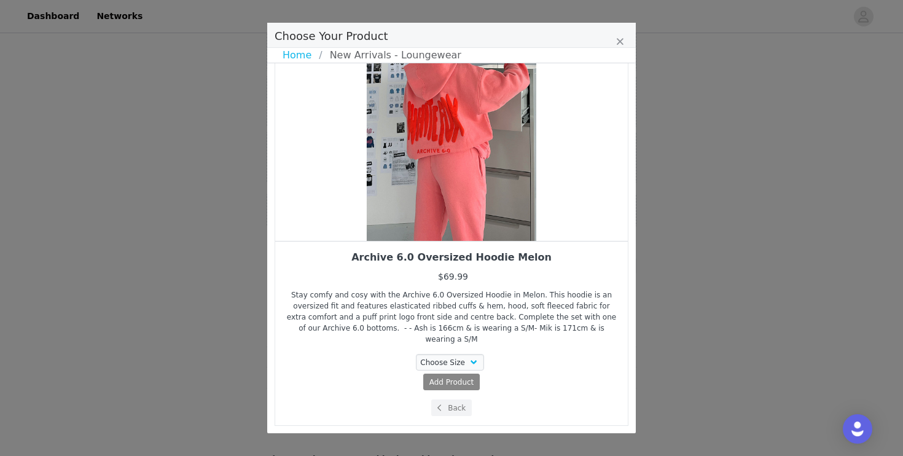
scroll to position [80, 0]
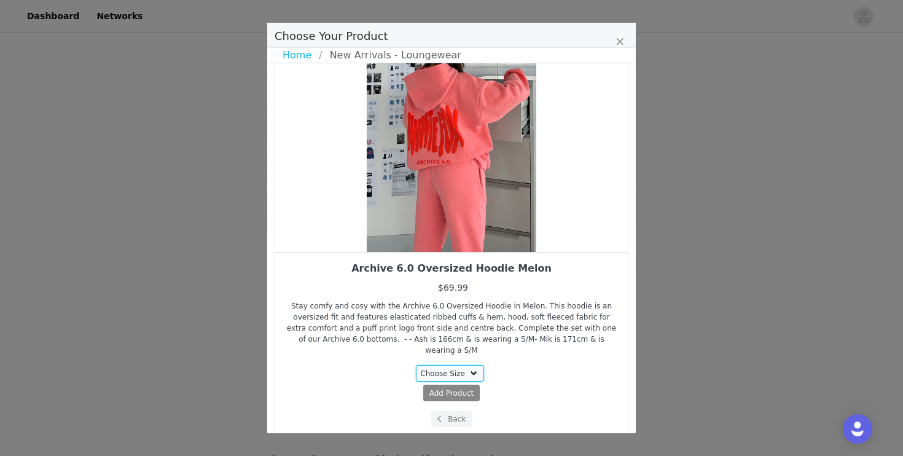
click at [433, 365] on select "Choose Size XS/S XXS/XS 3XS/XXS S/M M/L L/XL" at bounding box center [450, 373] width 69 height 17
select select "20866230"
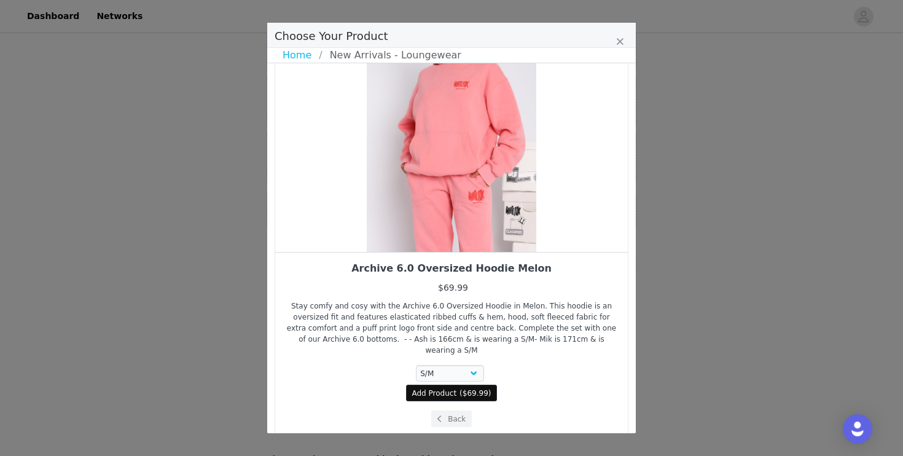
click at [441, 388] on button "Add Product ( $69.99 )" at bounding box center [452, 393] width 92 height 17
select select "20866230"
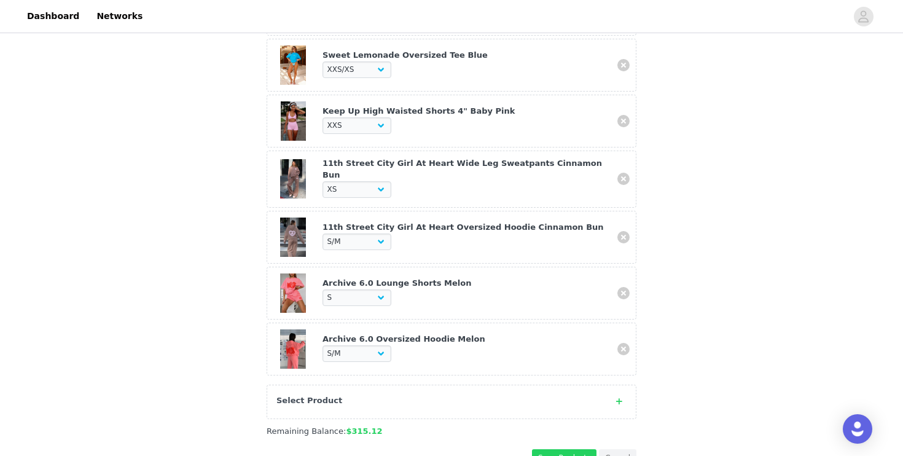
scroll to position [791, 0]
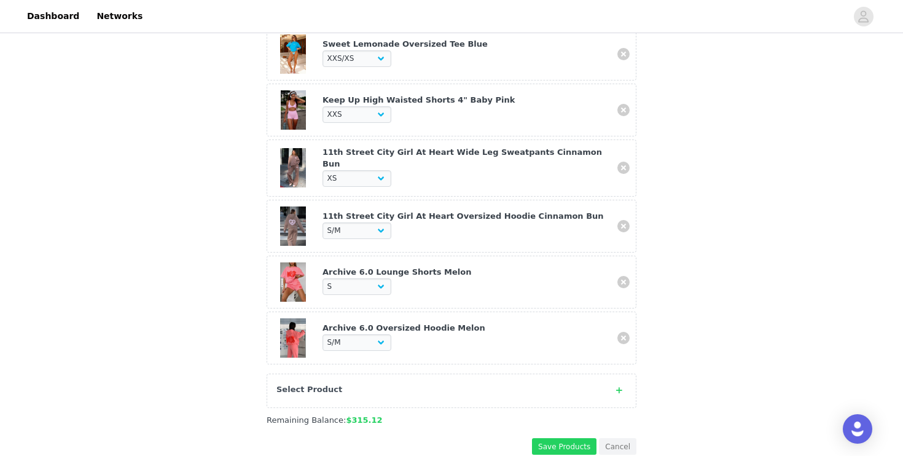
click at [620, 386] on icon at bounding box center [619, 390] width 6 height 8
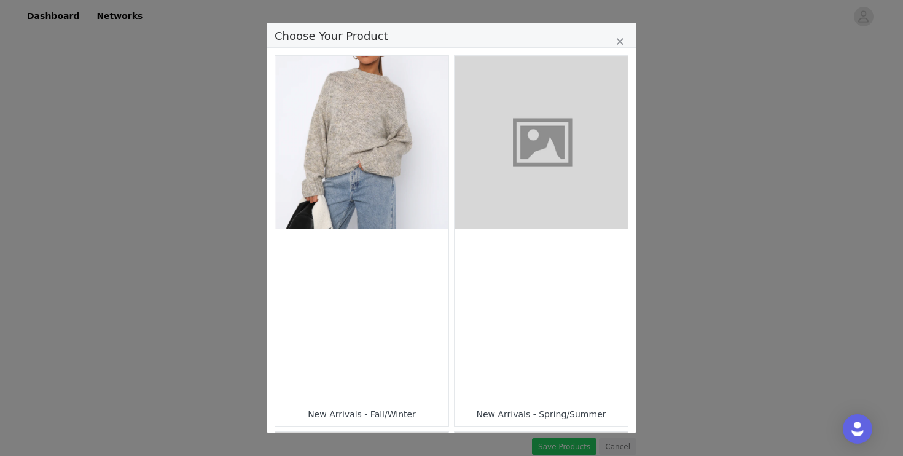
scroll to position [397, 0]
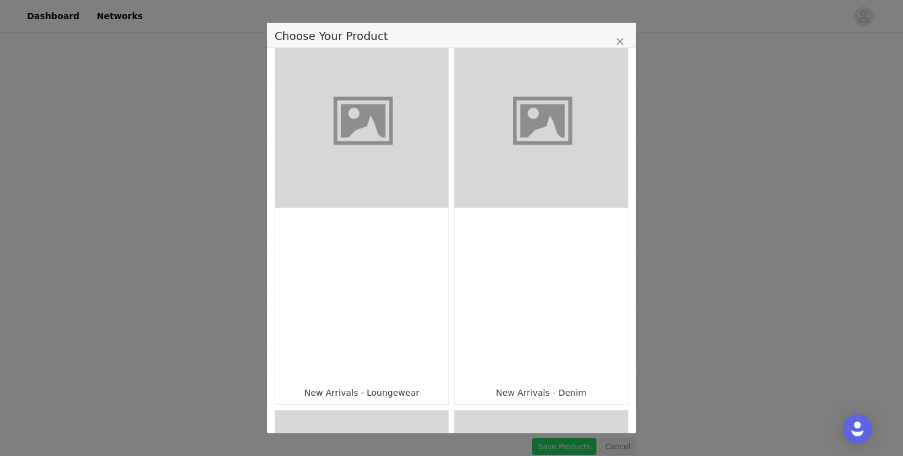
click at [369, 240] on div "Choose Your Product" at bounding box center [361, 294] width 173 height 173
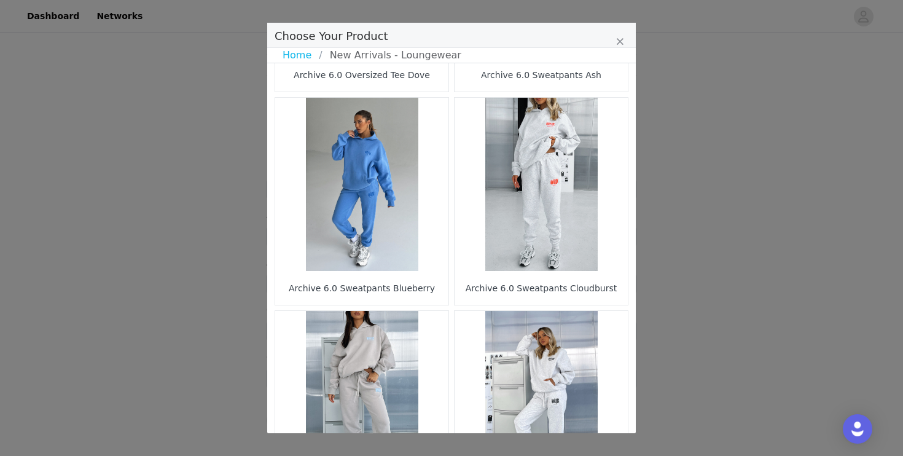
scroll to position [1807, 0]
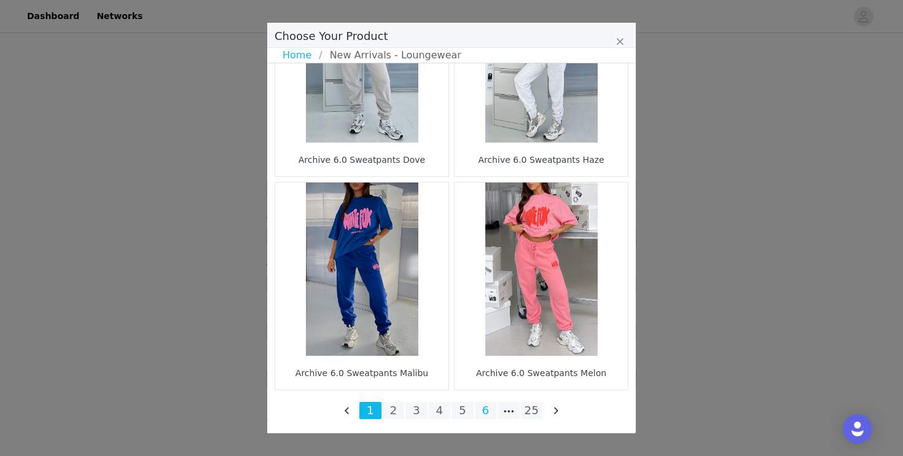
click at [490, 413] on li "6" at bounding box center [486, 410] width 22 height 17
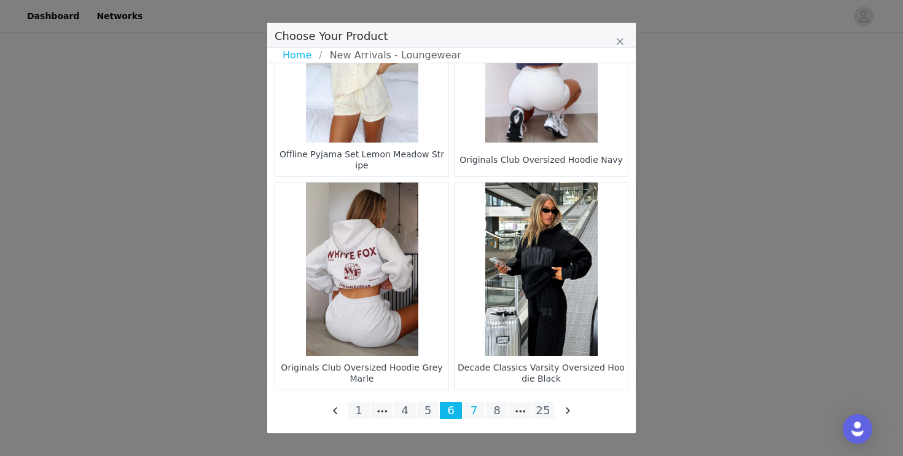
click at [478, 414] on li "7" at bounding box center [474, 410] width 22 height 17
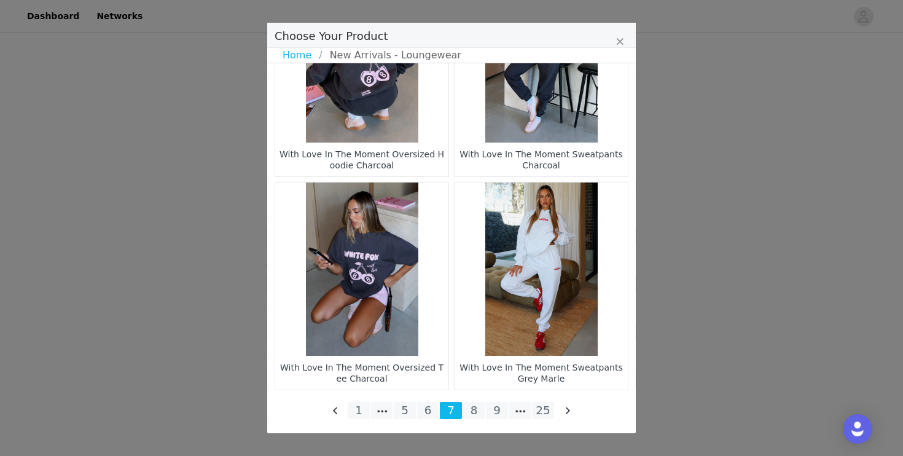
click at [474, 416] on li "8" at bounding box center [474, 410] width 22 height 17
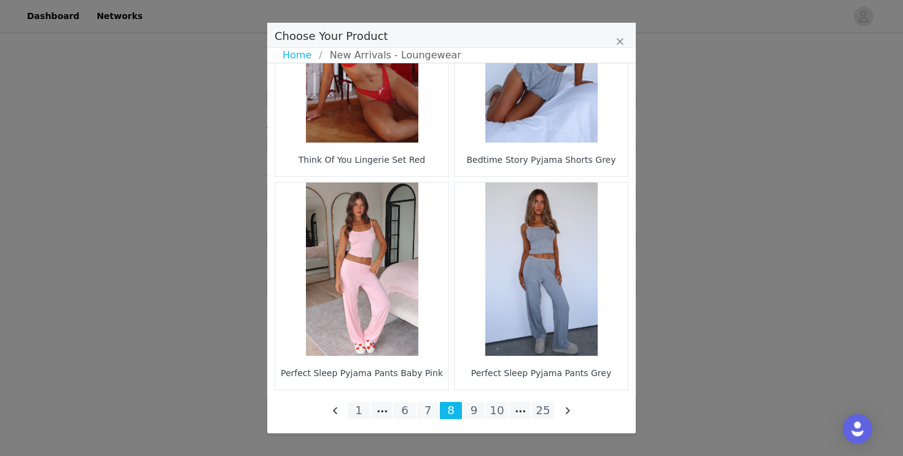
scroll to position [1375, 0]
click at [477, 413] on li "9" at bounding box center [474, 410] width 22 height 17
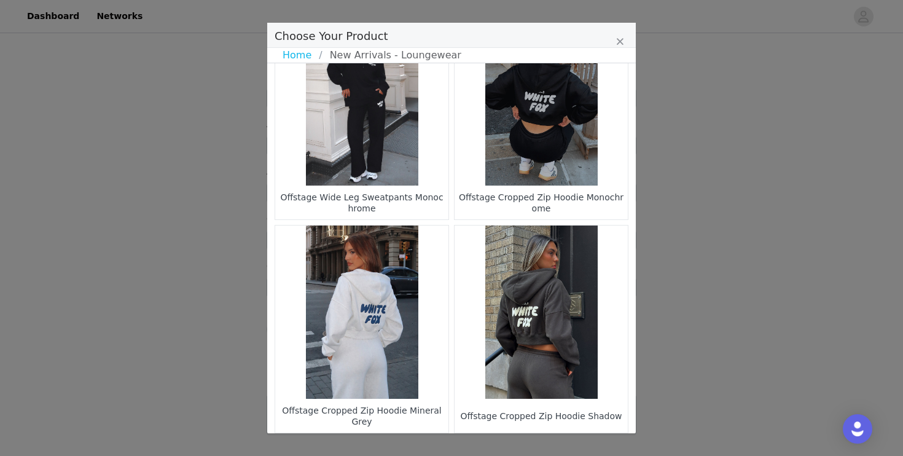
scroll to position [1807, 0]
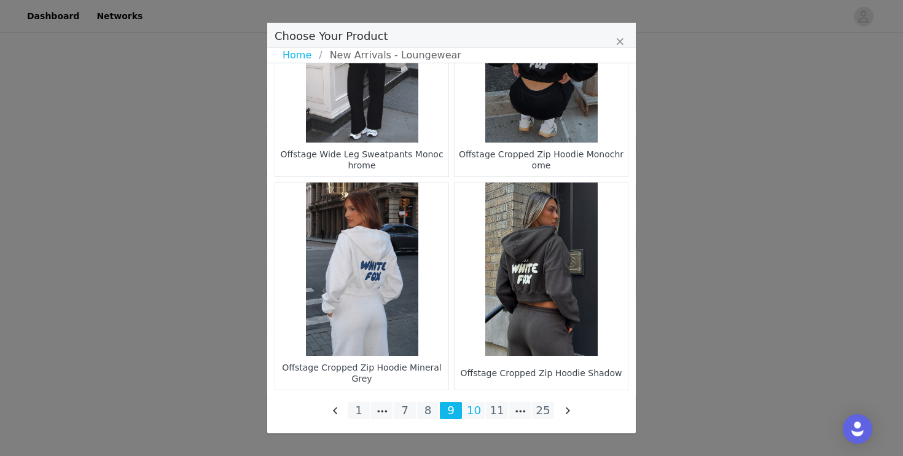
click at [477, 407] on li "10" at bounding box center [474, 410] width 22 height 17
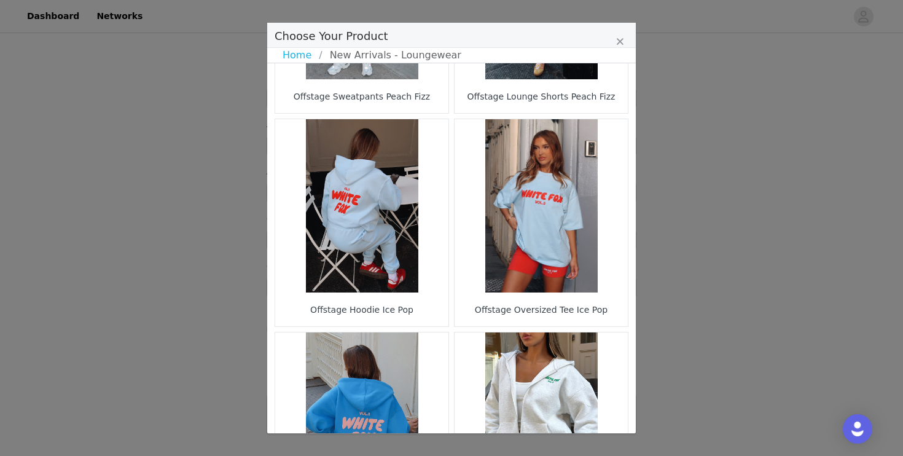
scroll to position [1241, 0]
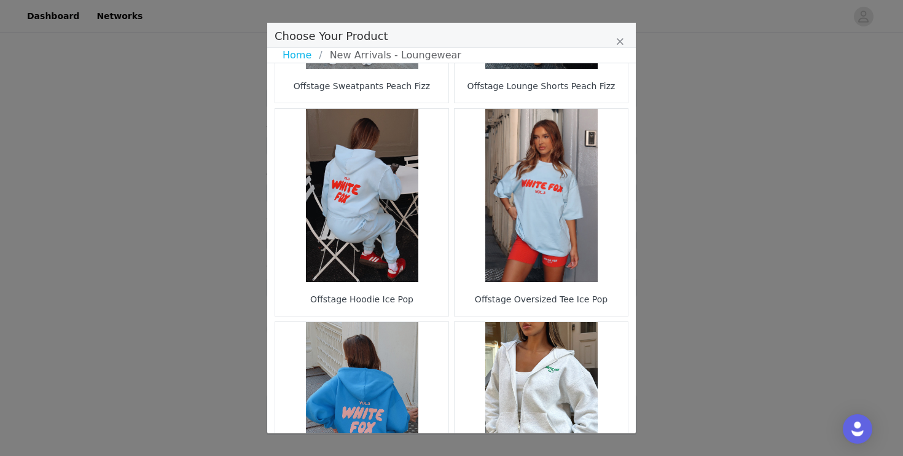
click at [373, 235] on figure "Choose Your Product" at bounding box center [361, 195] width 173 height 173
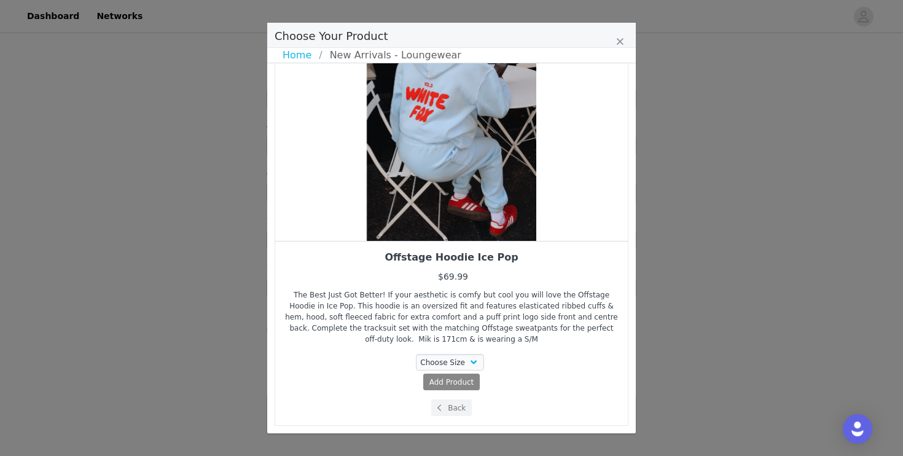
scroll to position [92, 0]
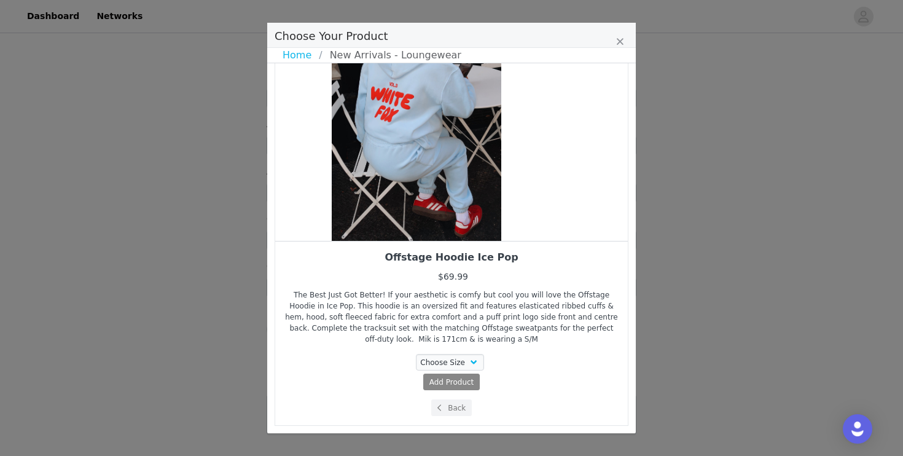
drag, startPoint x: 457, startPoint y: 187, endPoint x: 377, endPoint y: 193, distance: 80.0
click at [377, 193] on div "Choose Your Product" at bounding box center [416, 110] width 353 height 261
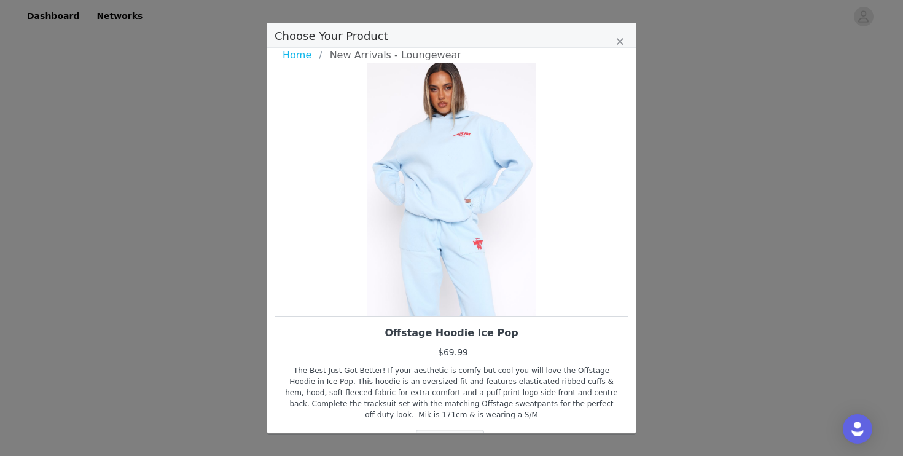
scroll to position [15, 0]
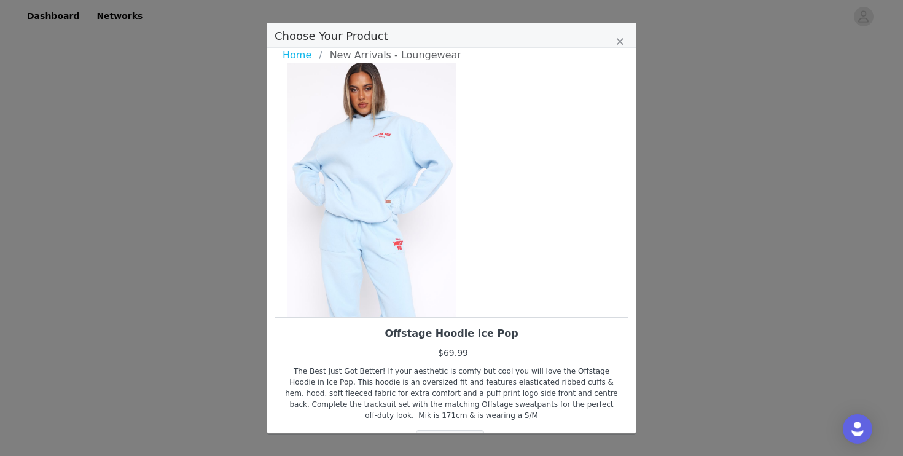
drag, startPoint x: 472, startPoint y: 225, endPoint x: 386, endPoint y: 238, distance: 87.0
click at [386, 238] on div "Choose Your Product" at bounding box center [371, 186] width 353 height 261
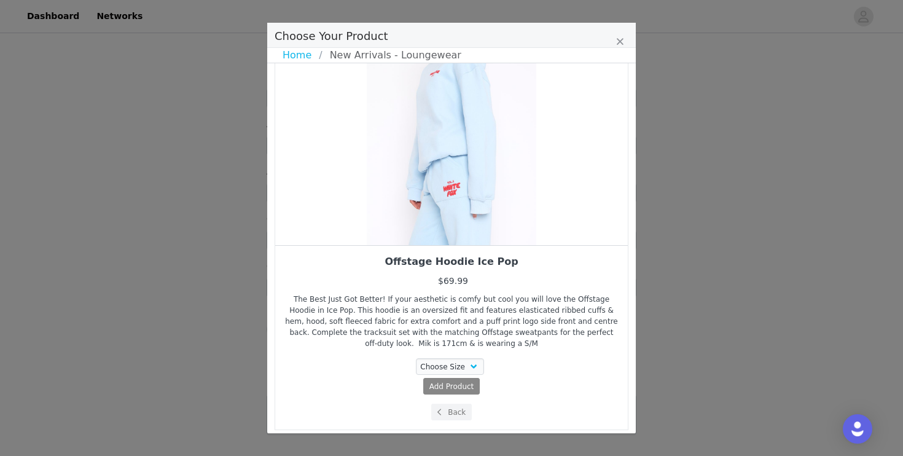
scroll to position [92, 0]
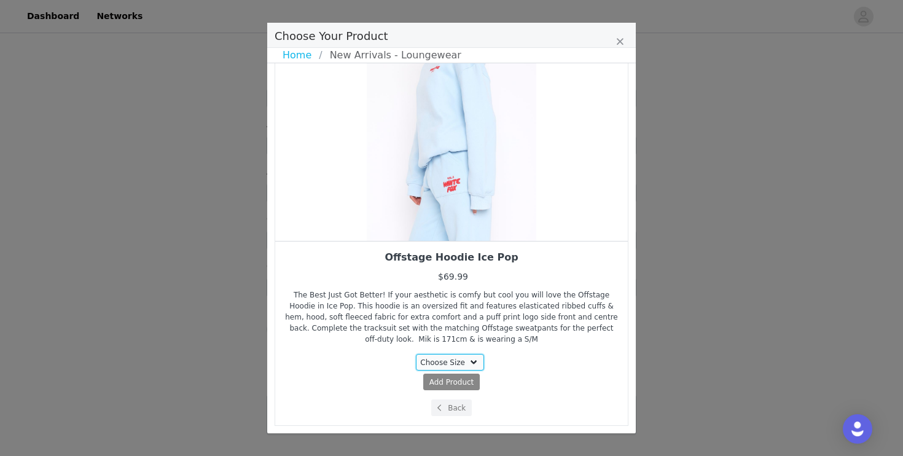
click at [466, 354] on select "Choose Size XXS/XS XS/S S/M M/L L/XL" at bounding box center [450, 362] width 69 height 17
select select "25688741"
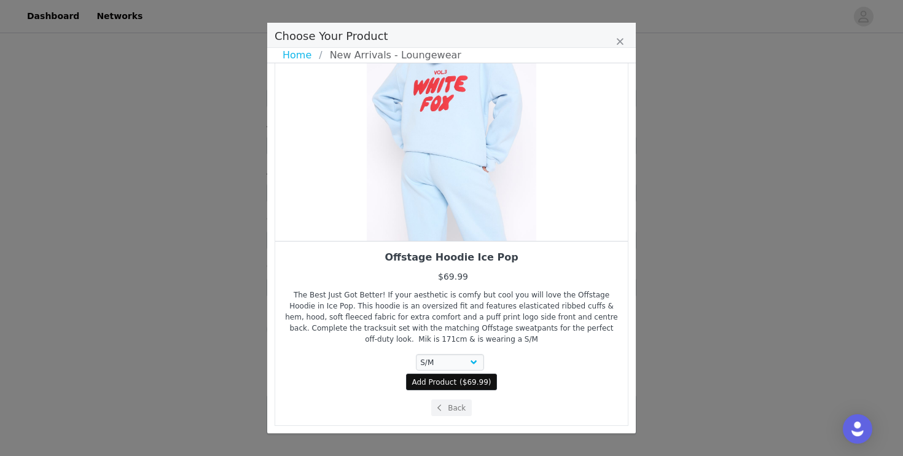
click at [441, 389] on button "Add Product ( $69.99 )" at bounding box center [452, 381] width 92 height 17
select select "25688741"
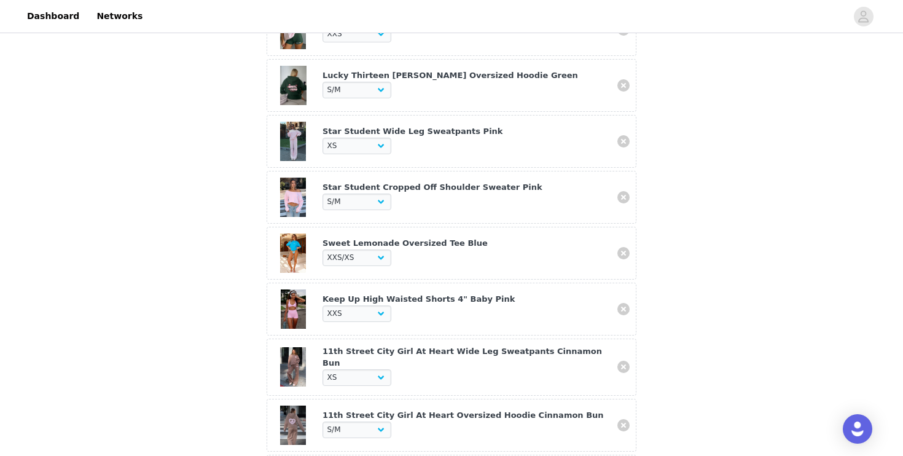
scroll to position [966, 0]
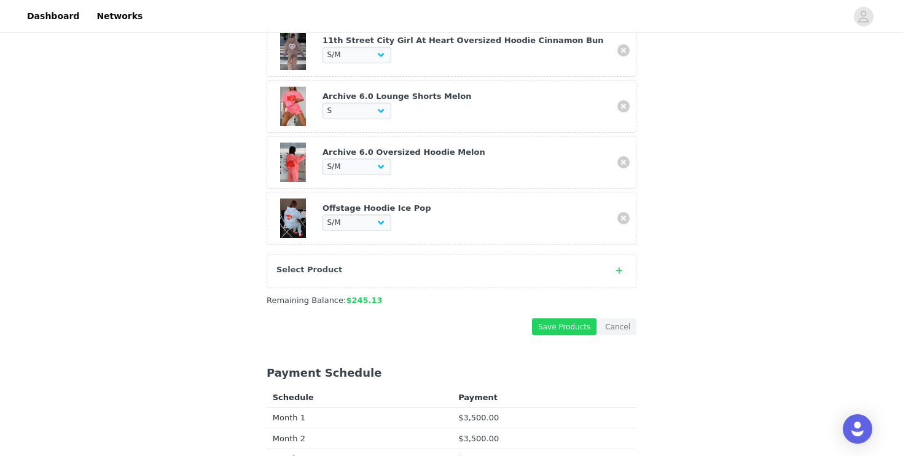
click at [408, 280] on div "Select Product" at bounding box center [452, 271] width 370 height 34
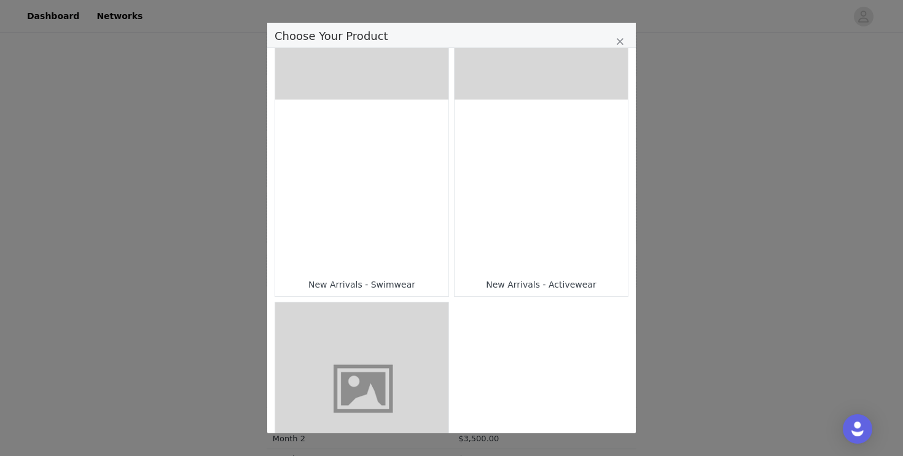
scroll to position [923, 0]
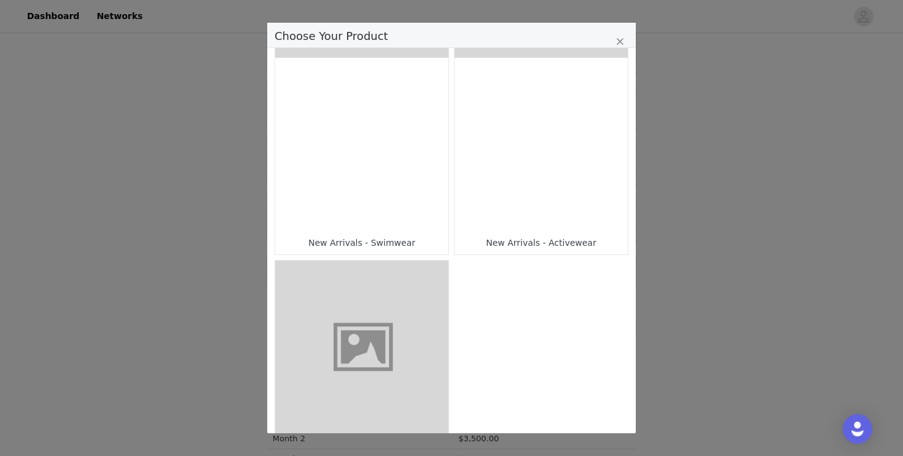
click at [534, 177] on div "Choose Your Product" at bounding box center [541, 144] width 173 height 173
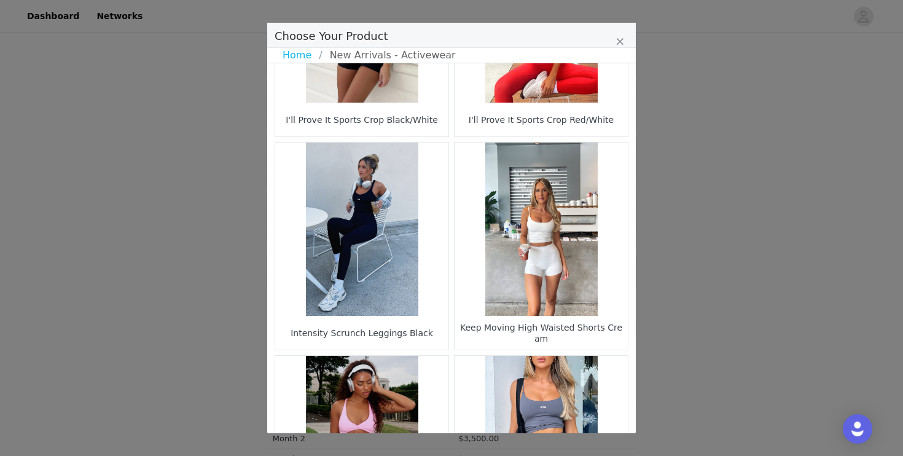
scroll to position [1807, 0]
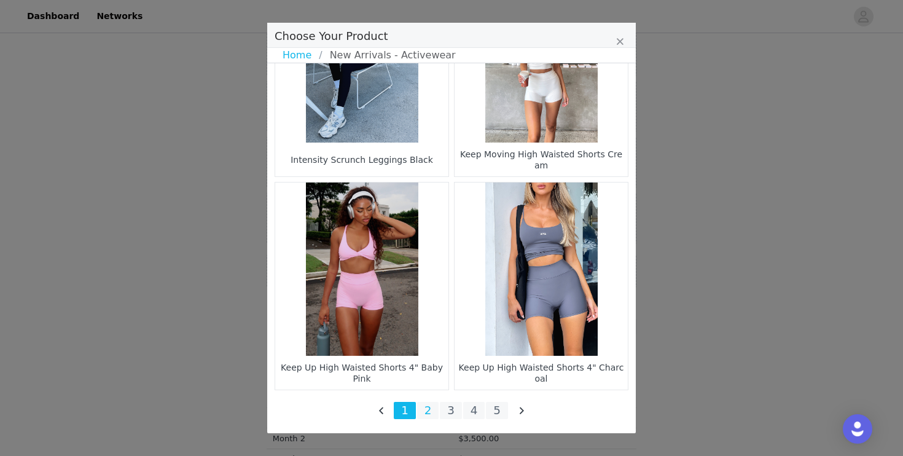
click at [423, 412] on li "2" at bounding box center [428, 410] width 22 height 17
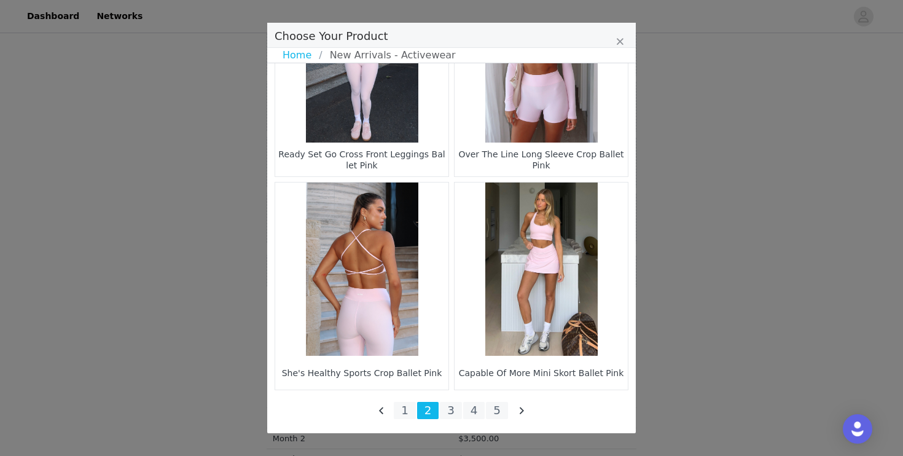
click at [451, 408] on li "3" at bounding box center [451, 410] width 22 height 17
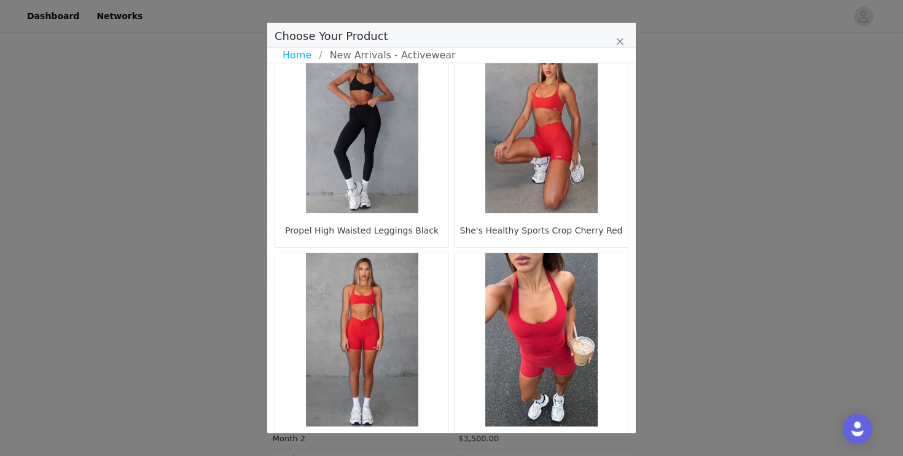
scroll to position [1765, 0]
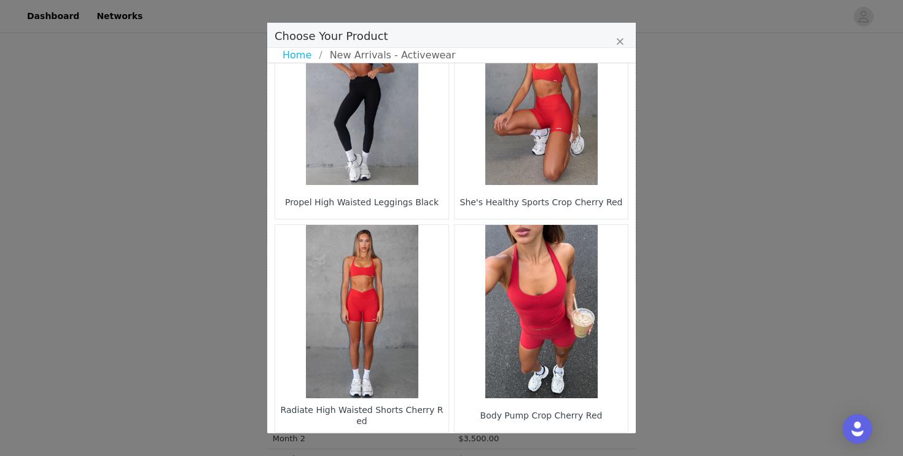
click at [364, 356] on figure "Choose Your Product" at bounding box center [361, 311] width 173 height 173
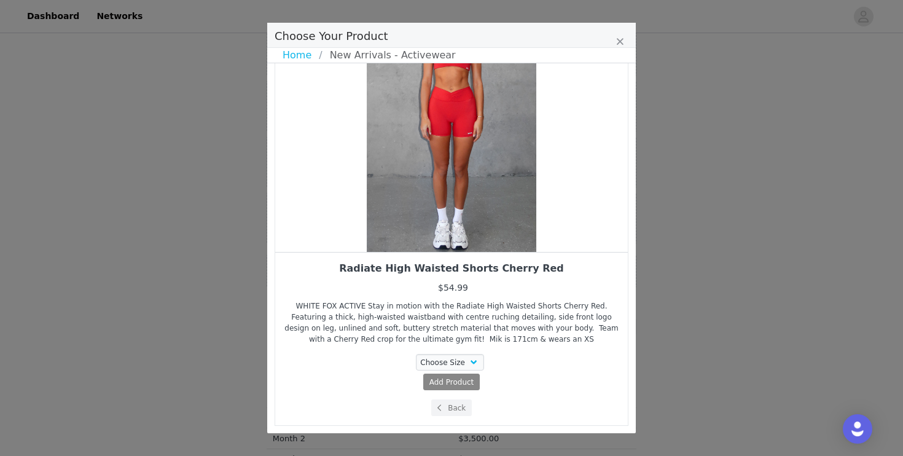
scroll to position [80, 0]
click at [447, 362] on select "Choose Size XXS XS S M L XL" at bounding box center [450, 362] width 69 height 17
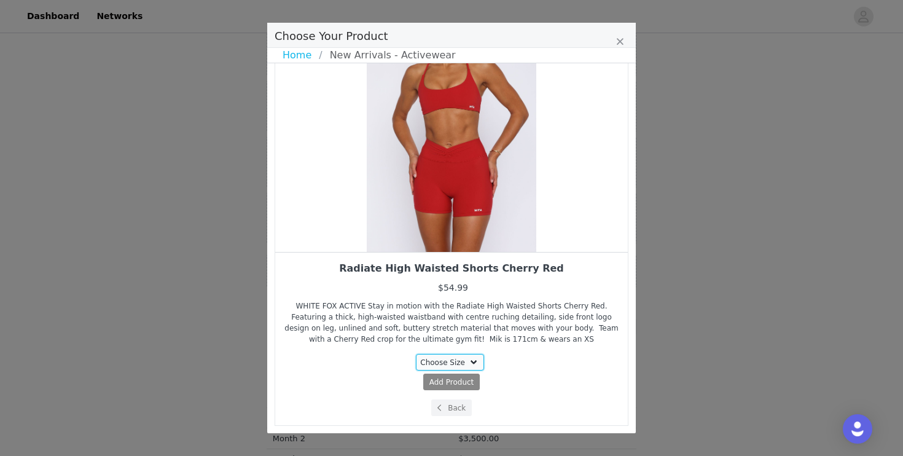
select select "26223055"
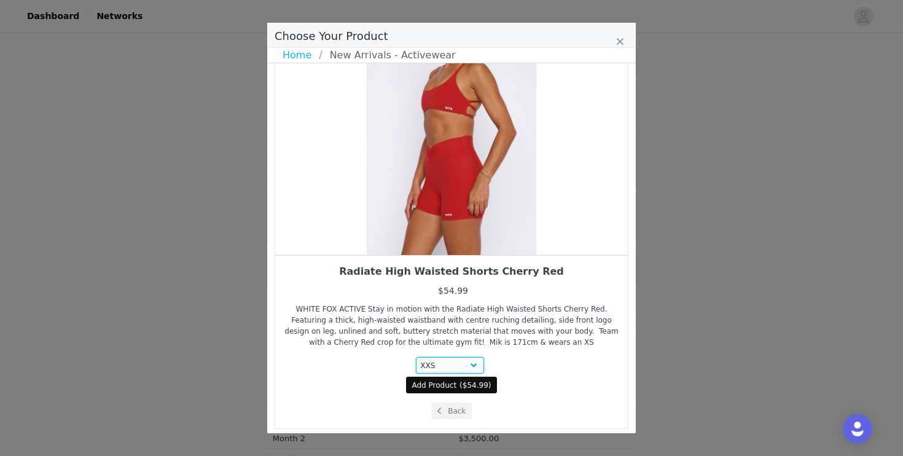
scroll to position [79, 0]
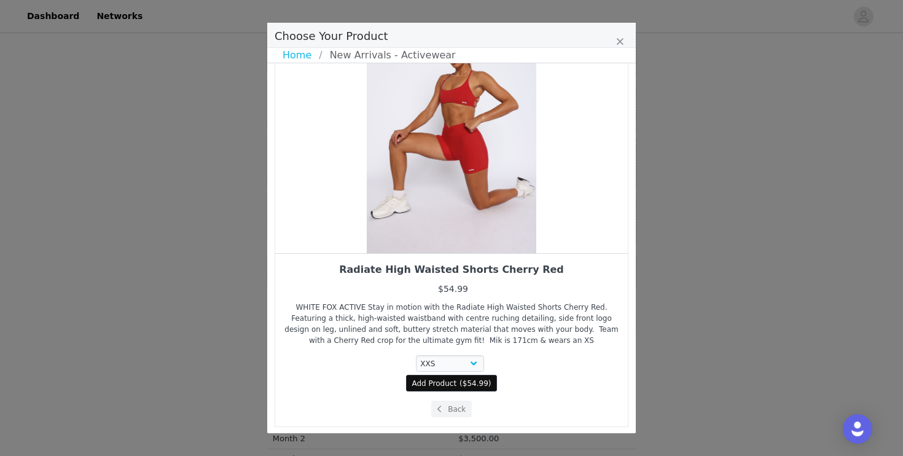
click at [472, 388] on span "( $54.99 )" at bounding box center [474, 383] width 31 height 11
select select "26223055"
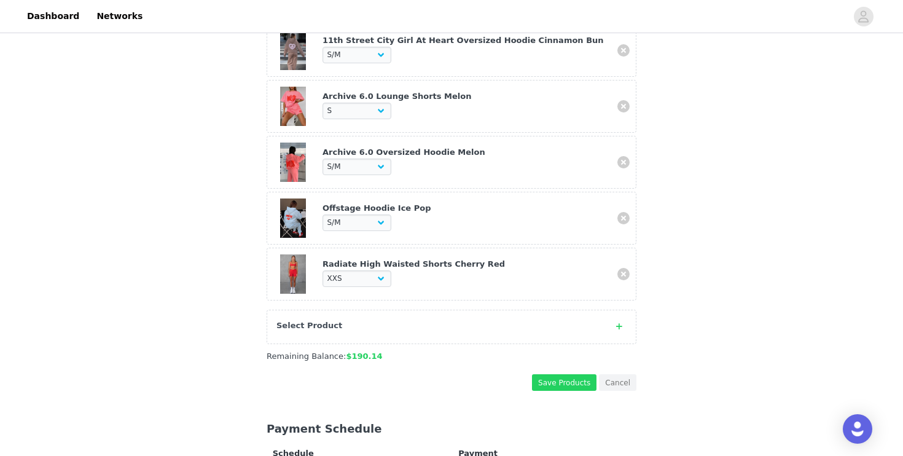
click at [619, 322] on icon at bounding box center [619, 326] width 6 height 8
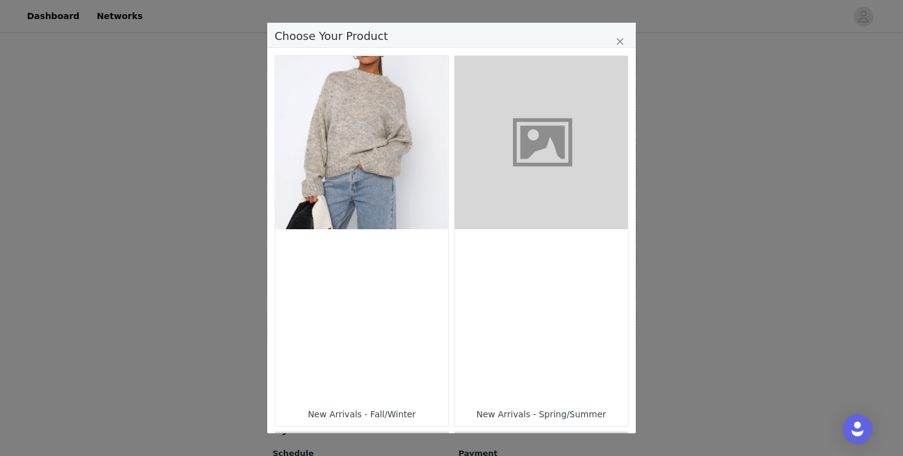
scroll to position [367, 0]
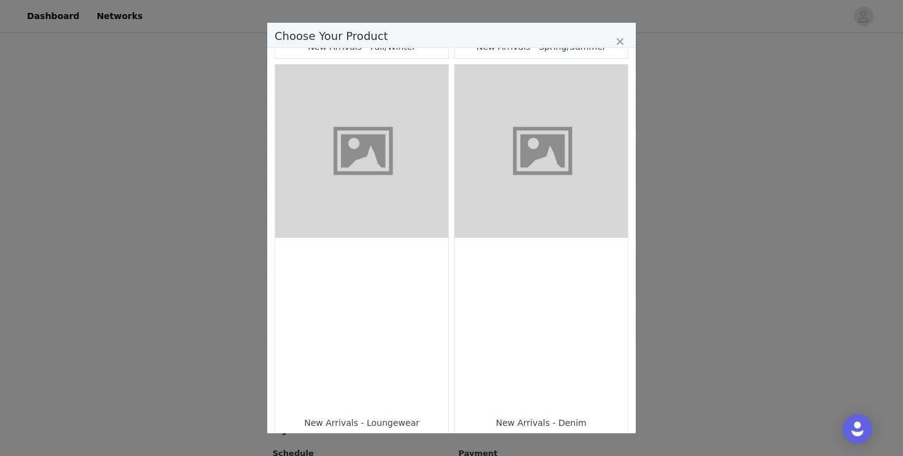
click at [377, 319] on div "Choose Your Product" at bounding box center [361, 324] width 173 height 173
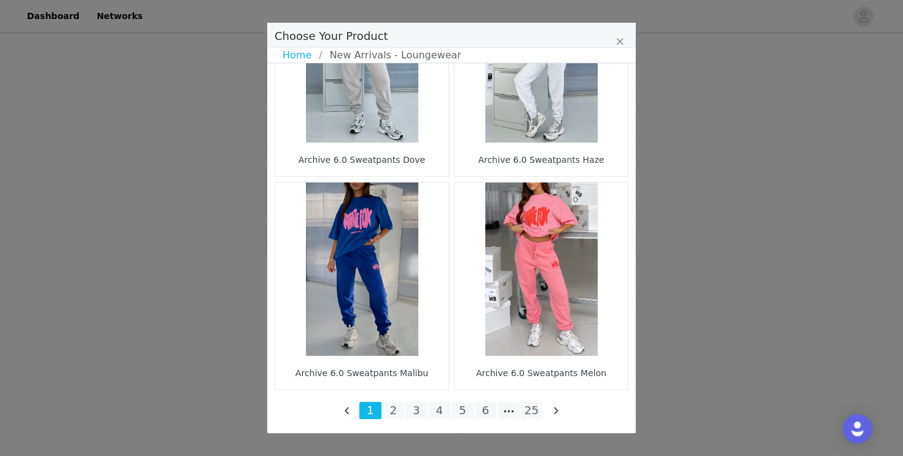
scroll to position [1079, 0]
click at [391, 413] on li "2" at bounding box center [394, 410] width 22 height 17
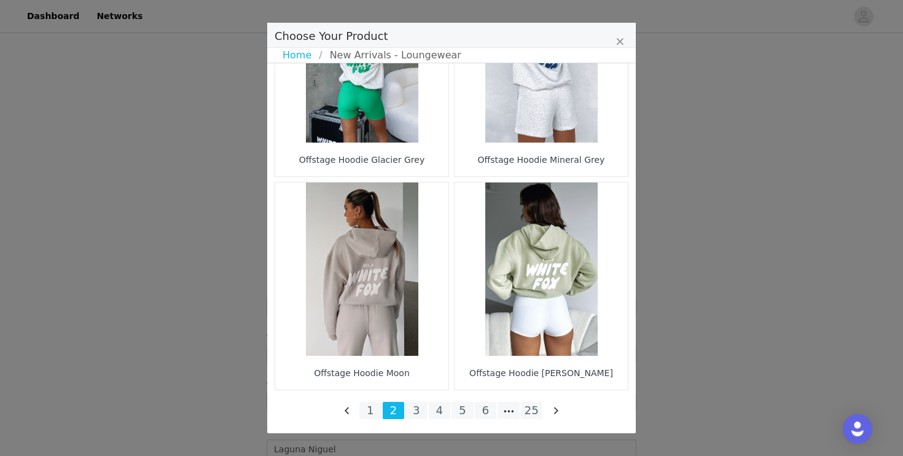
scroll to position [1357, 0]
click at [420, 404] on li "3" at bounding box center [416, 410] width 22 height 17
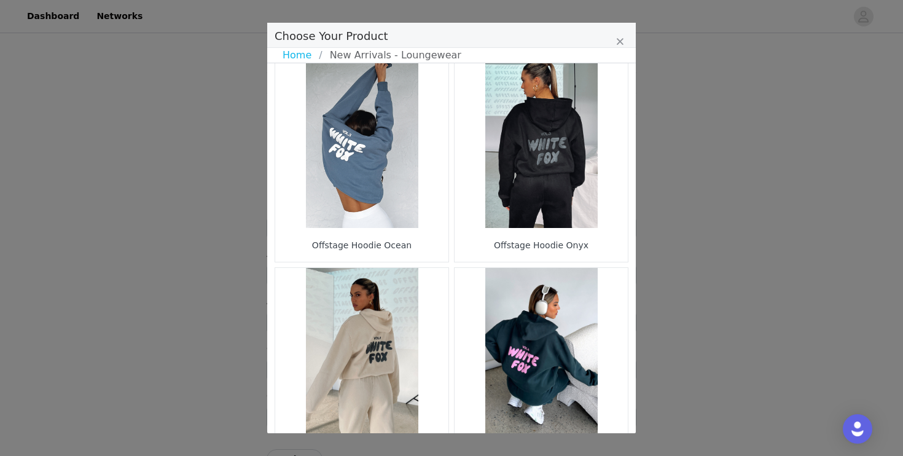
scroll to position [21, 0]
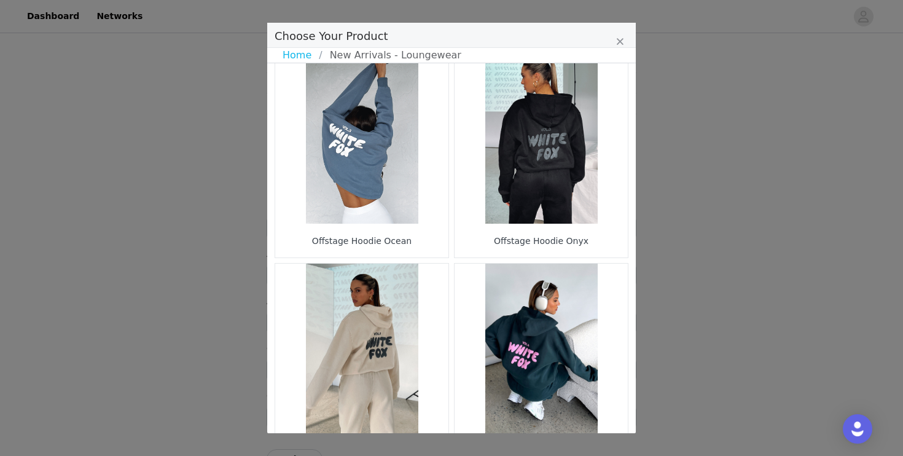
click at [533, 192] on figure "Choose Your Product" at bounding box center [541, 136] width 173 height 173
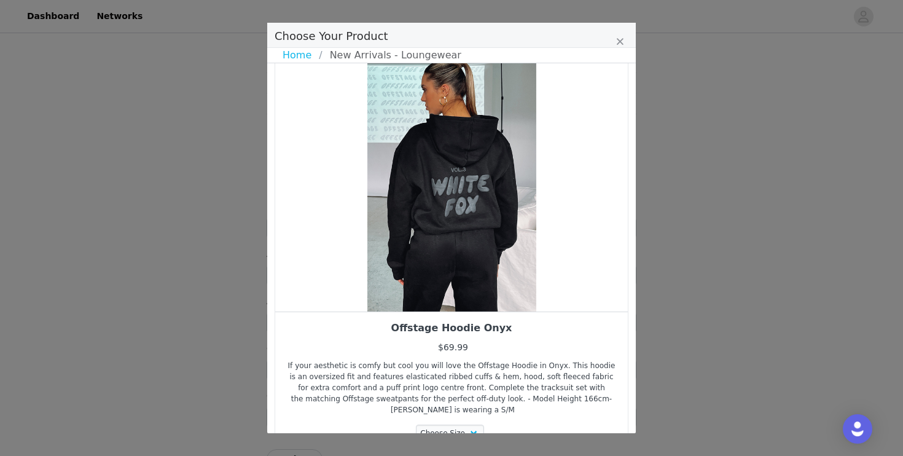
click at [450, 412] on div "Offstage Hoodie Onyx $69.99 If your aesthetic is comfy but cool you will love t…" at bounding box center [451, 403] width 334 height 165
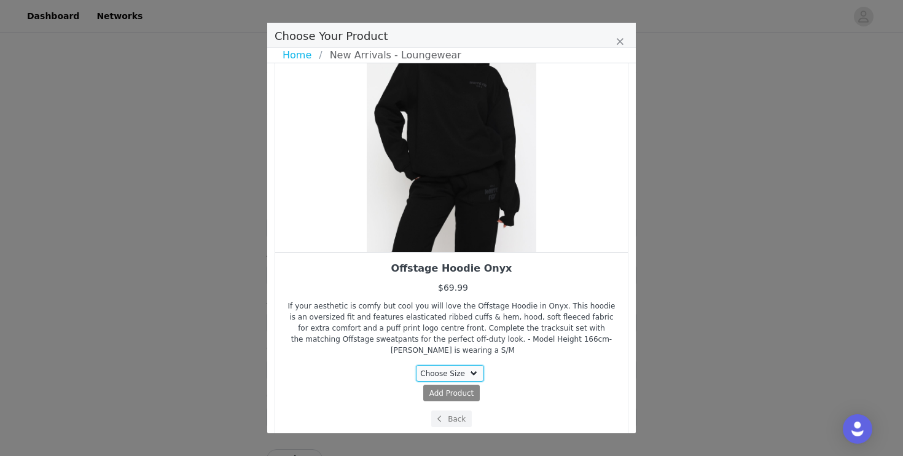
click at [438, 365] on select "Choose Size S/M XXS/XS 3XS/XXS M/L L/XL XS/S" at bounding box center [450, 373] width 69 height 17
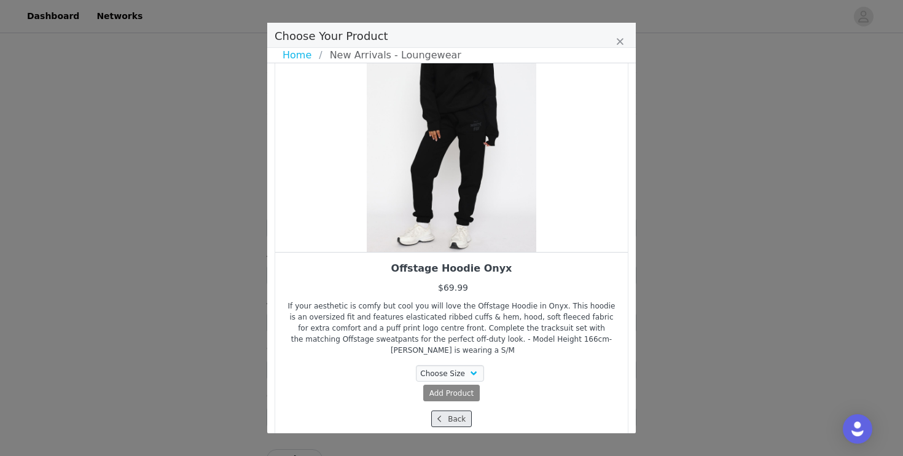
click at [445, 410] on button "Back" at bounding box center [451, 418] width 41 height 17
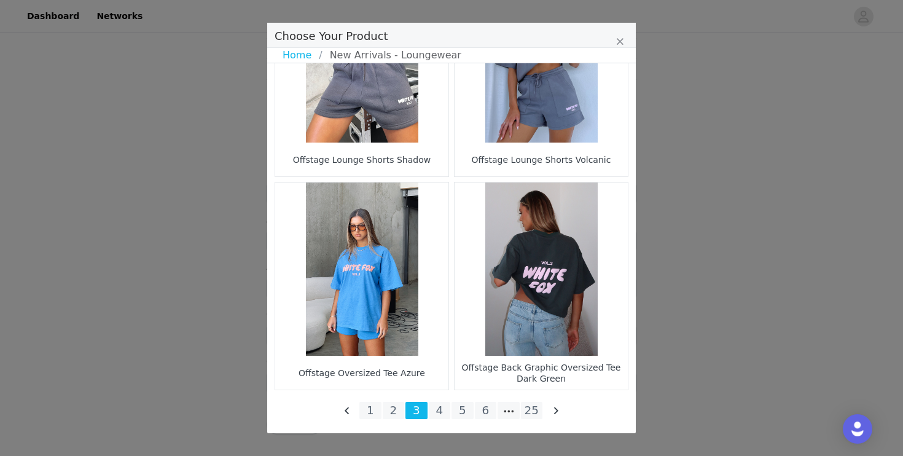
scroll to position [1392, 0]
click at [441, 410] on li "4" at bounding box center [440, 410] width 22 height 17
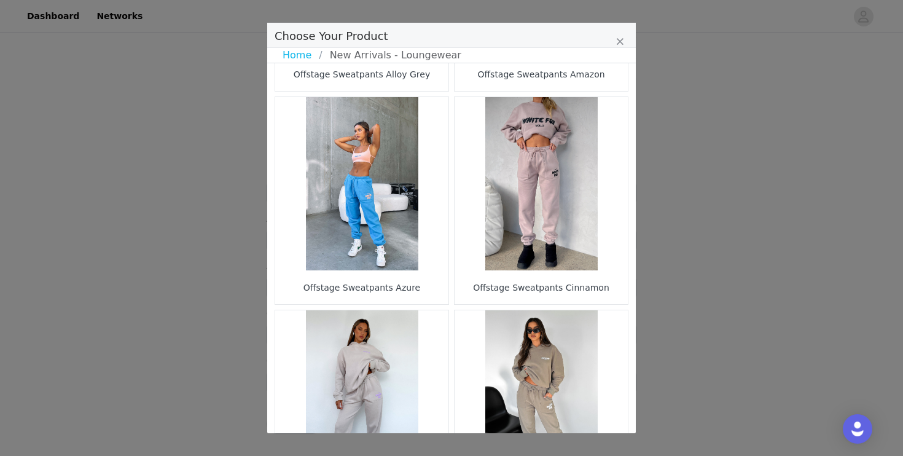
scroll to position [1803, 0]
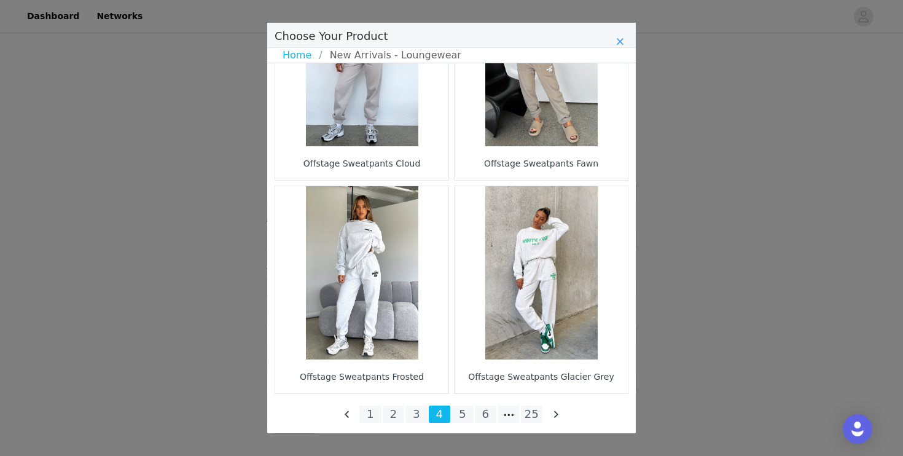
click at [622, 42] on icon "Close" at bounding box center [619, 42] width 7 height 10
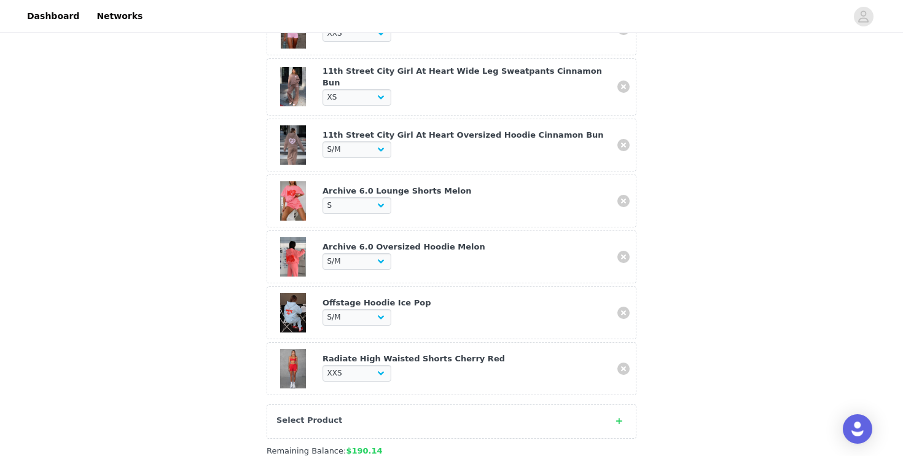
scroll to position [889, 0]
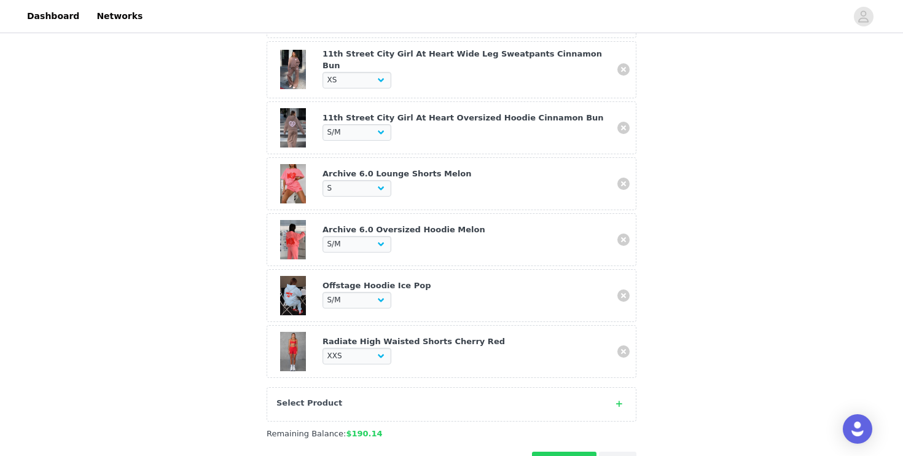
click at [620, 411] on div "Select Product" at bounding box center [452, 404] width 370 height 34
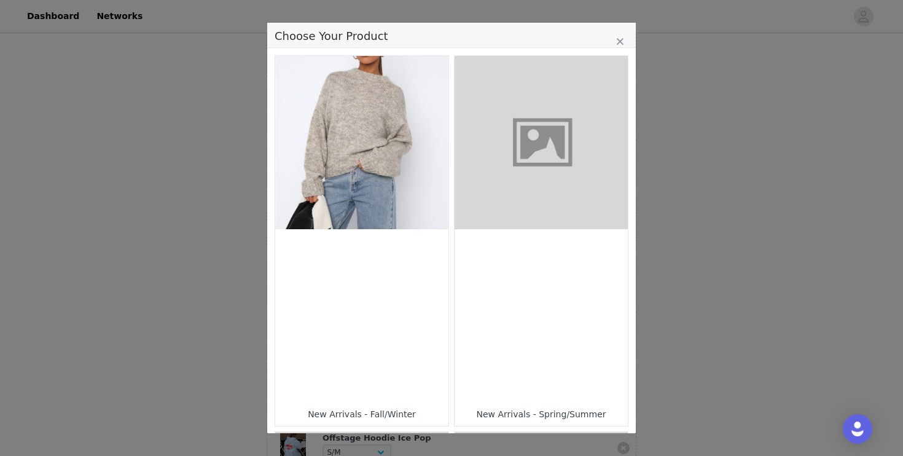
scroll to position [719, 0]
click at [373, 224] on figure "Choose Your Product" at bounding box center [361, 142] width 173 height 173
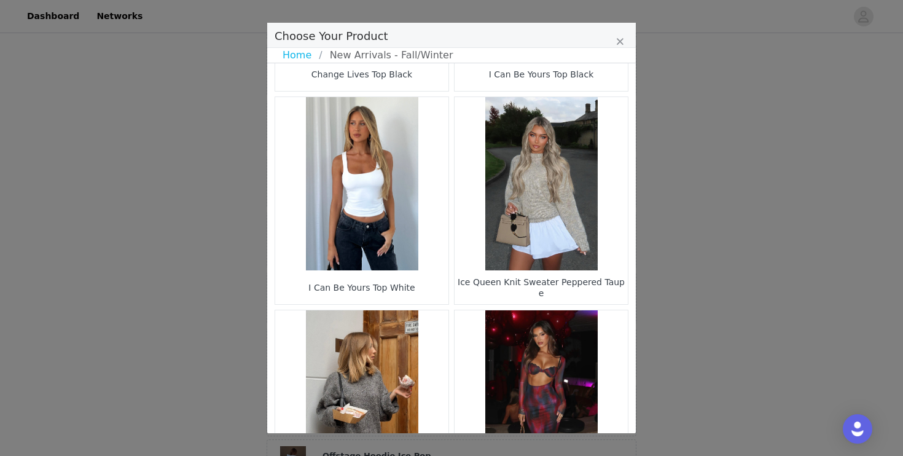
scroll to position [425, 0]
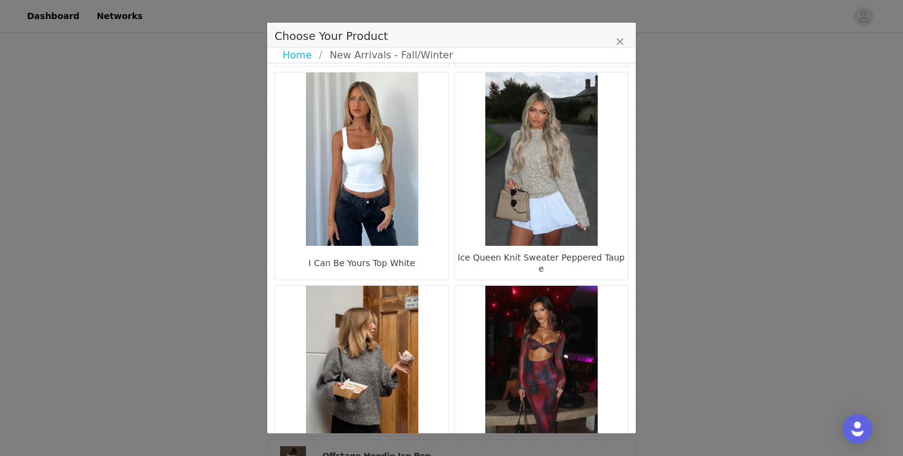
click at [585, 173] on figure "Choose Your Product" at bounding box center [541, 158] width 173 height 173
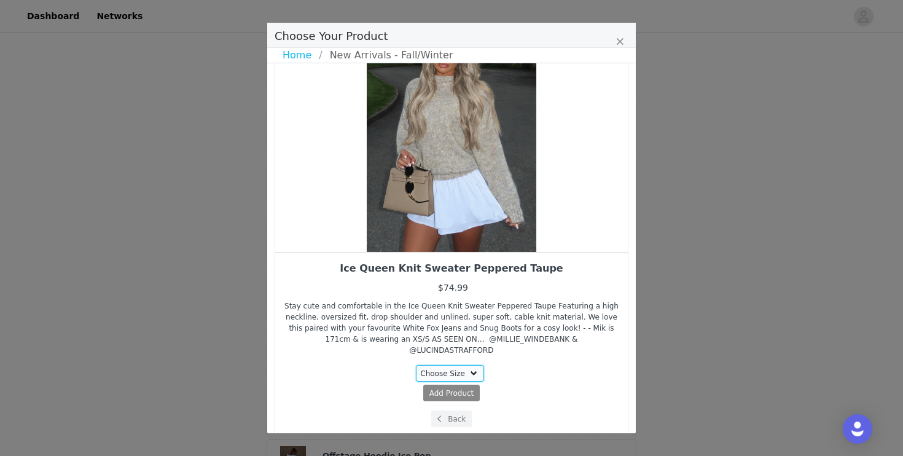
click at [462, 370] on select "Choose Size XS/S M/L L/XL" at bounding box center [450, 373] width 69 height 17
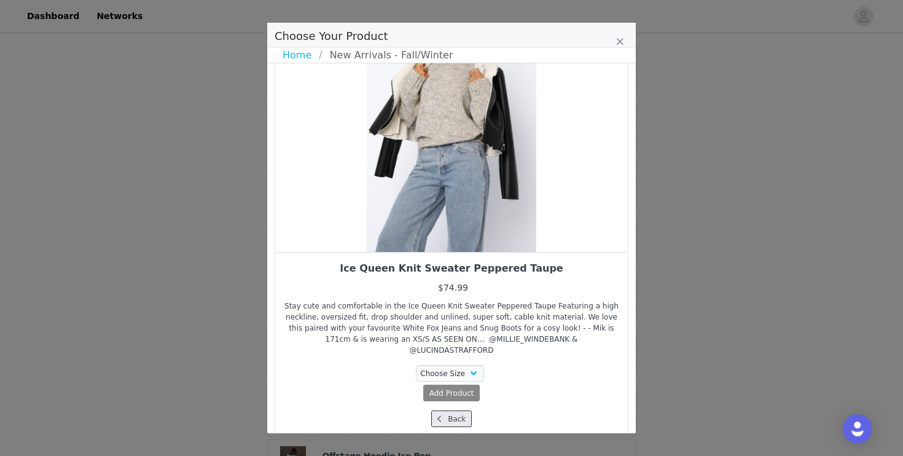
click at [450, 411] on button "Back" at bounding box center [451, 418] width 41 height 17
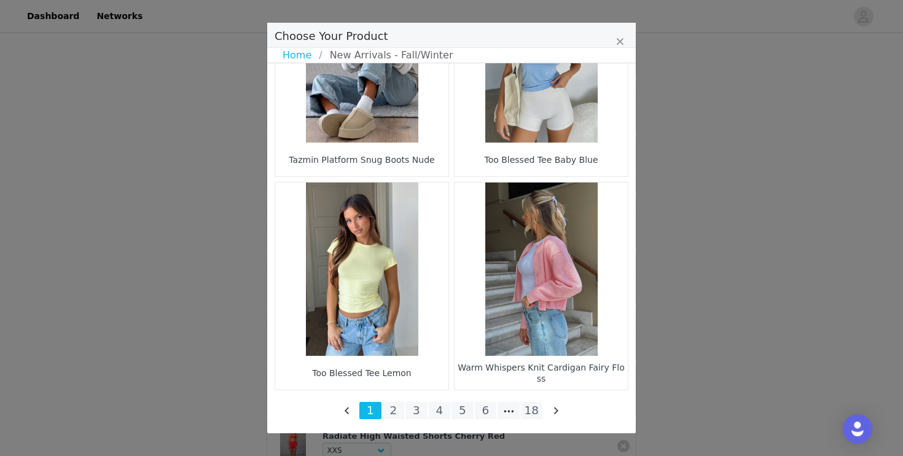
scroll to position [812, 0]
click at [396, 407] on li "2" at bounding box center [394, 410] width 22 height 17
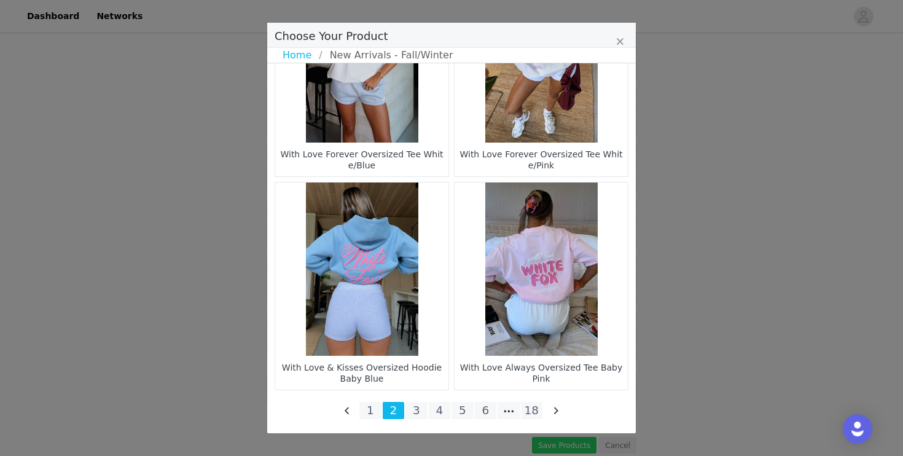
scroll to position [907, 0]
click at [415, 405] on li "3" at bounding box center [416, 410] width 22 height 17
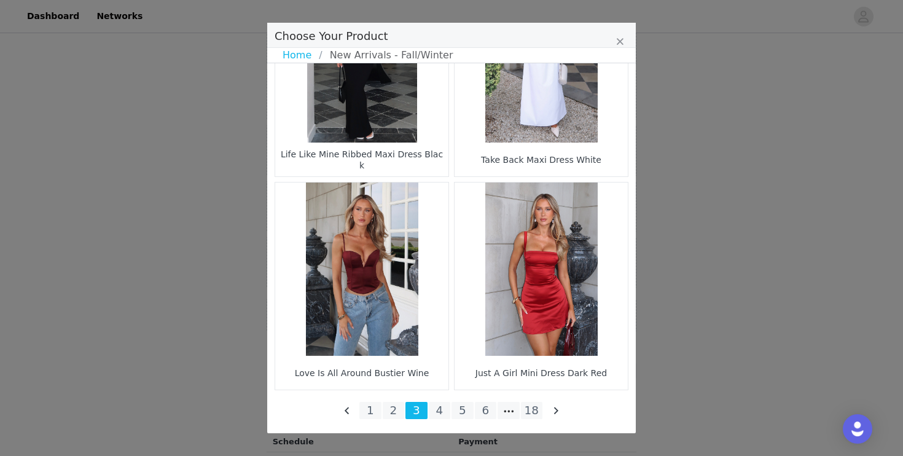
scroll to position [994, 0]
click at [434, 407] on li "4" at bounding box center [440, 410] width 22 height 17
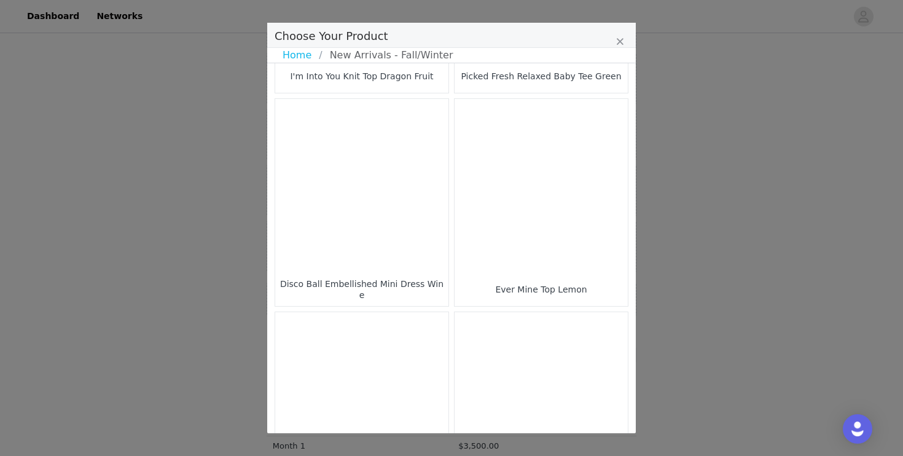
scroll to position [1807, 0]
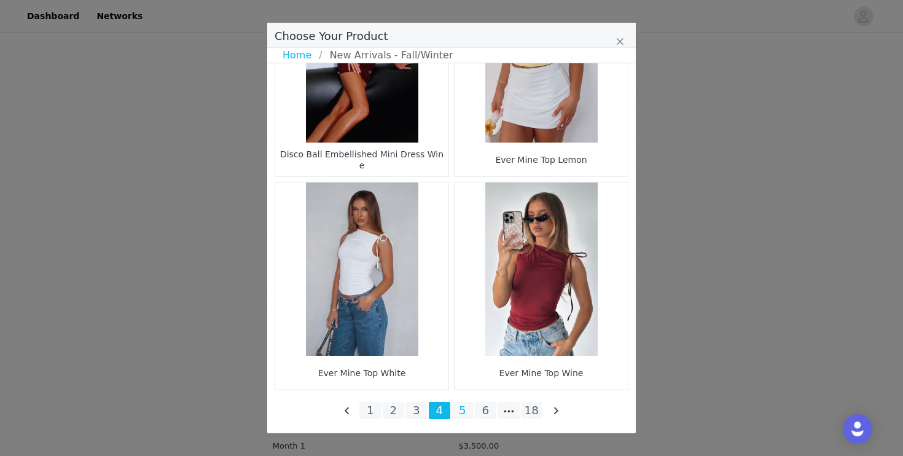
click at [464, 418] on li "5" at bounding box center [462, 410] width 22 height 17
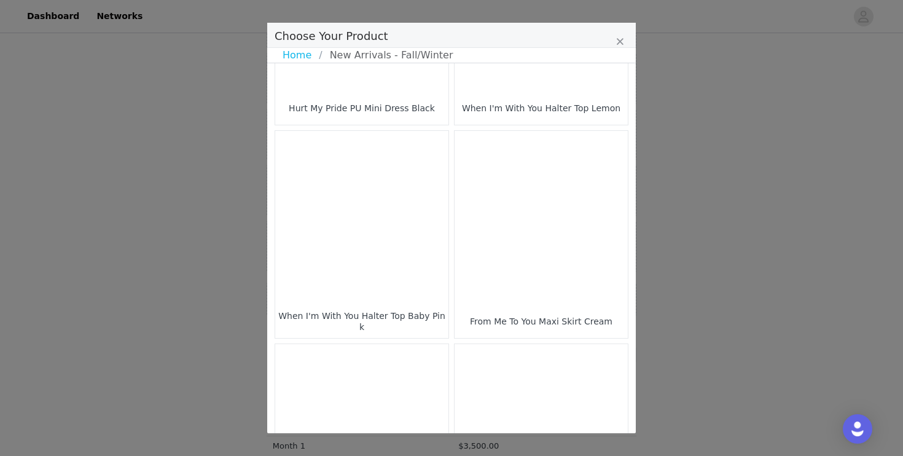
scroll to position [697, 0]
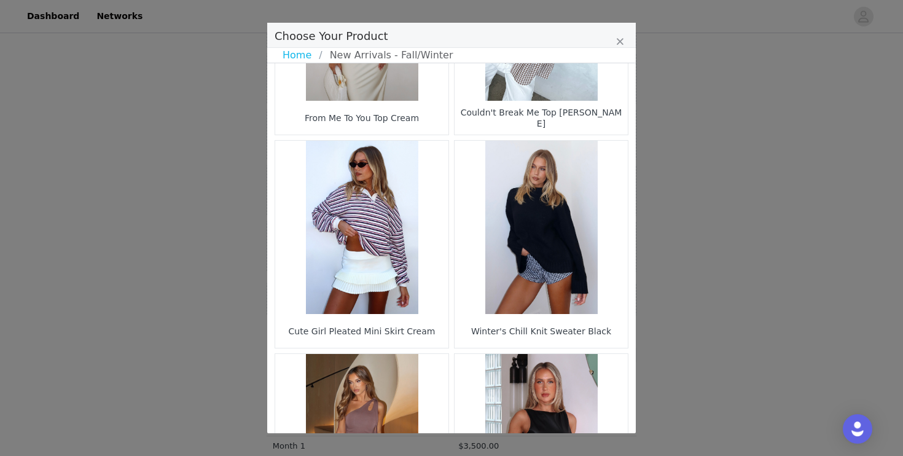
click at [507, 246] on figure "Choose Your Product" at bounding box center [541, 227] width 173 height 173
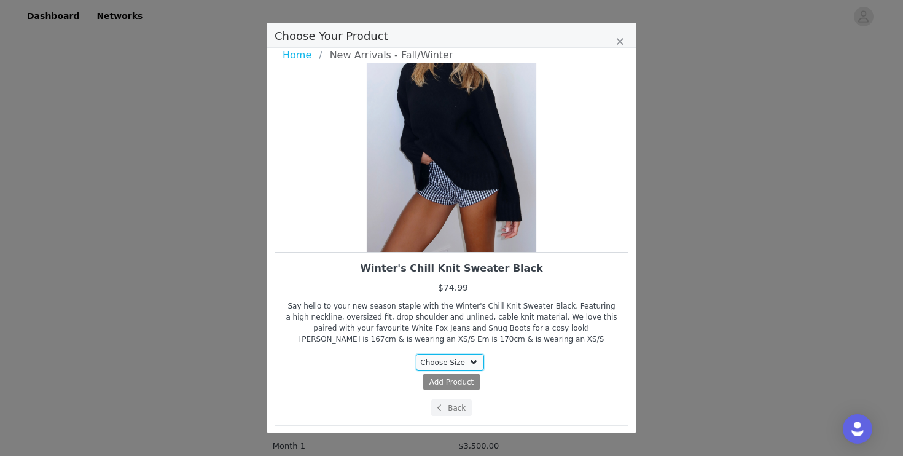
click at [462, 364] on select "Choose Size XS/S XXS/XS S/M M/L L/XL" at bounding box center [450, 362] width 69 height 17
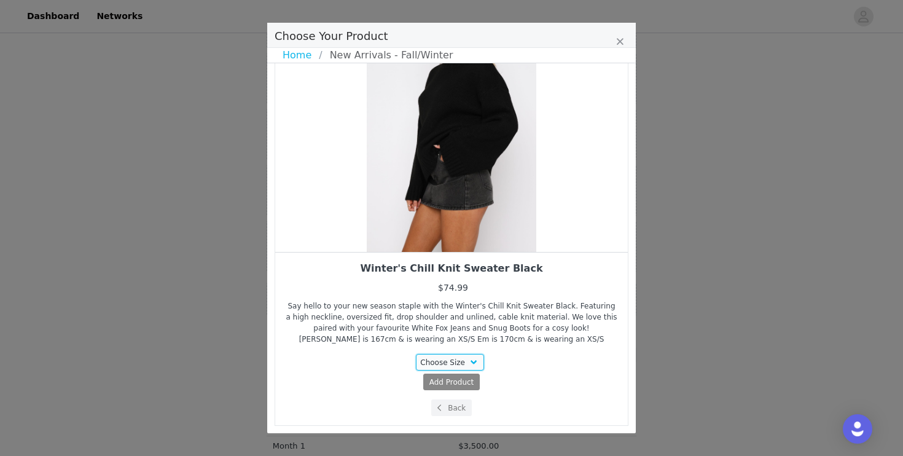
scroll to position [52, 0]
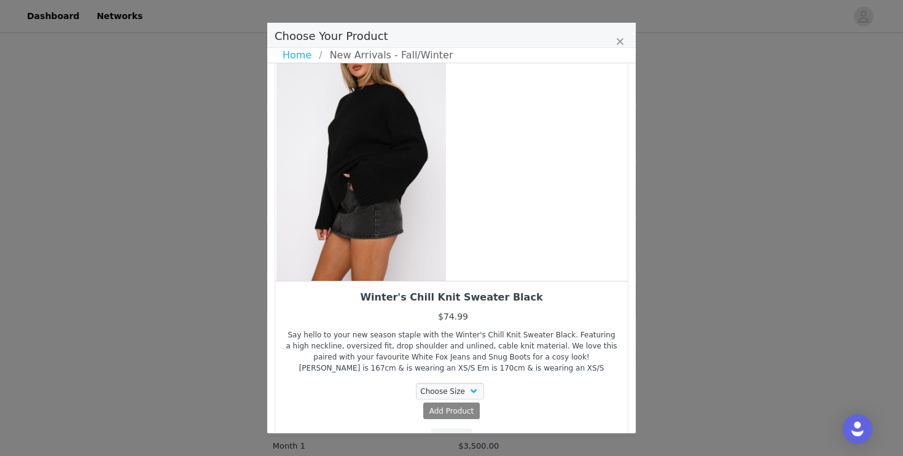
drag, startPoint x: 492, startPoint y: 250, endPoint x: 391, endPoint y: 268, distance: 103.0
click at [394, 268] on div "Choose Your Product" at bounding box center [361, 150] width 353 height 261
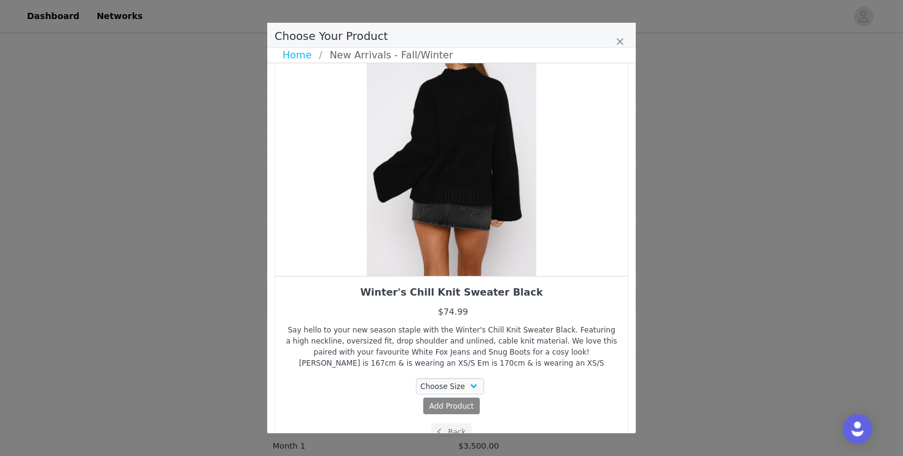
scroll to position [60, 0]
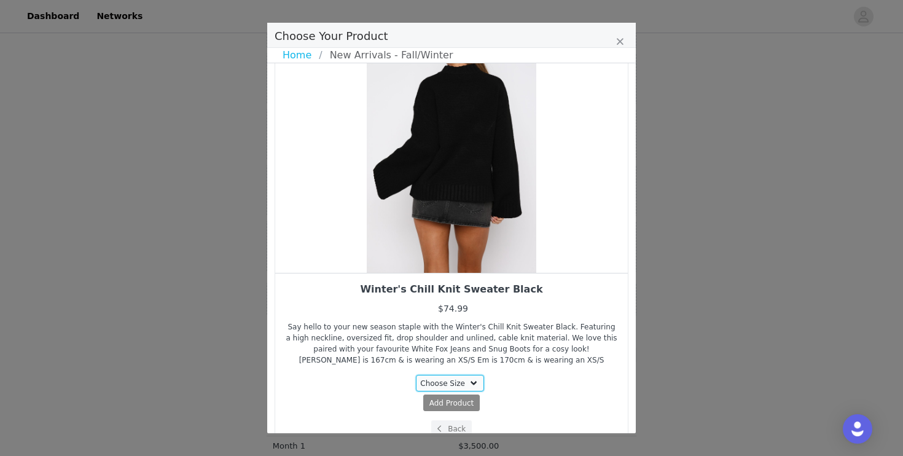
click at [467, 382] on select "Choose Size XS/S XXS/XS S/M M/L L/XL" at bounding box center [450, 383] width 69 height 17
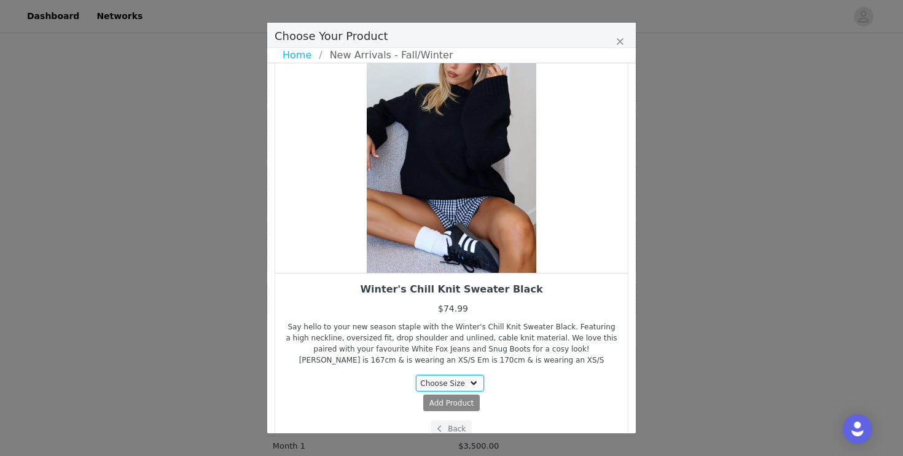
select select "24889026"
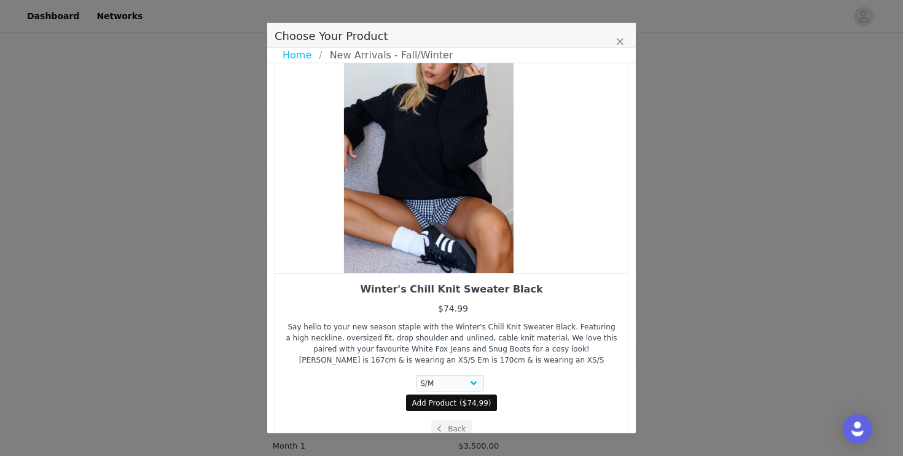
drag, startPoint x: 478, startPoint y: 240, endPoint x: 393, endPoint y: 254, distance: 85.9
click at [397, 252] on div "Choose Your Product" at bounding box center [428, 142] width 353 height 261
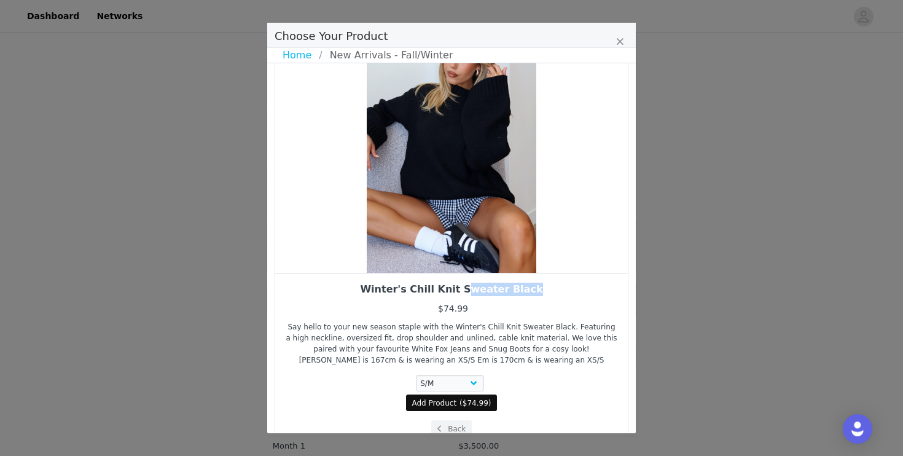
drag, startPoint x: 232, startPoint y: 276, endPoint x: 401, endPoint y: 300, distance: 170.6
click at [401, 300] on div "Choose Your Product Home New Arrivals - Fall/Winter Winter's Chill Knit Sweater…" at bounding box center [451, 228] width 903 height 456
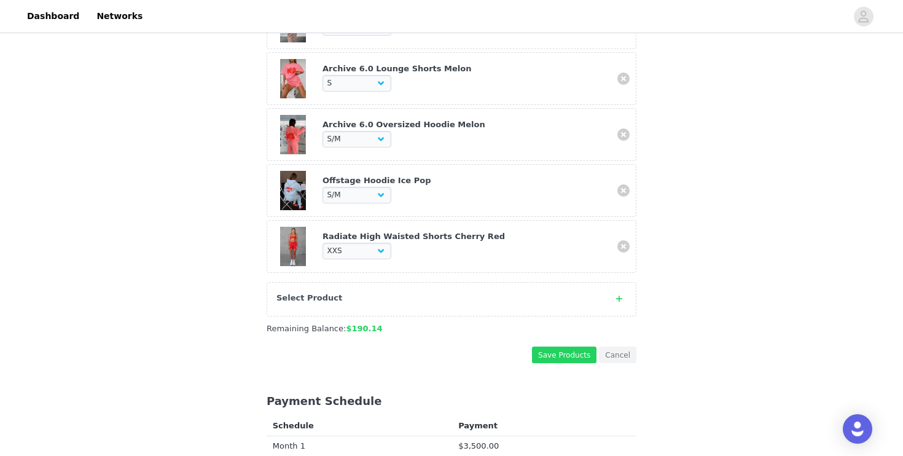
click at [431, 298] on div "Select Product" at bounding box center [439, 298] width 326 height 12
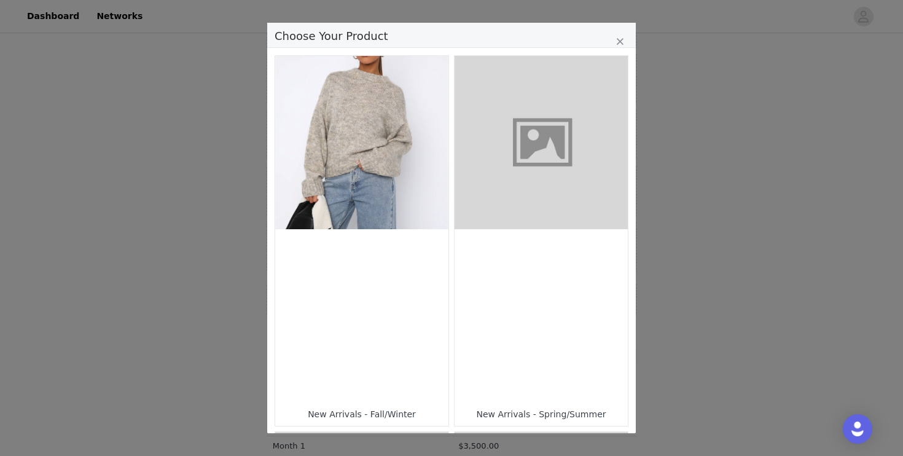
click at [391, 283] on div "Choose Your Product" at bounding box center [361, 315] width 173 height 173
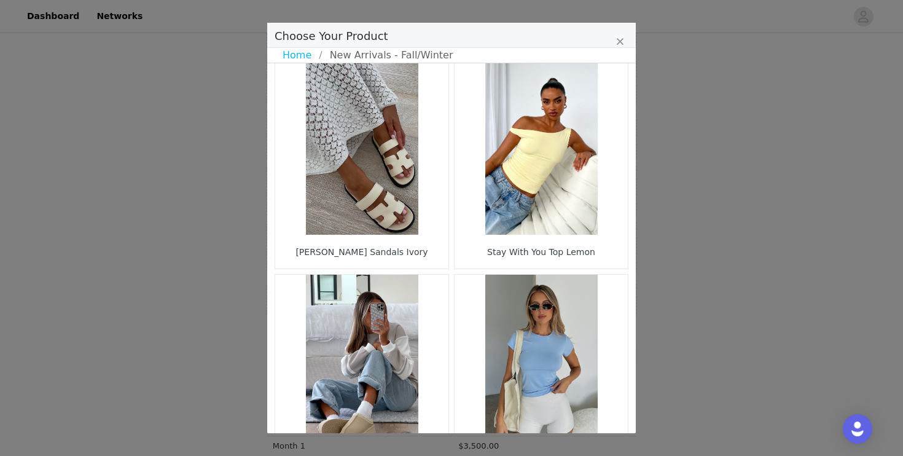
scroll to position [1807, 0]
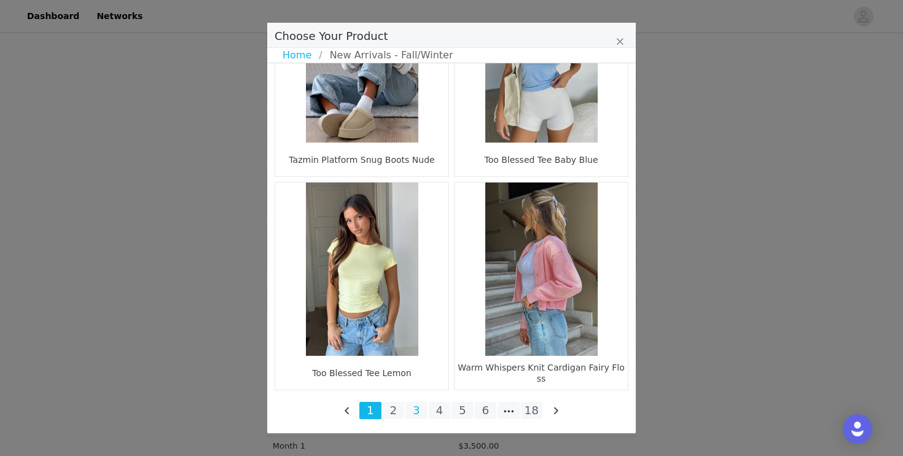
click at [416, 413] on li "3" at bounding box center [416, 410] width 22 height 17
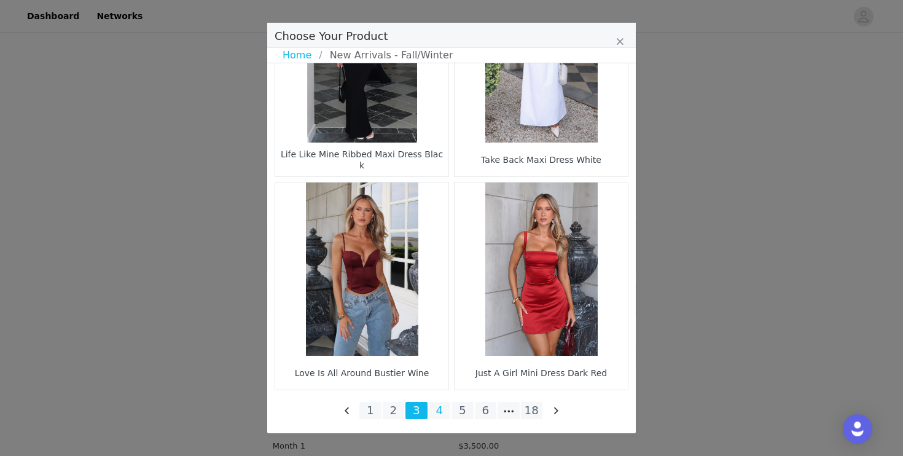
click at [439, 411] on li "4" at bounding box center [440, 410] width 22 height 17
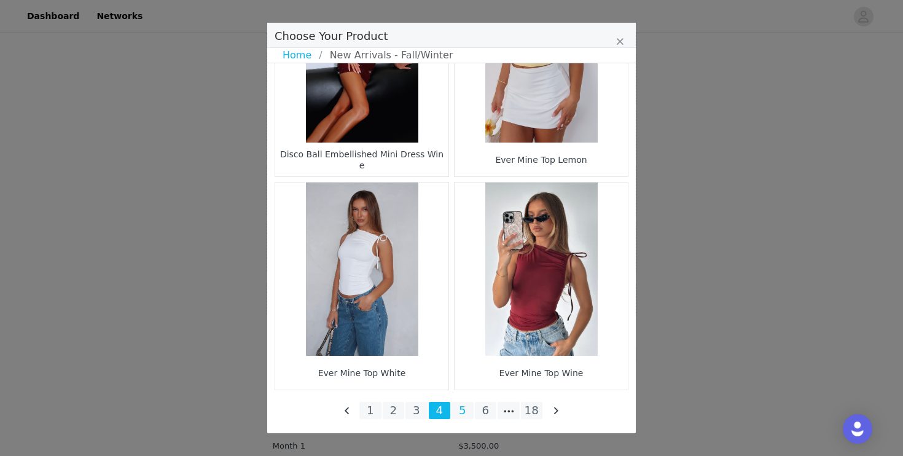
click at [461, 416] on li "5" at bounding box center [462, 410] width 22 height 17
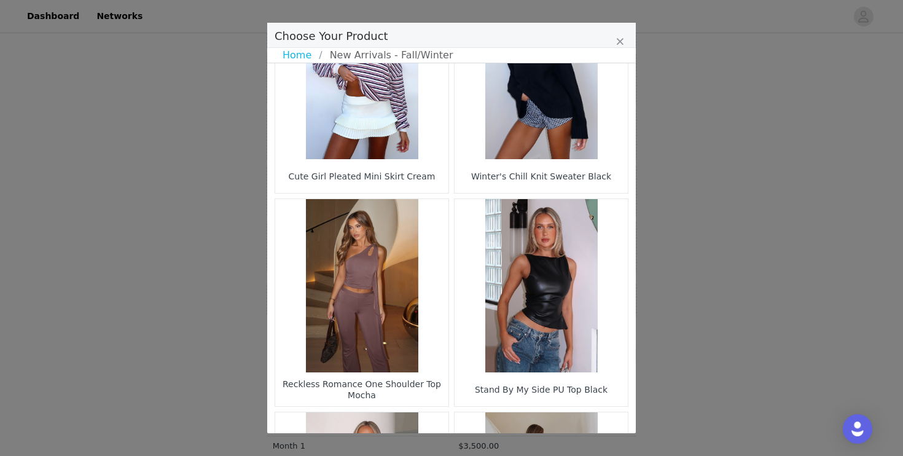
click at [535, 139] on figure "Choose Your Product" at bounding box center [541, 72] width 173 height 173
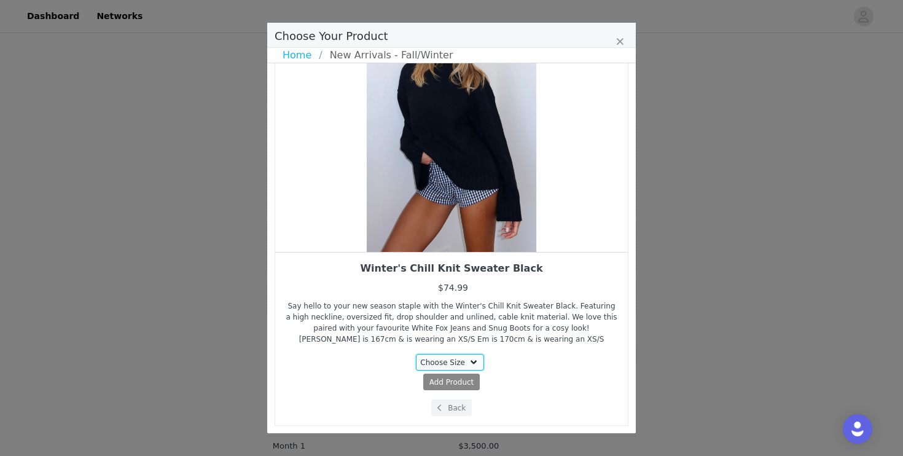
click at [451, 356] on select "Choose Size XS/S XXS/XS S/M M/L L/XL" at bounding box center [450, 362] width 69 height 17
select select "24889026"
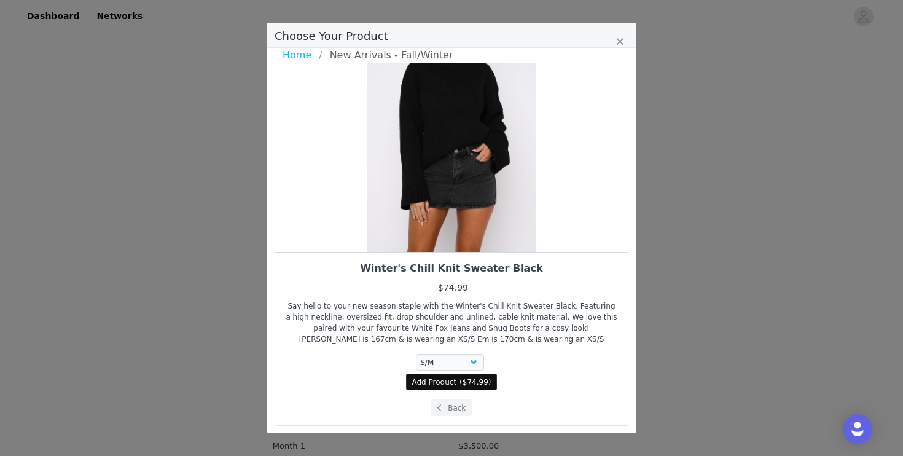
click at [463, 381] on span "$74.99" at bounding box center [476, 382] width 26 height 9
select select "24889026"
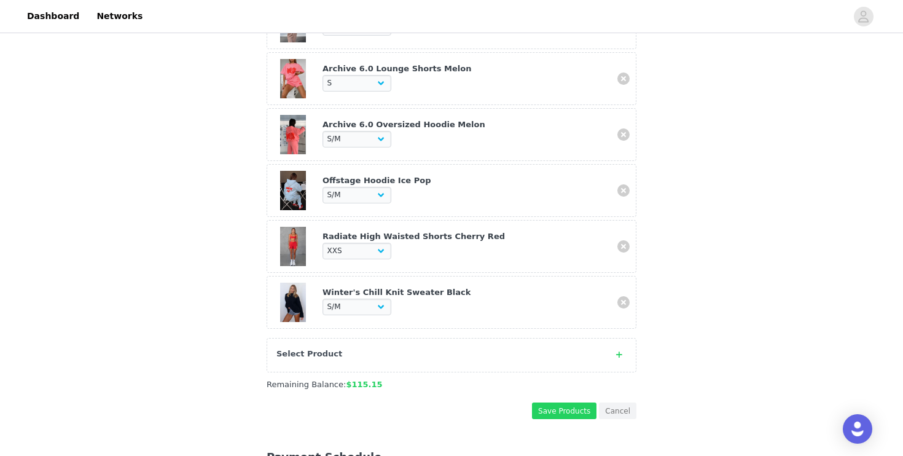
click at [555, 350] on div "Select Product" at bounding box center [439, 354] width 326 height 12
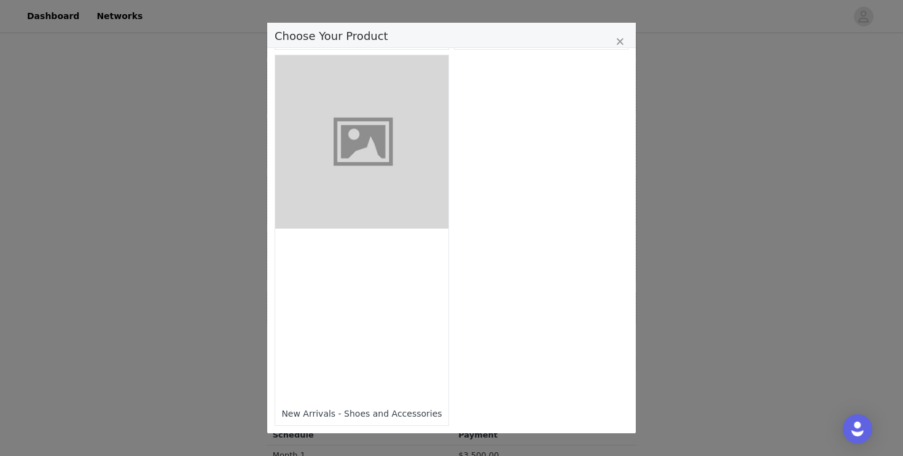
scroll to position [1061, 0]
click at [391, 354] on div "Choose Your Product" at bounding box center [361, 314] width 173 height 173
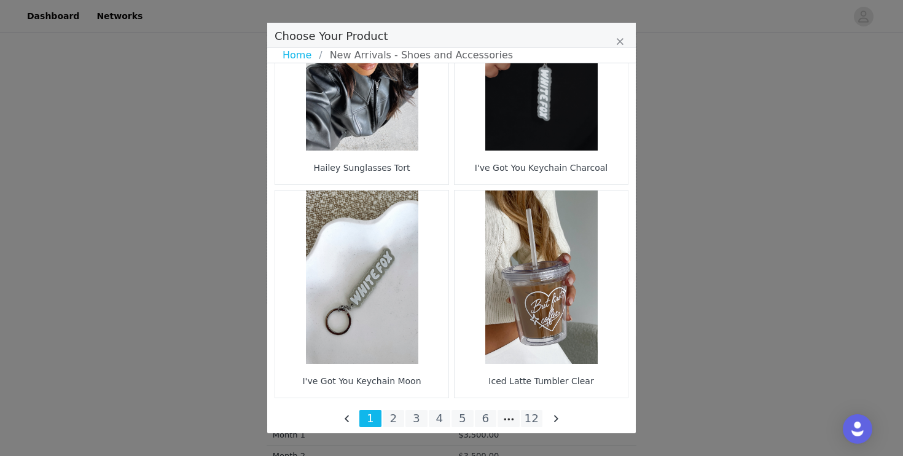
scroll to position [1807, 0]
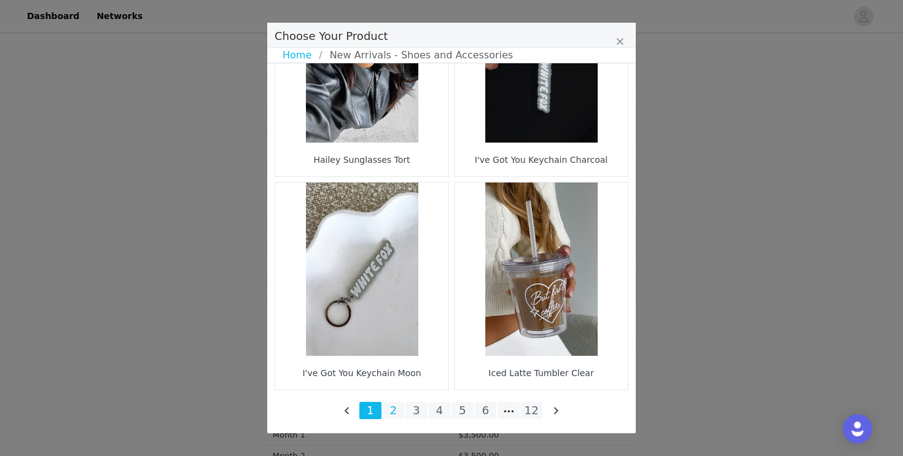
click at [397, 405] on li "2" at bounding box center [394, 410] width 22 height 17
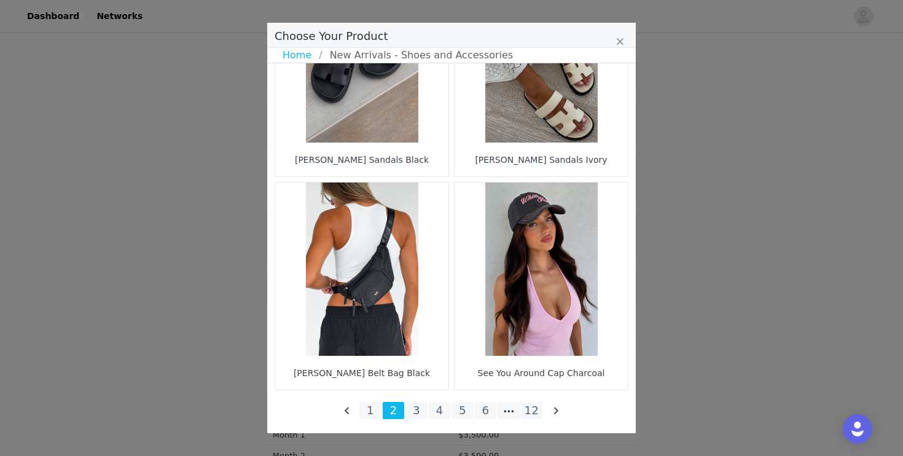
scroll to position [1080, 0]
click at [529, 412] on li "12" at bounding box center [532, 410] width 22 height 17
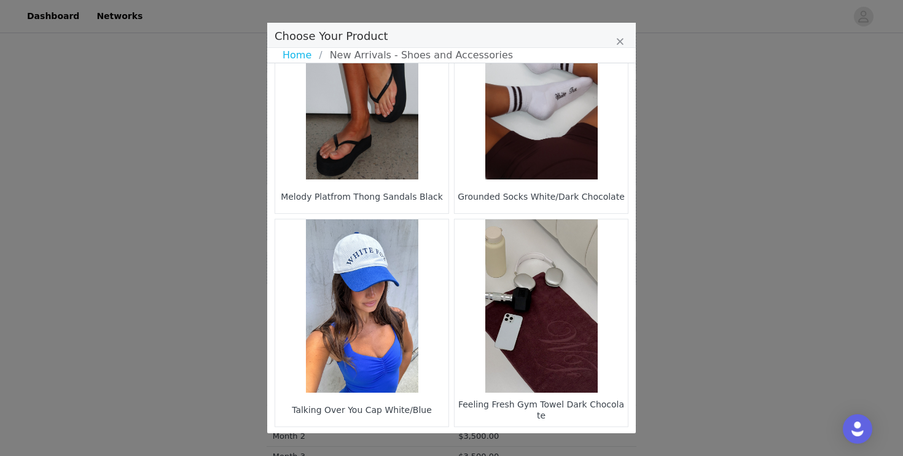
scroll to position [1807, 0]
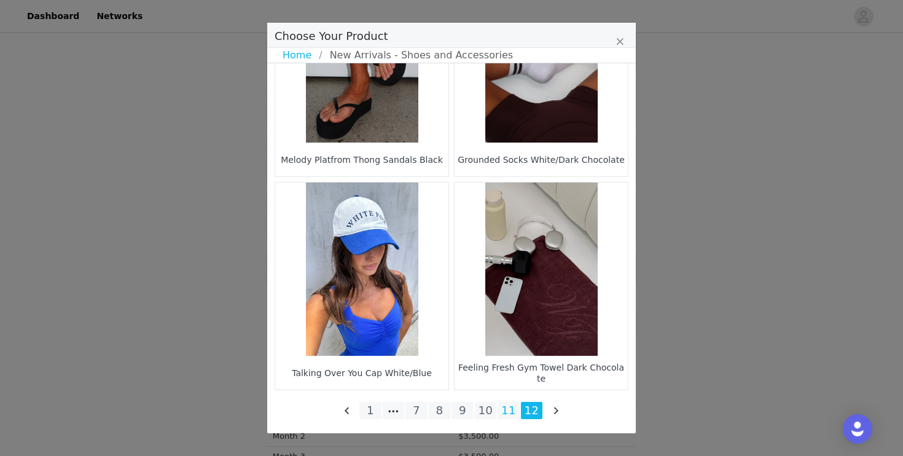
click at [512, 412] on li "11" at bounding box center [509, 410] width 22 height 17
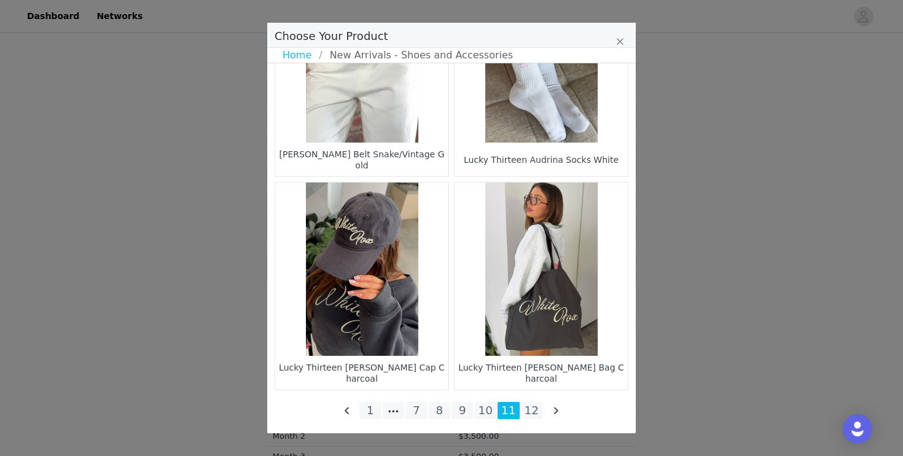
scroll to position [1086, 0]
click at [486, 414] on li "10" at bounding box center [486, 410] width 22 height 17
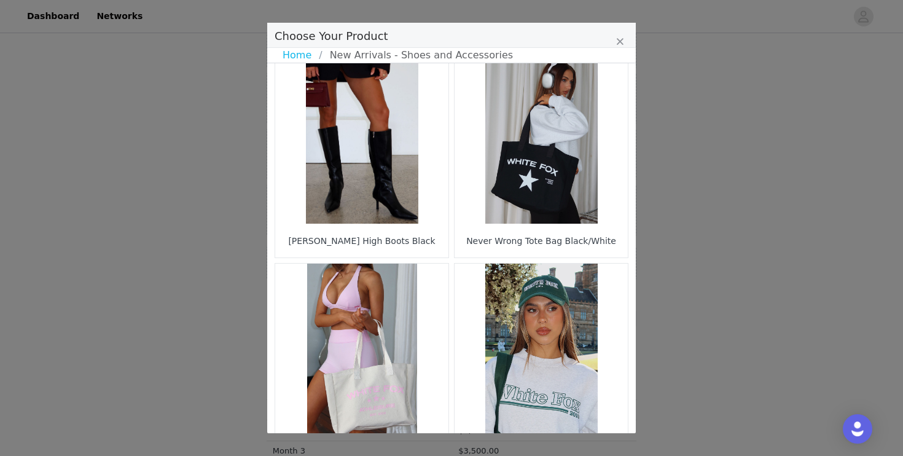
scroll to position [1298, 0]
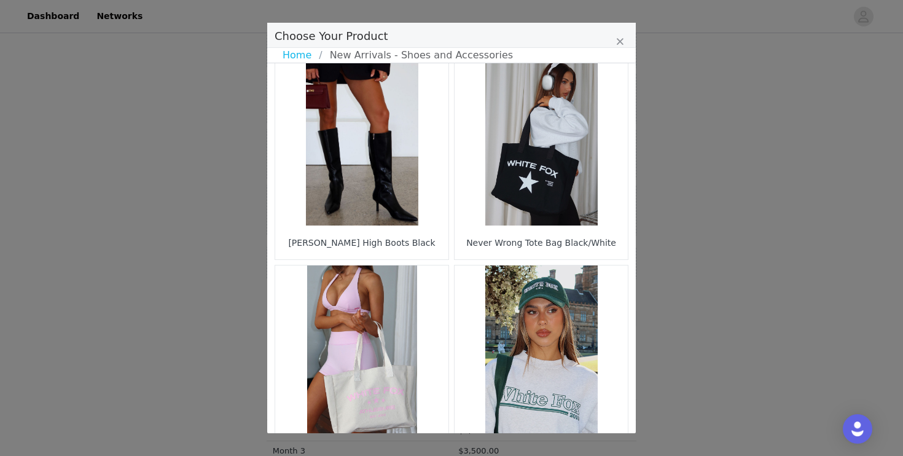
click at [539, 180] on figure "Choose Your Product" at bounding box center [541, 138] width 173 height 173
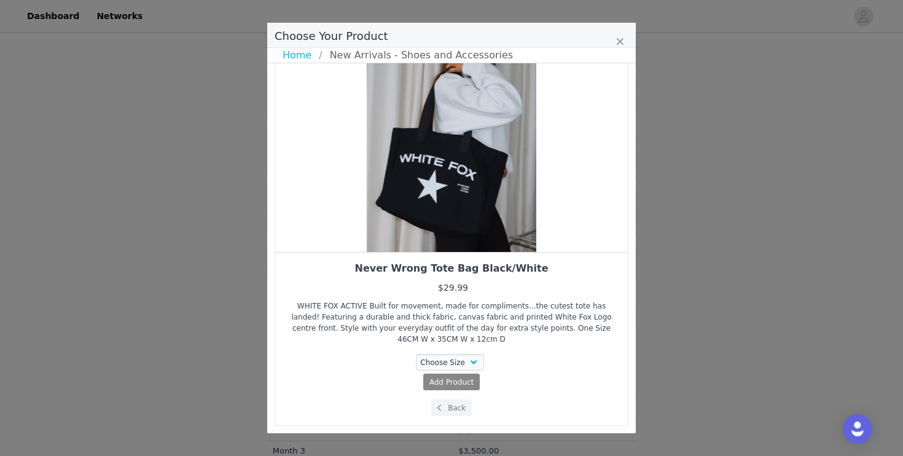
scroll to position [80, 0]
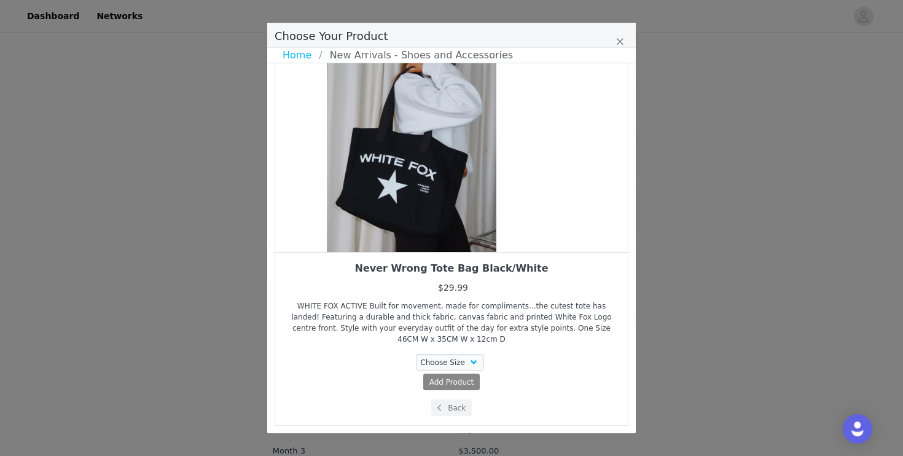
drag, startPoint x: 539, startPoint y: 180, endPoint x: 383, endPoint y: 228, distance: 163.2
click at [383, 228] on div "Choose Your Product" at bounding box center [411, 121] width 353 height 261
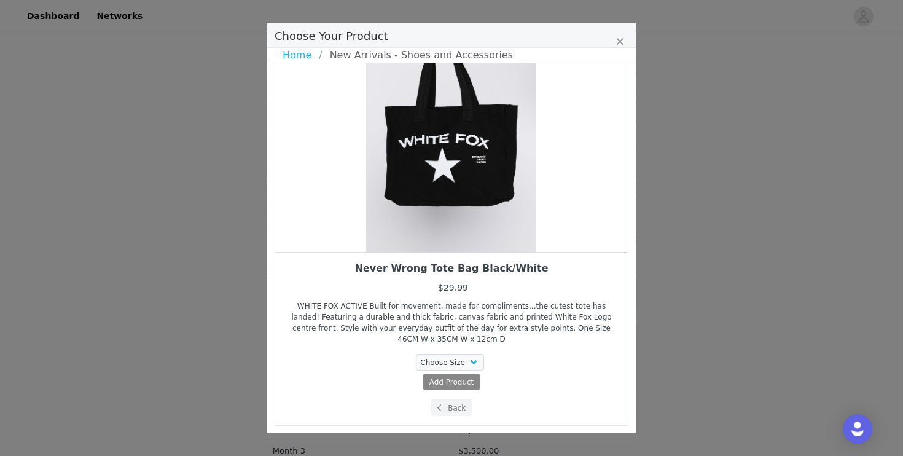
drag, startPoint x: 464, startPoint y: 195, endPoint x: 378, endPoint y: 201, distance: 85.6
click at [378, 201] on div "Choose Your Product" at bounding box center [451, 121] width 353 height 261
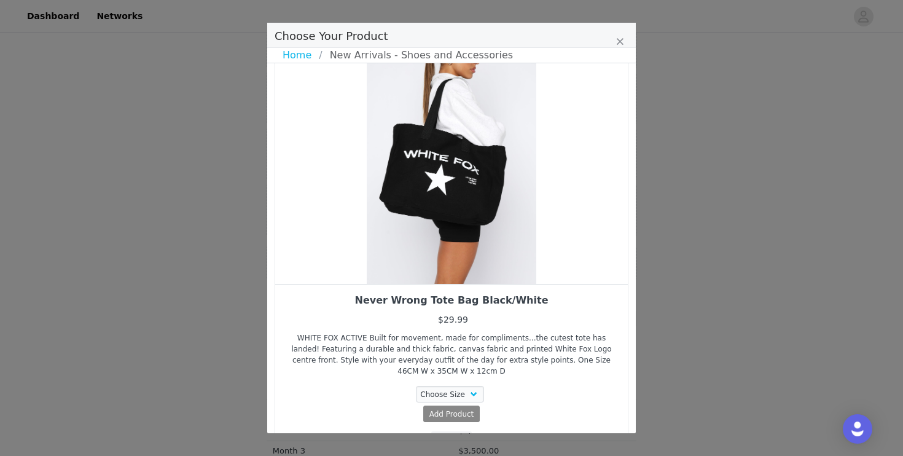
scroll to position [36, 0]
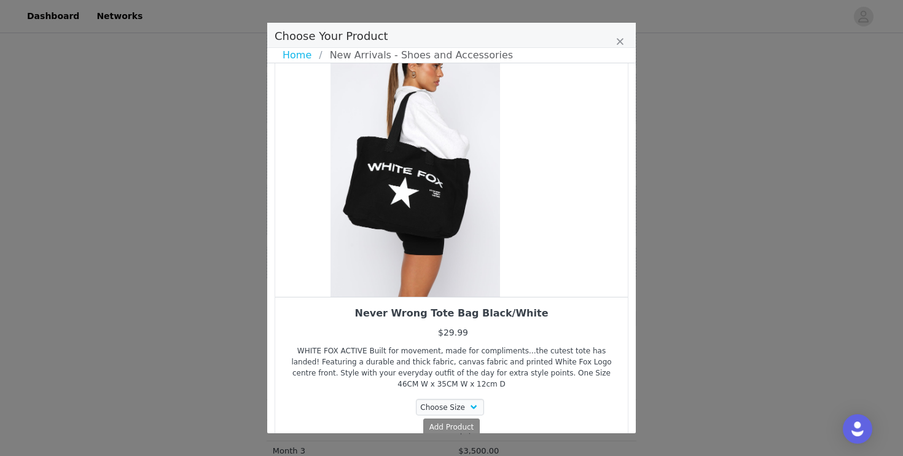
drag, startPoint x: 440, startPoint y: 237, endPoint x: 343, endPoint y: 229, distance: 97.4
click at [347, 230] on div "Choose Your Product" at bounding box center [415, 166] width 353 height 261
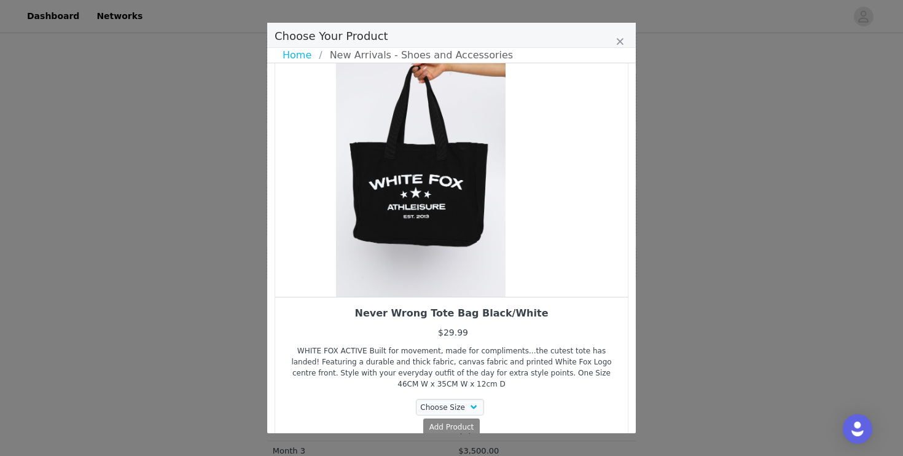
drag, startPoint x: 458, startPoint y: 231, endPoint x: 375, endPoint y: 233, distance: 82.3
click at [383, 233] on div "Choose Your Product" at bounding box center [420, 166] width 353 height 261
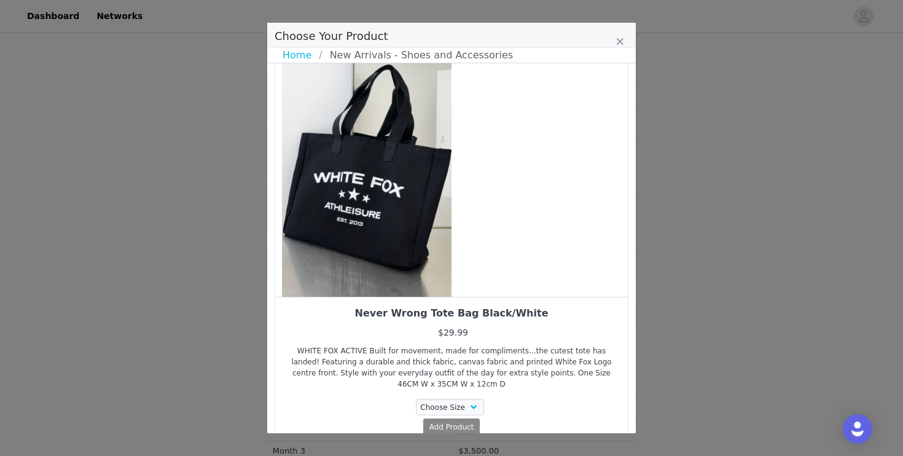
drag, startPoint x: 445, startPoint y: 244, endPoint x: 361, endPoint y: 244, distance: 84.8
click at [361, 244] on div "Choose Your Product" at bounding box center [366, 166] width 353 height 261
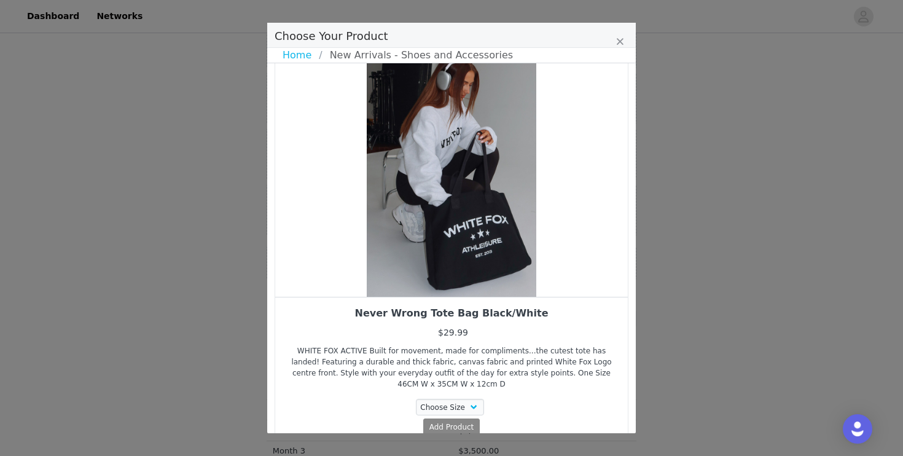
click at [445, 245] on div "Choose Your Product" at bounding box center [451, 166] width 353 height 261
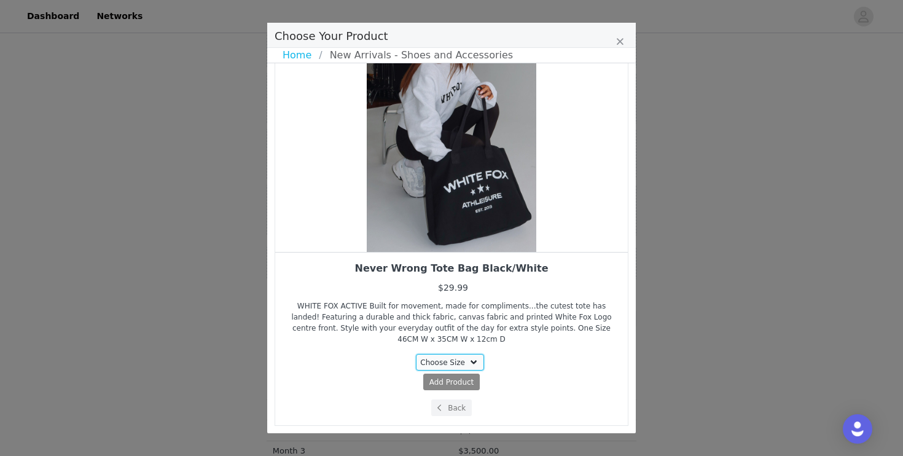
click at [466, 361] on select "Choose Size One Size" at bounding box center [450, 362] width 69 height 17
select select "27626501"
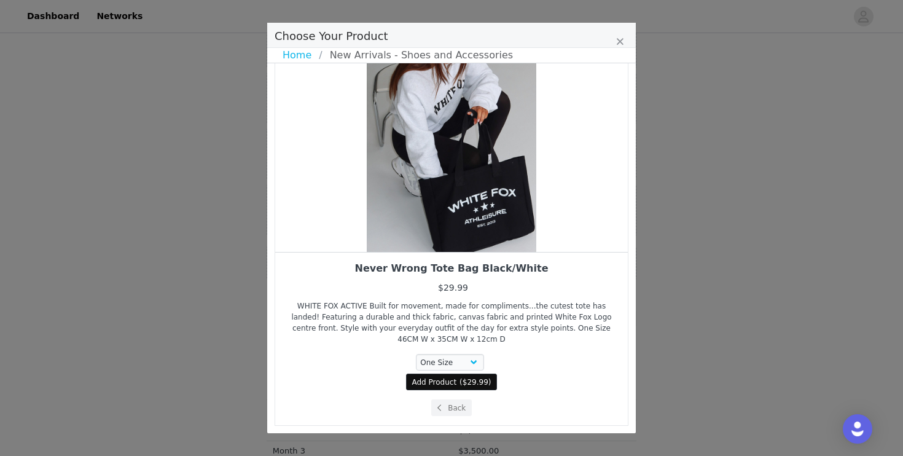
click at [458, 381] on button "Add Product ( $29.99 )" at bounding box center [452, 381] width 92 height 17
select select "27626501"
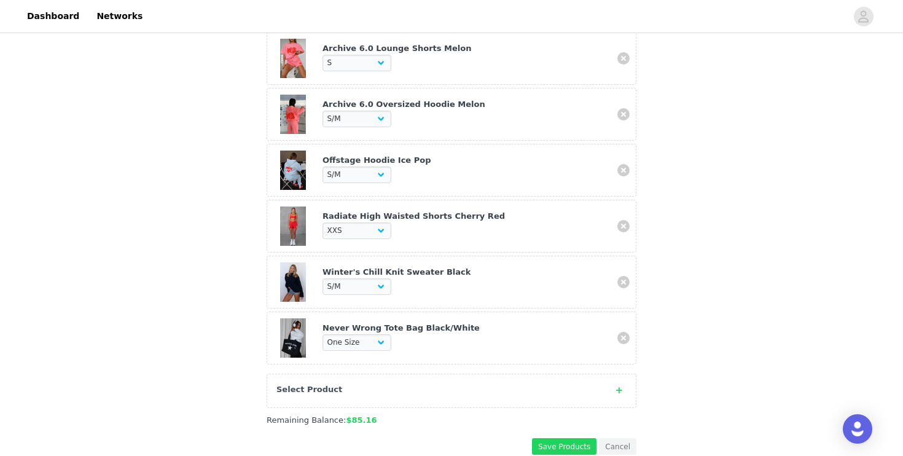
scroll to position [1035, 0]
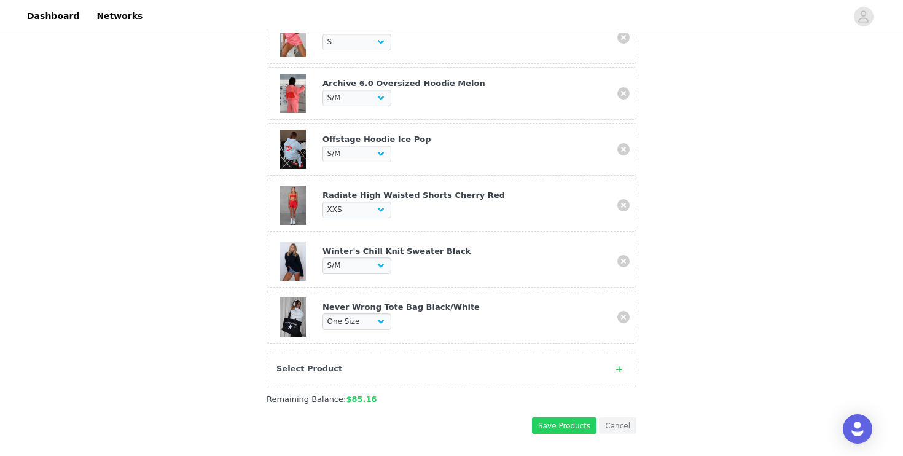
click at [614, 362] on span at bounding box center [619, 369] width 15 height 15
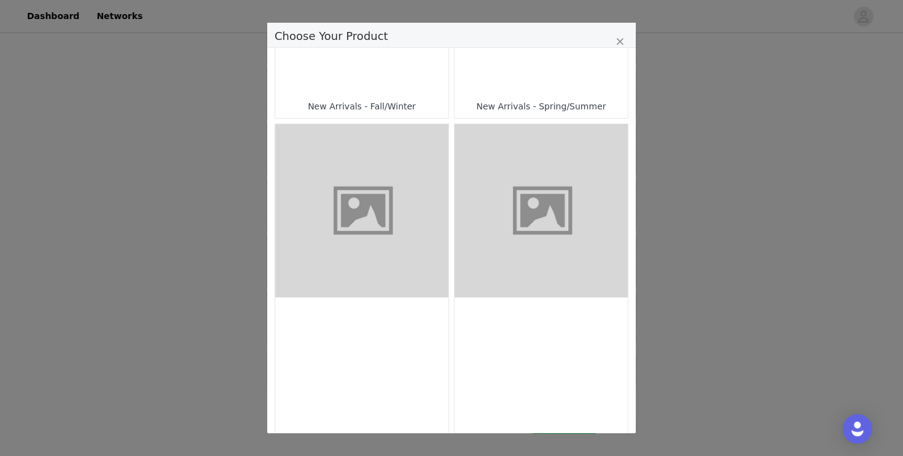
scroll to position [430, 0]
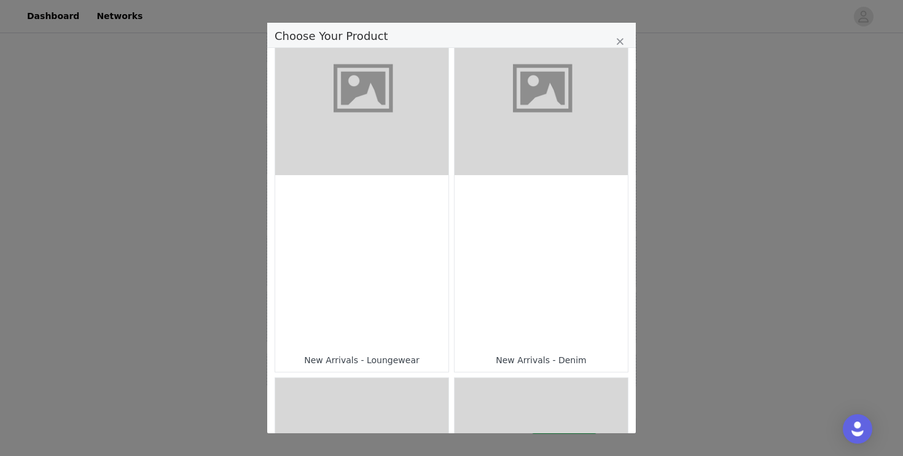
click at [375, 305] on div "Choose Your Product" at bounding box center [361, 261] width 173 height 173
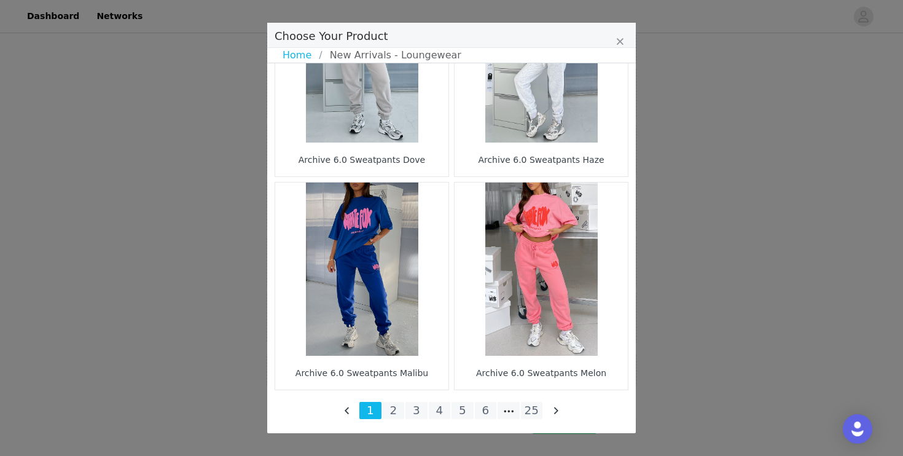
scroll to position [1041, 0]
click at [463, 415] on li "5" at bounding box center [462, 410] width 22 height 17
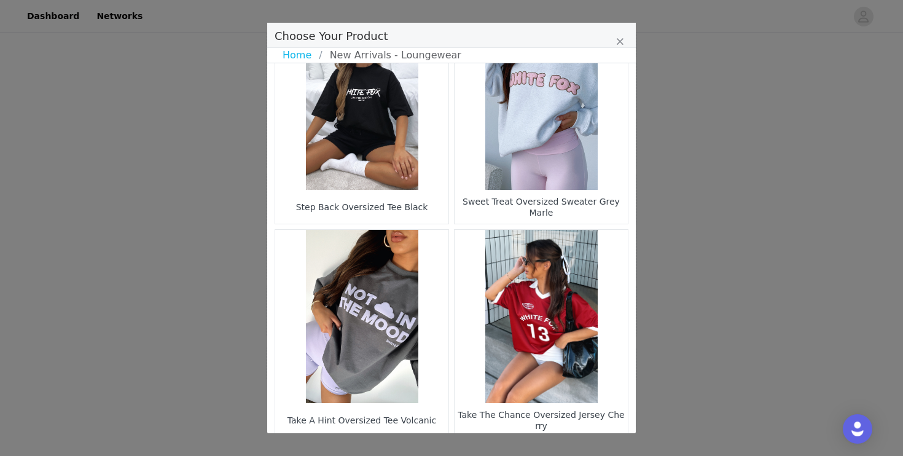
scroll to position [1807, 0]
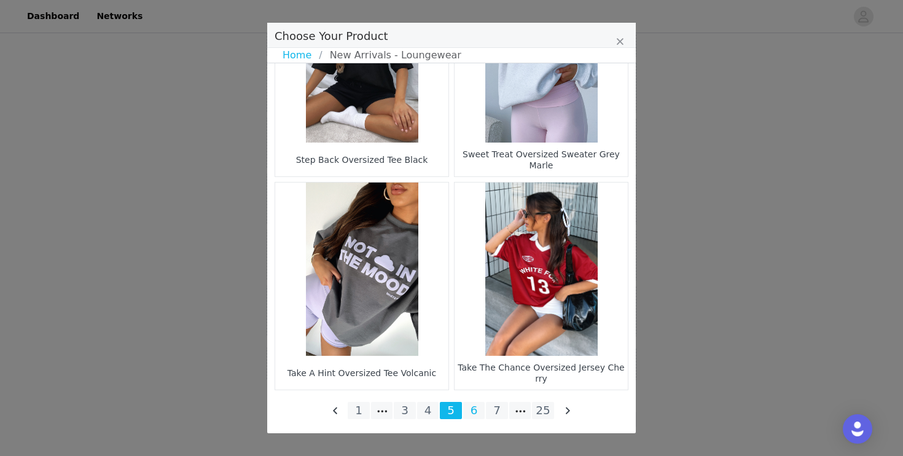
click at [472, 408] on li "6" at bounding box center [474, 410] width 22 height 17
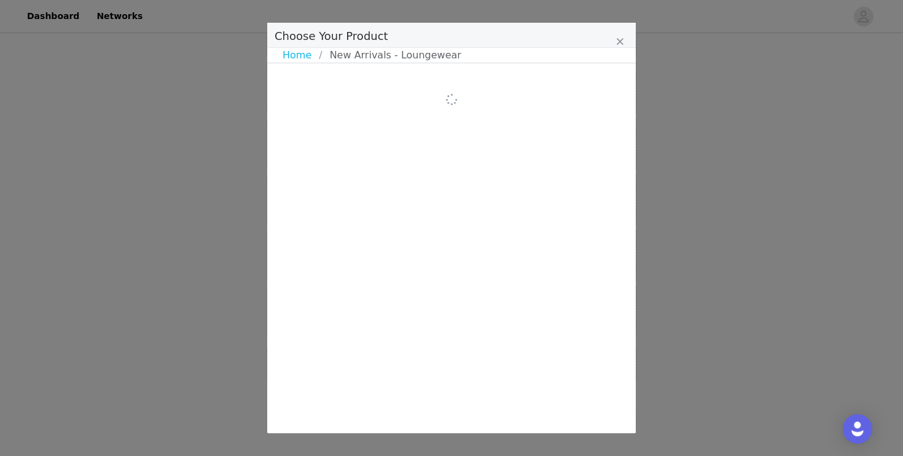
scroll to position [0, 0]
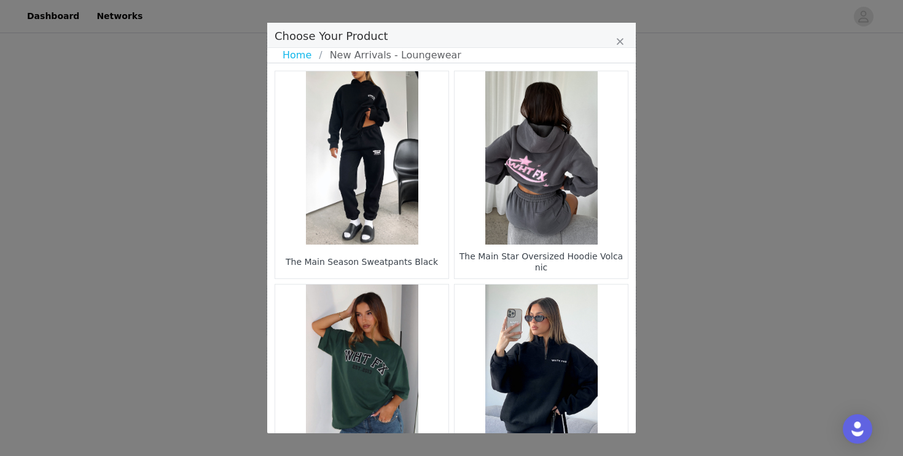
click at [390, 211] on figure "Choose Your Product" at bounding box center [361, 157] width 173 height 173
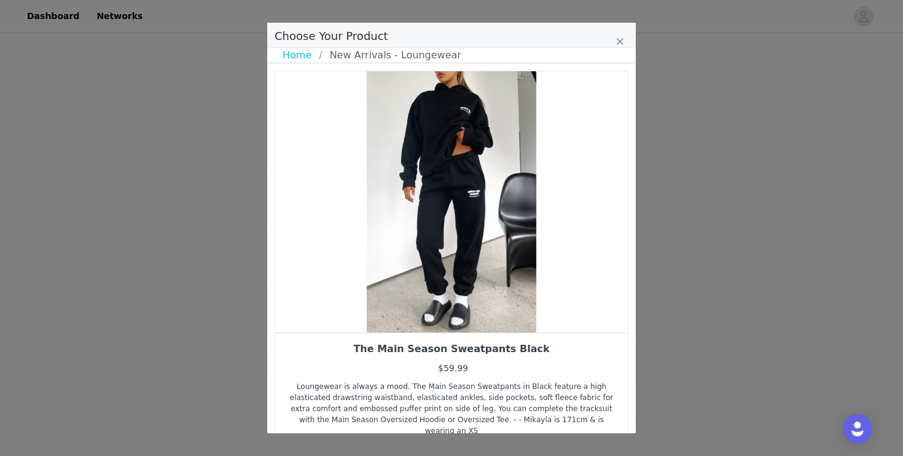
scroll to position [80, 0]
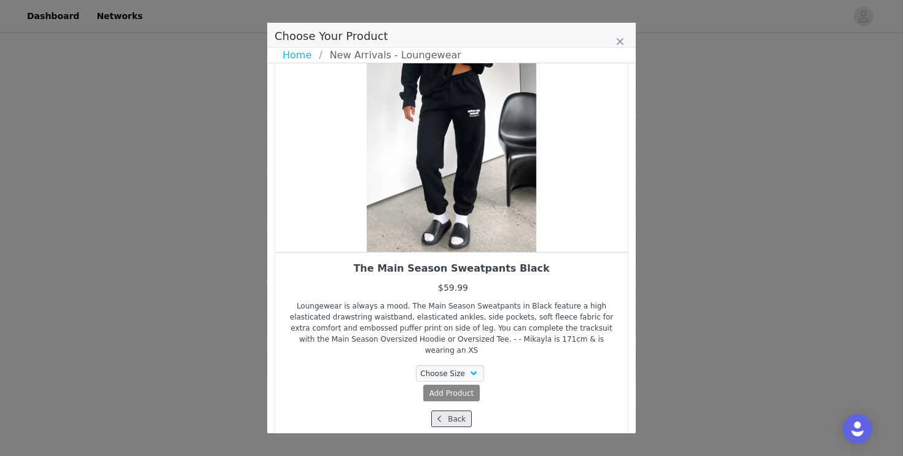
click at [444, 413] on span "Choose Your Product" at bounding box center [439, 418] width 11 height 11
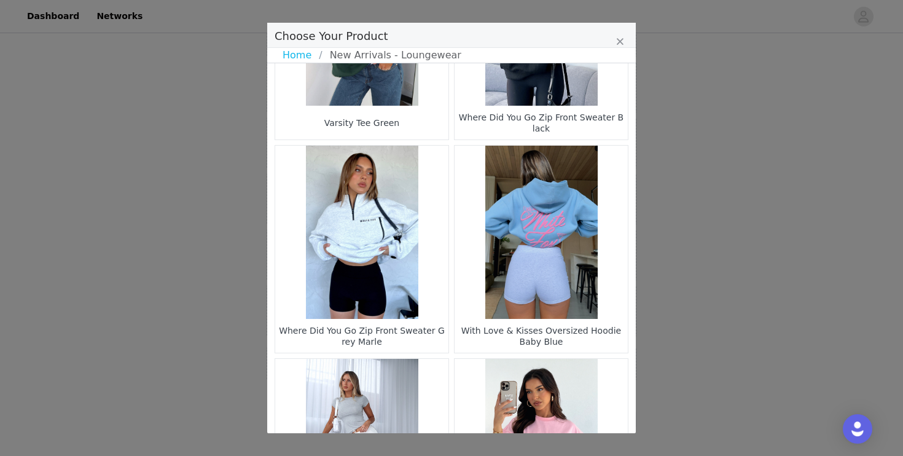
scroll to position [256, 0]
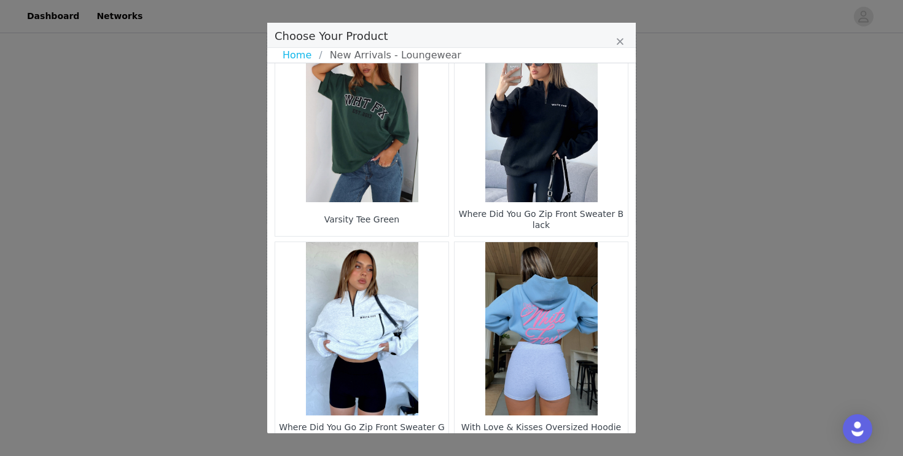
click at [563, 84] on figure "Choose Your Product" at bounding box center [541, 115] width 173 height 173
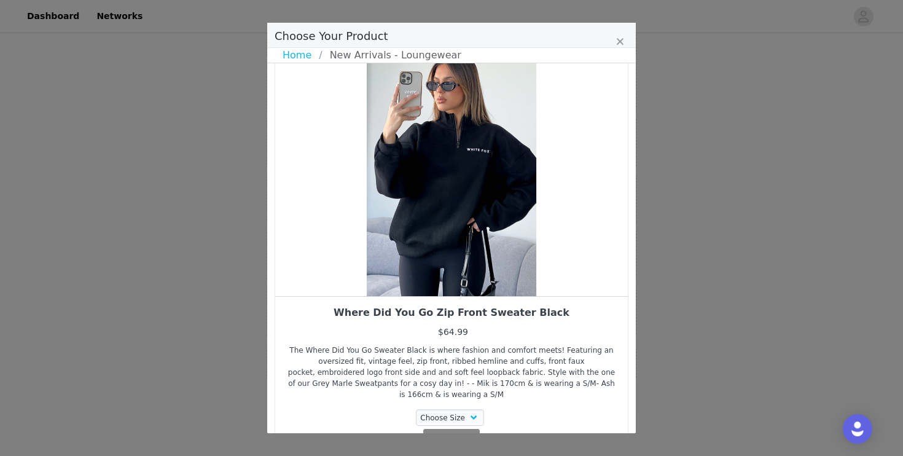
scroll to position [36, 0]
drag, startPoint x: 490, startPoint y: 225, endPoint x: 396, endPoint y: 221, distance: 94.1
click at [397, 222] on div "Choose Your Product" at bounding box center [451, 166] width 353 height 261
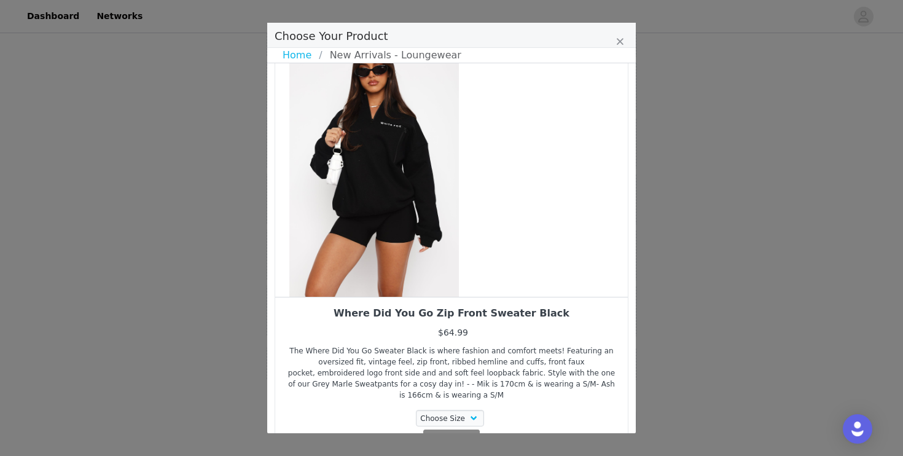
drag, startPoint x: 396, startPoint y: 221, endPoint x: 318, endPoint y: 222, distance: 77.4
click at [318, 222] on div "Choose Your Product" at bounding box center [374, 166] width 353 height 261
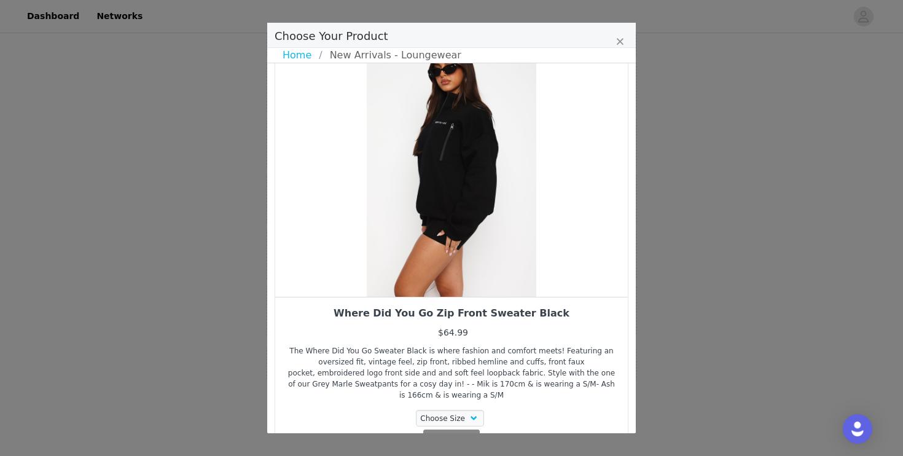
scroll to position [92, 0]
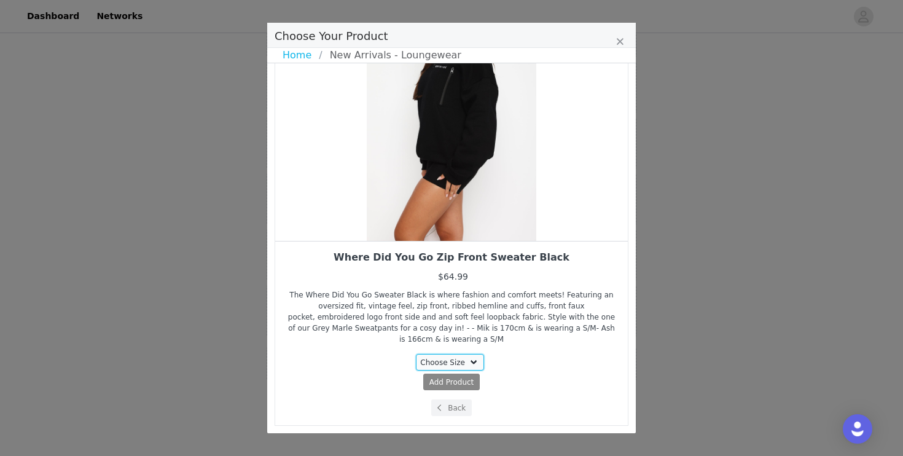
click at [455, 362] on select "Choose Size XS/S S/M M/L L/XL XXS/XS" at bounding box center [450, 362] width 69 height 17
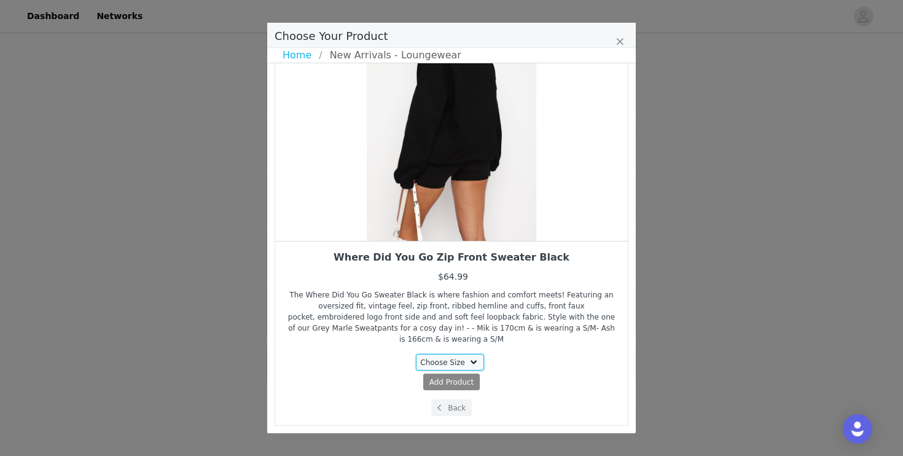
select select "19880626"
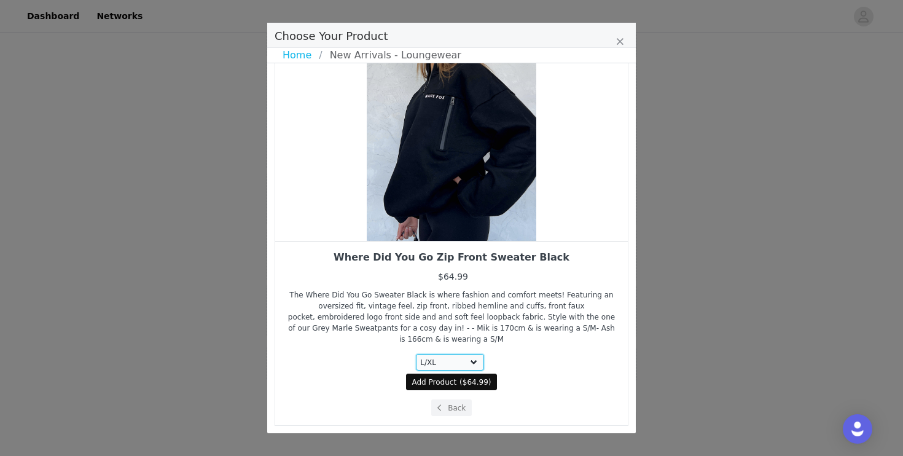
click at [473, 362] on select "Choose Size XS/S S/M M/L L/XL XXS/XS" at bounding box center [450, 362] width 69 height 17
click at [469, 385] on span "$64.99" at bounding box center [476, 382] width 26 height 9
select select "19880626"
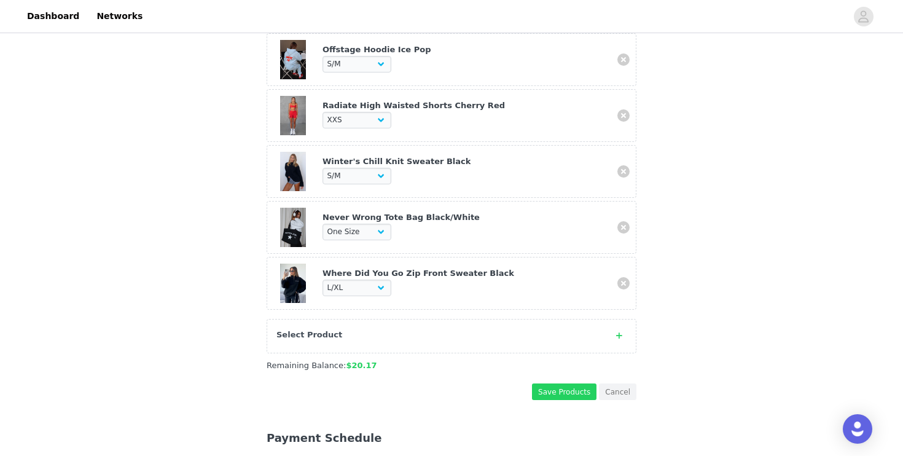
scroll to position [1155, 0]
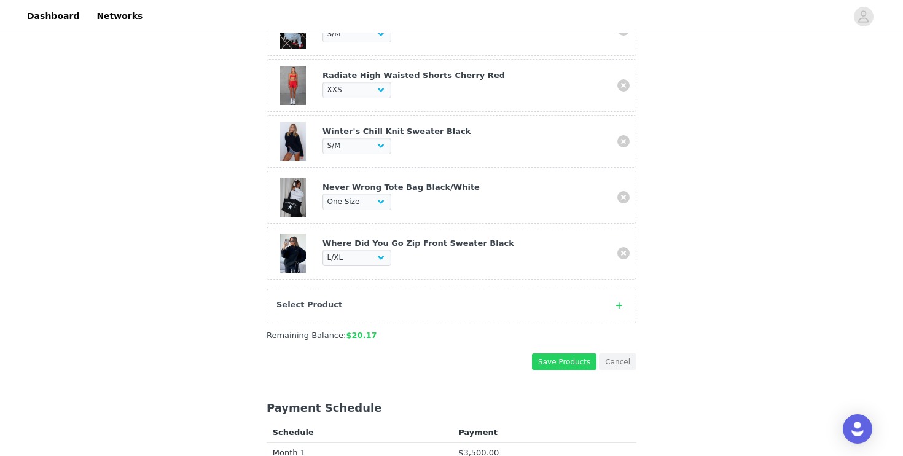
click at [611, 309] on div "Select Product" at bounding box center [452, 306] width 370 height 34
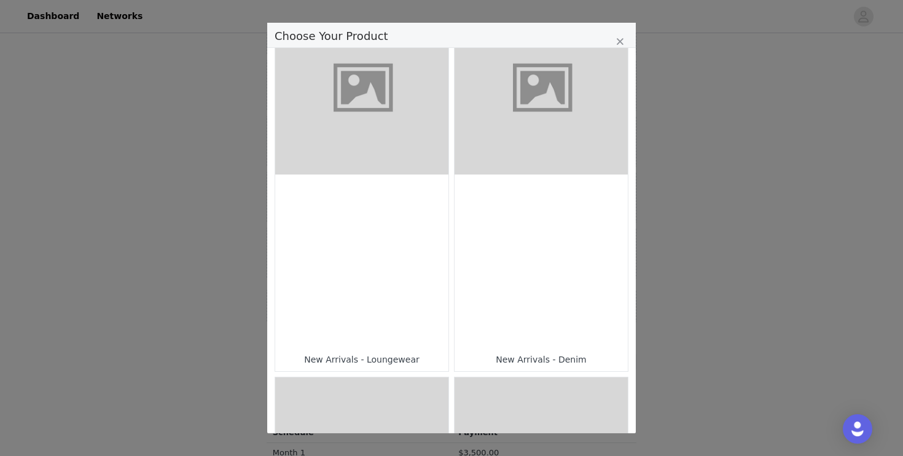
scroll to position [472, 0]
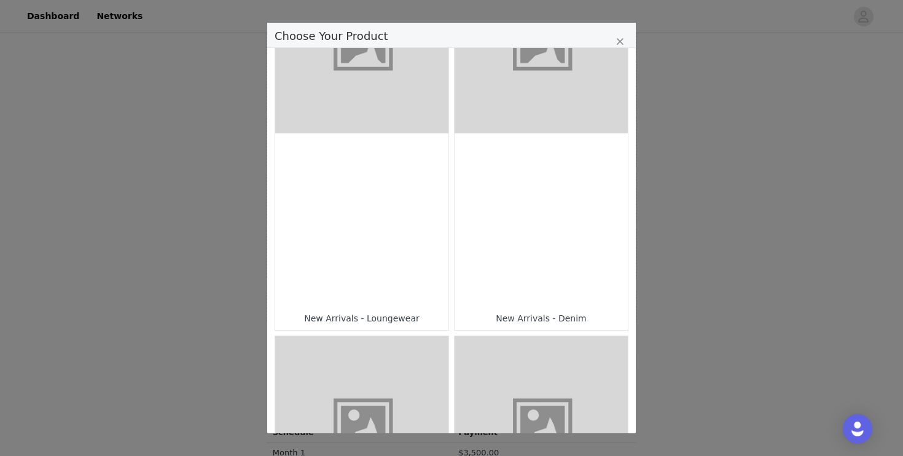
click at [377, 278] on div "Choose Your Product" at bounding box center [361, 219] width 173 height 173
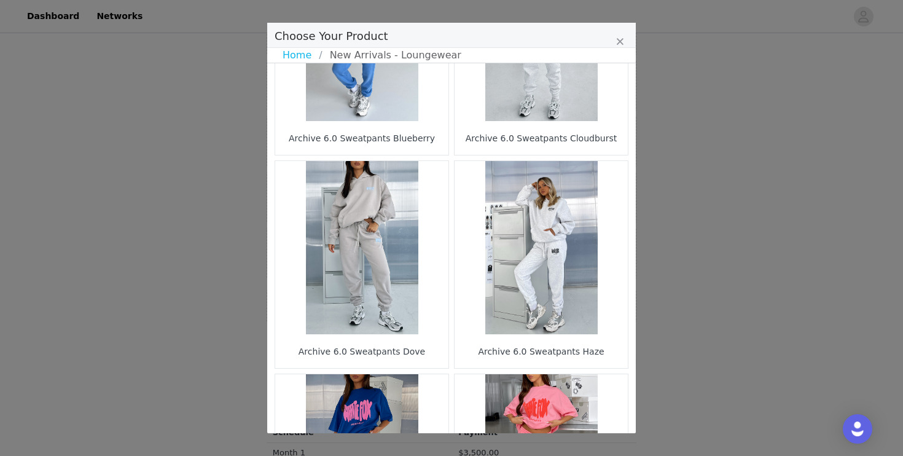
scroll to position [1807, 0]
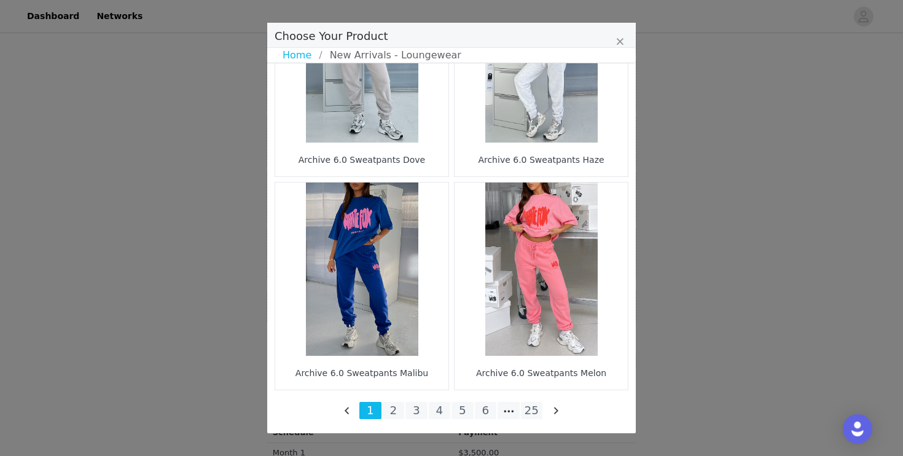
click at [392, 413] on li "2" at bounding box center [394, 410] width 22 height 17
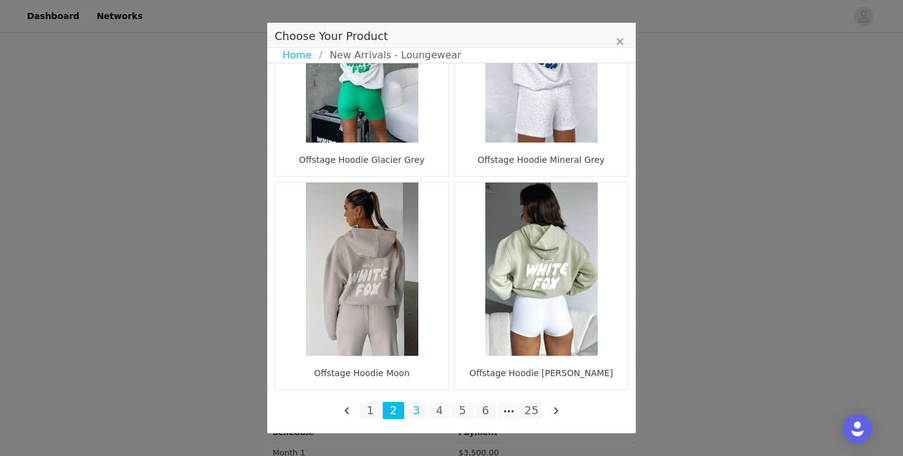
click at [417, 410] on li "3" at bounding box center [416, 410] width 22 height 17
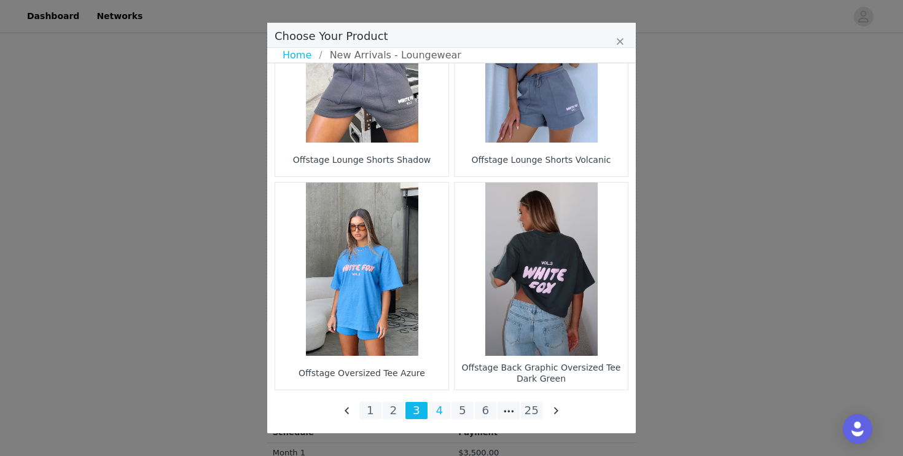
click at [443, 410] on li "4" at bounding box center [440, 410] width 22 height 17
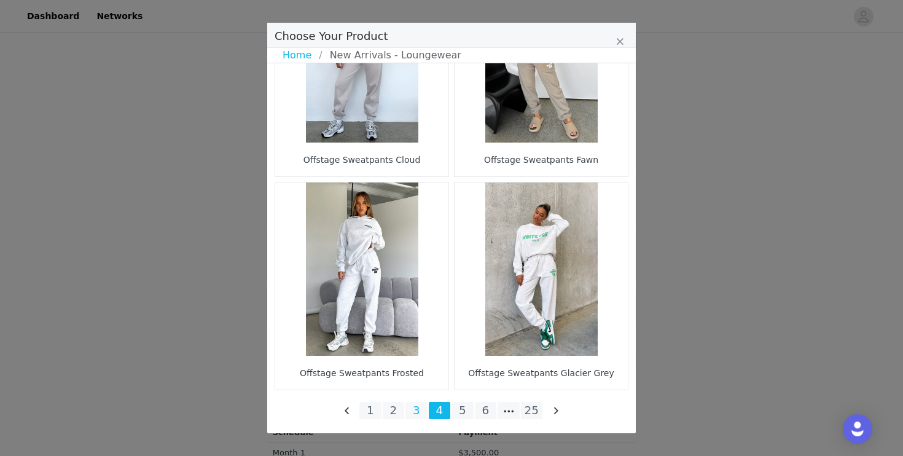
click at [419, 418] on li "3" at bounding box center [416, 410] width 22 height 17
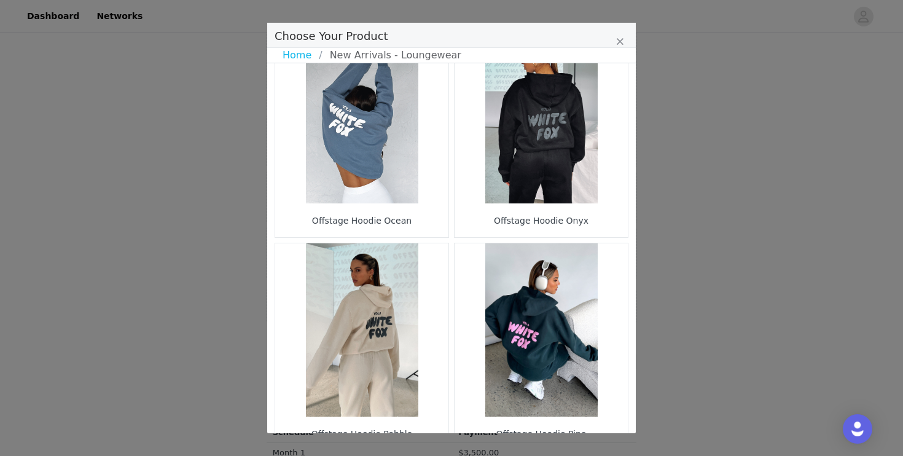
scroll to position [40, 0]
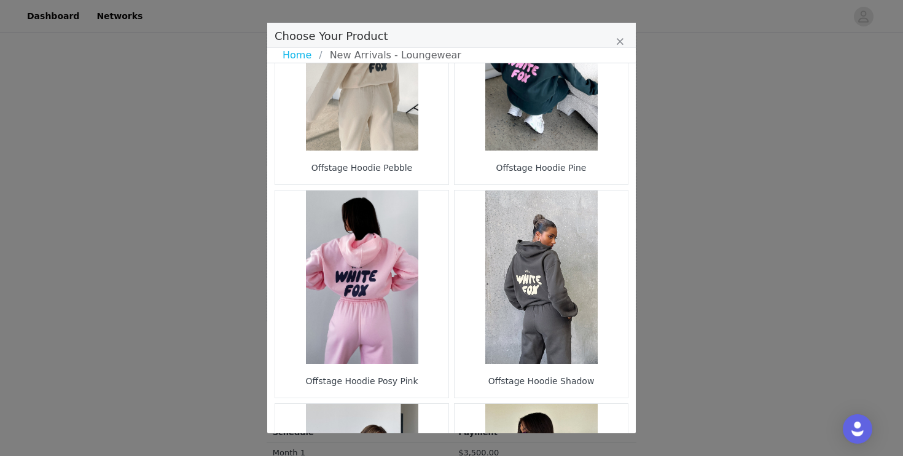
click at [518, 299] on figure "Choose Your Product" at bounding box center [541, 276] width 173 height 173
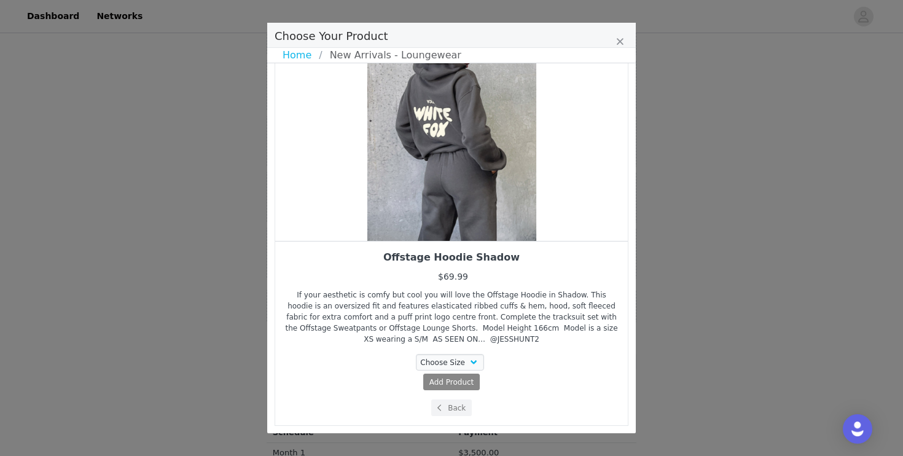
click at [474, 371] on div "Choose Size S/M XXS/XS 3XS/XXS M/L L/XL XS/S" at bounding box center [451, 364] width 334 height 20
click at [472, 365] on select "Choose Size S/M XXS/XS 3XS/XXS M/L L/XL XS/S" at bounding box center [450, 362] width 69 height 17
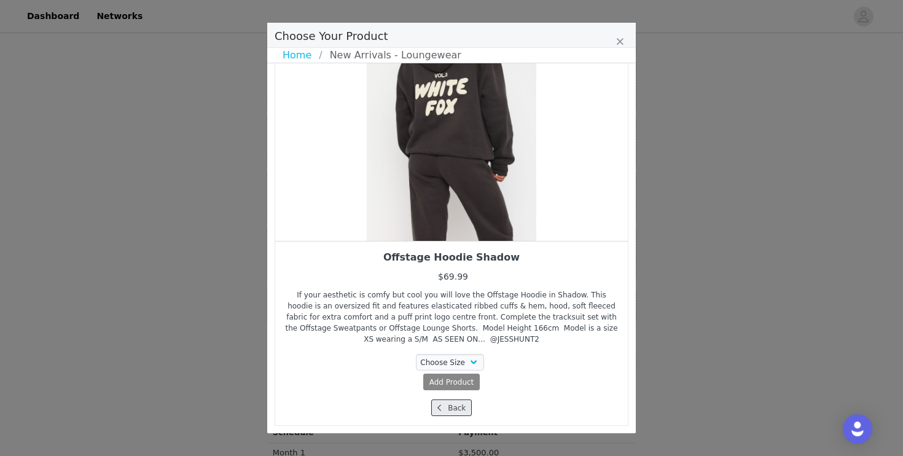
click at [442, 410] on span "Choose Your Product" at bounding box center [439, 407] width 11 height 11
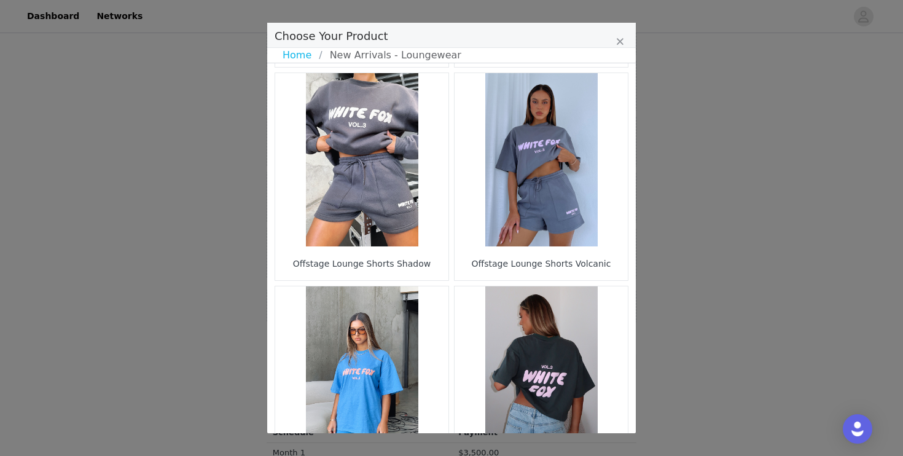
scroll to position [1807, 0]
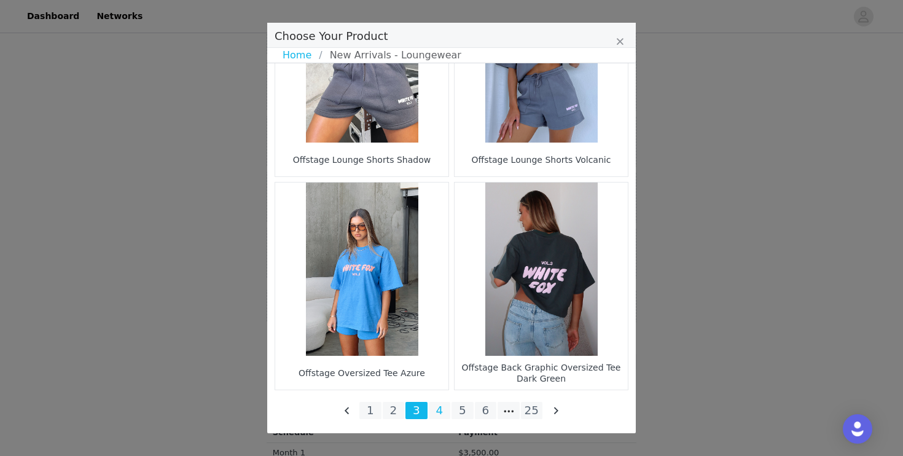
click at [442, 408] on li "4" at bounding box center [440, 410] width 22 height 17
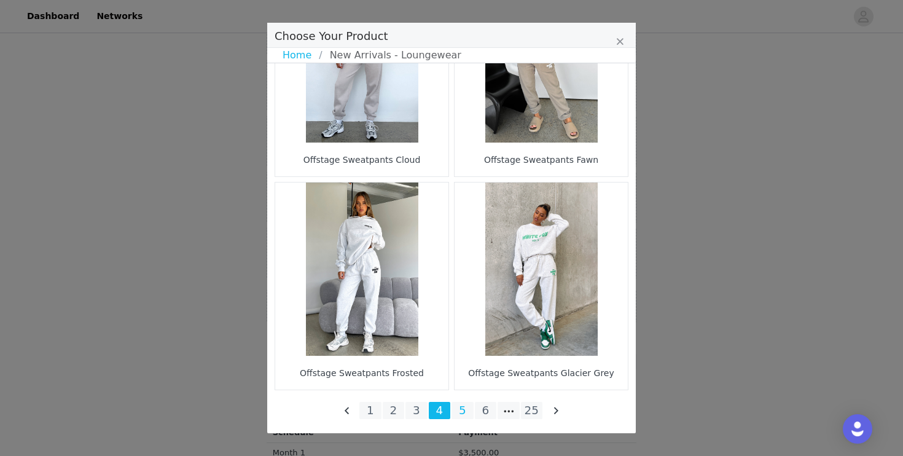
click at [465, 408] on li "5" at bounding box center [462, 410] width 22 height 17
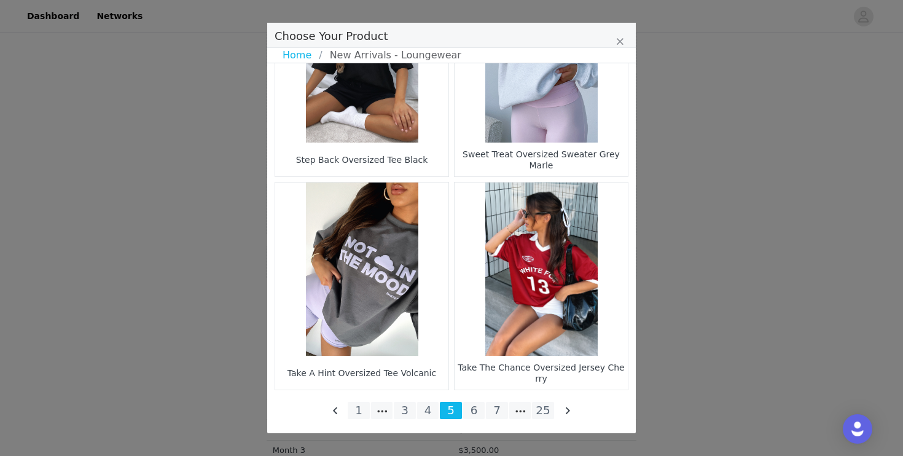
scroll to position [1202, 0]
click at [484, 418] on li "6" at bounding box center [474, 410] width 22 height 17
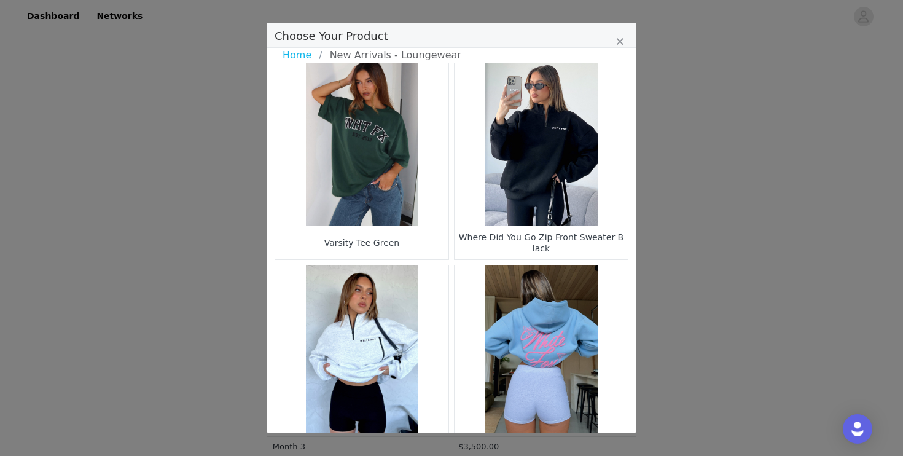
scroll to position [233, 0]
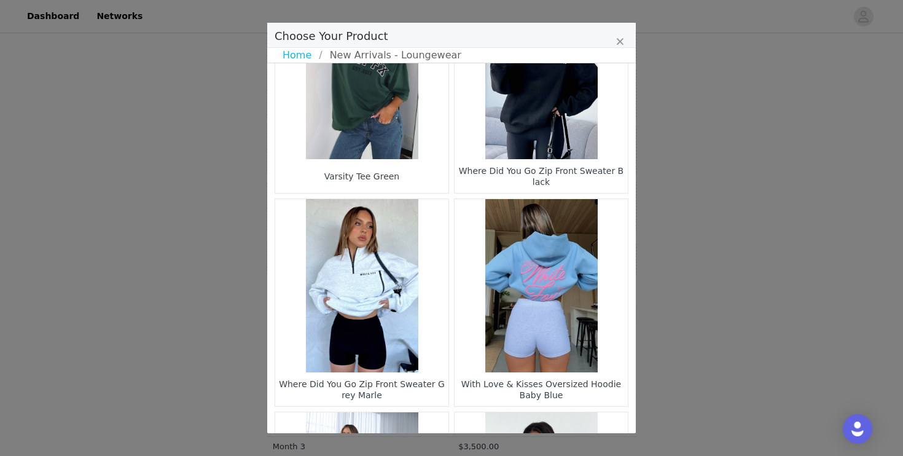
click at [365, 283] on figure "Choose Your Product" at bounding box center [361, 285] width 173 height 173
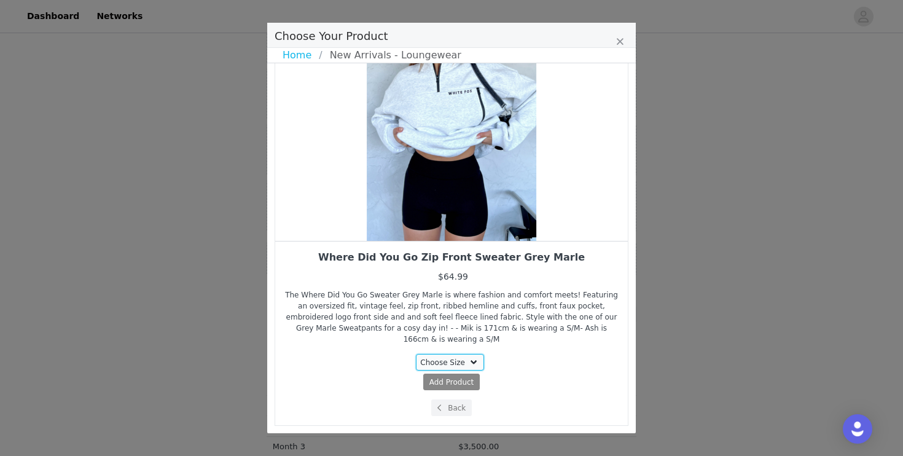
click at [458, 361] on select "Choose Size XS/S XXS/XS S/M M/L L/XL" at bounding box center [450, 362] width 69 height 17
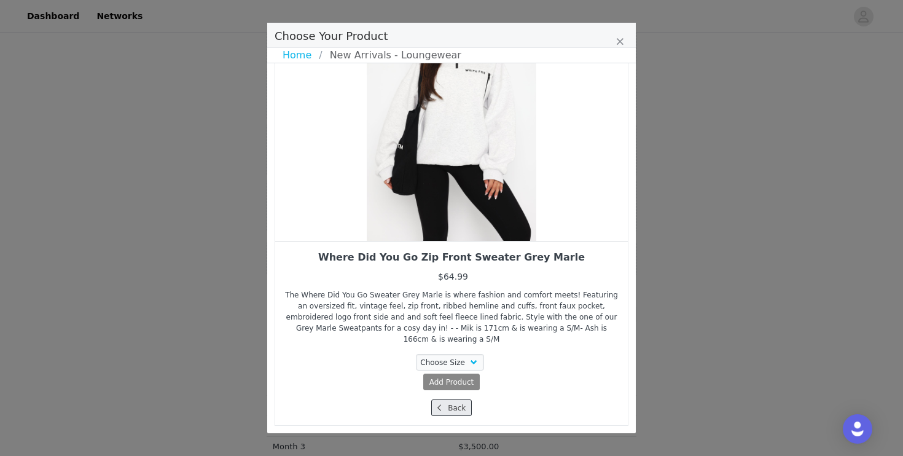
click at [466, 412] on button "Back" at bounding box center [451, 407] width 41 height 17
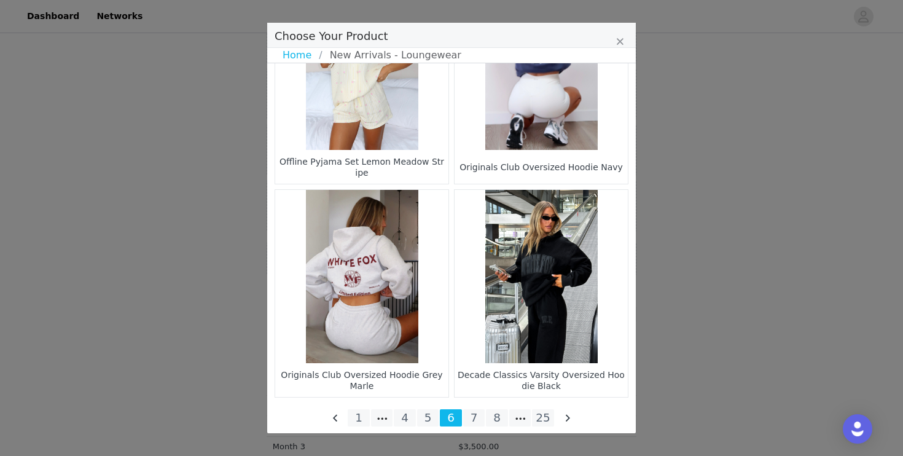
scroll to position [1807, 0]
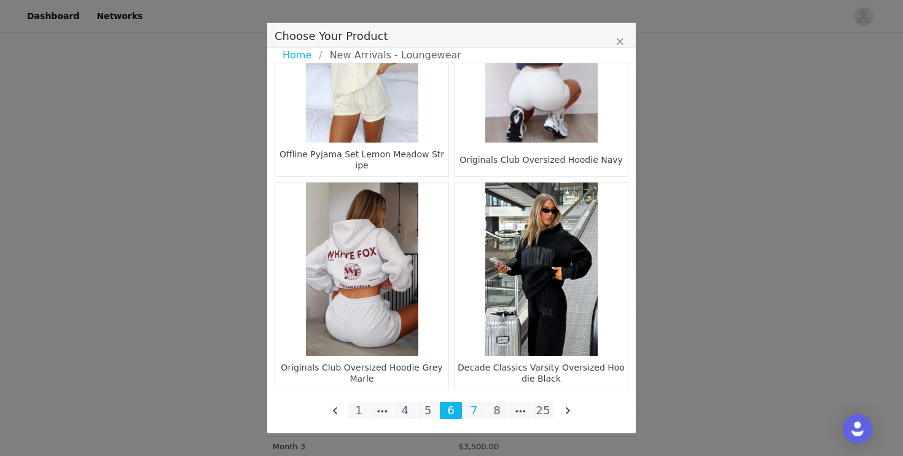
click at [477, 415] on li "7" at bounding box center [474, 410] width 22 height 17
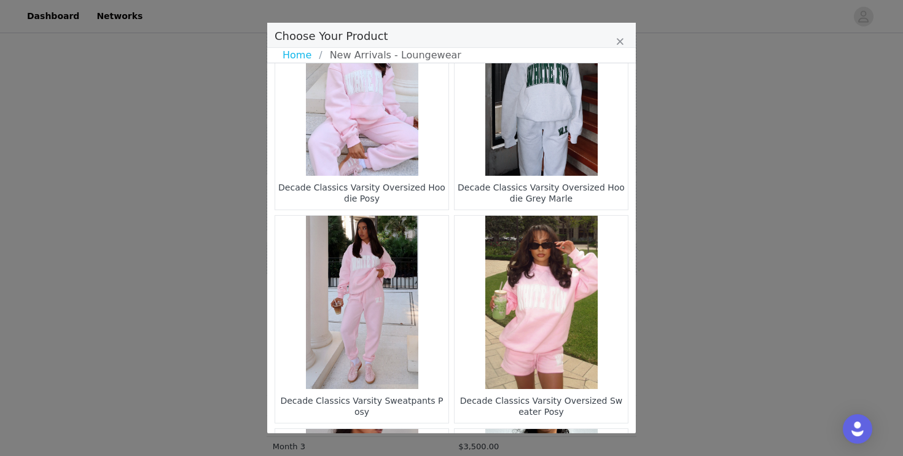
scroll to position [1, 0]
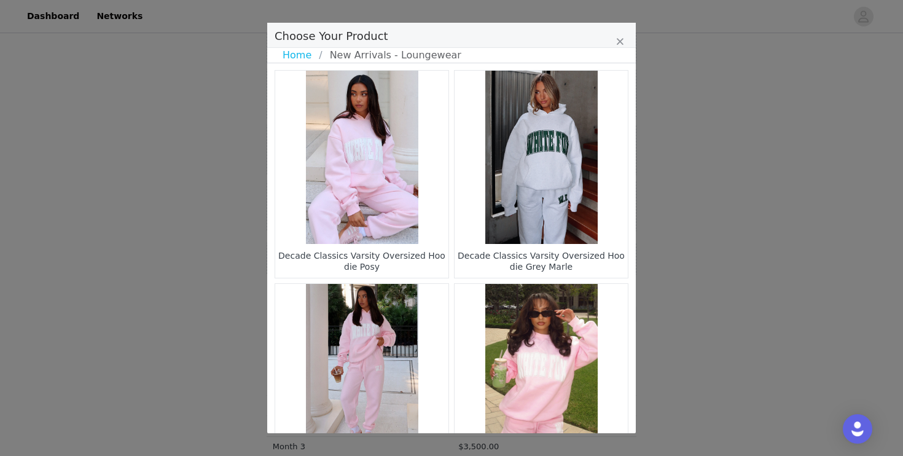
click at [531, 178] on figure "Choose Your Product" at bounding box center [541, 157] width 173 height 173
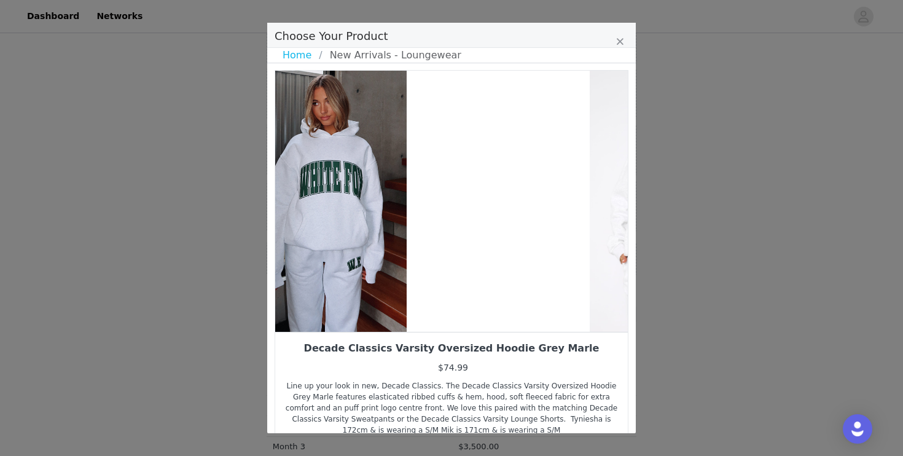
drag, startPoint x: 518, startPoint y: 190, endPoint x: 369, endPoint y: 256, distance: 163.3
click at [375, 253] on div "Choose Your Product" at bounding box center [322, 201] width 353 height 261
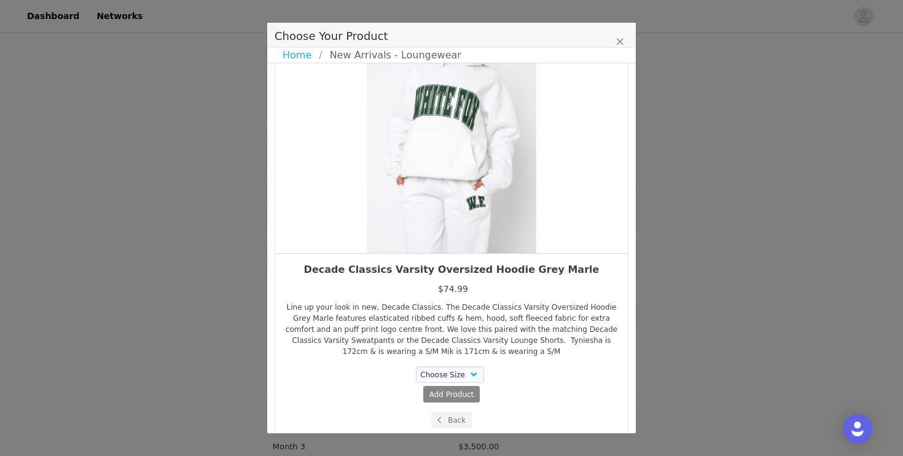
scroll to position [92, 0]
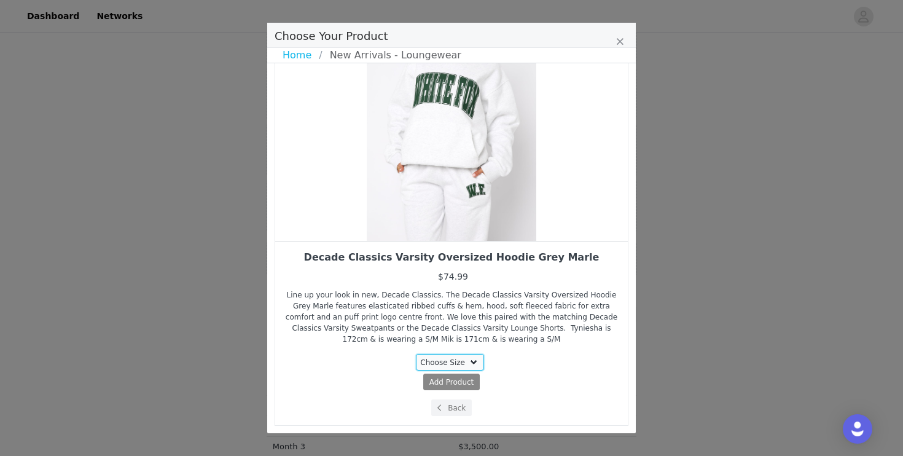
click at [455, 364] on select "Choose Size 3XS/XXS XXS/XS XS/S" at bounding box center [450, 362] width 69 height 17
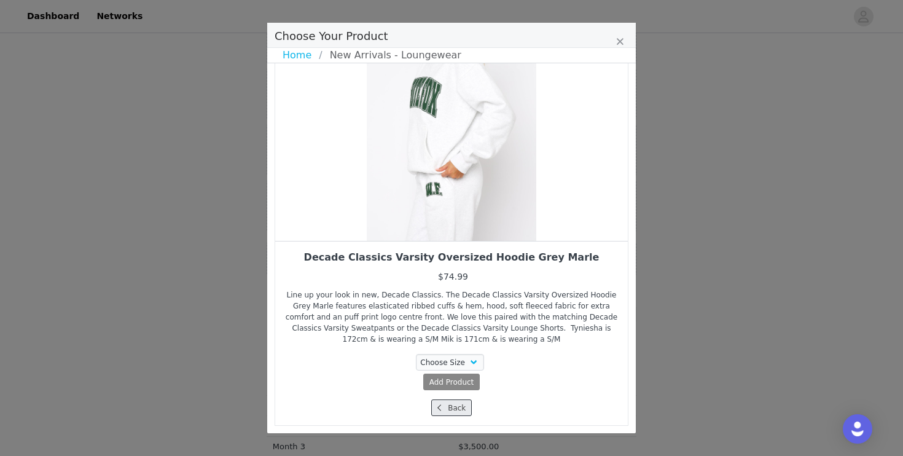
click at [448, 413] on button "Back" at bounding box center [451, 407] width 41 height 17
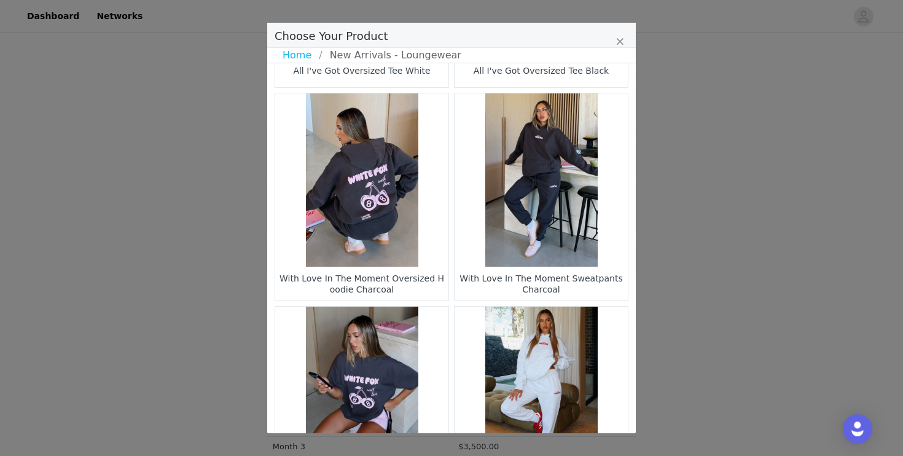
scroll to position [1807, 0]
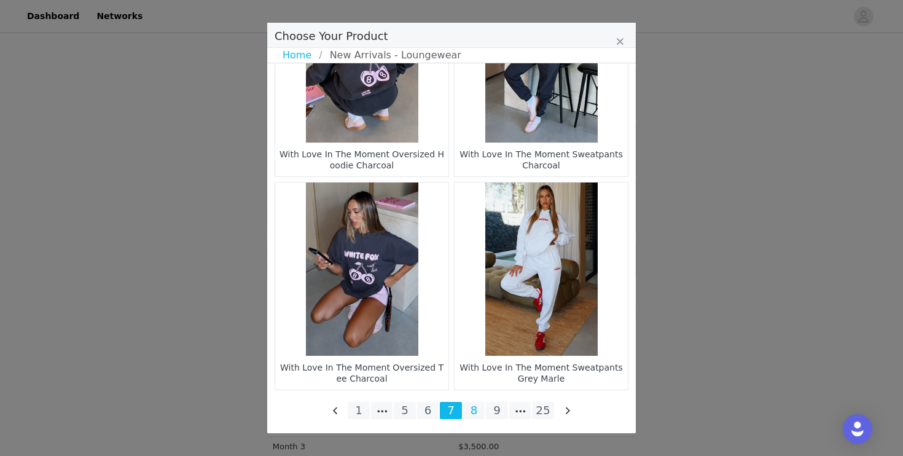
click at [475, 409] on li "8" at bounding box center [474, 410] width 22 height 17
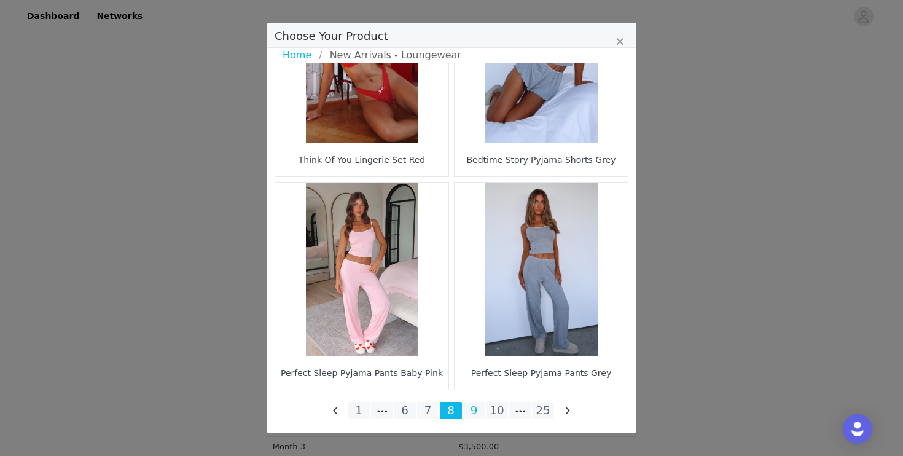
click at [480, 408] on li "9" at bounding box center [474, 410] width 22 height 17
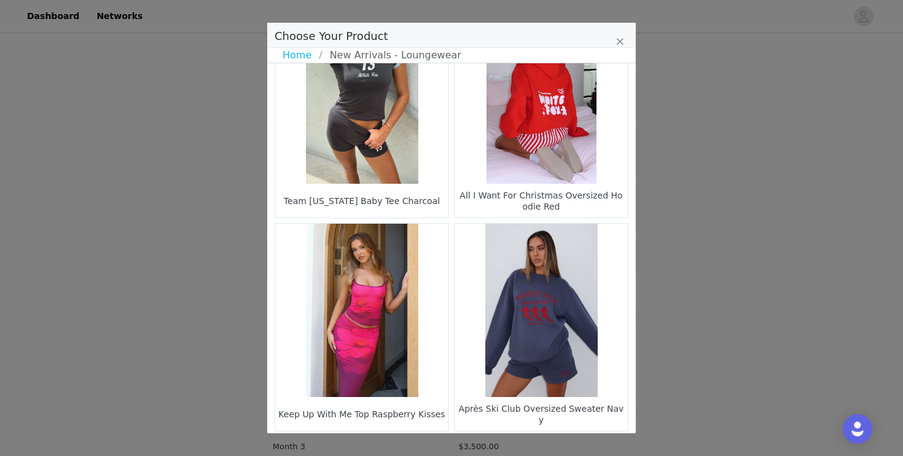
scroll to position [460, 0]
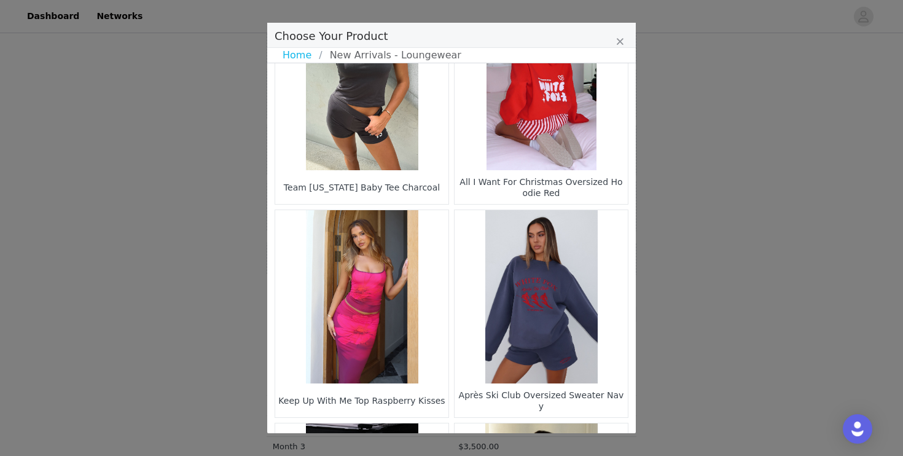
click at [558, 156] on figure "Choose Your Product" at bounding box center [541, 83] width 173 height 173
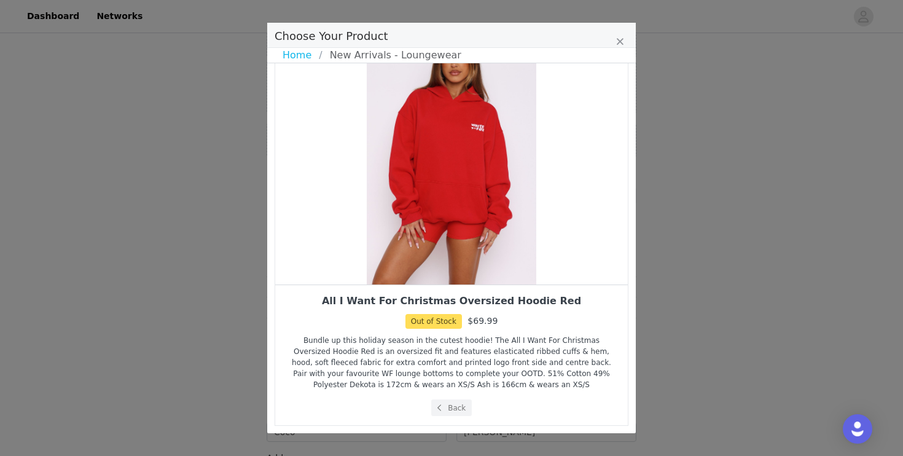
scroll to position [45, 0]
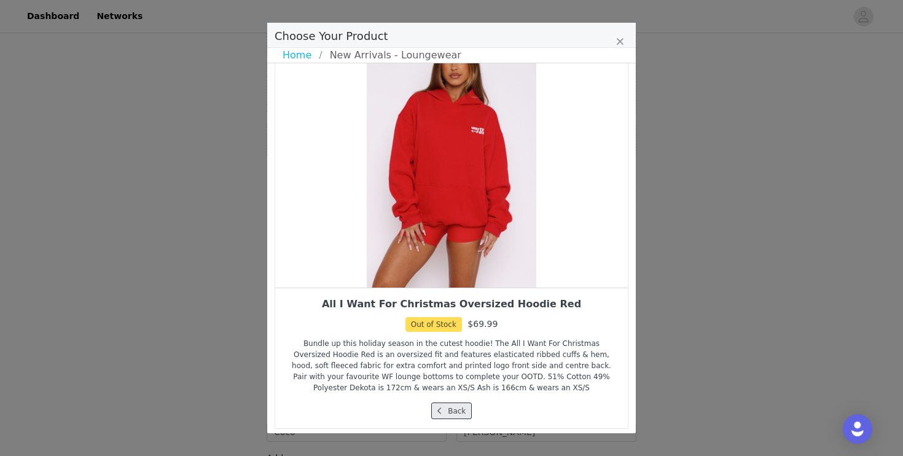
click at [456, 411] on button "Back" at bounding box center [451, 410] width 41 height 17
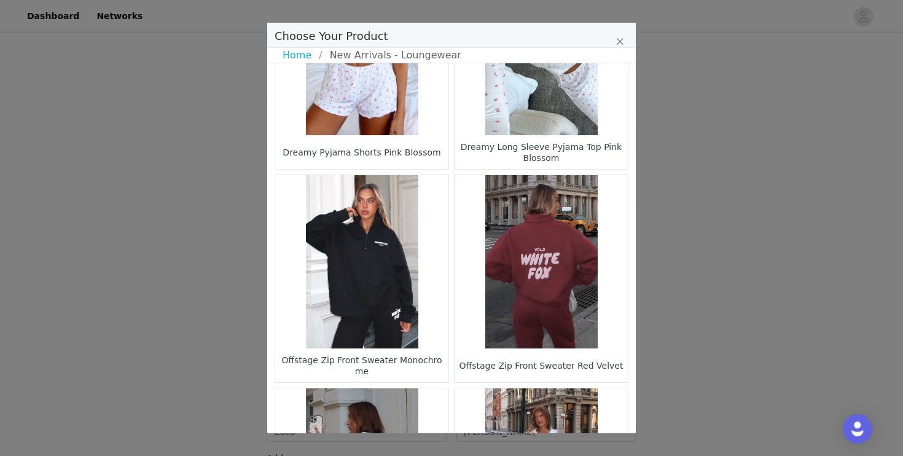
scroll to position [962, 0]
click at [400, 292] on figure "Choose Your Product" at bounding box center [361, 260] width 173 height 173
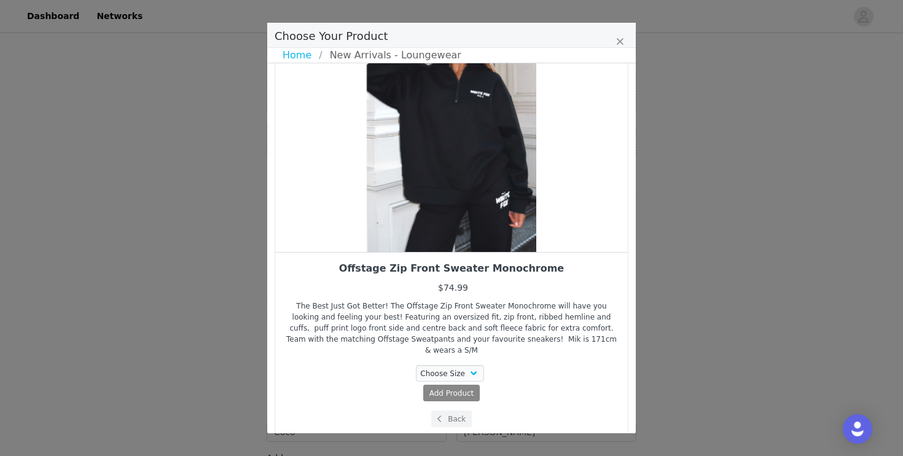
click at [463, 351] on div "Offstage Zip Front Sweater Monochrome $74.99 The Best Just Got Better! The Offs…" at bounding box center [451, 344] width 334 height 165
click at [463, 365] on select "Choose Size XXS/XS XS/S S/M M/L L/XL" at bounding box center [450, 373] width 69 height 17
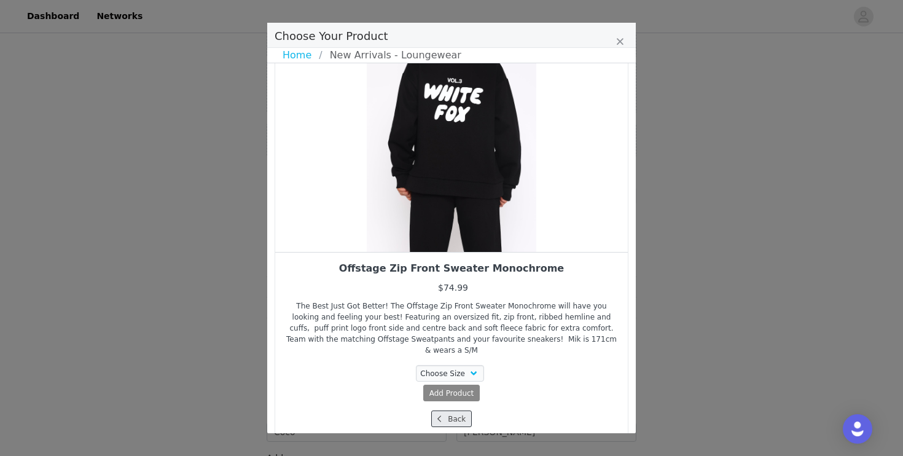
click at [435, 413] on span "Choose Your Product" at bounding box center [439, 418] width 11 height 11
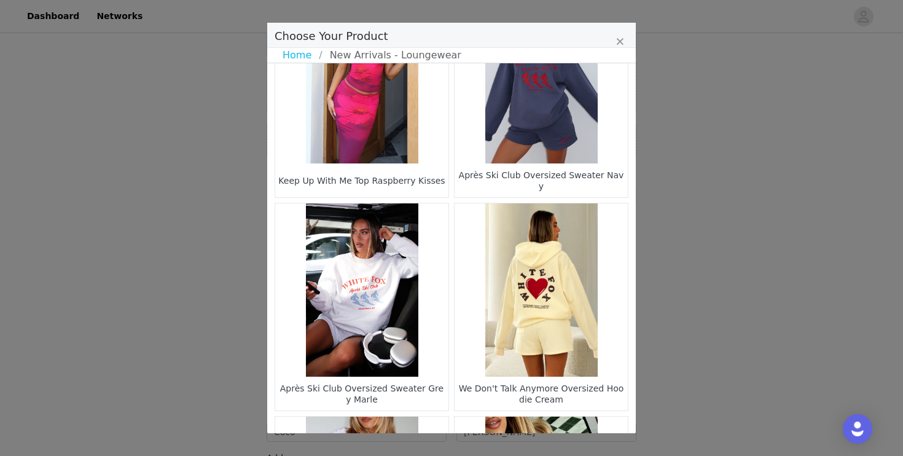
scroll to position [503, 0]
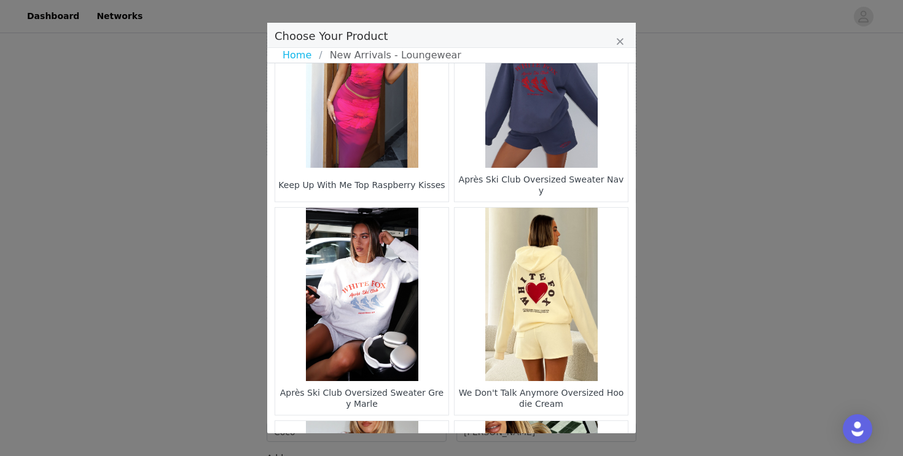
click at [558, 147] on figure "Choose Your Product" at bounding box center [541, 80] width 173 height 173
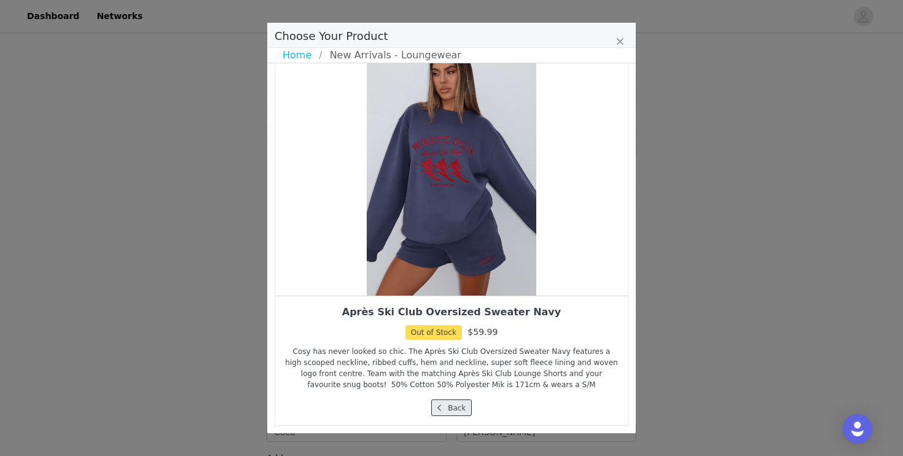
click at [448, 403] on button "Back" at bounding box center [451, 407] width 41 height 17
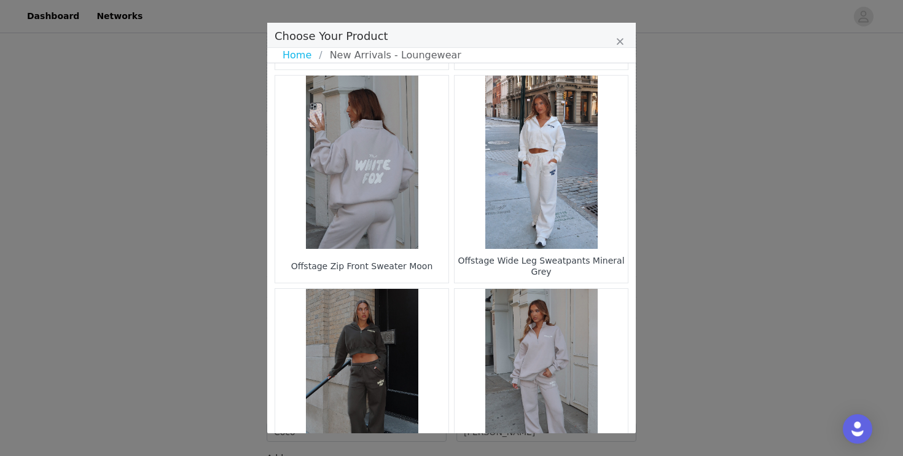
scroll to position [1273, 0]
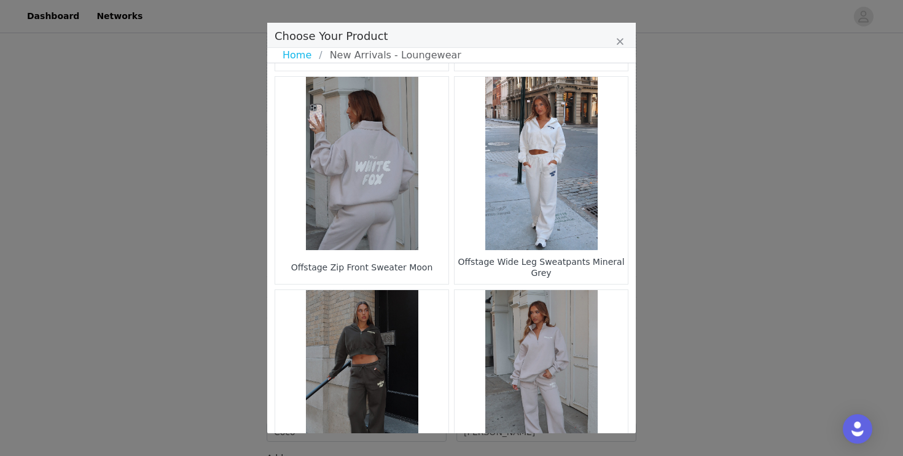
click at [380, 198] on figure "Choose Your Product" at bounding box center [361, 163] width 173 height 173
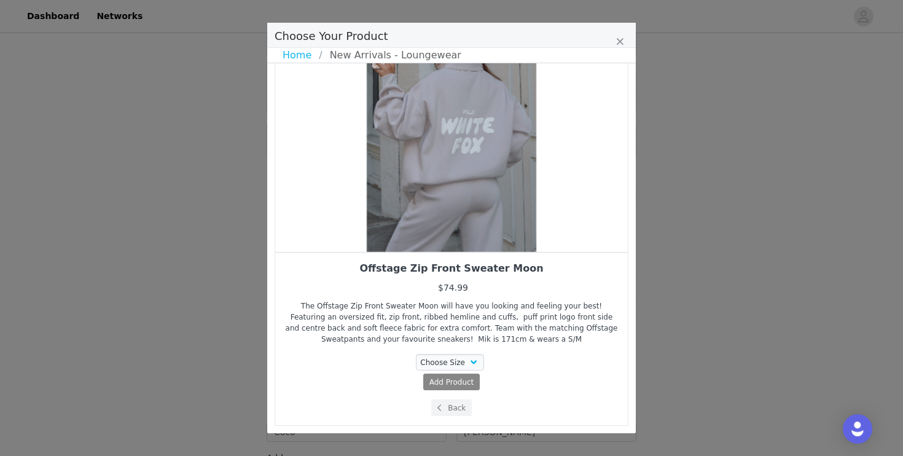
scroll to position [80, 0]
click at [460, 361] on select "Choose Size XXS/XS XS/S S/M M/L L/XL" at bounding box center [450, 362] width 69 height 17
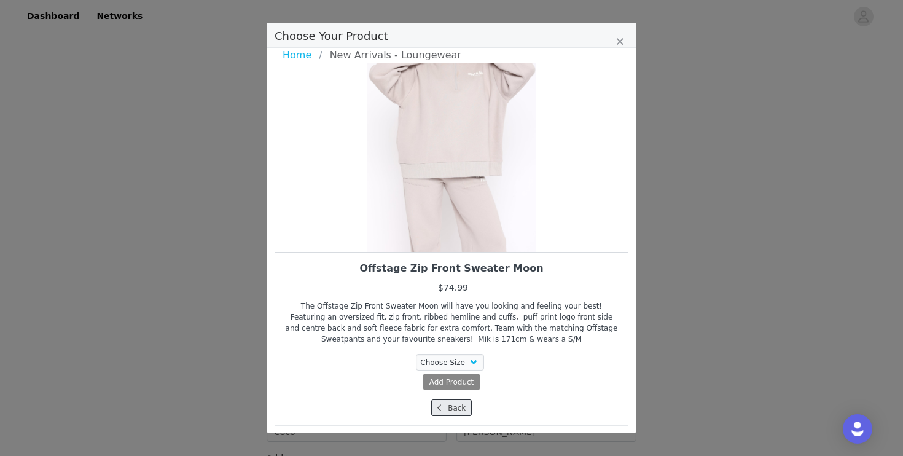
click at [464, 407] on button "Back" at bounding box center [451, 407] width 41 height 17
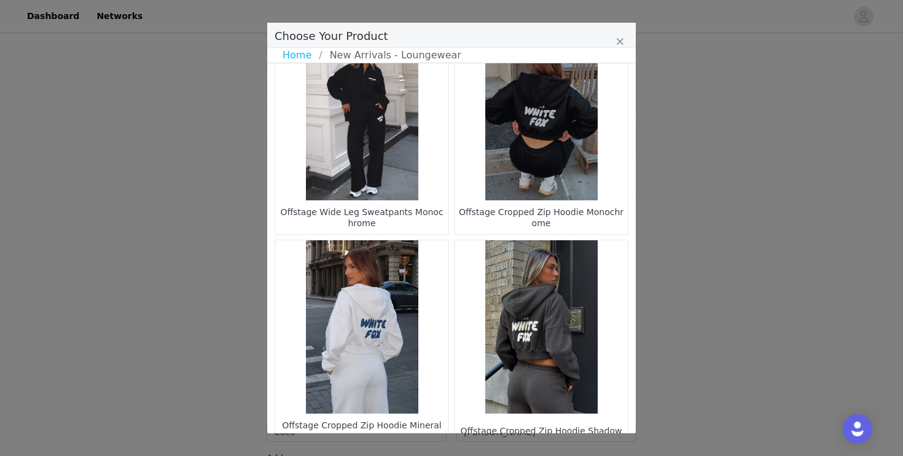
scroll to position [1807, 0]
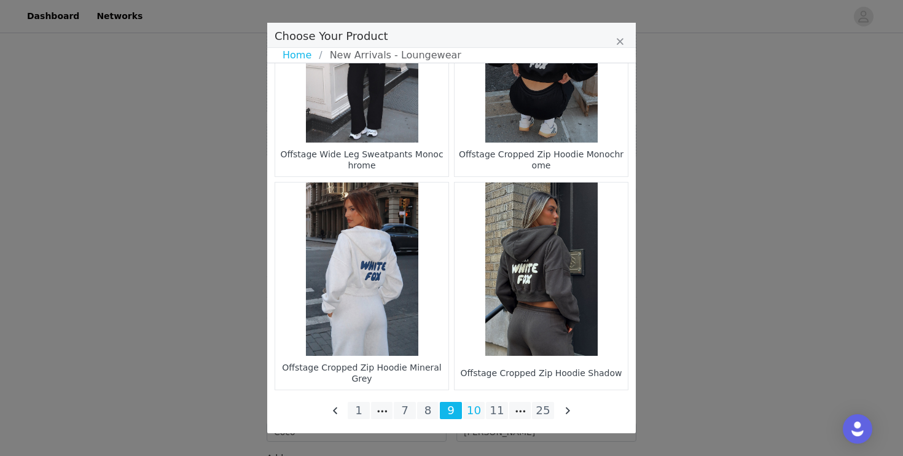
click at [474, 409] on li "10" at bounding box center [474, 410] width 22 height 17
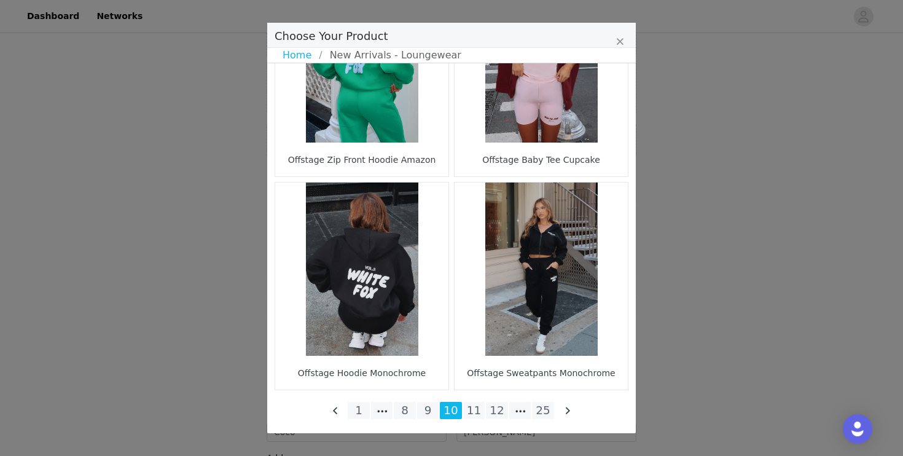
click at [400, 299] on figure "Choose Your Product" at bounding box center [361, 268] width 173 height 173
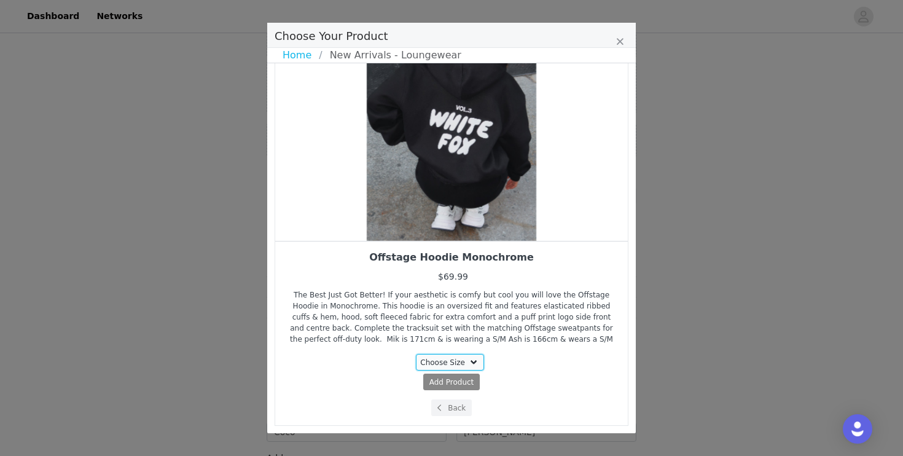
click at [459, 362] on select "Choose Size XXS/XS 3XS/XXS XS/S S/M M/L L/XL" at bounding box center [450, 362] width 69 height 17
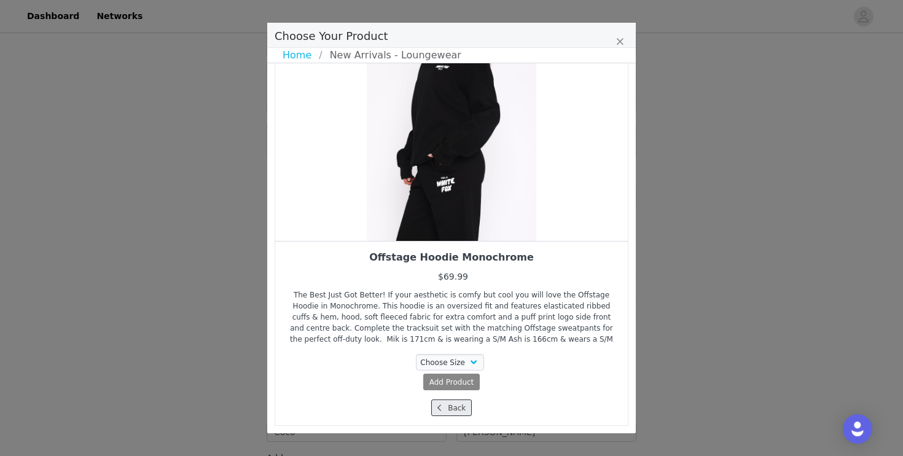
click at [447, 407] on button "Back" at bounding box center [451, 407] width 41 height 17
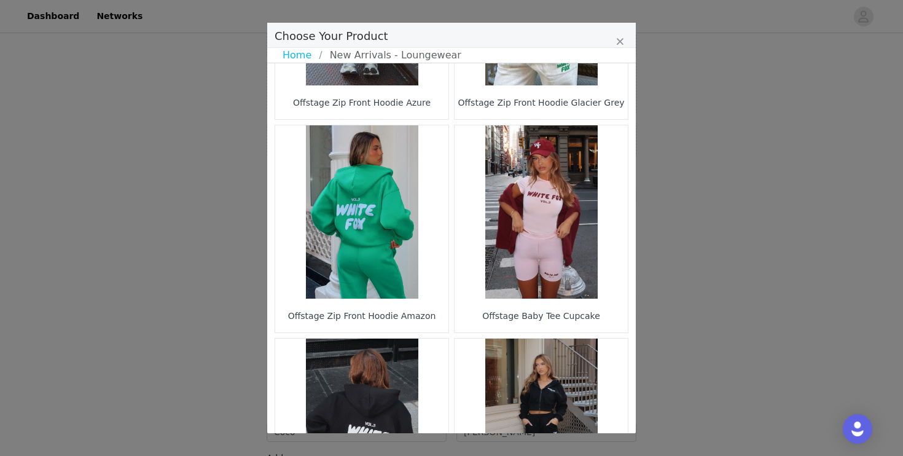
scroll to position [1807, 0]
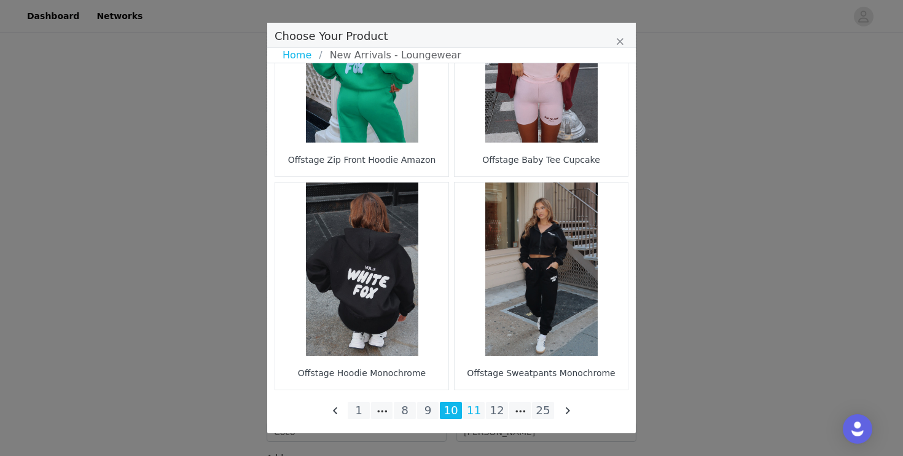
click at [484, 403] on li "11" at bounding box center [474, 410] width 22 height 17
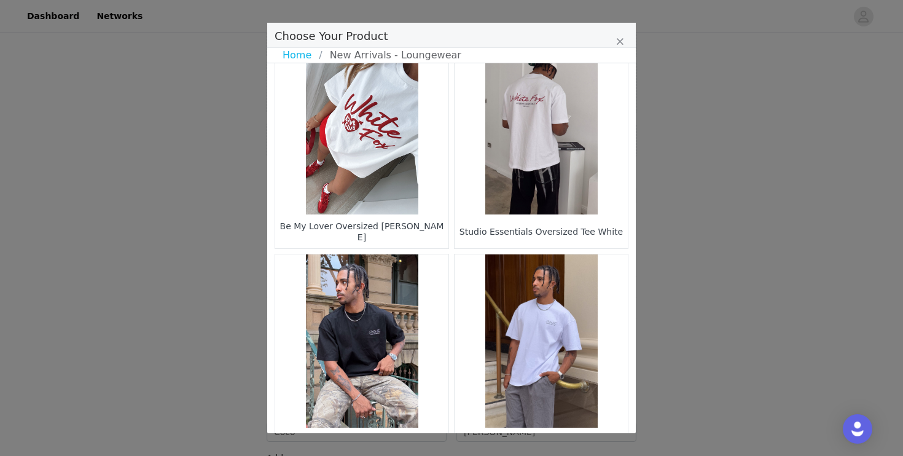
scroll to position [1097, 0]
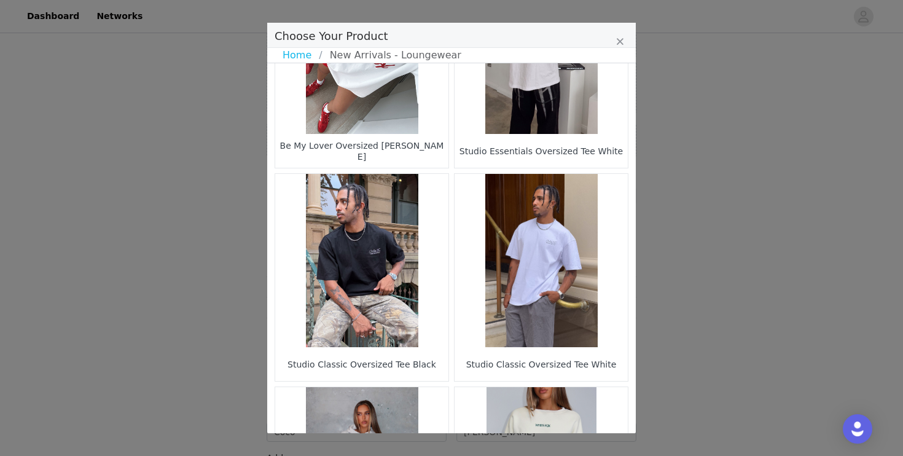
click at [364, 303] on figure "Choose Your Product" at bounding box center [361, 260] width 173 height 173
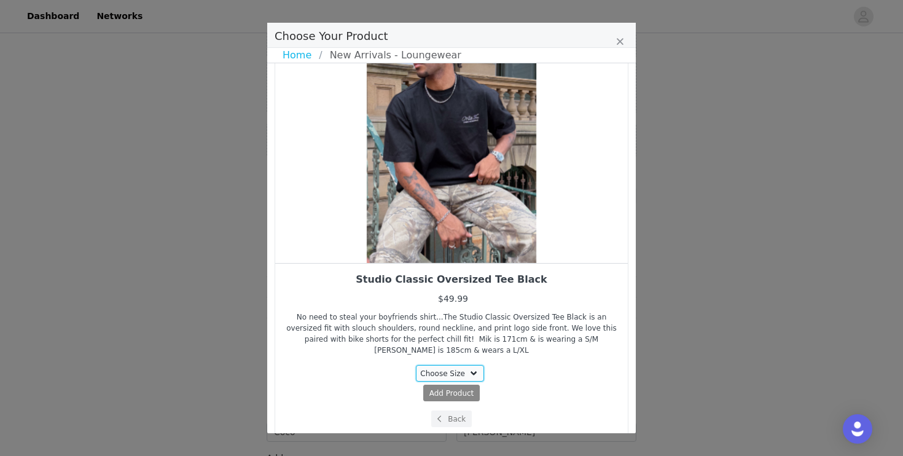
click at [461, 365] on select "Choose Size XXS/XS XS/S S/M M/L L/XL" at bounding box center [450, 373] width 69 height 17
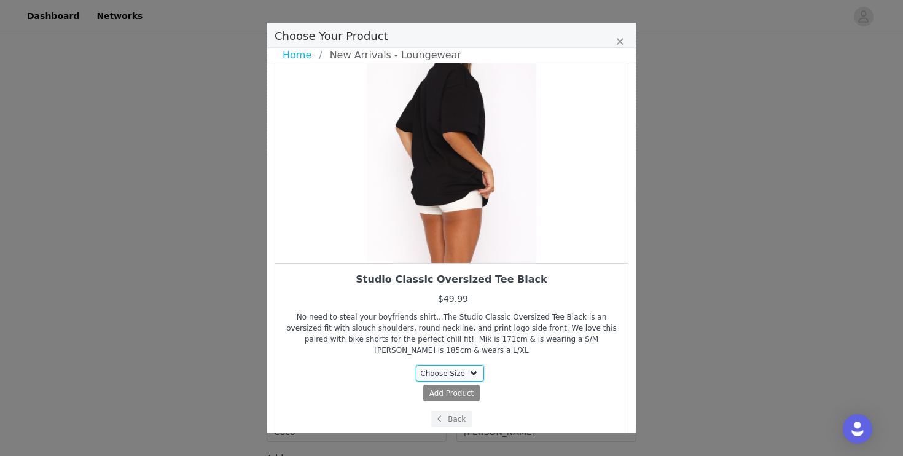
select select "26220511"
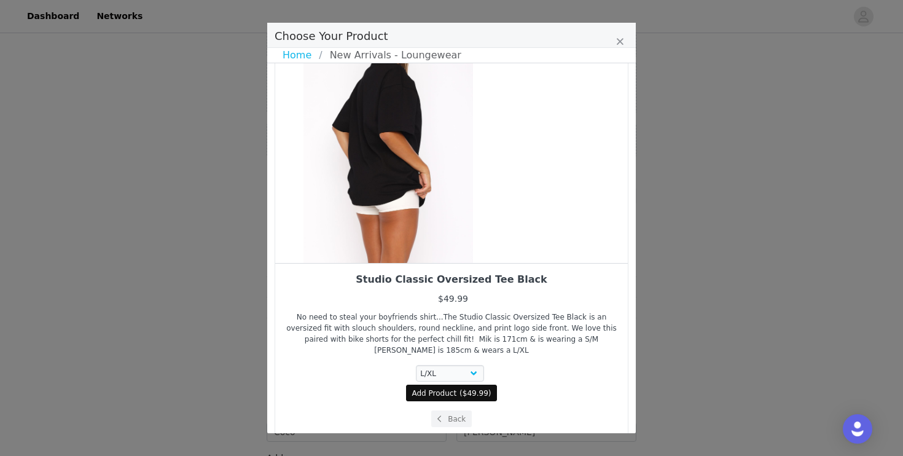
drag, startPoint x: 503, startPoint y: 206, endPoint x: 416, endPoint y: 211, distance: 87.3
click at [418, 209] on div "Choose Your Product" at bounding box center [388, 132] width 353 height 261
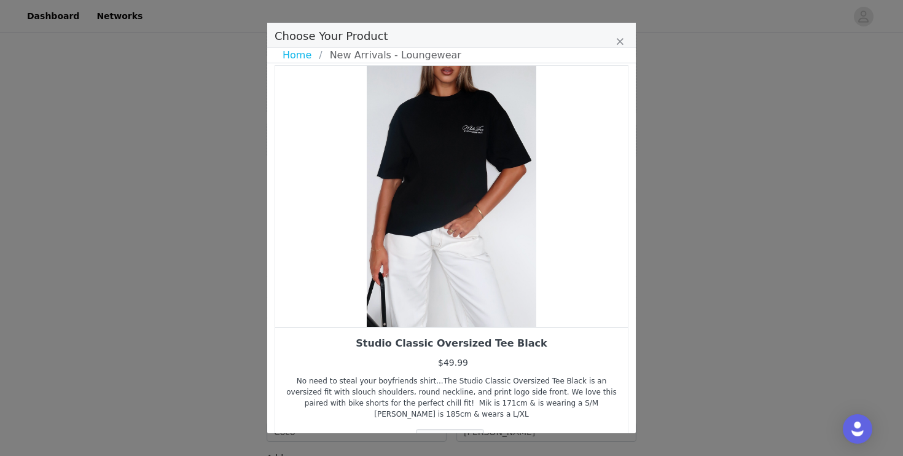
scroll to position [0, 0]
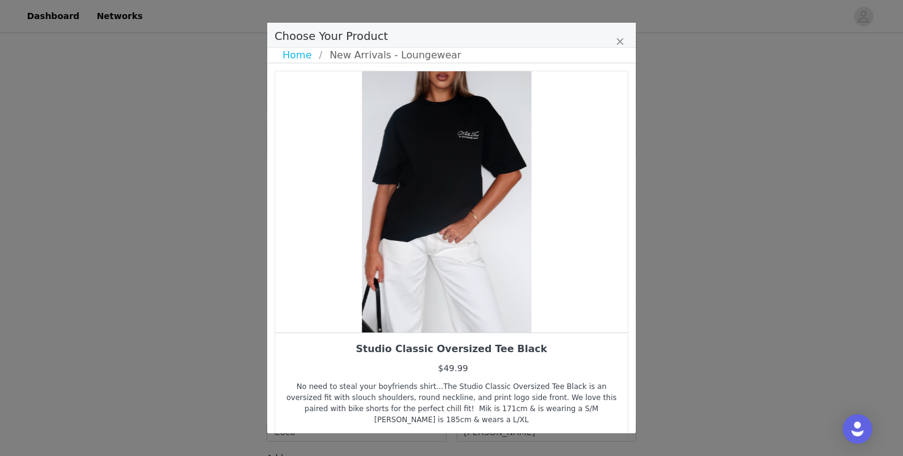
drag, startPoint x: 466, startPoint y: 240, endPoint x: 379, endPoint y: 240, distance: 86.6
click at [379, 240] on div "Choose Your Product" at bounding box center [446, 201] width 353 height 261
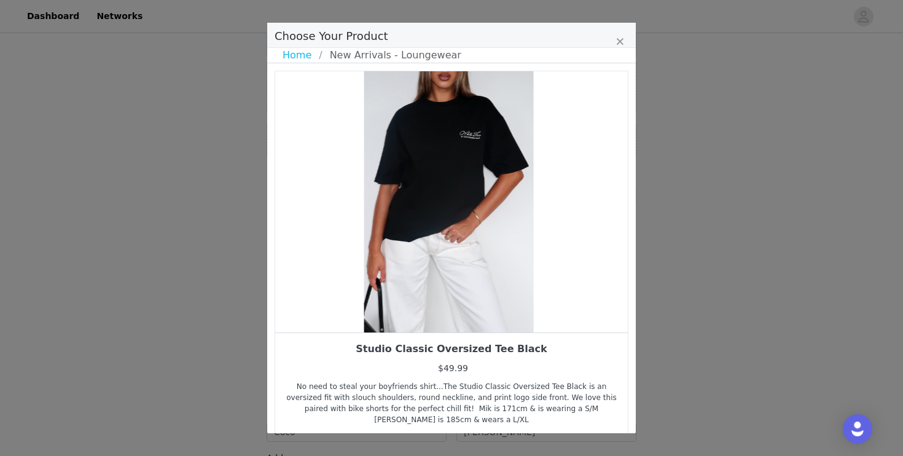
drag, startPoint x: 435, startPoint y: 241, endPoint x: 380, endPoint y: 246, distance: 55.5
click at [388, 245] on div "Choose Your Product" at bounding box center [449, 201] width 353 height 261
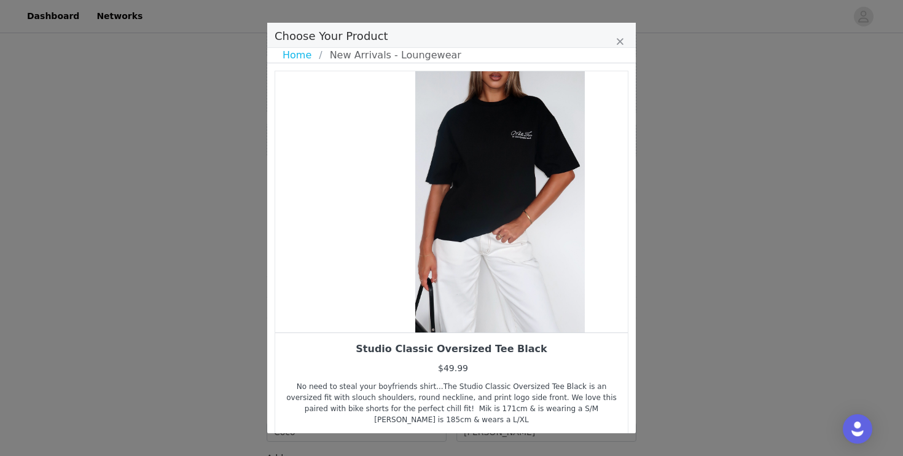
drag, startPoint x: 381, startPoint y: 246, endPoint x: 432, endPoint y: 240, distance: 51.3
click at [432, 241] on div "Choose Your Product" at bounding box center [500, 201] width 353 height 261
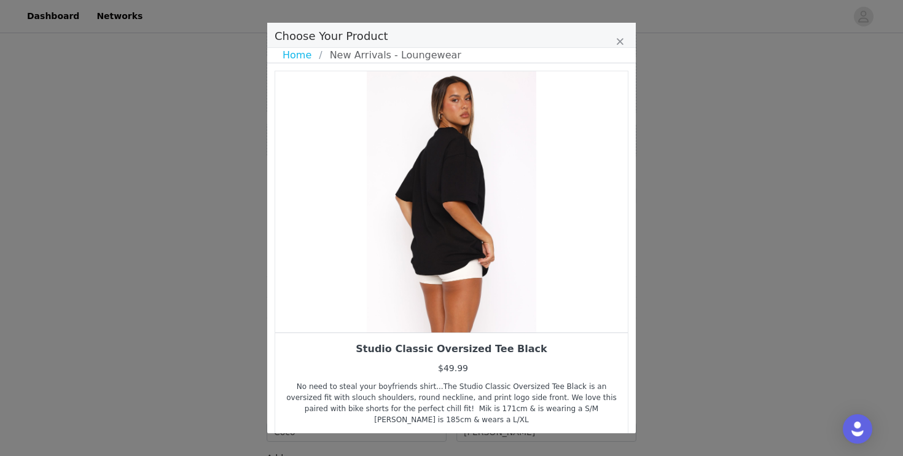
drag, startPoint x: 432, startPoint y: 240, endPoint x: 535, endPoint y: 225, distance: 103.6
click at [533, 225] on div "Choose Your Product" at bounding box center [451, 201] width 353 height 261
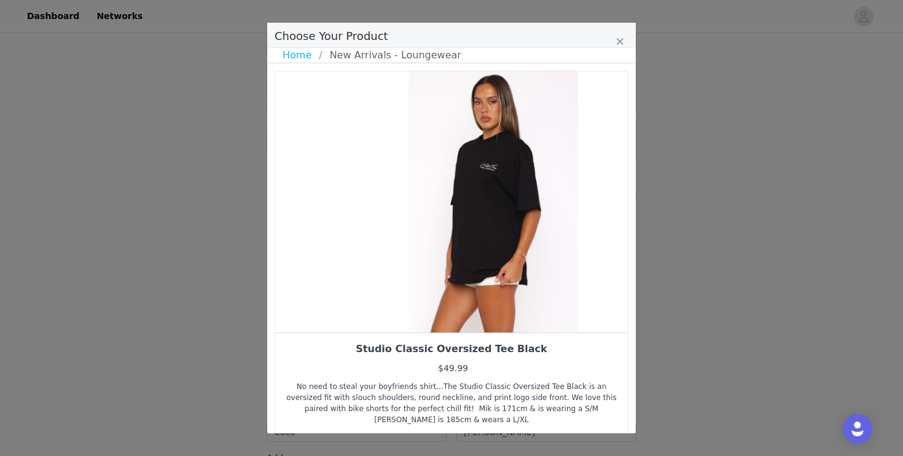
drag, startPoint x: 497, startPoint y: 234, endPoint x: 585, endPoint y: 230, distance: 88.5
click at [585, 230] on div "Choose Your Product" at bounding box center [493, 201] width 353 height 261
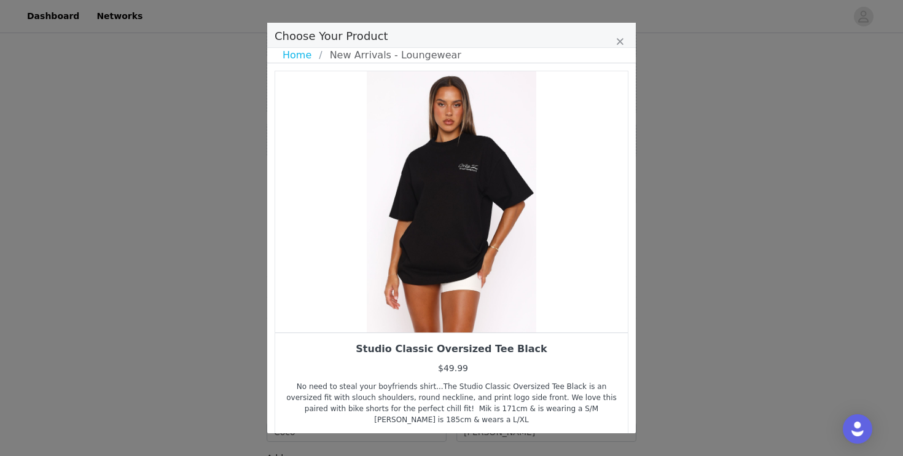
drag, startPoint x: 491, startPoint y: 246, endPoint x: 603, endPoint y: 231, distance: 112.8
click at [599, 232] on div "Choose Your Product" at bounding box center [451, 201] width 353 height 261
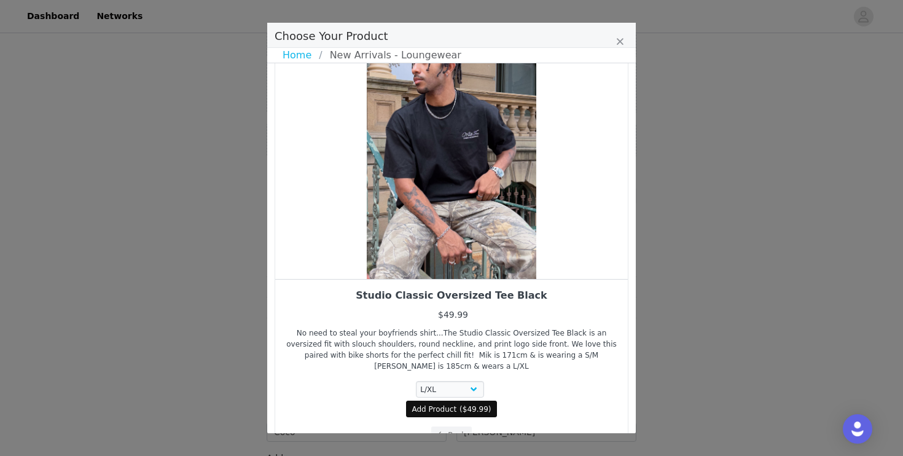
scroll to position [69, 0]
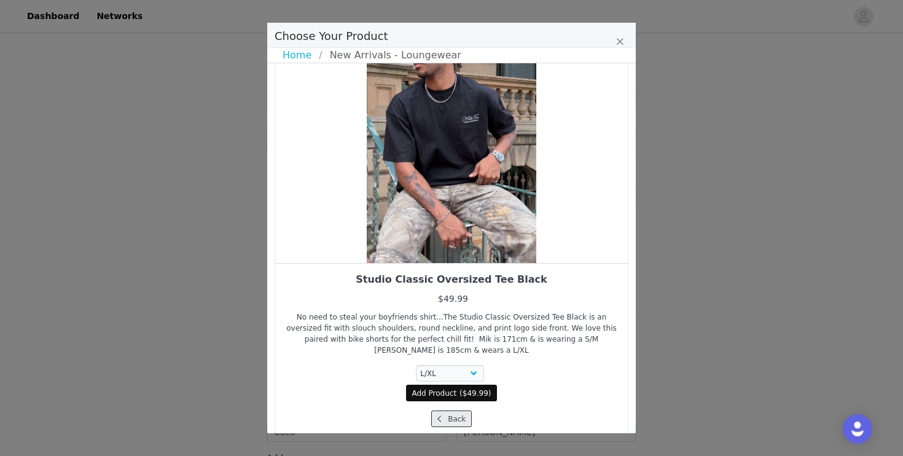
click at [448, 412] on button "Back" at bounding box center [451, 418] width 41 height 17
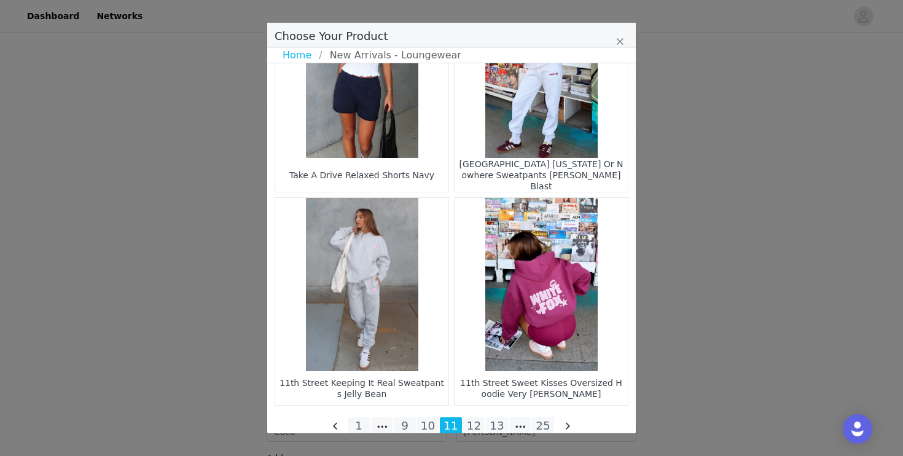
scroll to position [1807, 0]
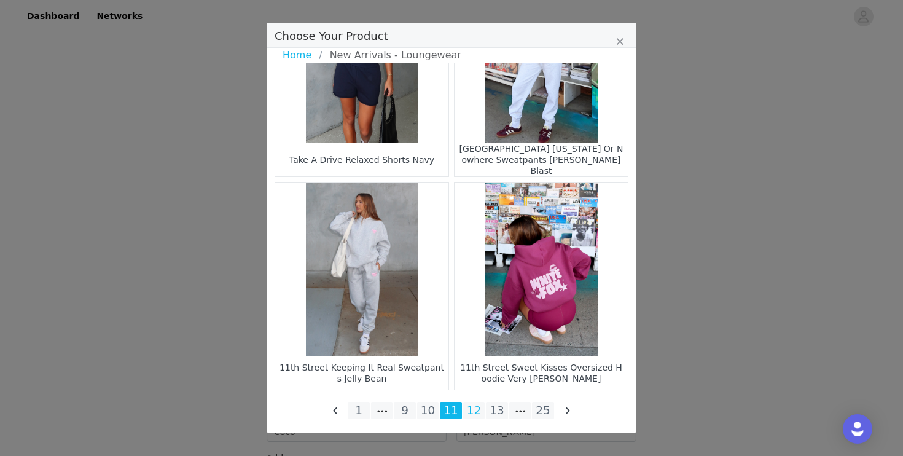
click at [482, 410] on li "12" at bounding box center [474, 410] width 22 height 17
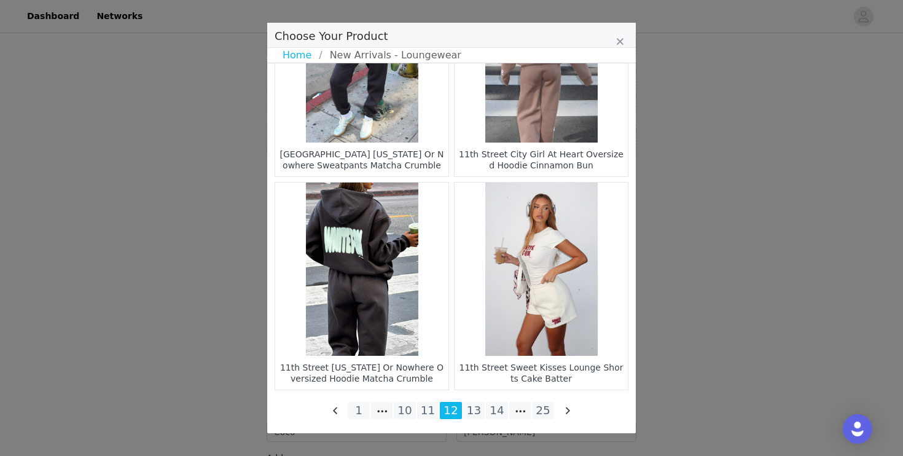
click at [365, 298] on figure "Choose Your Product" at bounding box center [361, 268] width 173 height 173
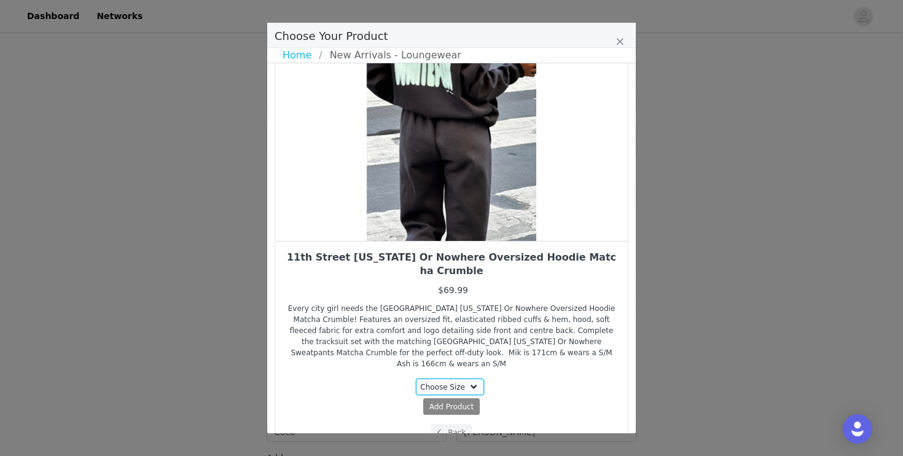
click at [436, 378] on select "Choose Size 3XS/XXS XXS/XS XS/S S/M M/L L/XL" at bounding box center [450, 386] width 69 height 17
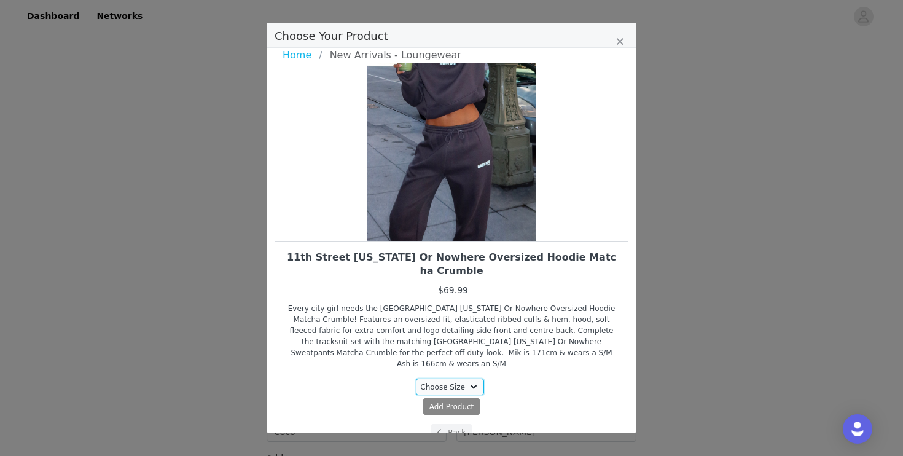
select select "26327285"
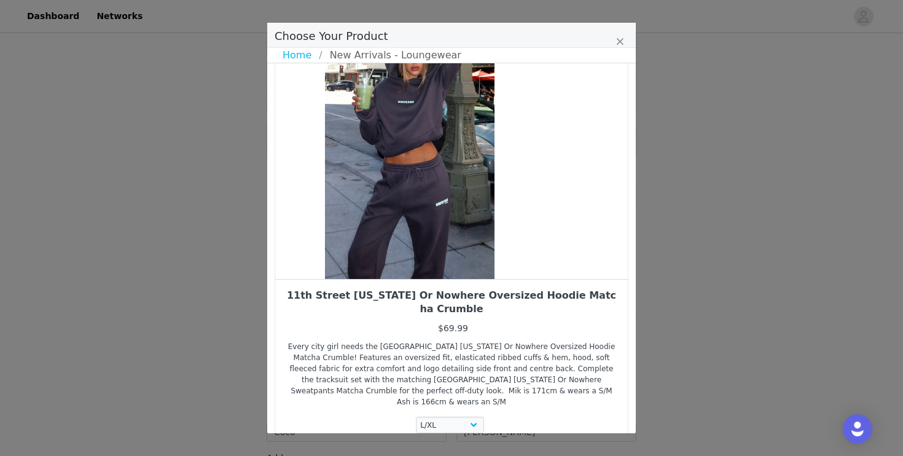
drag, startPoint x: 476, startPoint y: 260, endPoint x: 396, endPoint y: 260, distance: 79.8
click at [396, 260] on div "Choose Your Product" at bounding box center [409, 148] width 353 height 261
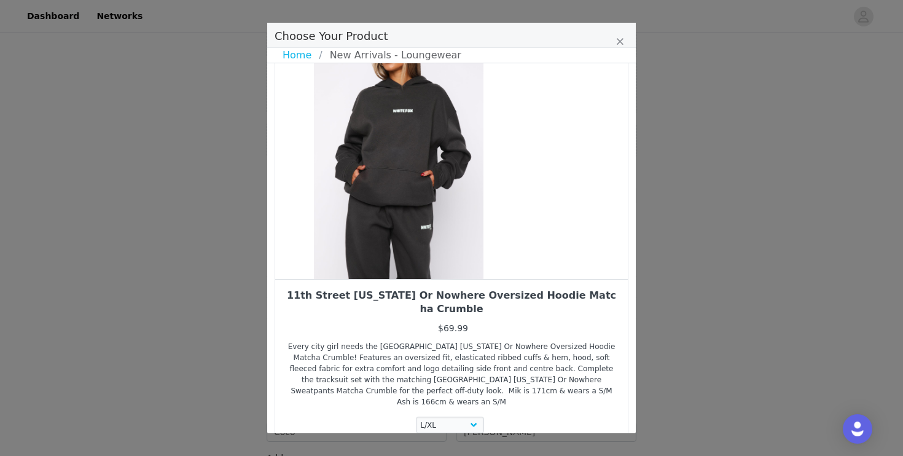
drag, startPoint x: 467, startPoint y: 236, endPoint x: 392, endPoint y: 239, distance: 75.6
click at [395, 239] on div "Choose Your Product" at bounding box center [398, 148] width 353 height 261
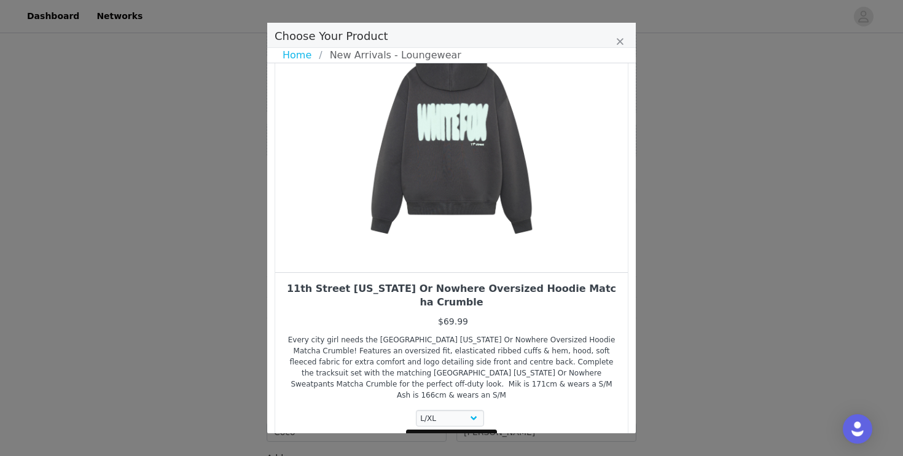
scroll to position [92, 0]
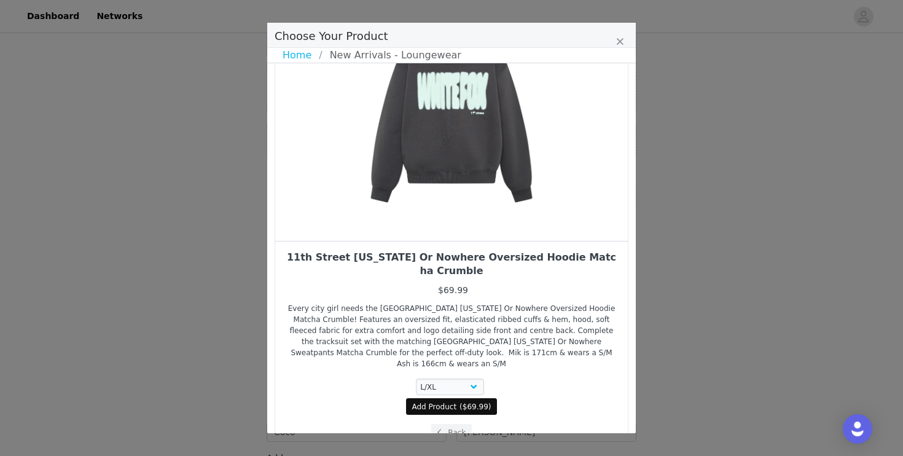
click at [625, 45] on div "Choose Your Product" at bounding box center [451, 35] width 369 height 25
click at [619, 40] on icon "Close" at bounding box center [619, 42] width 7 height 10
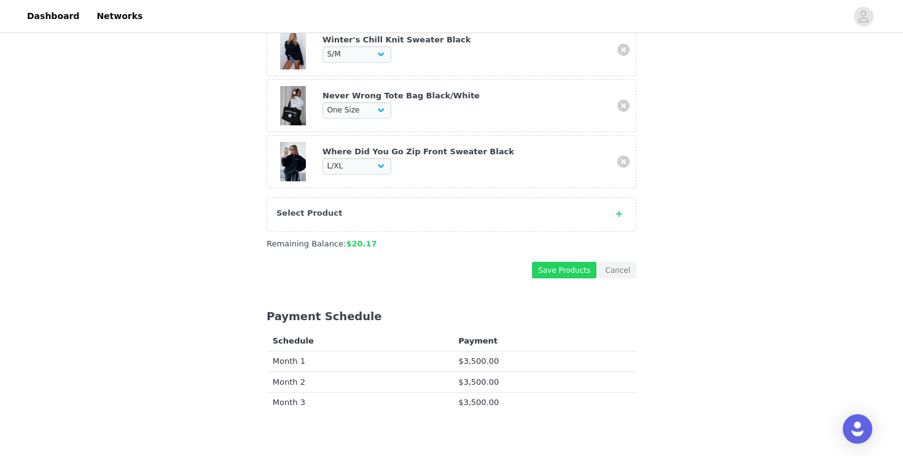
scroll to position [1222, 0]
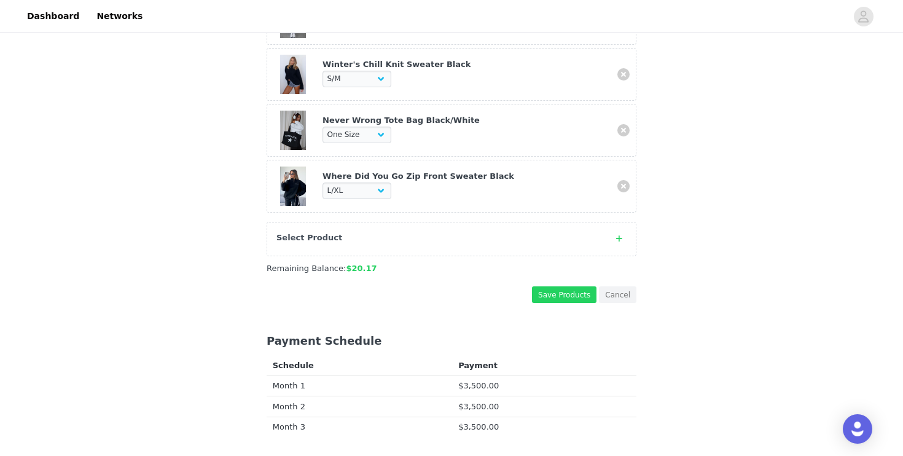
click at [473, 232] on div "Select Product" at bounding box center [439, 238] width 326 height 12
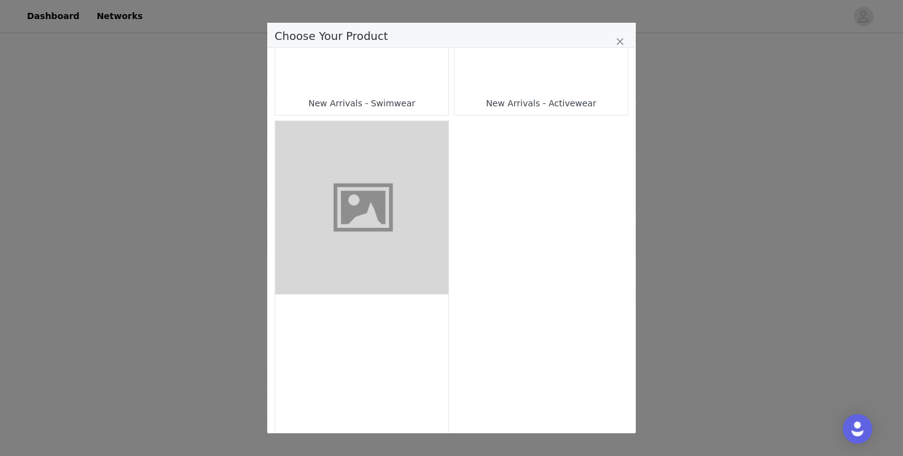
scroll to position [1128, 0]
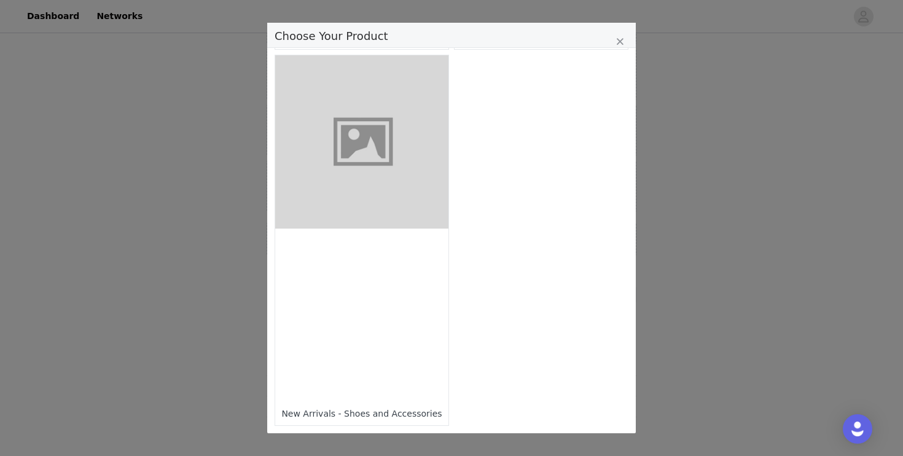
click at [421, 371] on div "Choose Your Product" at bounding box center [361, 314] width 173 height 173
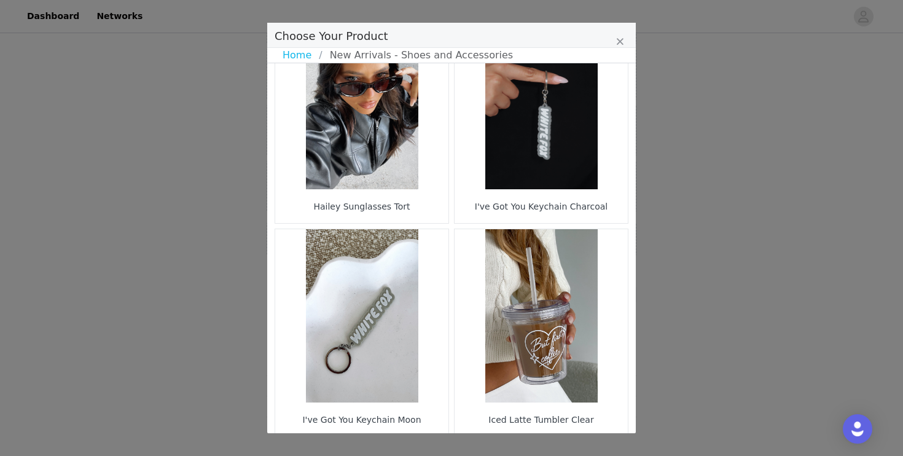
scroll to position [1807, 0]
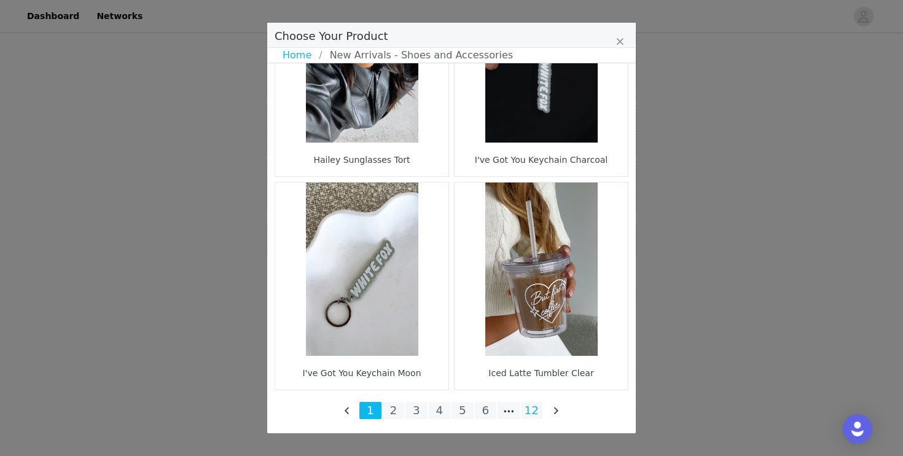
click at [534, 413] on li "12" at bounding box center [532, 410] width 22 height 17
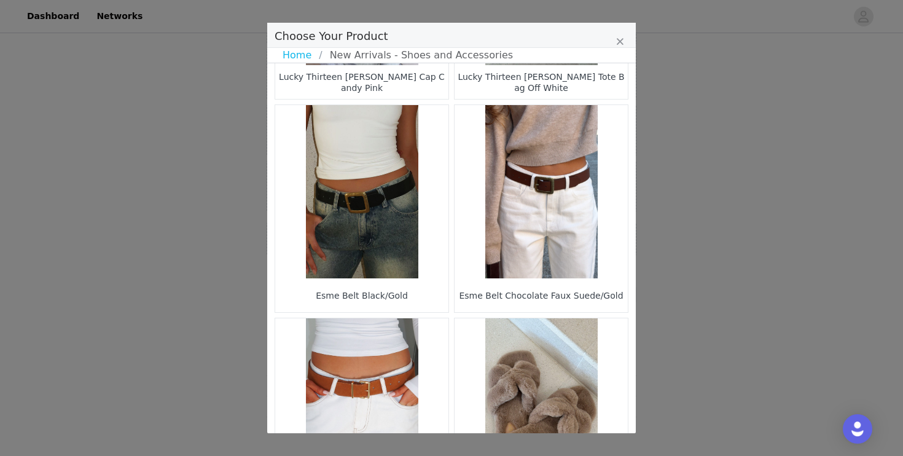
scroll to position [183, 0]
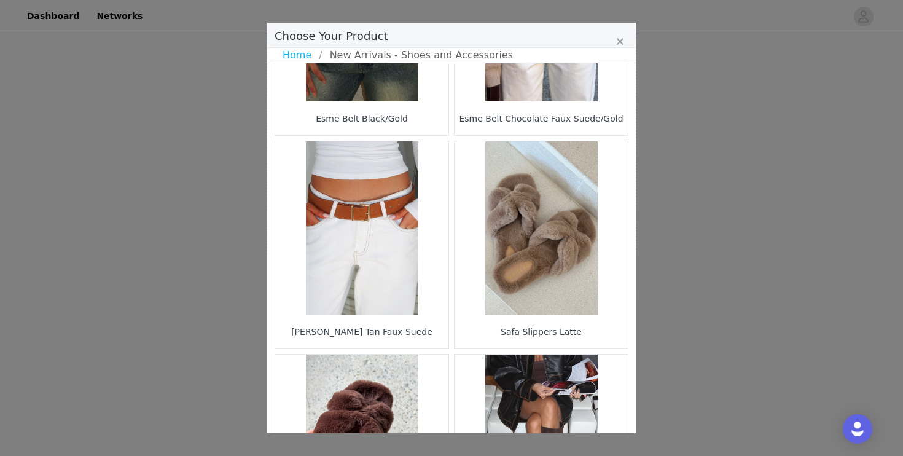
click at [536, 284] on figure "Choose Your Product" at bounding box center [541, 227] width 173 height 173
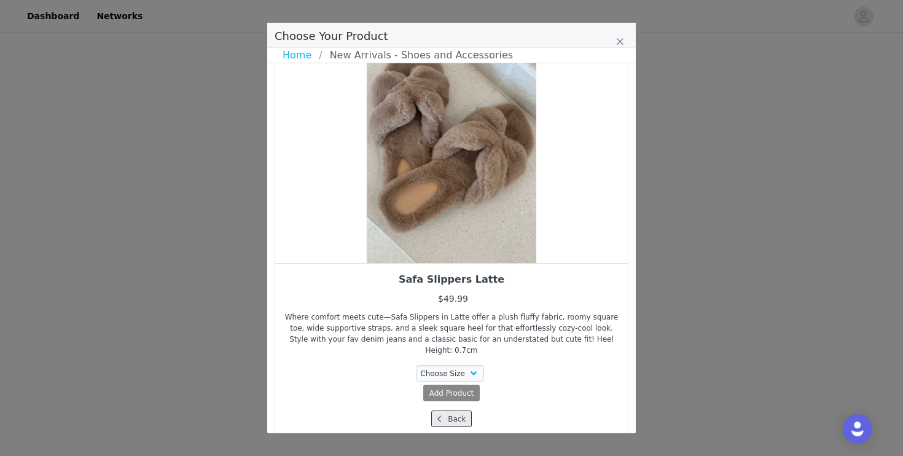
click at [443, 413] on span "Choose Your Product" at bounding box center [439, 418] width 11 height 11
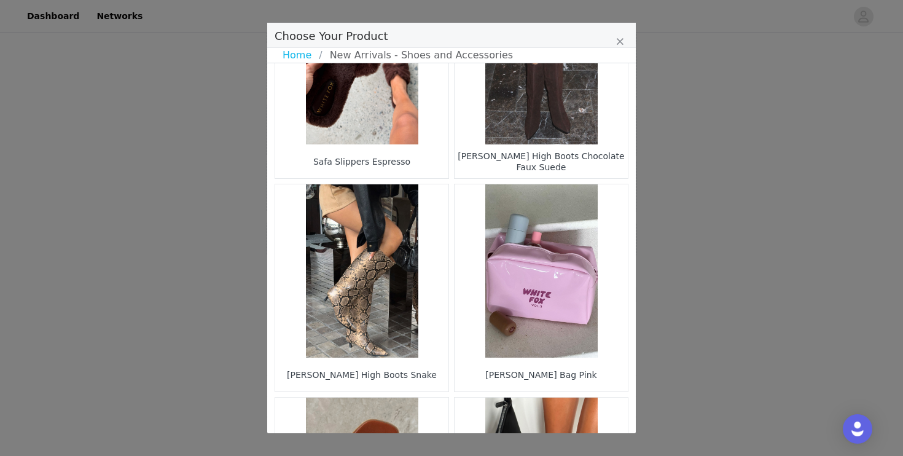
click at [517, 316] on figure "Choose Your Product" at bounding box center [541, 270] width 173 height 173
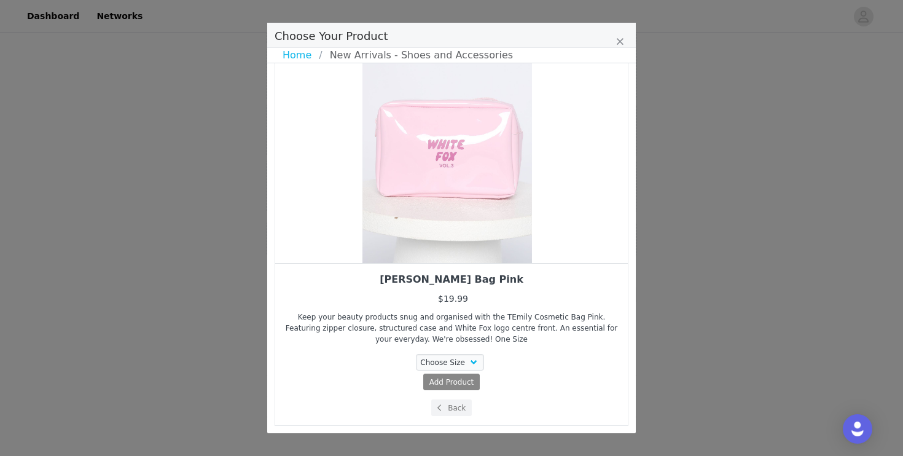
drag, startPoint x: 506, startPoint y: 236, endPoint x: 399, endPoint y: 249, distance: 107.0
click at [271, 244] on div "Choose Your Product" at bounding box center [94, 132] width 353 height 261
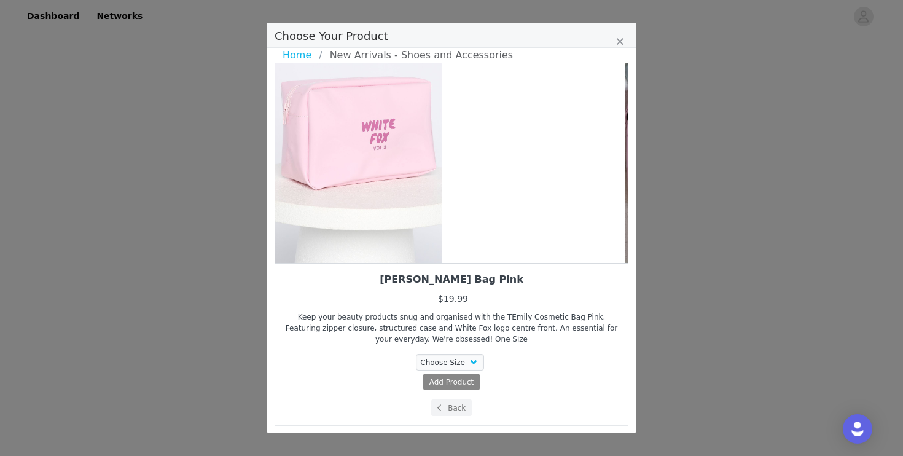
drag, startPoint x: 474, startPoint y: 219, endPoint x: 361, endPoint y: 231, distance: 113.6
click at [369, 227] on div "Choose Your Product" at bounding box center [357, 132] width 353 height 261
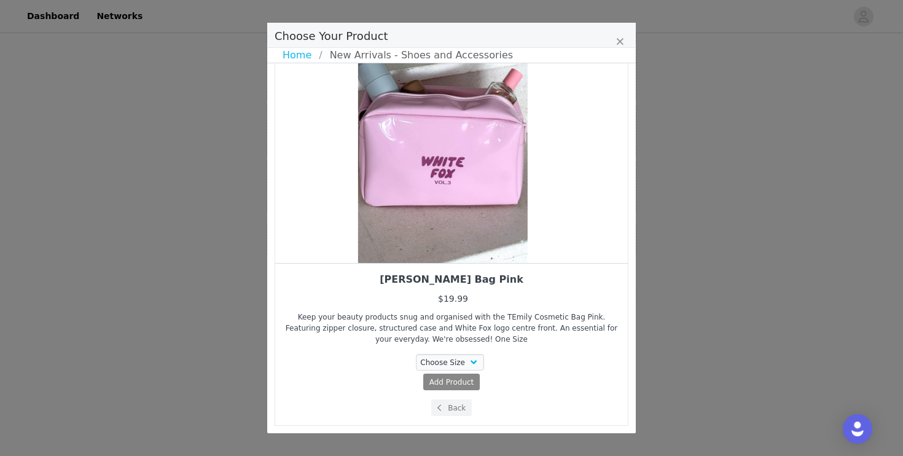
drag, startPoint x: 476, startPoint y: 188, endPoint x: 387, endPoint y: 196, distance: 89.4
click at [389, 195] on div "Choose Your Product" at bounding box center [443, 132] width 353 height 261
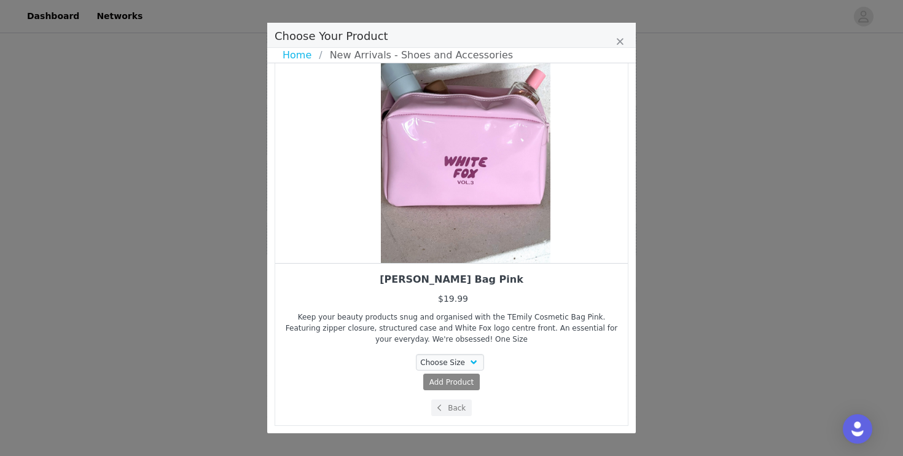
drag, startPoint x: 388, startPoint y: 196, endPoint x: 454, endPoint y: 200, distance: 65.8
click at [450, 198] on div "Choose Your Product" at bounding box center [465, 132] width 353 height 261
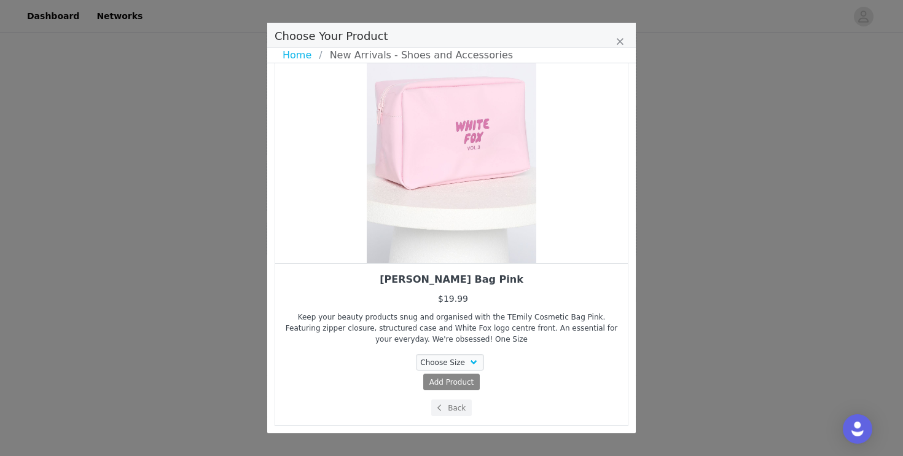
scroll to position [1233, 0]
click at [449, 411] on button "Back" at bounding box center [451, 407] width 41 height 17
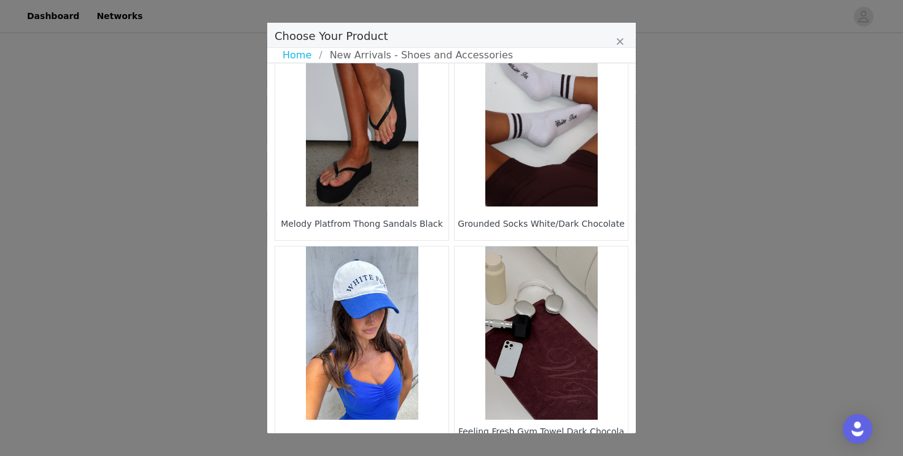
scroll to position [1807, 0]
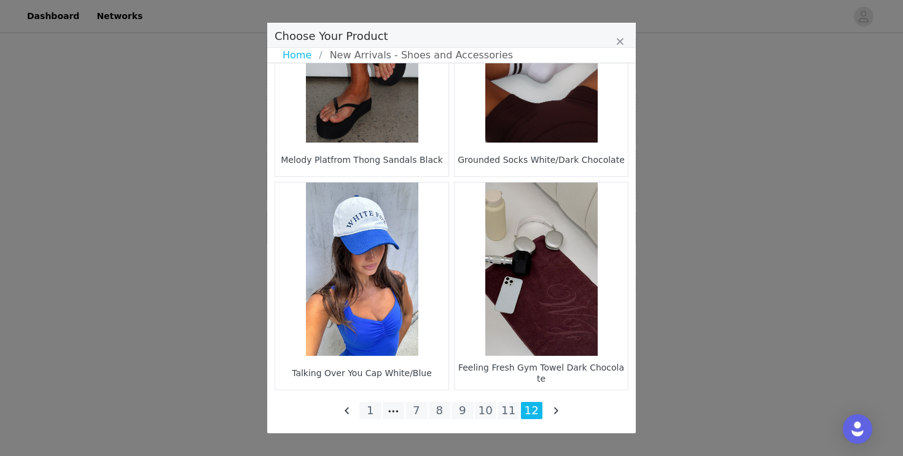
click at [535, 351] on figure "Choose Your Product" at bounding box center [541, 268] width 173 height 173
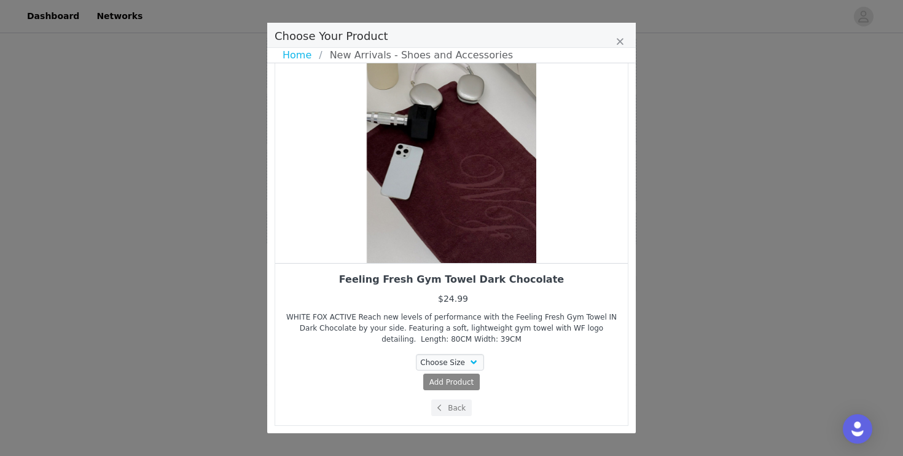
scroll to position [69, 0]
drag, startPoint x: 529, startPoint y: 189, endPoint x: 423, endPoint y: 184, distance: 106.3
click at [426, 185] on div "Choose Your Product" at bounding box center [451, 132] width 353 height 261
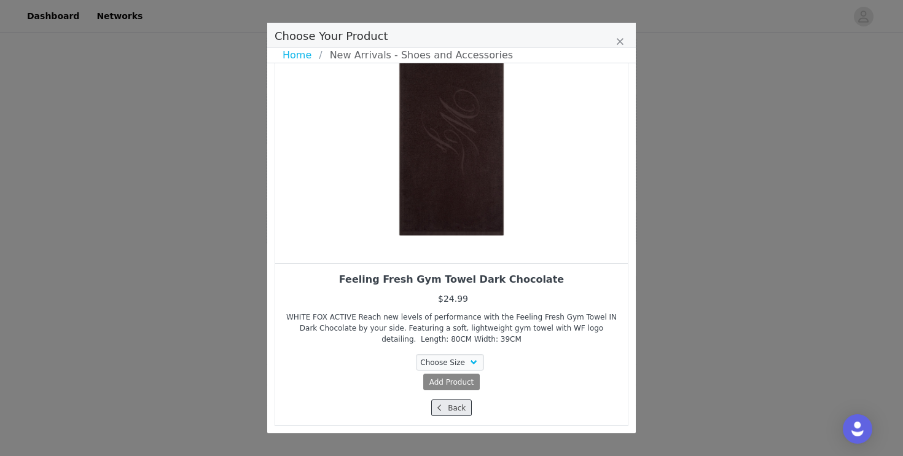
click at [447, 407] on button "Back" at bounding box center [451, 407] width 41 height 17
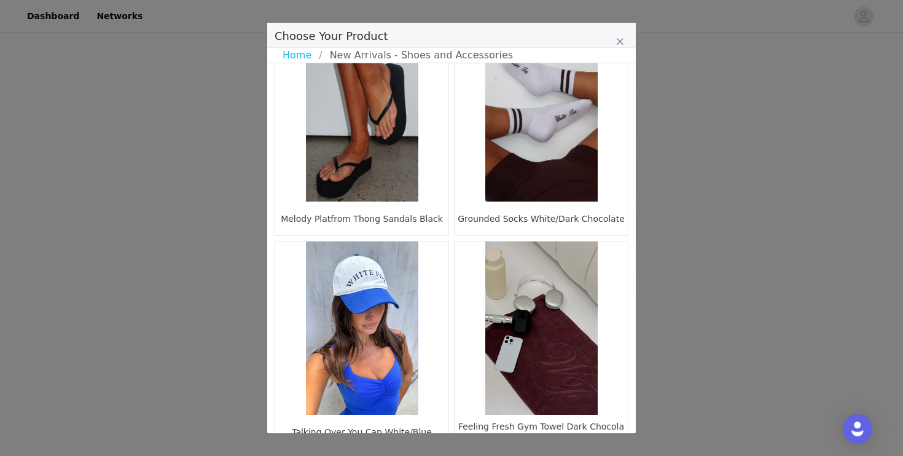
scroll to position [1807, 0]
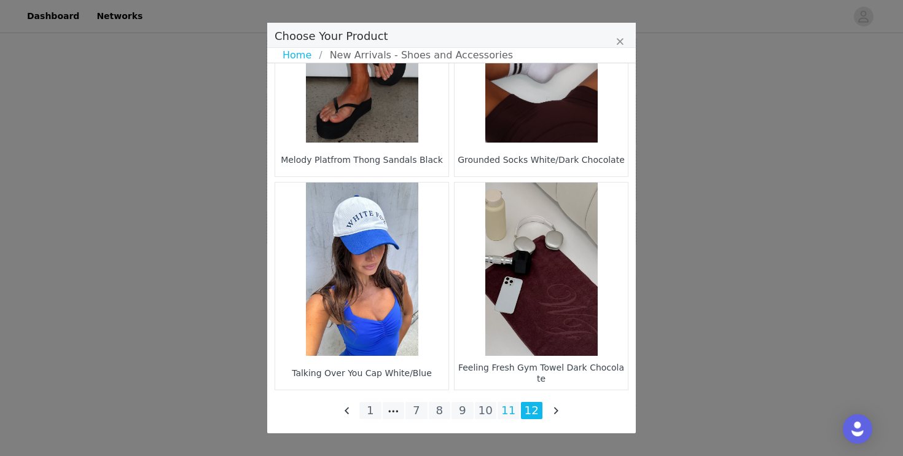
click at [509, 409] on li "11" at bounding box center [509, 410] width 22 height 17
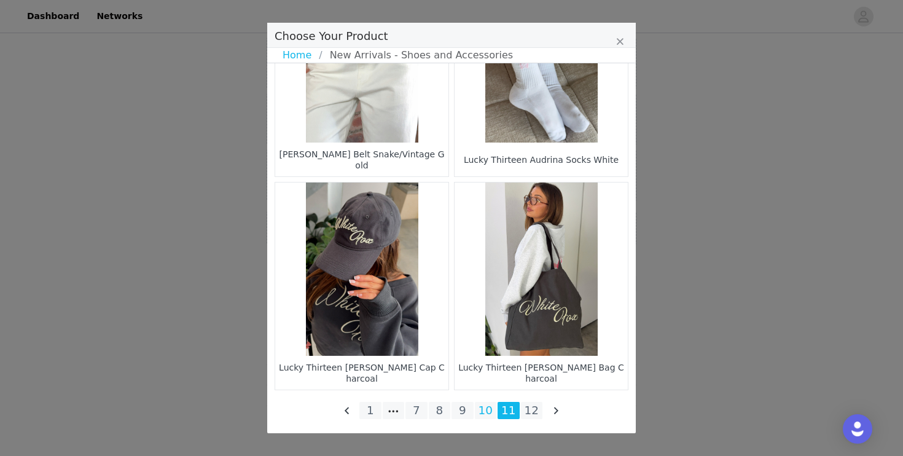
click at [487, 408] on li "10" at bounding box center [486, 410] width 22 height 17
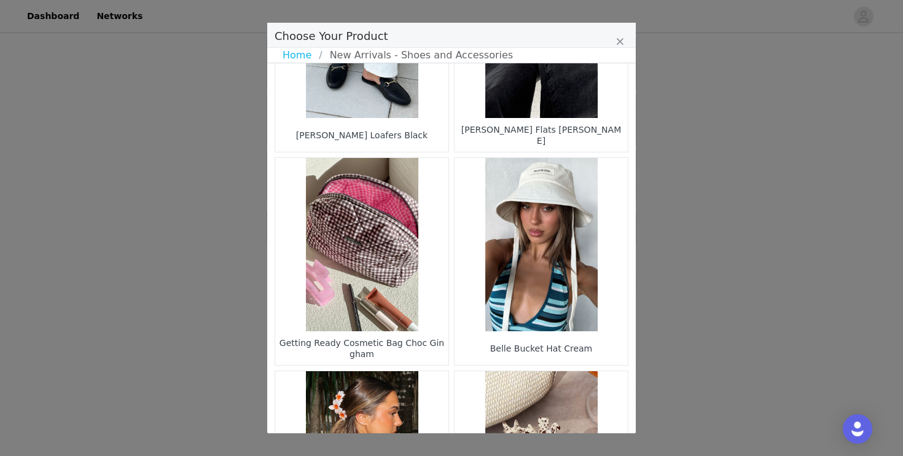
scroll to position [130, 0]
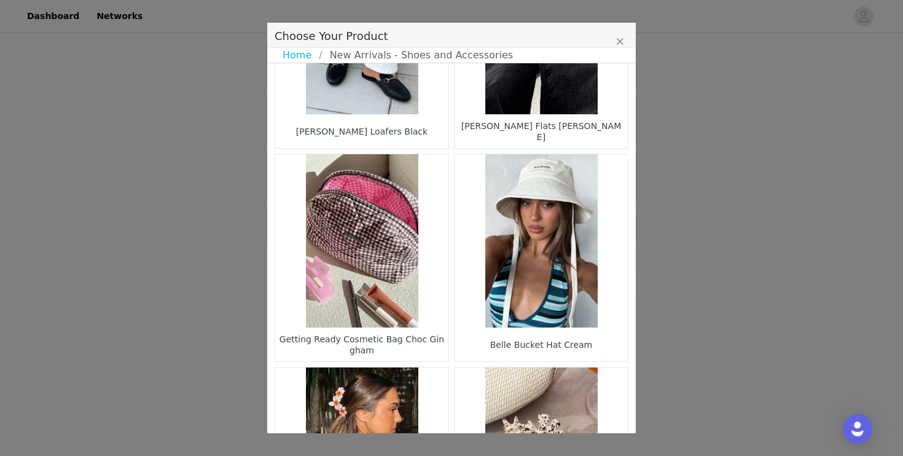
click at [382, 335] on div "Getting Ready Cosmetic Bag Choc Gingham" at bounding box center [361, 344] width 167 height 28
click at [391, 297] on figure "Choose Your Product" at bounding box center [361, 240] width 173 height 173
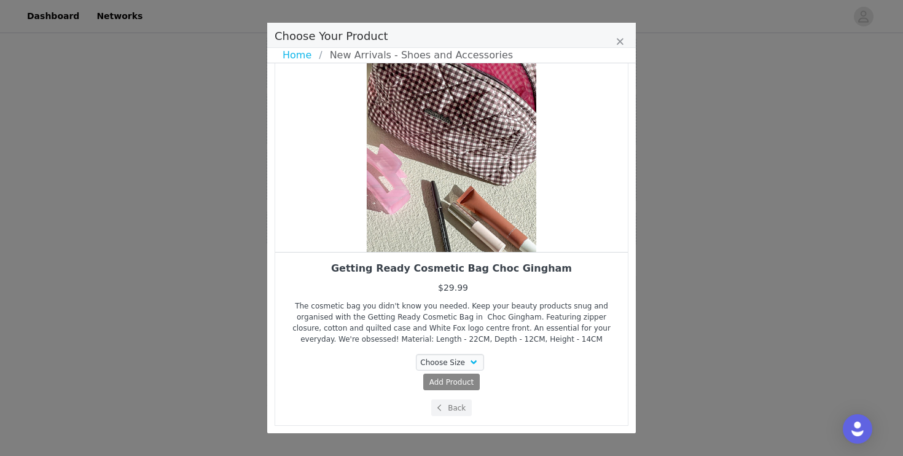
scroll to position [80, 0]
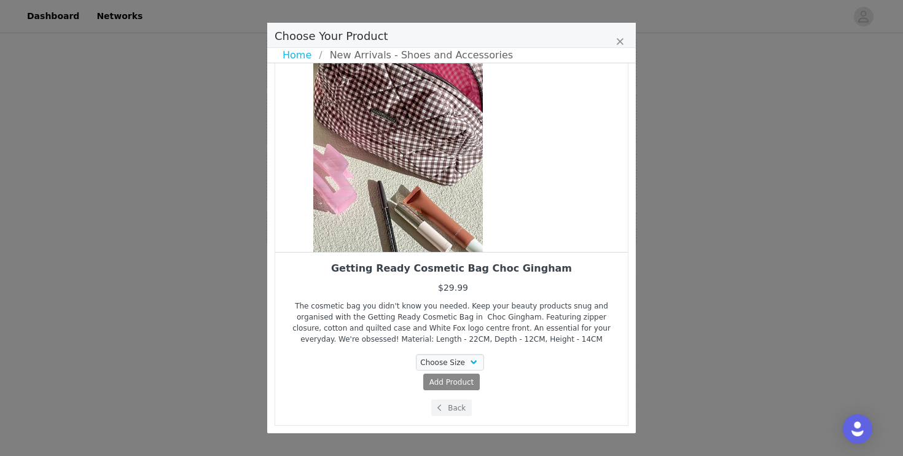
drag, startPoint x: 442, startPoint y: 186, endPoint x: 393, endPoint y: 189, distance: 49.2
click at [393, 189] on div "Choose Your Product" at bounding box center [398, 121] width 353 height 261
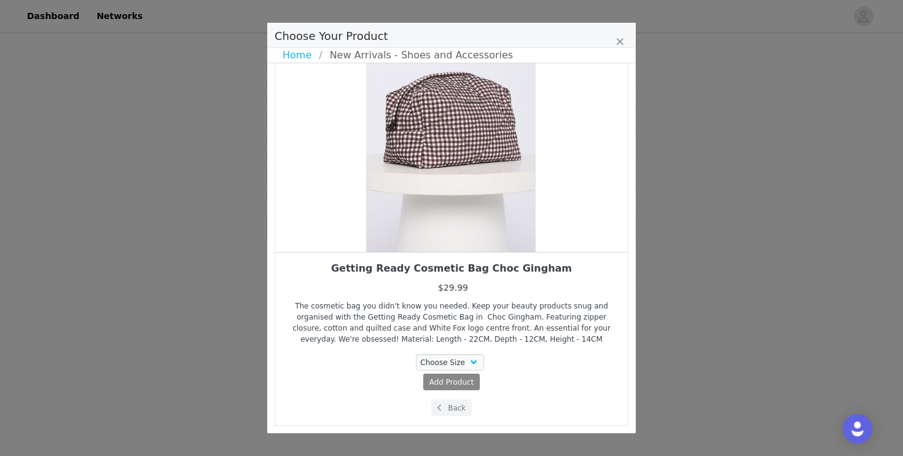
drag, startPoint x: 478, startPoint y: 173, endPoint x: 381, endPoint y: 185, distance: 97.2
click at [383, 185] on div "Choose Your Product" at bounding box center [451, 121] width 353 height 261
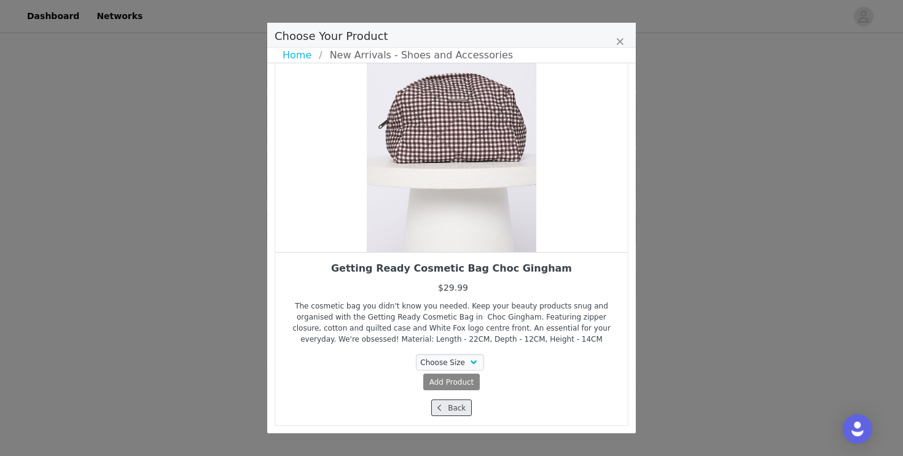
click at [448, 405] on button "Back" at bounding box center [451, 407] width 41 height 17
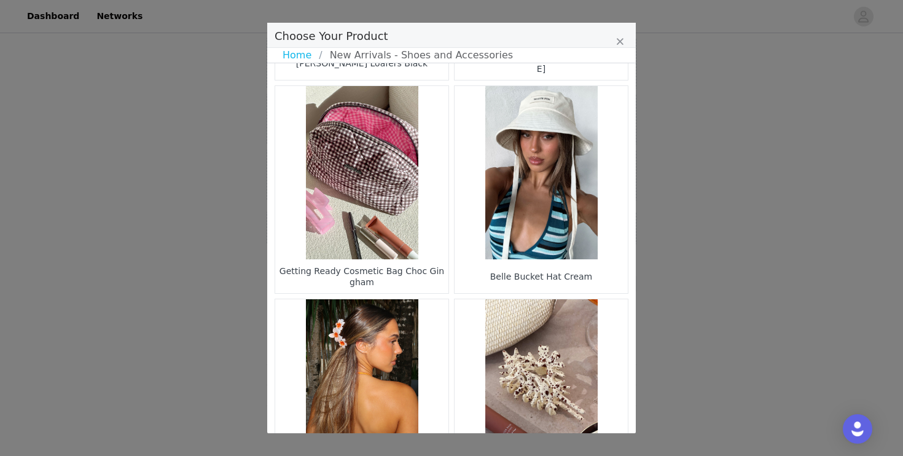
scroll to position [416, 0]
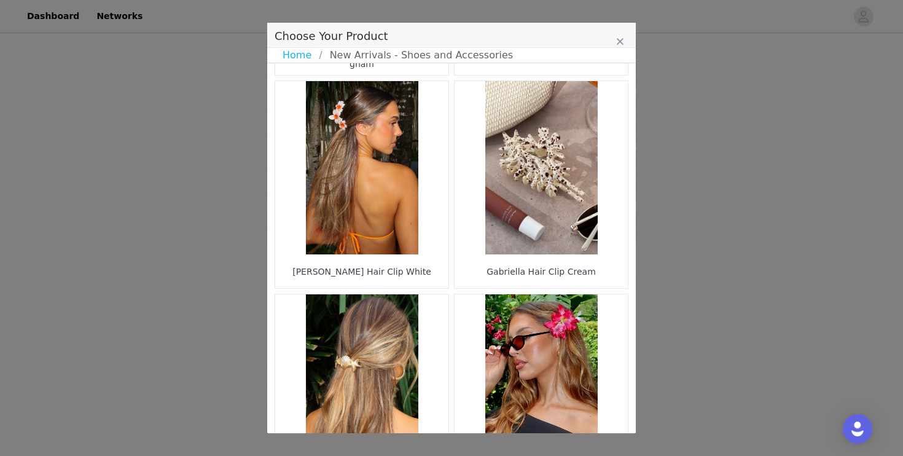
click at [537, 198] on figure "Choose Your Product" at bounding box center [541, 167] width 173 height 173
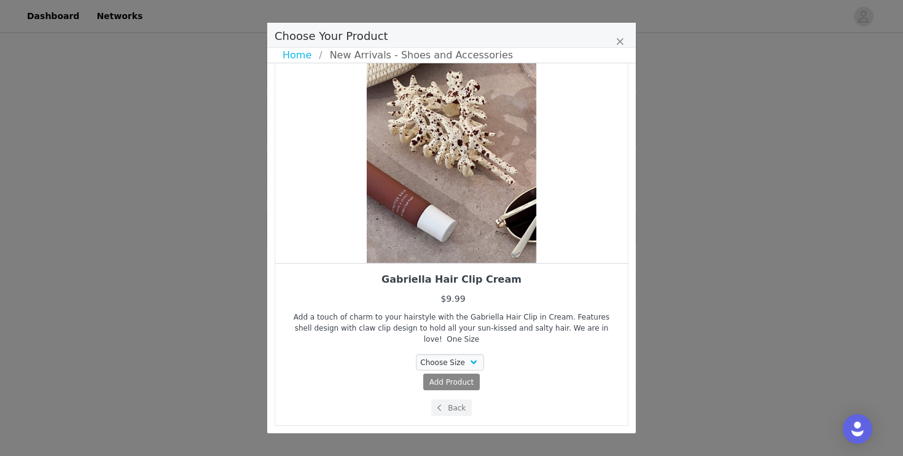
scroll to position [58, 0]
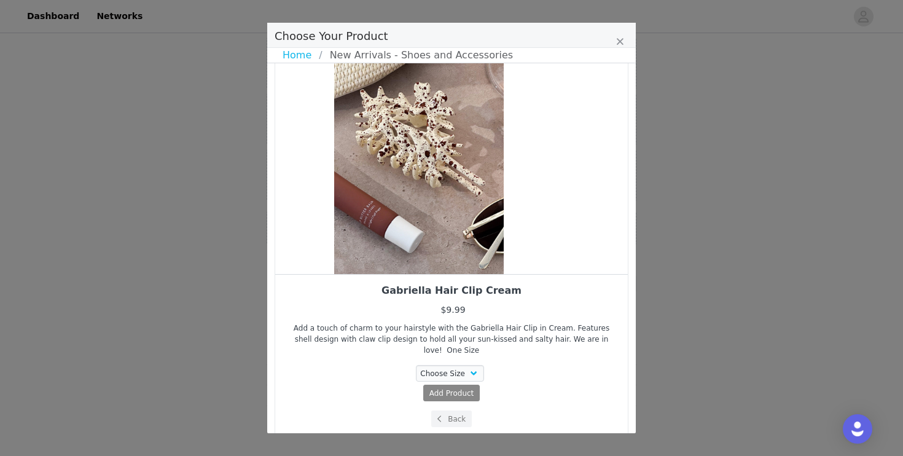
drag, startPoint x: 501, startPoint y: 208, endPoint x: 414, endPoint y: 219, distance: 87.4
click at [418, 218] on div "Choose Your Product" at bounding box center [419, 143] width 353 height 261
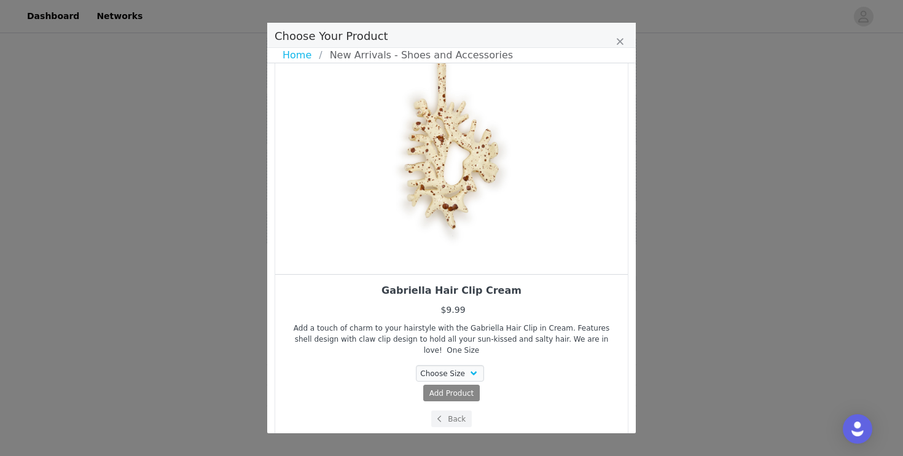
drag, startPoint x: 491, startPoint y: 213, endPoint x: 393, endPoint y: 219, distance: 98.5
click at [396, 219] on div "Choose Your Product" at bounding box center [451, 143] width 353 height 261
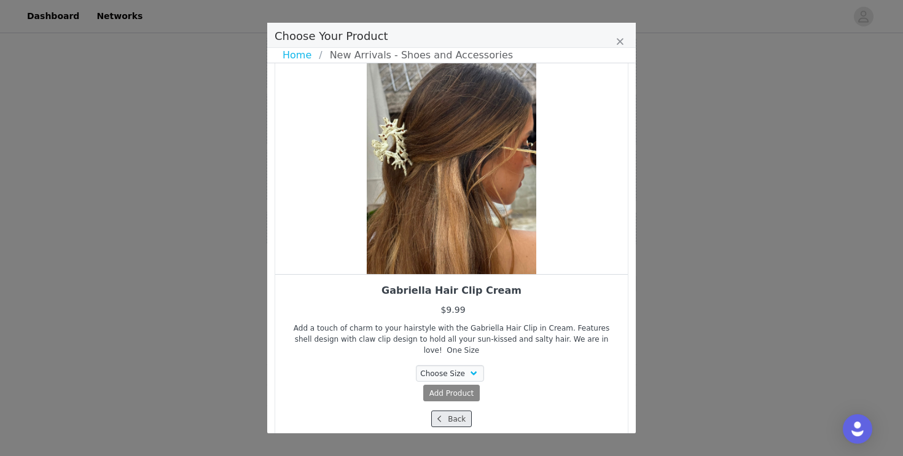
click at [453, 410] on button "Back" at bounding box center [451, 418] width 41 height 17
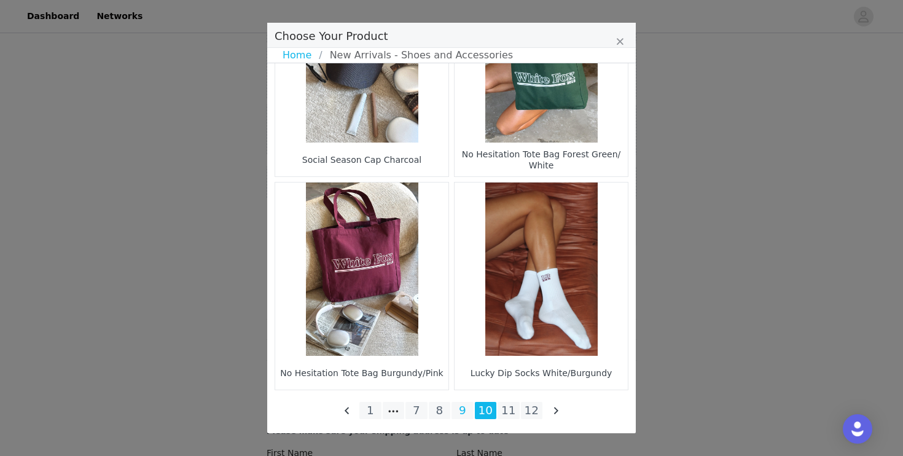
scroll to position [1286, 0]
click at [464, 412] on li "9" at bounding box center [462, 410] width 22 height 17
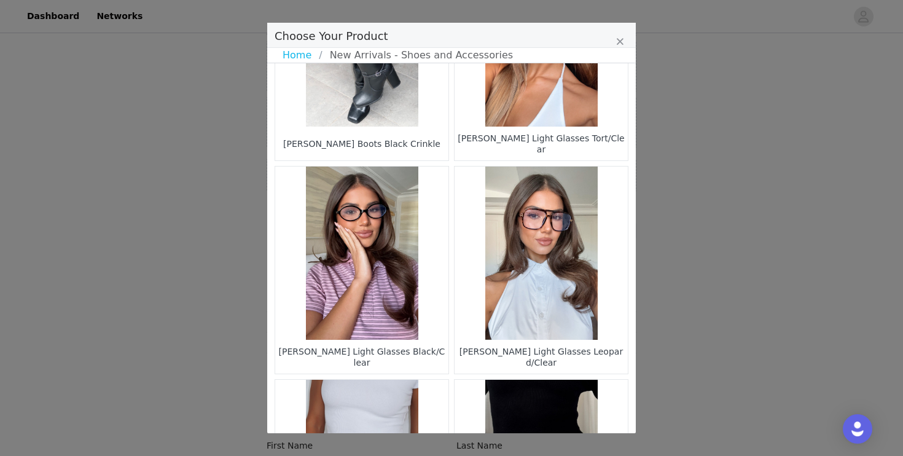
scroll to position [1807, 0]
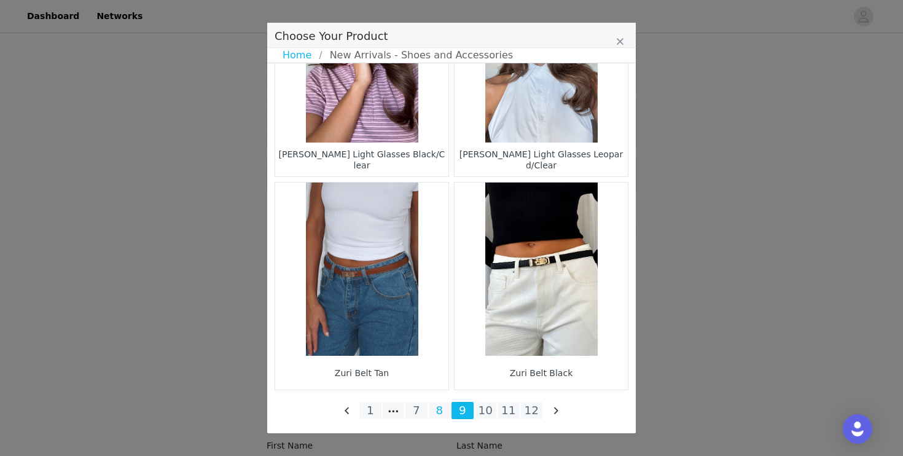
click at [442, 410] on li "8" at bounding box center [440, 410] width 22 height 17
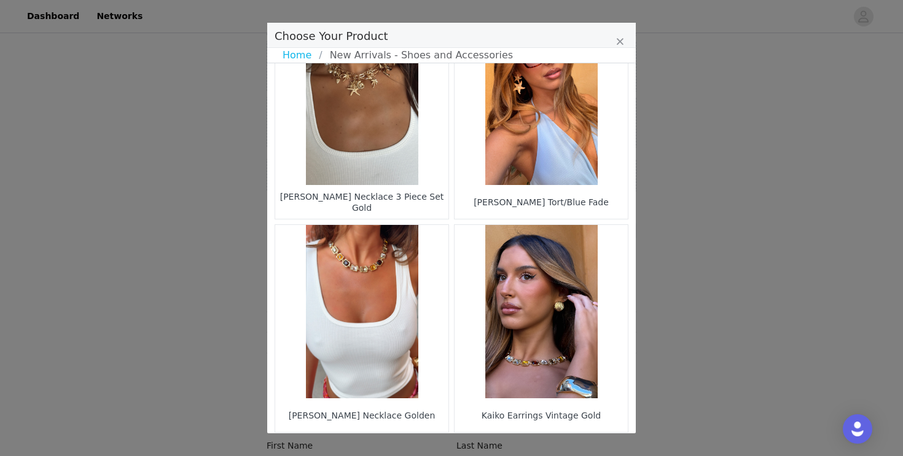
scroll to position [1802, 0]
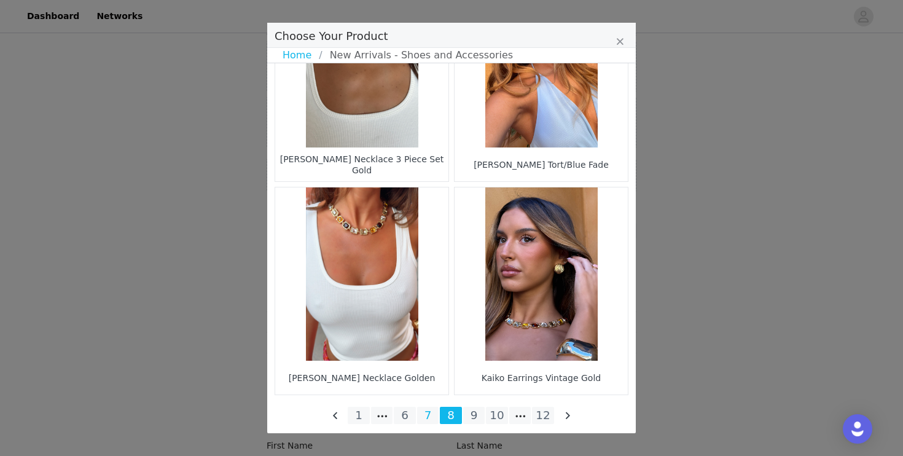
click at [432, 415] on li "7" at bounding box center [428, 415] width 22 height 17
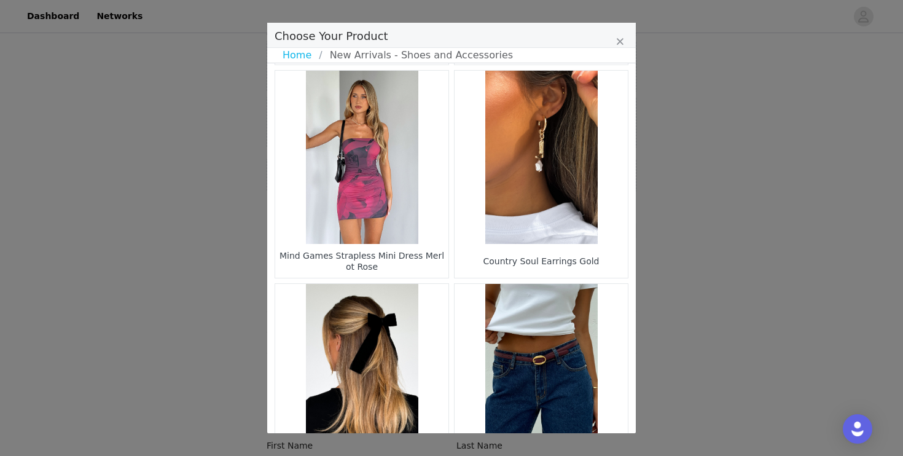
scroll to position [421, 0]
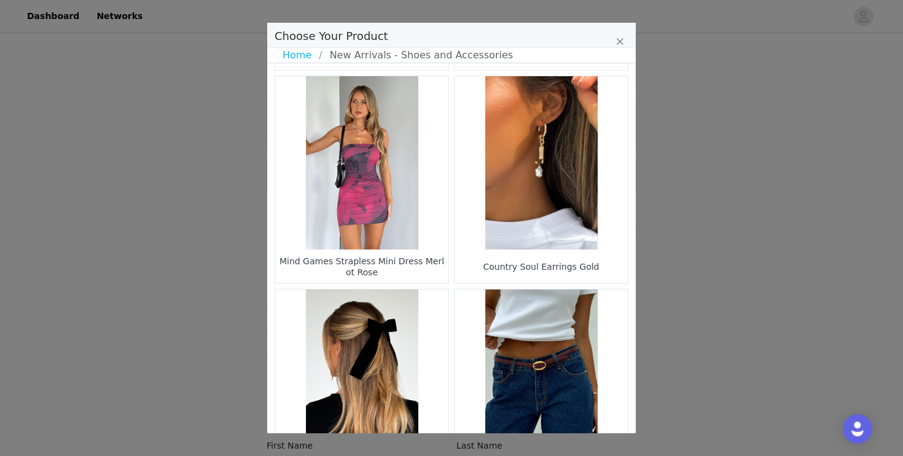
click at [510, 241] on figure "Choose Your Product" at bounding box center [541, 162] width 173 height 173
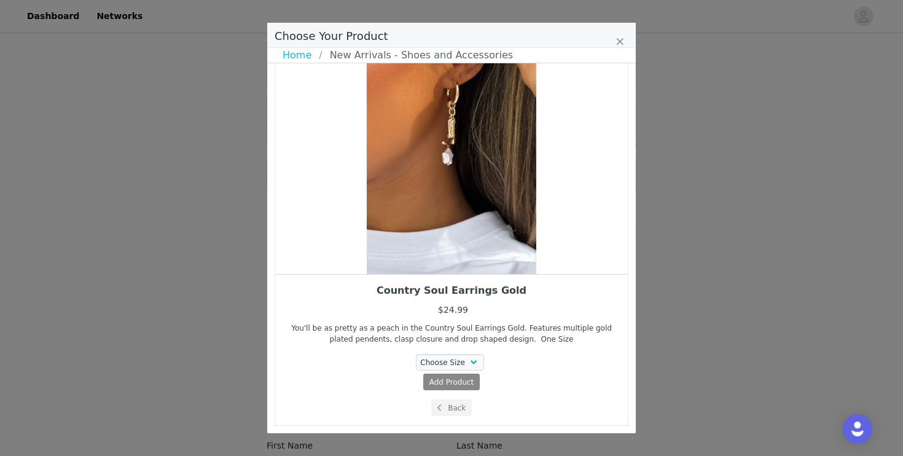
scroll to position [58, 0]
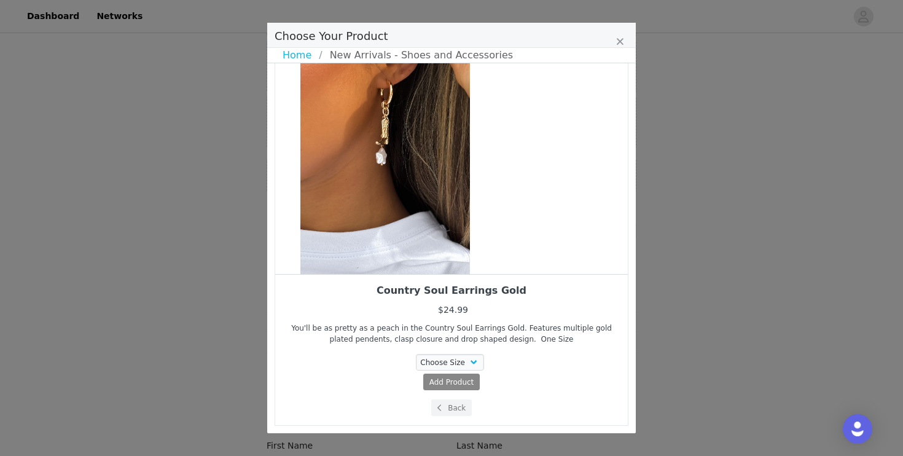
drag, startPoint x: 510, startPoint y: 241, endPoint x: 443, endPoint y: 241, distance: 66.3
click at [443, 241] on div "Choose Your Product" at bounding box center [385, 143] width 353 height 261
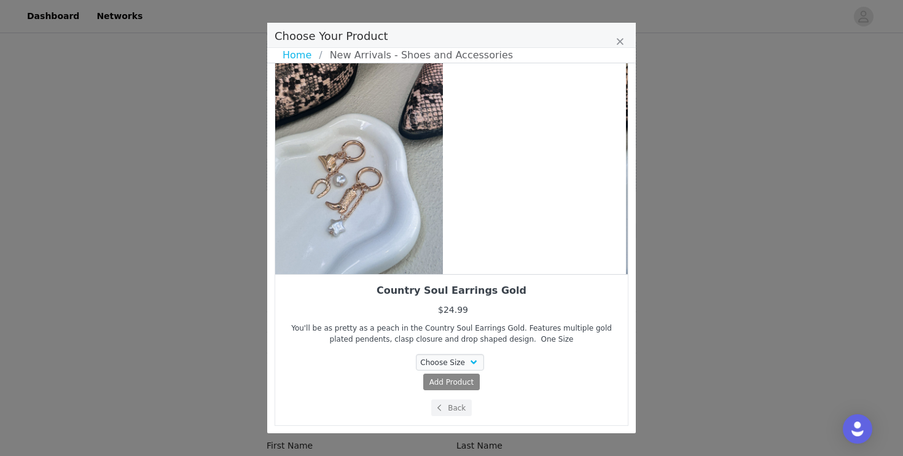
drag, startPoint x: 510, startPoint y: 230, endPoint x: 394, endPoint y: 268, distance: 122.0
click at [396, 268] on div "Choose Your Product" at bounding box center [358, 143] width 353 height 261
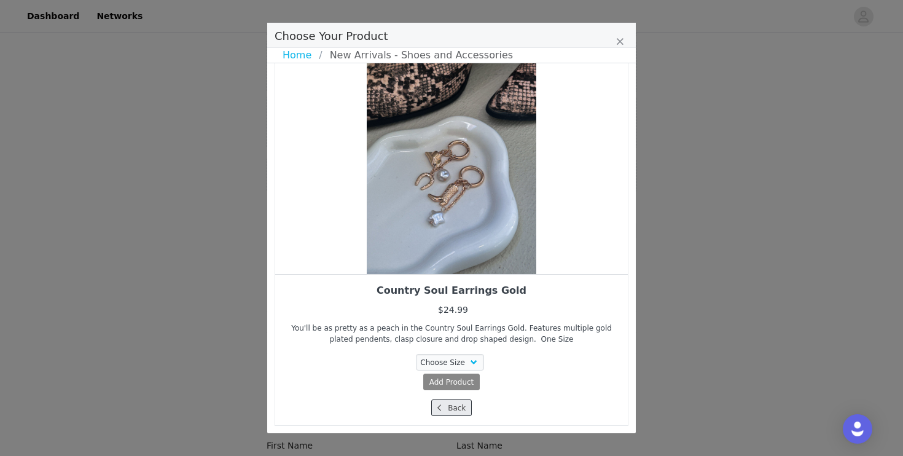
click at [441, 412] on span "Choose Your Product" at bounding box center [439, 407] width 11 height 11
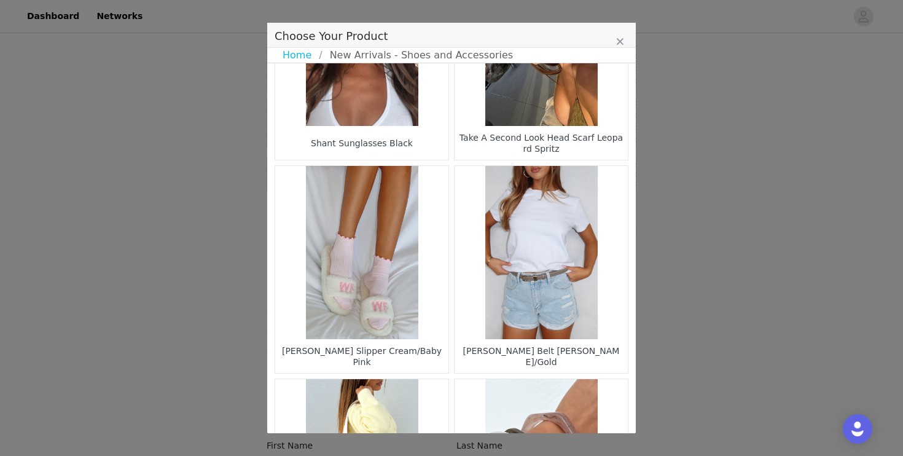
scroll to position [977, 0]
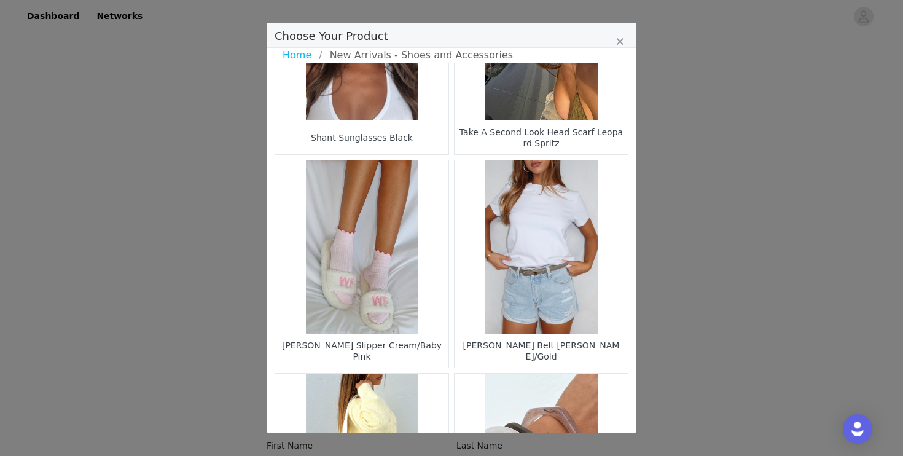
click at [366, 292] on figure "Choose Your Product" at bounding box center [361, 246] width 173 height 173
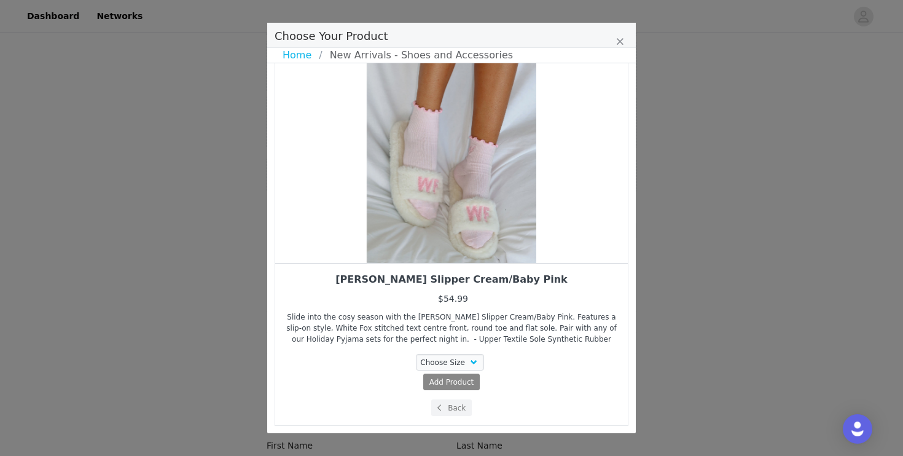
scroll to position [69, 0]
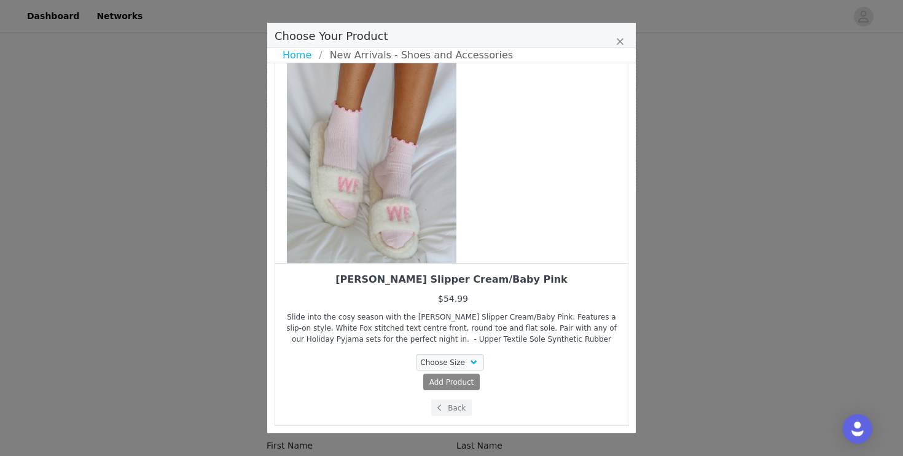
drag, startPoint x: 502, startPoint y: 238, endPoint x: 397, endPoint y: 243, distance: 104.5
click at [399, 244] on div "Choose Your Product" at bounding box center [371, 132] width 353 height 261
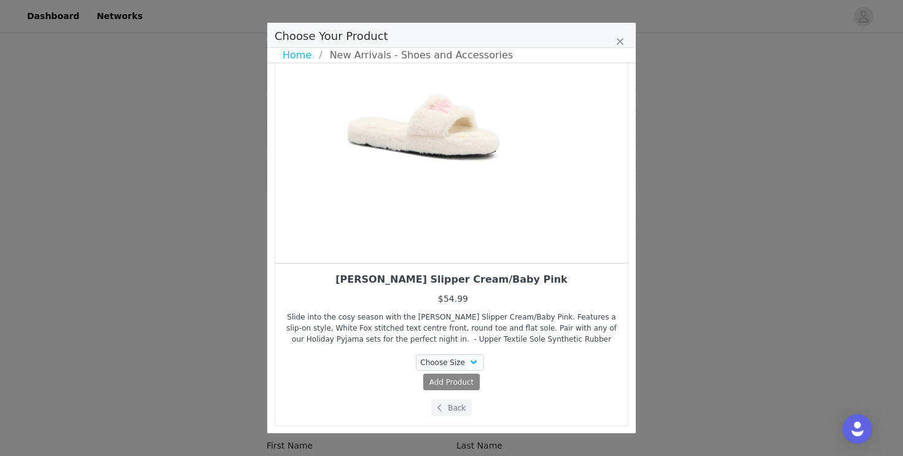
drag, startPoint x: 547, startPoint y: 148, endPoint x: 472, endPoint y: 149, distance: 75.6
click at [474, 149] on div "Choose Your Product" at bounding box center [424, 132] width 353 height 261
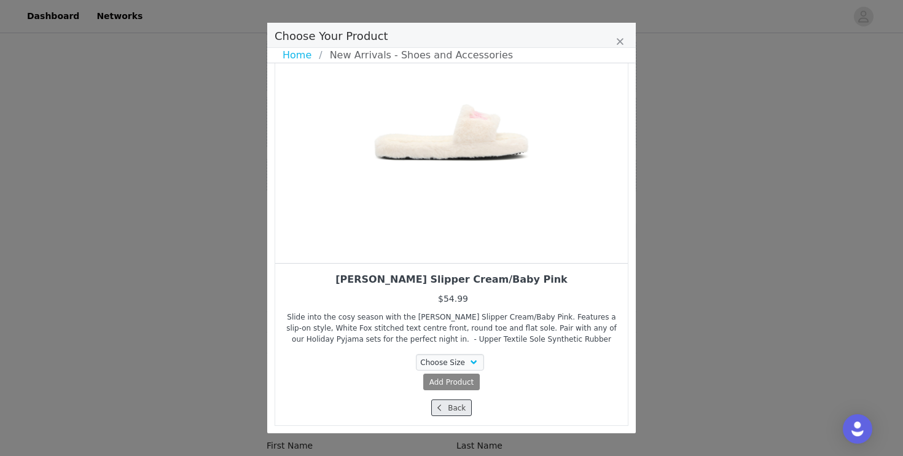
click at [452, 404] on button "Back" at bounding box center [451, 407] width 41 height 17
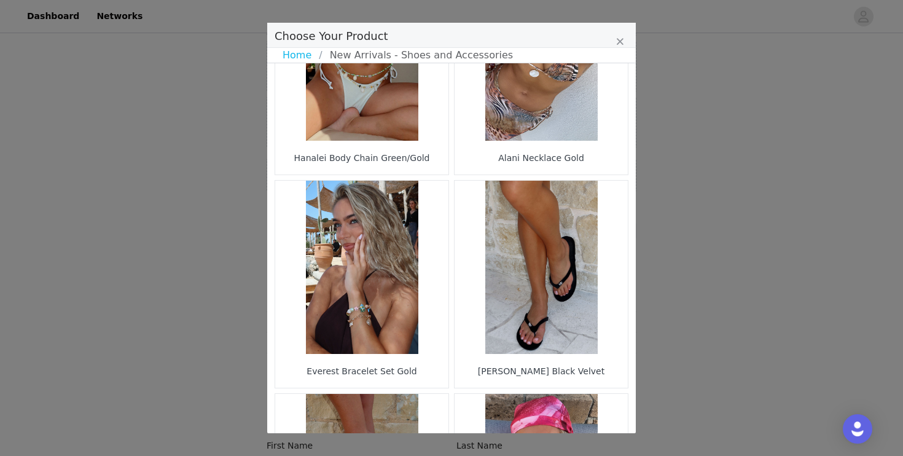
scroll to position [1596, 0]
click at [388, 319] on figure "Choose Your Product" at bounding box center [361, 266] width 173 height 173
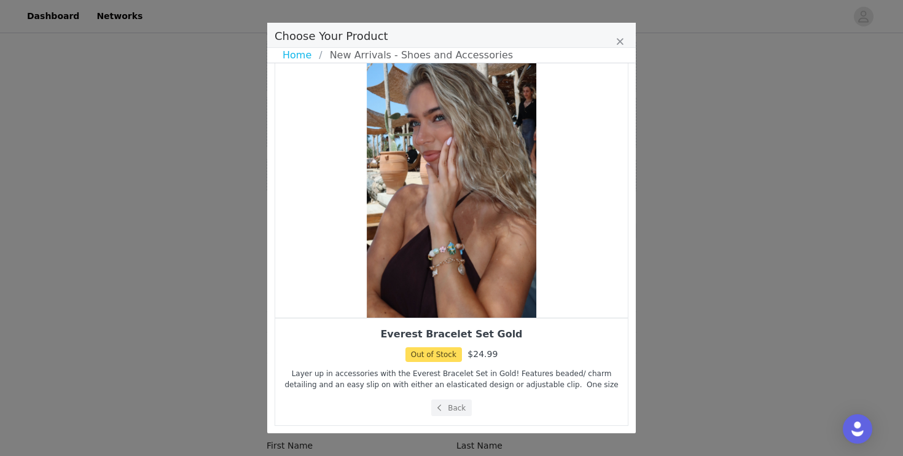
click at [444, 417] on div "Everest Bracelet Set Gold Out of Stock $24.99 Layer up in accessories with the …" at bounding box center [451, 371] width 353 height 107
click at [441, 410] on icon "Choose Your Product" at bounding box center [439, 407] width 4 height 7
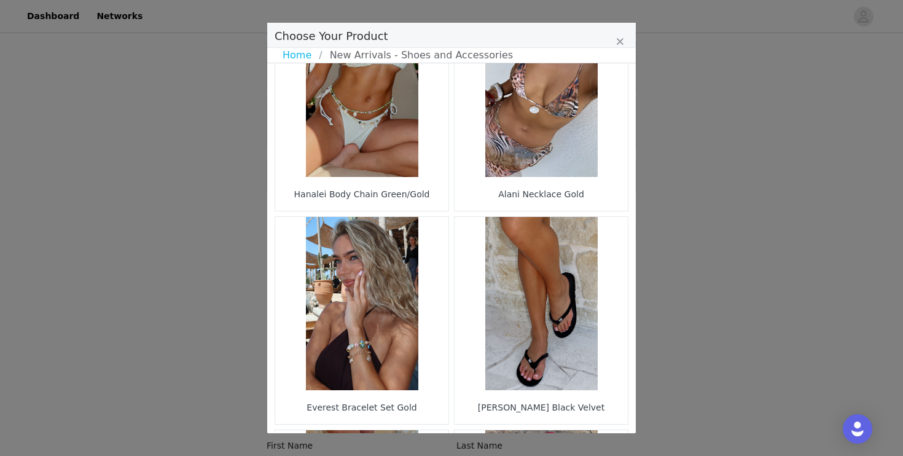
scroll to position [1807, 0]
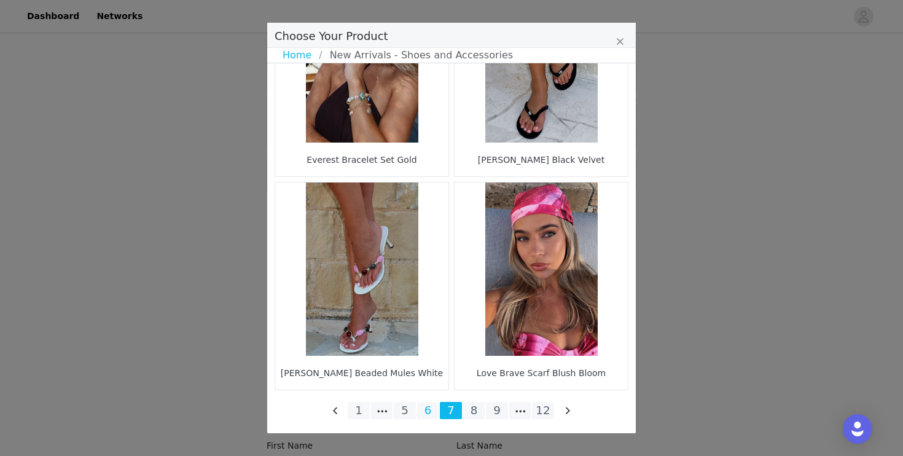
click at [427, 413] on li "6" at bounding box center [428, 410] width 22 height 17
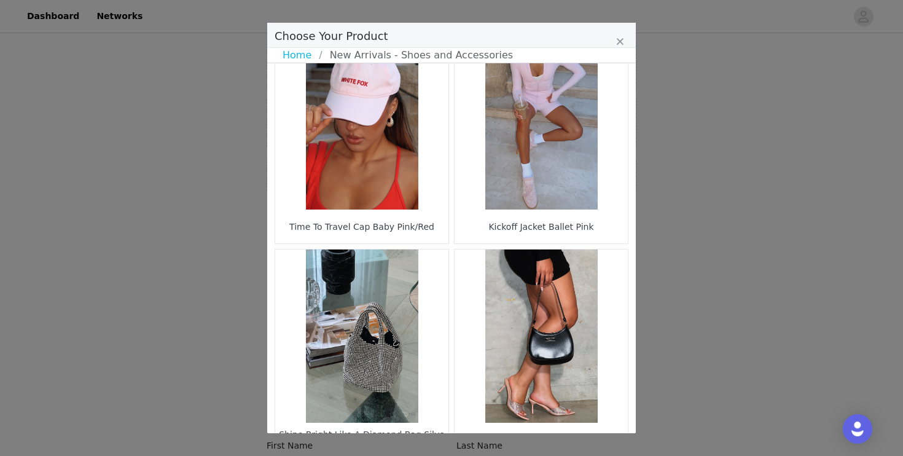
scroll to position [1021, 0]
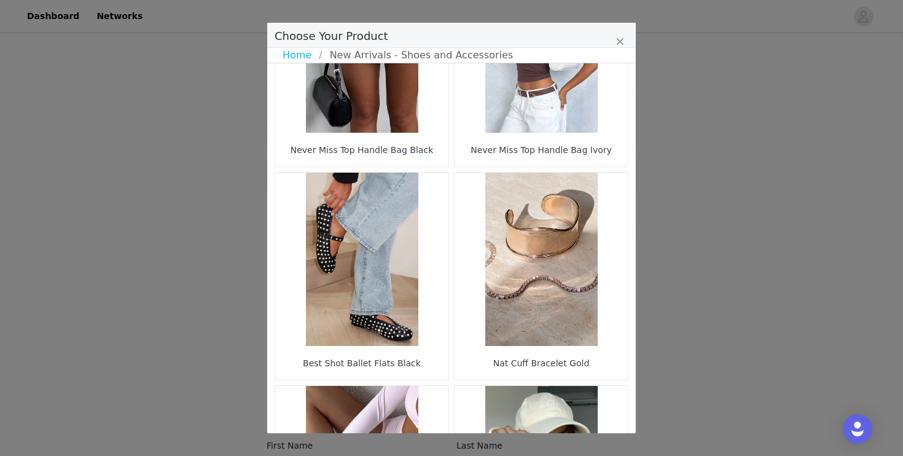
click at [529, 305] on figure "Choose Your Product" at bounding box center [541, 259] width 173 height 173
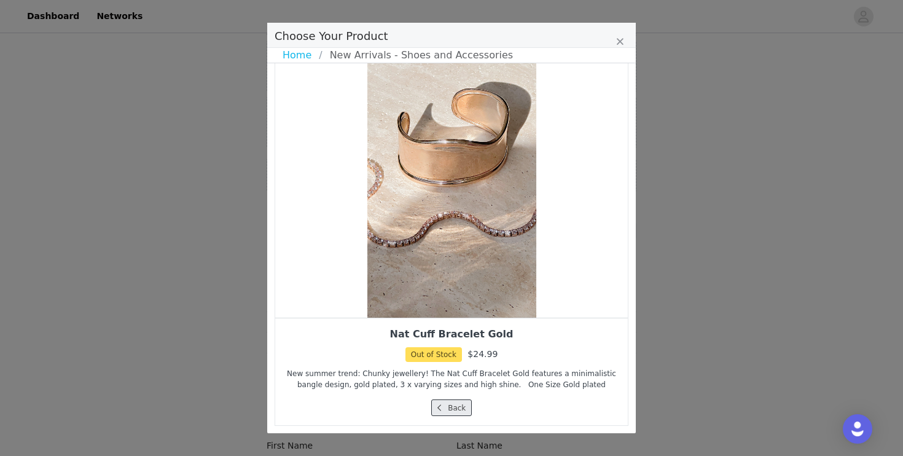
click at [470, 402] on button "Back" at bounding box center [451, 407] width 41 height 17
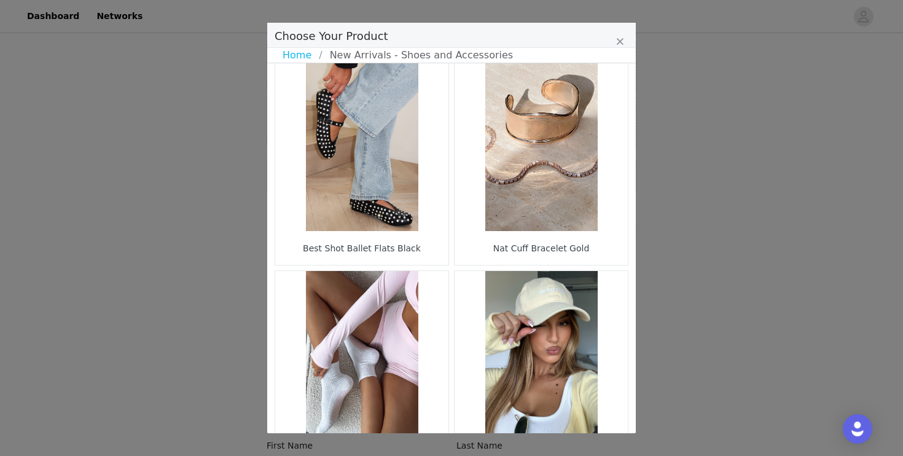
scroll to position [1807, 0]
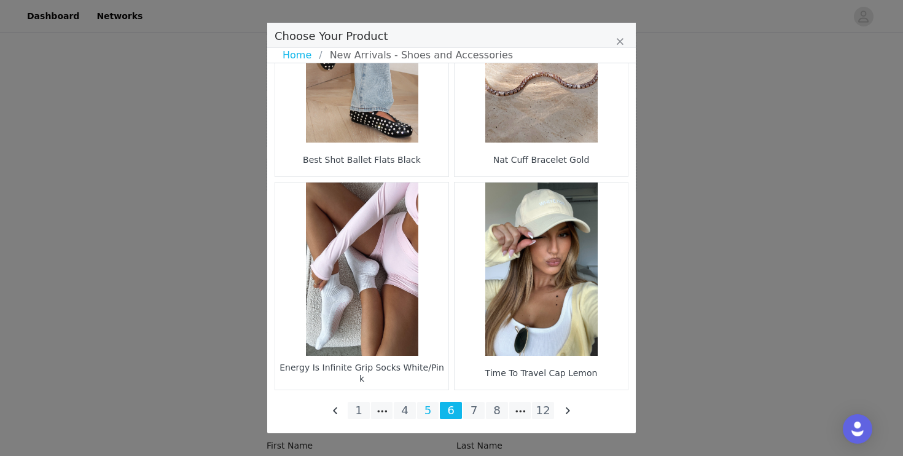
click at [429, 410] on li "5" at bounding box center [428, 410] width 22 height 17
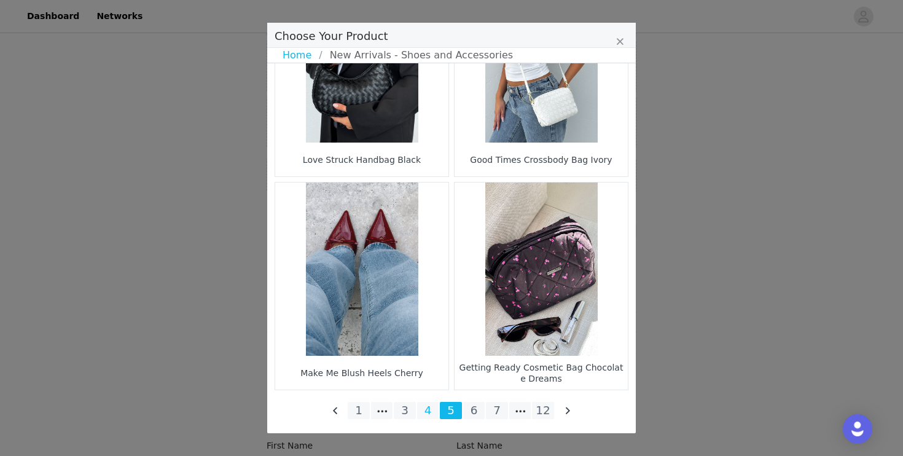
click at [434, 412] on li "4" at bounding box center [428, 410] width 22 height 17
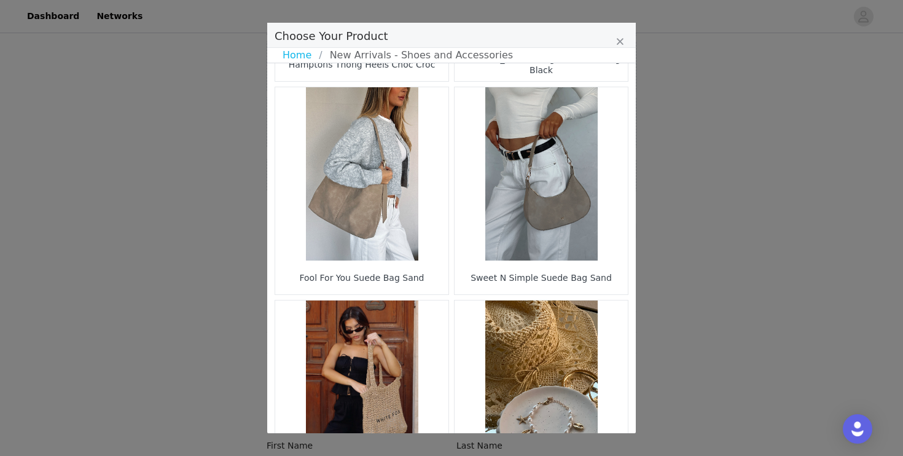
click at [375, 189] on figure "Choose Your Product" at bounding box center [361, 173] width 173 height 173
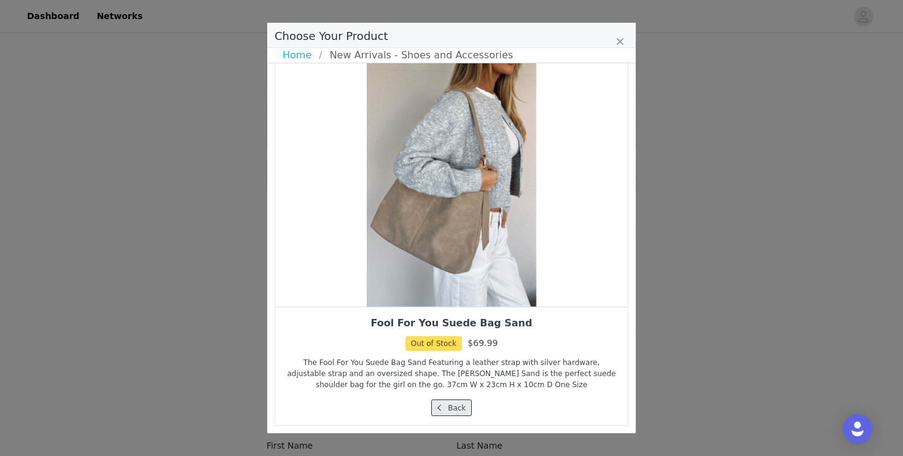
click at [447, 410] on button "Back" at bounding box center [451, 407] width 41 height 17
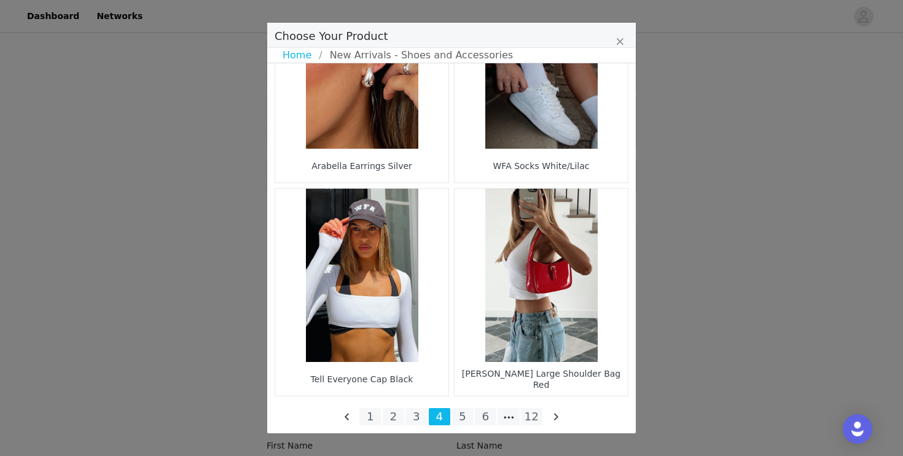
scroll to position [1807, 0]
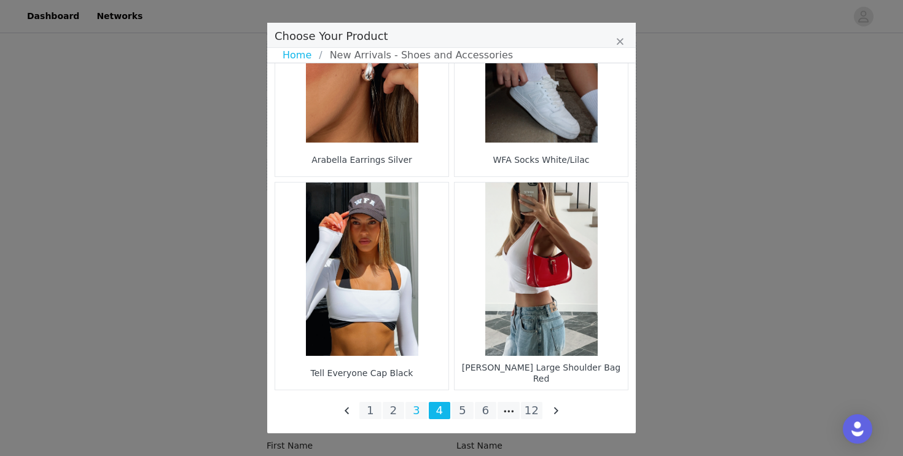
click at [416, 411] on li "3" at bounding box center [416, 410] width 22 height 17
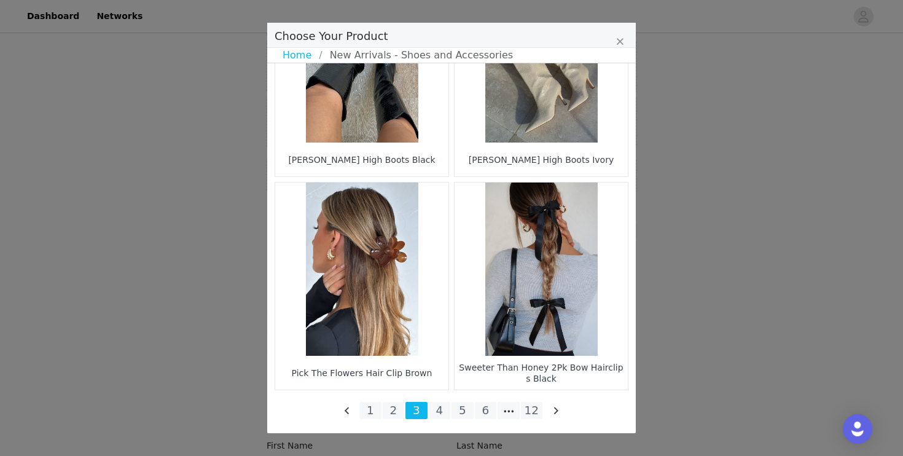
scroll to position [1290, 0]
click at [394, 410] on li "2" at bounding box center [394, 410] width 22 height 17
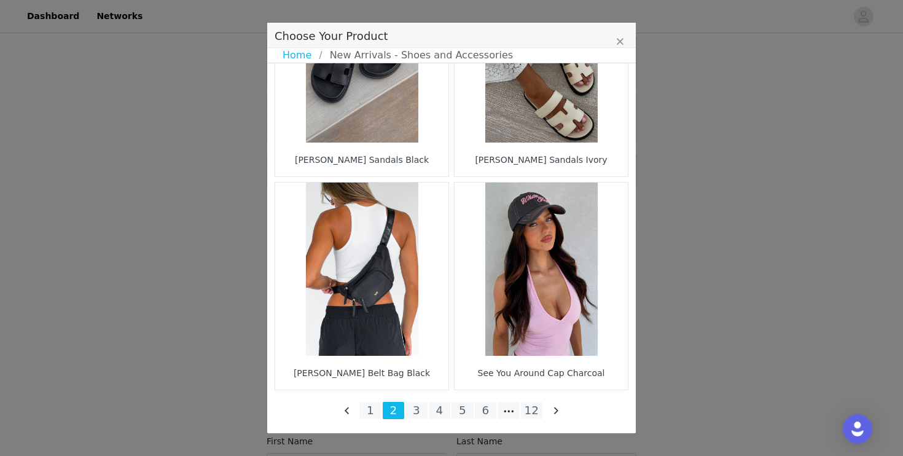
scroll to position [1293, 0]
click at [372, 414] on li "1" at bounding box center [370, 410] width 22 height 17
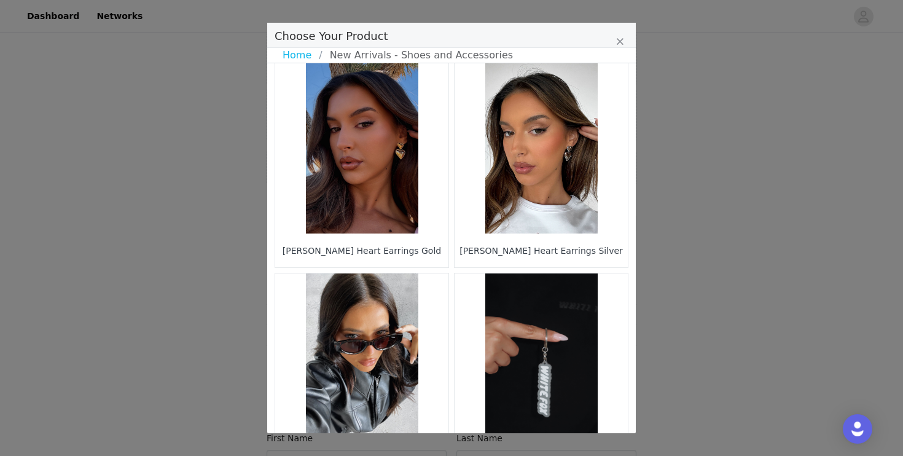
scroll to position [1807, 0]
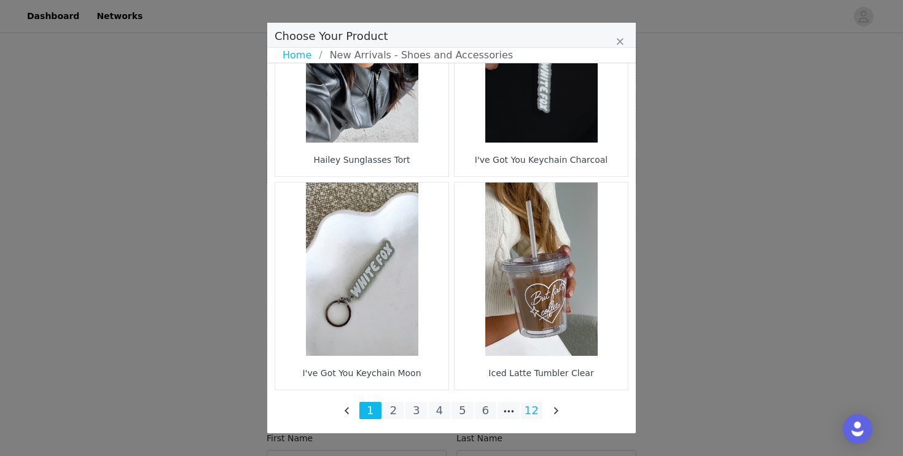
click at [532, 409] on li "12" at bounding box center [532, 410] width 22 height 17
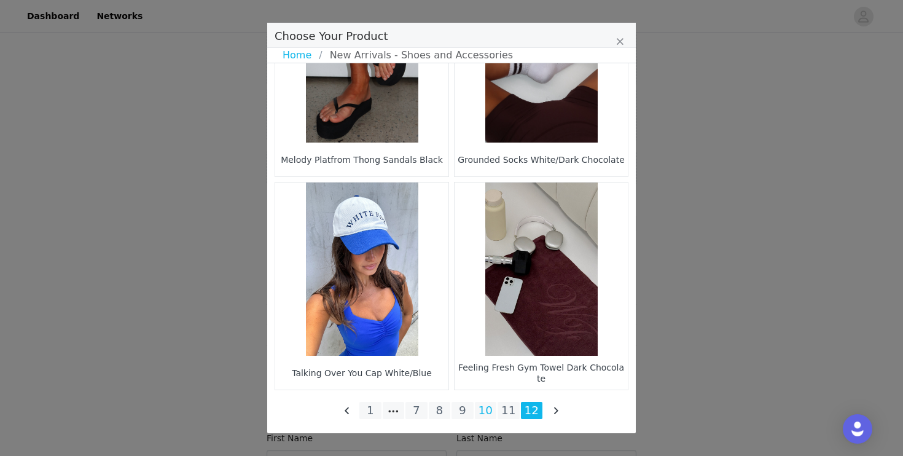
click at [496, 412] on li "10" at bounding box center [486, 410] width 22 height 17
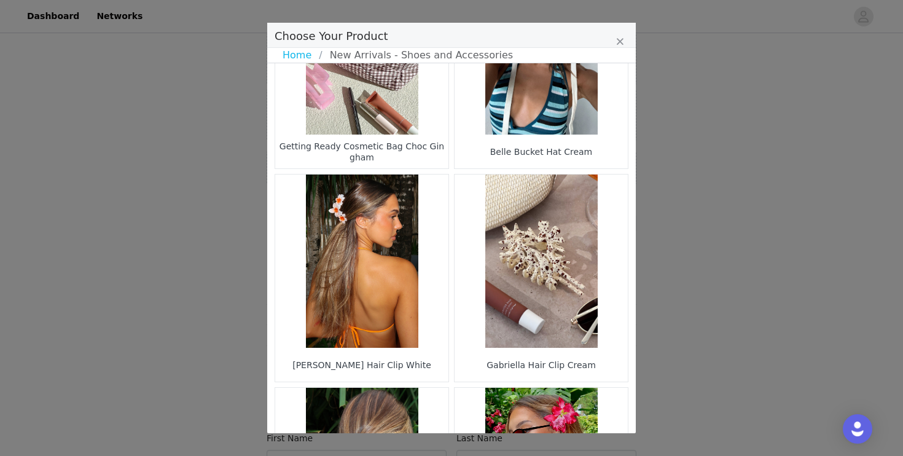
scroll to position [327, 0]
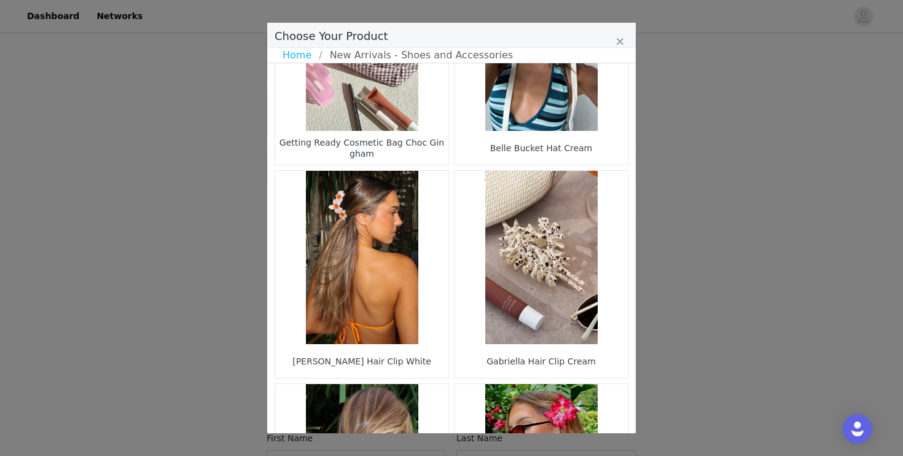
click at [373, 285] on figure "Choose Your Product" at bounding box center [361, 257] width 173 height 173
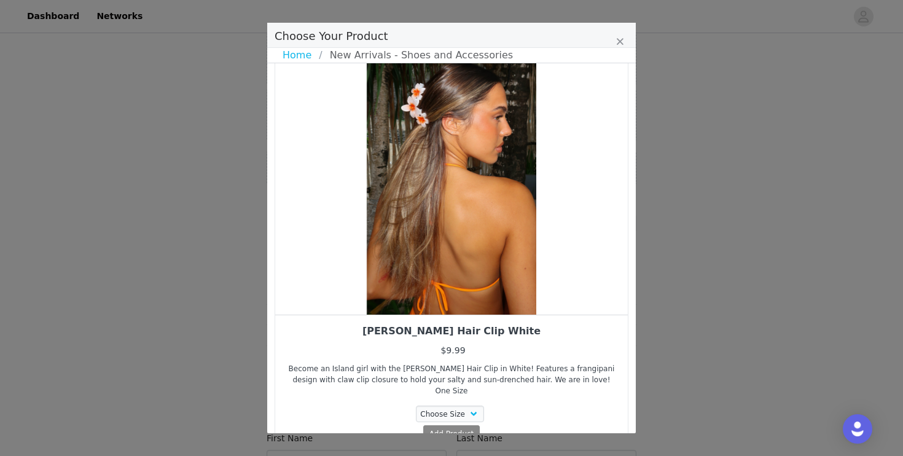
scroll to position [12, 0]
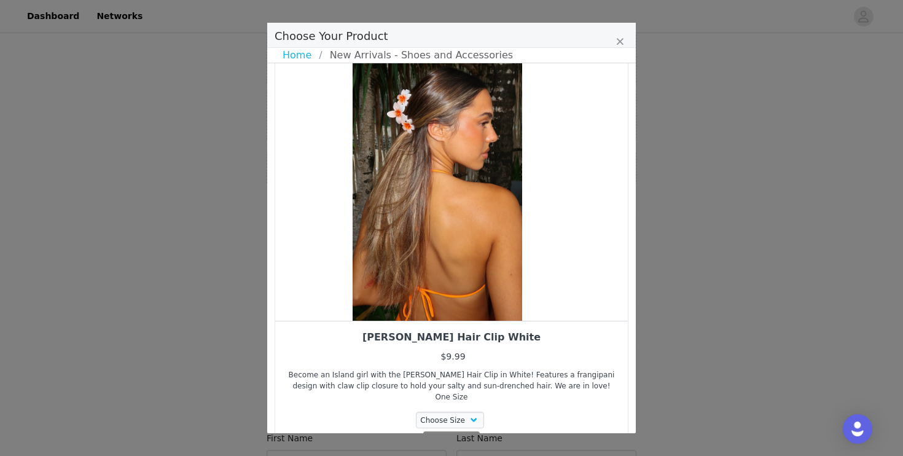
drag, startPoint x: 485, startPoint y: 246, endPoint x: 387, endPoint y: 240, distance: 98.5
click at [389, 242] on div "Choose Your Product" at bounding box center [437, 190] width 353 height 261
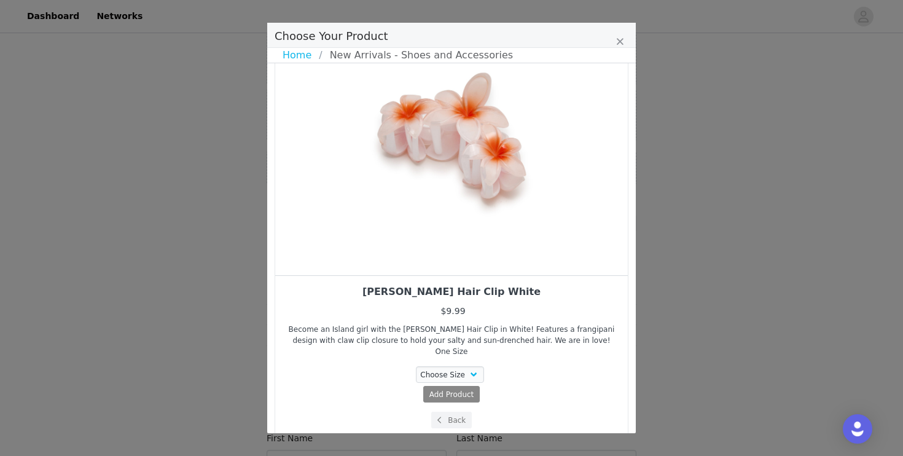
scroll to position [58, 0]
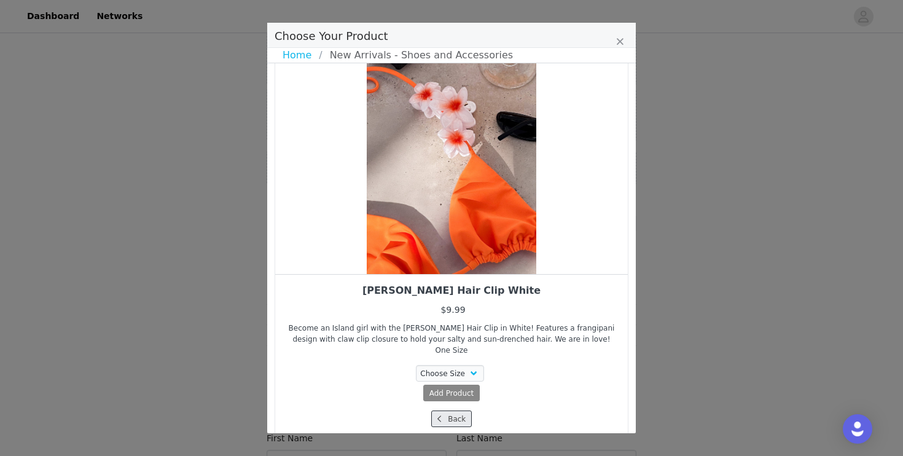
click at [453, 410] on button "Back" at bounding box center [451, 418] width 41 height 17
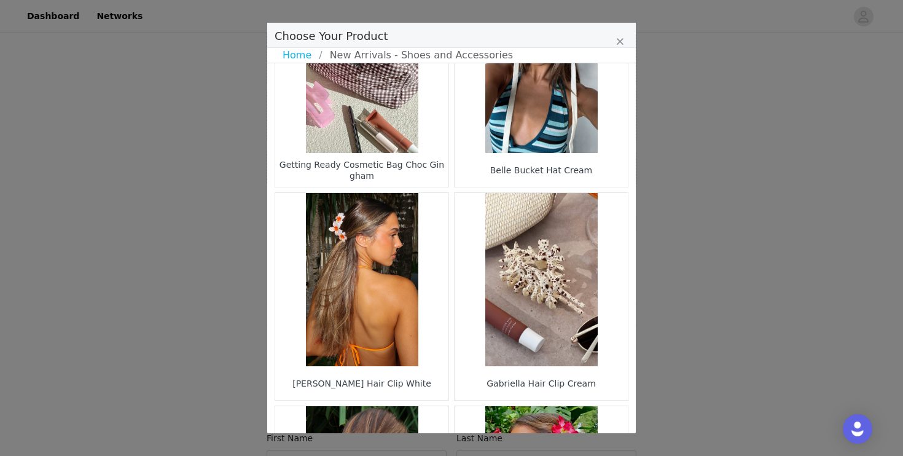
click at [536, 254] on figure "Choose Your Product" at bounding box center [541, 279] width 173 height 173
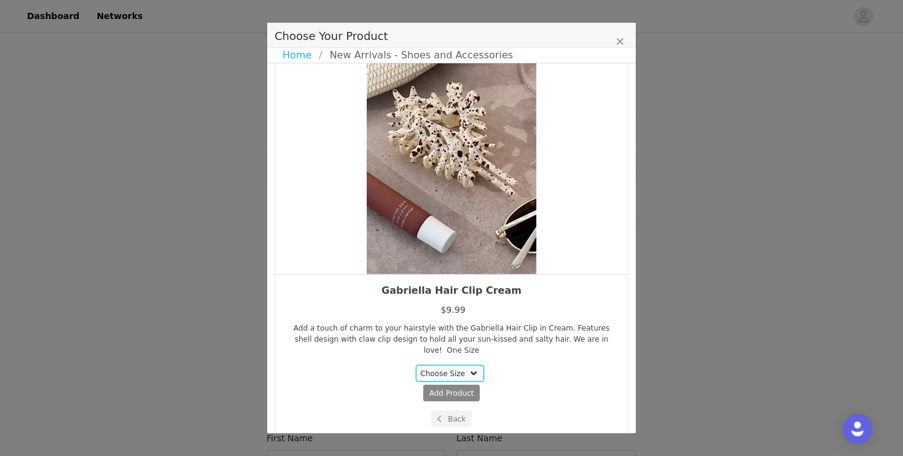
click at [445, 365] on select "Choose Size One Size" at bounding box center [450, 373] width 69 height 17
select select "27711172"
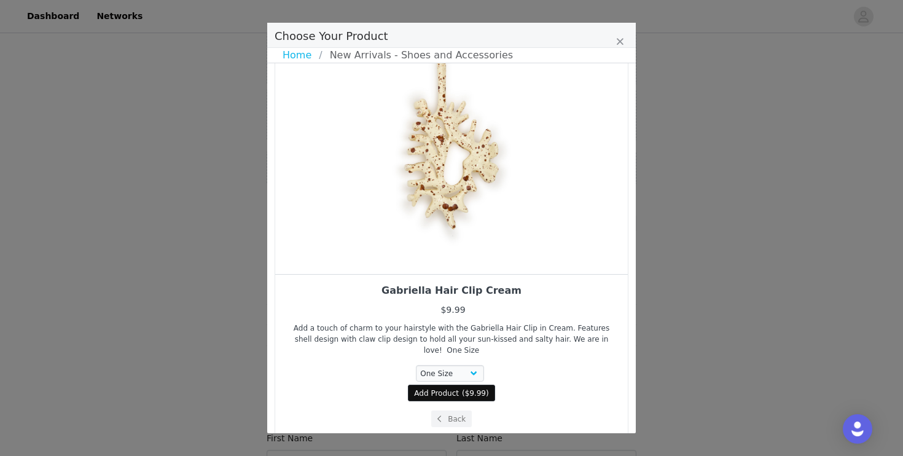
click at [446, 388] on span "Add Product" at bounding box center [436, 393] width 45 height 11
select select "27711172"
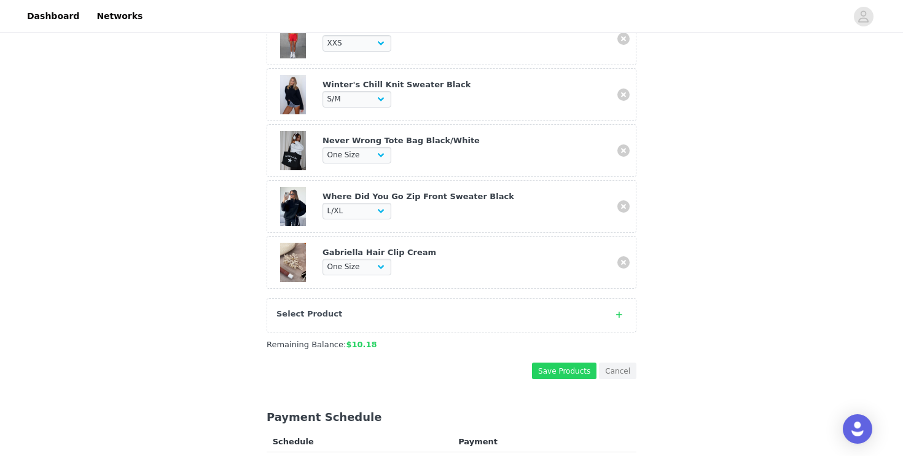
scroll to position [1241, 0]
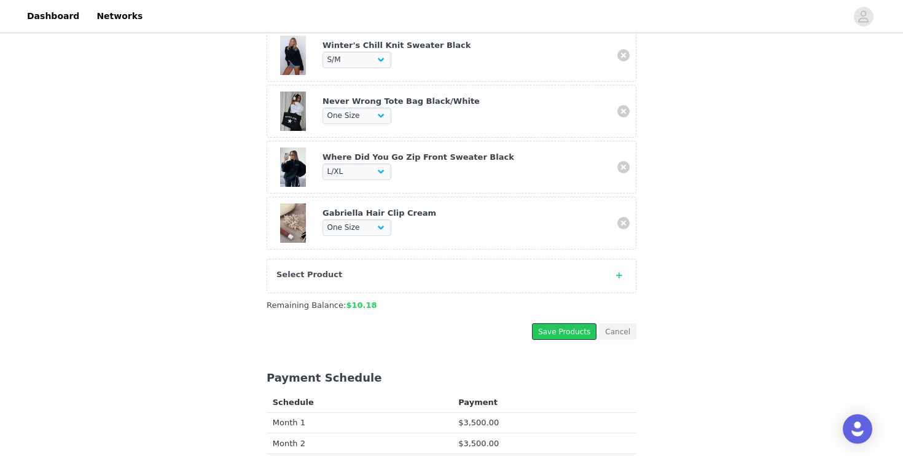
click at [556, 328] on button "Save Products" at bounding box center [564, 331] width 64 height 17
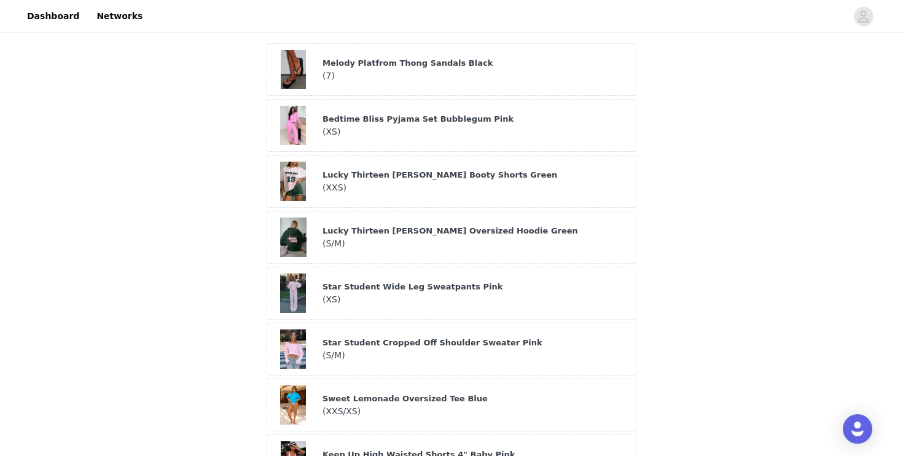
scroll to position [0, 0]
